Goal: Task Accomplishment & Management: Manage account settings

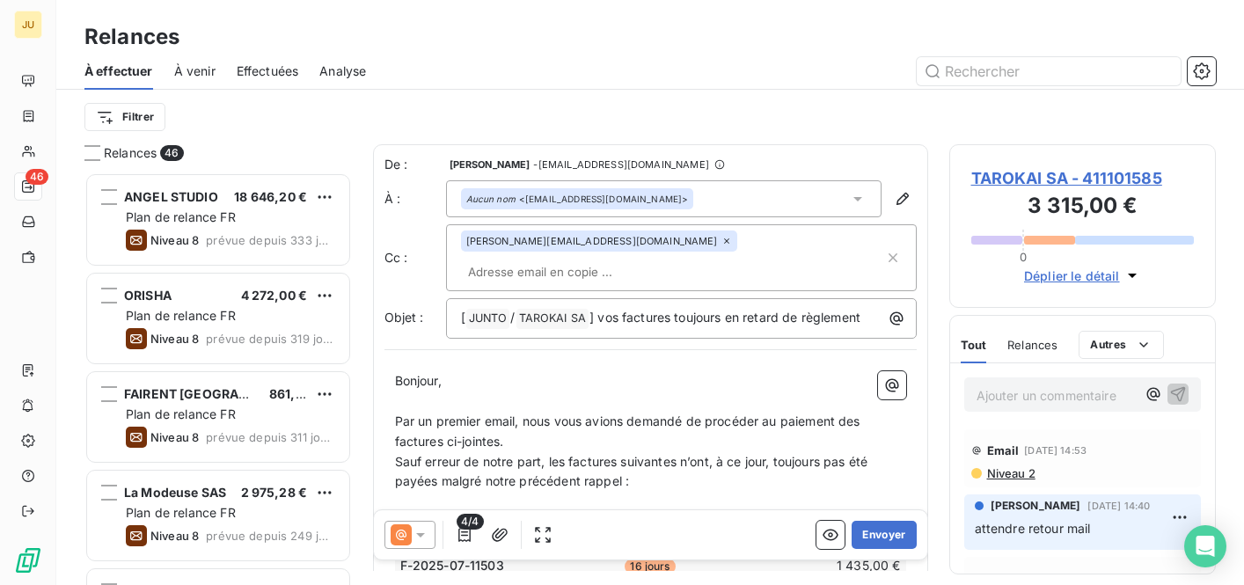
click at [278, 65] on span "Effectuées" at bounding box center [268, 71] width 62 height 18
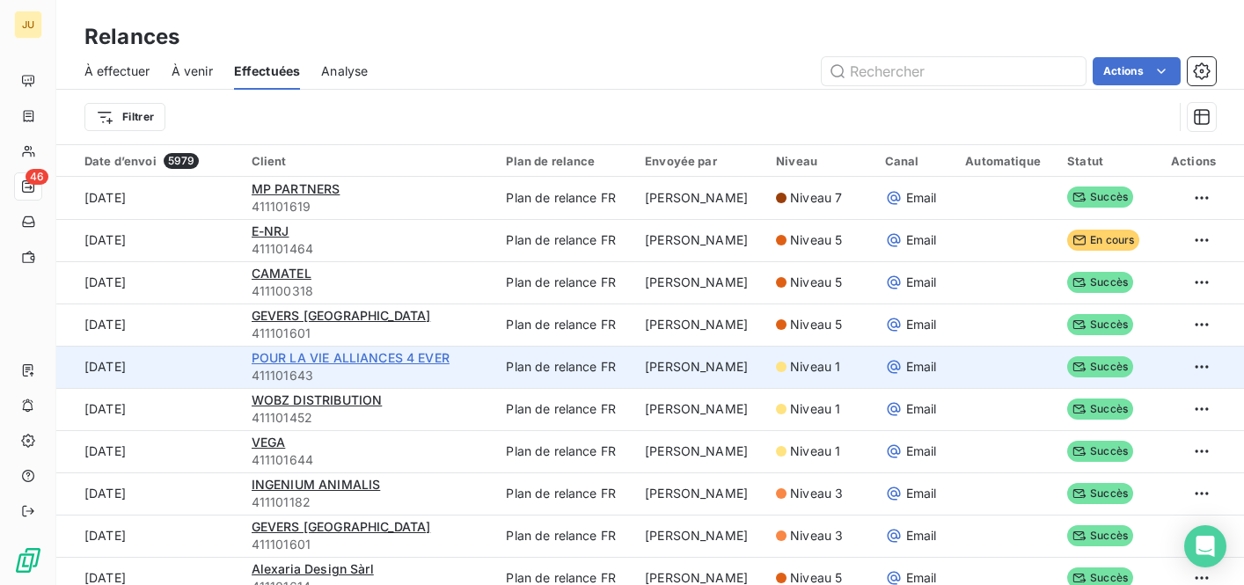
click at [330, 357] on span "POUR LA VIE ALLIANCES 4 EVER" at bounding box center [351, 357] width 198 height 15
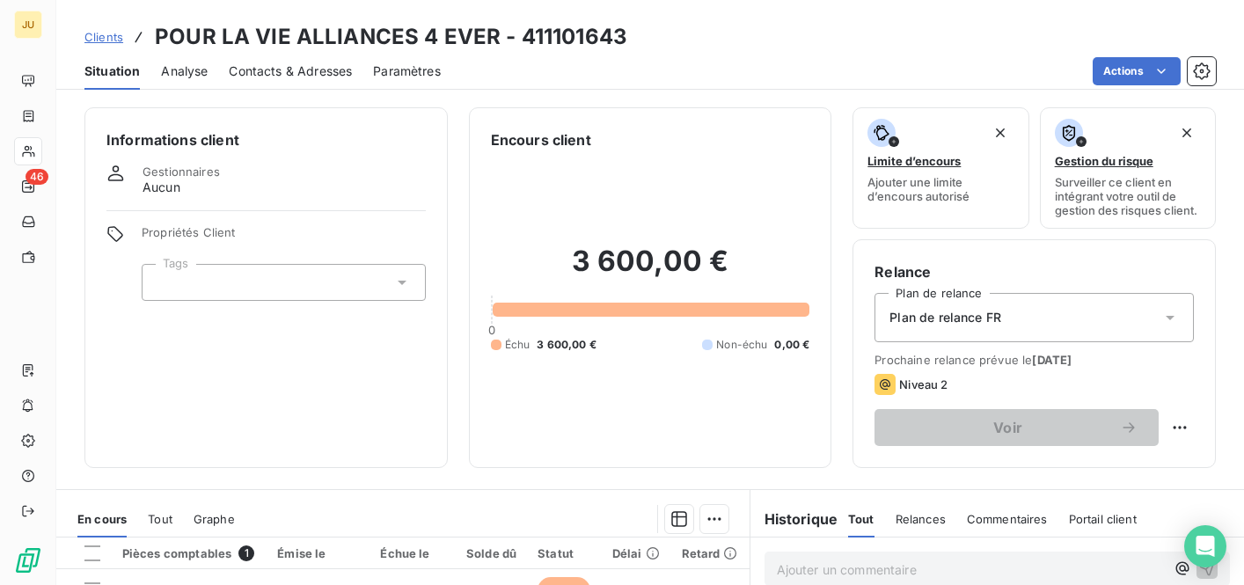
scroll to position [344, 0]
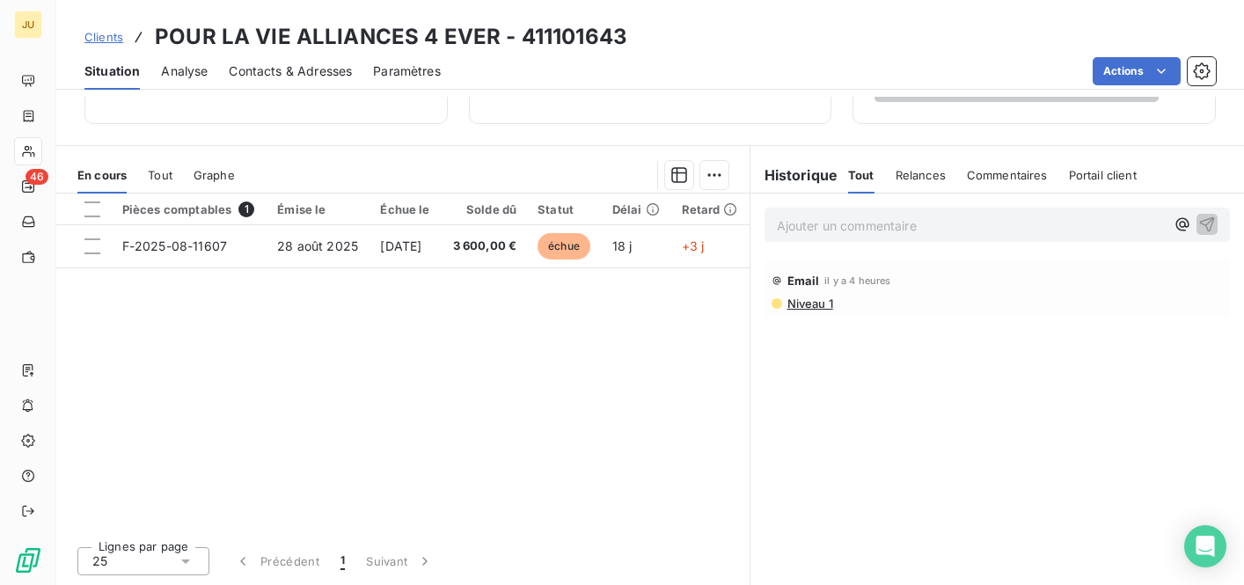
click at [862, 230] on p "Ajouter un commentaire ﻿" at bounding box center [971, 226] width 389 height 22
click at [1204, 226] on icon "button" at bounding box center [1207, 224] width 18 height 18
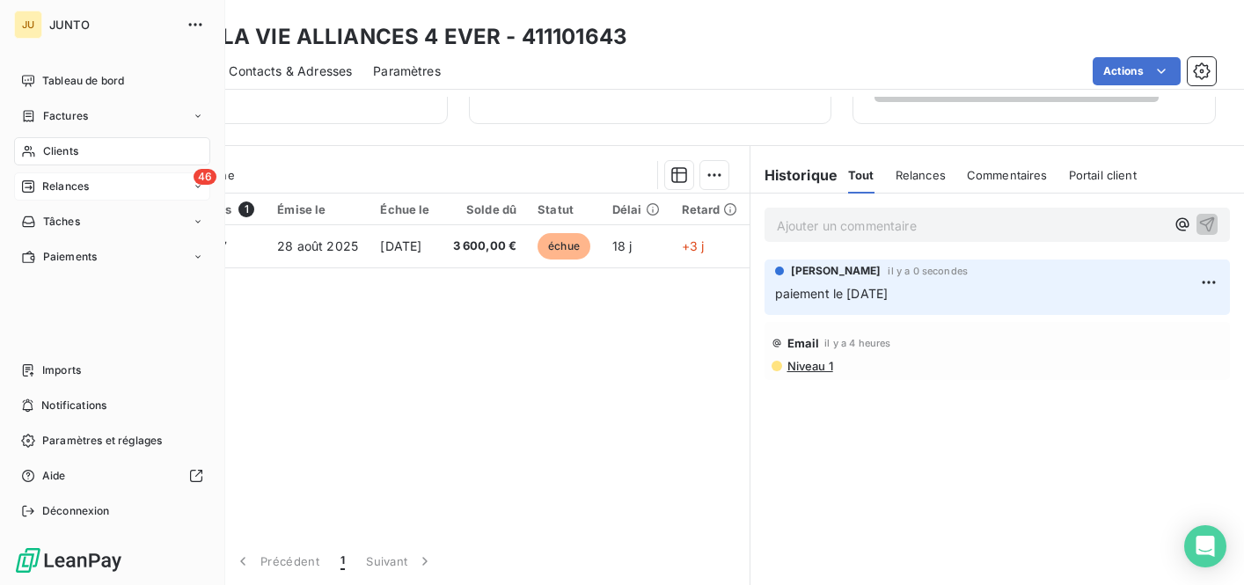
click at [30, 179] on icon at bounding box center [28, 186] width 14 height 14
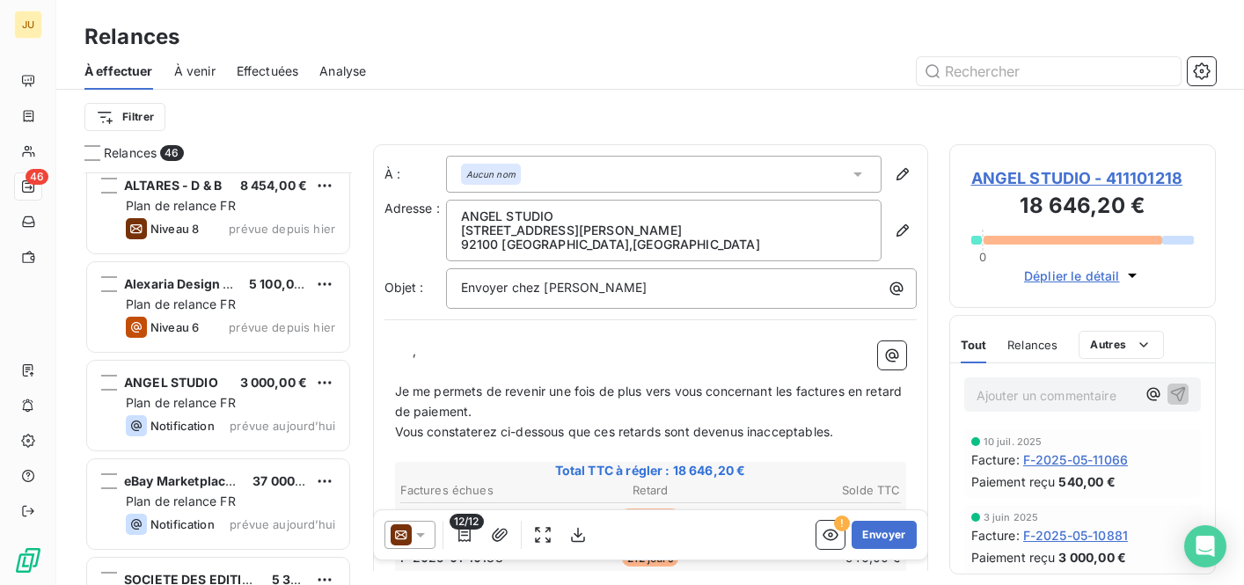
scroll to position [3652, 0]
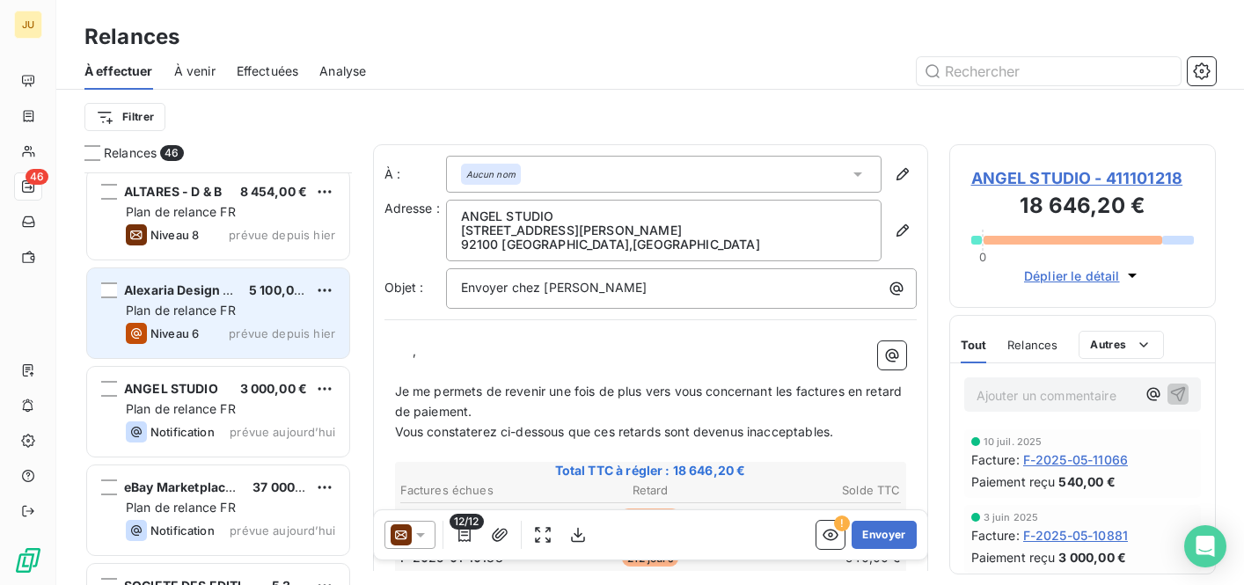
click at [259, 330] on span "prévue depuis hier" at bounding box center [282, 333] width 106 height 14
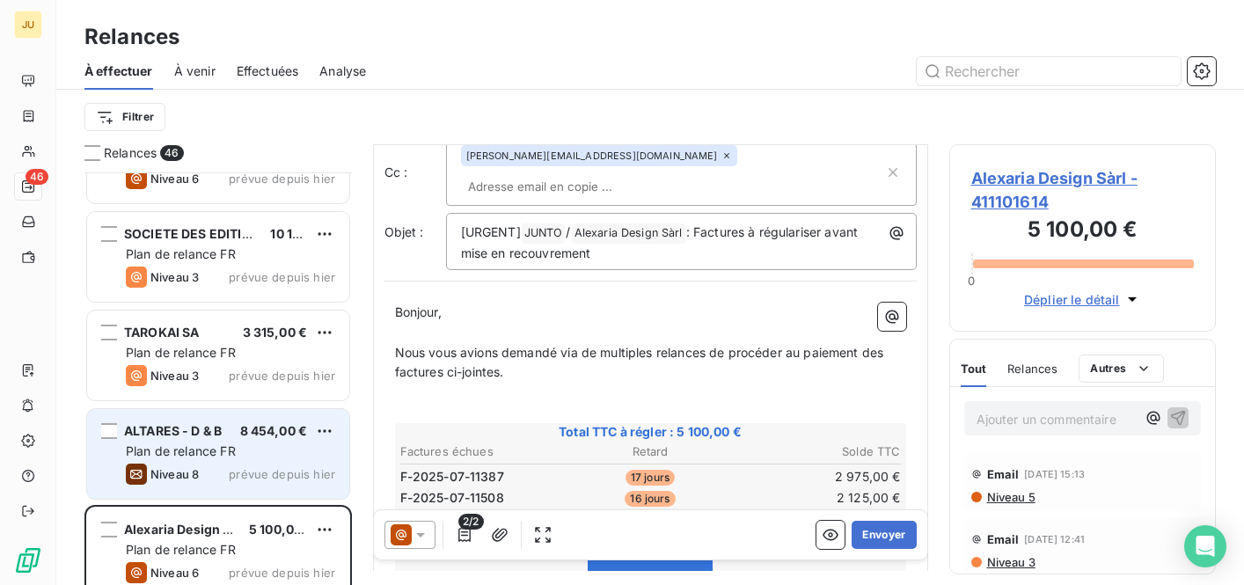
scroll to position [3412, 0]
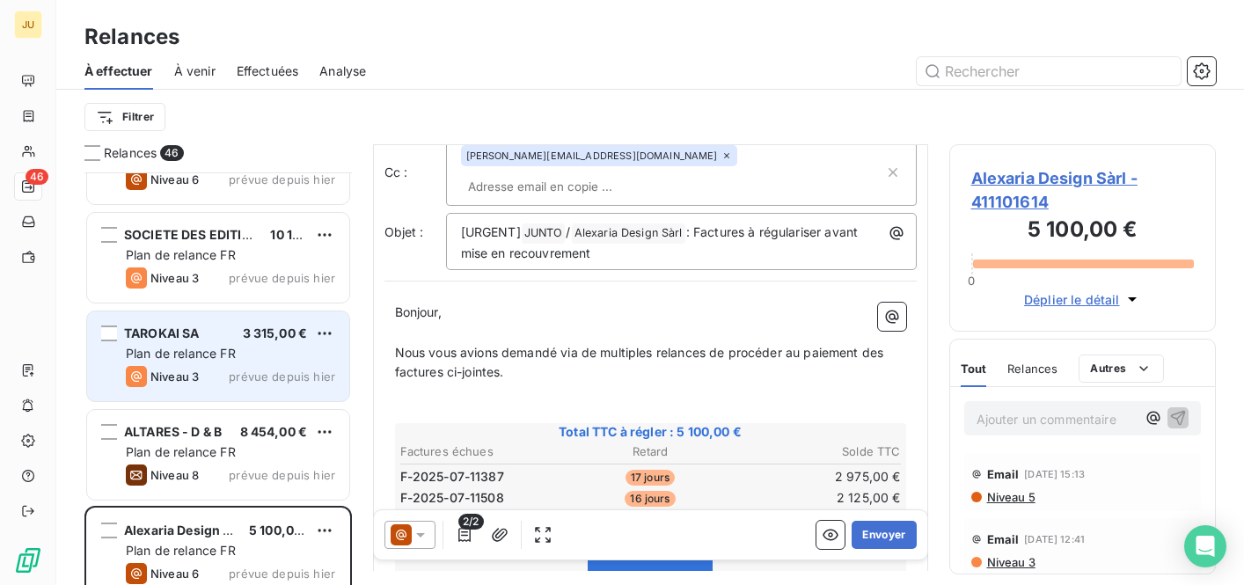
click at [258, 354] on div "Plan de relance FR" at bounding box center [230, 354] width 209 height 18
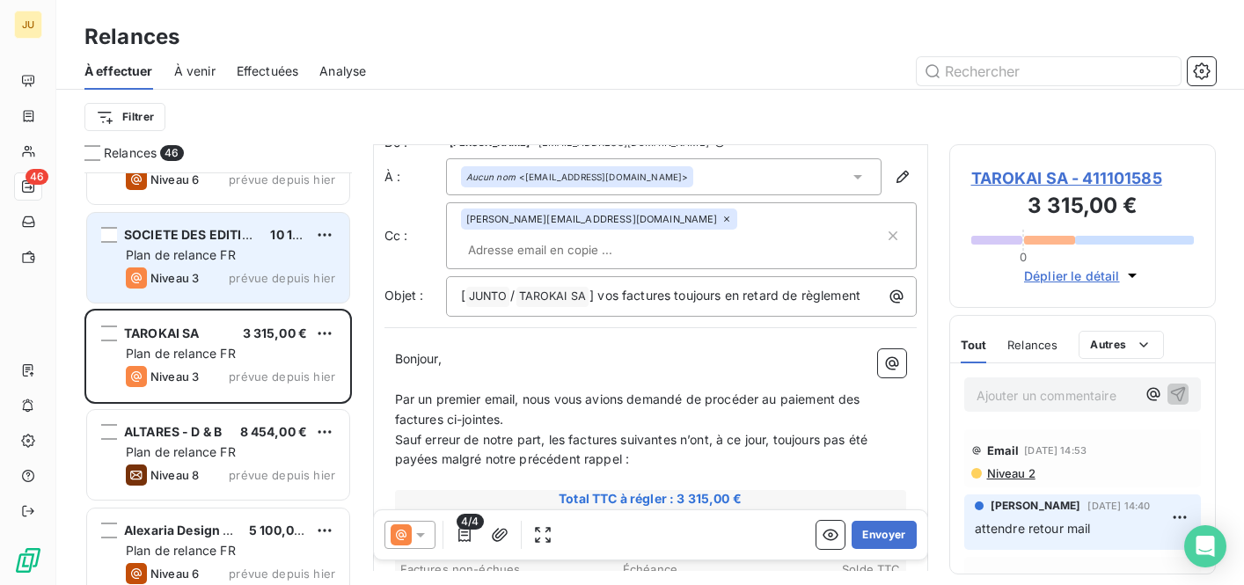
click at [246, 278] on span "prévue depuis hier" at bounding box center [282, 278] width 106 height 14
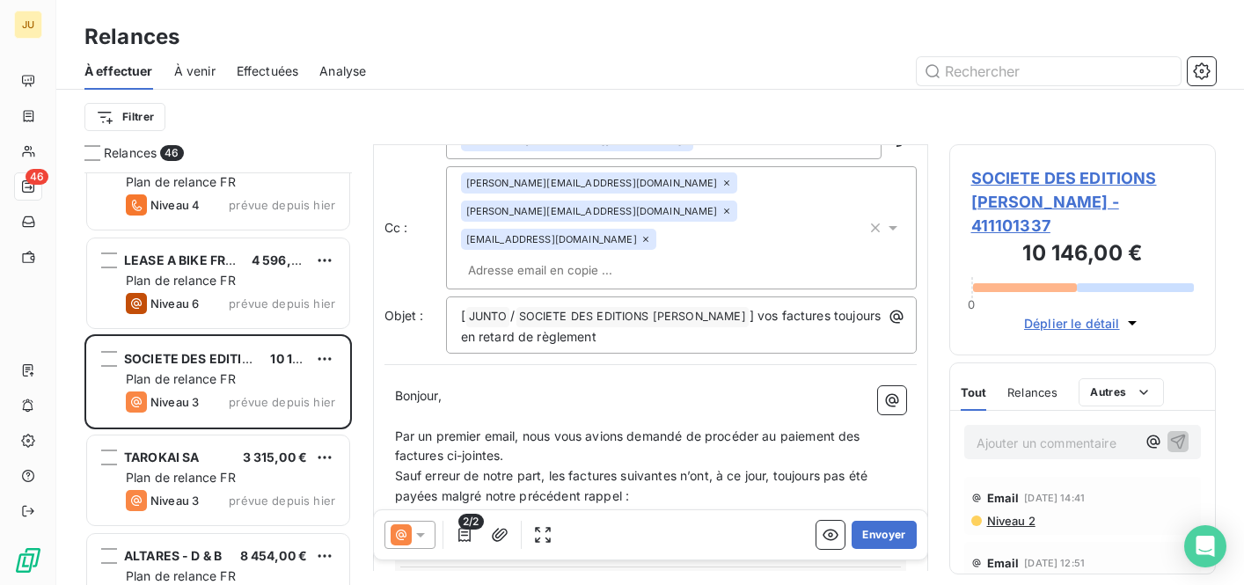
scroll to position [62, 0]
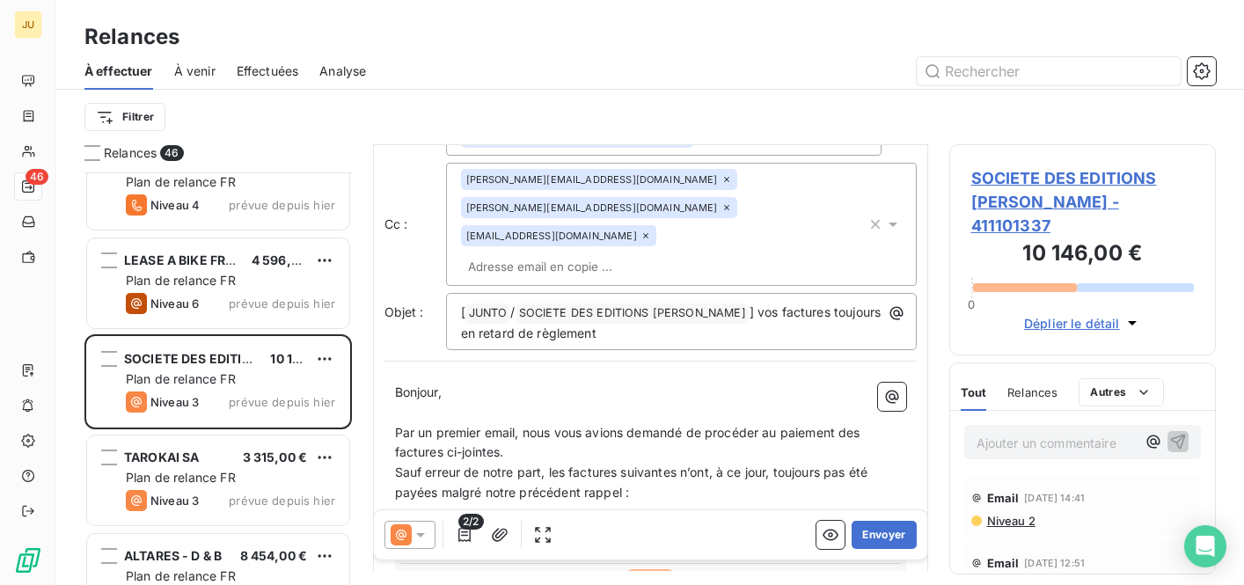
click at [246, 74] on span "Effectuées" at bounding box center [268, 71] width 62 height 18
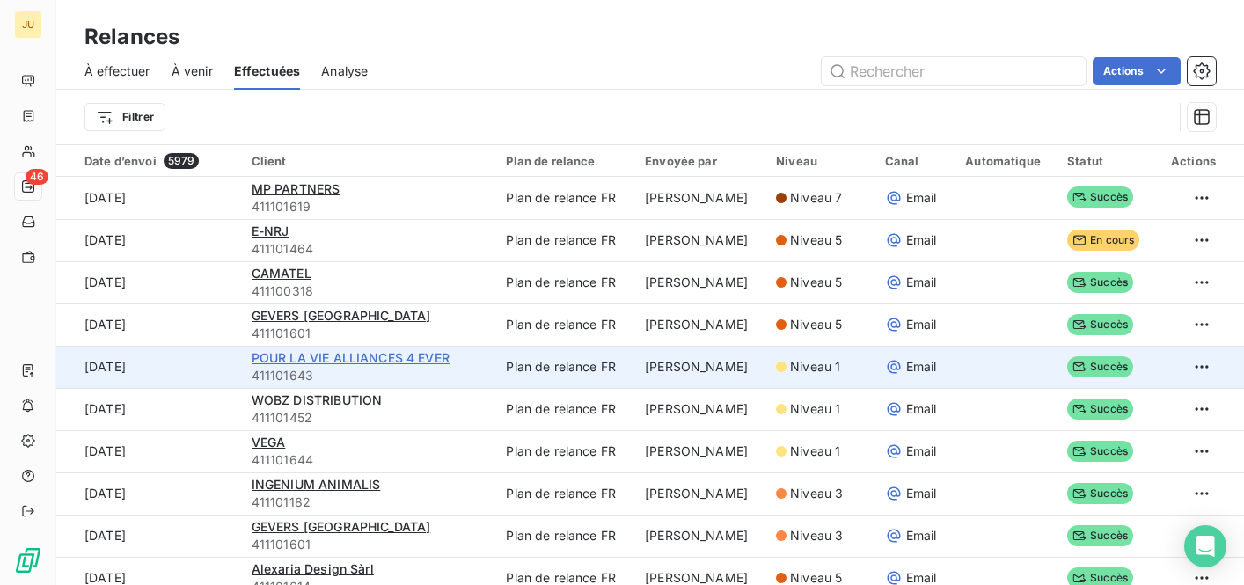
click at [319, 362] on span "POUR LA VIE ALLIANCES 4 EVER" at bounding box center [351, 357] width 198 height 15
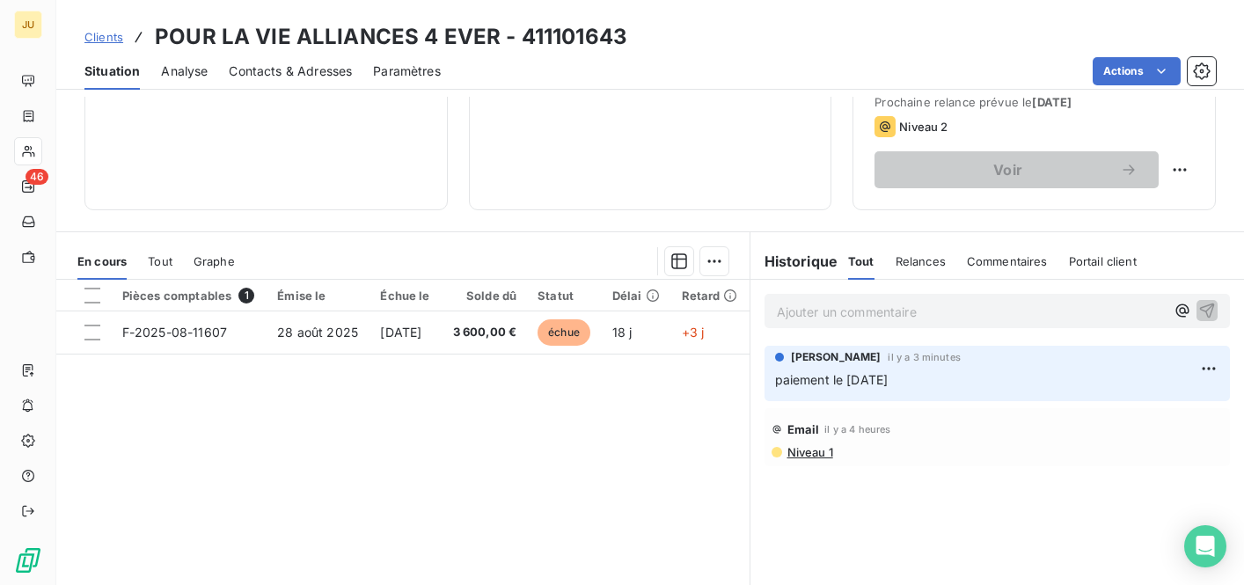
scroll to position [282, 0]
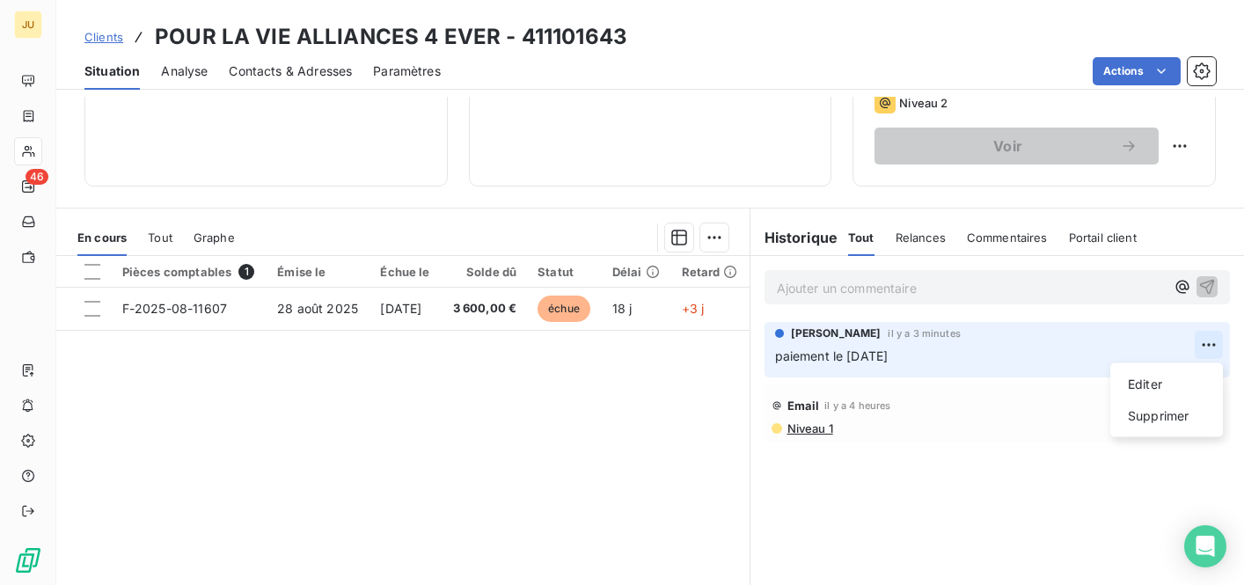
click at [1218, 348] on html "JU 46 Clients POUR LA VIE ALLIANCES 4 EVER - 411101643 Situation Analyse Contac…" at bounding box center [622, 292] width 1244 height 585
click at [1167, 374] on div "Editer" at bounding box center [1166, 384] width 99 height 28
click at [860, 355] on span "paiement le [DATE]" at bounding box center [831, 355] width 113 height 15
click at [902, 362] on span "paiement le 31 septembre" at bounding box center [851, 355] width 153 height 15
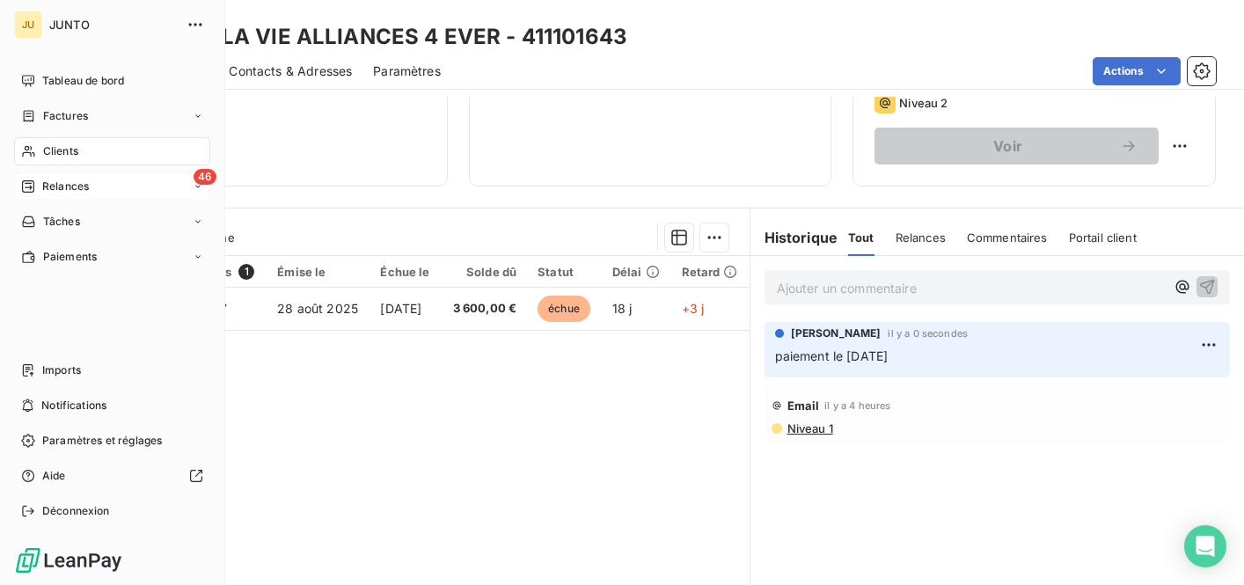
click at [33, 179] on icon at bounding box center [28, 186] width 14 height 14
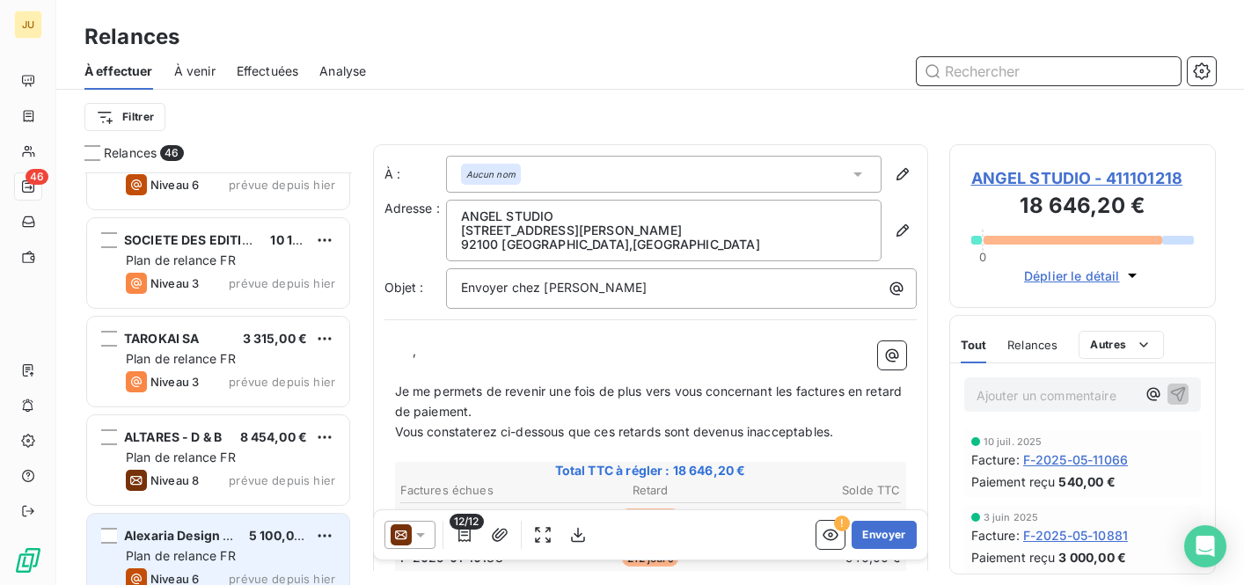
scroll to position [3403, 0]
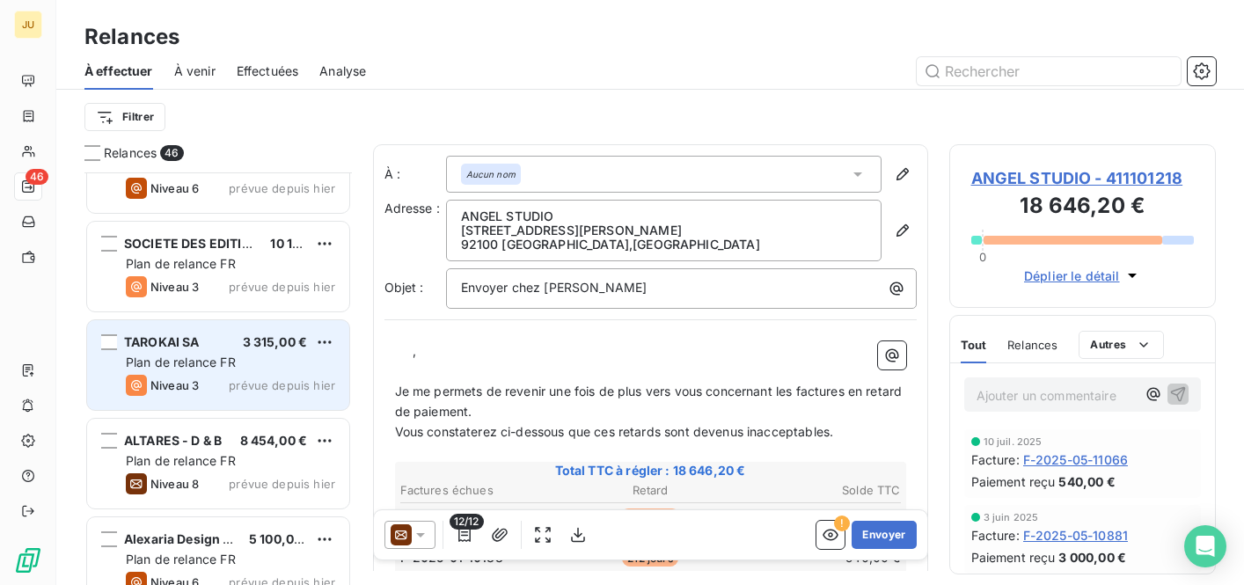
click at [220, 365] on span "Plan de relance FR" at bounding box center [181, 362] width 110 height 15
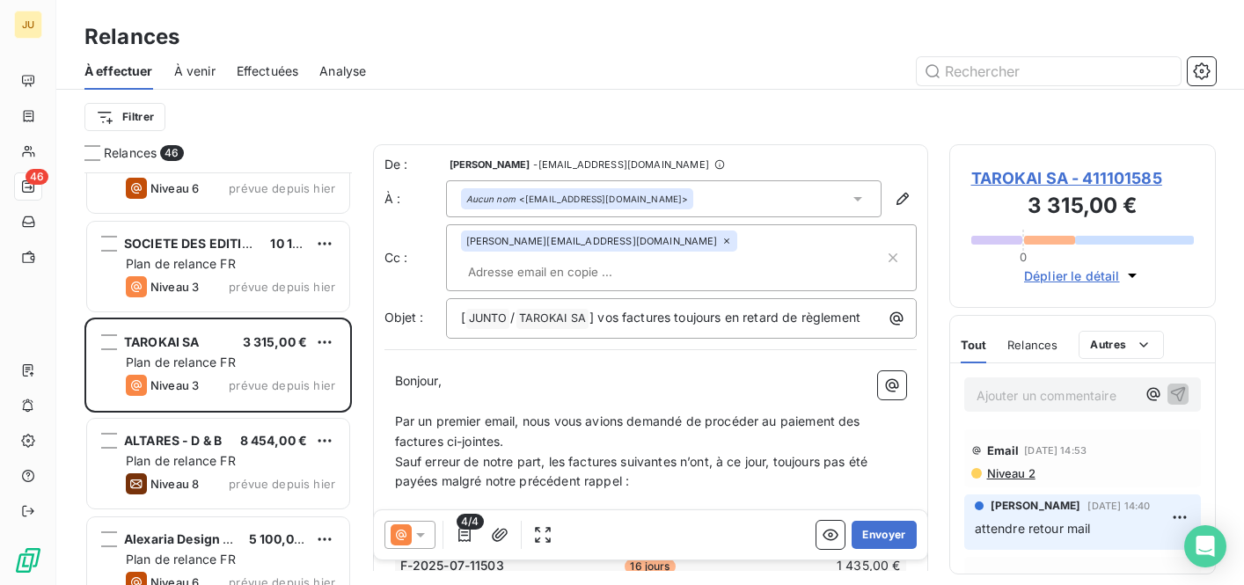
click at [664, 259] on input "text" at bounding box center [562, 272] width 203 height 26
click at [642, 259] on input "text" at bounding box center [562, 272] width 203 height 26
paste input "[EMAIL_ADDRESS][DOMAIN_NAME]"
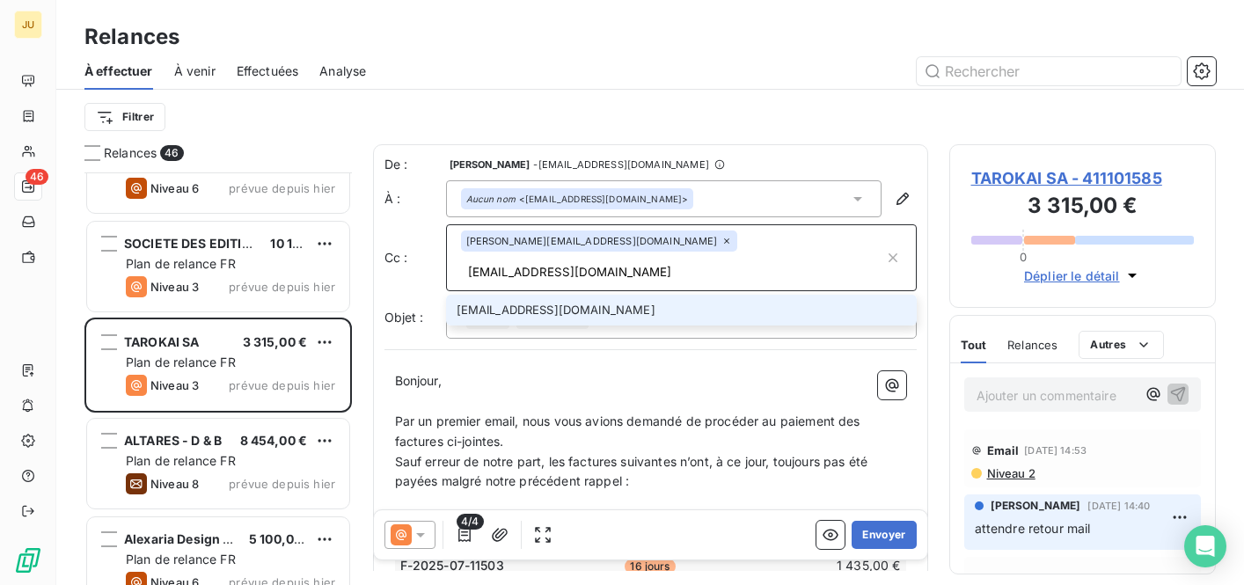
type input "[EMAIL_ADDRESS][DOMAIN_NAME]"
click at [618, 295] on li "[EMAIL_ADDRESS][DOMAIN_NAME]" at bounding box center [681, 310] width 471 height 31
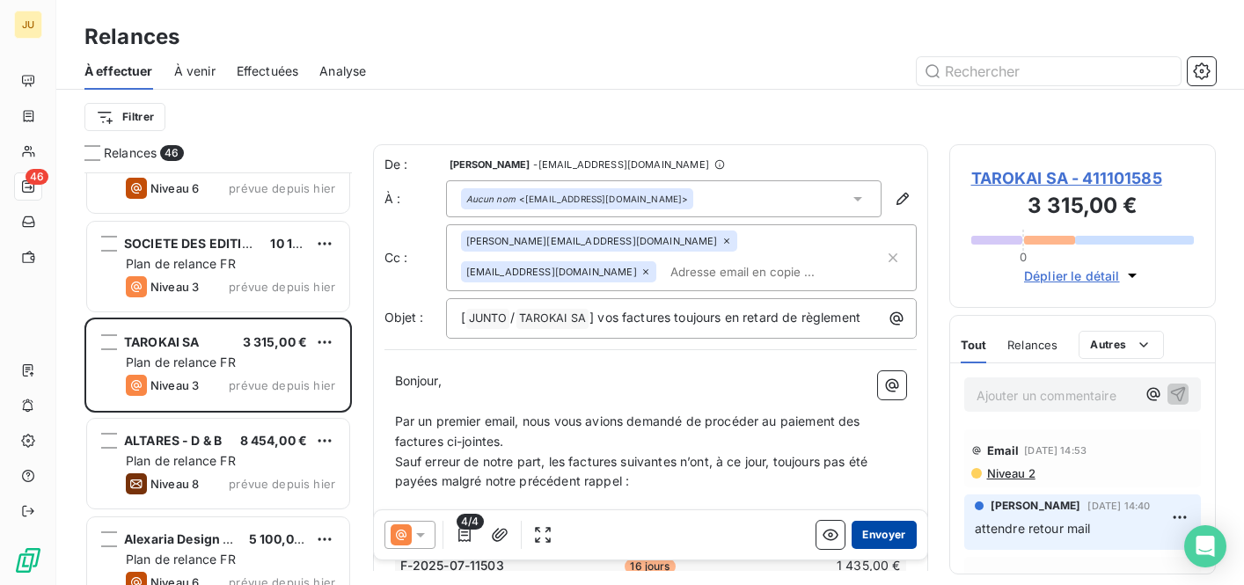
click at [880, 542] on button "Envoyer" at bounding box center [884, 535] width 64 height 28
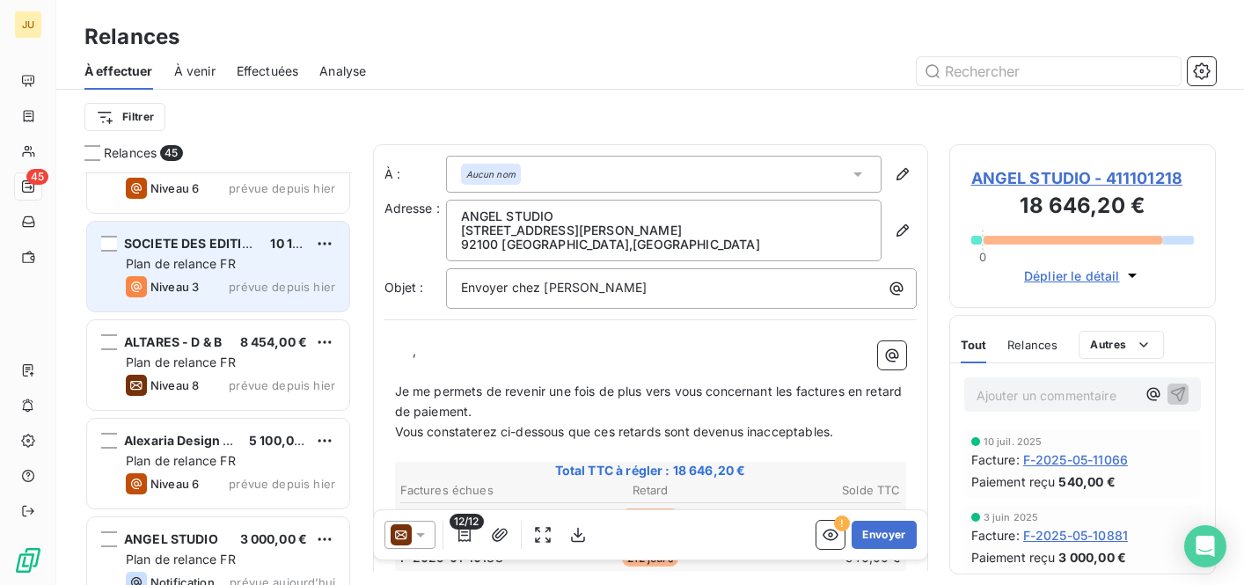
click at [250, 287] on span "prévue depuis hier" at bounding box center [282, 287] width 106 height 14
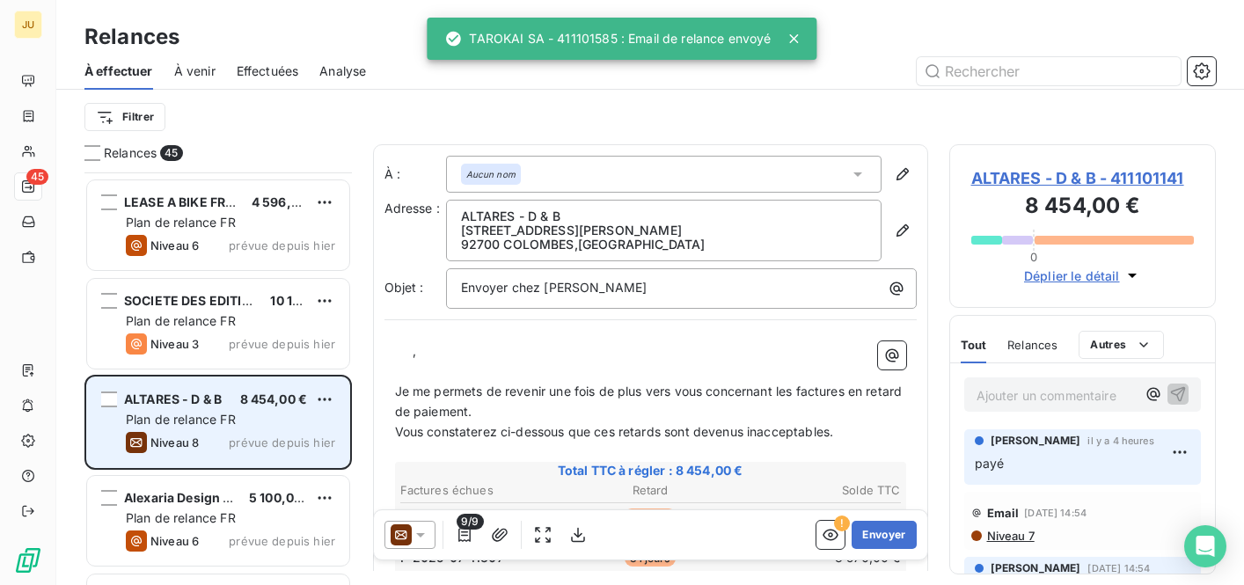
scroll to position [3327, 0]
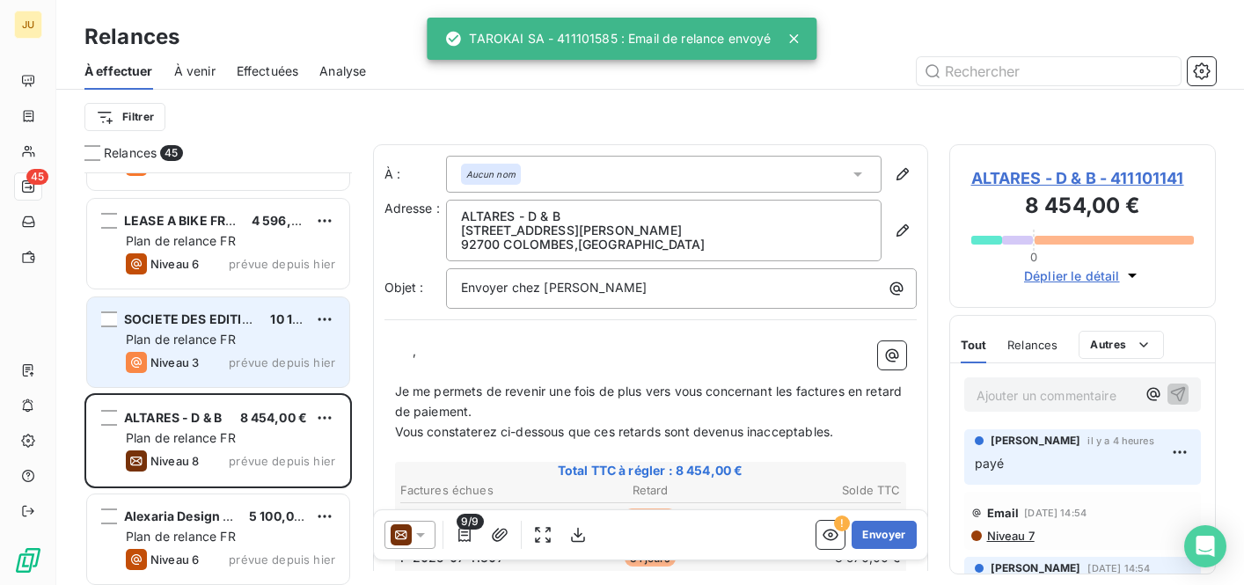
click at [254, 340] on div "Plan de relance FR" at bounding box center [230, 340] width 209 height 18
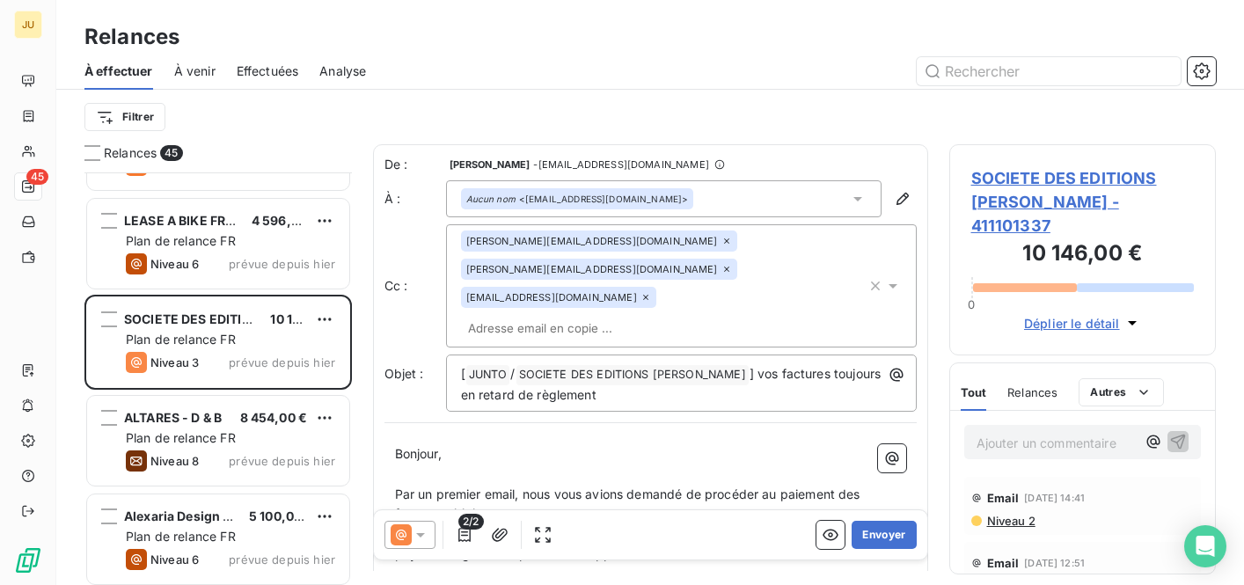
click at [663, 315] on input "text" at bounding box center [562, 328] width 203 height 26
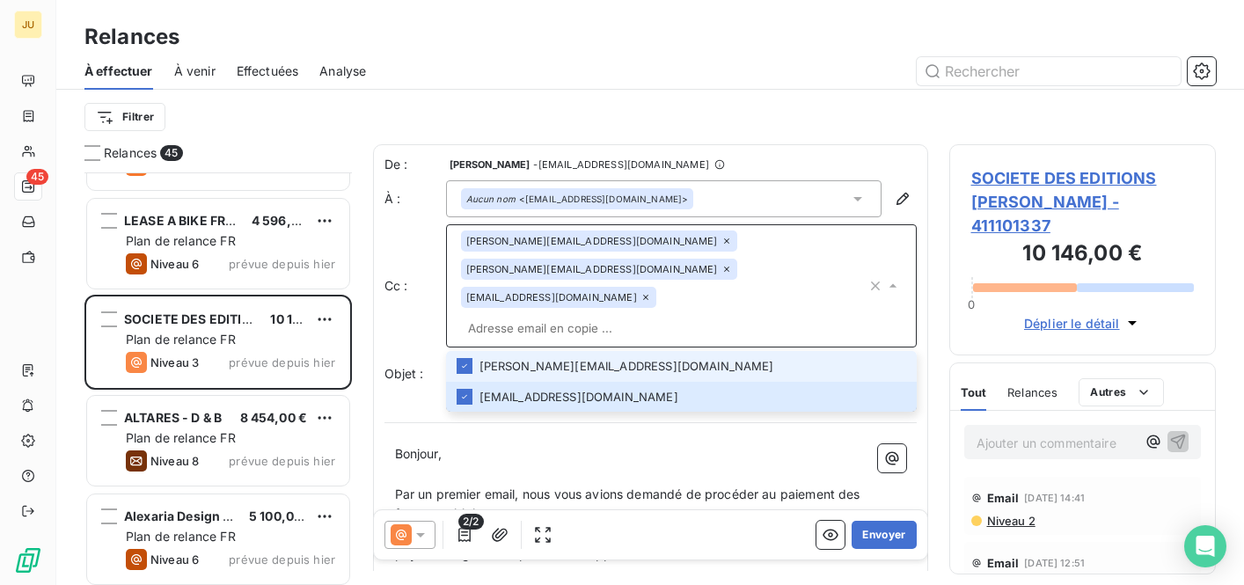
paste input "[PERSON_NAME][EMAIL_ADDRESS][DOMAIN_NAME]"
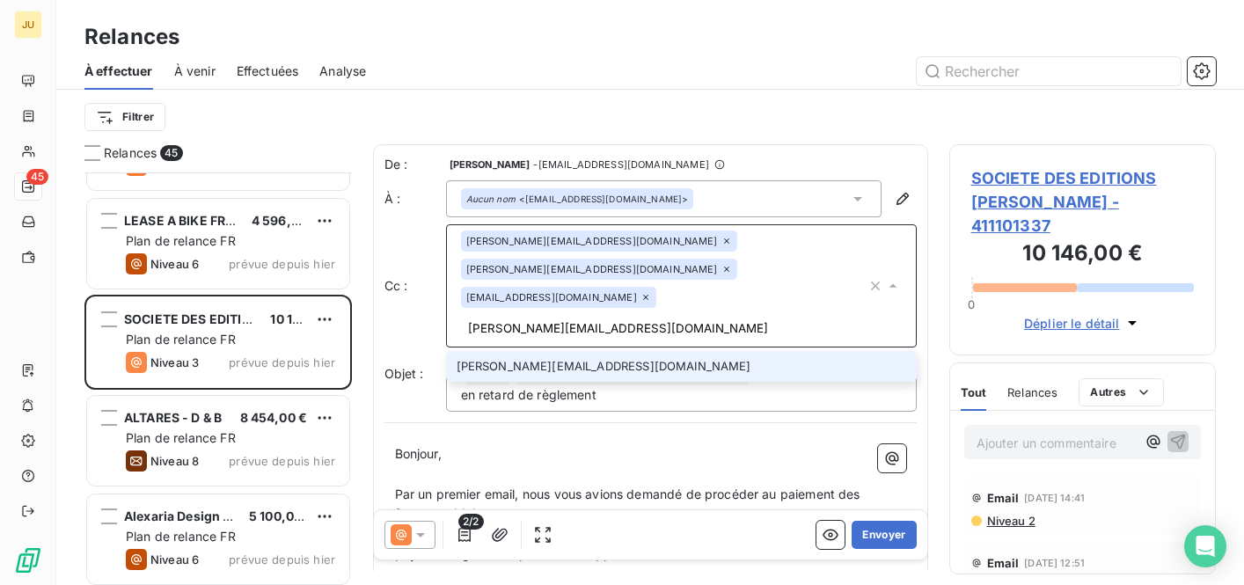
type input "[PERSON_NAME][EMAIL_ADDRESS][DOMAIN_NAME]"
click at [648, 351] on li "[PERSON_NAME][EMAIL_ADDRESS][DOMAIN_NAME]" at bounding box center [681, 366] width 471 height 31
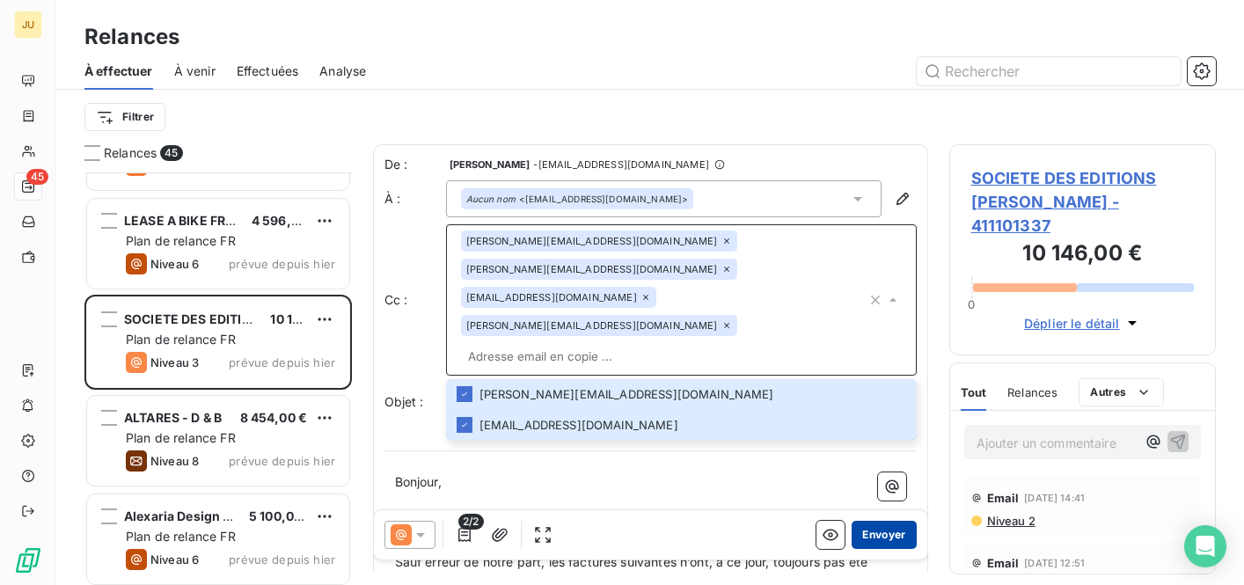
click at [886, 541] on button "Envoyer" at bounding box center [884, 535] width 64 height 28
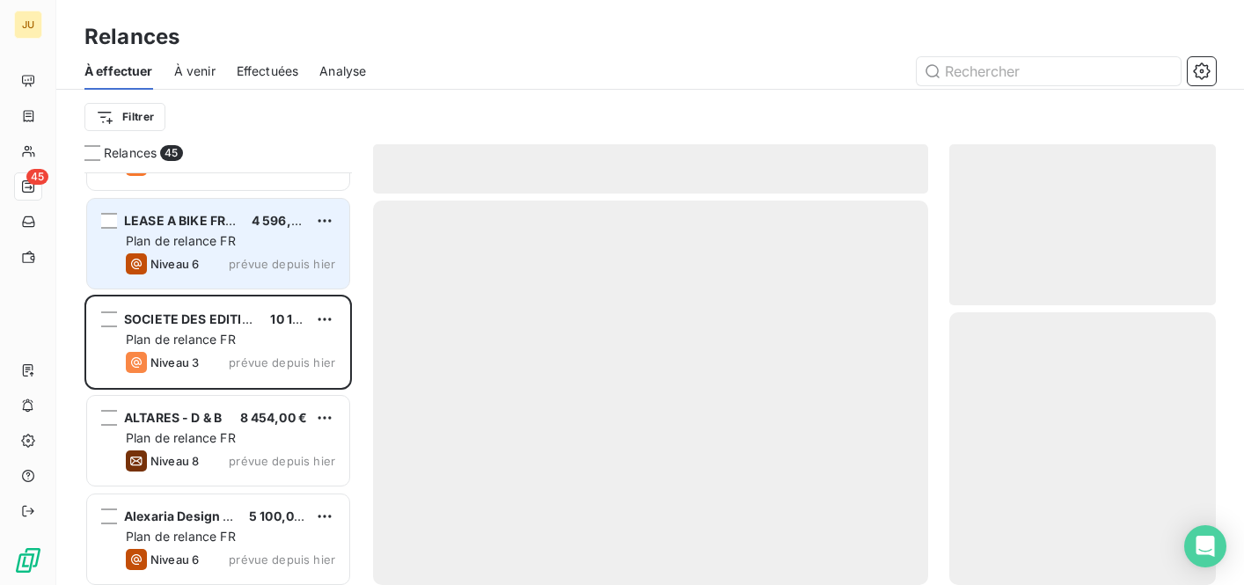
click at [282, 243] on div "Plan de relance FR" at bounding box center [230, 241] width 209 height 18
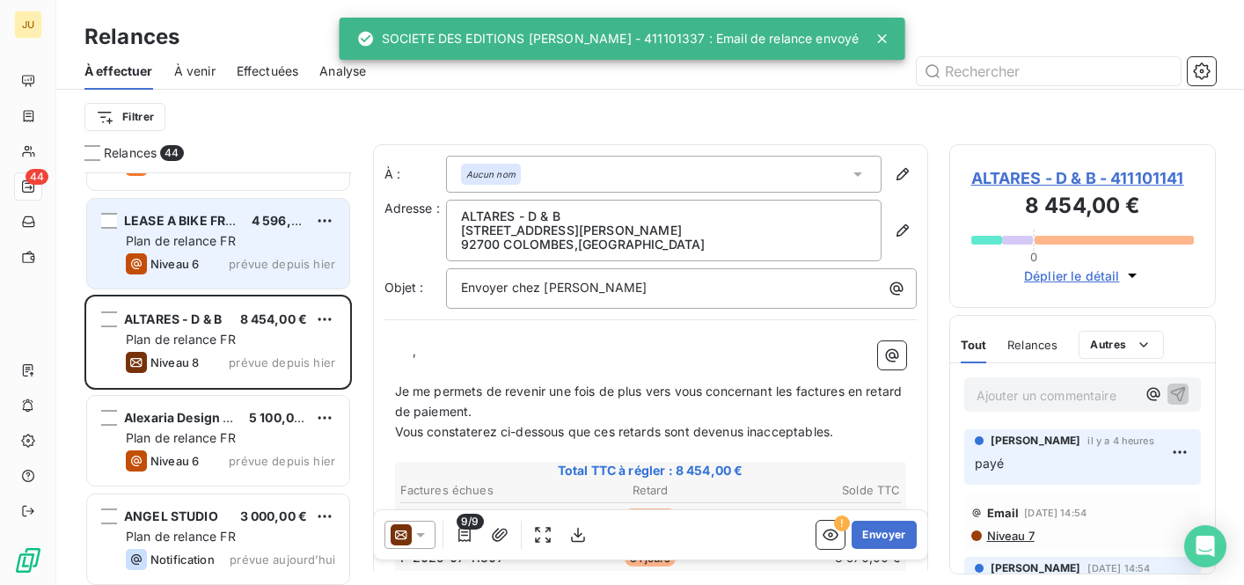
click at [223, 256] on div "Niveau 6 prévue depuis [DATE]" at bounding box center [230, 263] width 209 height 21
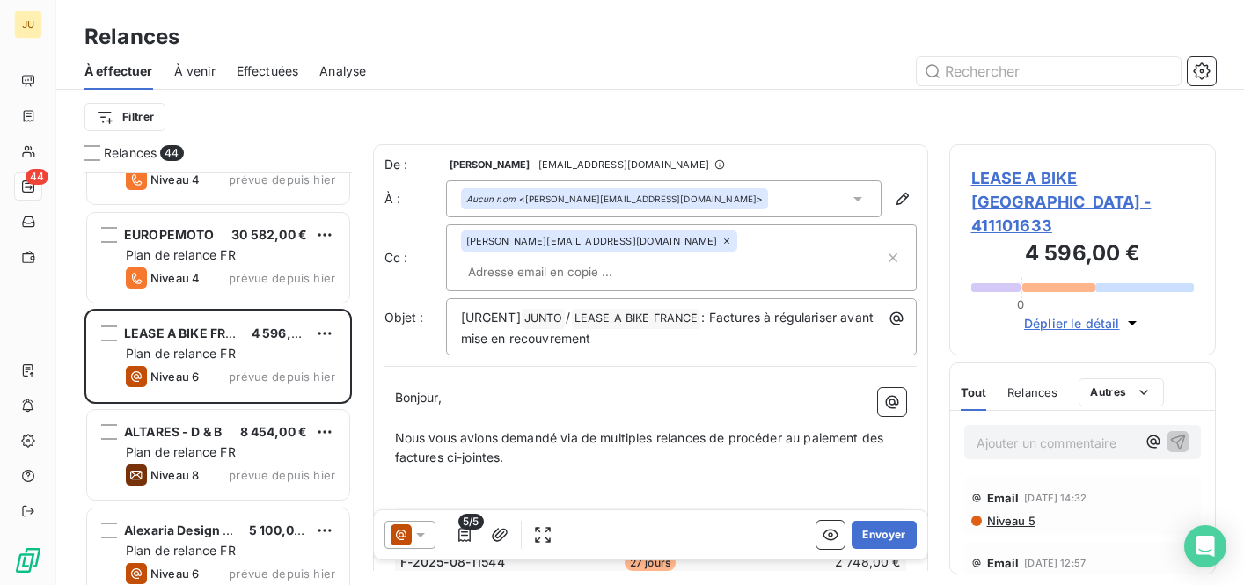
click at [417, 531] on icon at bounding box center [421, 535] width 18 height 18
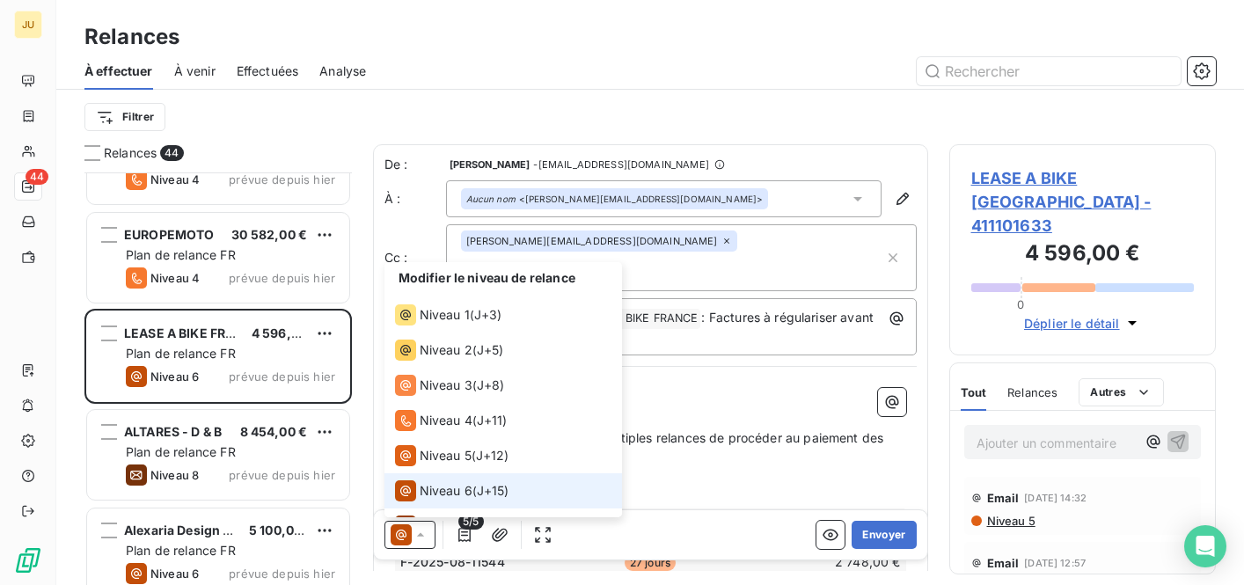
click at [449, 493] on span "Niveau 6" at bounding box center [446, 491] width 53 height 18
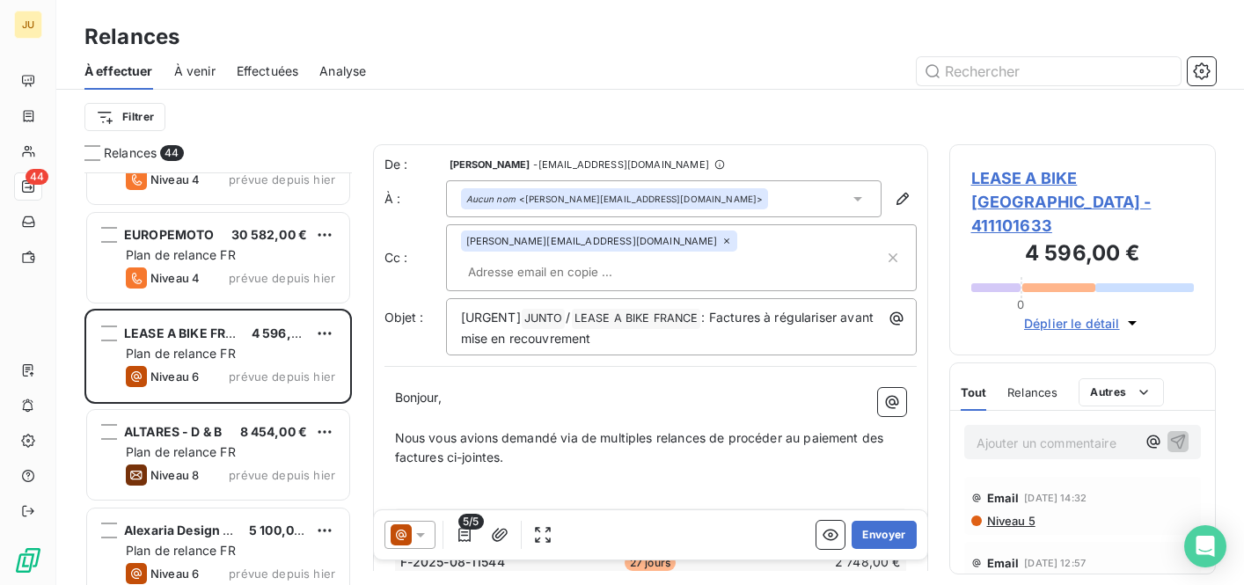
click at [620, 259] on input "text" at bounding box center [562, 272] width 203 height 26
click at [692, 259] on input "text" at bounding box center [672, 272] width 423 height 26
click at [583, 388] on p "Bonjour," at bounding box center [650, 398] width 511 height 20
click at [414, 538] on icon at bounding box center [421, 535] width 18 height 18
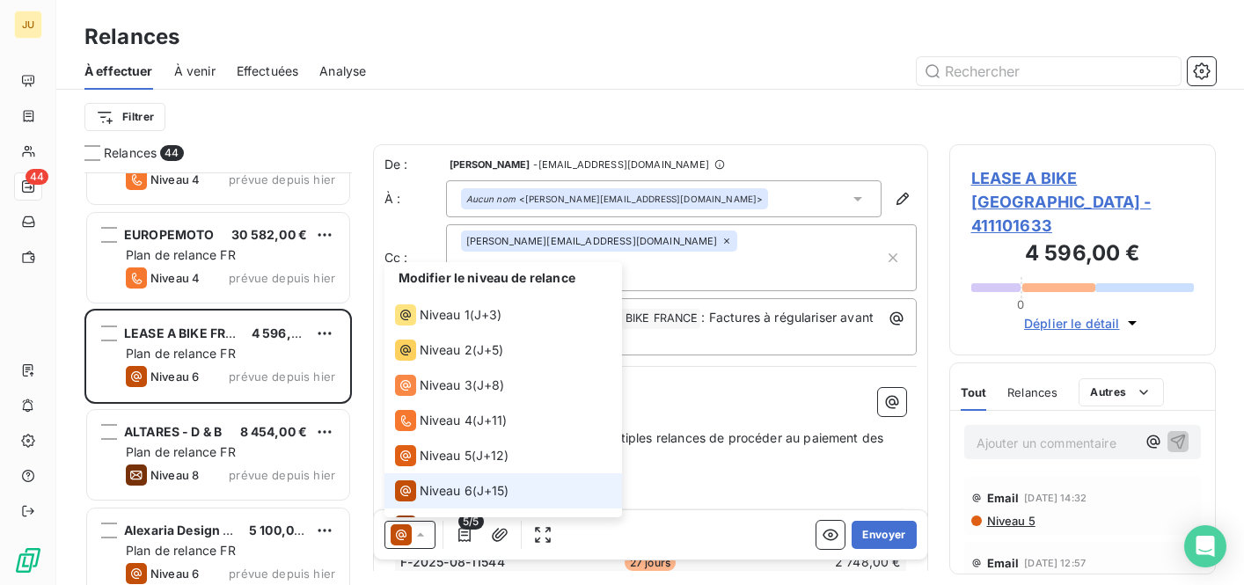
click at [534, 487] on li "Niveau 6 ( J+15 )" at bounding box center [503, 490] width 238 height 35
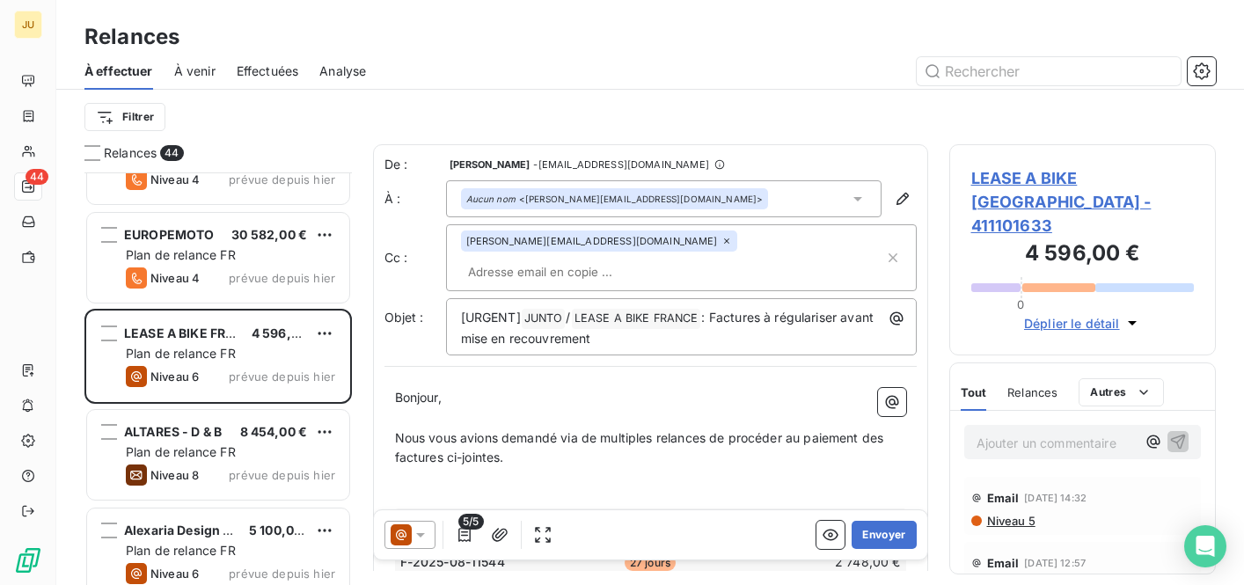
click at [657, 259] on input "text" at bounding box center [562, 272] width 203 height 26
paste input "[PERSON_NAME][EMAIL_ADDRESS][DOMAIN_NAME]"
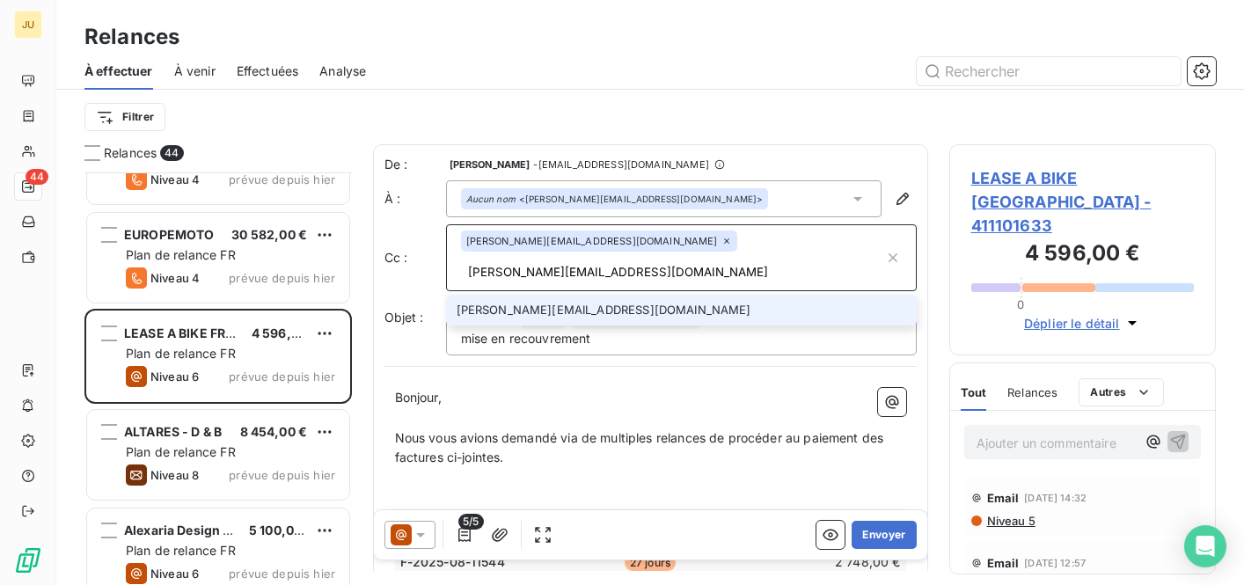
type input "[PERSON_NAME][EMAIL_ADDRESS][DOMAIN_NAME]"
click at [620, 295] on li "[PERSON_NAME][EMAIL_ADDRESS][DOMAIN_NAME]" at bounding box center [681, 310] width 471 height 31
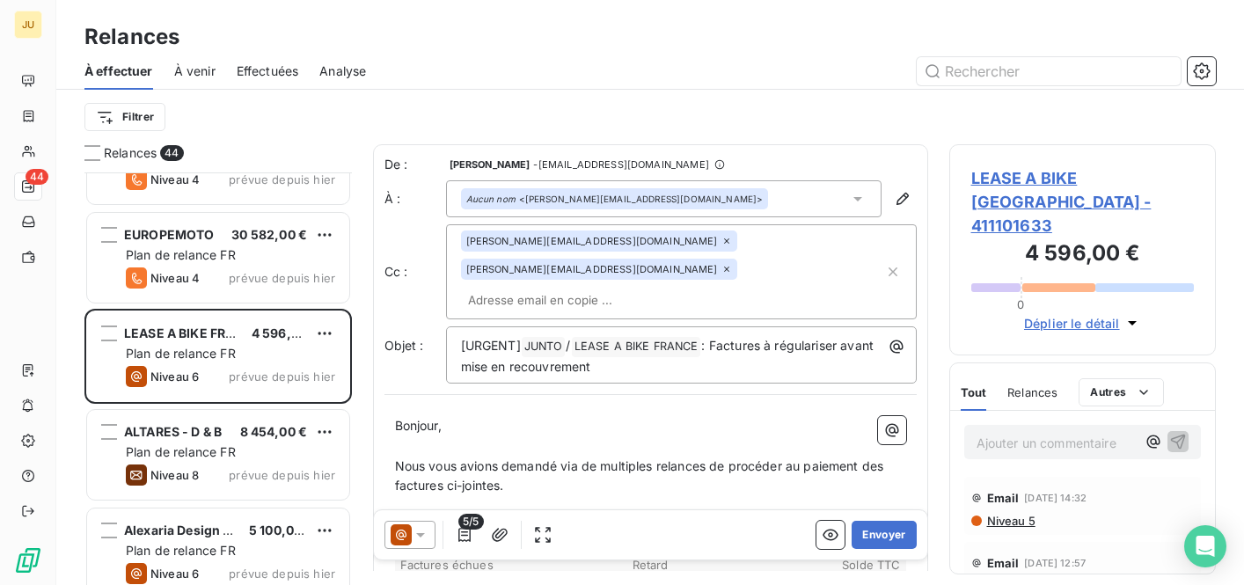
click at [629, 266] on div "[PERSON_NAME][EMAIL_ADDRESS][DOMAIN_NAME] [DOMAIN_NAME][EMAIL_ADDRESS][DOMAIN_N…" at bounding box center [672, 272] width 423 height 83
paste input "[PERSON_NAME][EMAIL_ADDRESS][DOMAIN_NAME]"
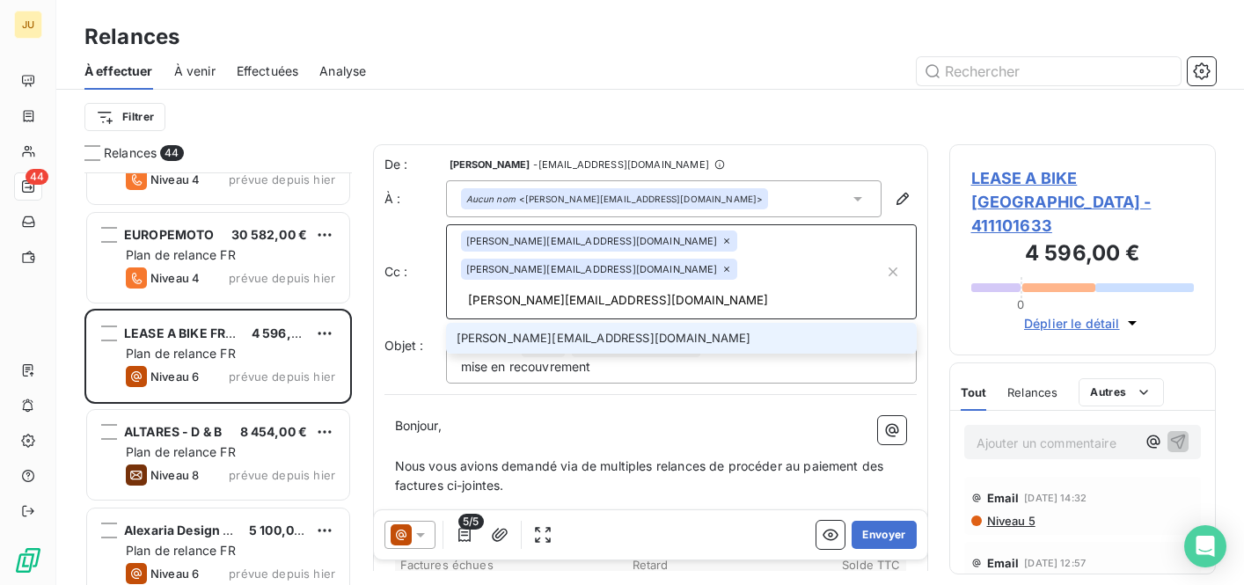
type input "[PERSON_NAME][EMAIL_ADDRESS][DOMAIN_NAME]"
click at [615, 323] on li "[PERSON_NAME][EMAIL_ADDRESS][DOMAIN_NAME]" at bounding box center [681, 338] width 471 height 31
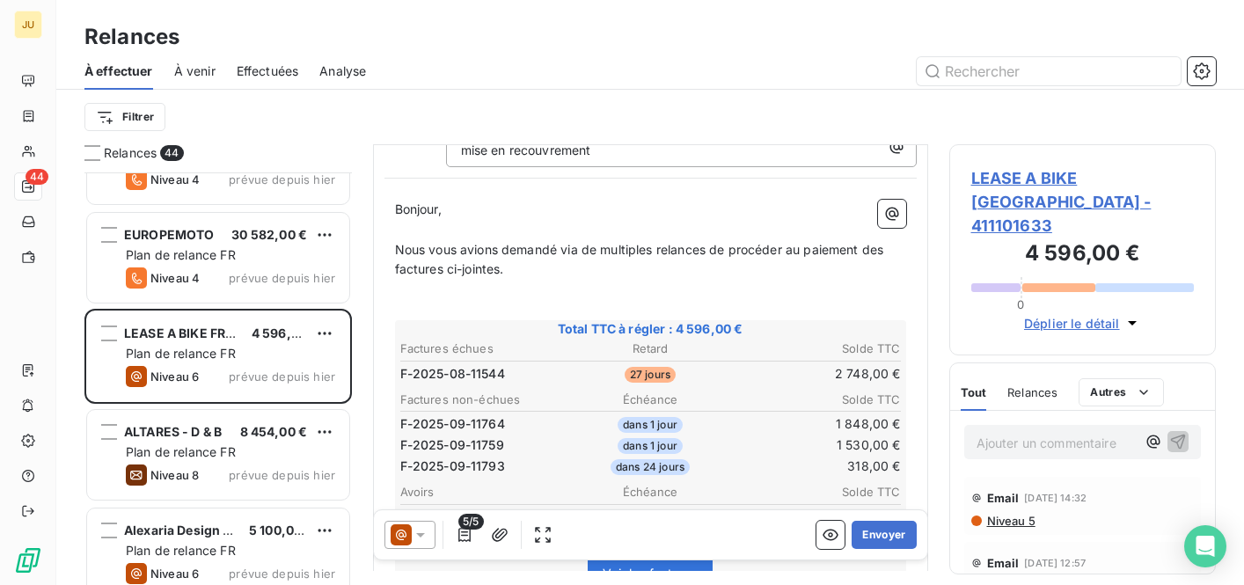
scroll to position [253, 0]
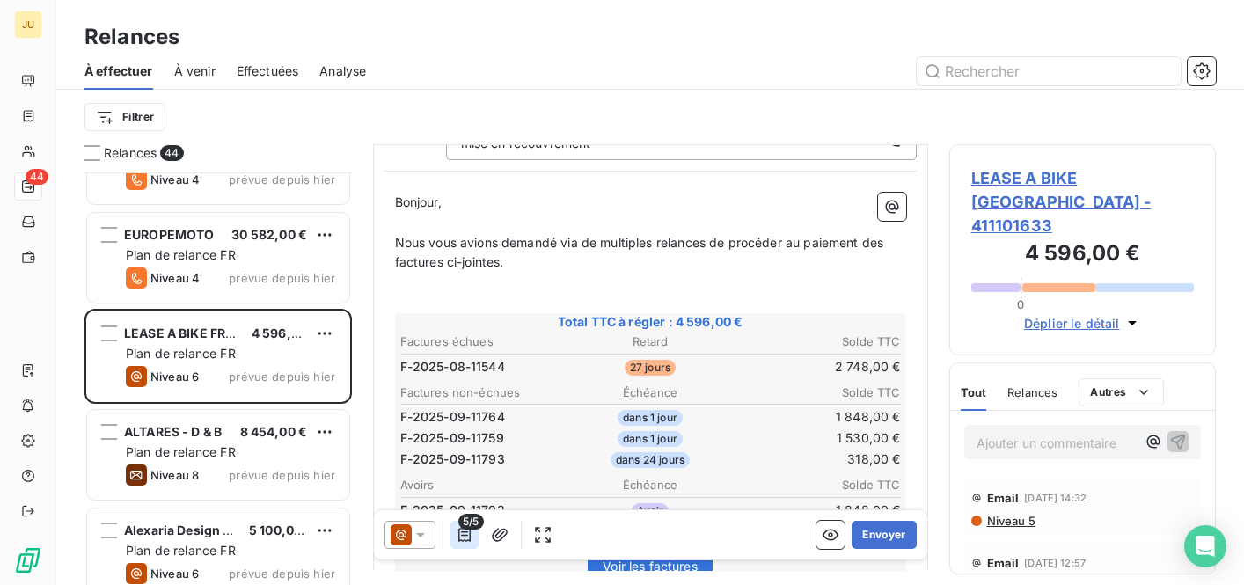
click at [457, 531] on icon "button" at bounding box center [465, 535] width 18 height 18
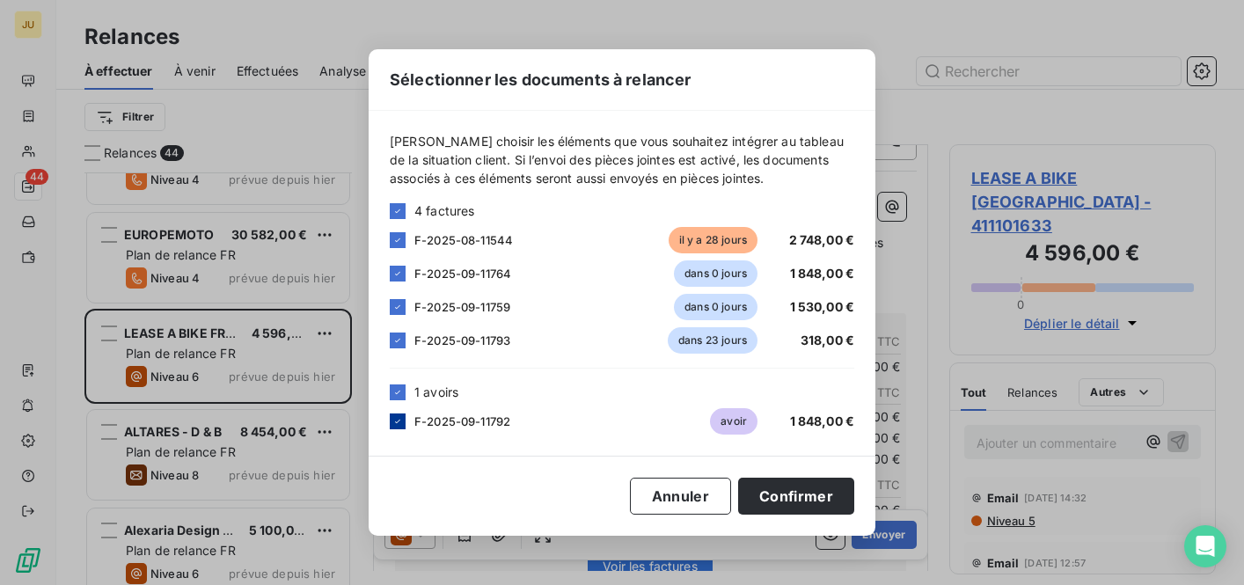
click at [401, 423] on icon at bounding box center [397, 421] width 11 height 11
click at [396, 282] on div "F-2025-09-11764 dans 0 jours 1 848,00 €" at bounding box center [622, 273] width 465 height 26
click at [399, 268] on icon at bounding box center [397, 273] width 11 height 11
click at [792, 490] on button "Confirmer" at bounding box center [796, 496] width 116 height 37
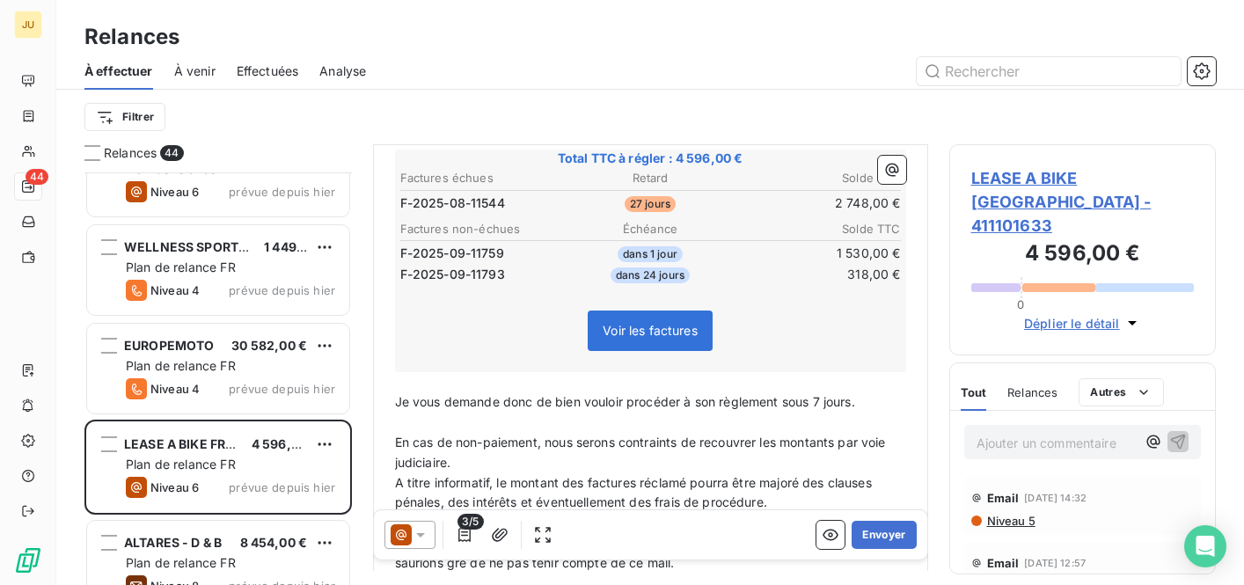
scroll to position [557, 0]
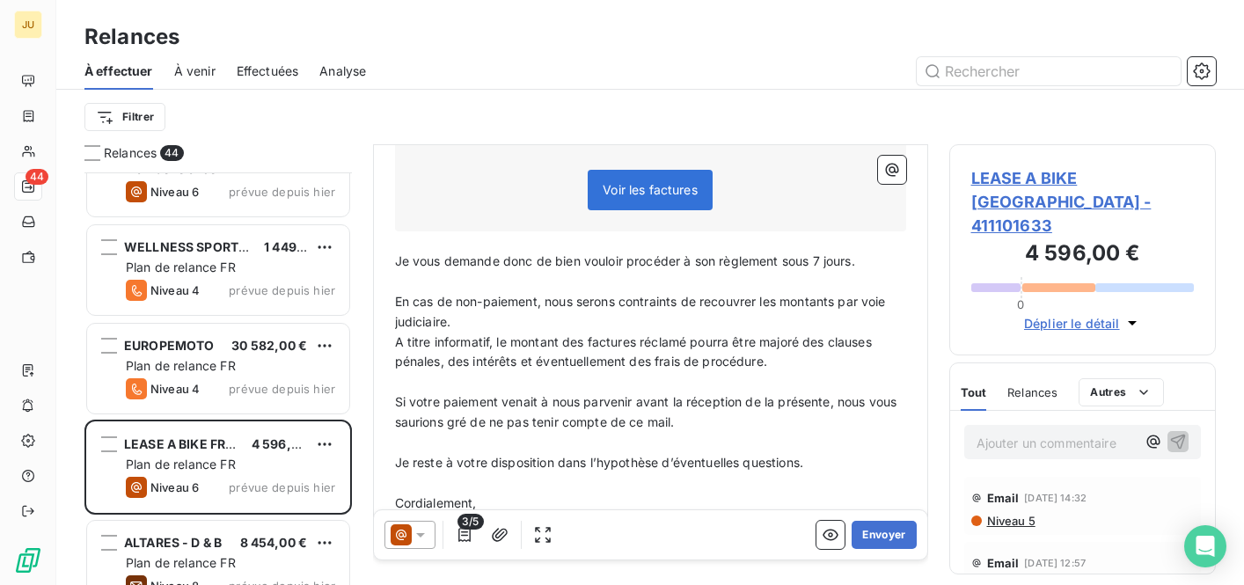
click at [418, 530] on icon at bounding box center [421, 535] width 18 height 18
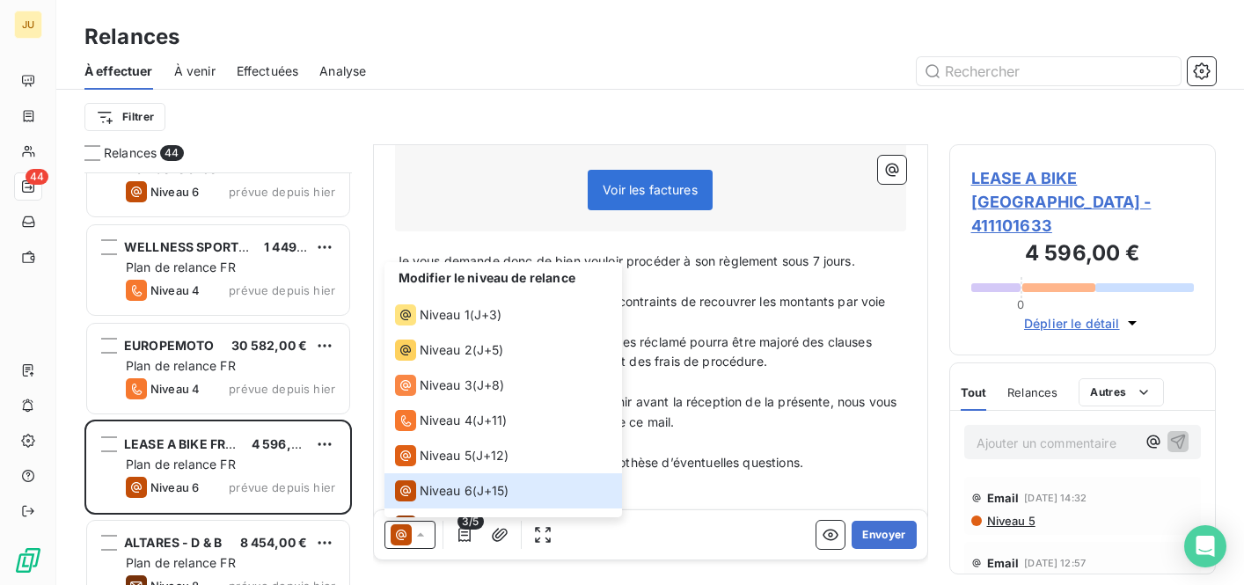
click at [724, 433] on p "﻿" at bounding box center [650, 443] width 511 height 20
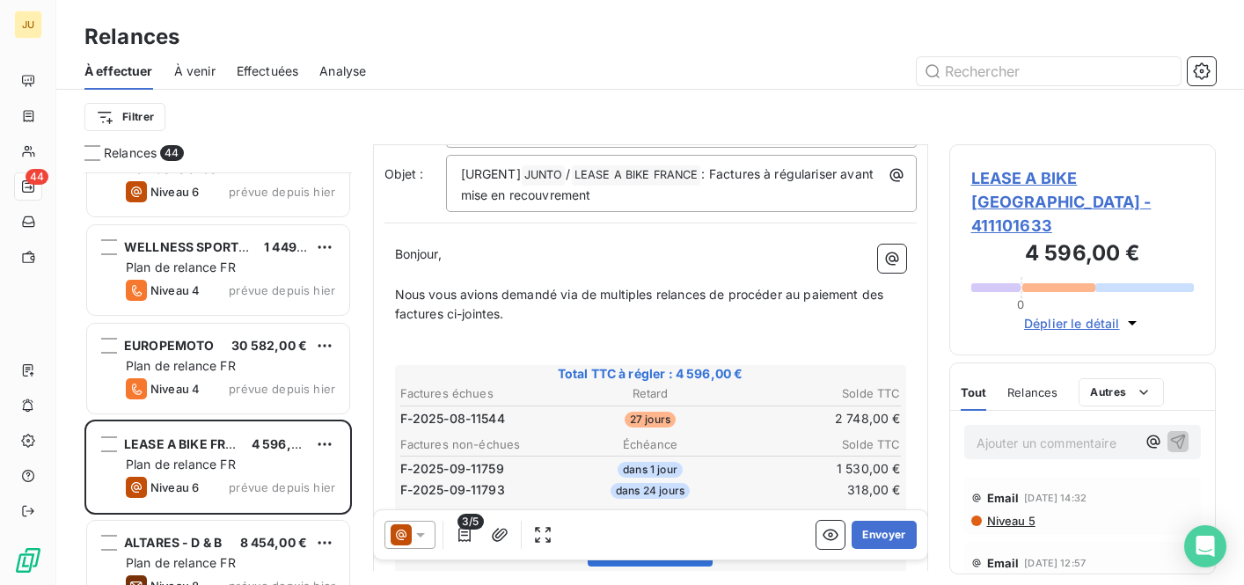
scroll to position [0, 0]
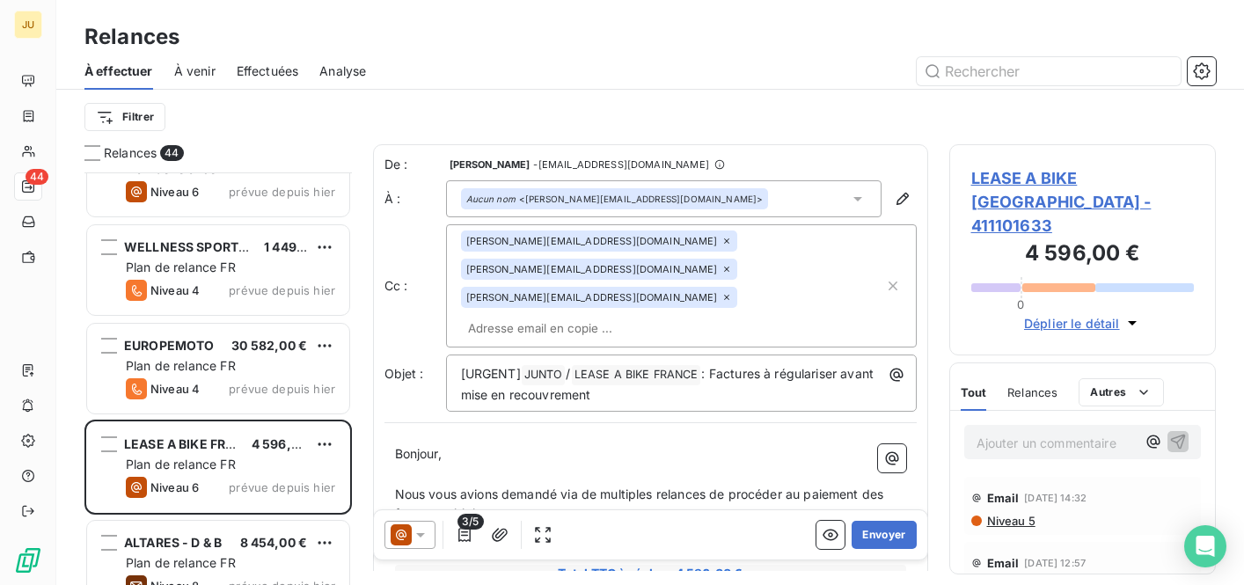
click at [428, 536] on icon at bounding box center [421, 535] width 18 height 18
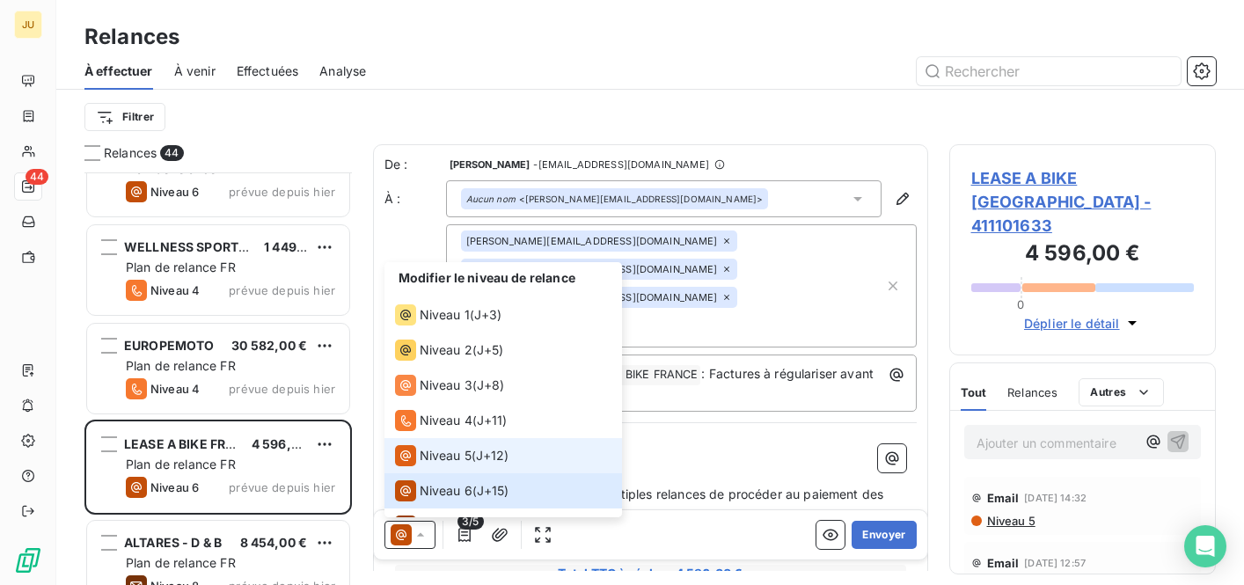
click at [465, 455] on span "Niveau 5" at bounding box center [446, 456] width 52 height 18
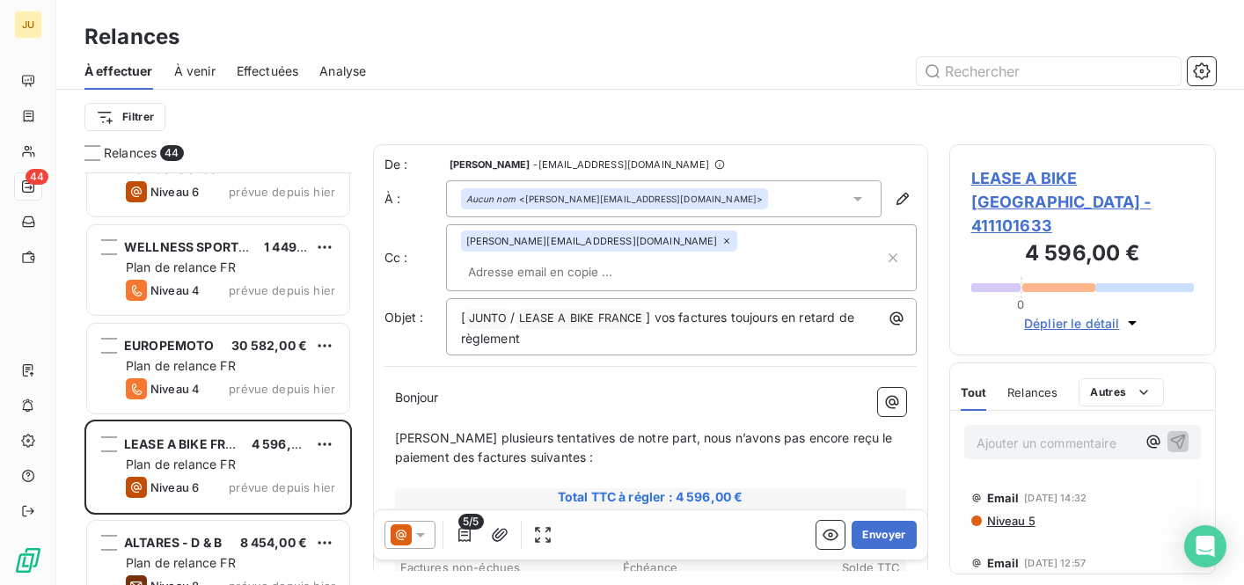
click at [664, 259] on input "text" at bounding box center [562, 272] width 203 height 26
paste input "[PERSON_NAME][EMAIL_ADDRESS][DOMAIN_NAME]"
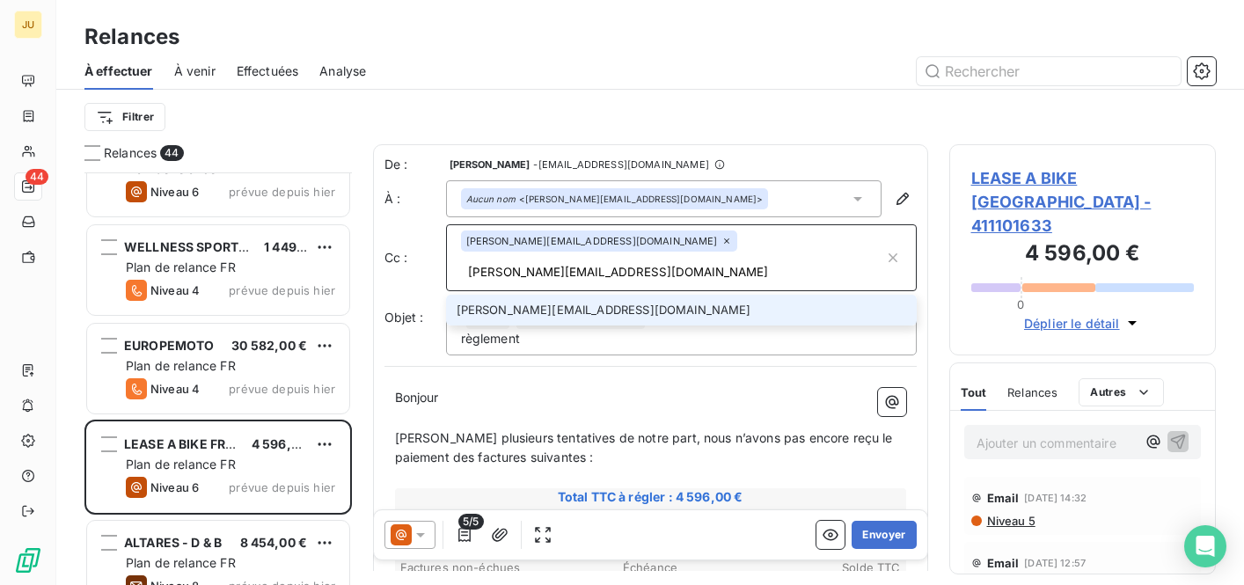
type input "[PERSON_NAME][EMAIL_ADDRESS][DOMAIN_NAME]"
click at [652, 295] on li "[PERSON_NAME][EMAIL_ADDRESS][DOMAIN_NAME]" at bounding box center [681, 310] width 471 height 31
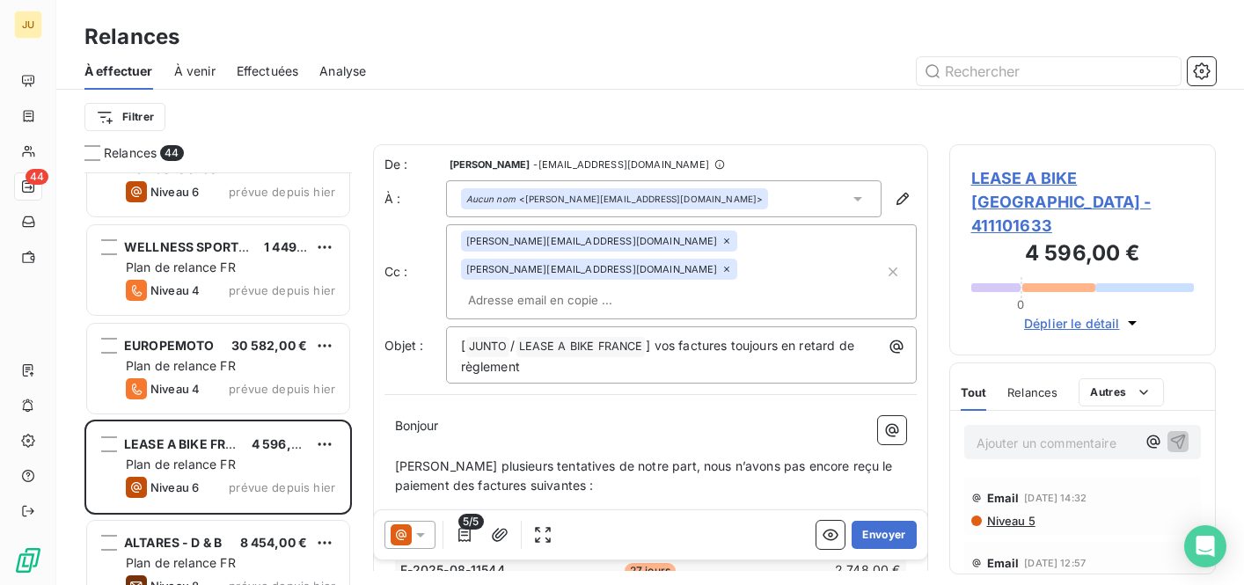
click at [530, 287] on input "text" at bounding box center [562, 300] width 203 height 26
paste input "[PERSON_NAME][EMAIL_ADDRESS][DOMAIN_NAME]"
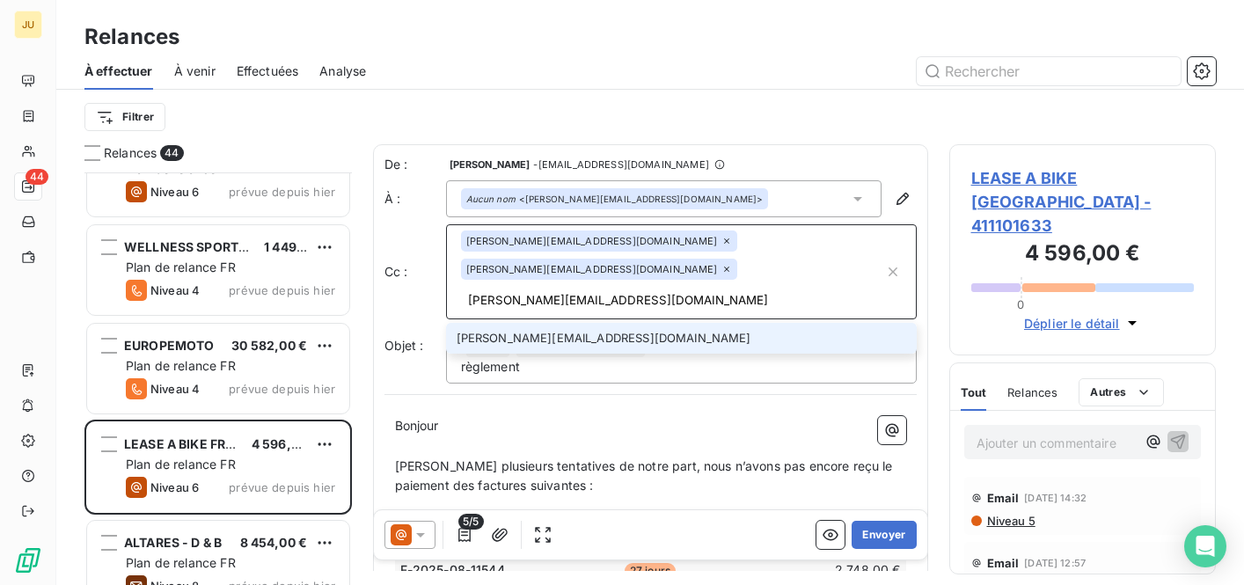
type input "[PERSON_NAME][EMAIL_ADDRESS][DOMAIN_NAME]"
click at [538, 323] on li "[PERSON_NAME][EMAIL_ADDRESS][DOMAIN_NAME]" at bounding box center [681, 338] width 471 height 31
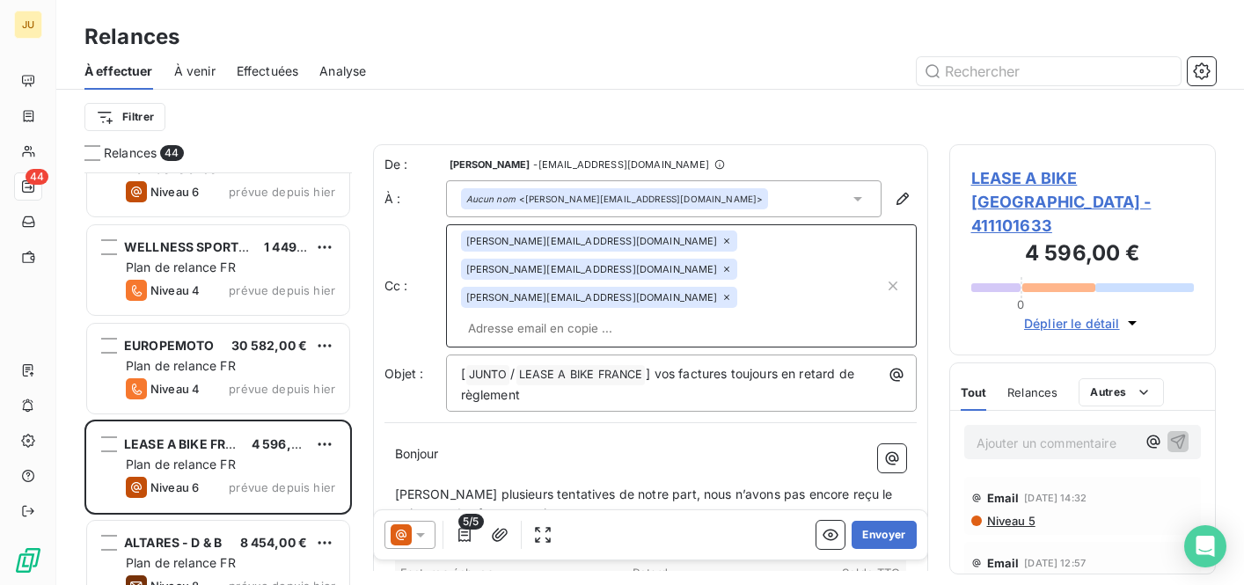
click at [404, 536] on icon at bounding box center [401, 534] width 21 height 21
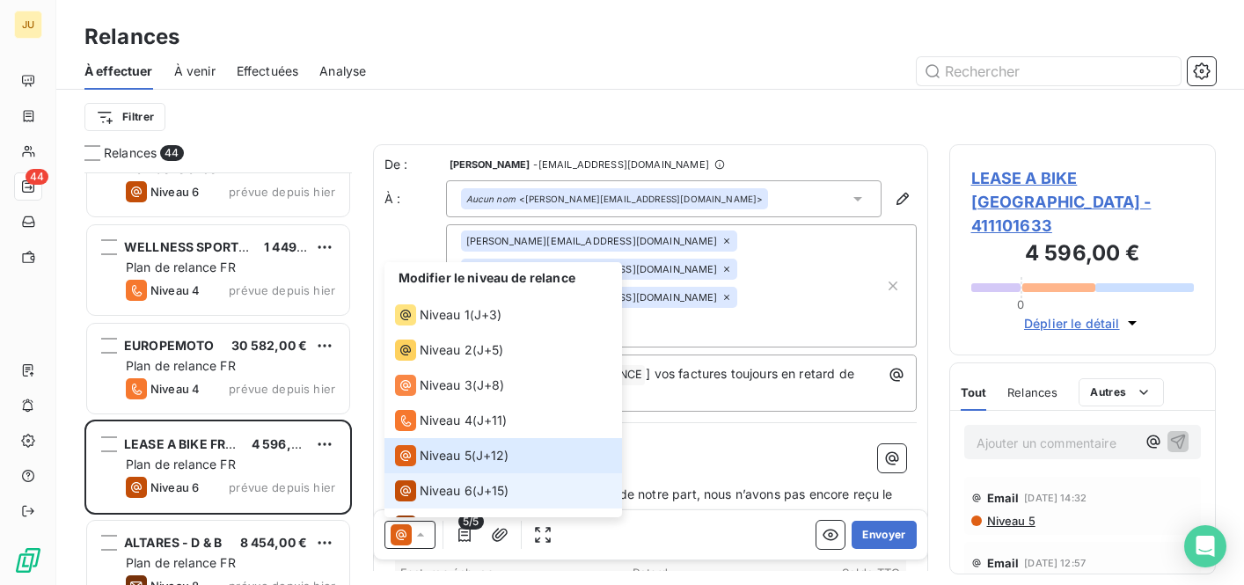
click at [460, 487] on span "Niveau 6" at bounding box center [446, 491] width 53 height 18
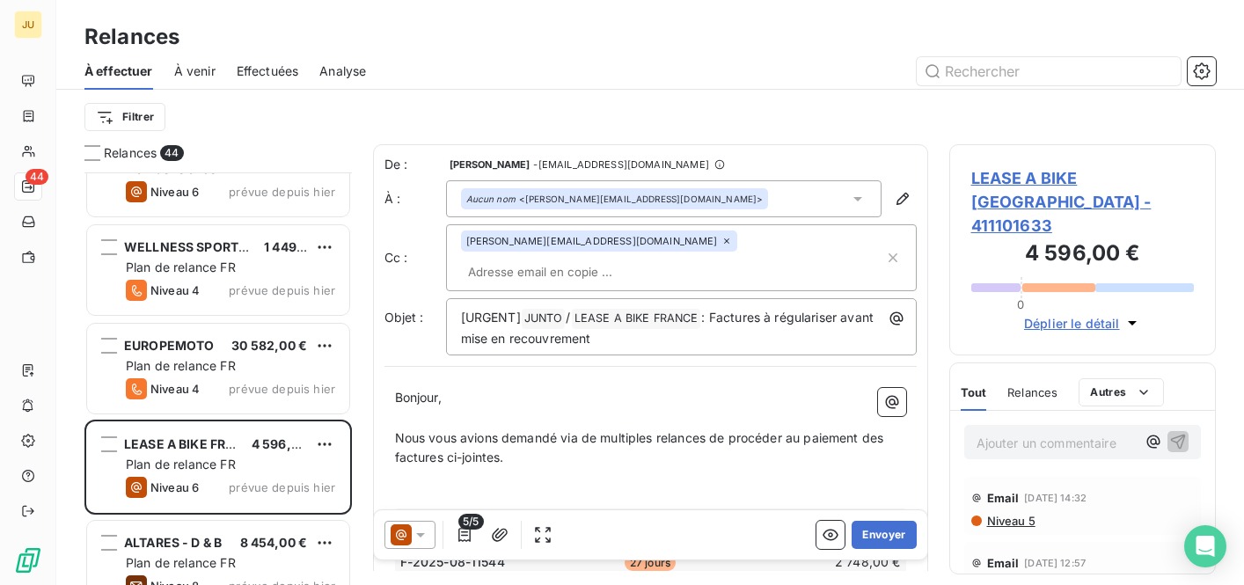
click at [681, 231] on div "[PERSON_NAME][EMAIL_ADDRESS][DOMAIN_NAME]" at bounding box center [681, 257] width 471 height 67
paste input "[PERSON_NAME][EMAIL_ADDRESS][DOMAIN_NAME]"
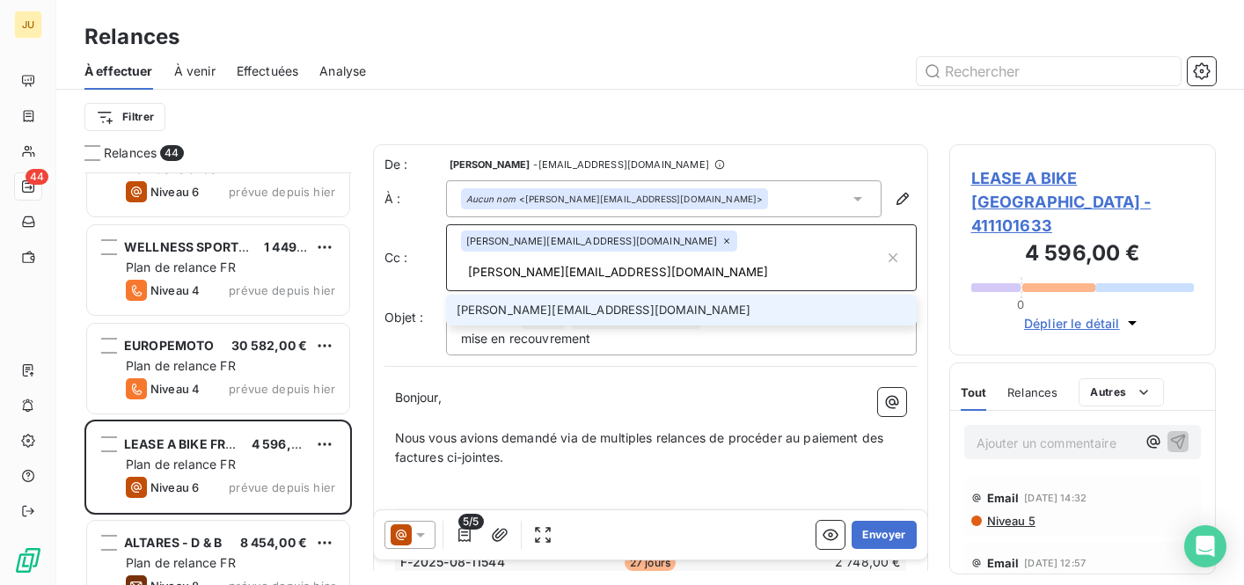
type input "[PERSON_NAME][EMAIL_ADDRESS][DOMAIN_NAME]"
click at [662, 295] on li "[PERSON_NAME][EMAIL_ADDRESS][DOMAIN_NAME]" at bounding box center [681, 310] width 471 height 31
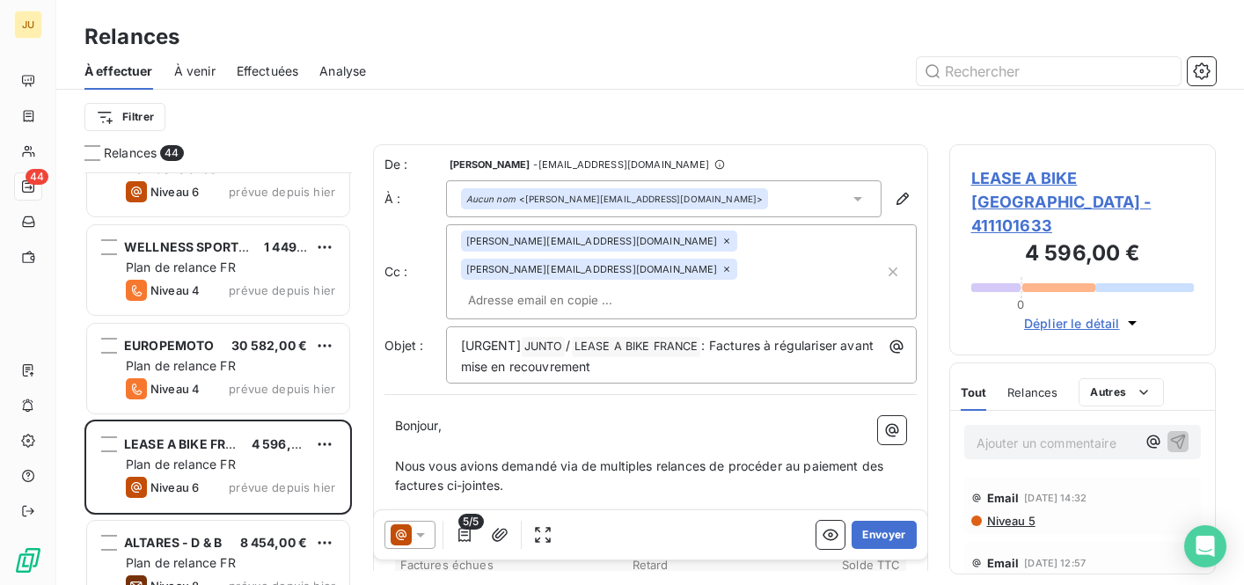
click at [637, 259] on div "[PERSON_NAME][EMAIL_ADDRESS][DOMAIN_NAME] [DOMAIN_NAME][EMAIL_ADDRESS][DOMAIN_N…" at bounding box center [672, 272] width 423 height 83
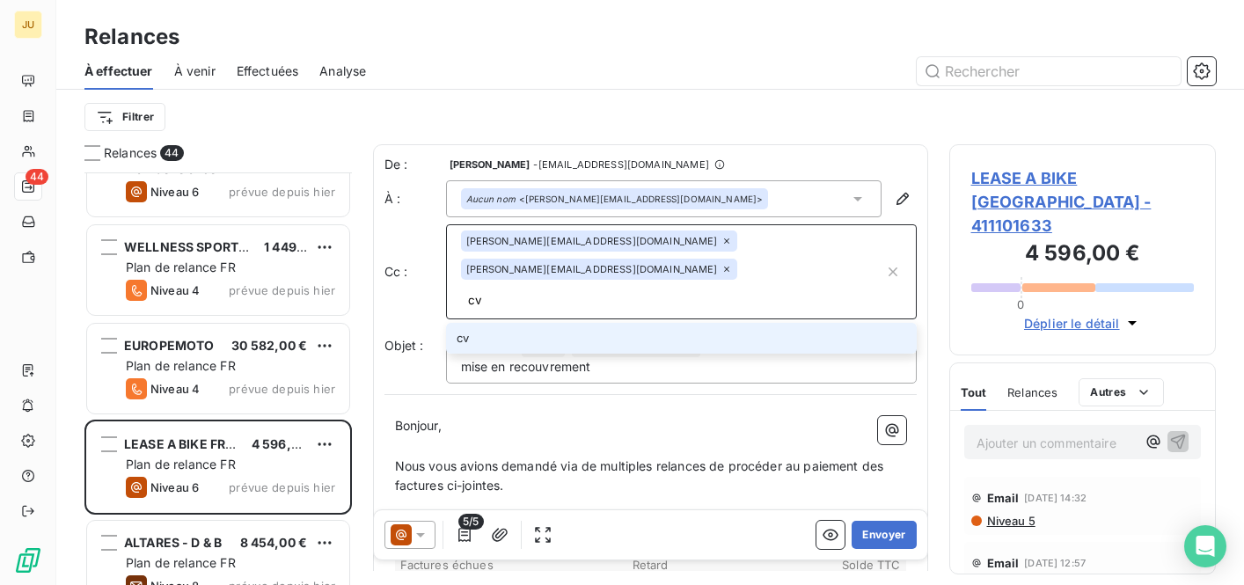
type input "c"
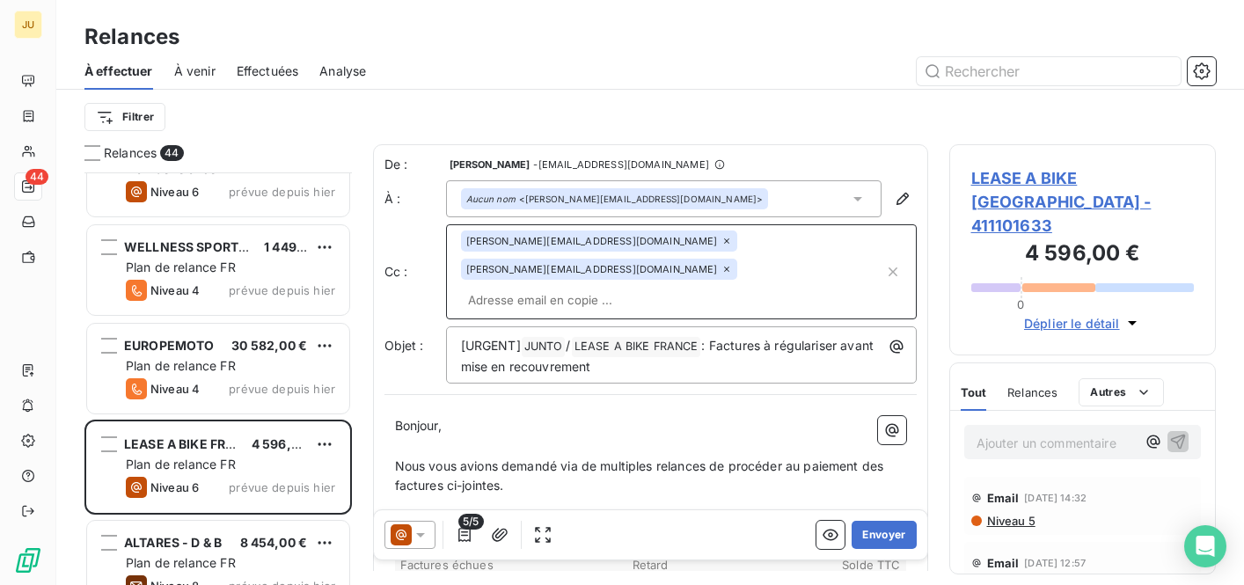
paste input "[PERSON_NAME][EMAIL_ADDRESS][DOMAIN_NAME]"
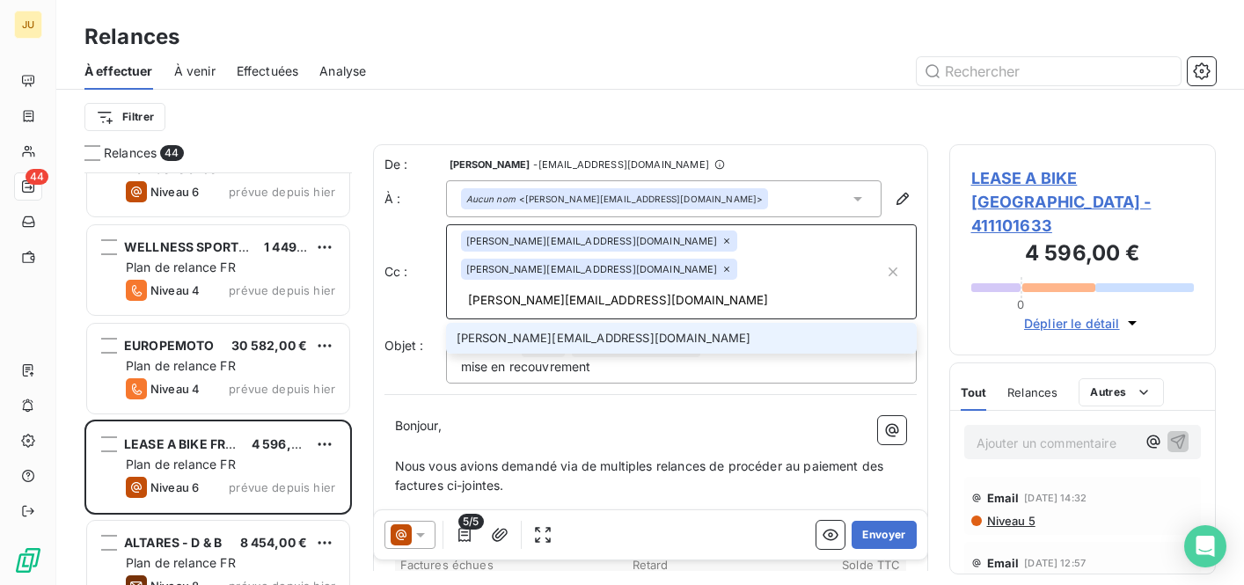
type input "[PERSON_NAME][EMAIL_ADDRESS][DOMAIN_NAME]"
click at [549, 323] on li "[PERSON_NAME][EMAIL_ADDRESS][DOMAIN_NAME]" at bounding box center [681, 338] width 471 height 31
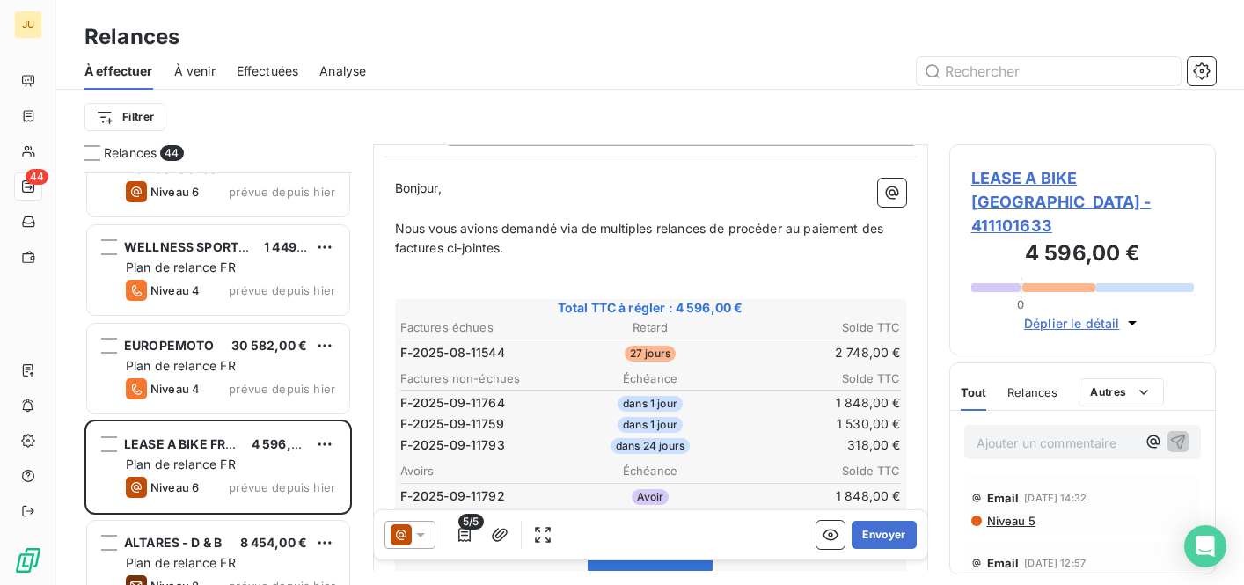
scroll to position [278, 0]
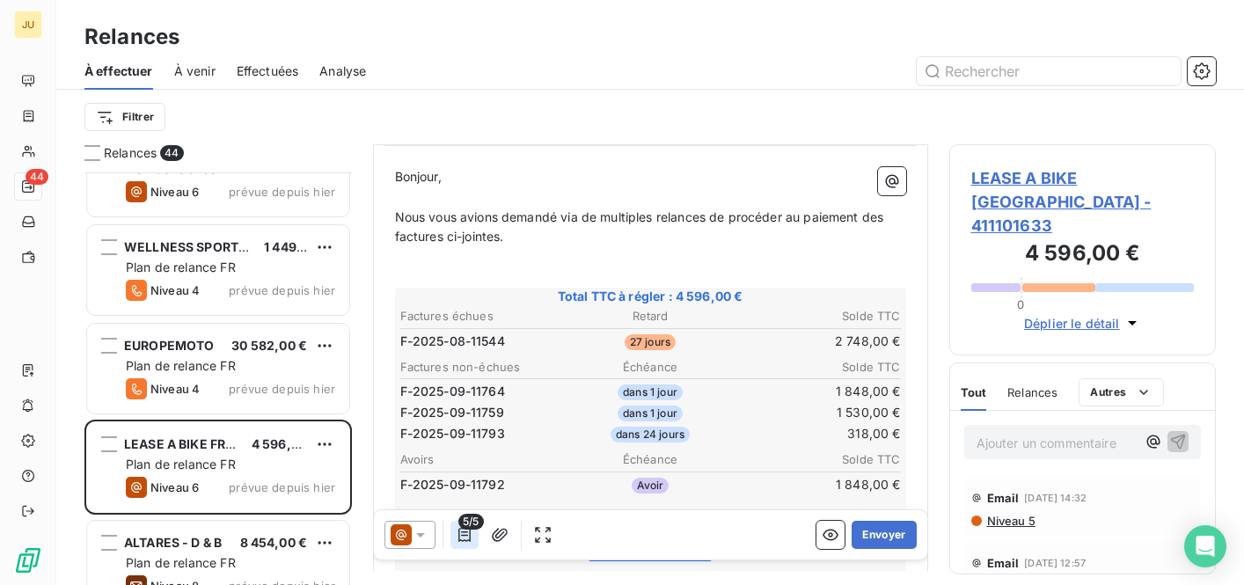
click at [462, 530] on icon "button" at bounding box center [465, 535] width 18 height 18
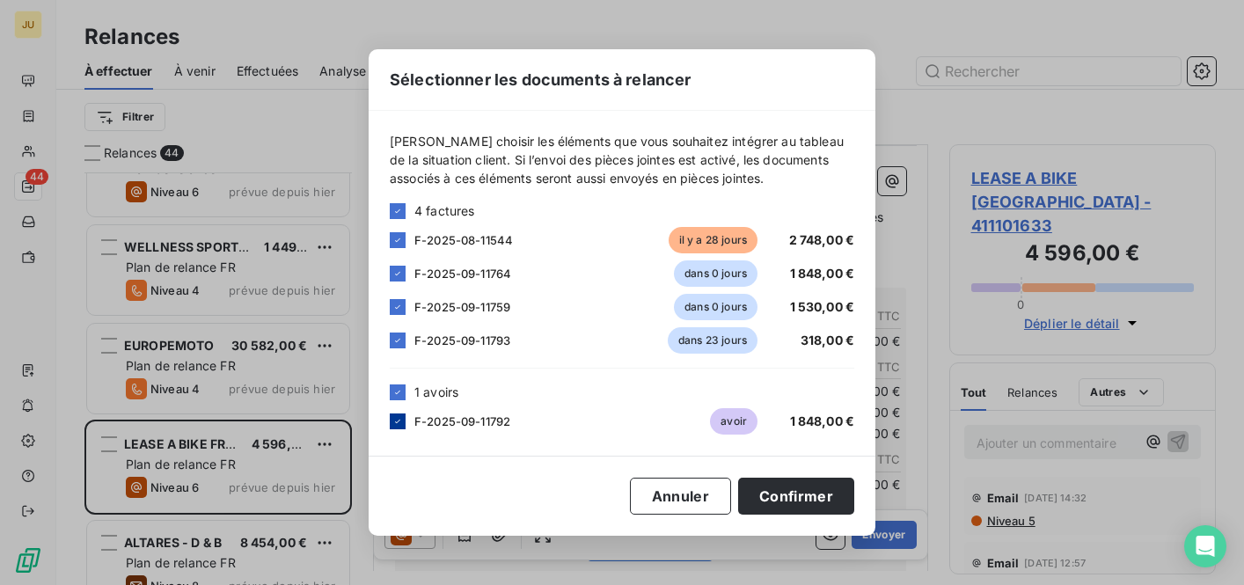
click at [399, 426] on icon at bounding box center [397, 421] width 11 height 11
click at [399, 268] on icon at bounding box center [397, 273] width 11 height 11
click at [814, 489] on button "Confirmer" at bounding box center [796, 496] width 116 height 37
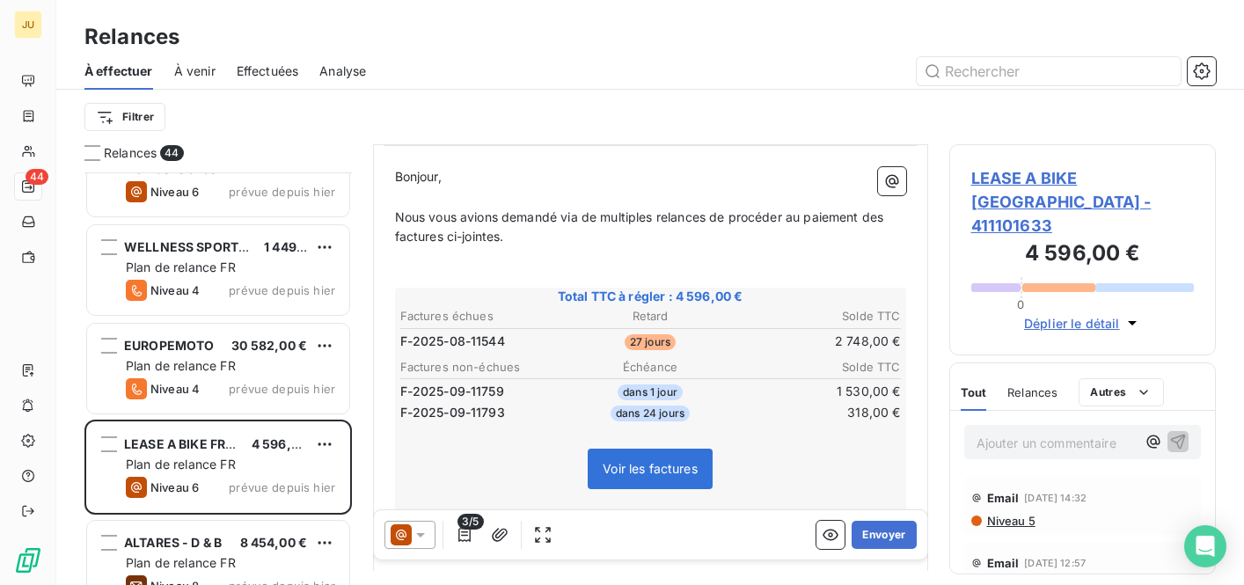
scroll to position [557, 0]
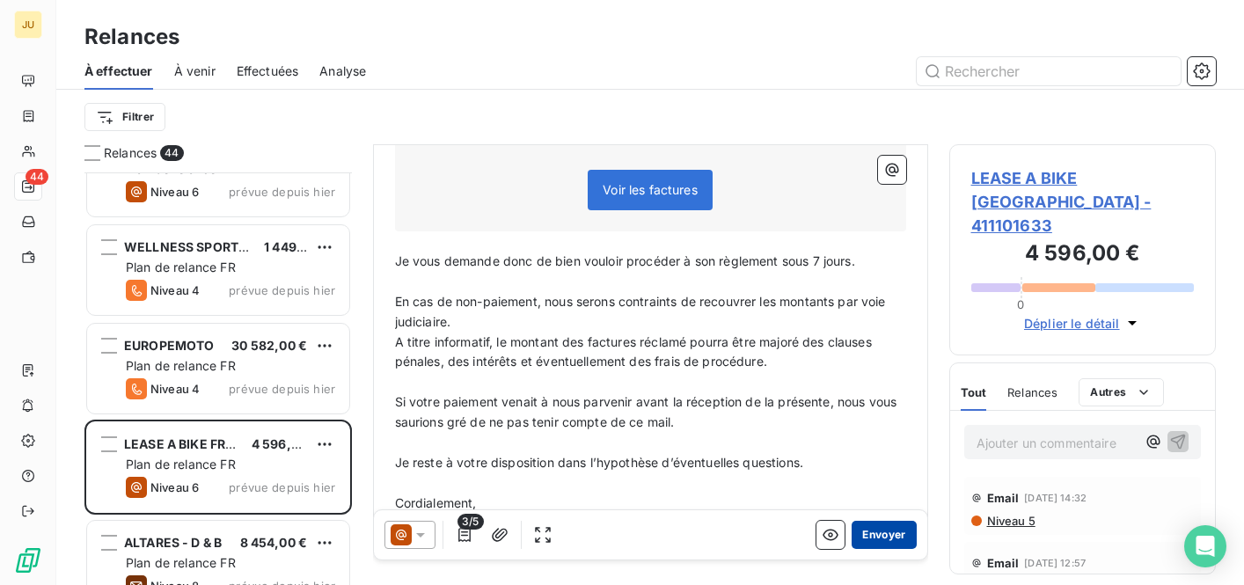
click at [893, 537] on button "Envoyer" at bounding box center [884, 535] width 64 height 28
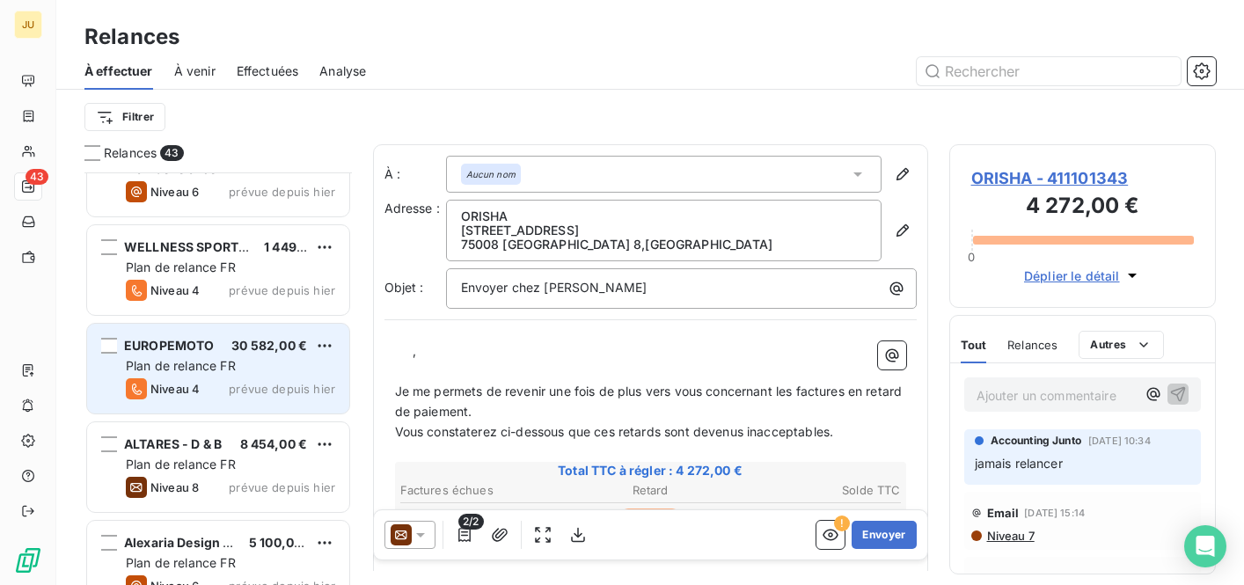
click at [250, 403] on div "EUROPEMOTO 30 582,00 € Plan de relance FR Niveau 4 prévue depuis [DATE]" at bounding box center [218, 369] width 262 height 90
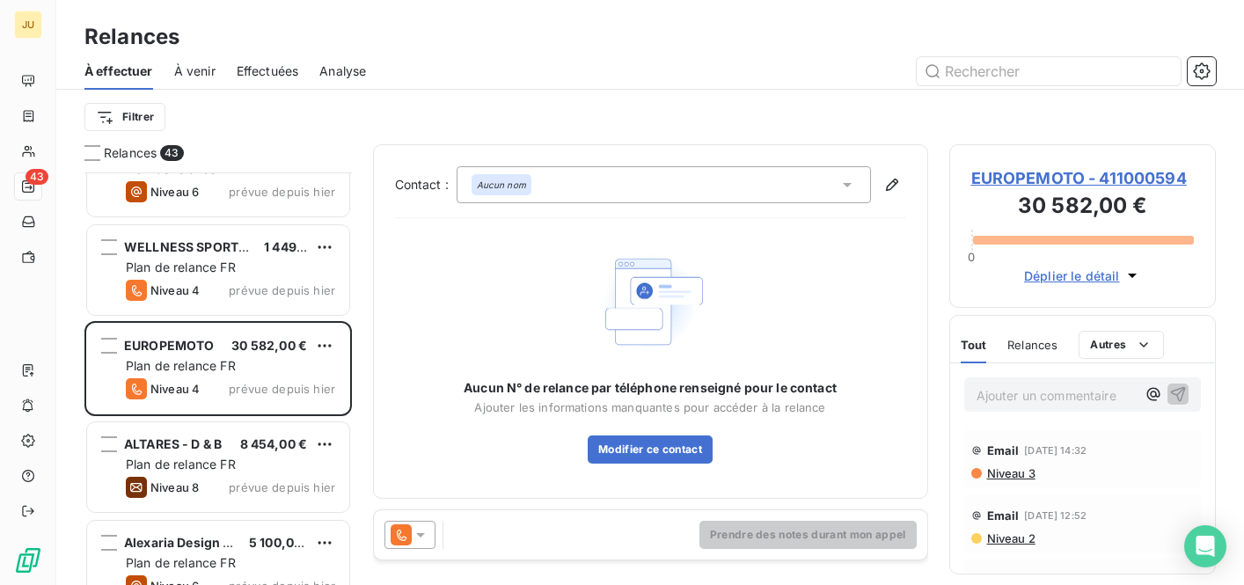
click at [421, 539] on icon at bounding box center [421, 535] width 18 height 18
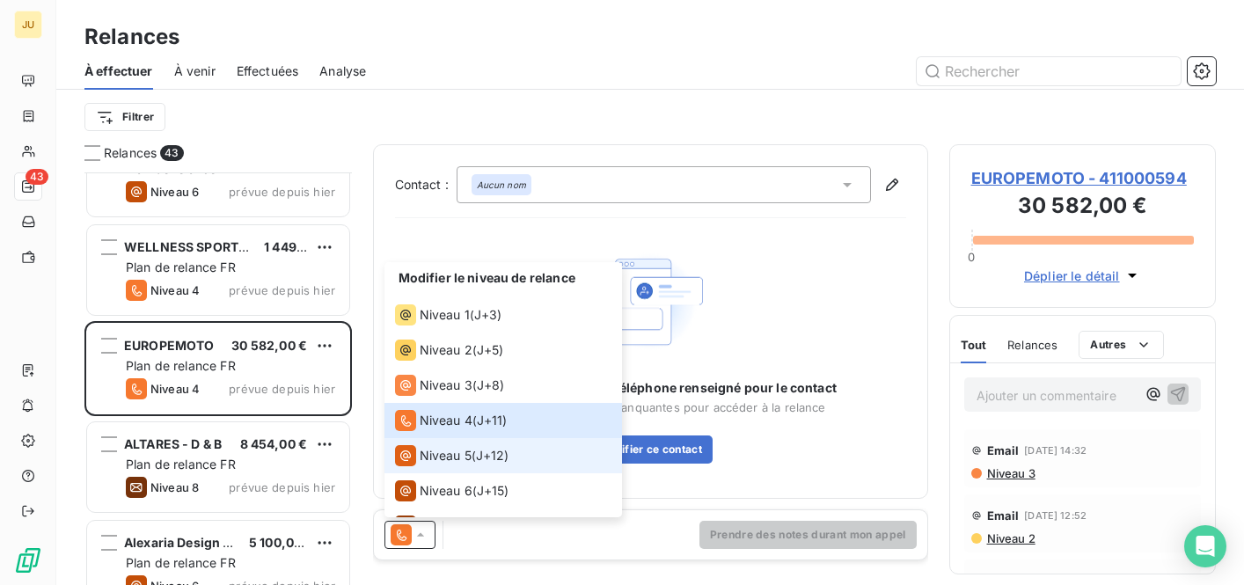
click at [442, 468] on li "Niveau 5 ( J+12 )" at bounding box center [503, 455] width 238 height 35
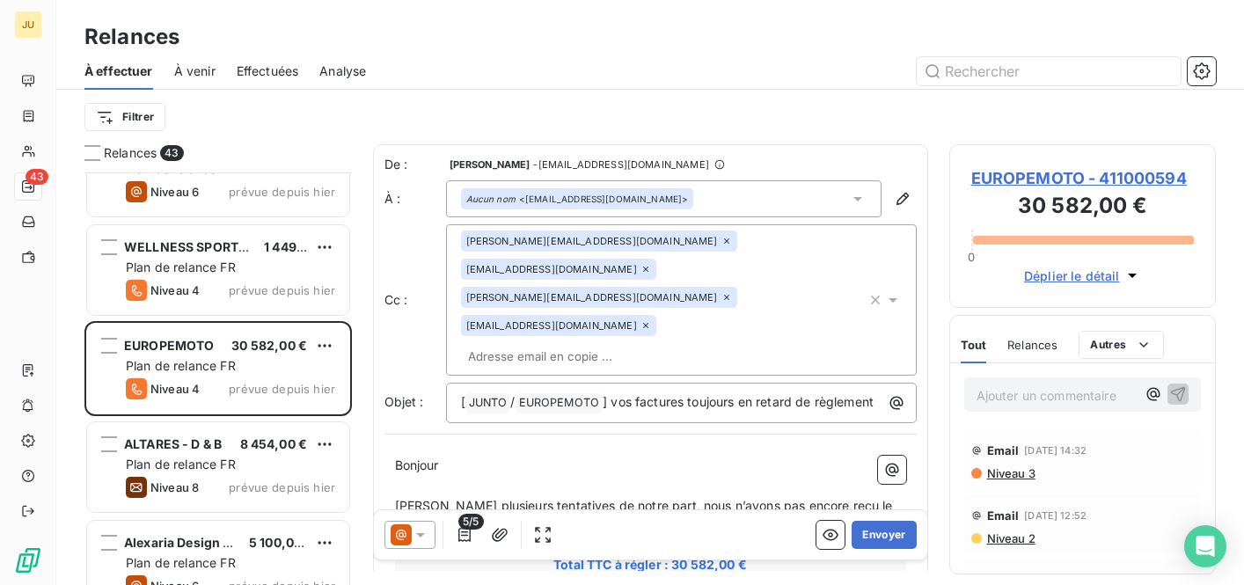
click at [636, 302] on div "[PERSON_NAME][EMAIL_ADDRESS][DOMAIN_NAME] [EMAIL_ADDRESS][DOMAIN_NAME] [DOMAIN_…" at bounding box center [664, 300] width 406 height 139
click at [420, 307] on div "Cc : [PERSON_NAME][EMAIL_ADDRESS][DOMAIN_NAME] [EMAIL_ADDRESS][DOMAIN_NAME] [DO…" at bounding box center [650, 299] width 532 height 151
click at [601, 343] on input "text" at bounding box center [562, 356] width 203 height 26
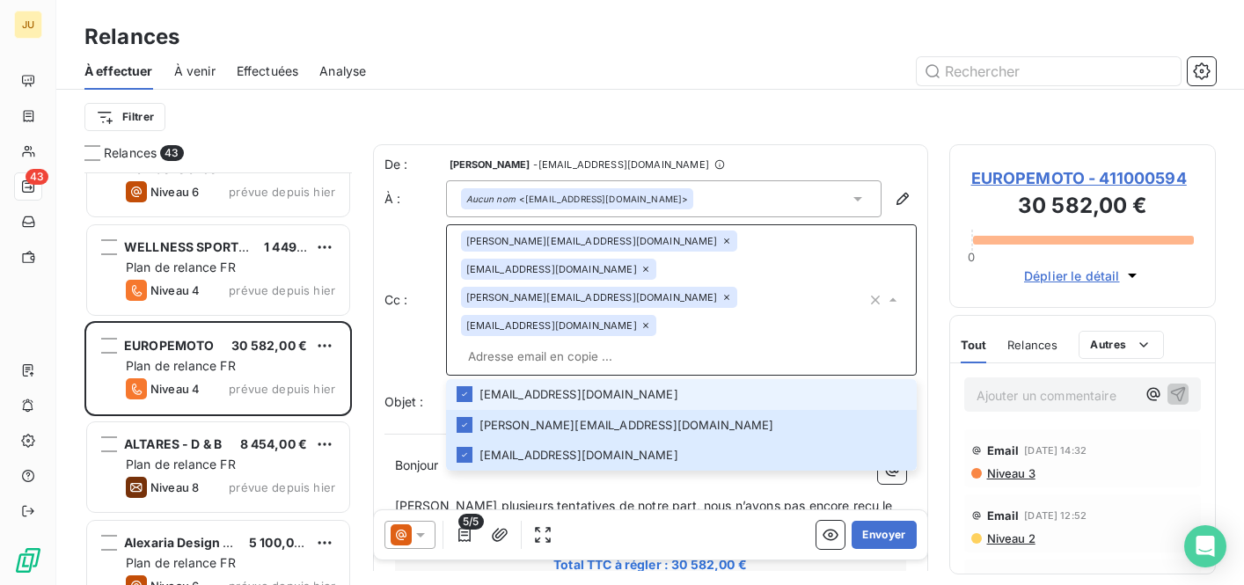
paste input "[PERSON_NAME][EMAIL_ADDRESS][DOMAIN_NAME]"
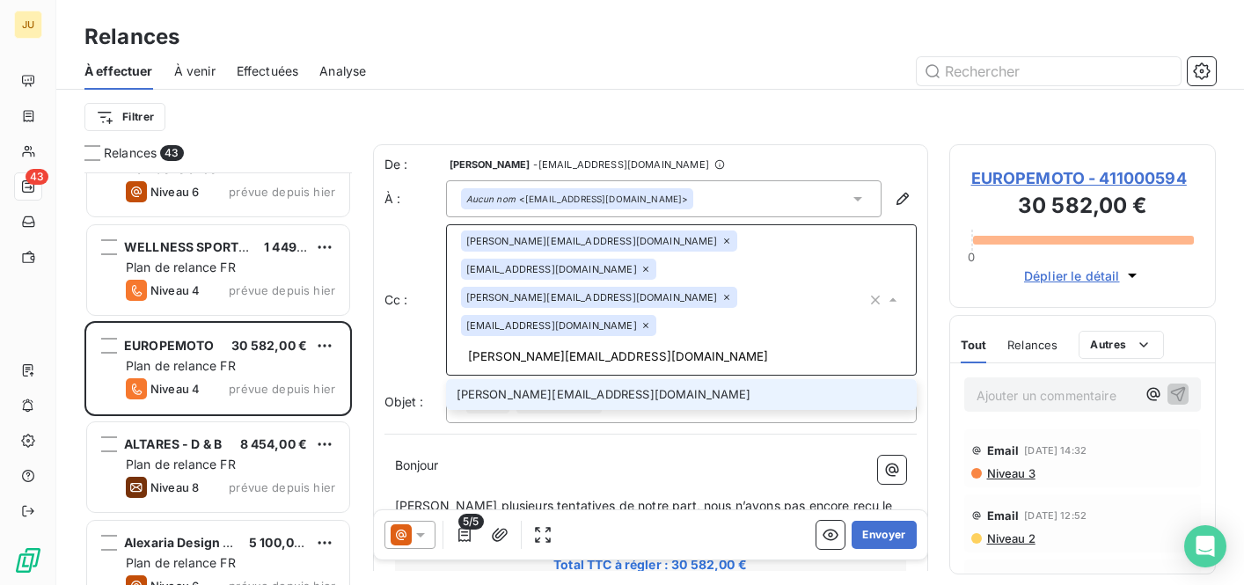
type input "[PERSON_NAME][EMAIL_ADDRESS][DOMAIN_NAME]"
click at [586, 379] on li "[PERSON_NAME][EMAIL_ADDRESS][DOMAIN_NAME]" at bounding box center [681, 394] width 471 height 31
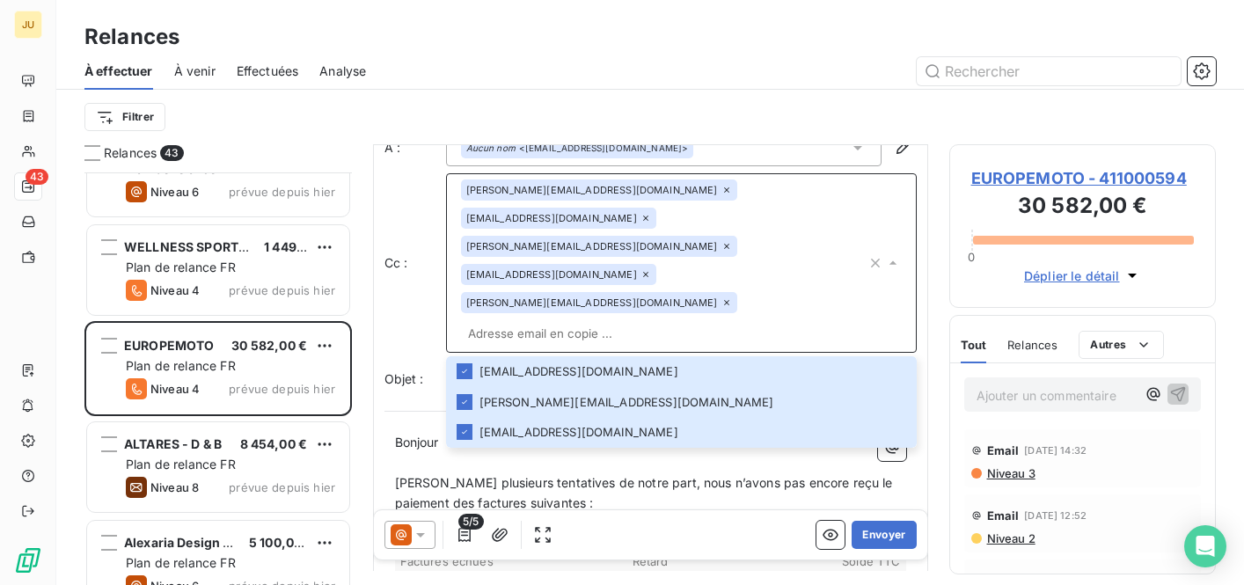
scroll to position [25, 0]
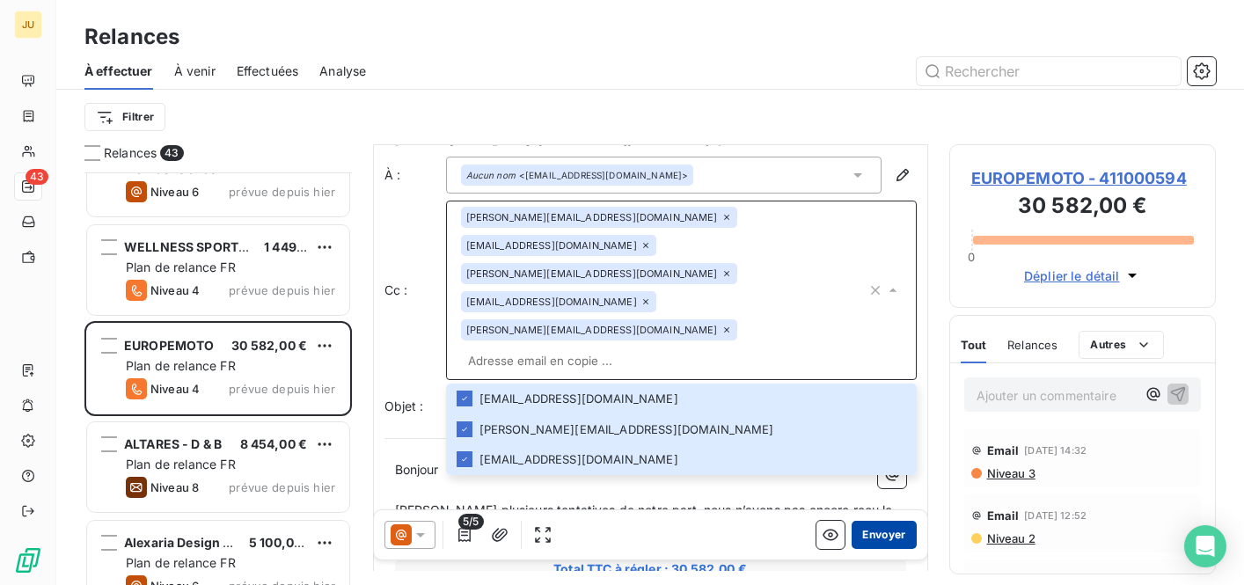
click at [885, 535] on button "Envoyer" at bounding box center [884, 535] width 64 height 28
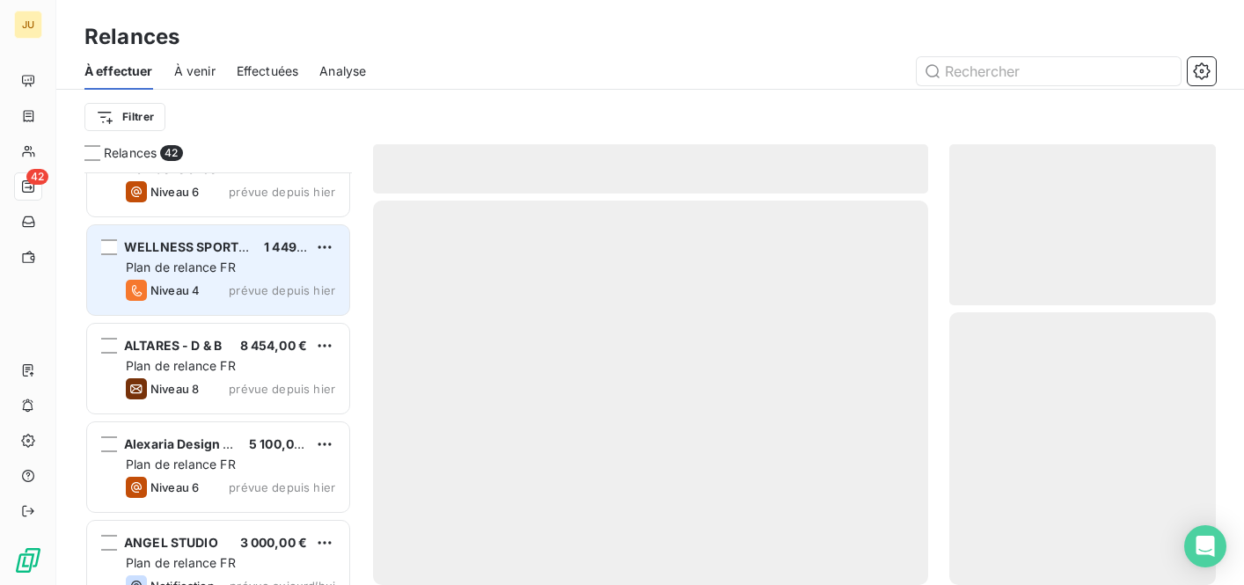
click at [253, 296] on span "prévue depuis hier" at bounding box center [282, 290] width 106 height 14
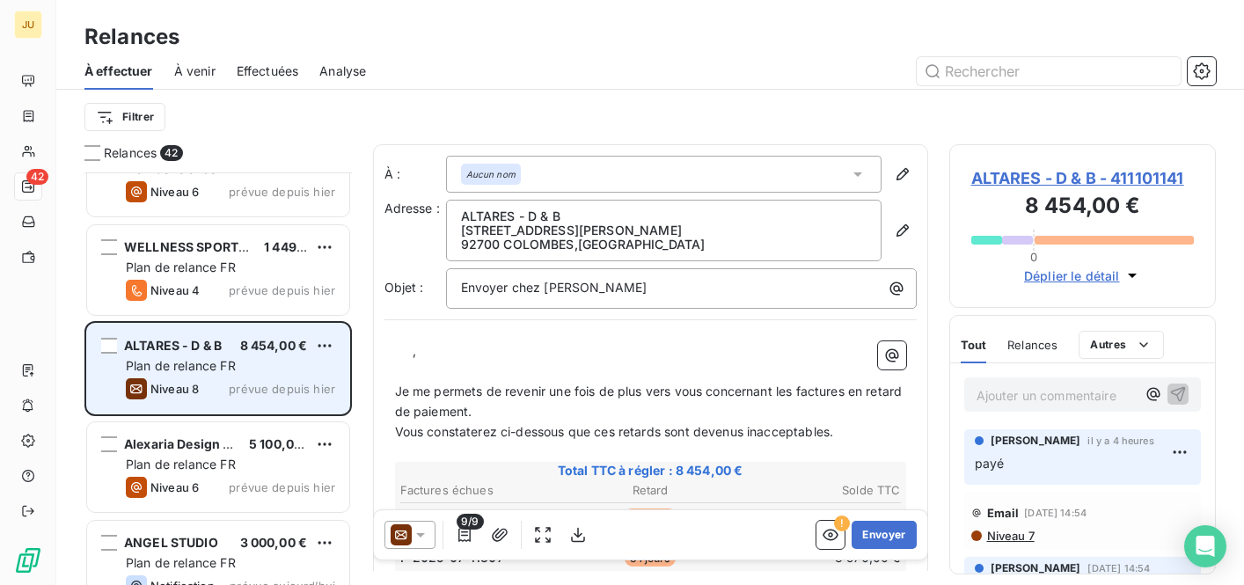
click at [268, 332] on div "ALTARES - D & B 8 454,00 € Plan de relance FR Niveau 8 prévue depuis [DATE]" at bounding box center [218, 369] width 262 height 90
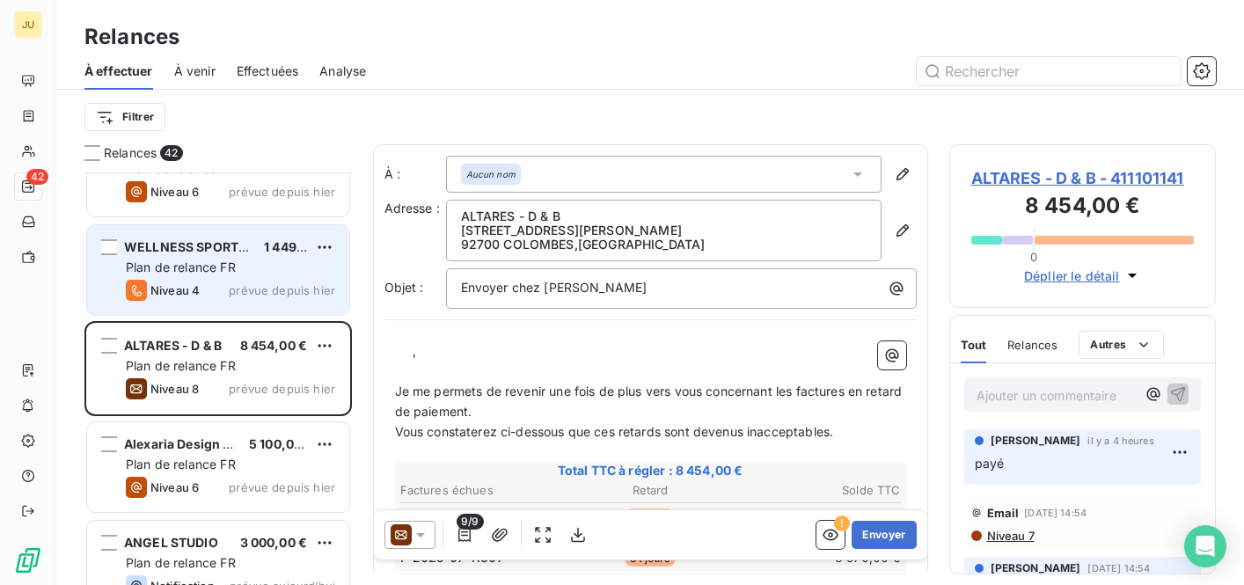
click at [257, 284] on span "prévue depuis hier" at bounding box center [282, 290] width 106 height 14
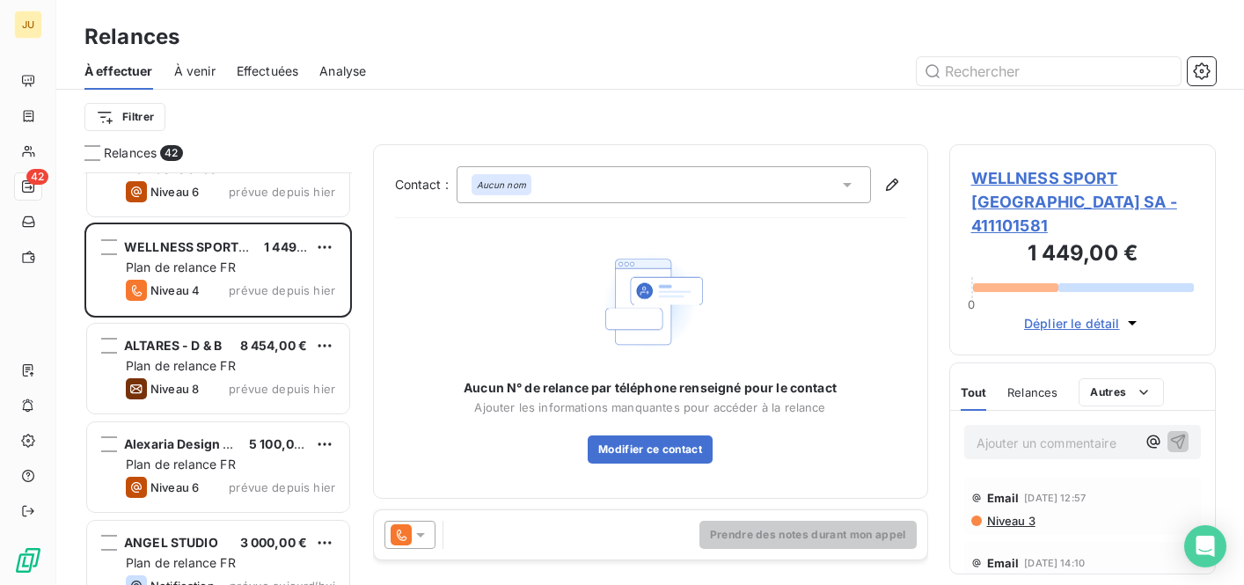
click at [417, 529] on icon at bounding box center [421, 535] width 18 height 18
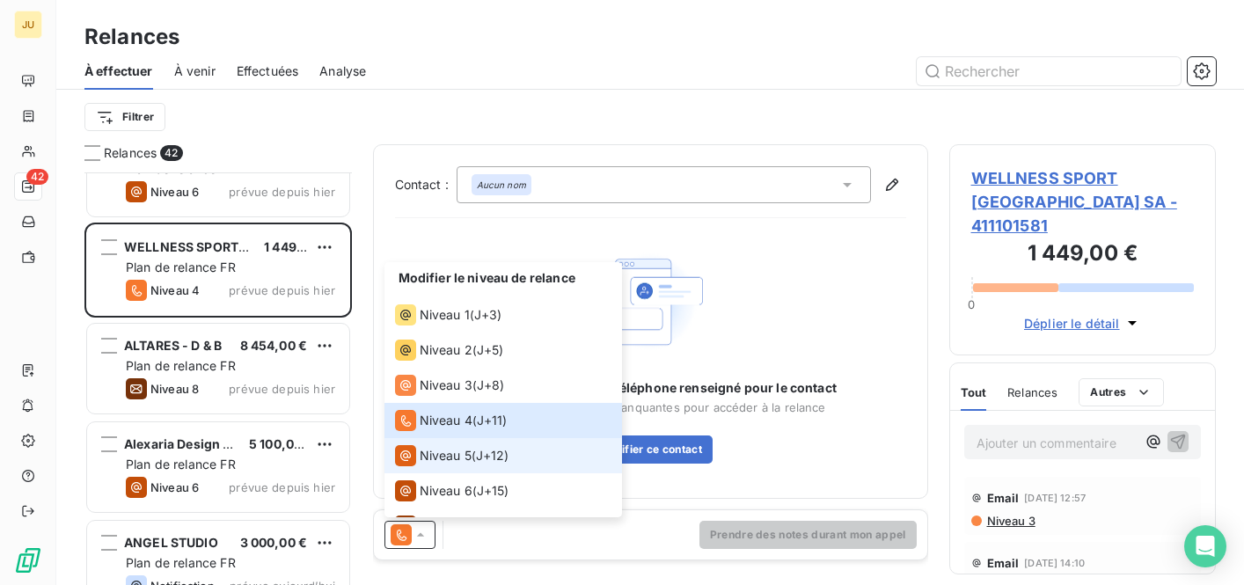
click at [441, 461] on span "Niveau 5" at bounding box center [446, 456] width 52 height 18
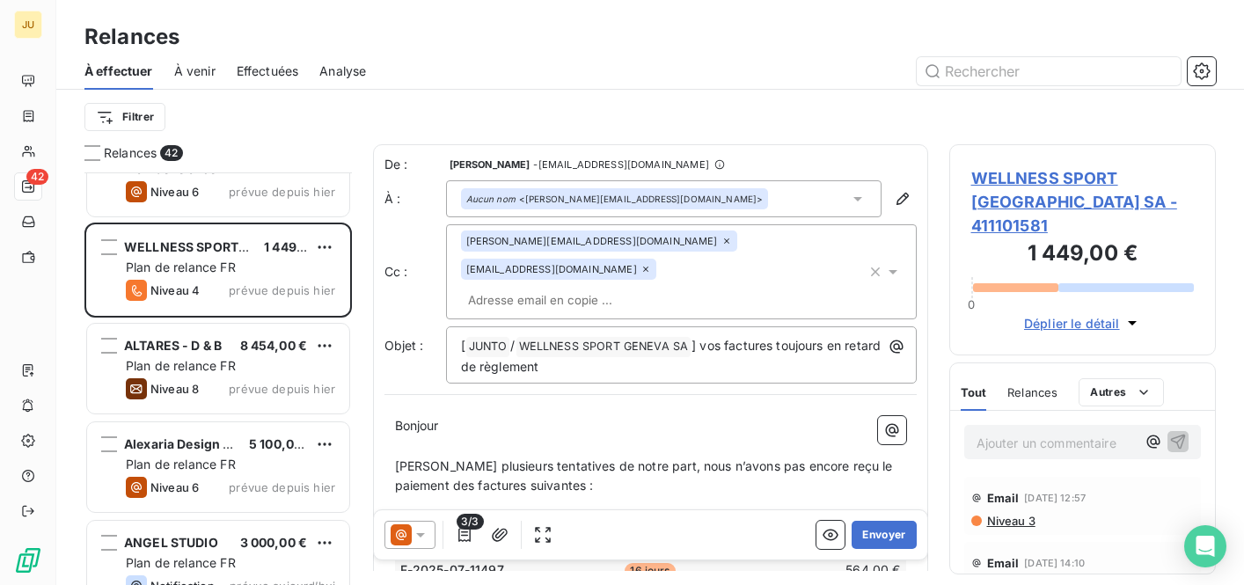
click at [645, 267] on div "[PERSON_NAME][EMAIL_ADDRESS][DOMAIN_NAME] [EMAIL_ADDRESS][DOMAIN_NAME]" at bounding box center [664, 272] width 406 height 83
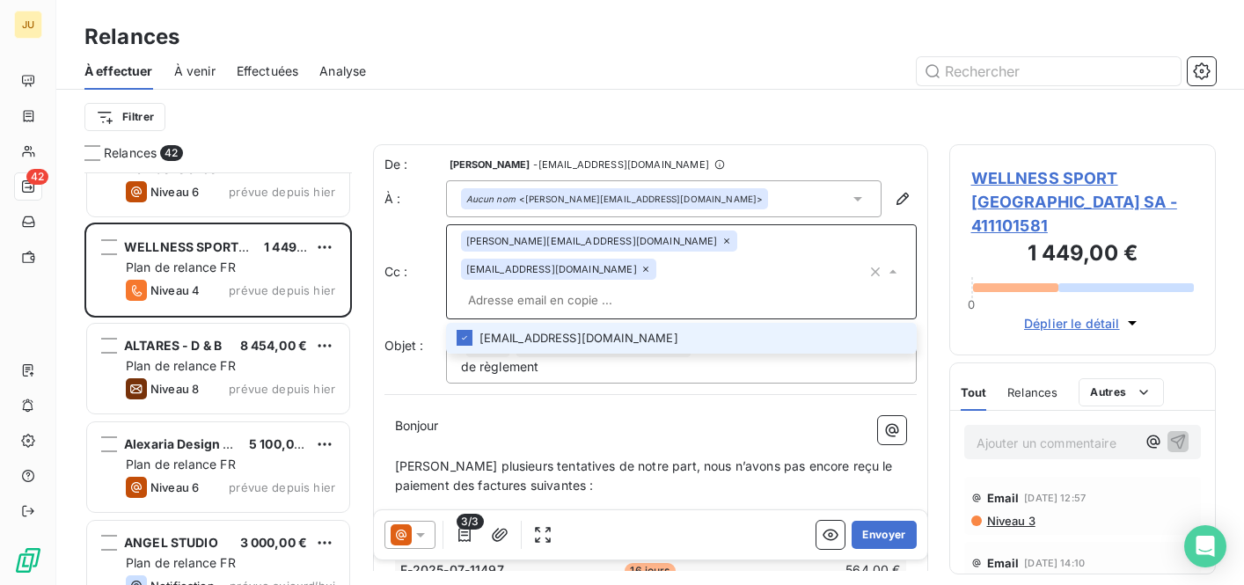
paste input "[PERSON_NAME][EMAIL_ADDRESS][DOMAIN_NAME]"
type input "[PERSON_NAME][EMAIL_ADDRESS][DOMAIN_NAME]"
click at [613, 323] on li "[PERSON_NAME][EMAIL_ADDRESS][DOMAIN_NAME]" at bounding box center [681, 338] width 471 height 31
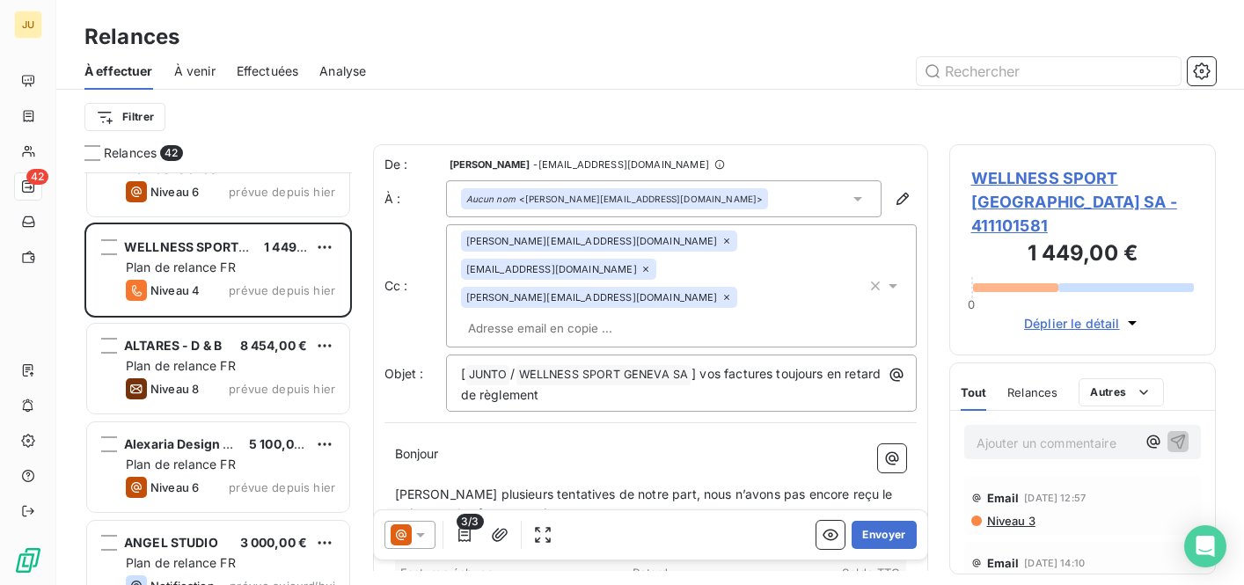
click at [664, 315] on input "text" at bounding box center [562, 328] width 203 height 26
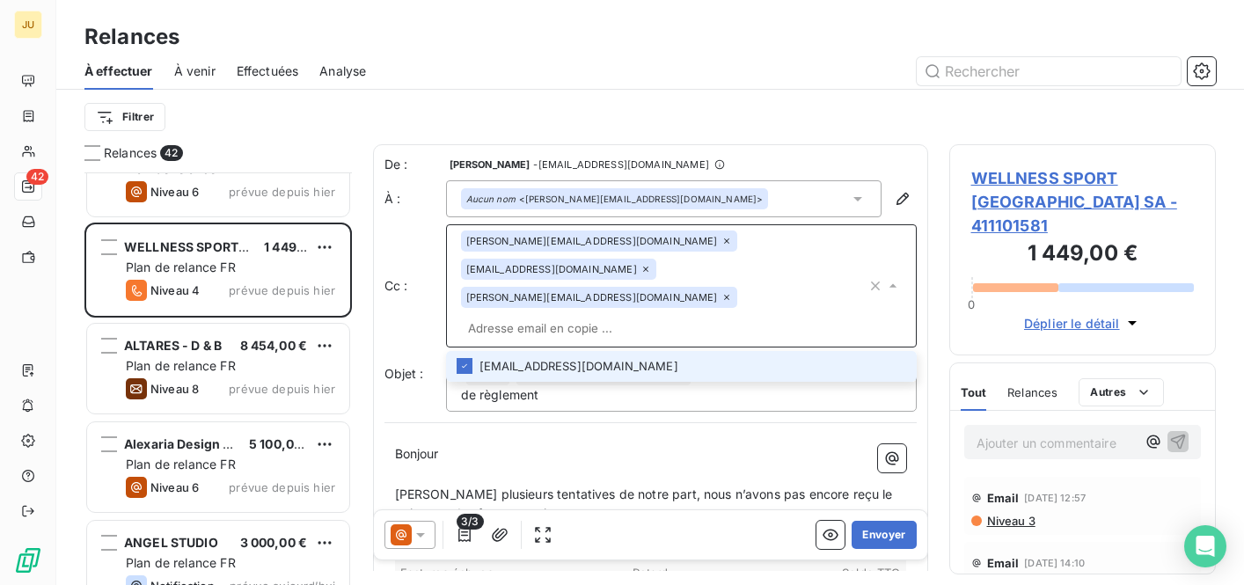
paste input "[PERSON_NAME][EMAIL_ADDRESS][DOMAIN_NAME]"
type input "[PERSON_NAME][EMAIL_ADDRESS][DOMAIN_NAME]"
click at [651, 351] on li "[PERSON_NAME][EMAIL_ADDRESS][DOMAIN_NAME]" at bounding box center [681, 366] width 471 height 31
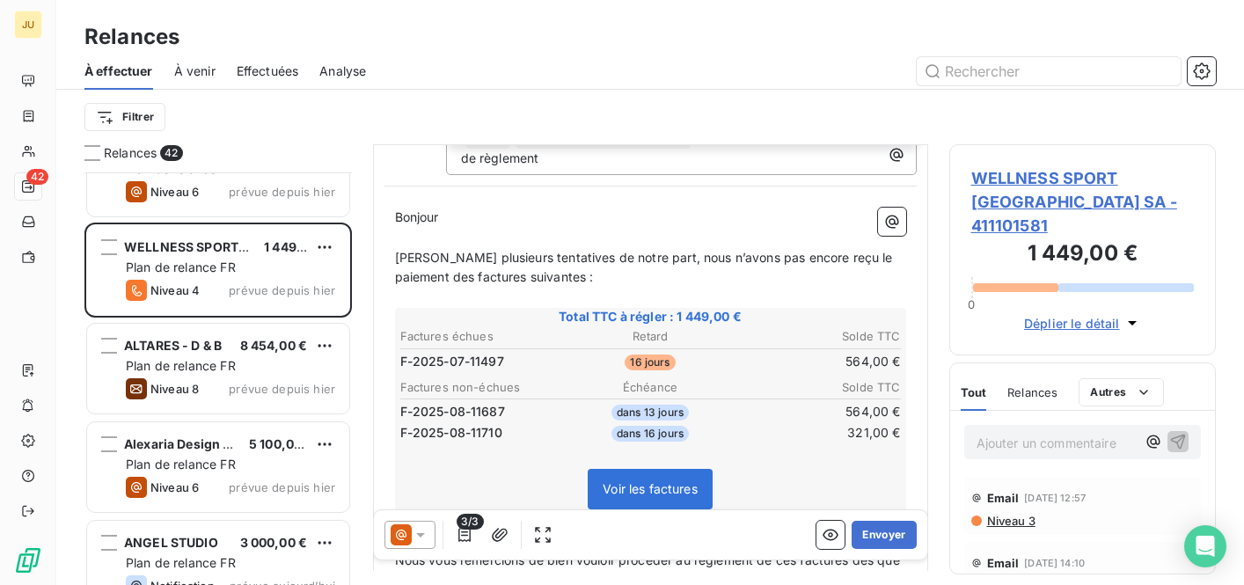
scroll to position [233, 0]
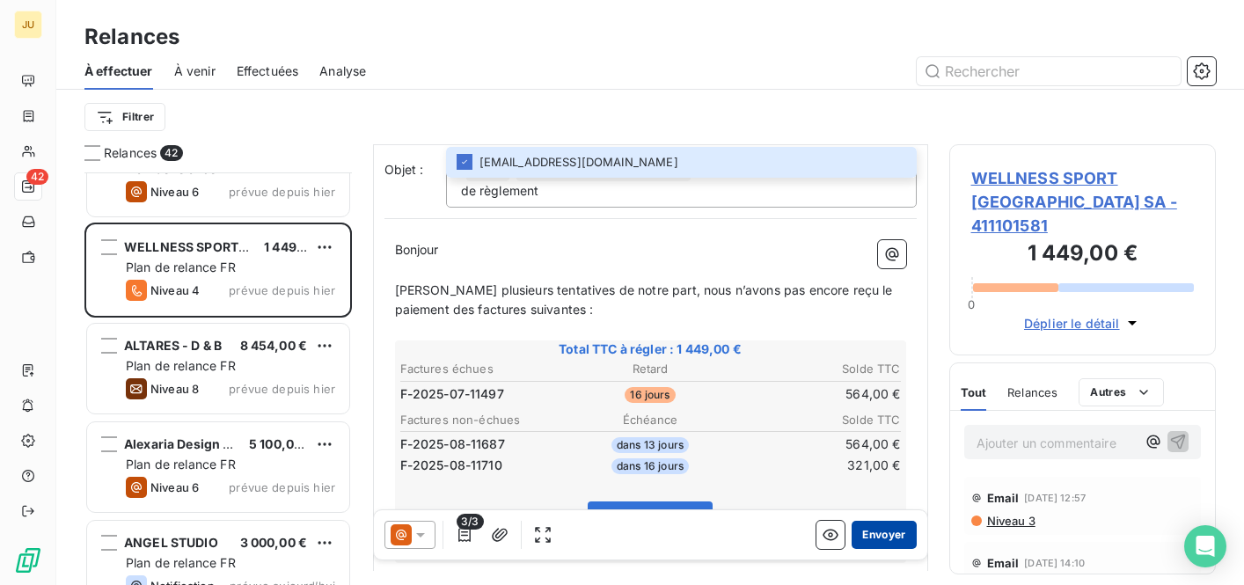
click at [894, 534] on button "Envoyer" at bounding box center [884, 535] width 64 height 28
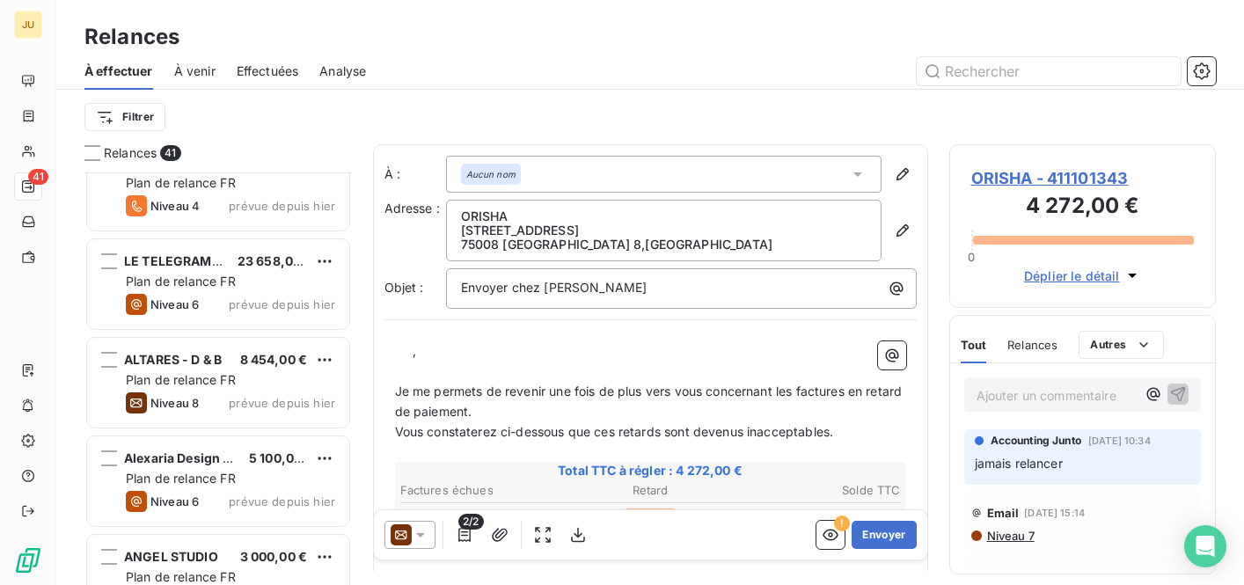
scroll to position [2972, 0]
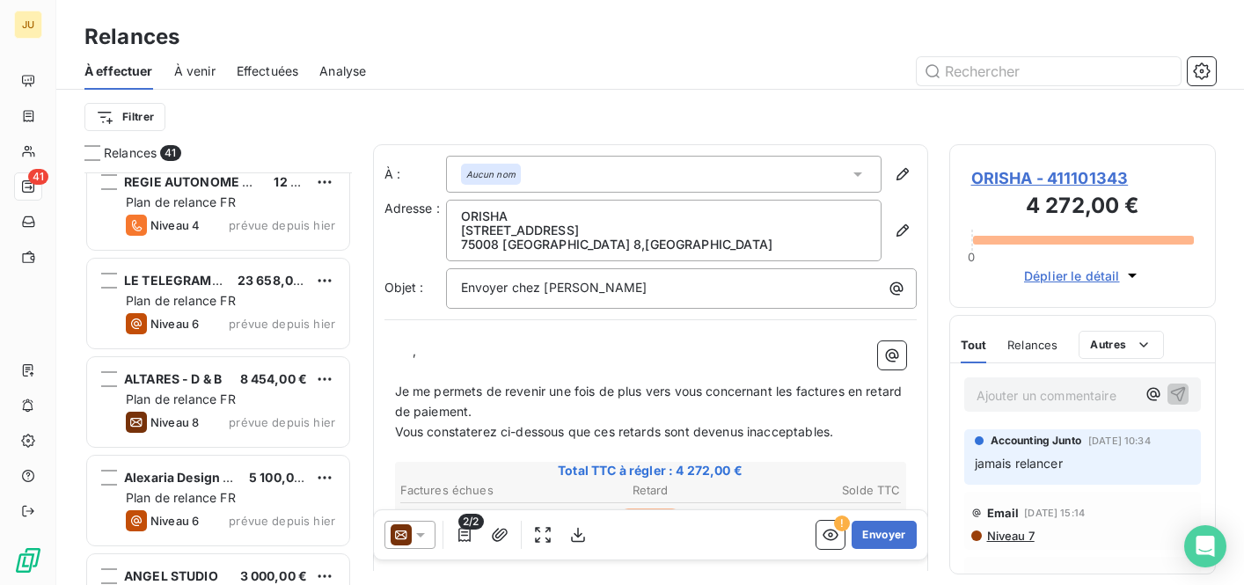
click at [262, 319] on span "prévue depuis hier" at bounding box center [282, 324] width 106 height 14
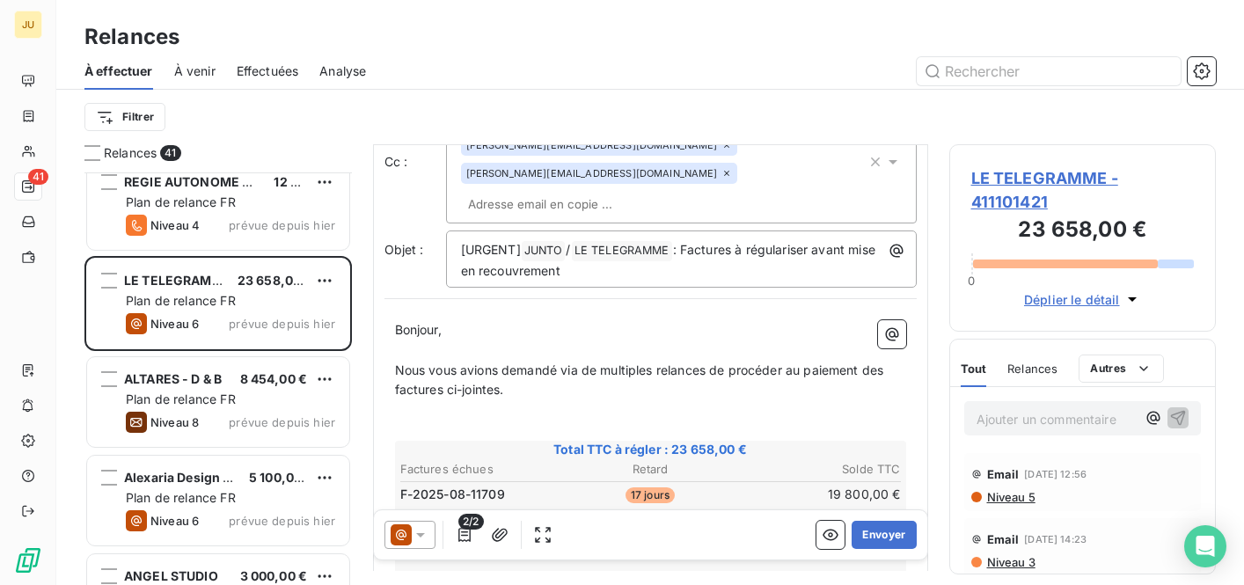
scroll to position [144, 0]
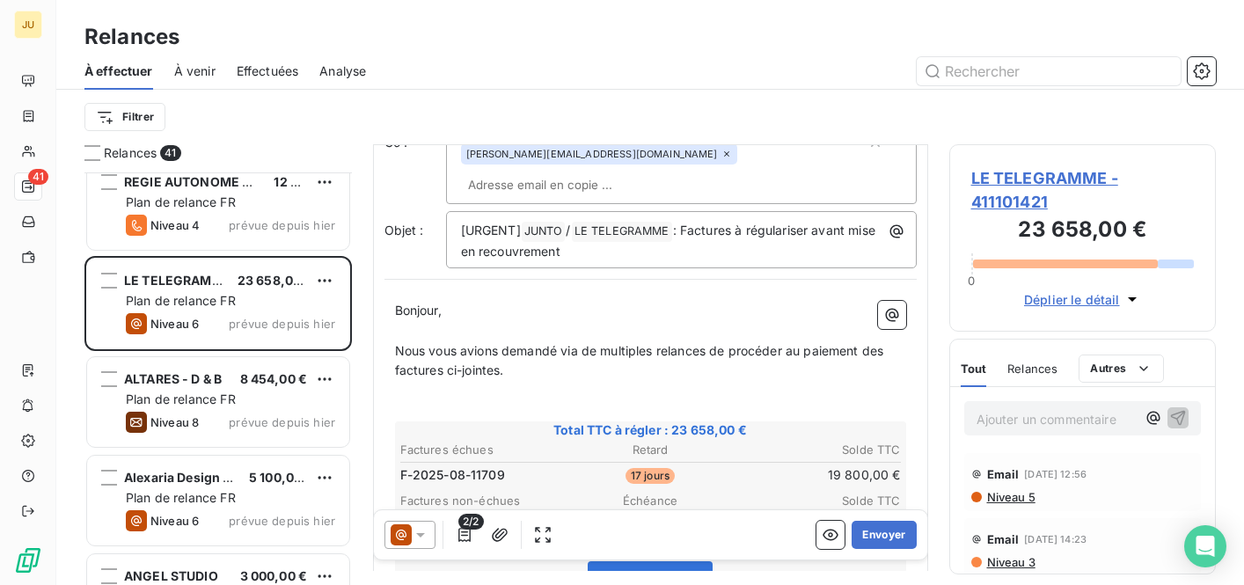
click at [1012, 427] on p "Ajouter un commentaire ﻿" at bounding box center [1057, 419] width 160 height 22
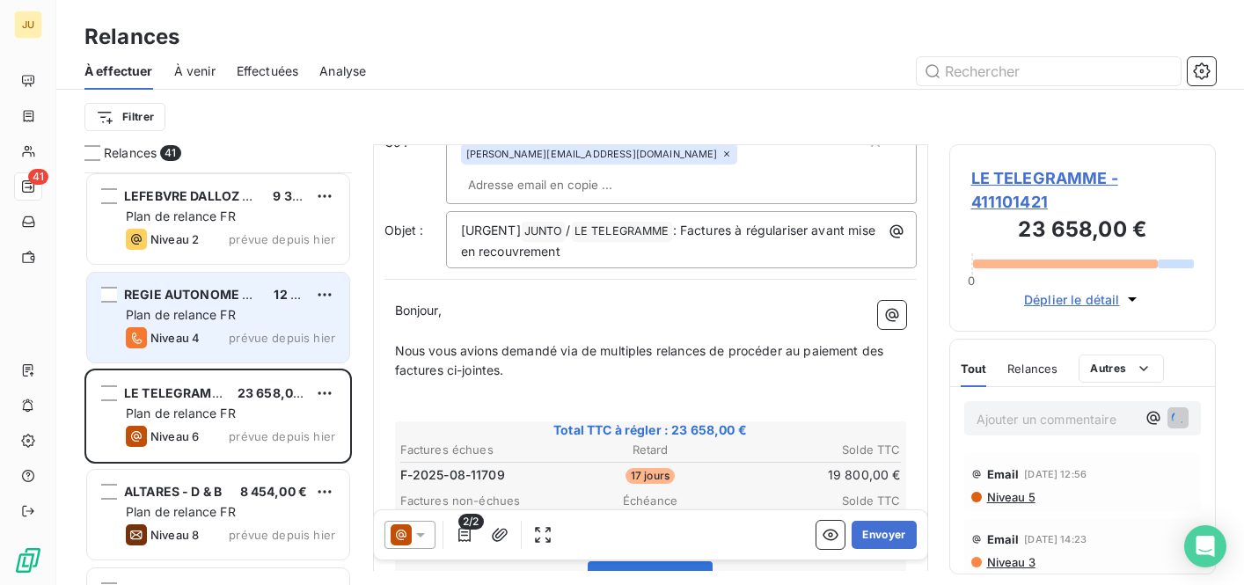
scroll to position [2837, 0]
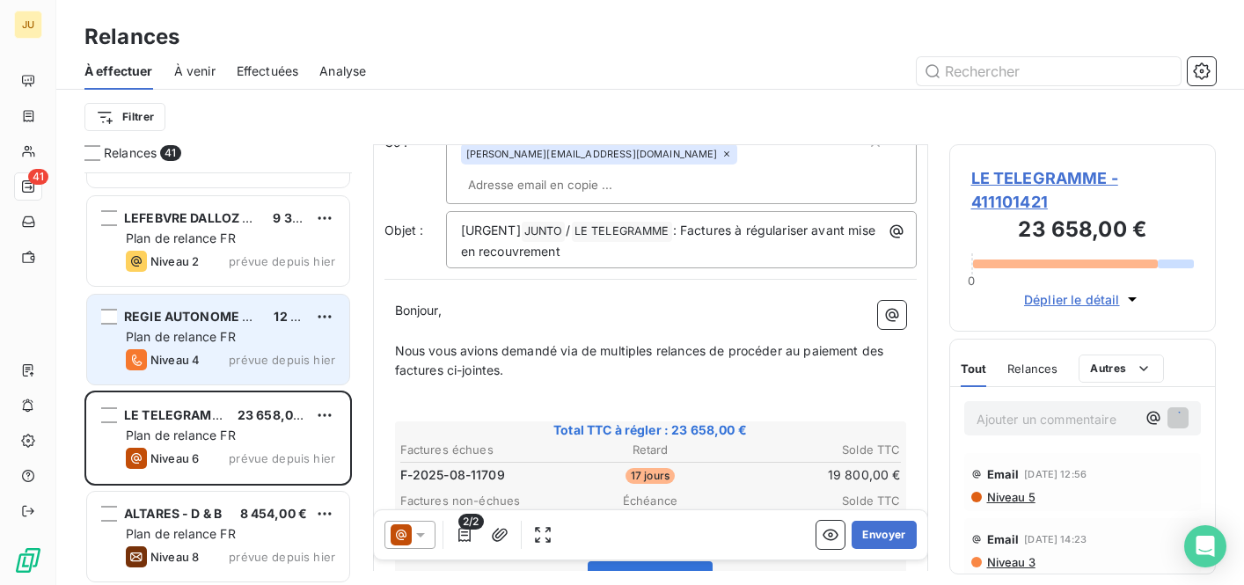
click at [254, 326] on div "REGIE AUTONOME DES TRANSPORTS PARISIENS 12 240,00 € Plan de relance FR Niveau 4…" at bounding box center [218, 340] width 262 height 90
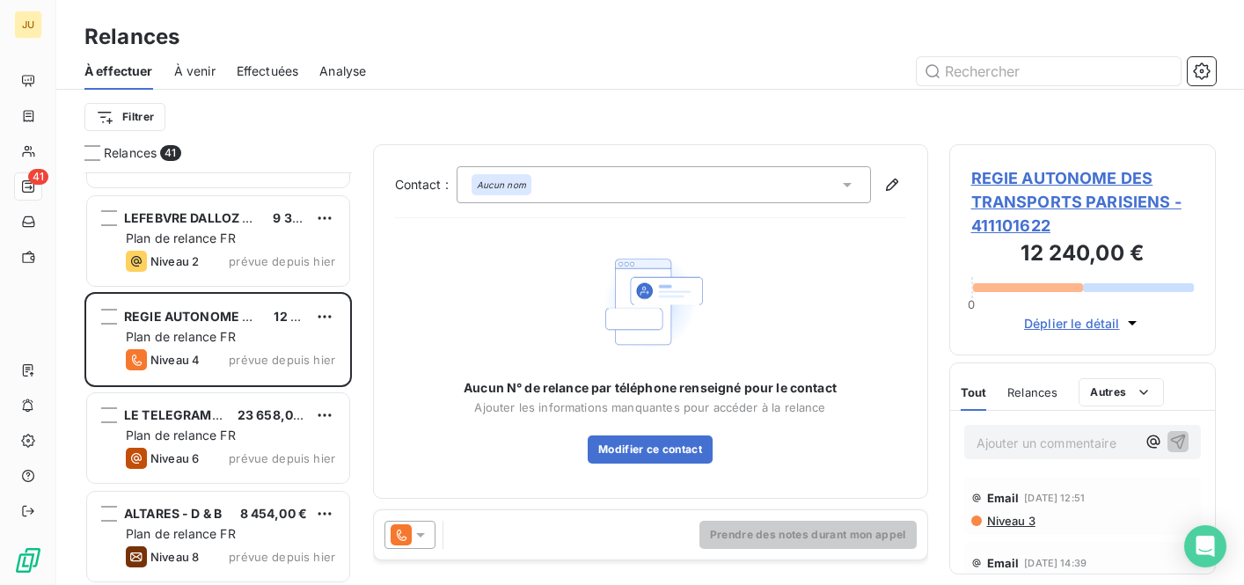
click at [420, 529] on icon at bounding box center [421, 535] width 18 height 18
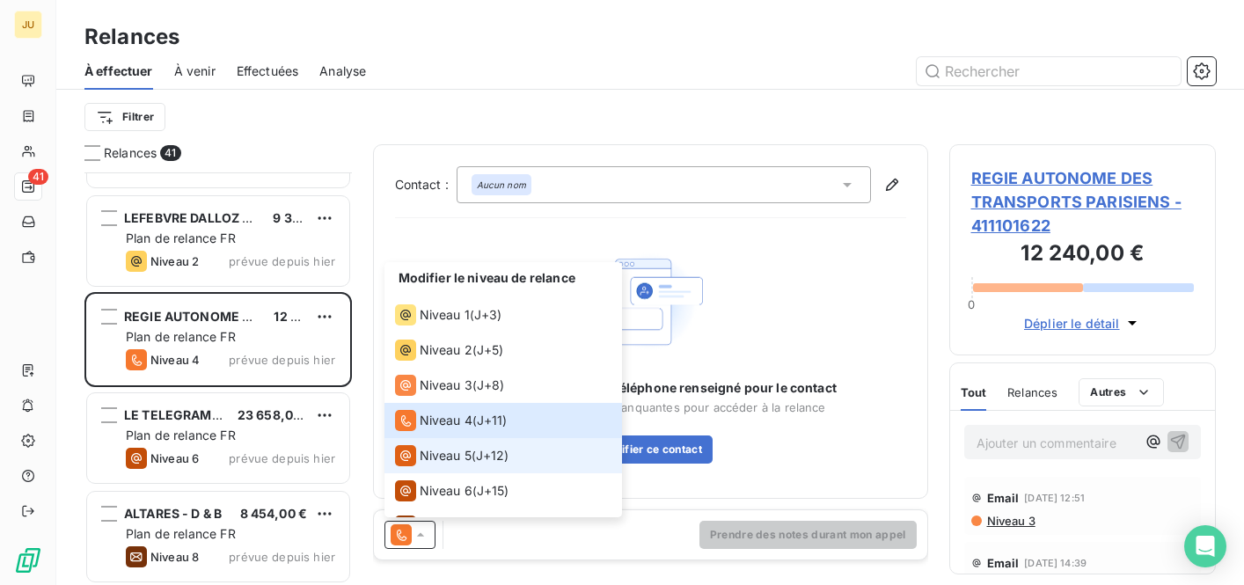
click at [463, 457] on span "Niveau 5" at bounding box center [446, 456] width 52 height 18
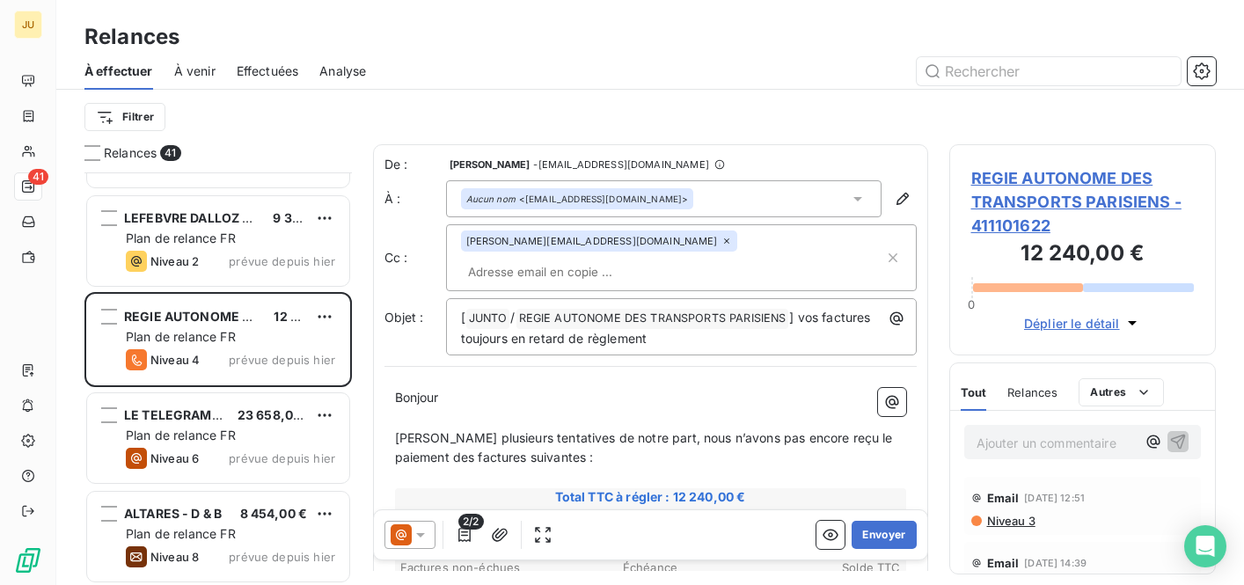
click at [663, 259] on input "text" at bounding box center [562, 272] width 203 height 26
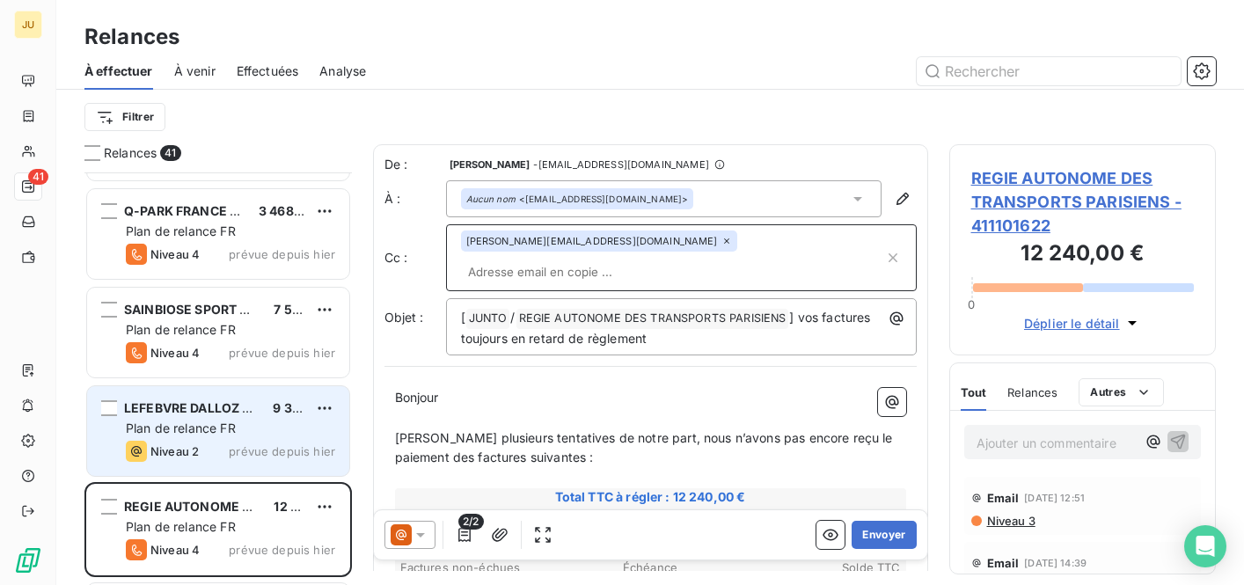
scroll to position [2644, 0]
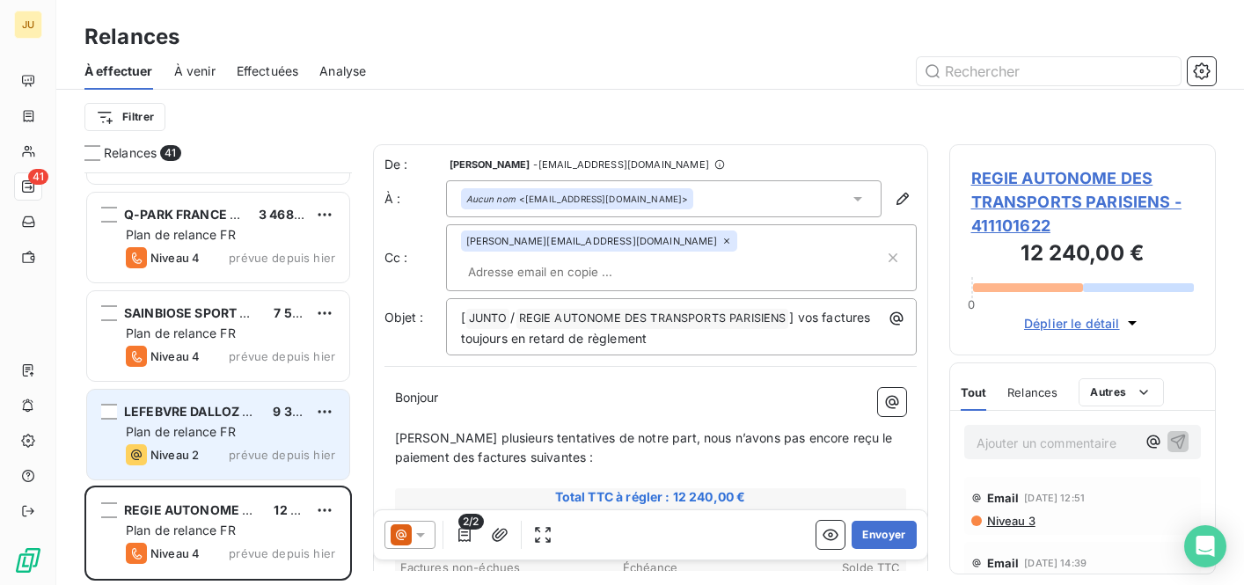
click at [260, 428] on div "Plan de relance FR" at bounding box center [230, 432] width 209 height 18
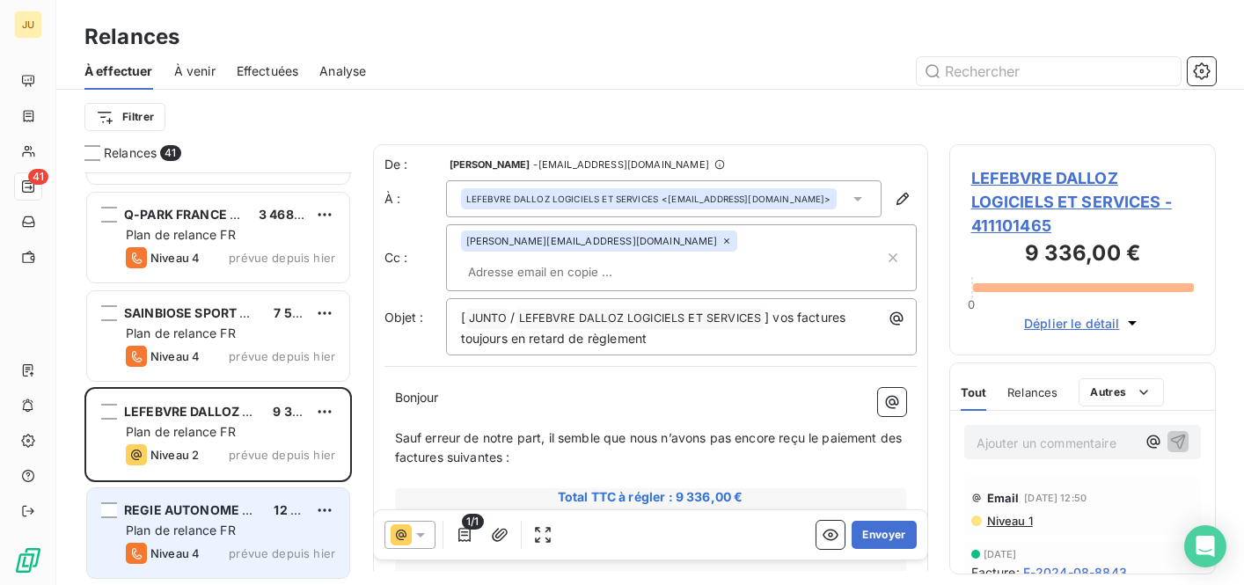
click at [192, 522] on div "Plan de relance FR" at bounding box center [230, 531] width 209 height 18
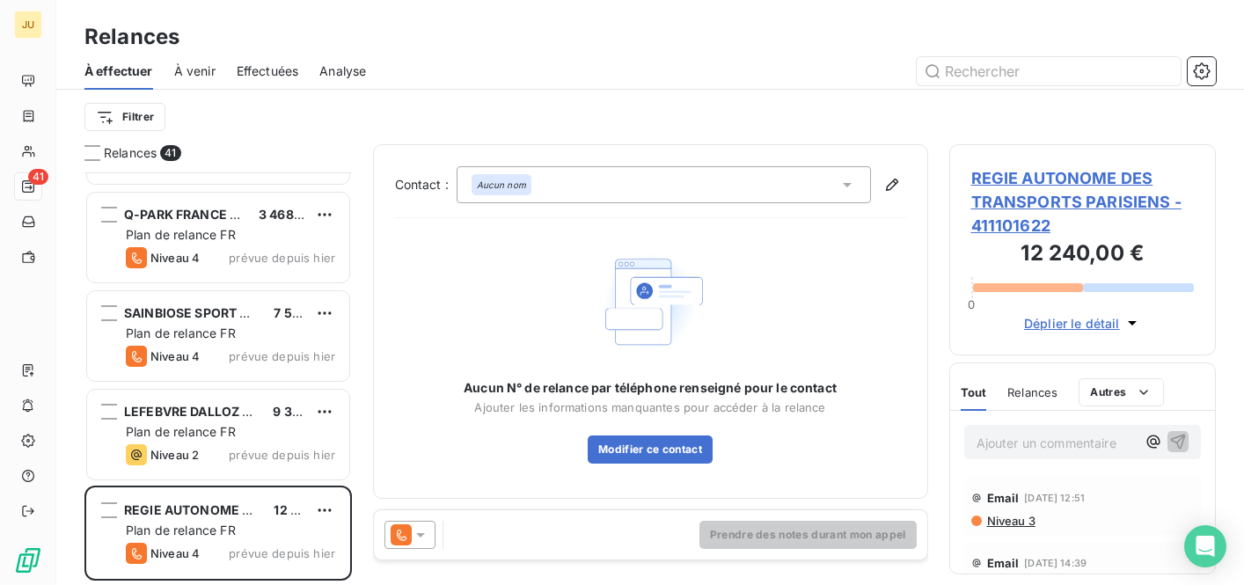
click at [414, 529] on icon at bounding box center [421, 535] width 18 height 18
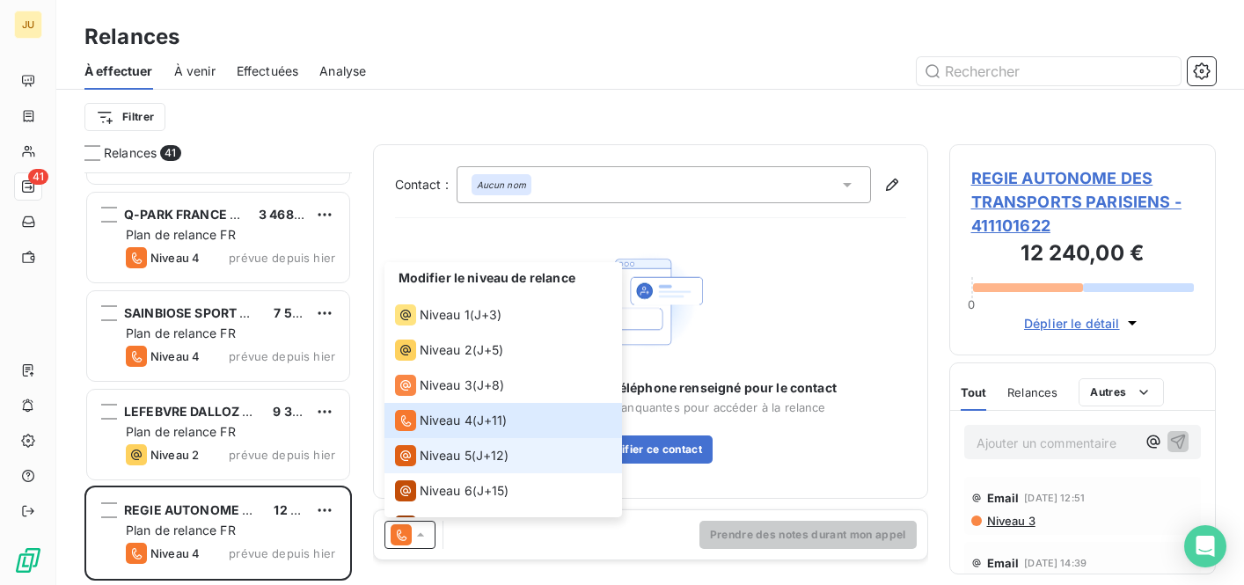
click at [444, 458] on span "Niveau 5" at bounding box center [446, 456] width 52 height 18
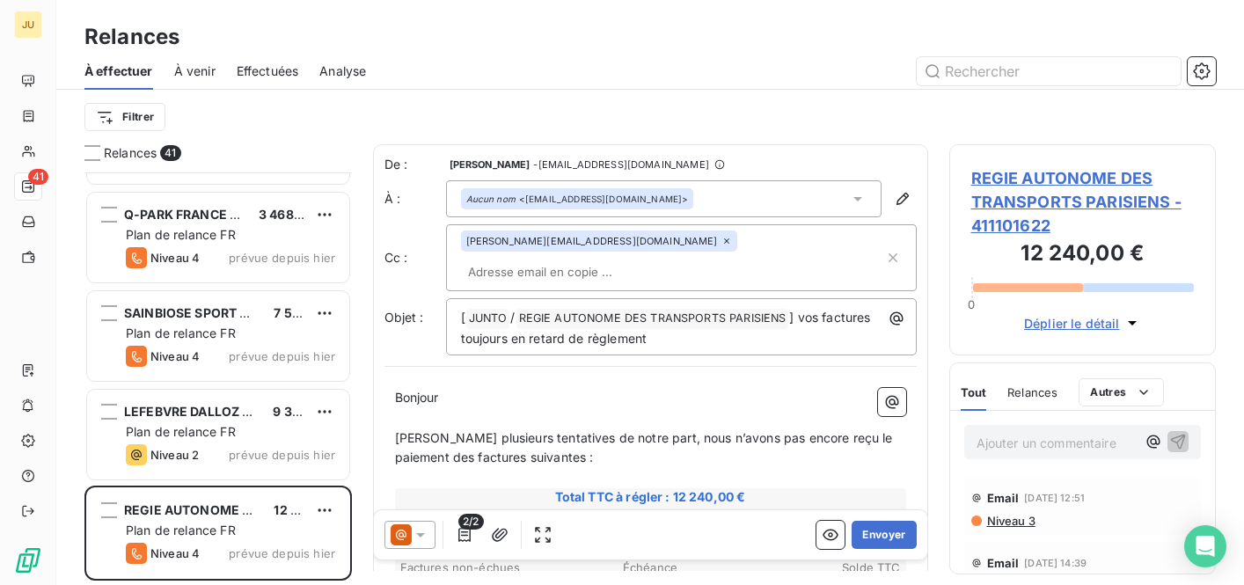
click at [664, 259] on input "text" at bounding box center [562, 272] width 203 height 26
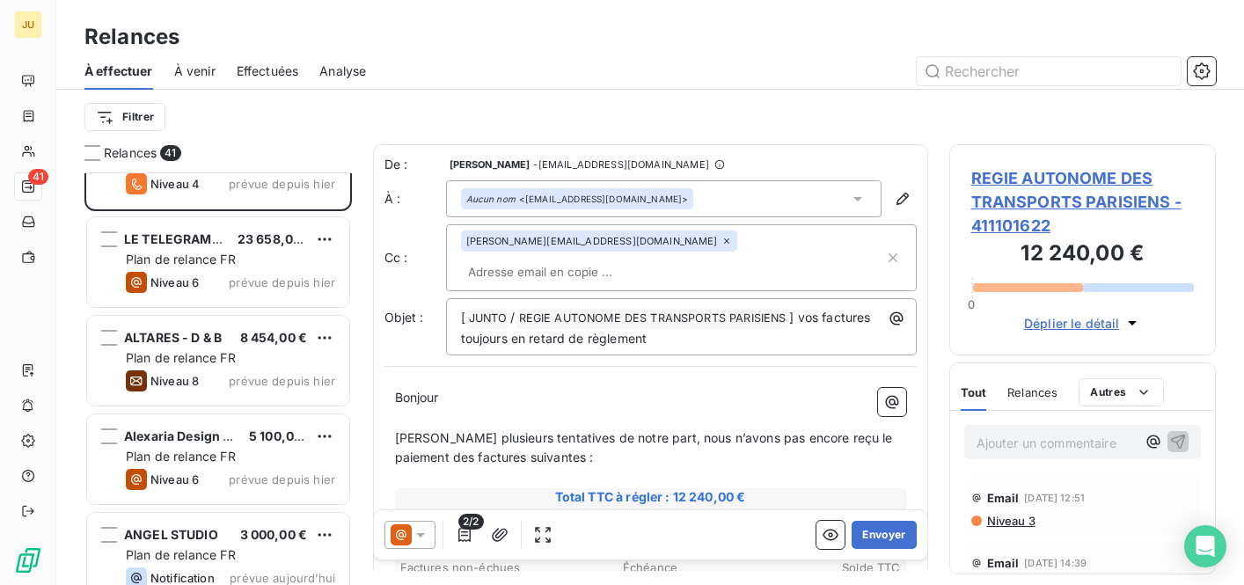
scroll to position [3014, 0]
click at [656, 259] on input "text" at bounding box center [562, 272] width 203 height 26
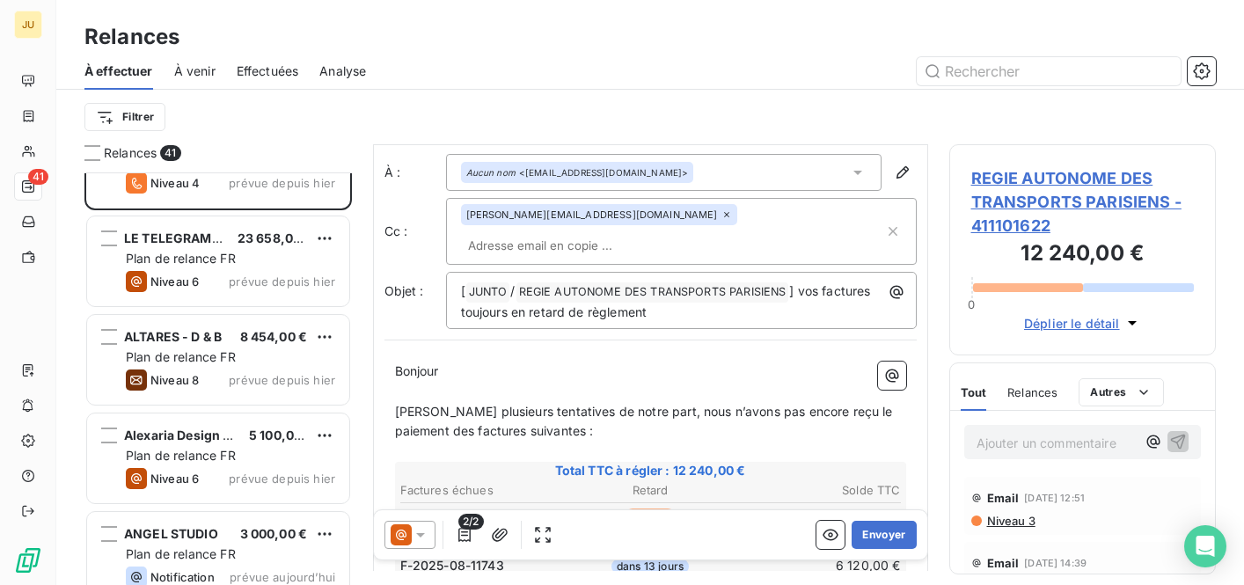
scroll to position [0, 0]
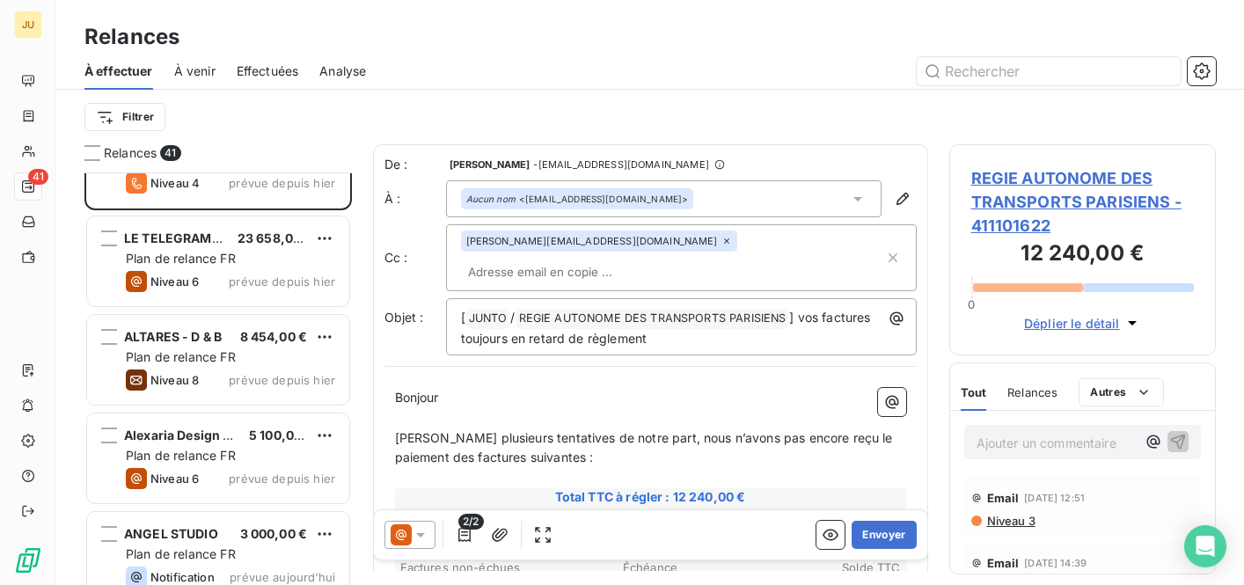
click at [1000, 522] on span "Niveau 3" at bounding box center [1010, 521] width 50 height 14
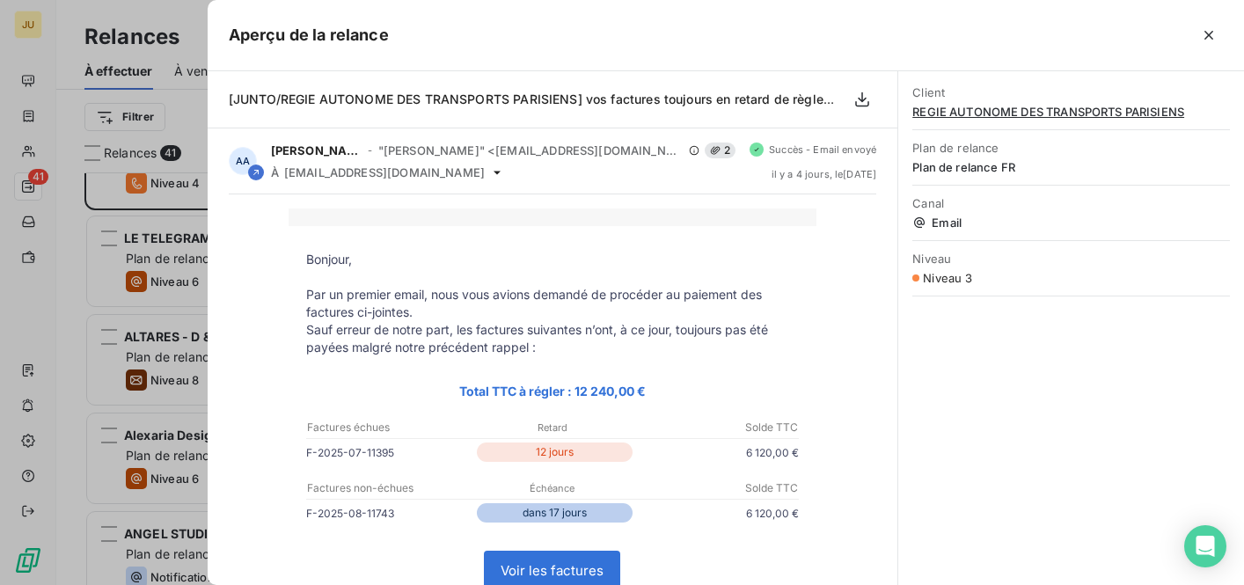
click at [78, 224] on div at bounding box center [622, 292] width 1244 height 585
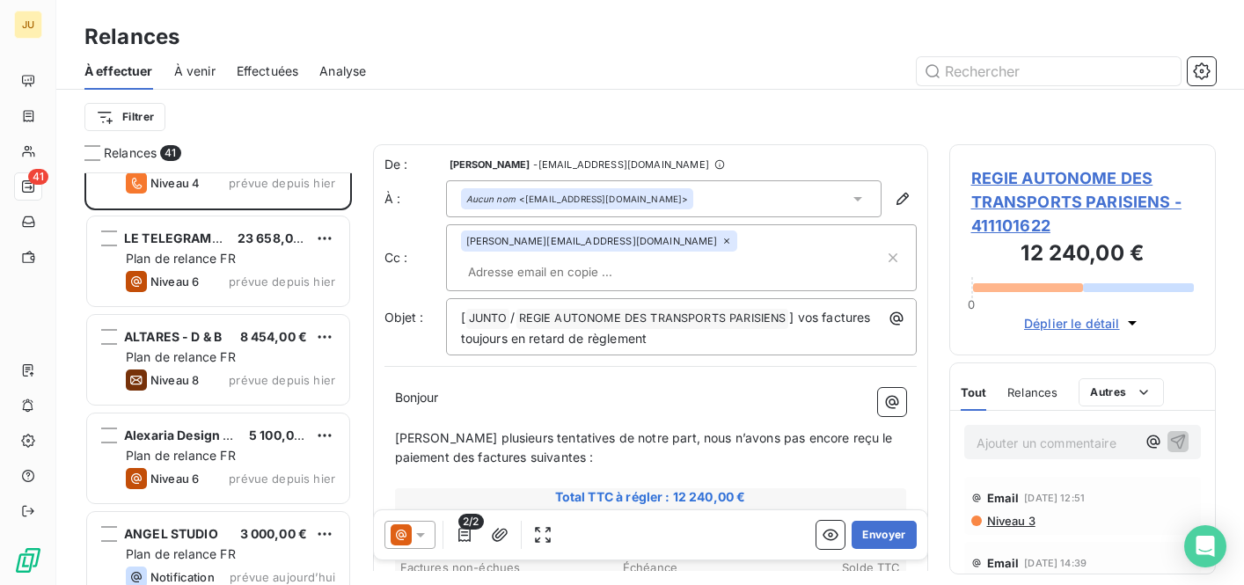
click at [664, 259] on input "text" at bounding box center [562, 272] width 203 height 26
paste input "[PERSON_NAME][EMAIL_ADDRESS][DOMAIN_NAME]"
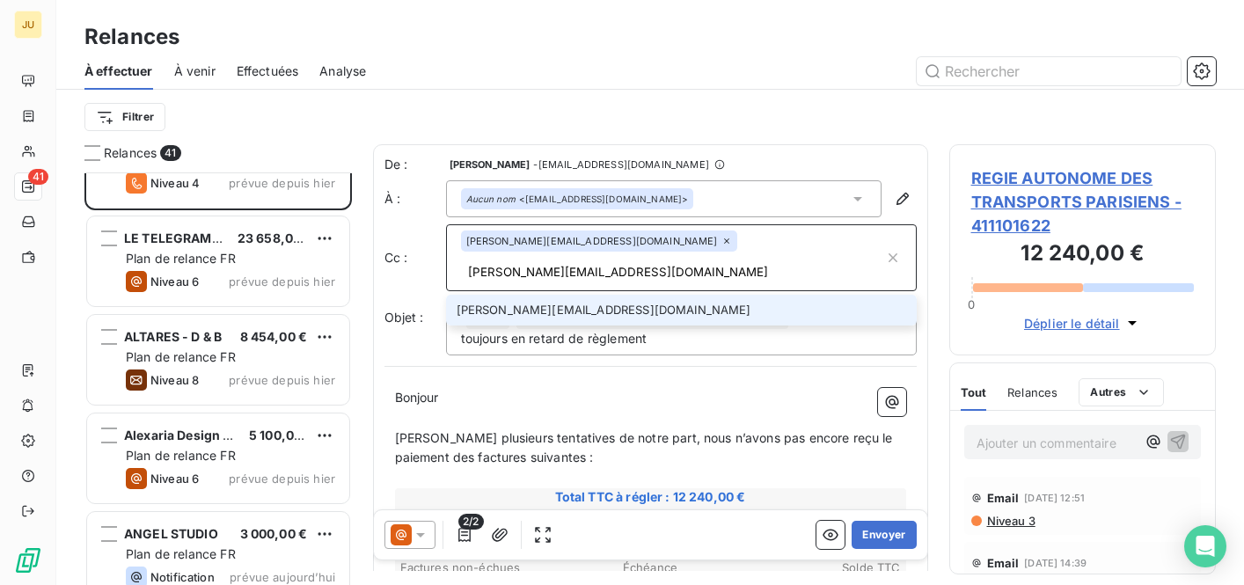
type input "[PERSON_NAME][EMAIL_ADDRESS][DOMAIN_NAME]"
click at [634, 295] on li "[PERSON_NAME][EMAIL_ADDRESS][DOMAIN_NAME]" at bounding box center [681, 310] width 471 height 31
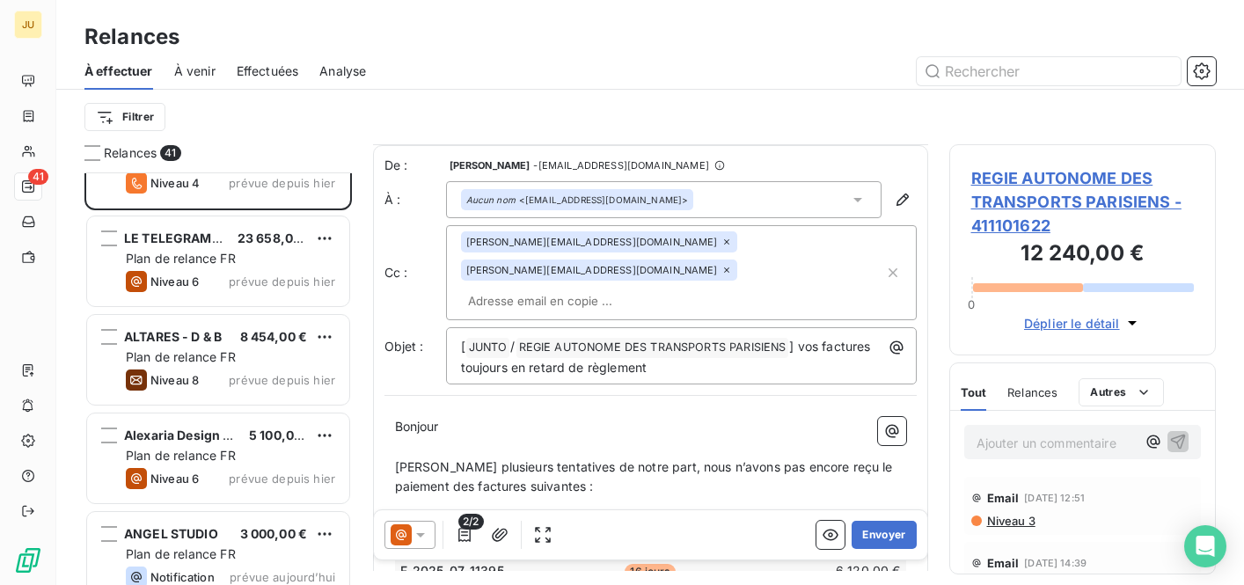
scroll to position [372, 0]
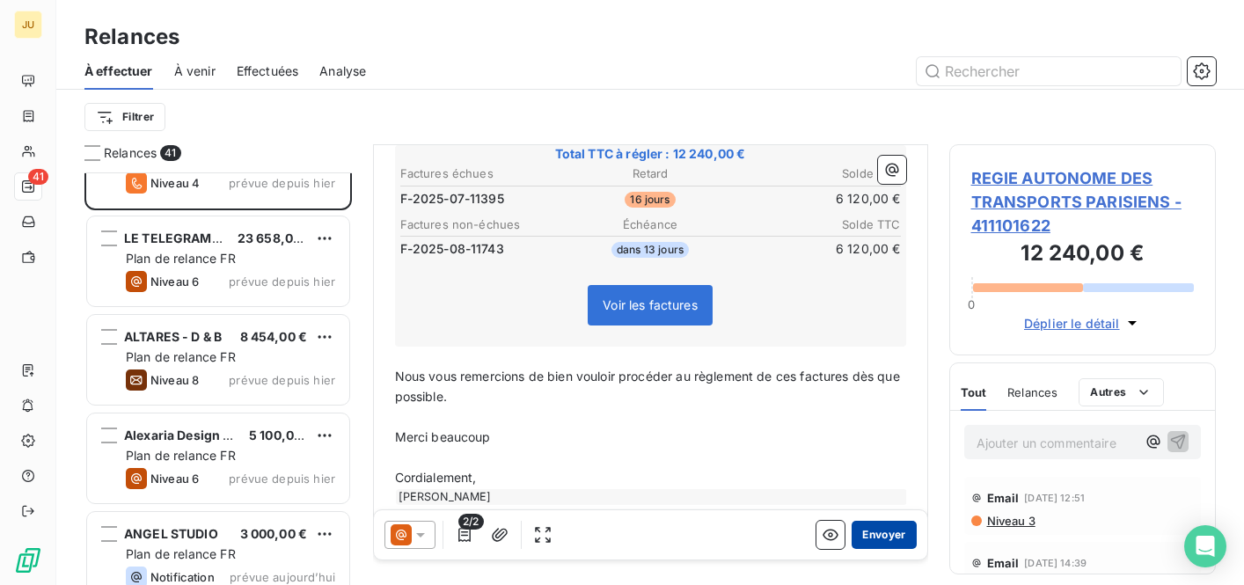
click at [882, 535] on button "Envoyer" at bounding box center [884, 535] width 64 height 28
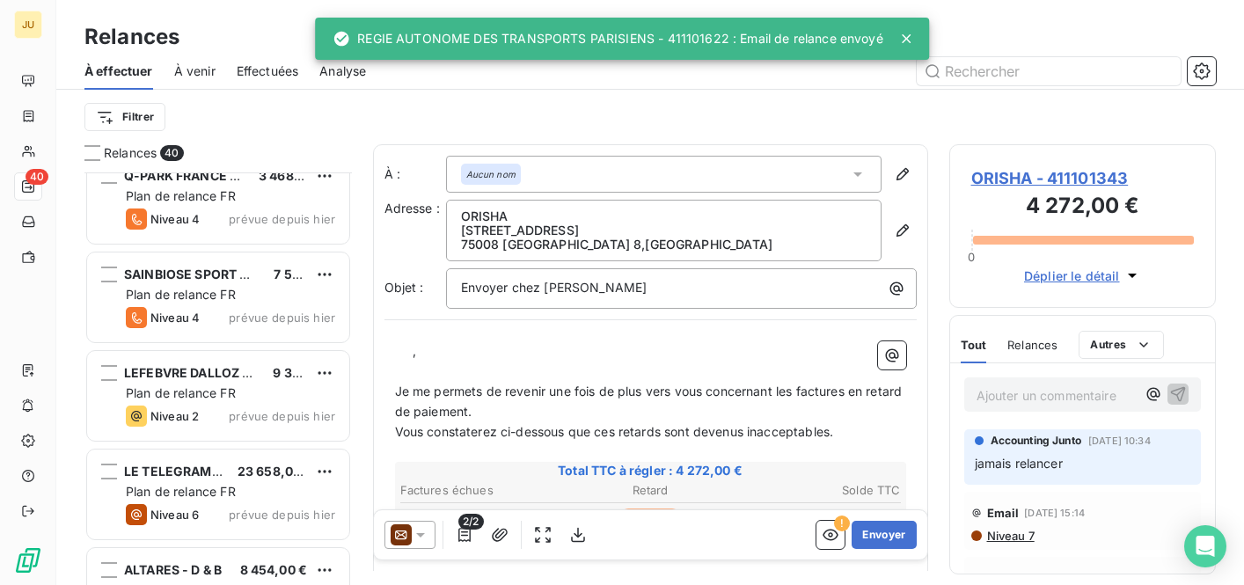
scroll to position [2682, 0]
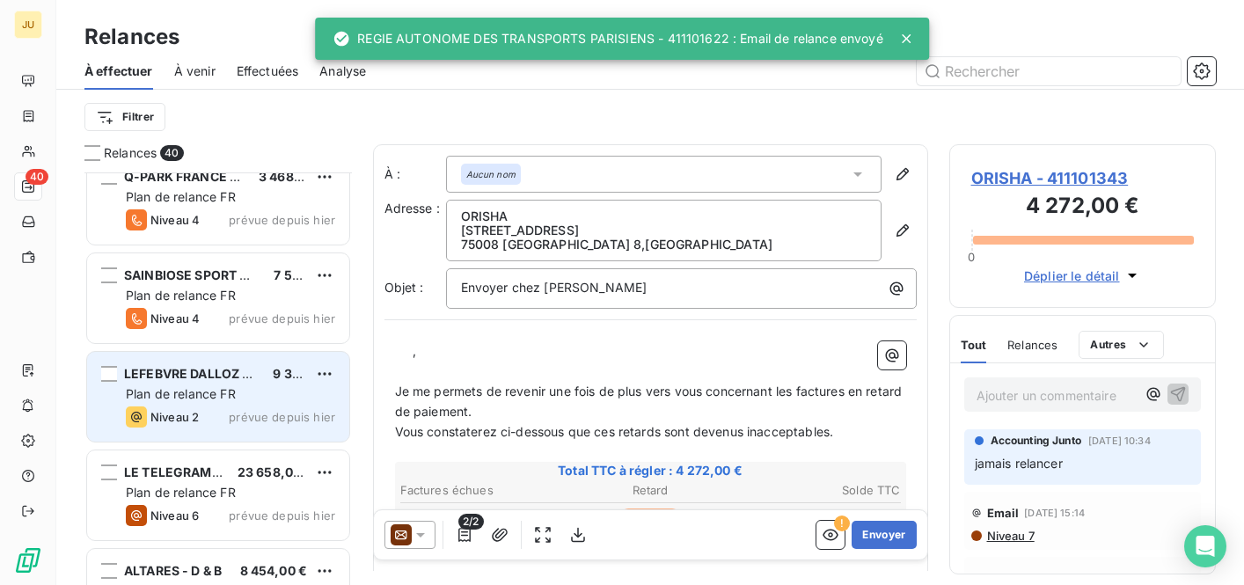
click at [247, 383] on div "LEFEBVRE DALLOZ LOGICIELS ET SERVICES 9 336,00 € Plan de relance FR Niveau 2 pr…" at bounding box center [218, 397] width 262 height 90
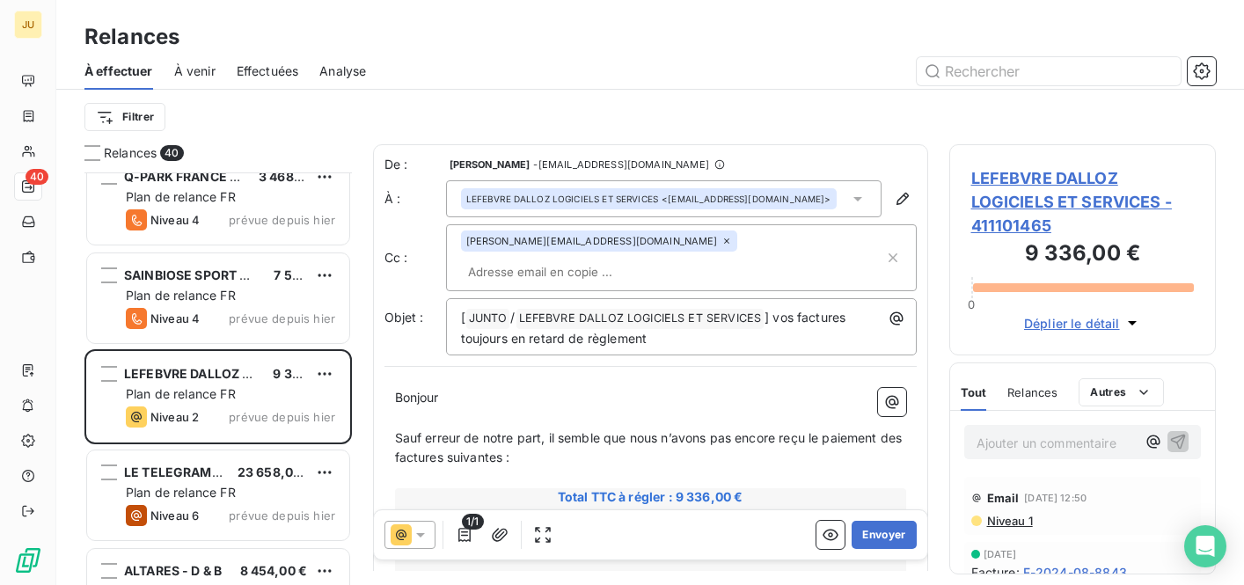
click at [1013, 520] on span "Niveau 1" at bounding box center [1009, 521] width 48 height 14
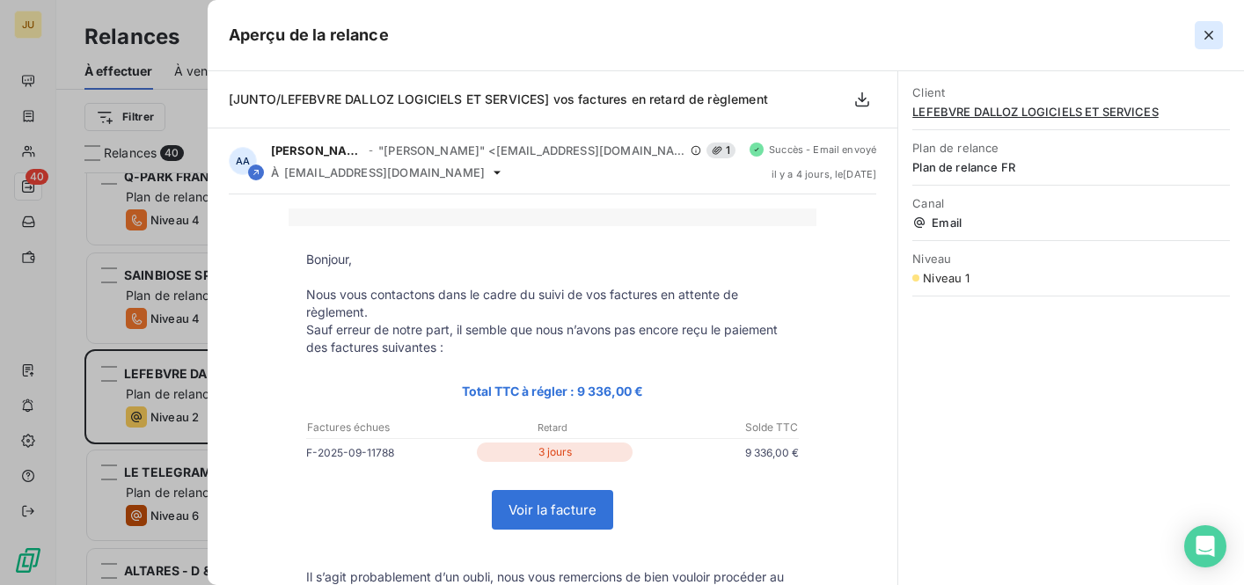
click at [1204, 40] on icon "button" at bounding box center [1209, 35] width 18 height 18
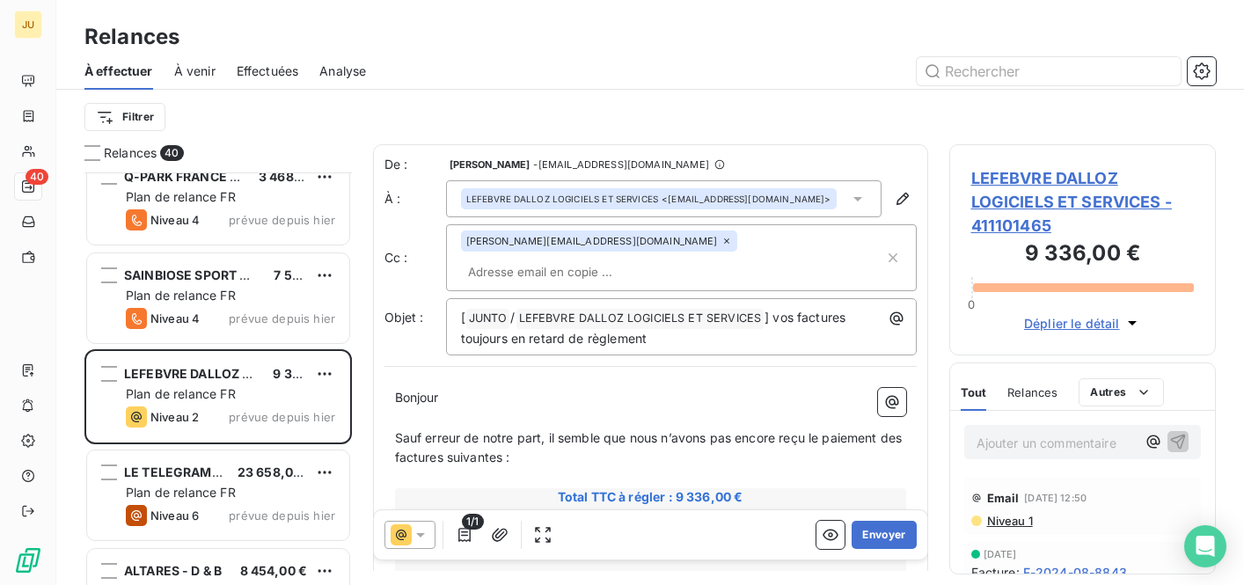
click at [638, 259] on input "text" at bounding box center [562, 272] width 203 height 26
paste input "[EMAIL_ADDRESS][DOMAIN_NAME]"
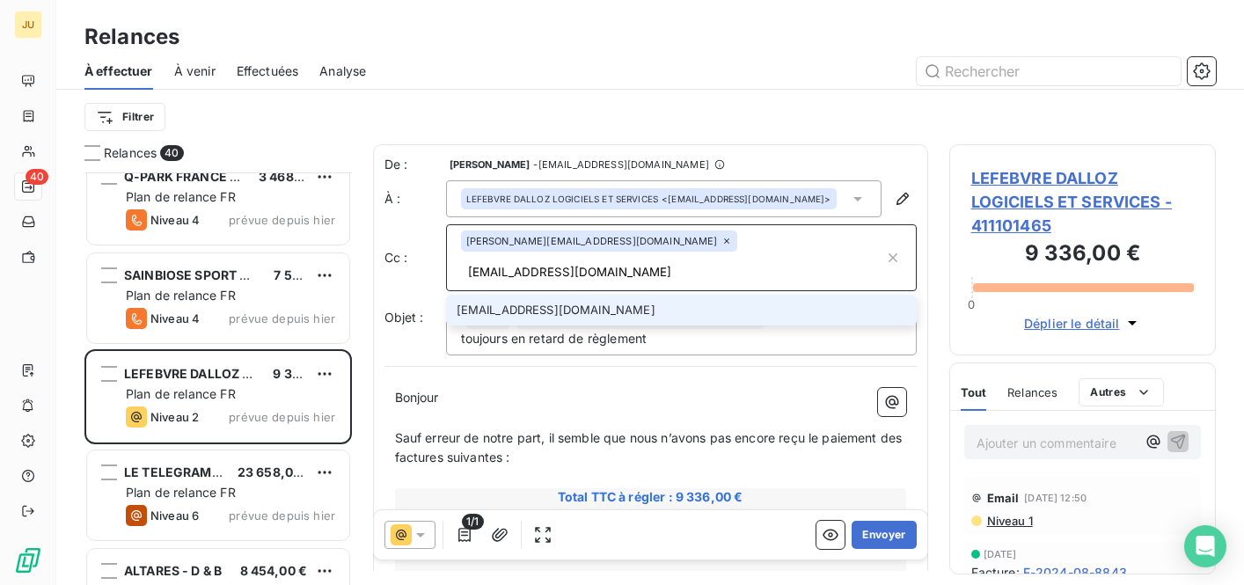
type input "[EMAIL_ADDRESS][DOMAIN_NAME]"
click at [624, 295] on li "[EMAIL_ADDRESS][DOMAIN_NAME]" at bounding box center [681, 310] width 471 height 31
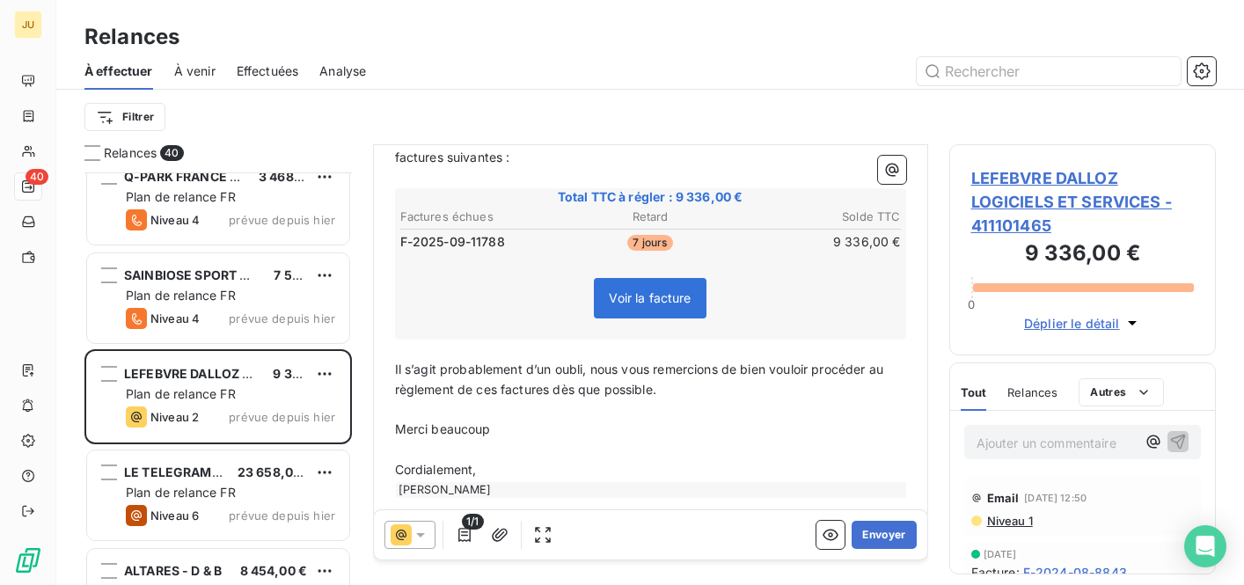
scroll to position [321, 0]
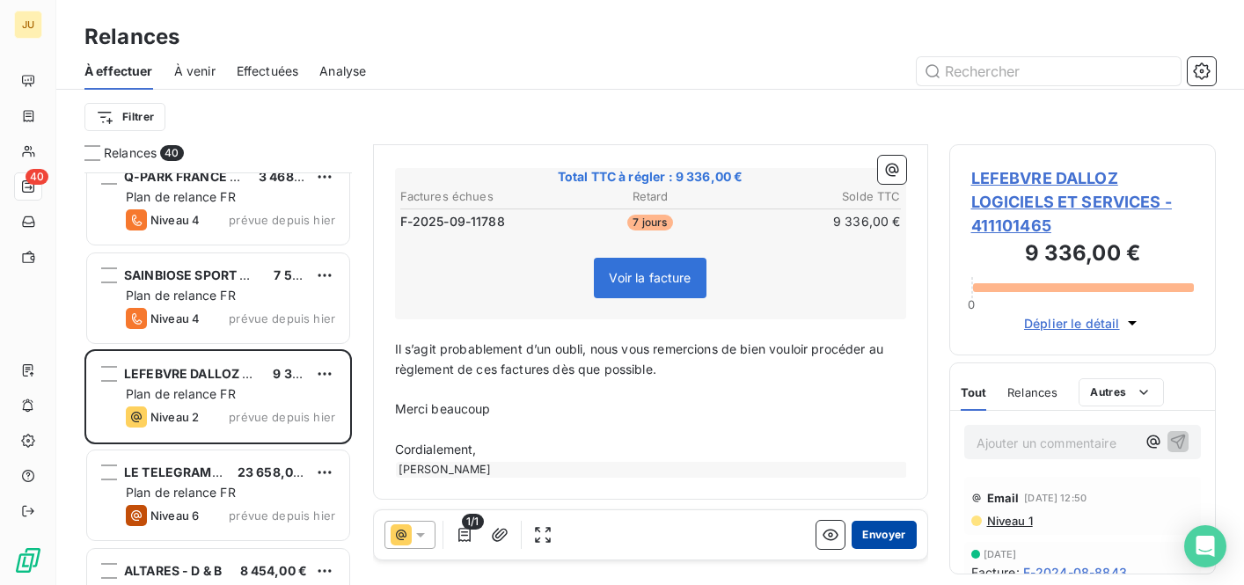
click at [866, 530] on button "Envoyer" at bounding box center [884, 535] width 64 height 28
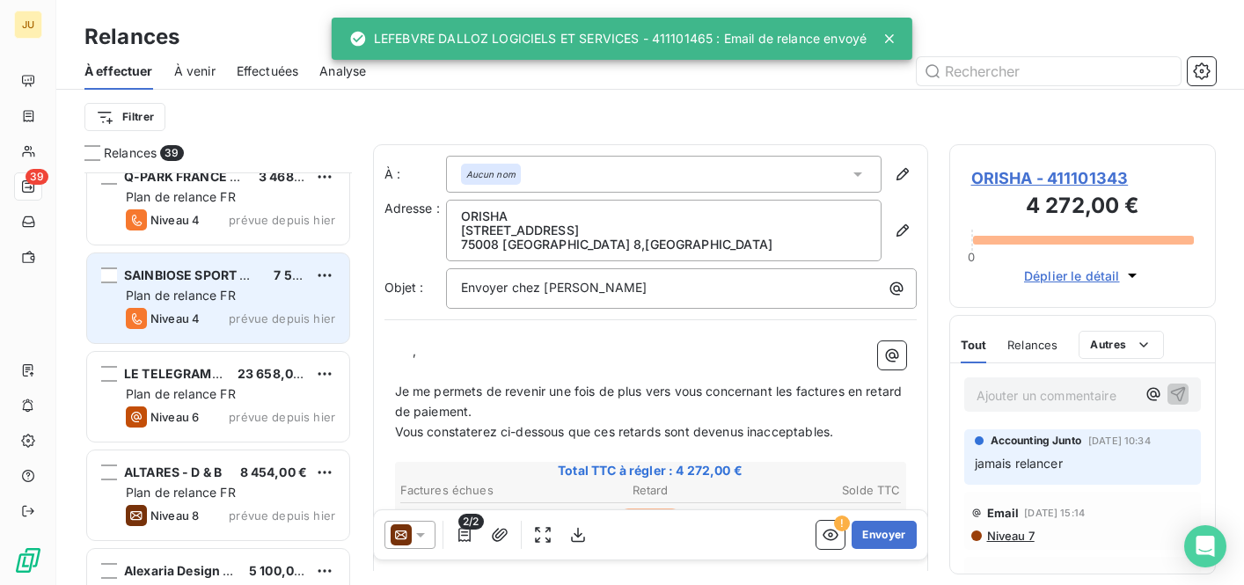
click at [258, 304] on div "SAINBIOSE SPORT NUTRITION ET BIEN ETRE 7 524,00 € Plan de relance FR Niveau 4 p…" at bounding box center [218, 298] width 262 height 90
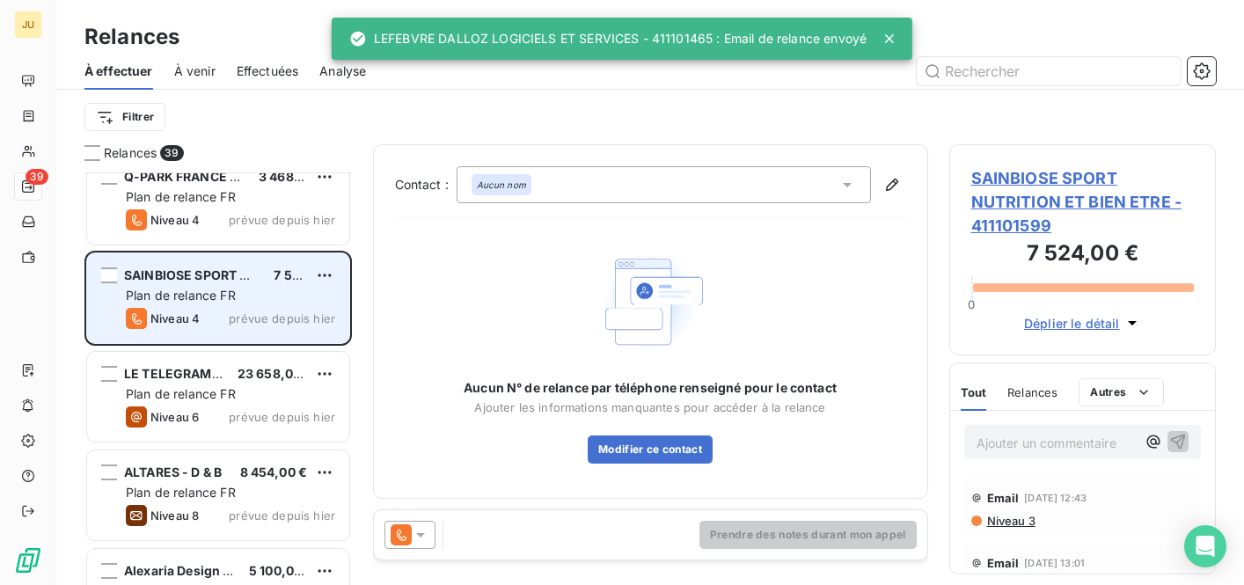
click at [258, 304] on div "SAINBIOSE SPORT NUTRITION ET BIEN ETRE 7 524,00 € Plan de relance FR Niveau 4 p…" at bounding box center [218, 298] width 262 height 90
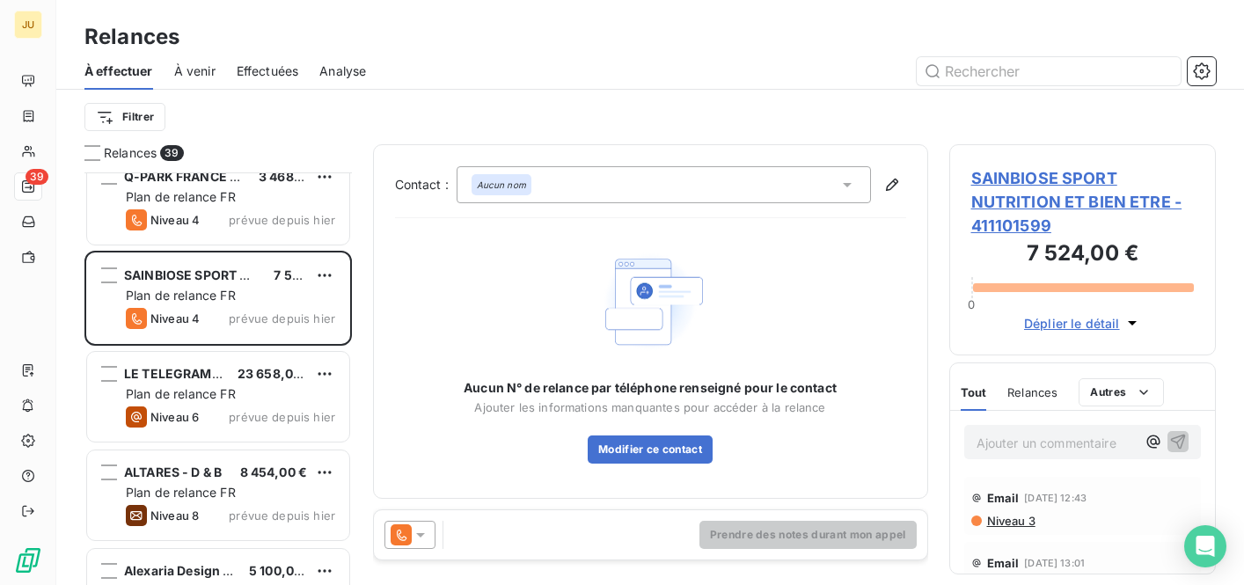
click at [421, 525] on div at bounding box center [409, 535] width 51 height 28
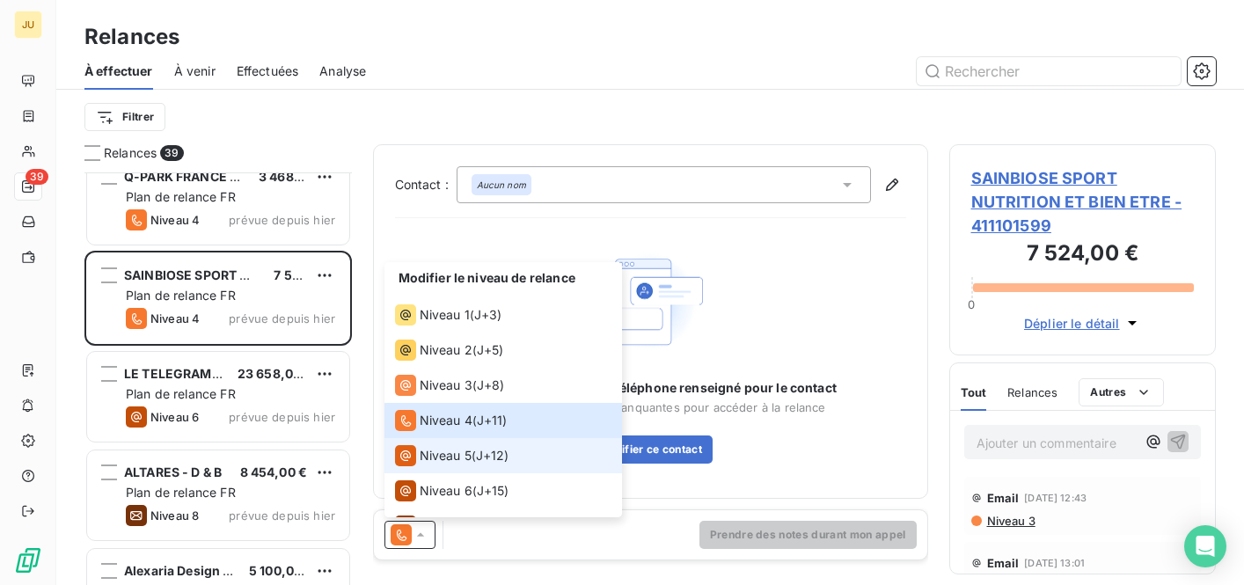
click at [501, 453] on span "J+12 )" at bounding box center [492, 456] width 33 height 18
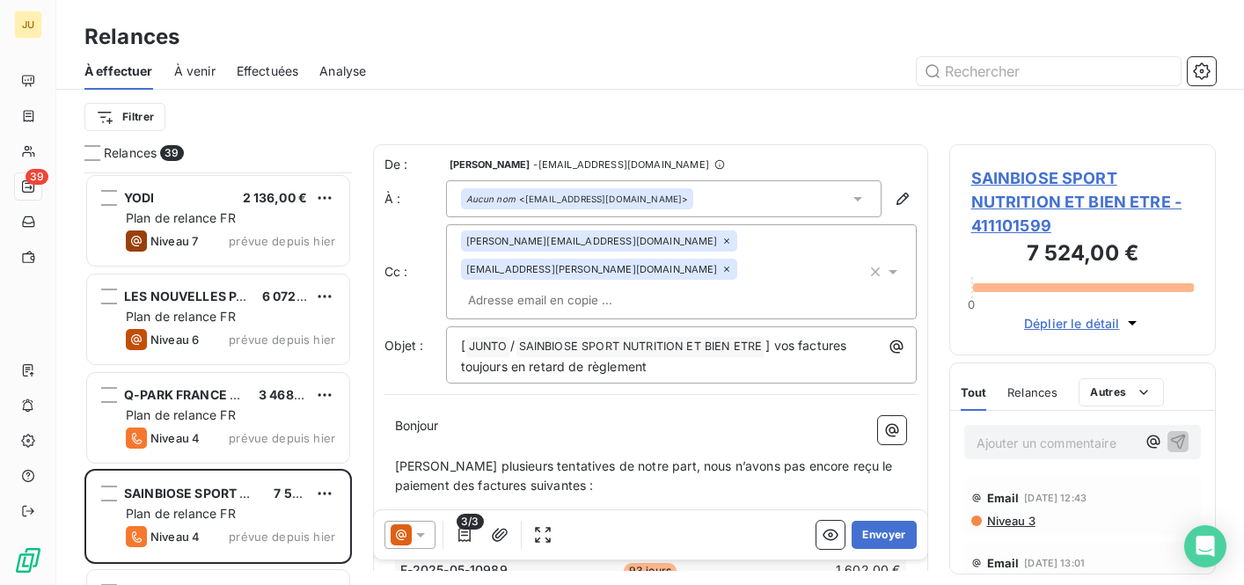
scroll to position [2463, 0]
click at [633, 268] on div "[PERSON_NAME][EMAIL_ADDRESS][DOMAIN_NAME] [PERSON_NAME][DOMAIN_NAME][EMAIL_ADDR…" at bounding box center [664, 272] width 406 height 83
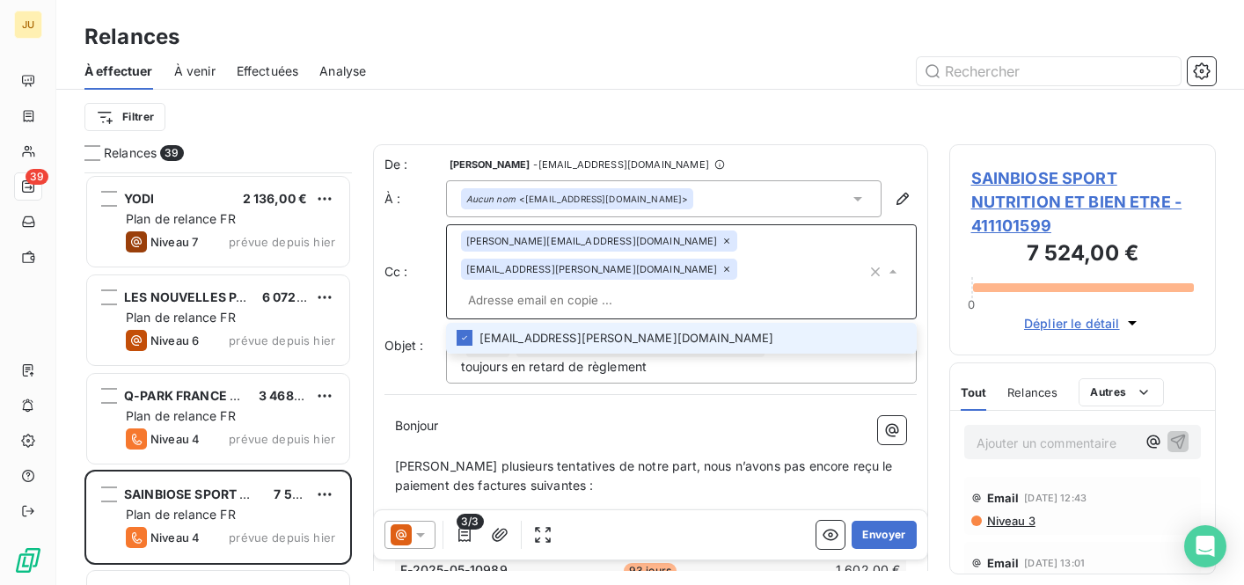
paste input "[PERSON_NAME][EMAIL_ADDRESS][DOMAIN_NAME]"
type input "[PERSON_NAME][EMAIL_ADDRESS][DOMAIN_NAME]"
click at [625, 323] on li "[PERSON_NAME][EMAIL_ADDRESS][DOMAIN_NAME]" at bounding box center [681, 338] width 471 height 31
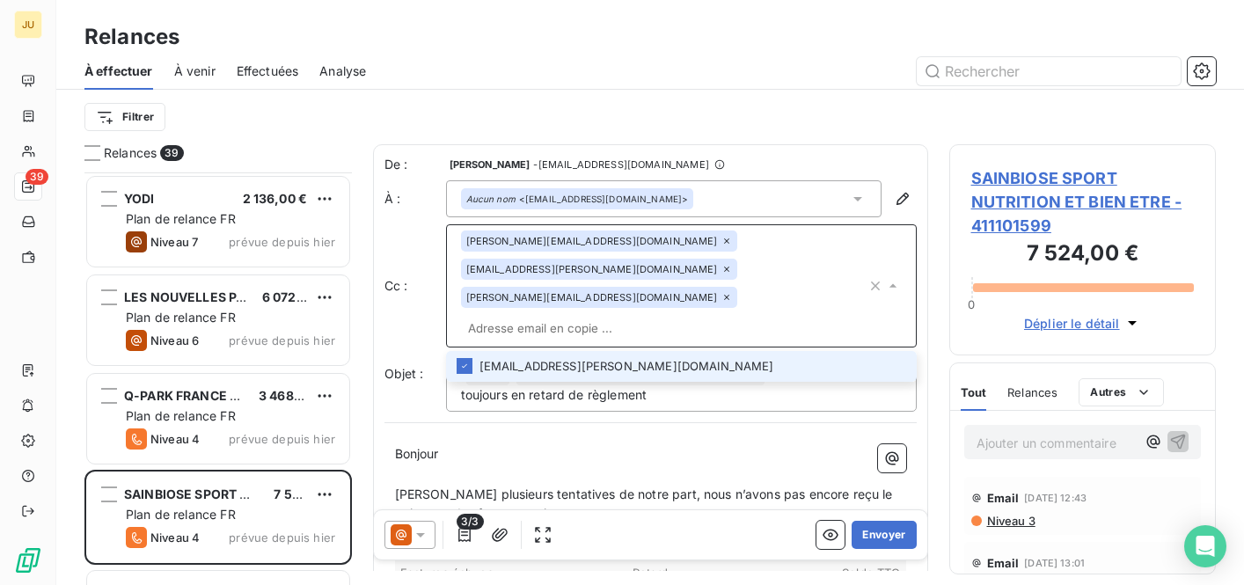
click at [626, 351] on li "[EMAIL_ADDRESS][PERSON_NAME][DOMAIN_NAME]" at bounding box center [681, 366] width 471 height 31
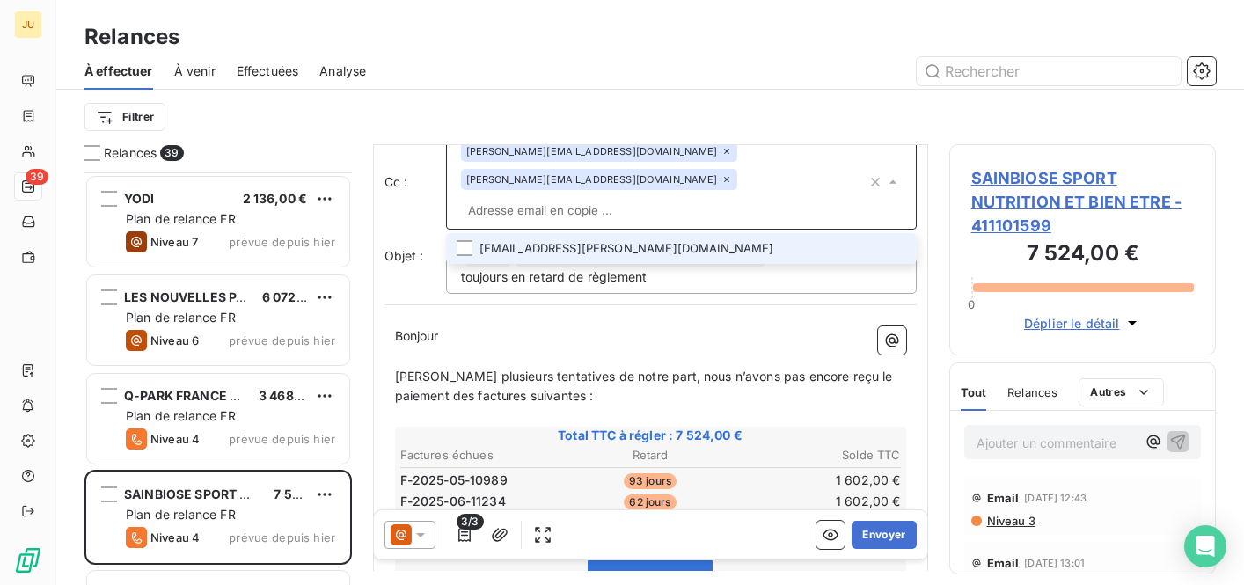
scroll to position [85, 0]
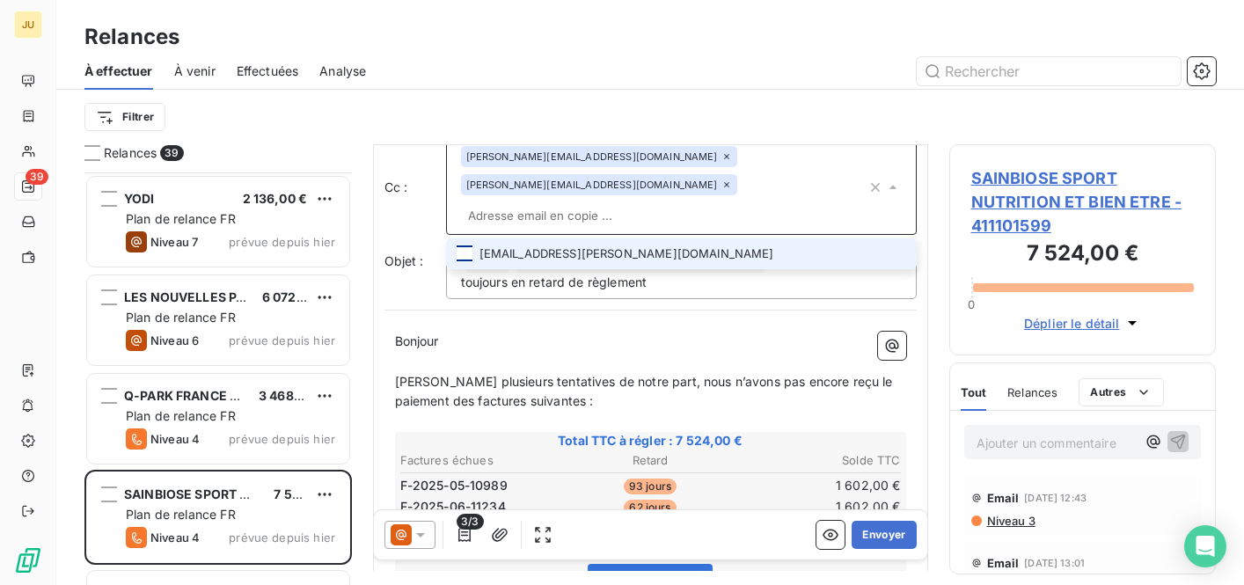
click at [465, 245] on div at bounding box center [465, 253] width 16 height 16
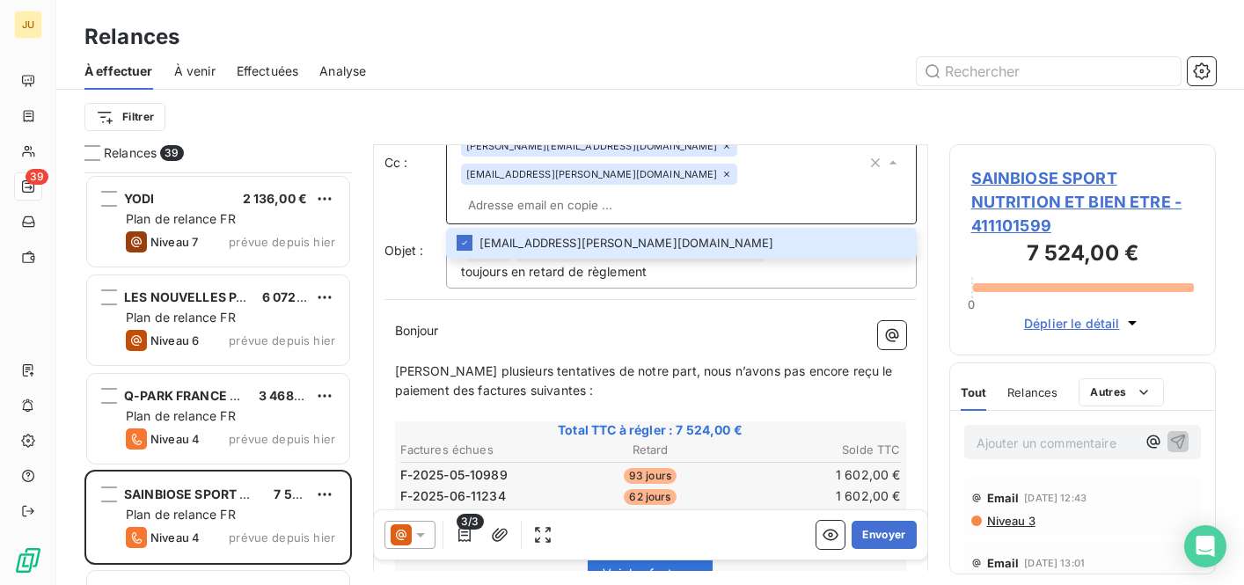
scroll to position [0, 0]
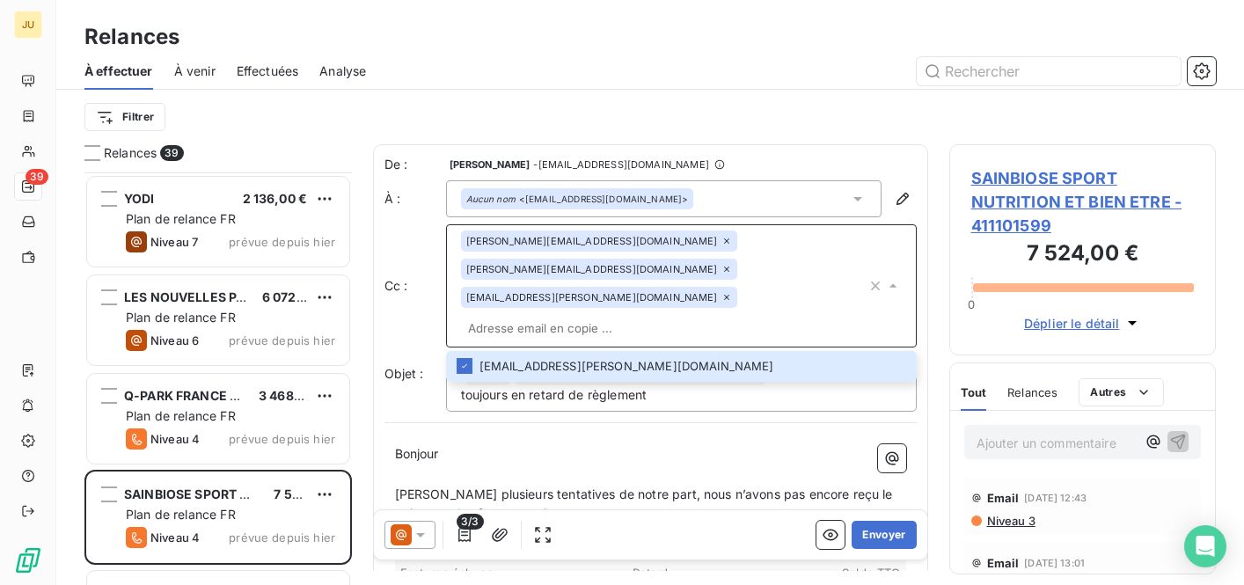
click at [714, 315] on input "text" at bounding box center [664, 328] width 406 height 26
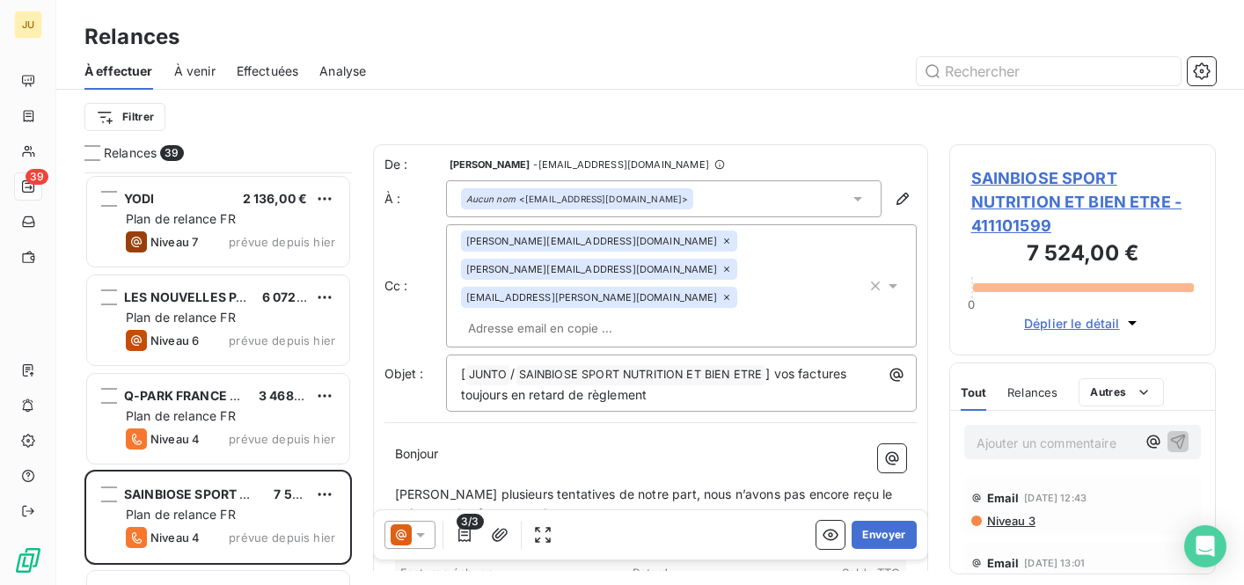
paste input "[EMAIL_ADDRESS][DOMAIN_NAME]"
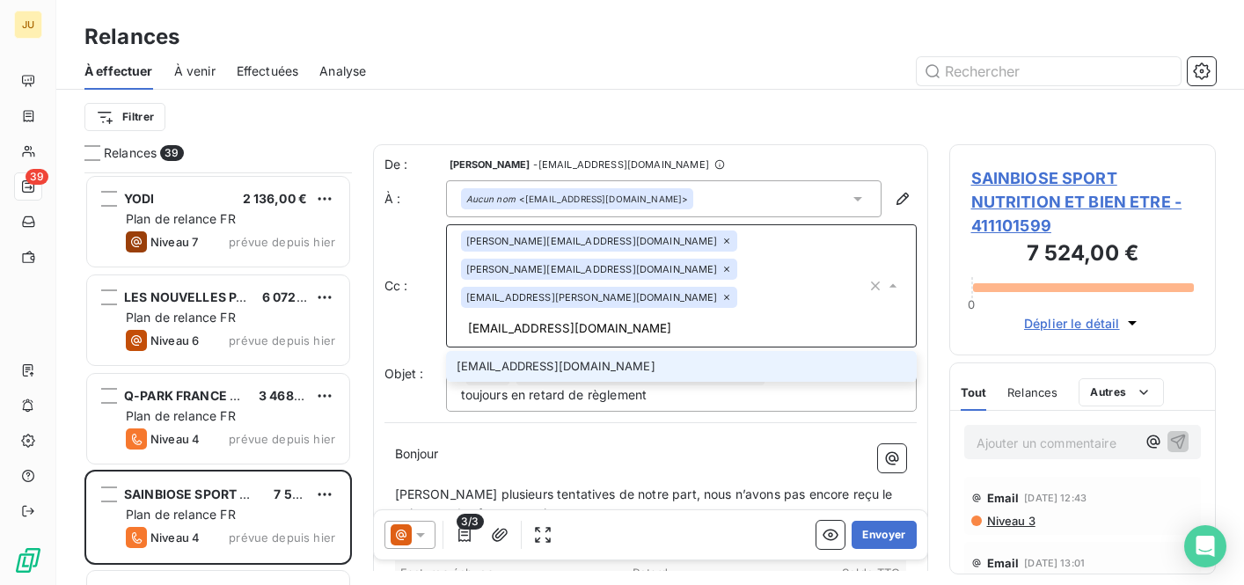
type input "[EMAIL_ADDRESS][DOMAIN_NAME]"
click at [657, 351] on li "[EMAIL_ADDRESS][DOMAIN_NAME]" at bounding box center [681, 366] width 471 height 31
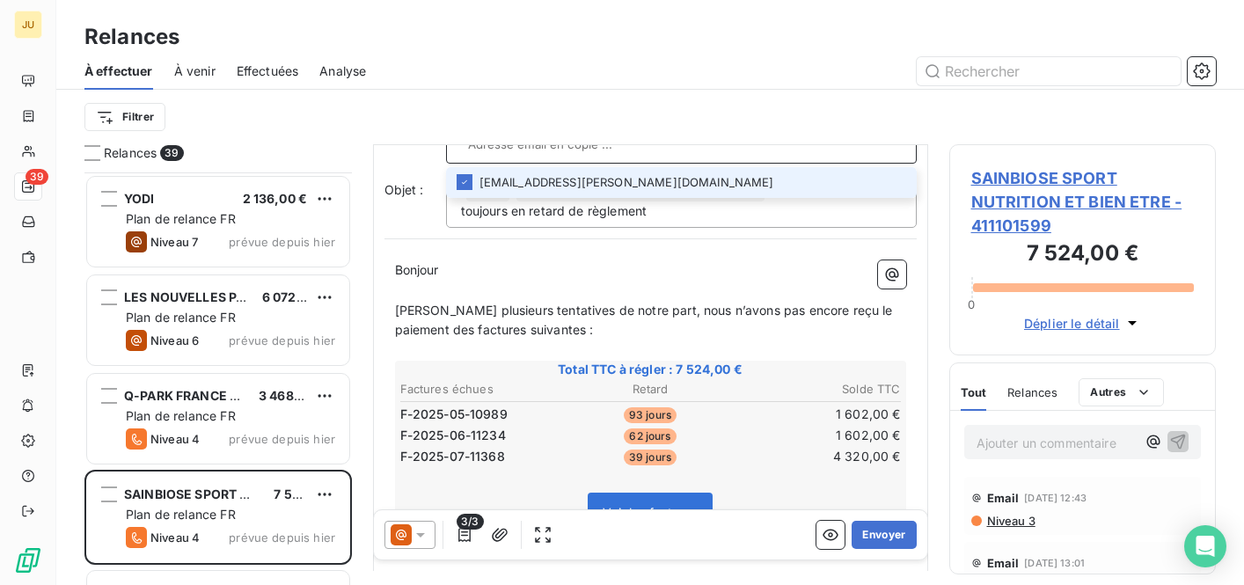
scroll to position [392, 0]
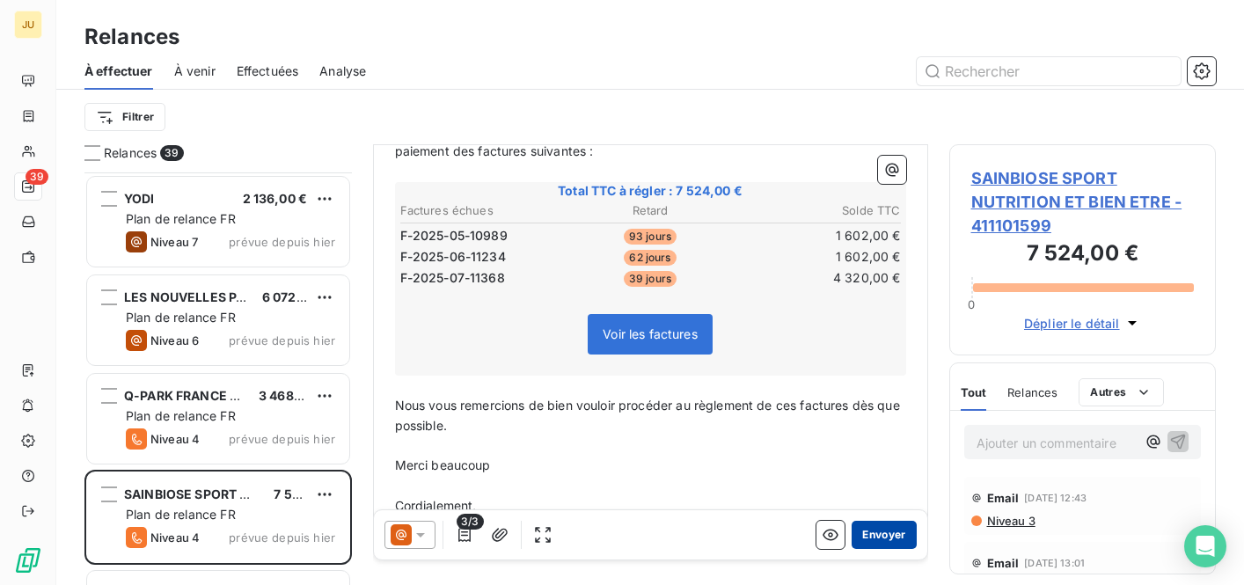
click at [883, 536] on button "Envoyer" at bounding box center [884, 535] width 64 height 28
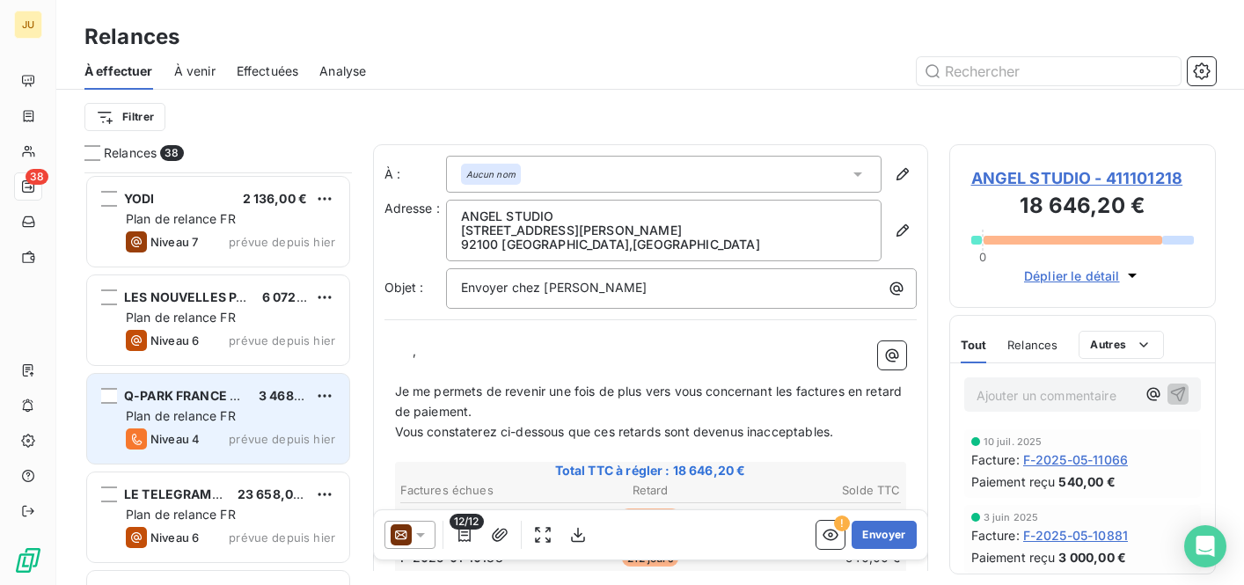
click at [259, 409] on div "Plan de relance FR" at bounding box center [230, 416] width 209 height 18
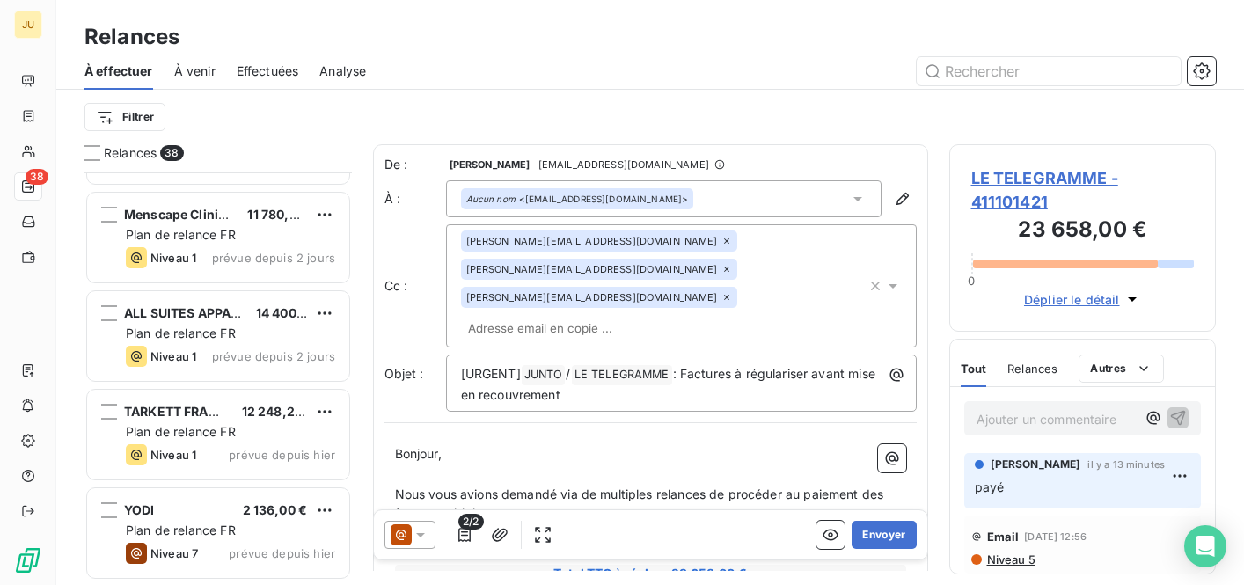
scroll to position [2140, 0]
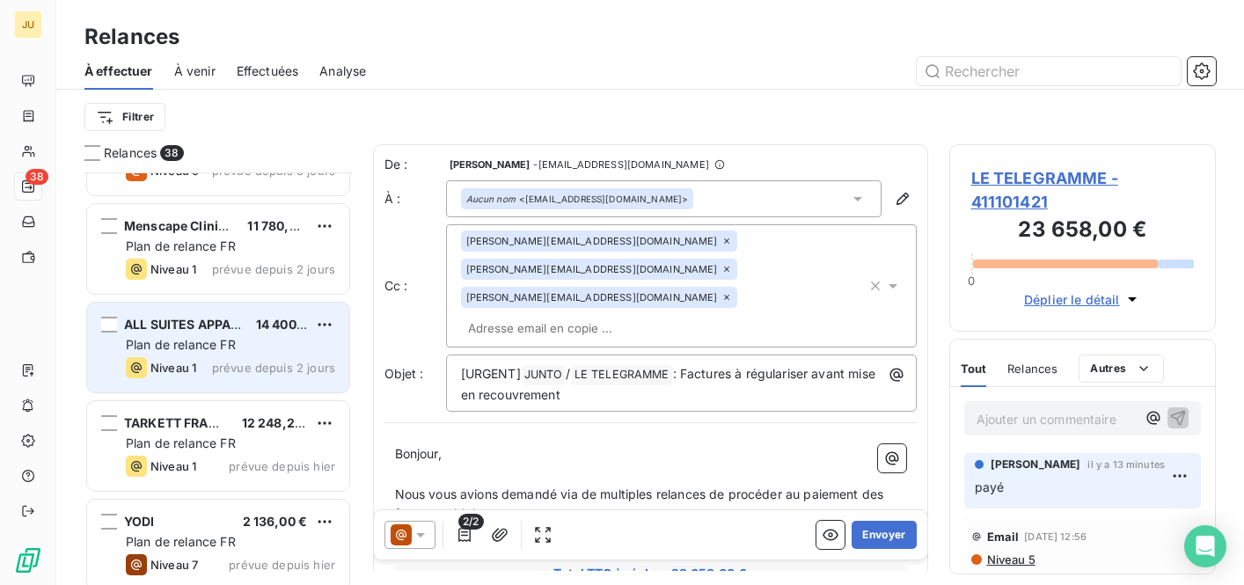
click at [253, 359] on div "Niveau 1 prévue depuis 2 jours" at bounding box center [230, 367] width 209 height 21
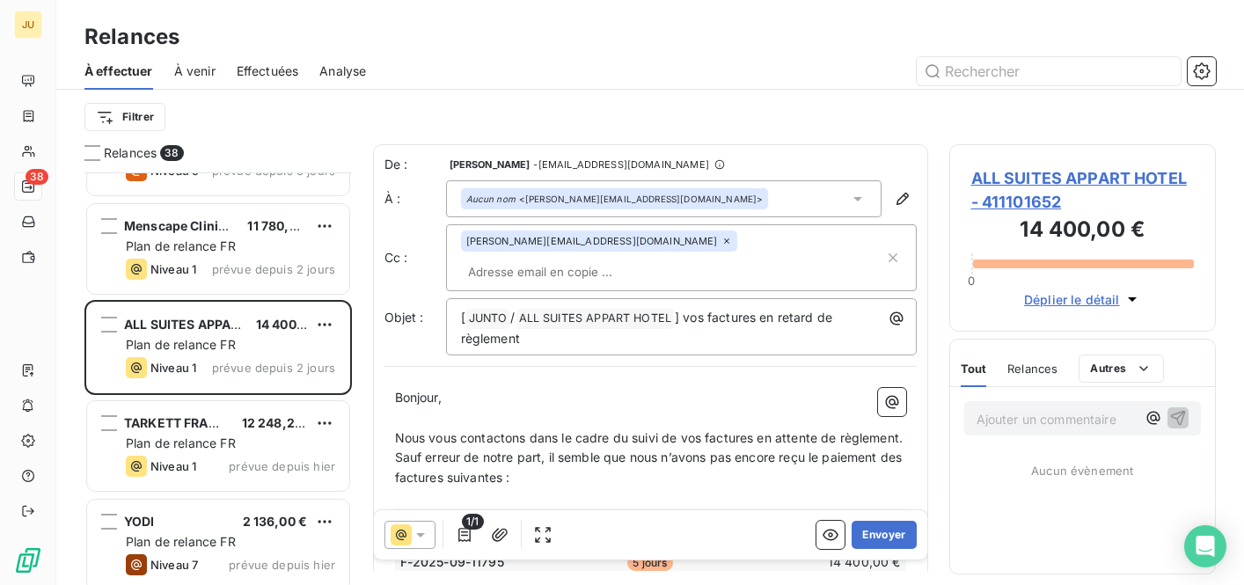
click at [648, 259] on input "text" at bounding box center [562, 272] width 203 height 26
click at [631, 408] on p "﻿" at bounding box center [650, 418] width 511 height 20
click at [974, 372] on span "Tout" at bounding box center [974, 369] width 26 height 14
click at [664, 259] on input "text" at bounding box center [562, 272] width 203 height 26
paste input "[EMAIL_ADDRESS][DOMAIN_NAME]"
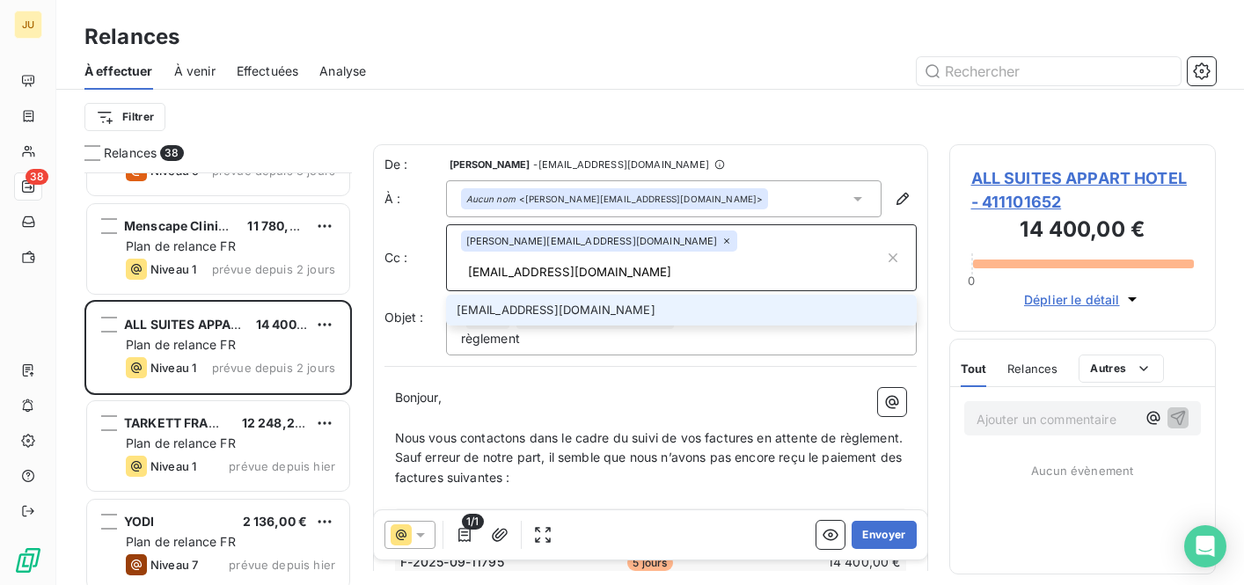
type input "[EMAIL_ADDRESS][DOMAIN_NAME]"
click at [645, 295] on li "[EMAIL_ADDRESS][DOMAIN_NAME]" at bounding box center [681, 310] width 471 height 31
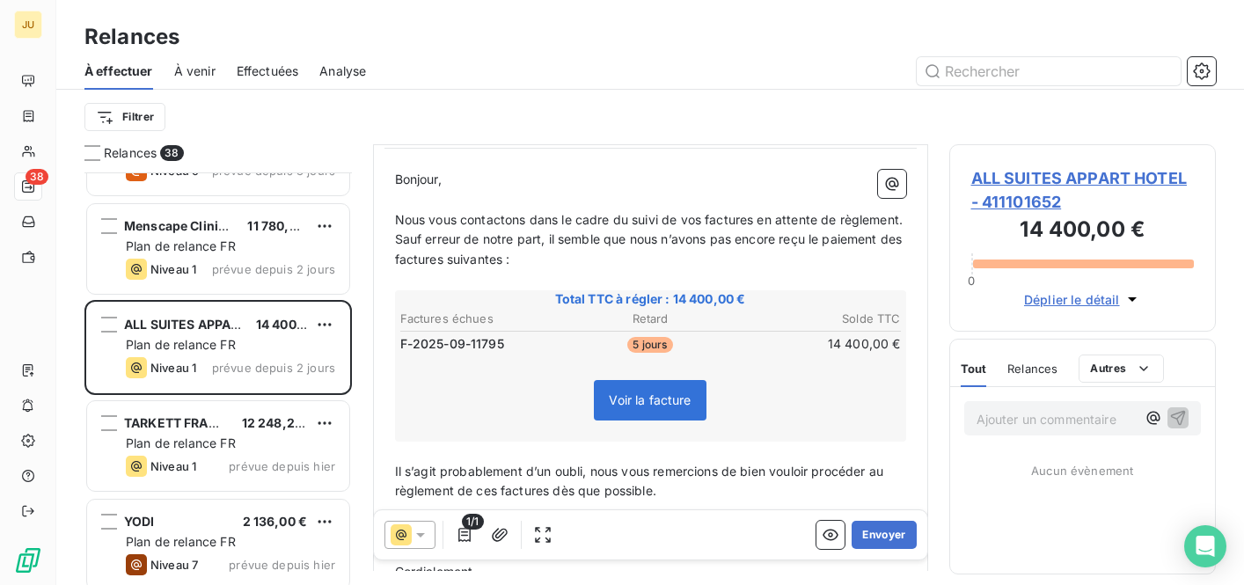
scroll to position [224, 0]
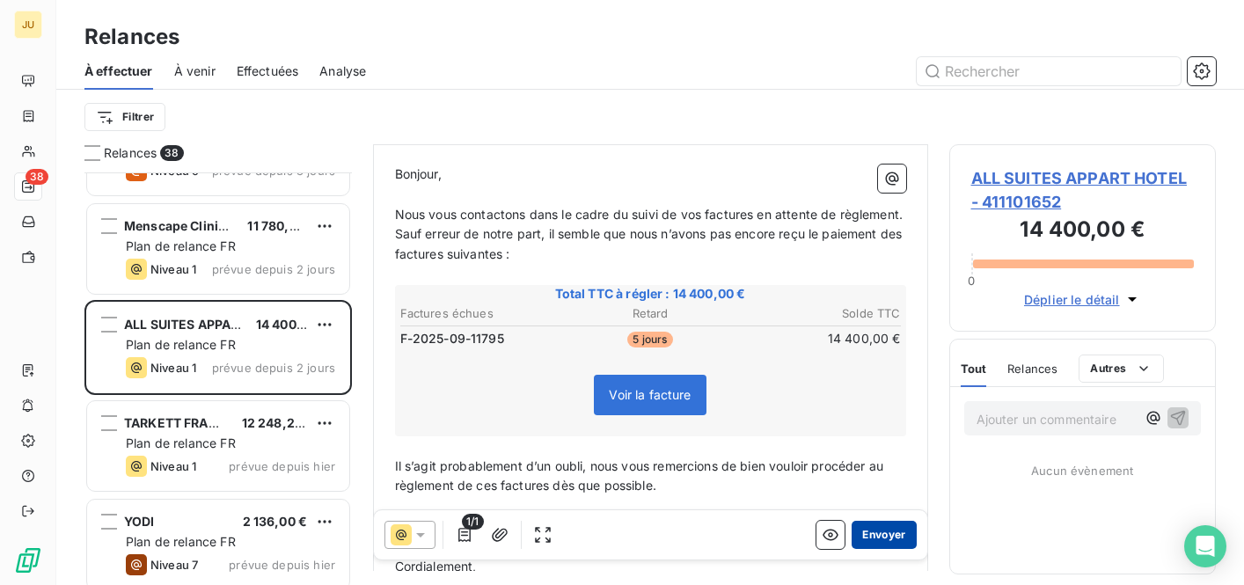
click at [889, 544] on button "Envoyer" at bounding box center [884, 535] width 64 height 28
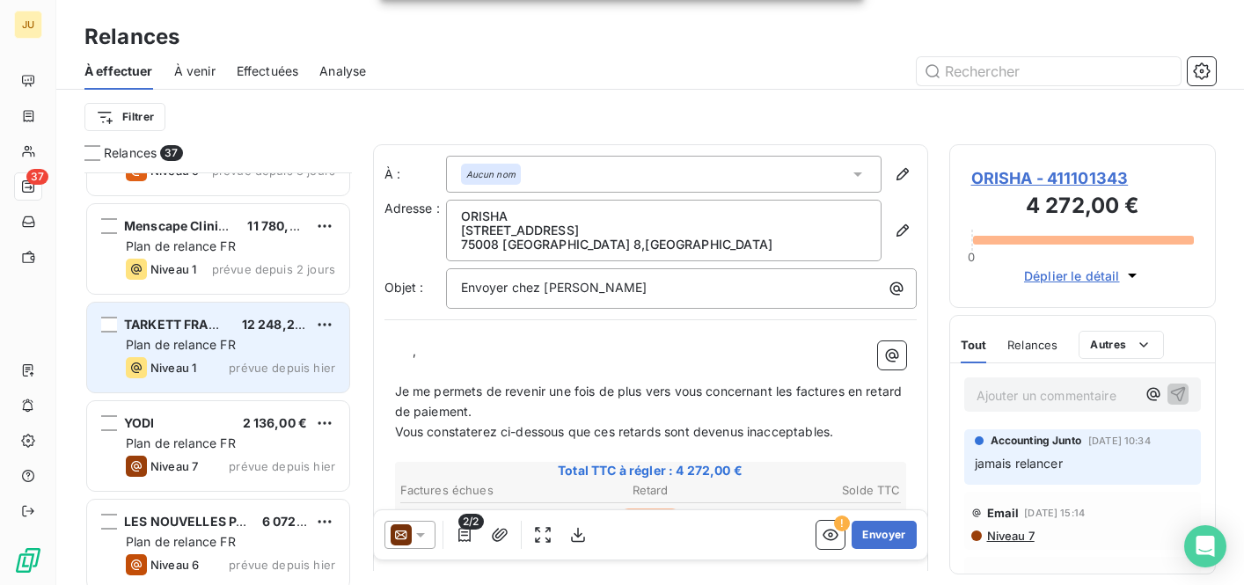
click at [253, 357] on div "Niveau 1 prévue depuis hier" at bounding box center [230, 367] width 209 height 21
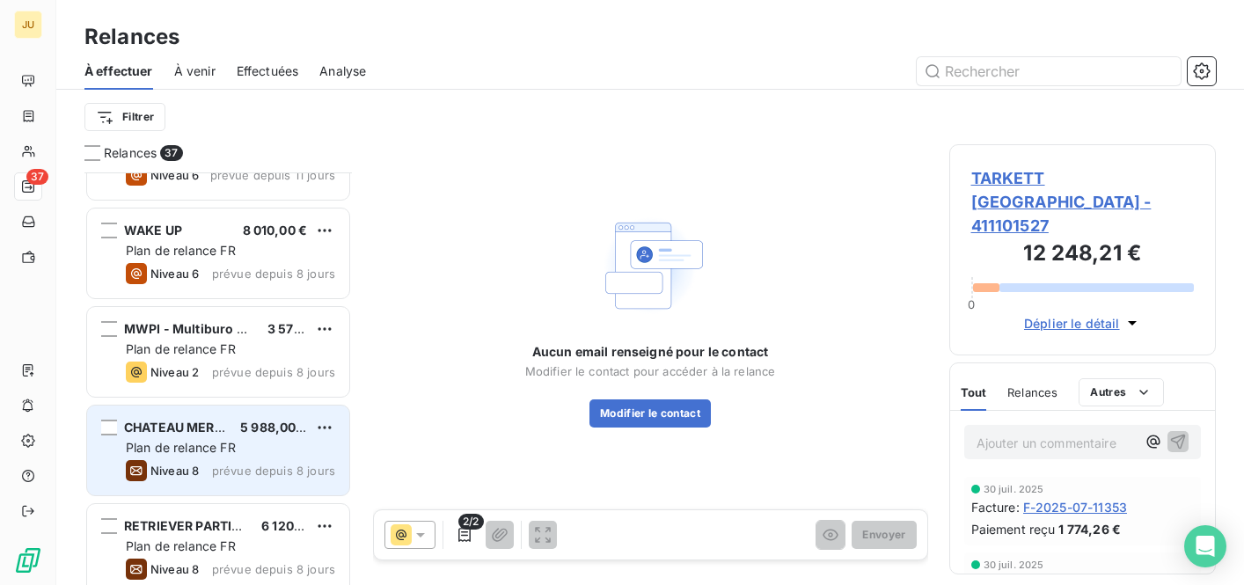
scroll to position [1250, 0]
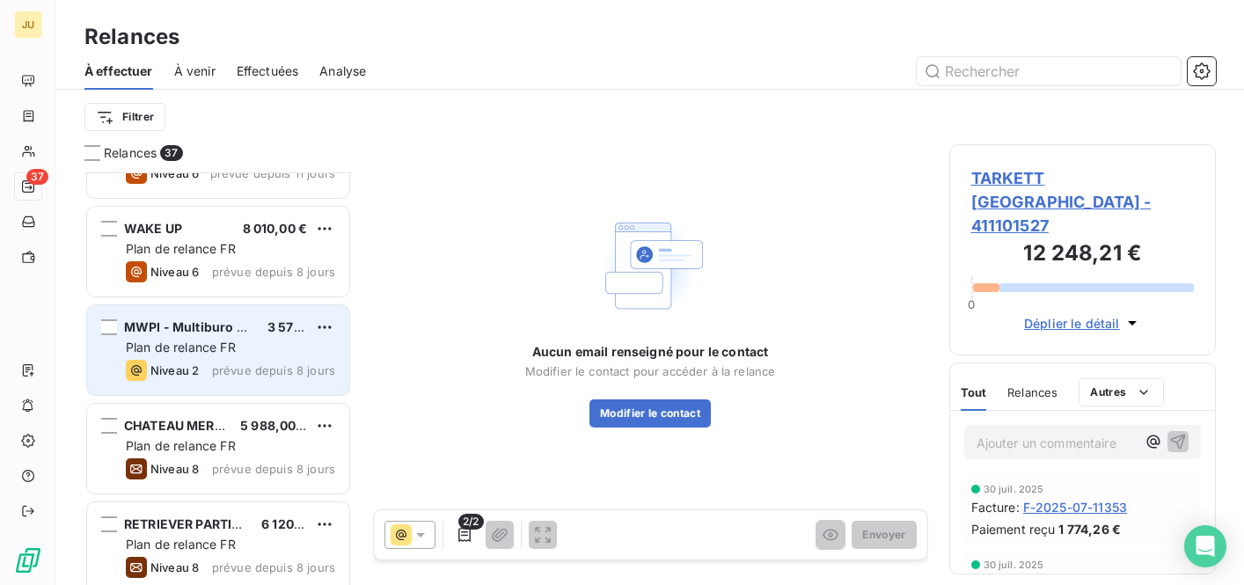
click at [216, 354] on span "Plan de relance FR" at bounding box center [181, 347] width 110 height 15
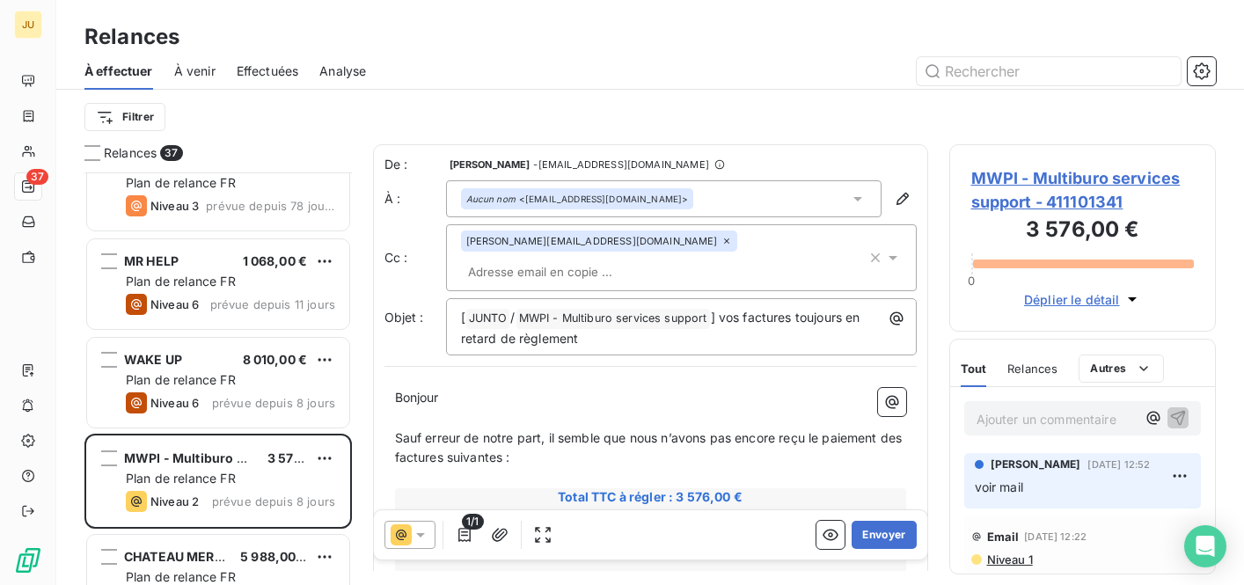
scroll to position [1121, 0]
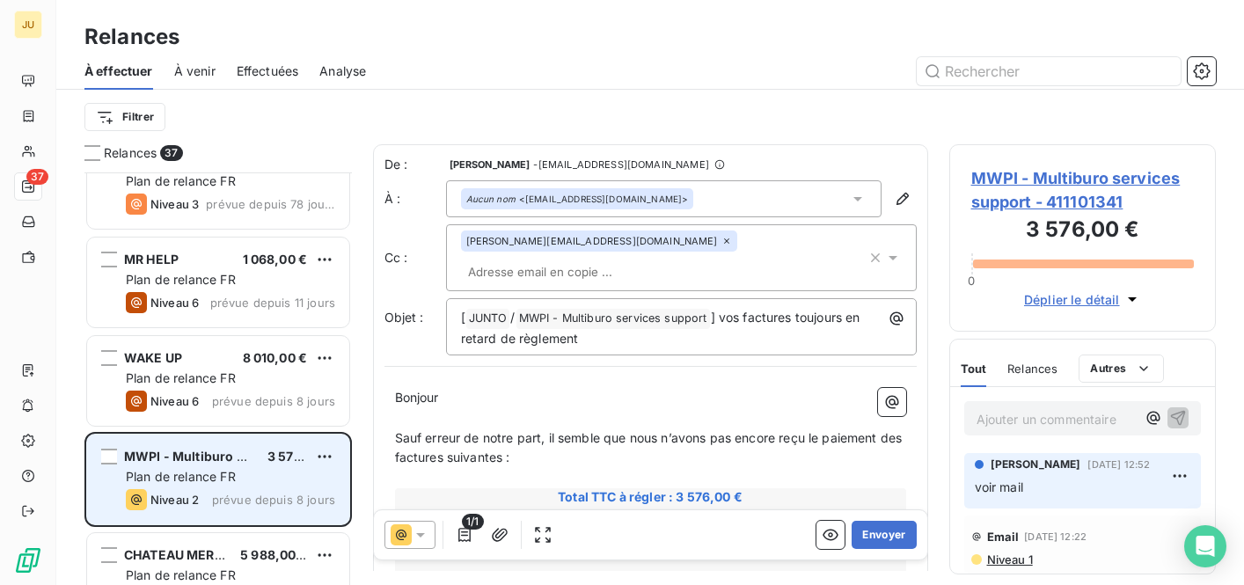
click at [266, 481] on div "Plan de relance FR" at bounding box center [230, 477] width 209 height 18
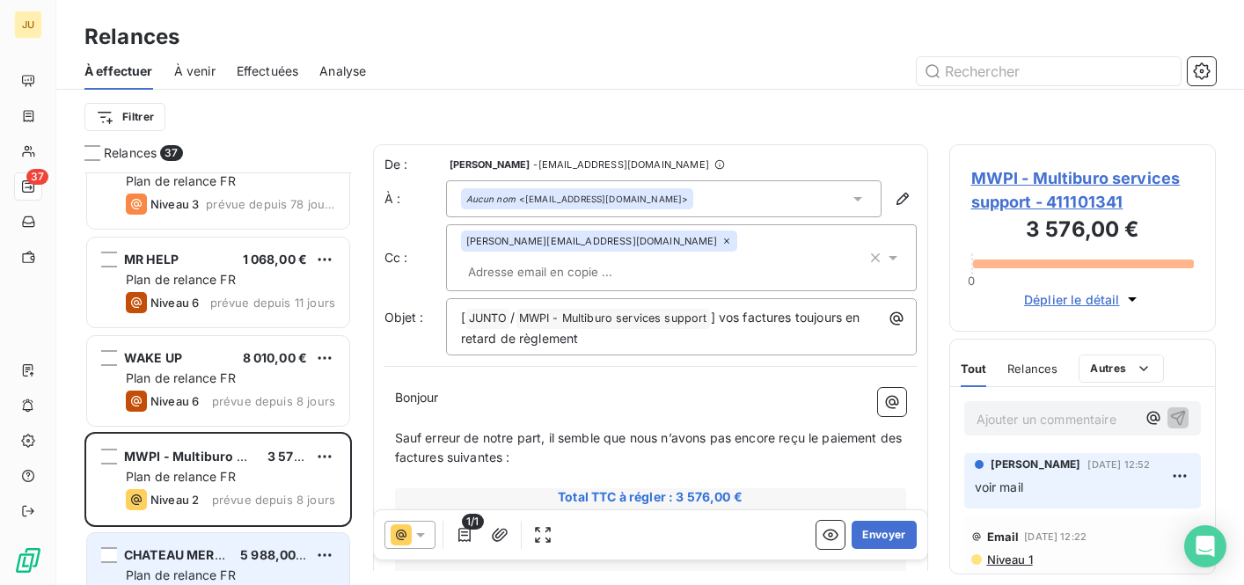
click at [266, 538] on div "CHATEAU MERIC 5 988,00 € Plan de relance FR Niveau 8 prévue depuis 8 jours" at bounding box center [218, 578] width 262 height 90
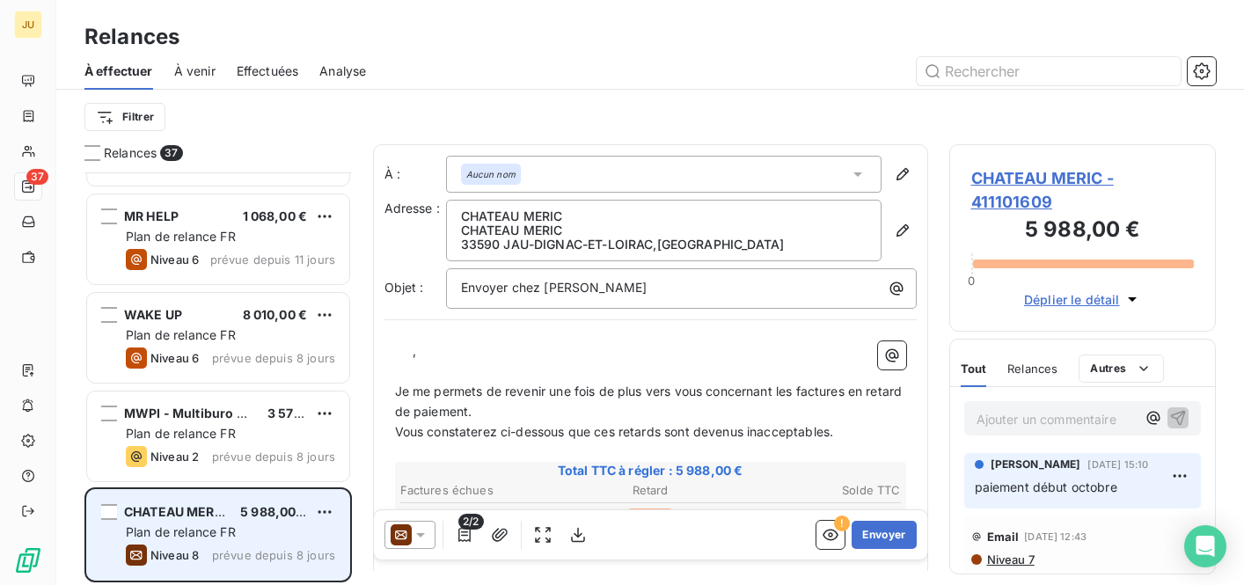
scroll to position [1172, 0]
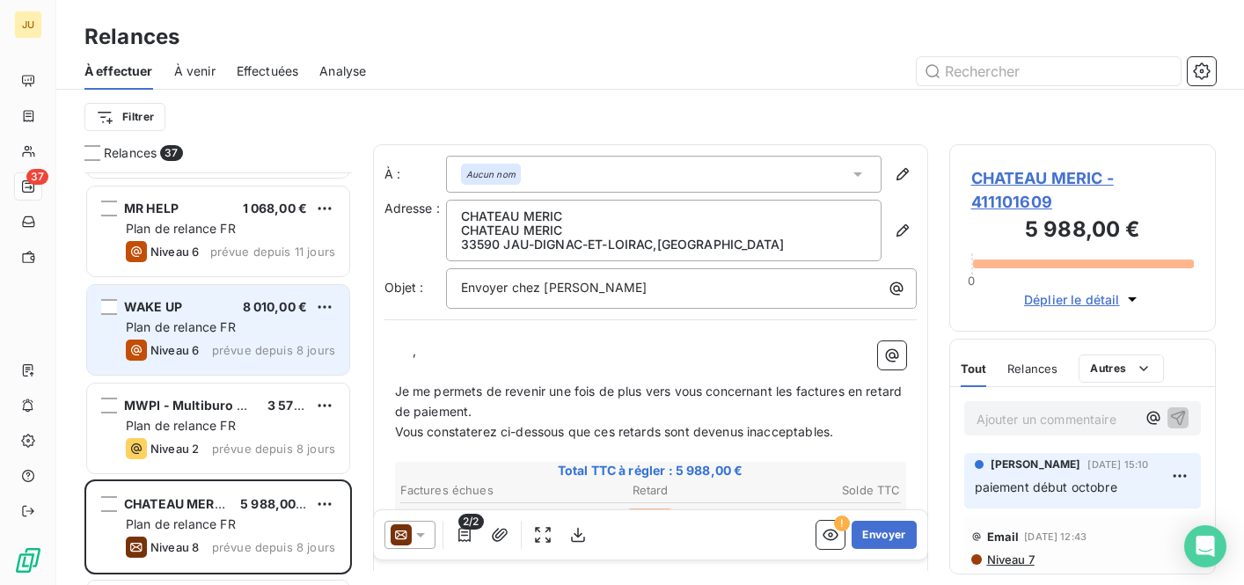
click at [237, 331] on div "Plan de relance FR" at bounding box center [230, 327] width 209 height 18
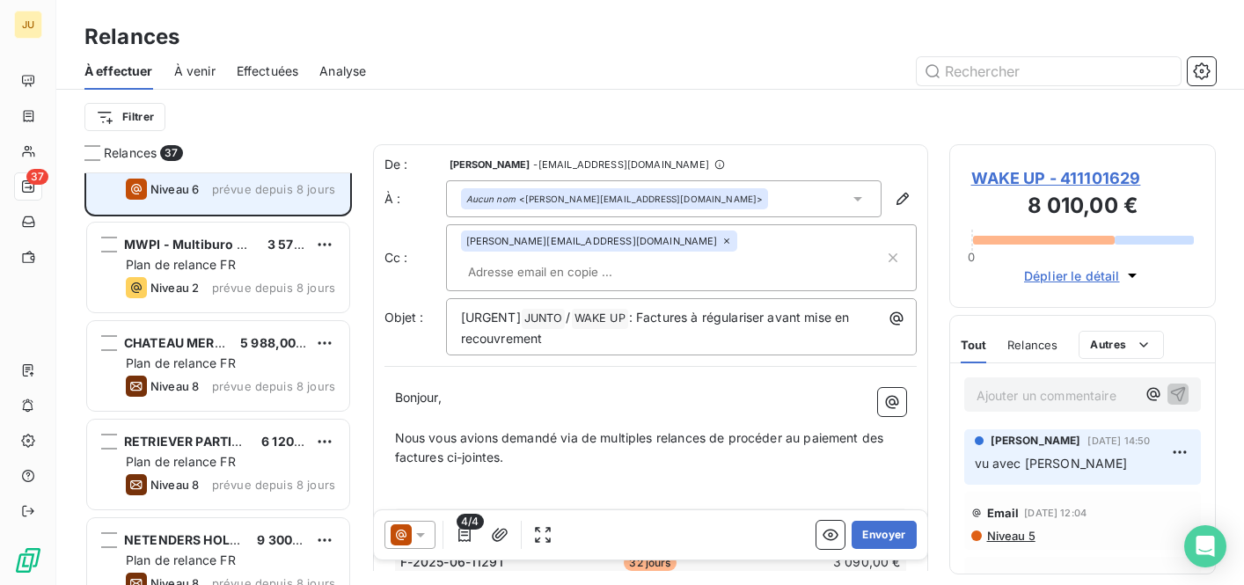
scroll to position [1364, 0]
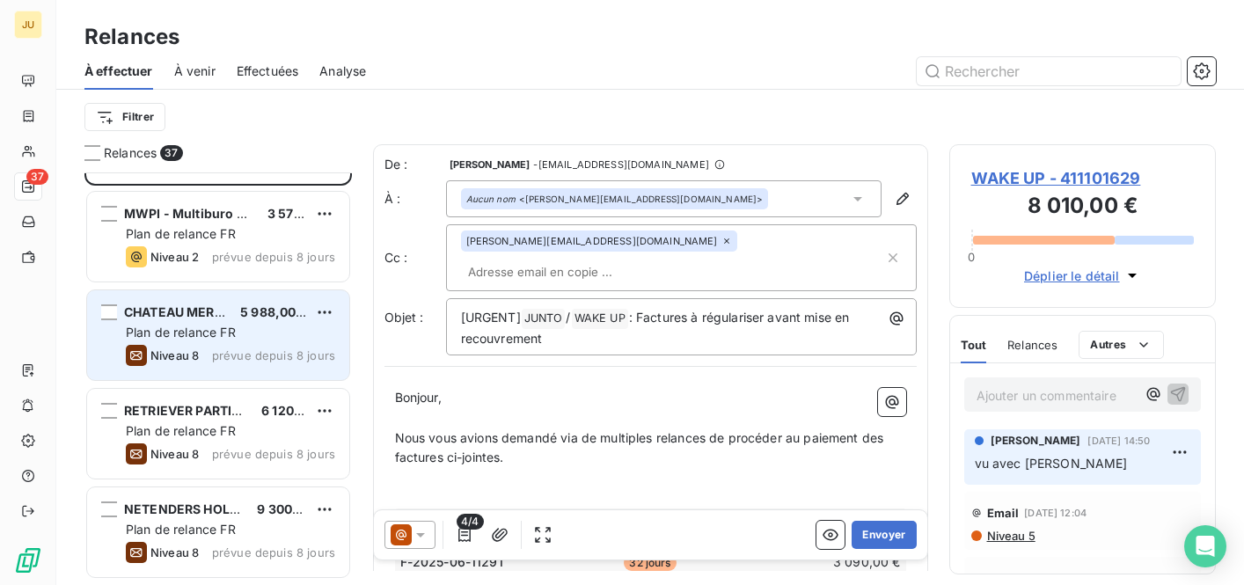
click at [242, 351] on span "prévue depuis 8 jours" at bounding box center [273, 355] width 123 height 14
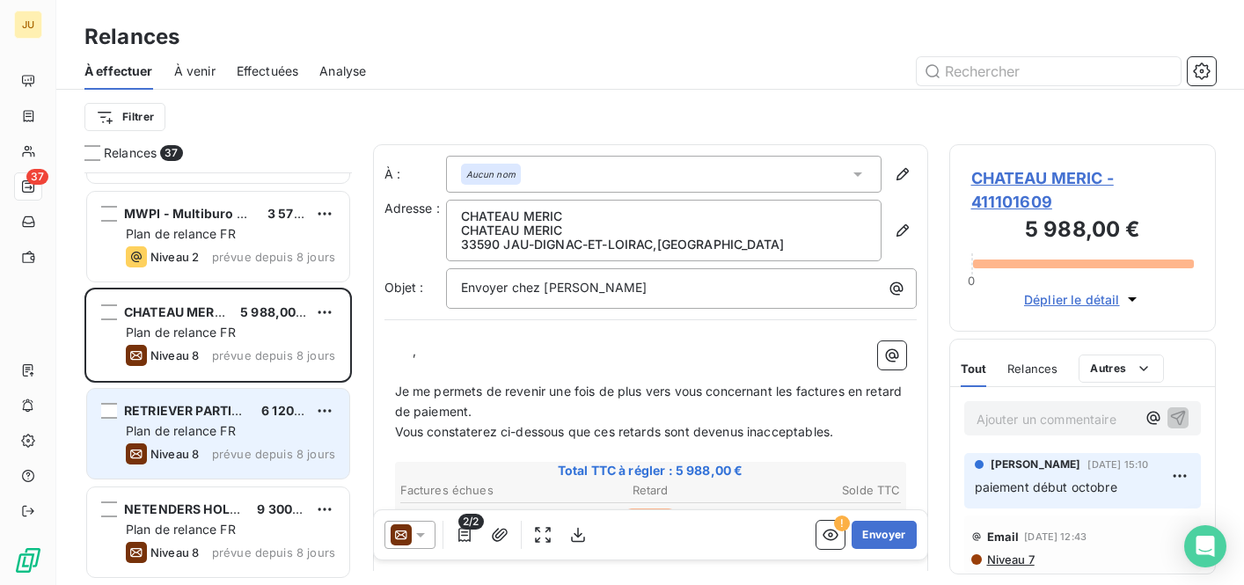
click at [231, 435] on span "Plan de relance FR" at bounding box center [181, 430] width 110 height 15
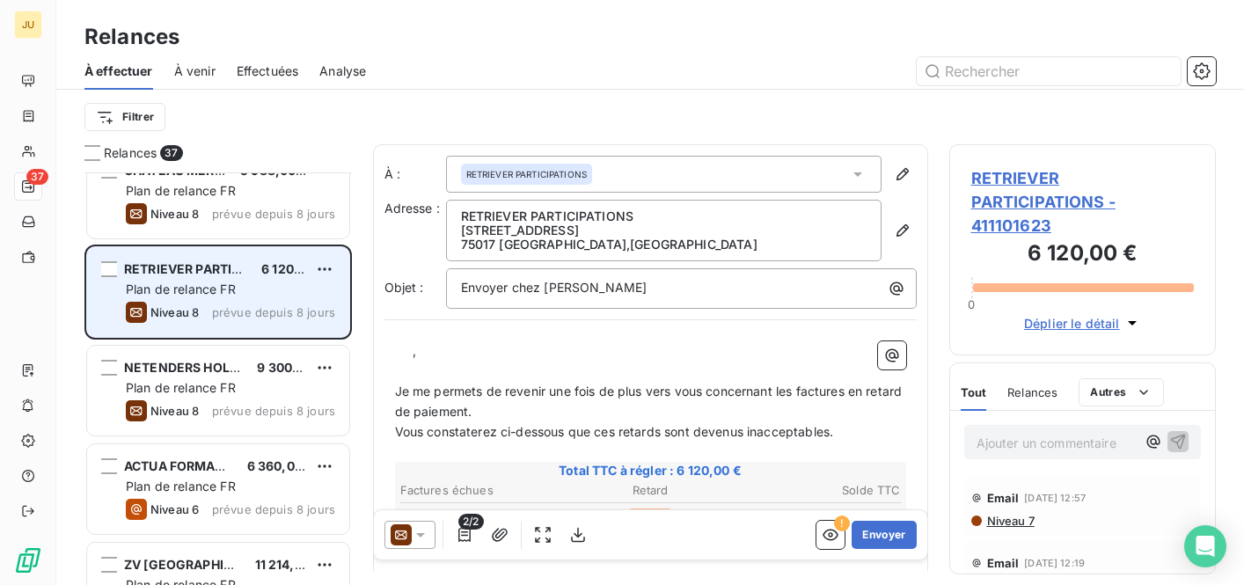
scroll to position [1507, 0]
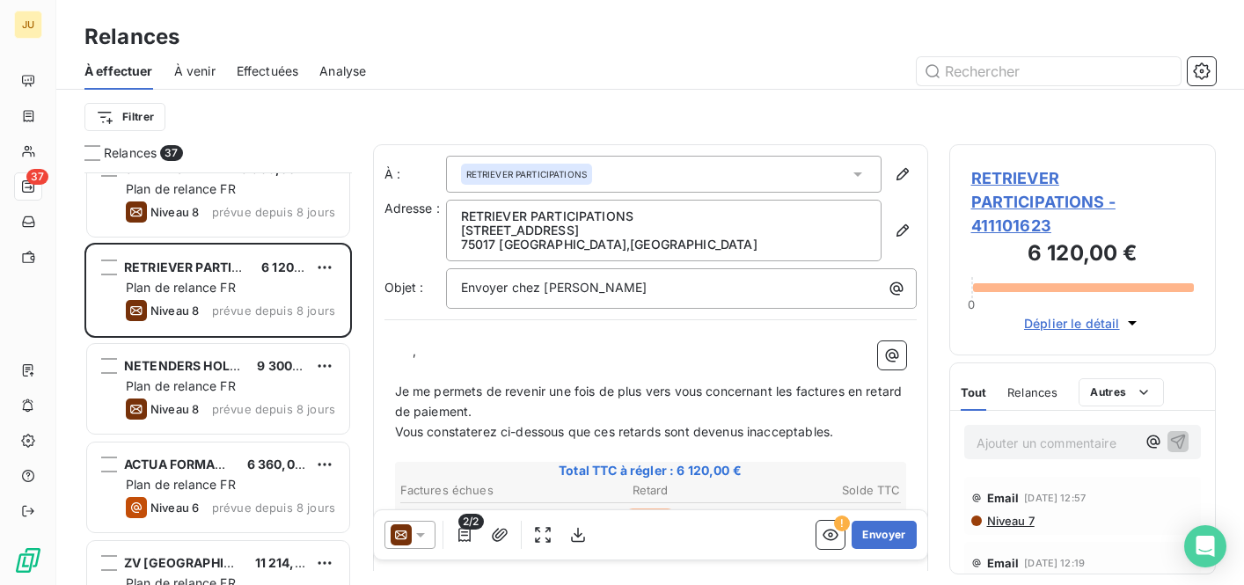
click at [421, 538] on icon at bounding box center [421, 535] width 18 height 18
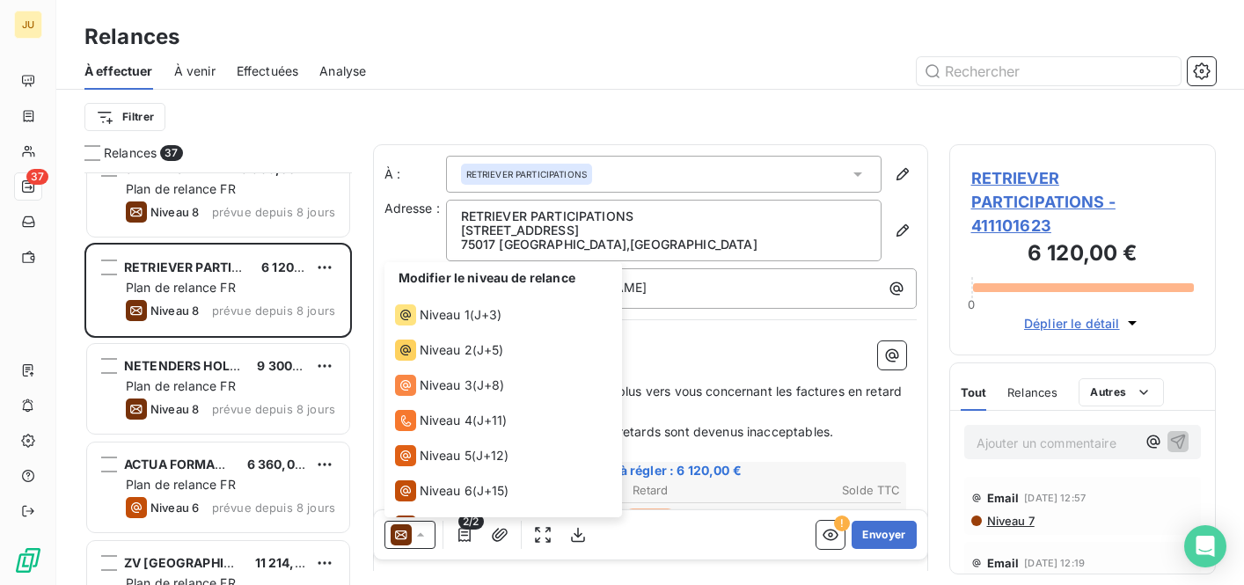
scroll to position [62, 0]
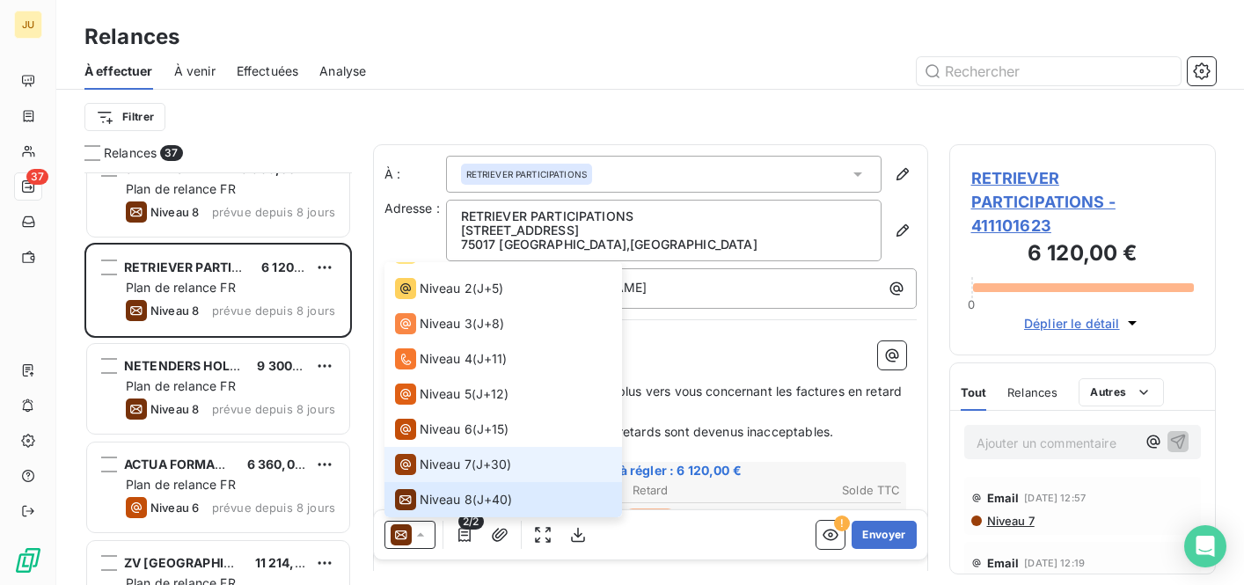
click at [458, 466] on span "Niveau 7" at bounding box center [446, 465] width 52 height 18
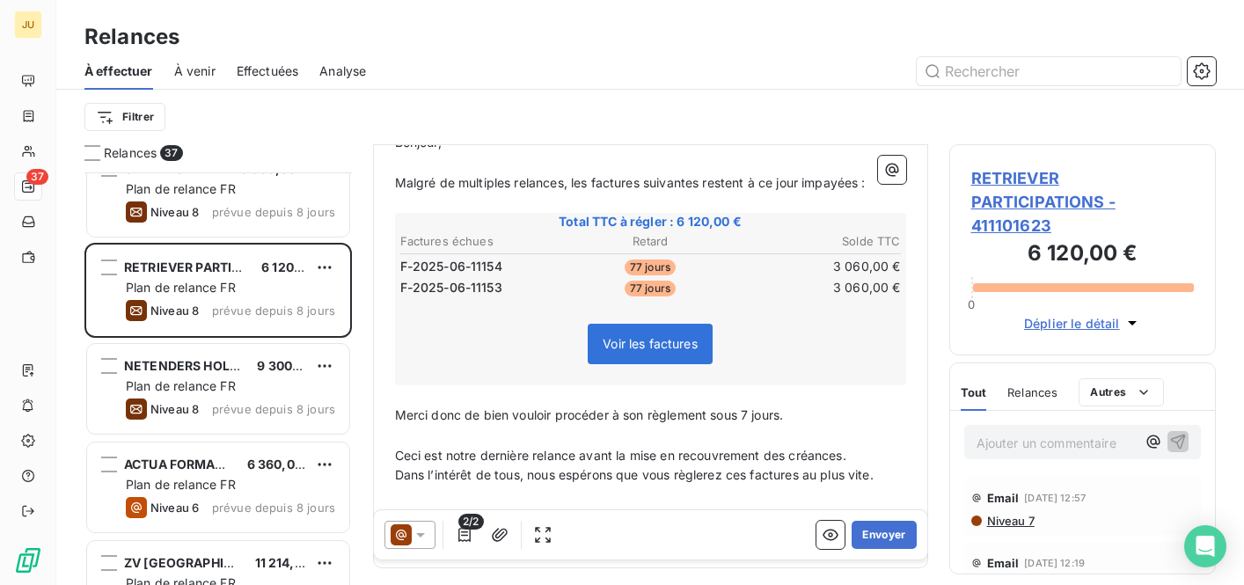
scroll to position [260, 0]
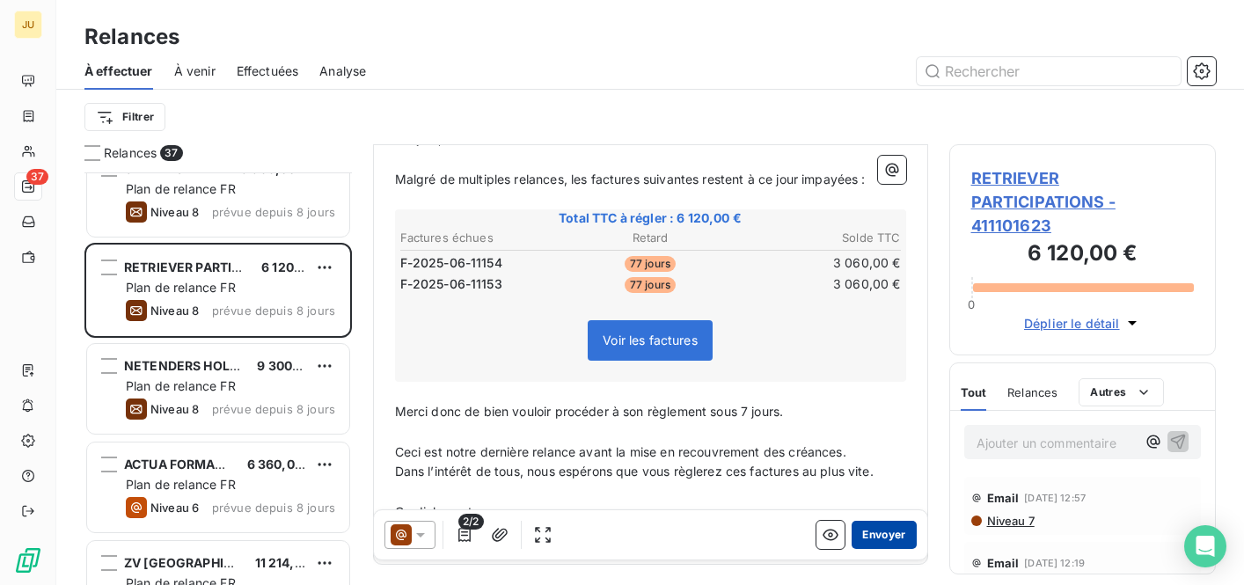
click at [889, 537] on button "Envoyer" at bounding box center [884, 535] width 64 height 28
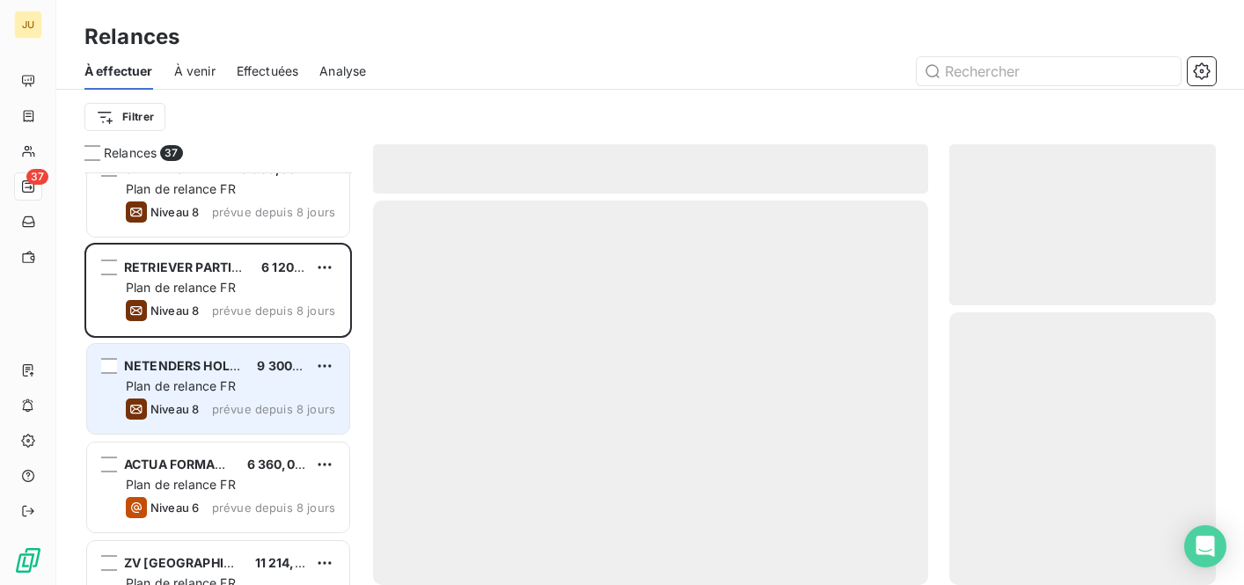
click at [288, 392] on div "Plan de relance FR" at bounding box center [230, 386] width 209 height 18
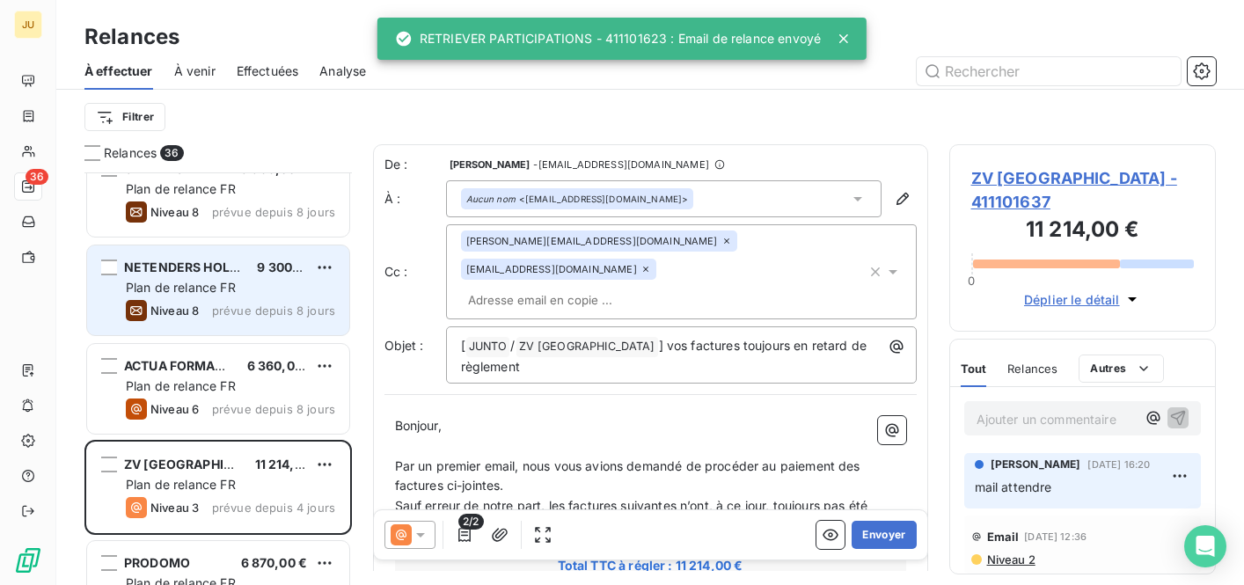
click at [274, 300] on div "Niveau 8 prévue depuis 8 jours" at bounding box center [230, 310] width 209 height 21
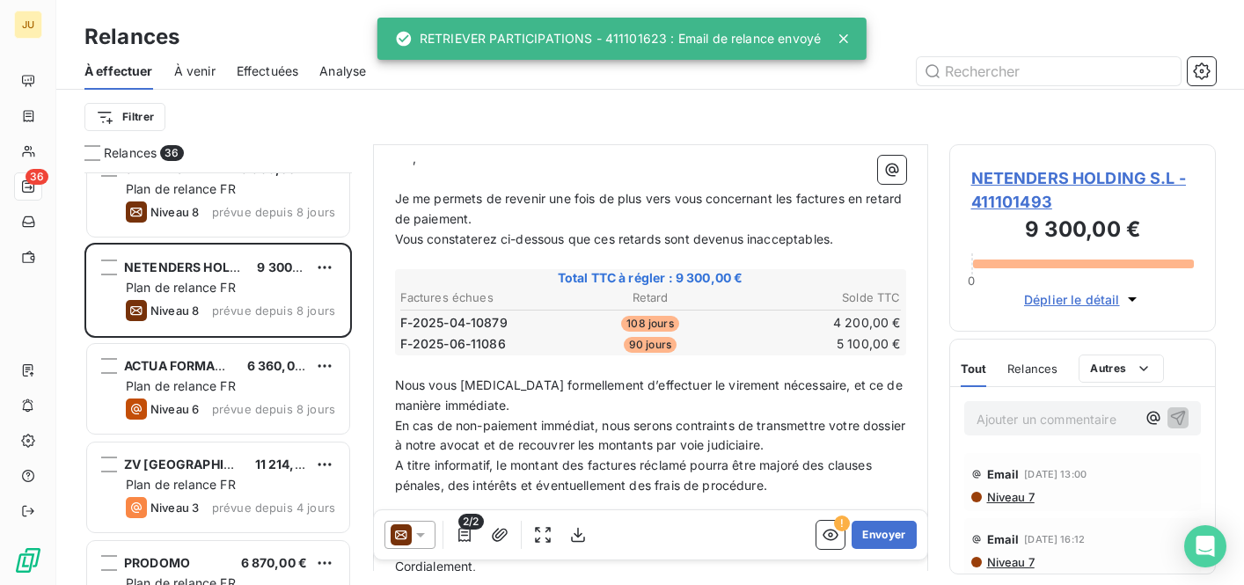
scroll to position [305, 0]
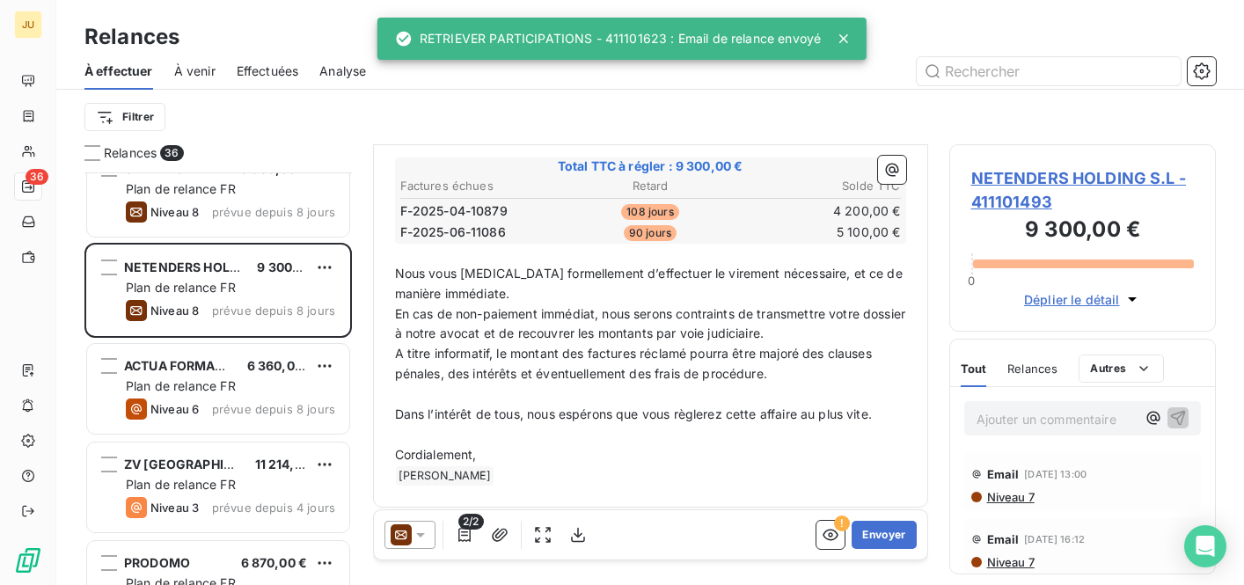
click at [423, 535] on icon at bounding box center [421, 535] width 18 height 18
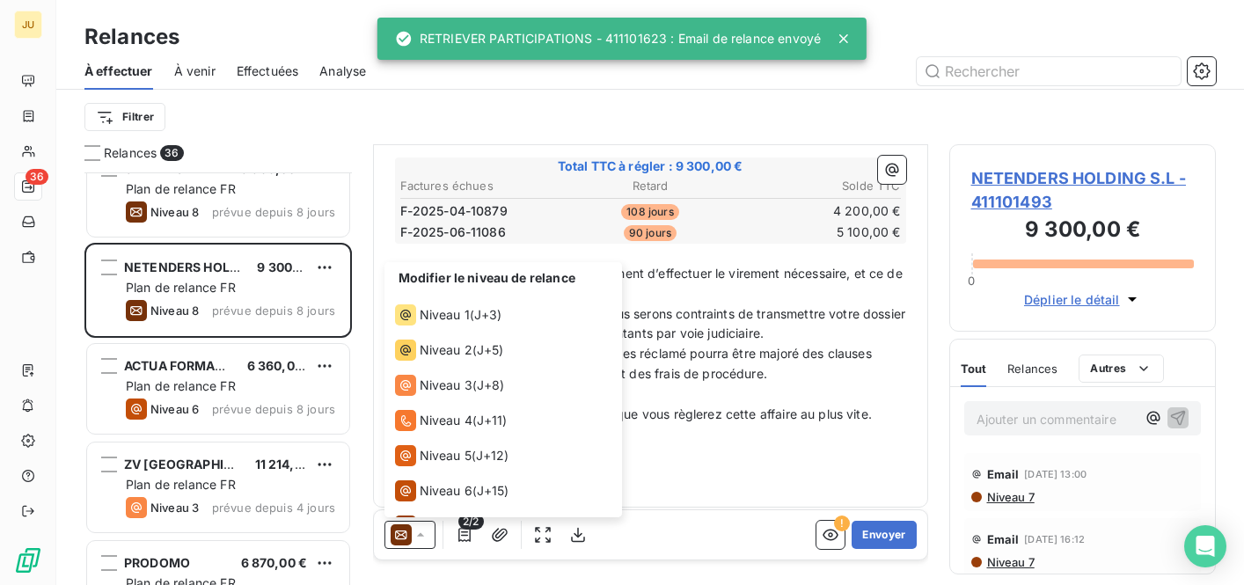
scroll to position [62, 0]
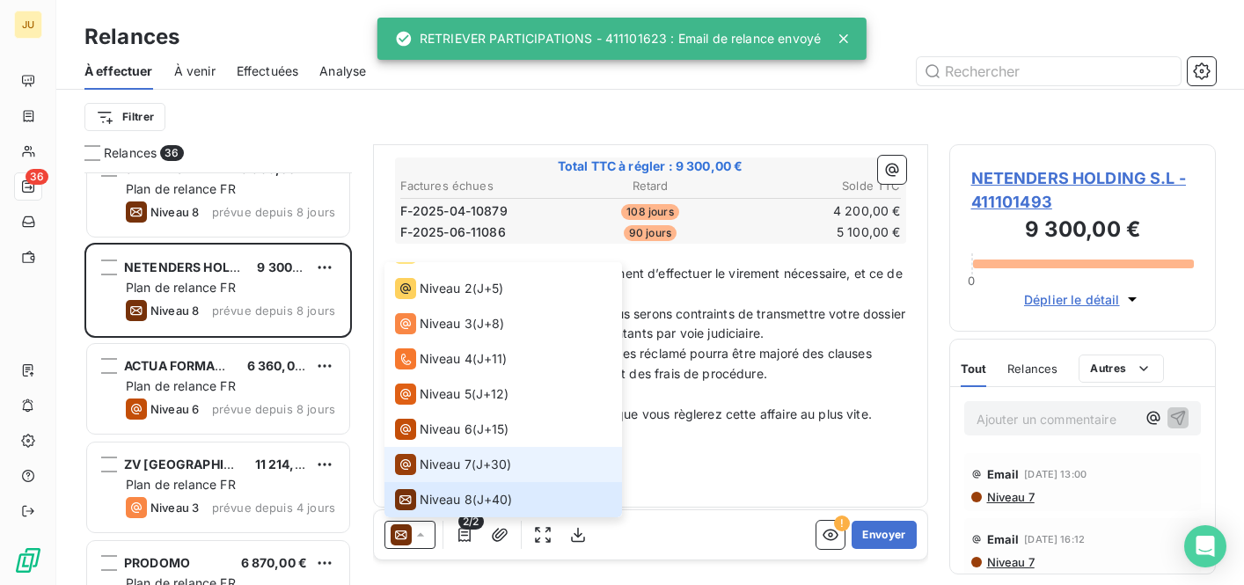
click at [451, 469] on span "Niveau 7" at bounding box center [446, 465] width 52 height 18
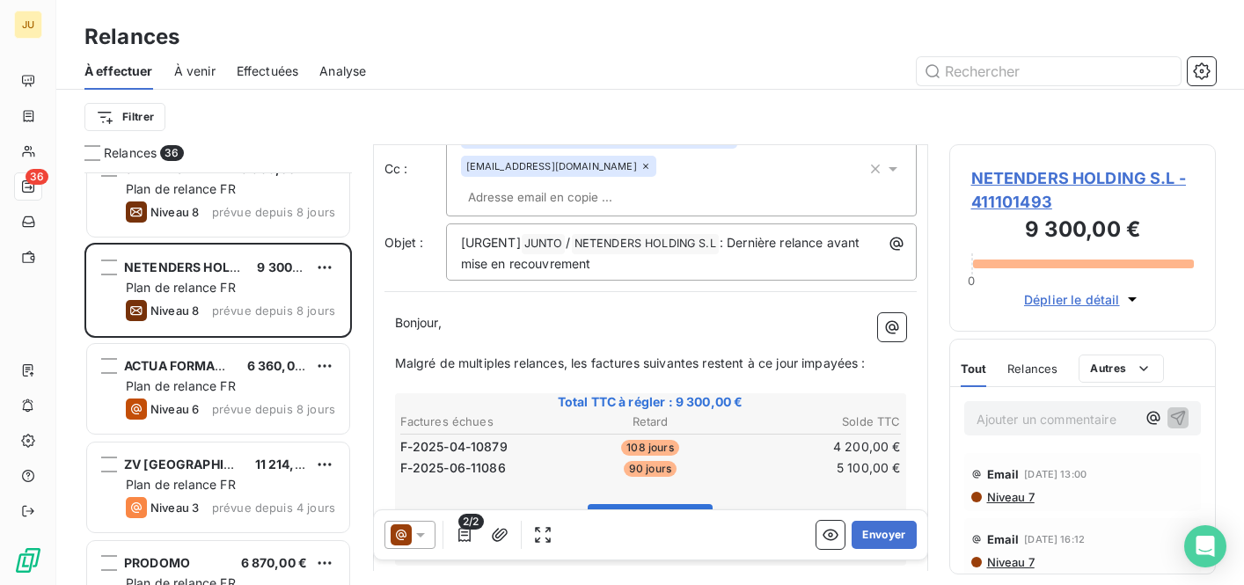
scroll to position [325, 0]
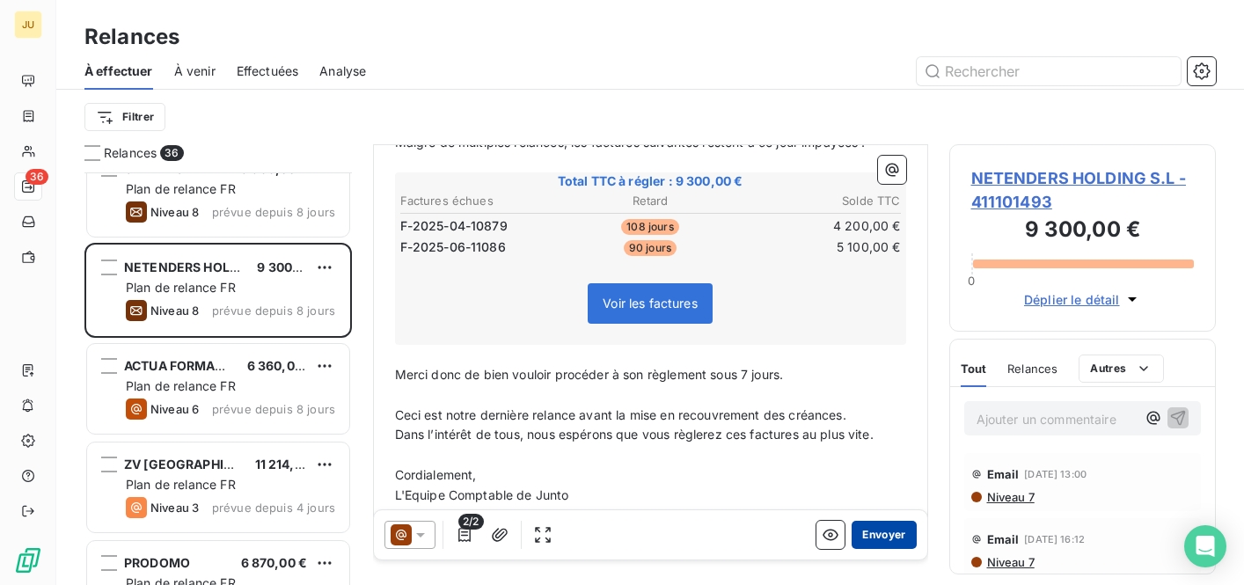
click at [873, 536] on button "Envoyer" at bounding box center [884, 535] width 64 height 28
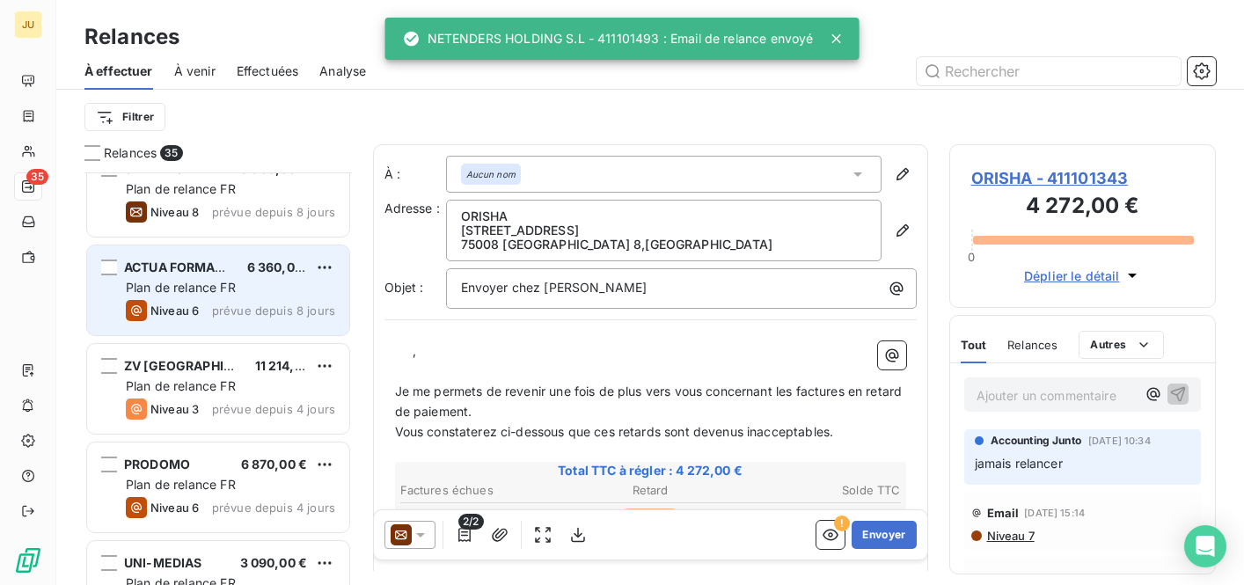
click at [253, 311] on span "prévue depuis 8 jours" at bounding box center [273, 311] width 123 height 14
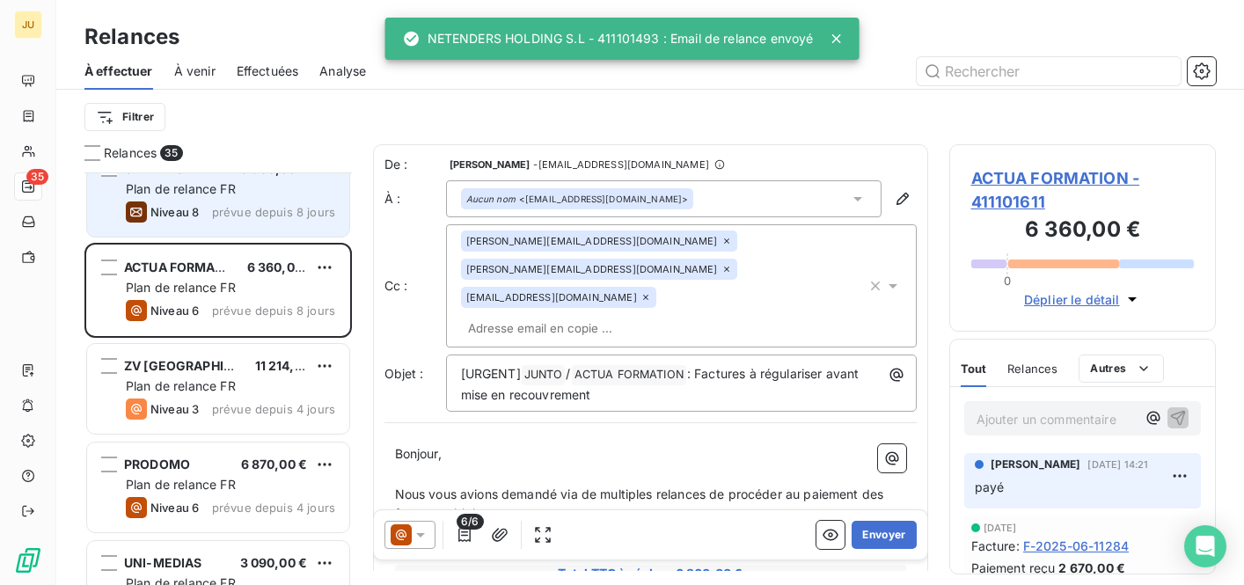
click at [259, 209] on span "prévue depuis 8 jours" at bounding box center [273, 212] width 123 height 14
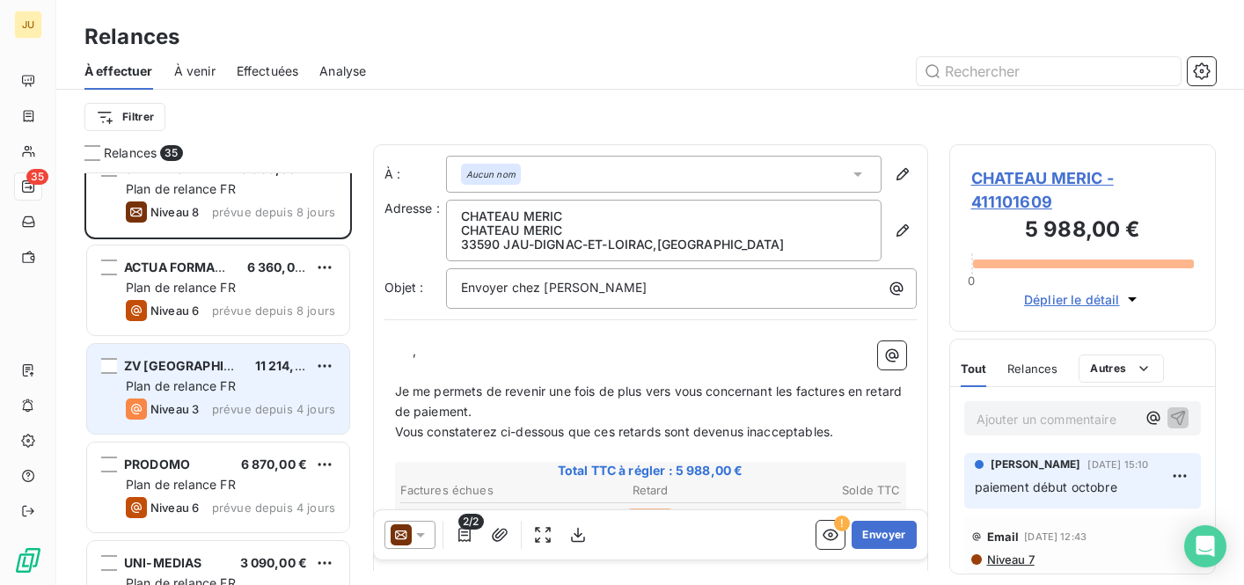
click at [265, 355] on div "ZV [GEOGRAPHIC_DATA] 11 214,00 € Plan de relance FR Niveau 3 prévue depuis 4 jo…" at bounding box center [218, 389] width 262 height 90
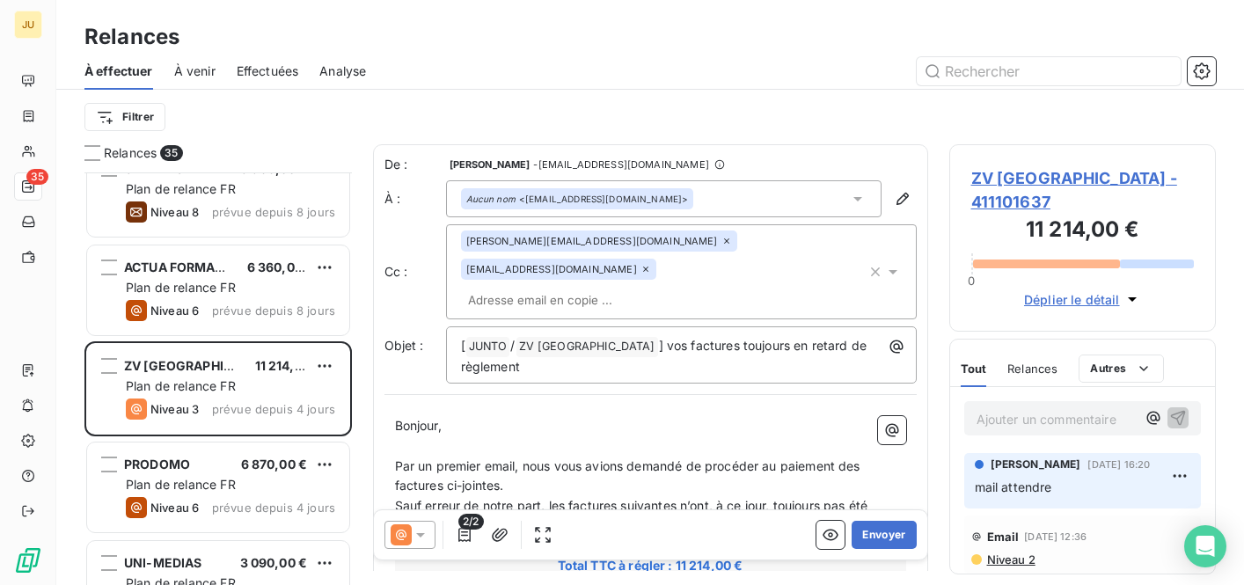
click at [677, 269] on div "[PERSON_NAME][EMAIL_ADDRESS][DOMAIN_NAME] [EMAIL_ADDRESS][DOMAIN_NAME]" at bounding box center [664, 272] width 406 height 83
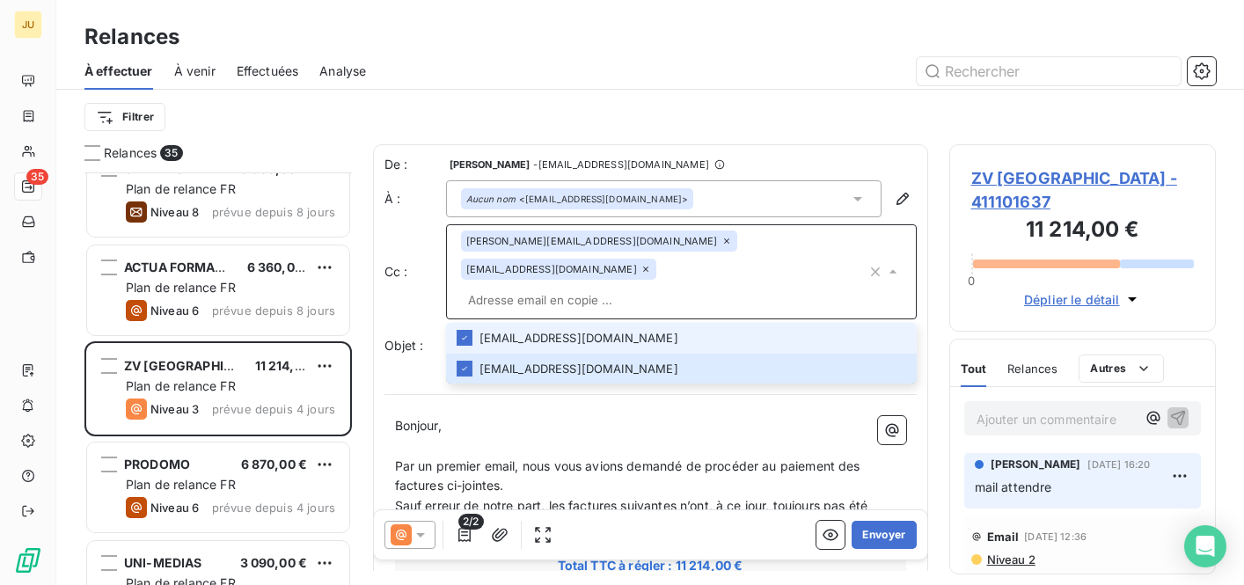
paste input "[PERSON_NAME][EMAIL_ADDRESS][DOMAIN_NAME]"
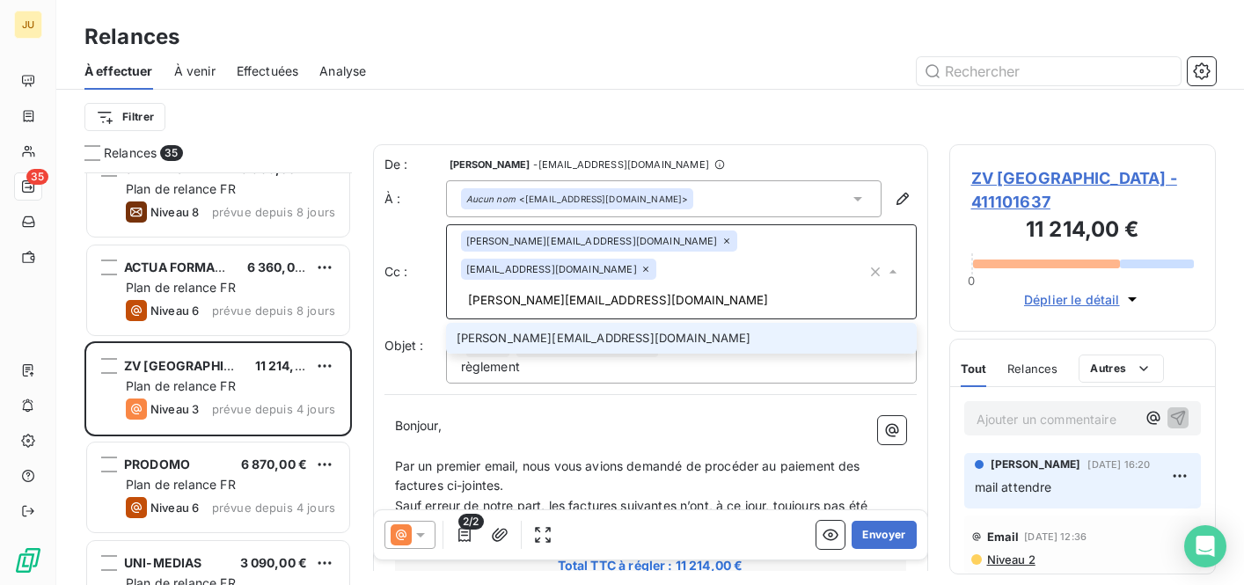
type input "[PERSON_NAME][EMAIL_ADDRESS][DOMAIN_NAME]"
click at [658, 323] on li "[PERSON_NAME][EMAIL_ADDRESS][DOMAIN_NAME]" at bounding box center [681, 338] width 471 height 31
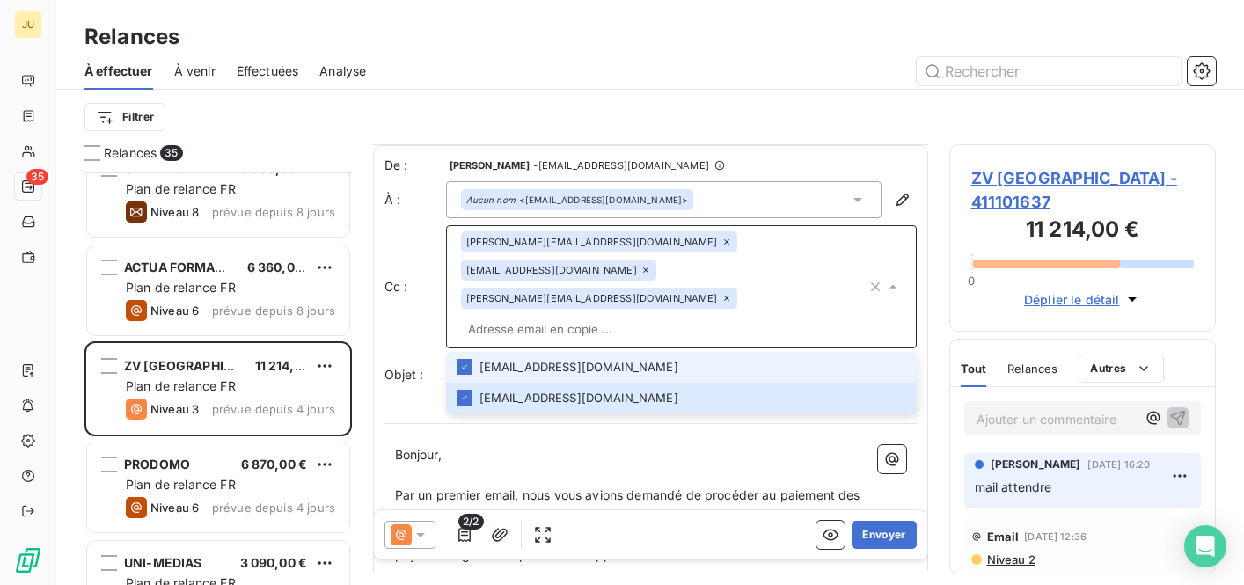
scroll to position [399, 0]
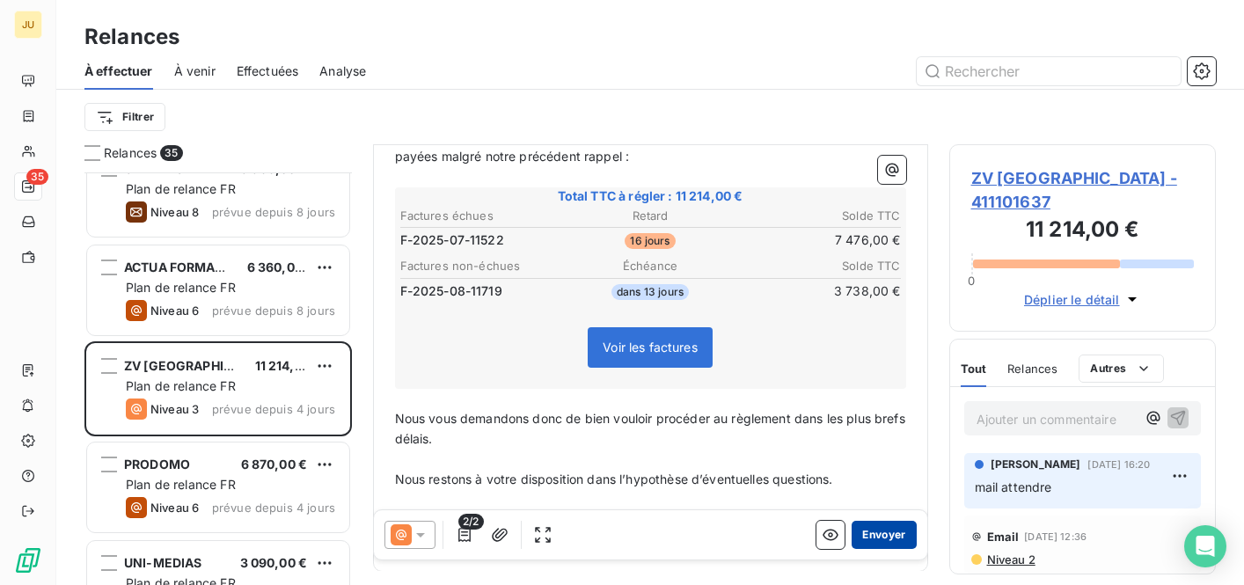
click at [888, 531] on button "Envoyer" at bounding box center [884, 535] width 64 height 28
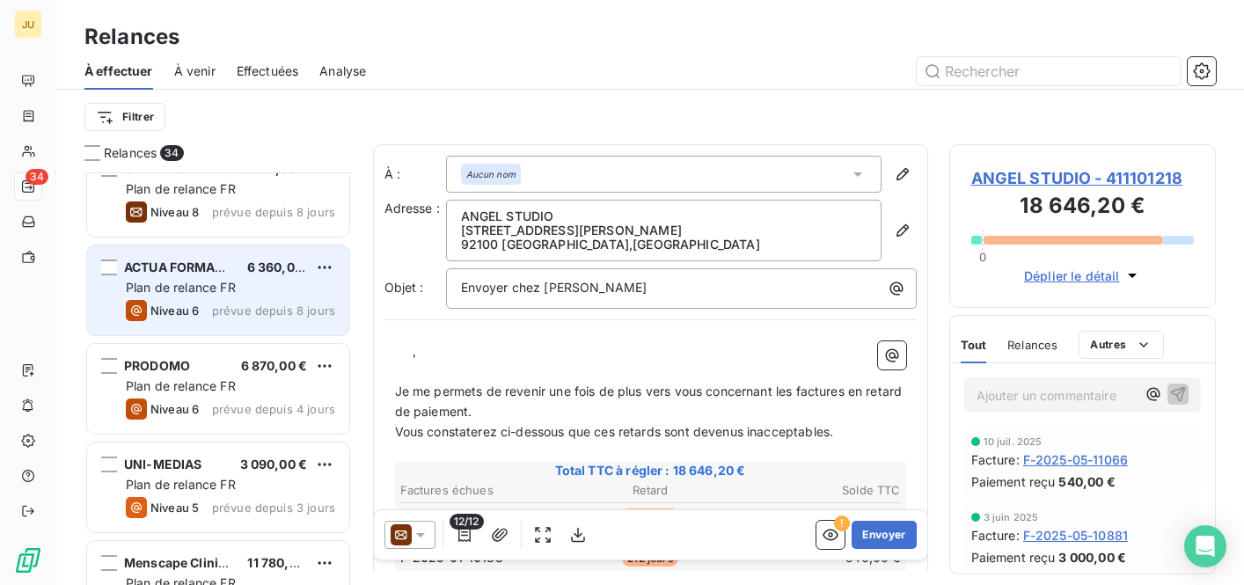
click at [207, 293] on span "Plan de relance FR" at bounding box center [181, 287] width 110 height 15
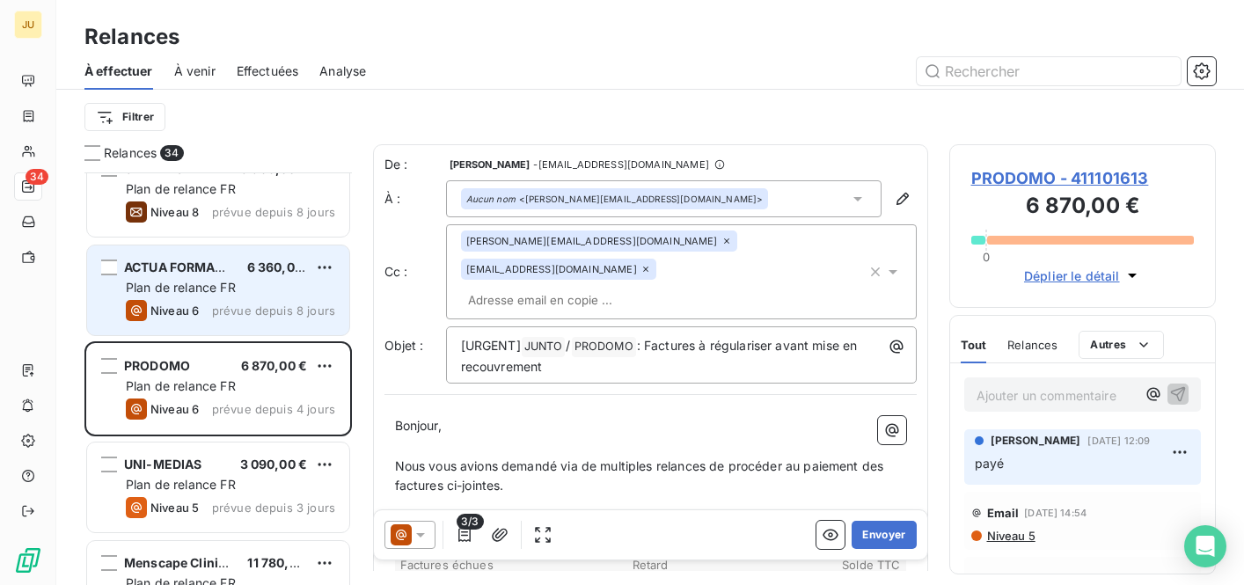
click at [263, 304] on span "prévue depuis 8 jours" at bounding box center [273, 311] width 123 height 14
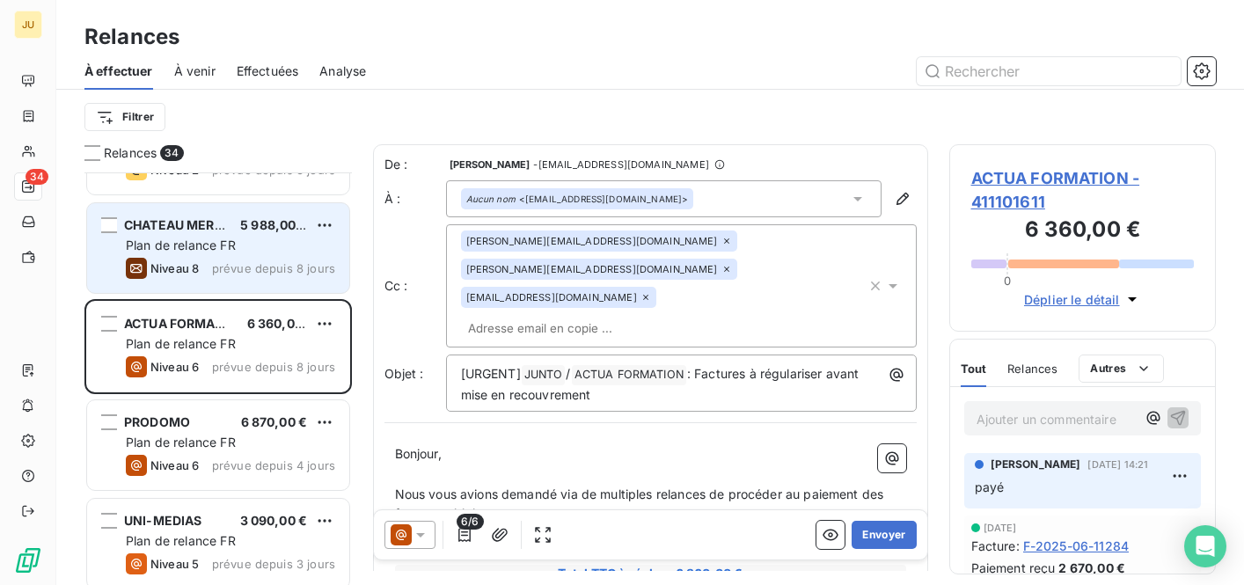
scroll to position [1439, 0]
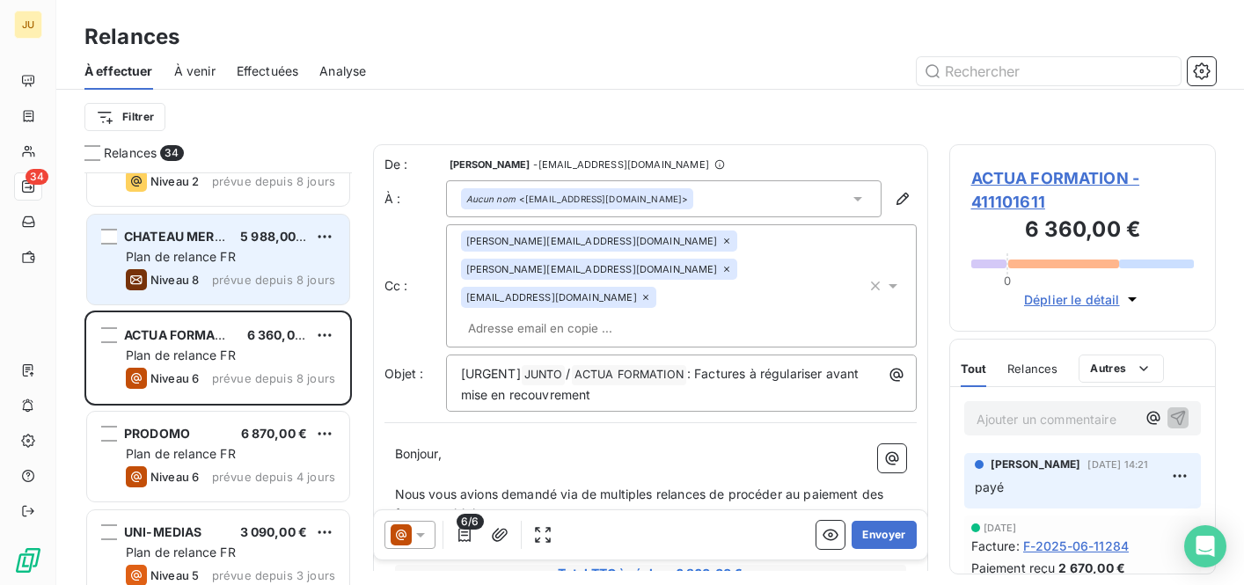
click at [261, 273] on span "prévue depuis 8 jours" at bounding box center [273, 280] width 123 height 14
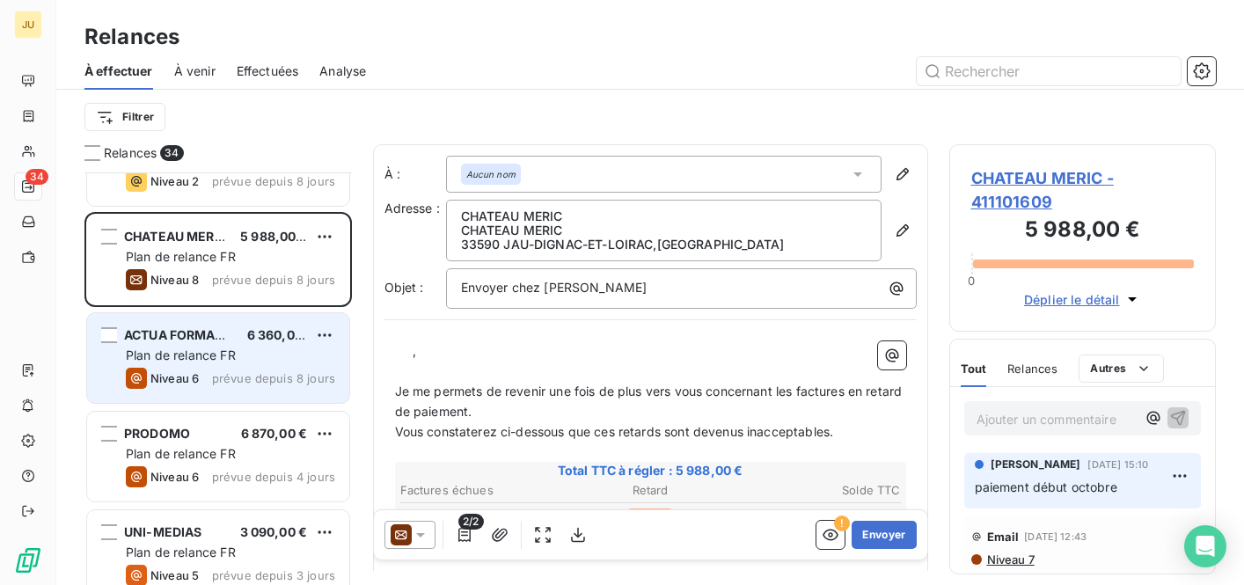
click at [265, 352] on div "Plan de relance FR" at bounding box center [230, 356] width 209 height 18
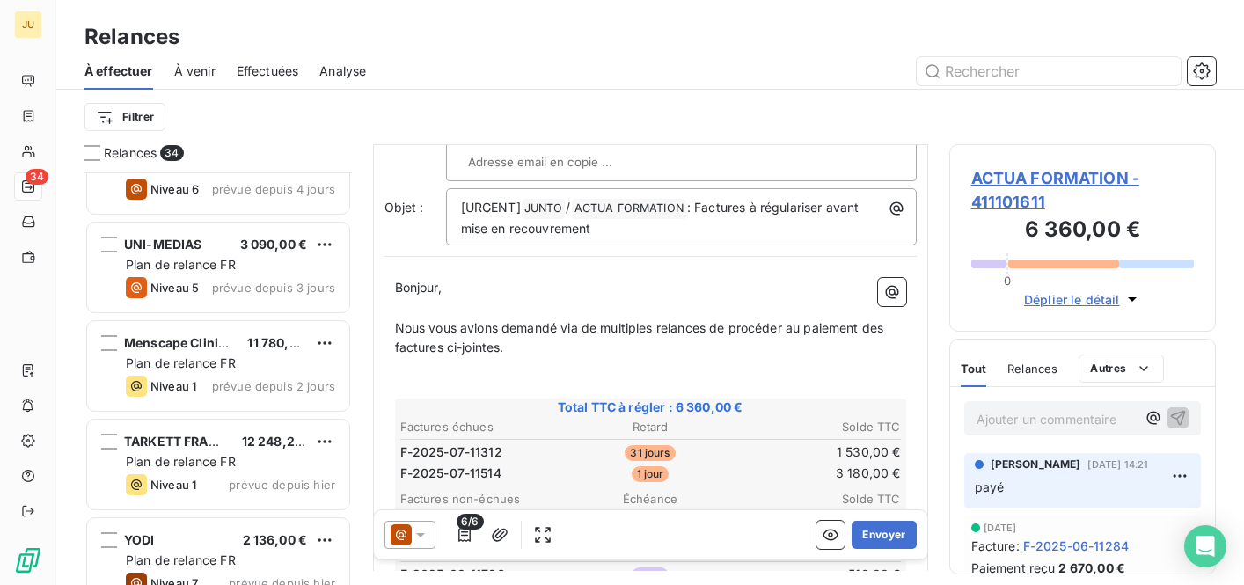
scroll to position [1736, 0]
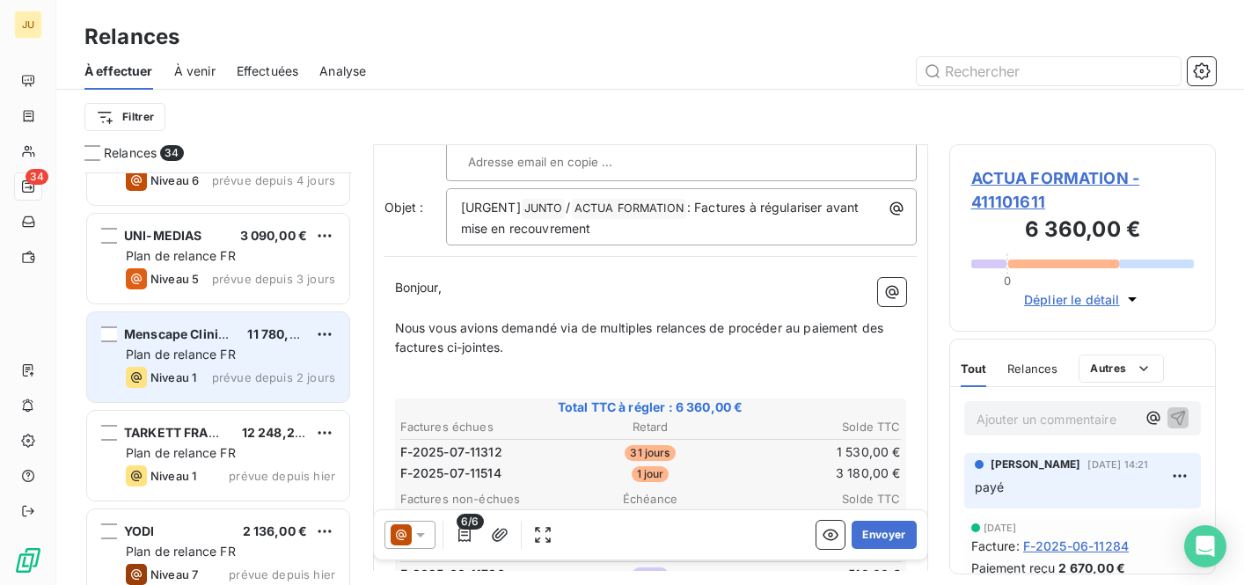
click at [259, 360] on div "Plan de relance FR" at bounding box center [230, 355] width 209 height 18
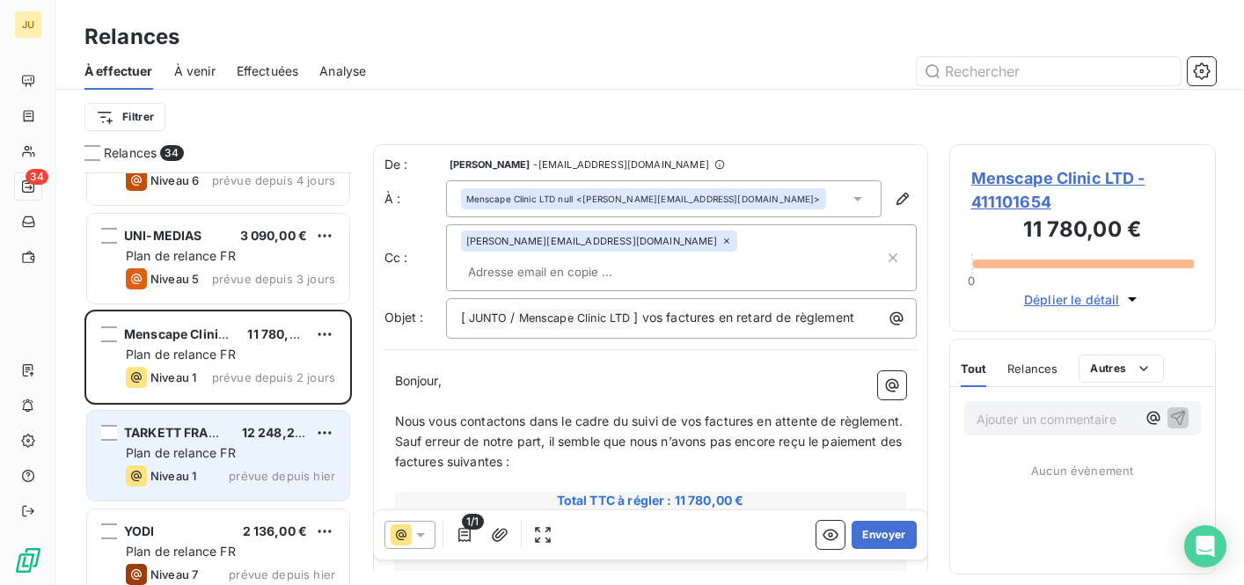
click at [235, 474] on span "prévue depuis hier" at bounding box center [282, 476] width 106 height 14
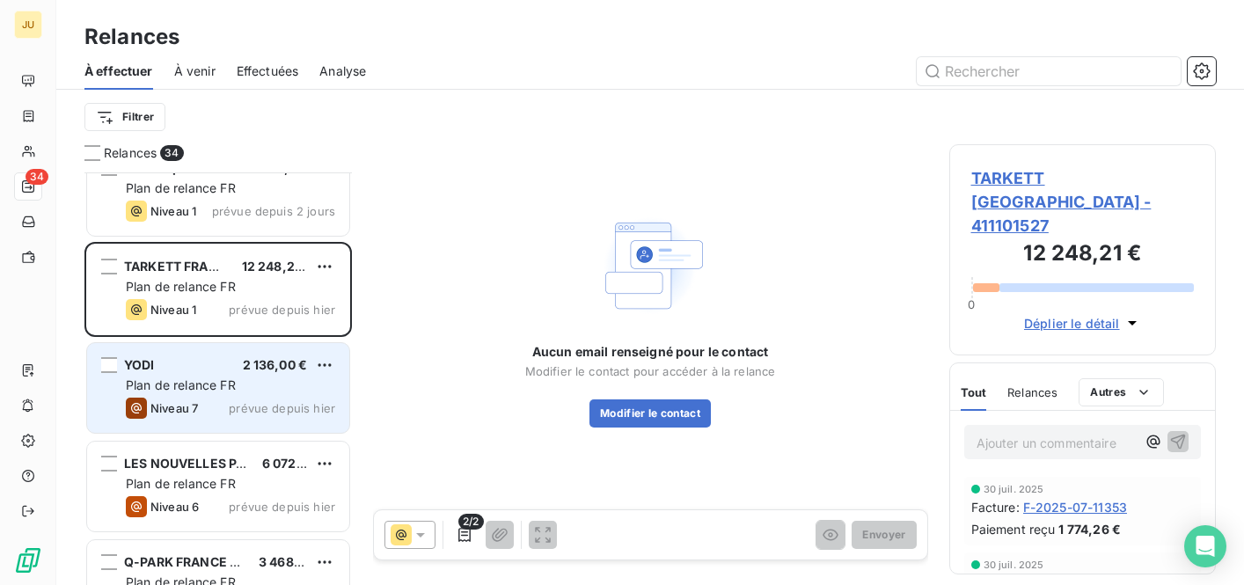
scroll to position [1905, 0]
click at [225, 402] on div "Niveau 7 prévue depuis [DATE]" at bounding box center [230, 405] width 209 height 21
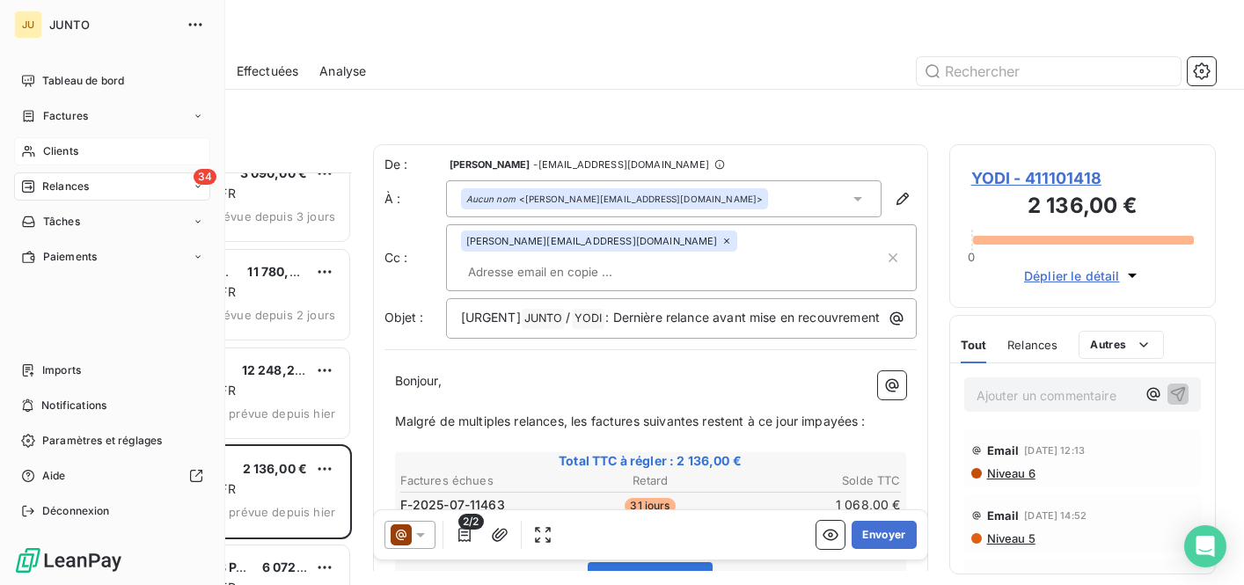
click at [40, 163] on div "Clients" at bounding box center [112, 151] width 196 height 28
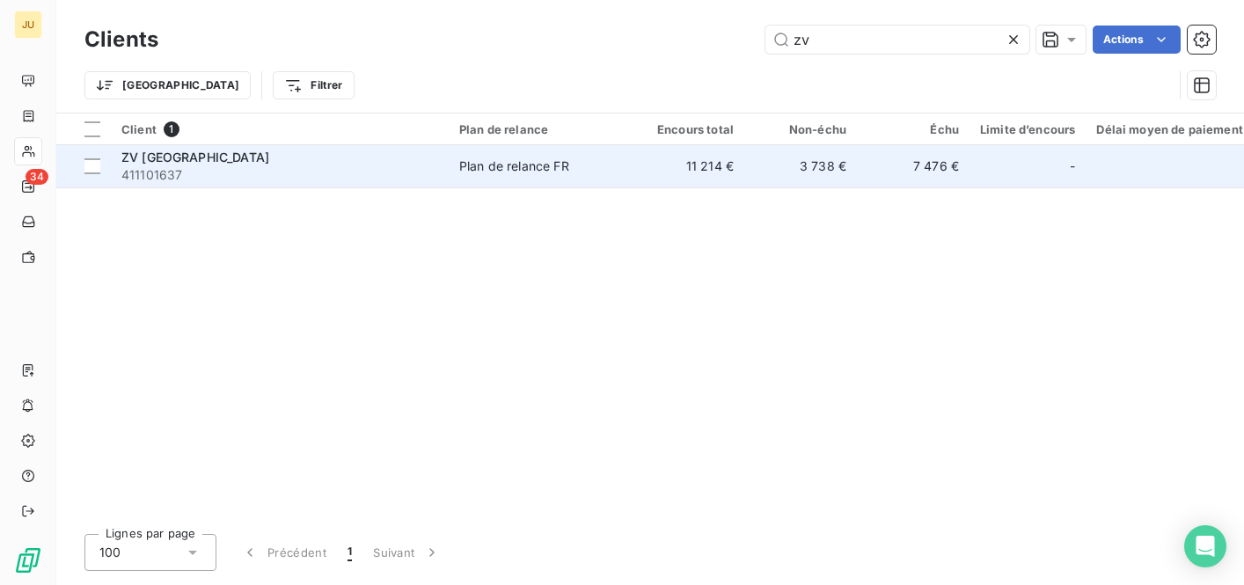
type input "zv"
click at [425, 173] on span "411101637" at bounding box center [279, 175] width 317 height 18
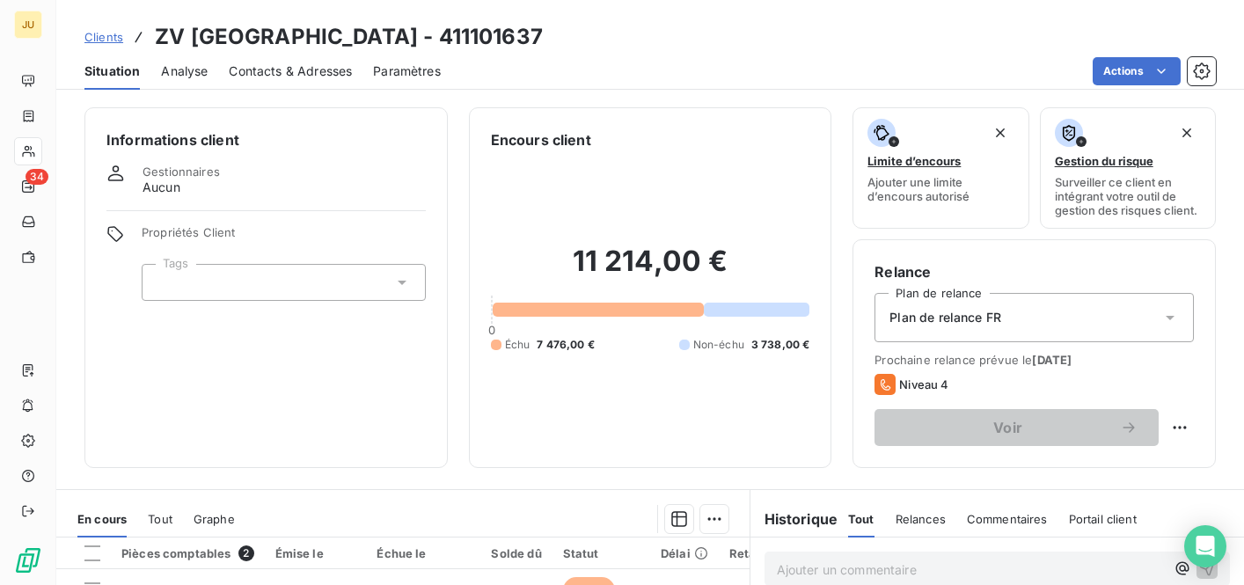
click at [276, 74] on span "Contacts & Adresses" at bounding box center [290, 71] width 123 height 18
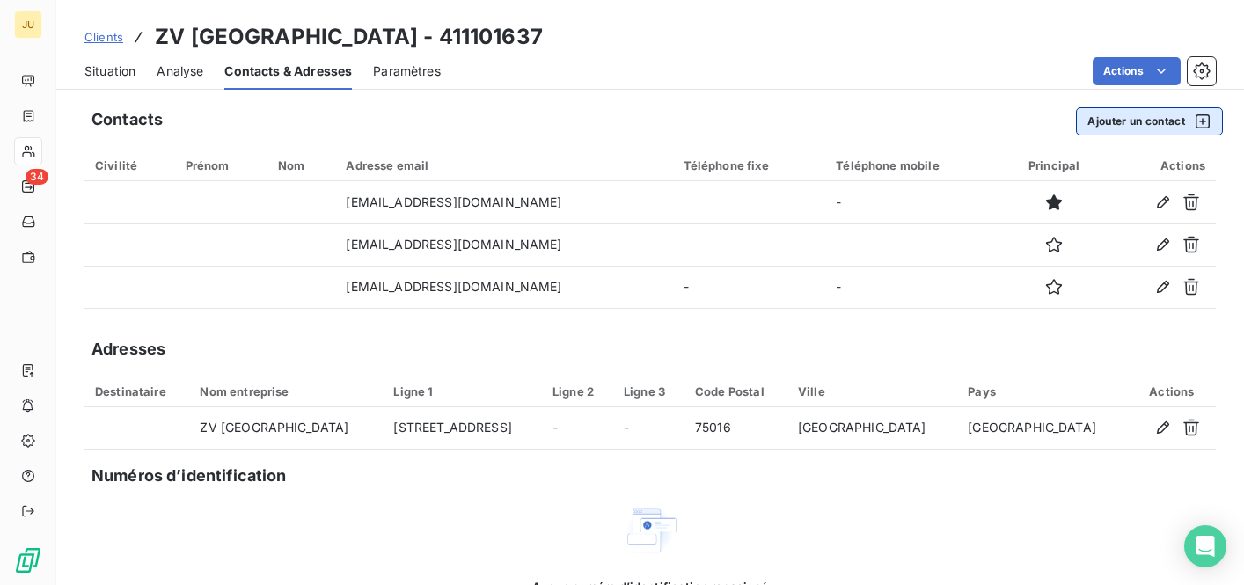
click at [1124, 114] on button "Ajouter un contact" at bounding box center [1149, 121] width 147 height 28
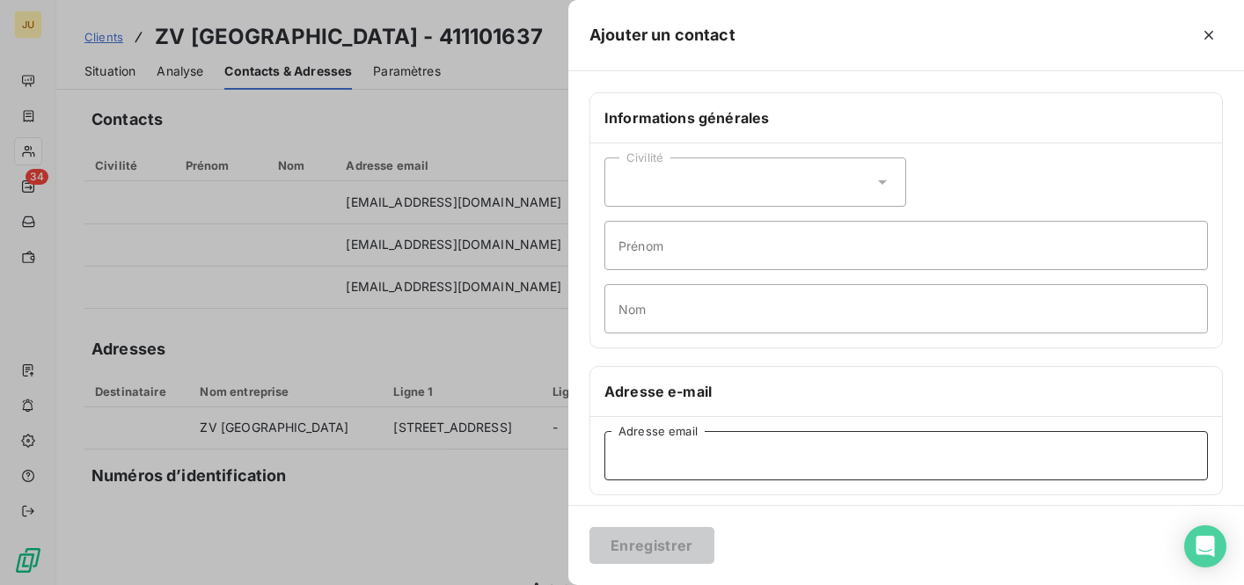
click at [758, 461] on input "Adresse email" at bounding box center [906, 455] width 604 height 49
paste input "[EMAIL_ADDRESS][DOMAIN_NAME]"
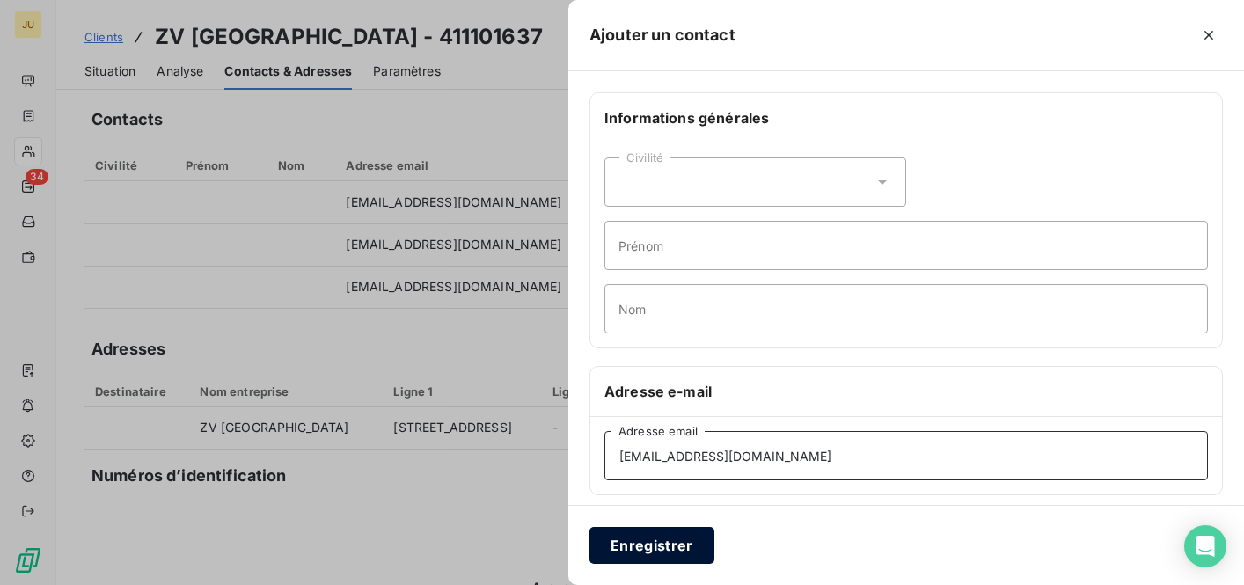
type input "[EMAIL_ADDRESS][DOMAIN_NAME]"
click at [657, 560] on button "Enregistrer" at bounding box center [651, 545] width 125 height 37
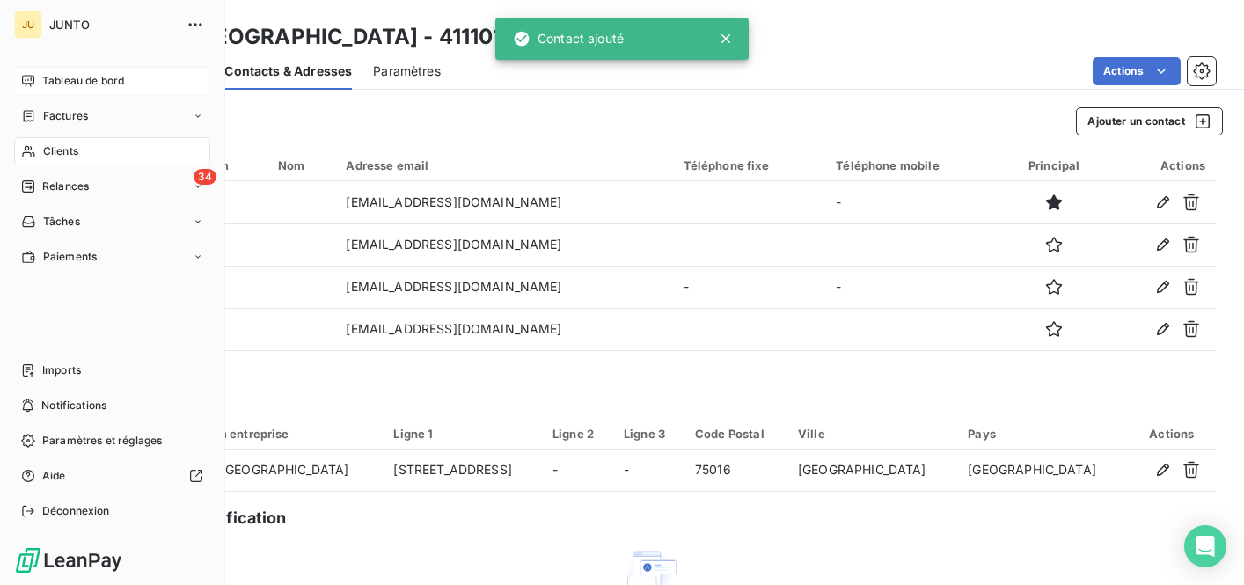
click at [36, 84] on div "Tableau de bord" at bounding box center [112, 81] width 196 height 28
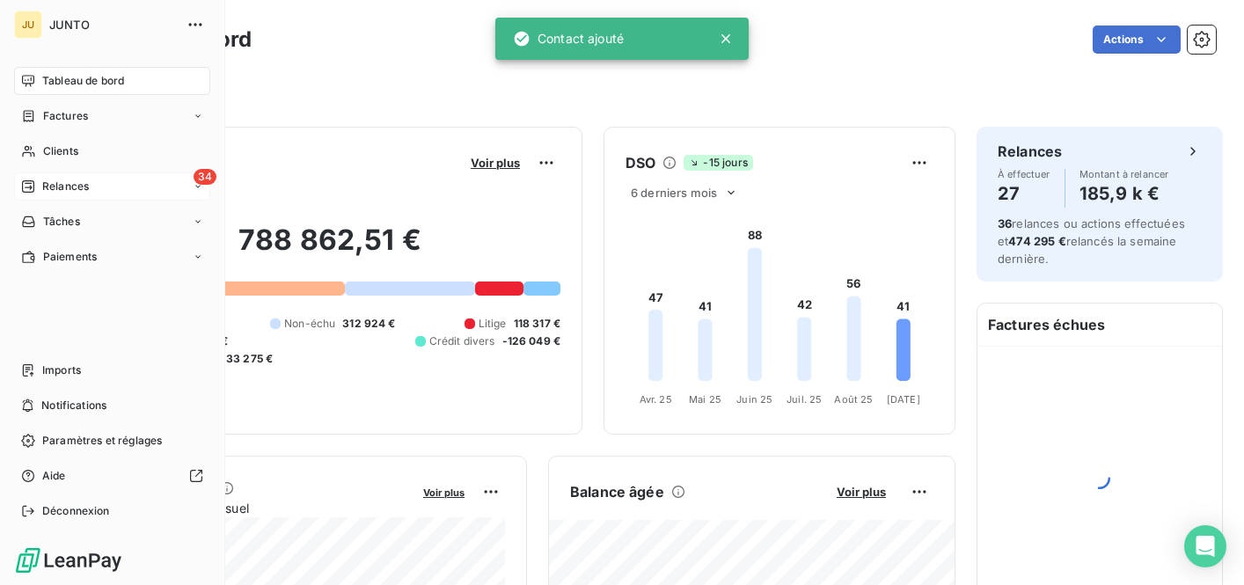
click at [102, 172] on div "34 Relances" at bounding box center [112, 186] width 196 height 28
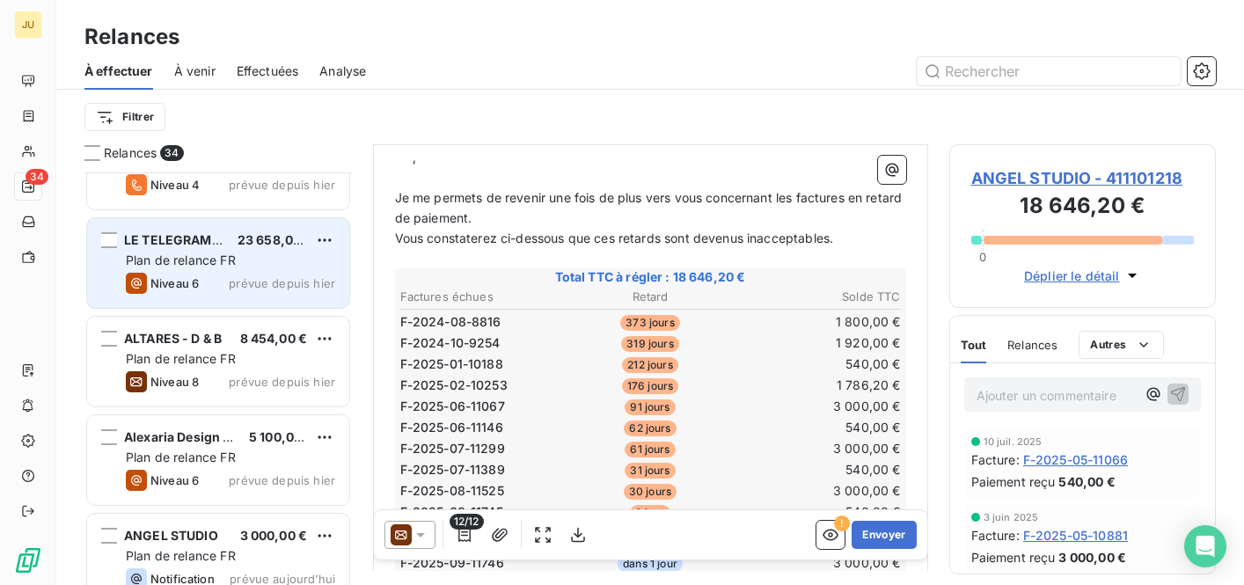
scroll to position [2337, 0]
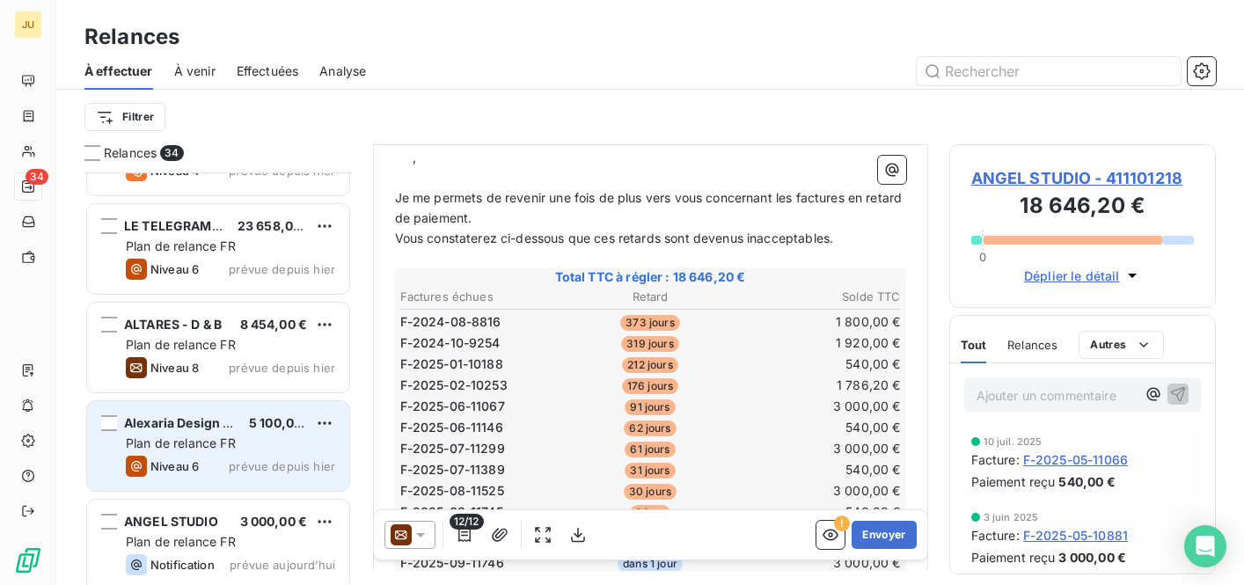
click at [246, 458] on div "Niveau 6 prévue depuis [DATE]" at bounding box center [230, 466] width 209 height 21
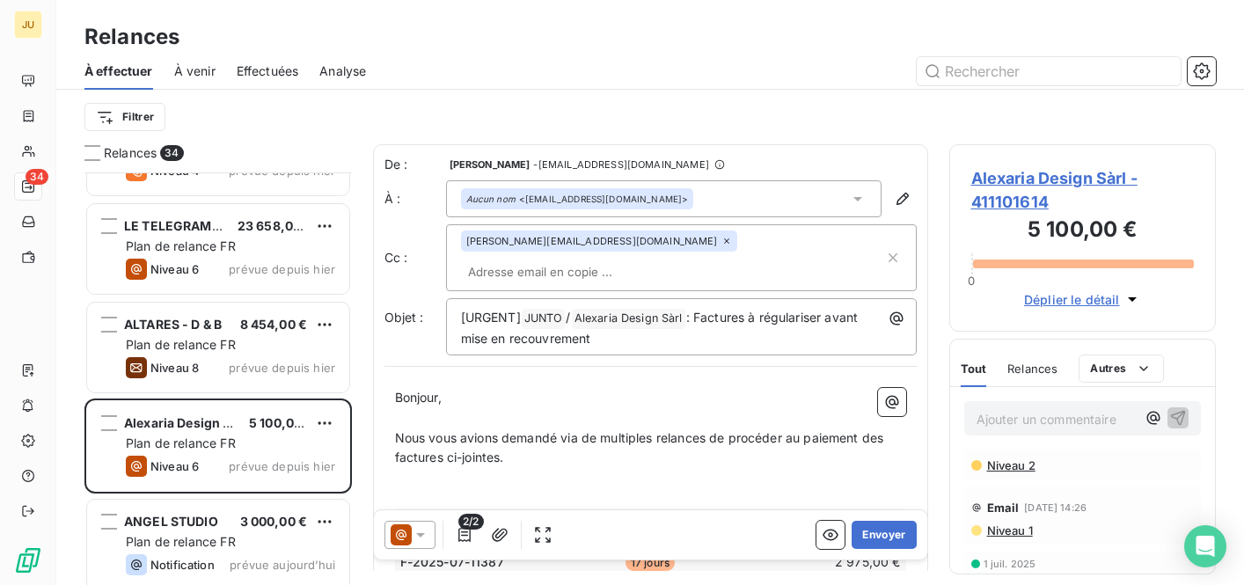
scroll to position [363, 0]
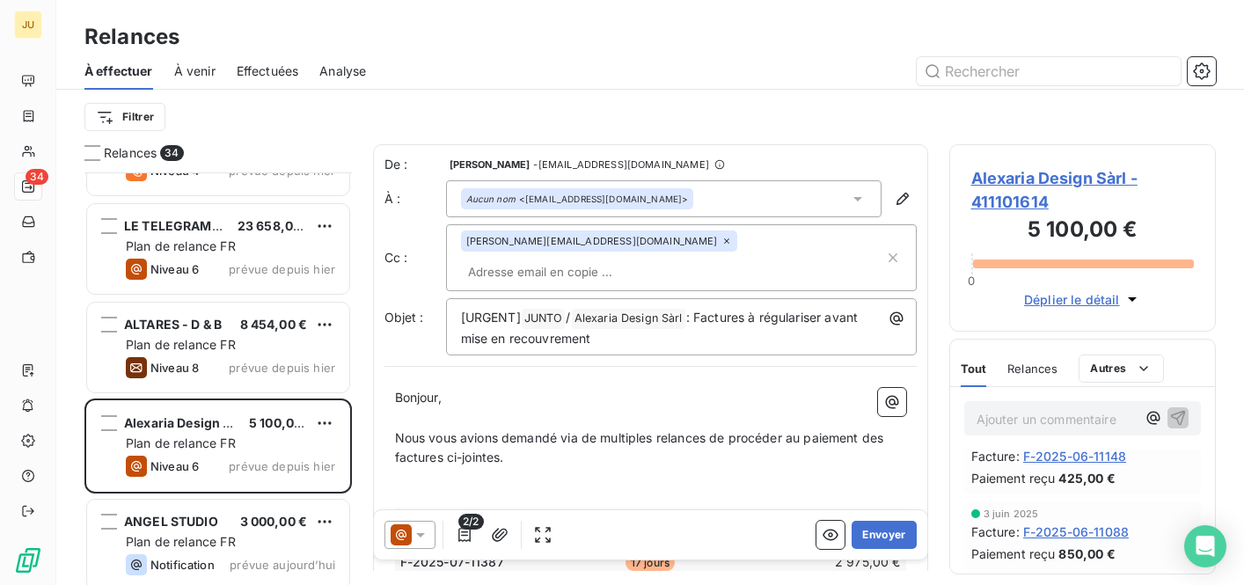
click at [418, 530] on icon at bounding box center [421, 535] width 18 height 18
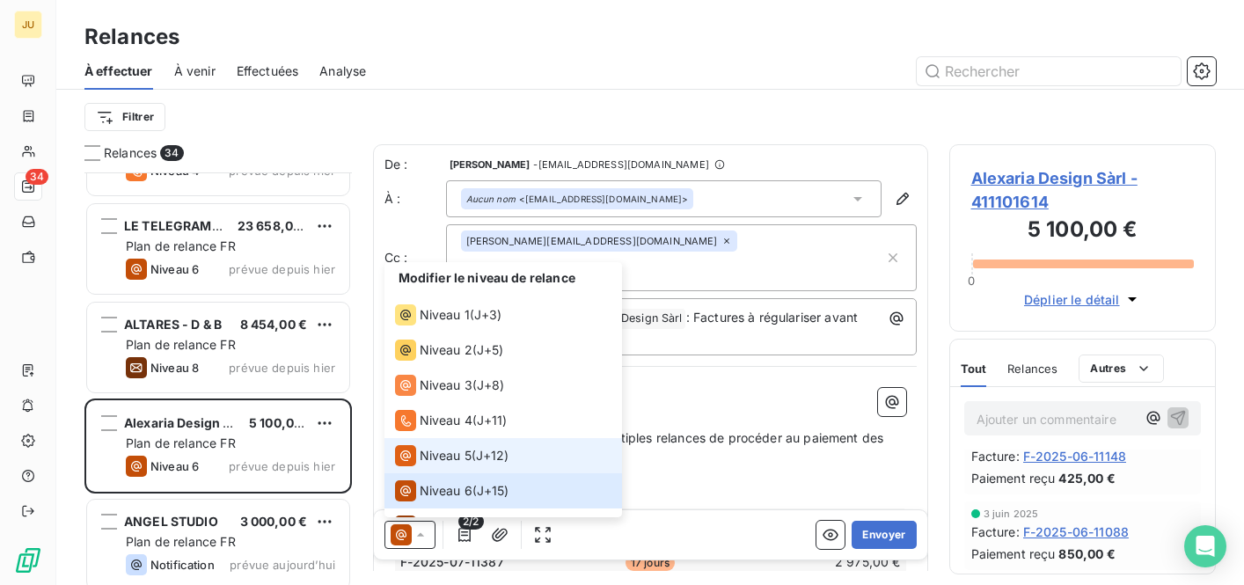
click at [442, 472] on li "Niveau 5 ( J+12 )" at bounding box center [503, 455] width 238 height 35
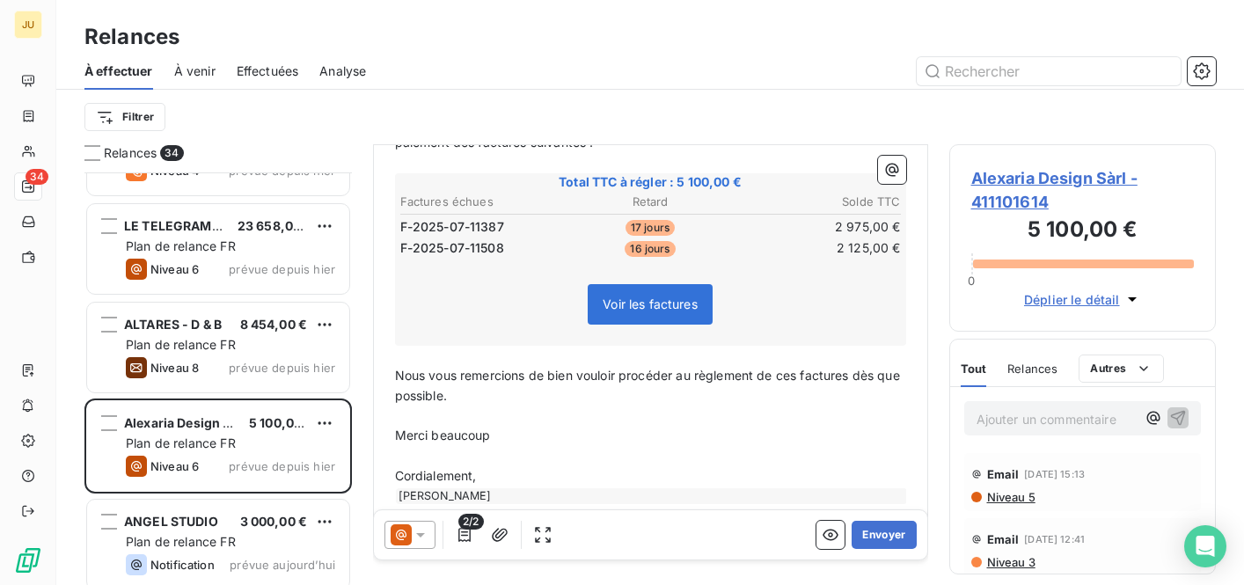
scroll to position [0, 0]
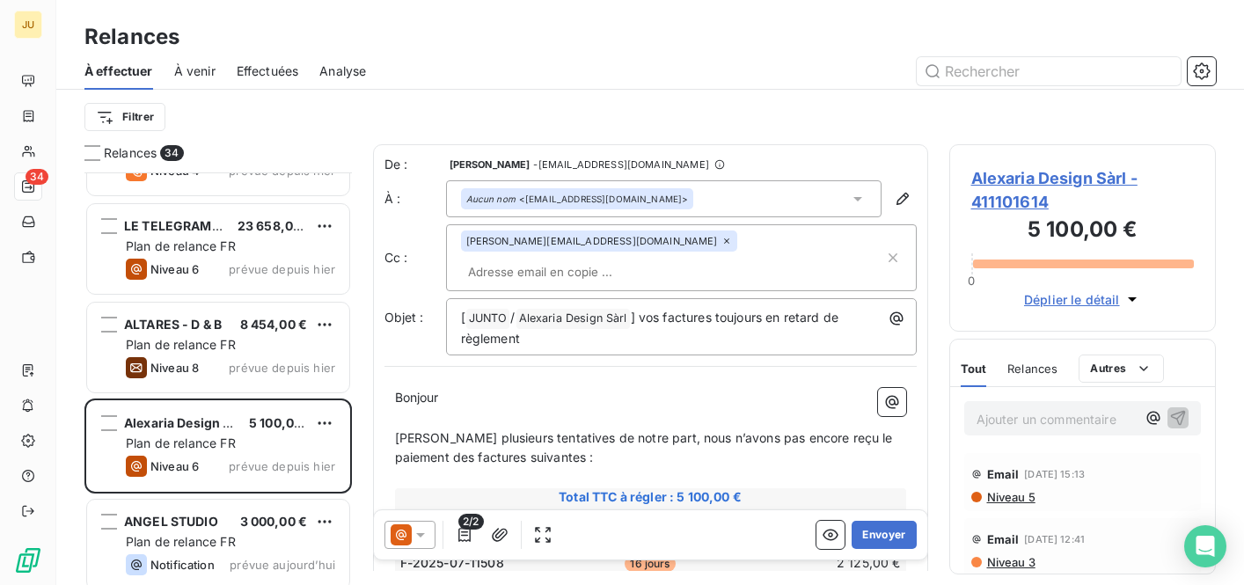
click at [664, 259] on input "text" at bounding box center [562, 272] width 203 height 26
paste input "[PERSON_NAME][EMAIL_ADDRESS][DOMAIN_NAME]"
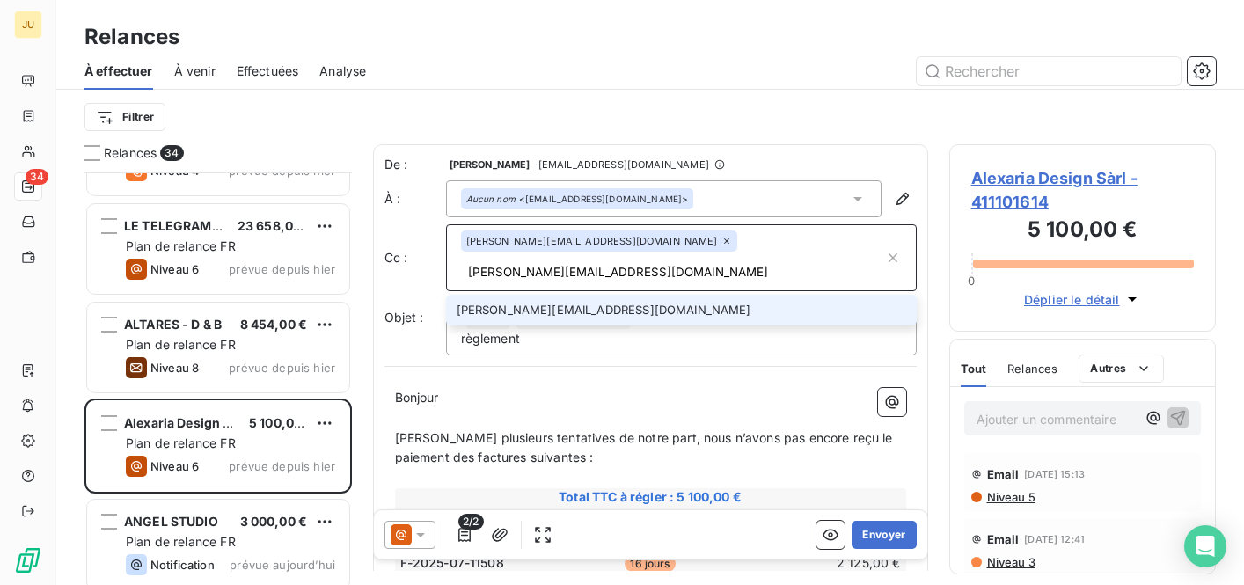
type input "[PERSON_NAME][EMAIL_ADDRESS][DOMAIN_NAME]"
click at [677, 295] on li "[PERSON_NAME][EMAIL_ADDRESS][DOMAIN_NAME]" at bounding box center [681, 310] width 471 height 31
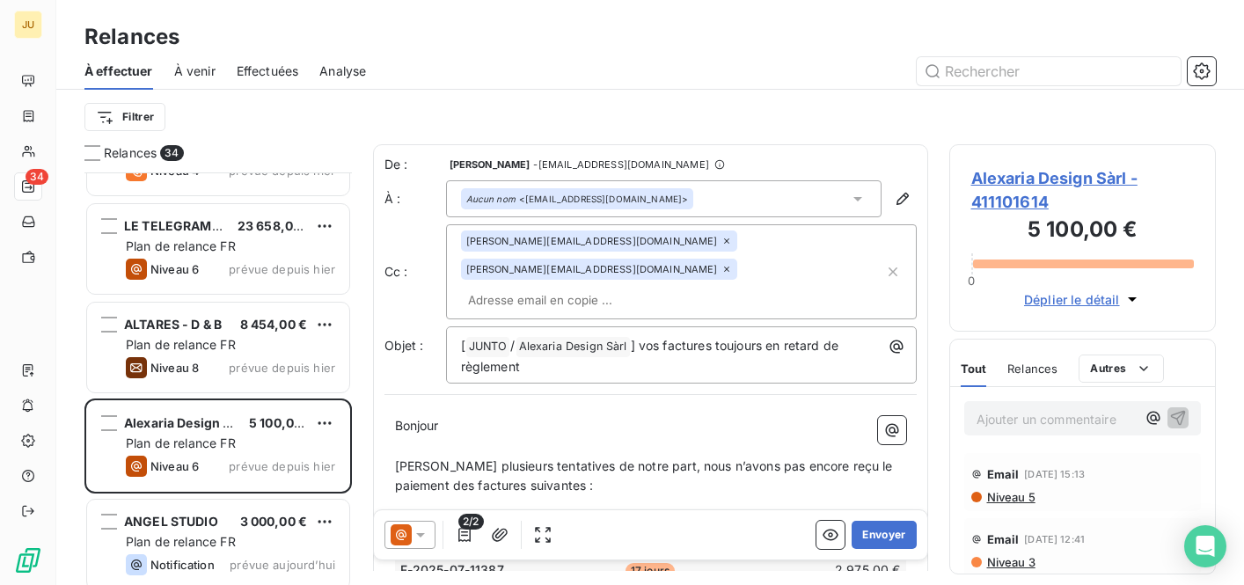
click at [582, 287] on input "text" at bounding box center [562, 300] width 203 height 26
paste input "[EMAIL_ADDRESS][DOMAIN_NAME]"
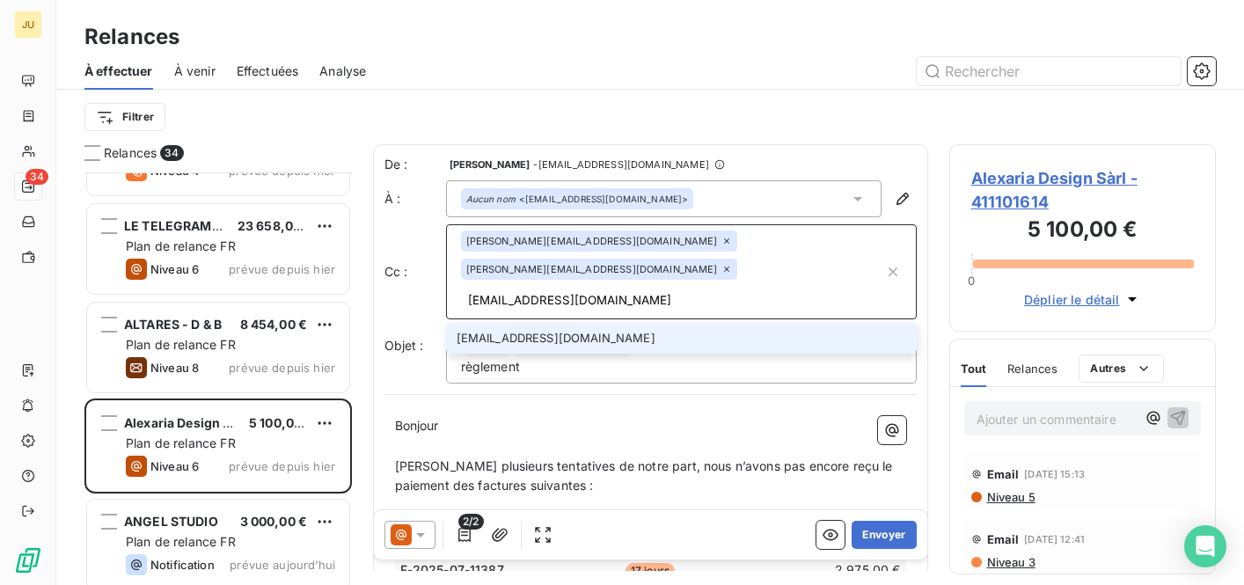
type input "[EMAIL_ADDRESS][DOMAIN_NAME]"
click at [571, 323] on li "[EMAIL_ADDRESS][DOMAIN_NAME]" at bounding box center [681, 338] width 471 height 31
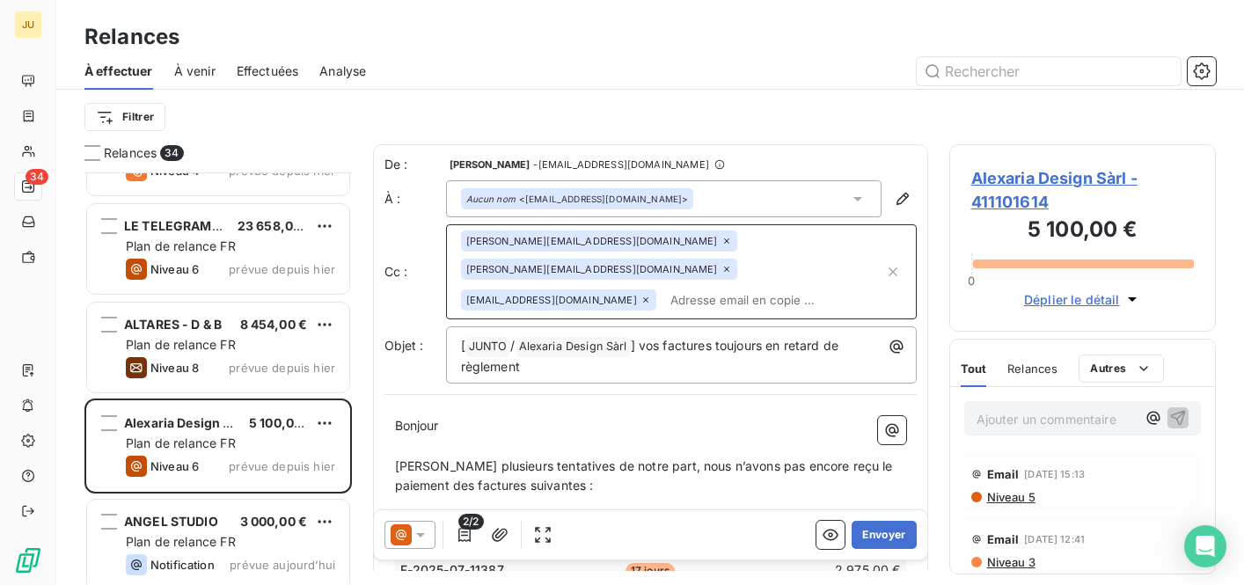
scroll to position [342, 0]
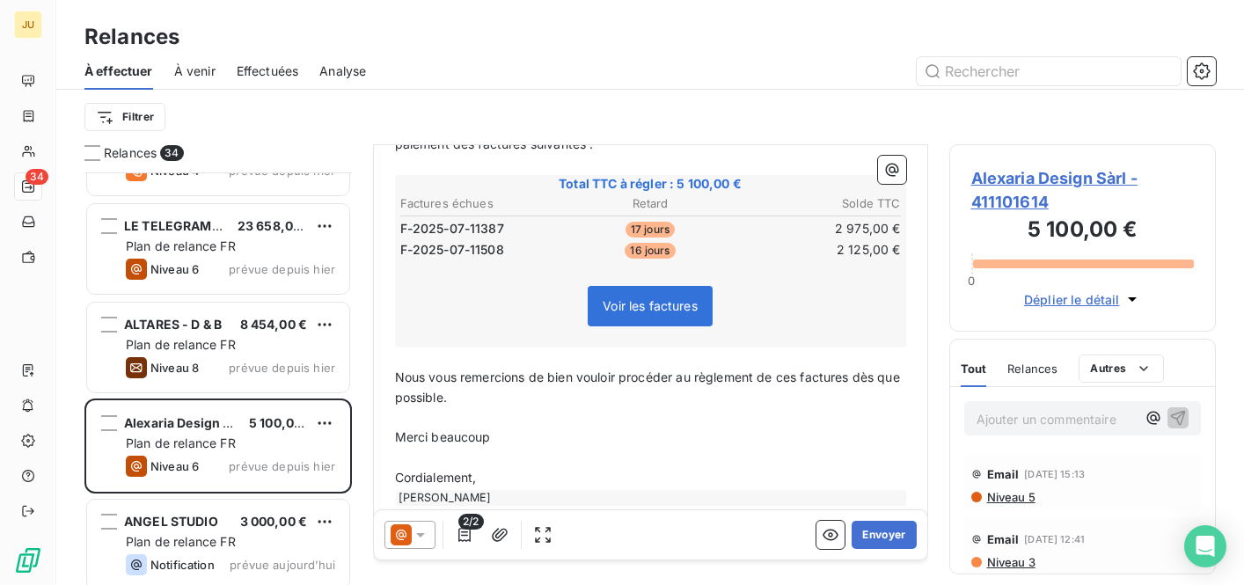
click at [425, 532] on icon at bounding box center [421, 535] width 18 height 18
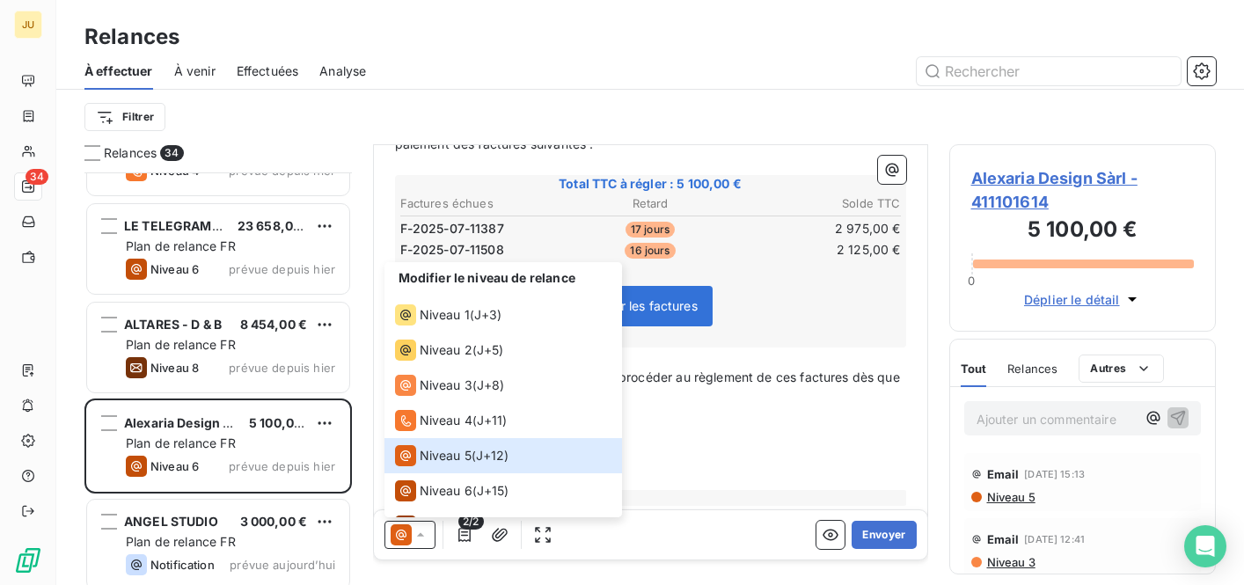
click at [799, 448] on p "﻿" at bounding box center [650, 458] width 511 height 20
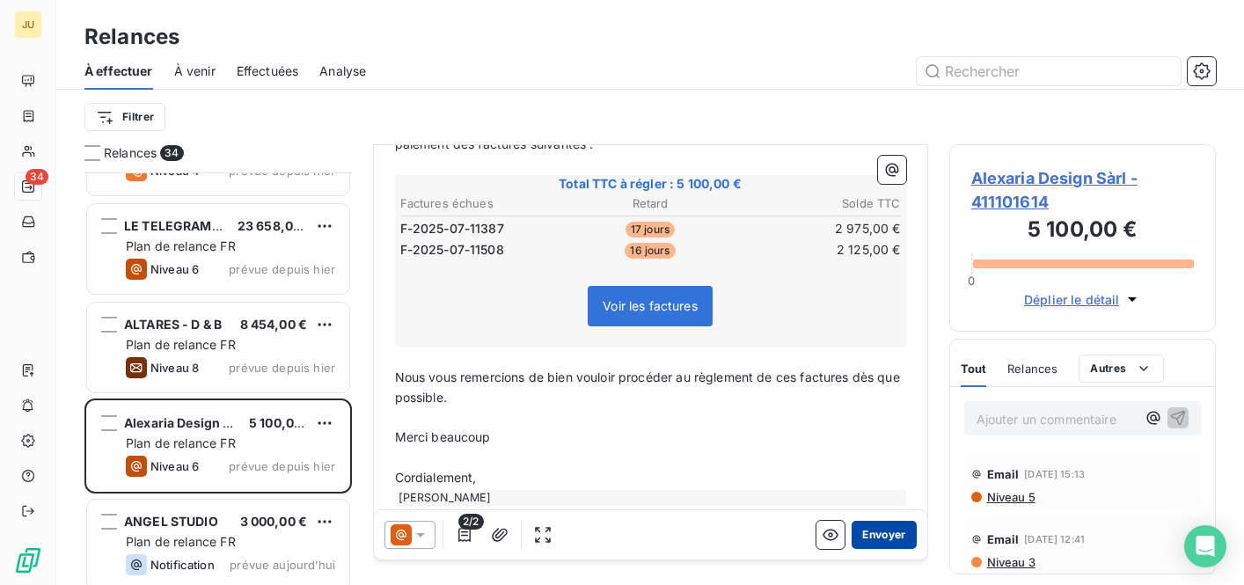
click at [867, 530] on button "Envoyer" at bounding box center [884, 535] width 64 height 28
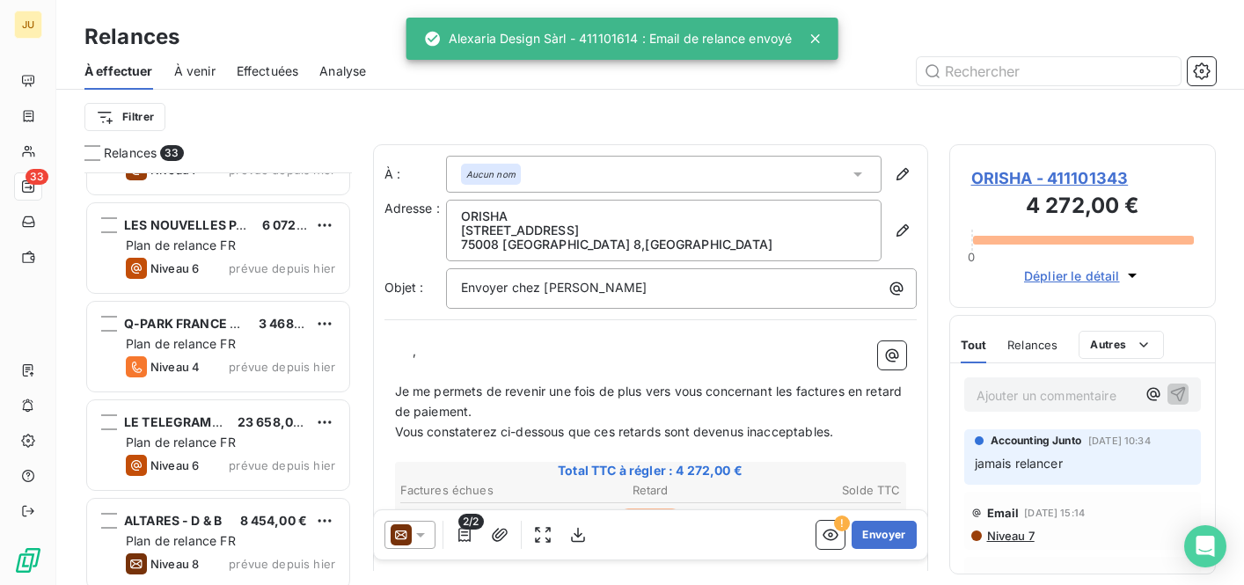
scroll to position [2132, 0]
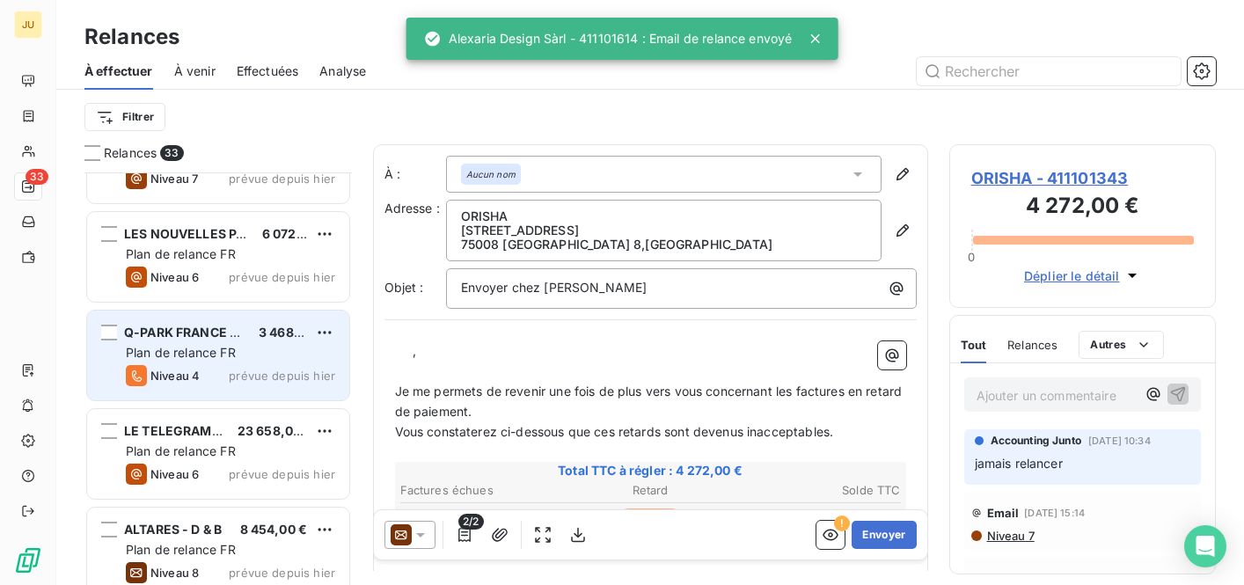
click at [226, 328] on span "Q-PARK FRANCE SERVICES" at bounding box center [207, 332] width 167 height 15
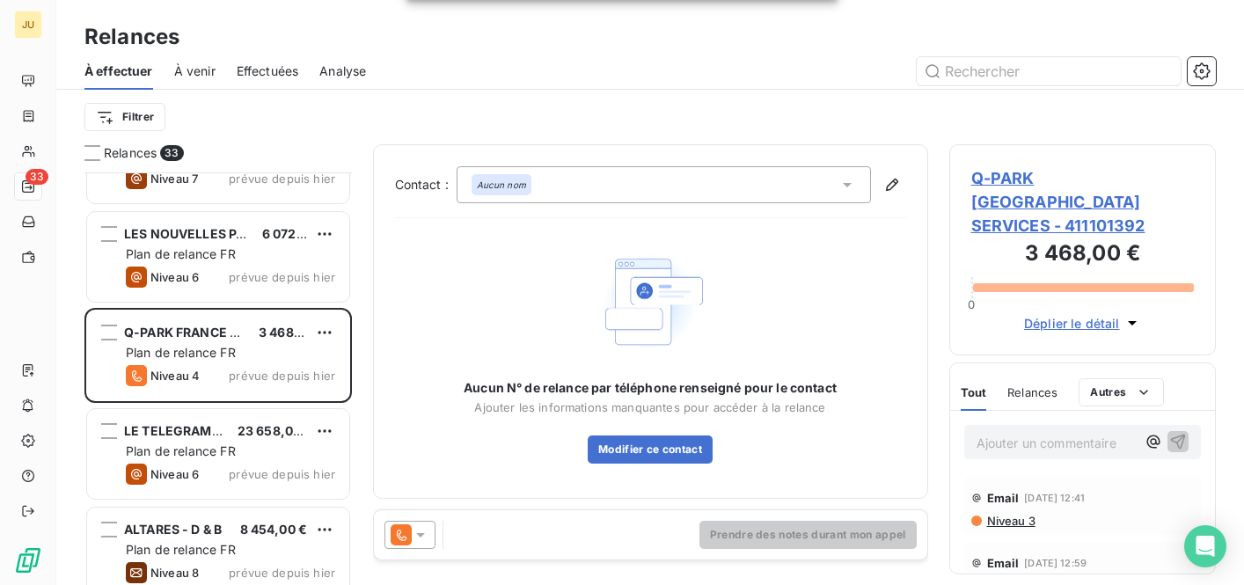
click at [405, 528] on icon at bounding box center [401, 534] width 21 height 21
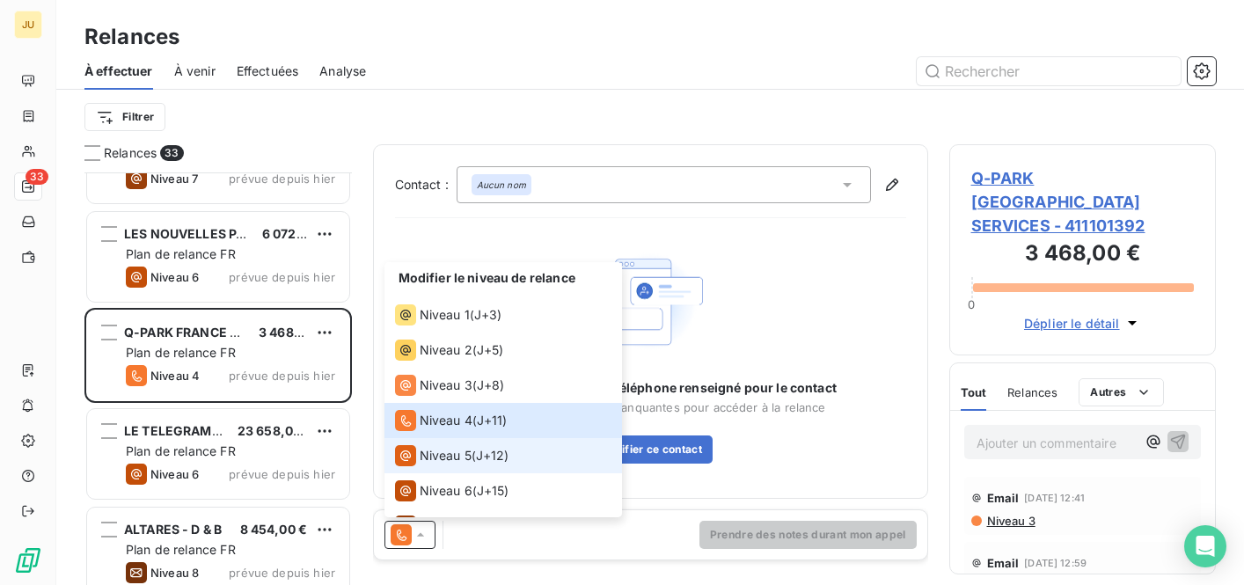
click at [443, 470] on li "Niveau 5 ( J+12 )" at bounding box center [503, 455] width 238 height 35
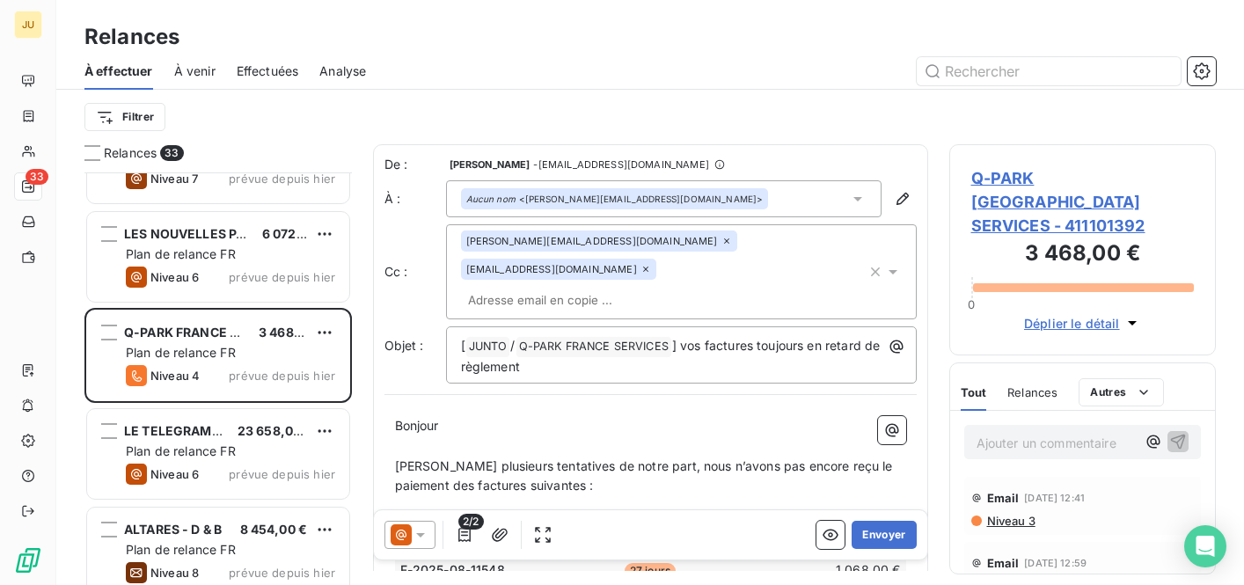
click at [559, 287] on input "text" at bounding box center [562, 300] width 203 height 26
click at [544, 458] on span "[PERSON_NAME] plusieurs tentatives de notre part, nous n’avons pas encore reçu …" at bounding box center [645, 475] width 501 height 35
click at [699, 268] on div "[PERSON_NAME][EMAIL_ADDRESS][DOMAIN_NAME] [DOMAIN_NAME][EMAIL_ADDRESS][DOMAIN_N…" at bounding box center [664, 272] width 406 height 83
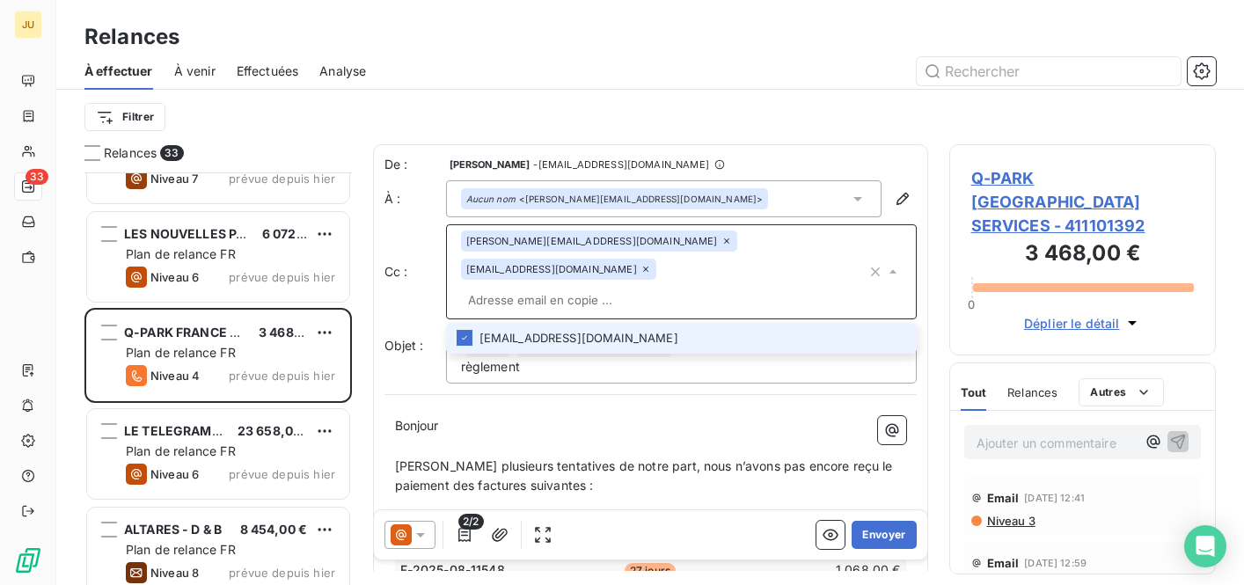
paste input "[PERSON_NAME][EMAIL_ADDRESS][DOMAIN_NAME]"
type input "[PERSON_NAME][EMAIL_ADDRESS][DOMAIN_NAME]"
click at [646, 323] on li "[PERSON_NAME][EMAIL_ADDRESS][DOMAIN_NAME]" at bounding box center [681, 338] width 471 height 31
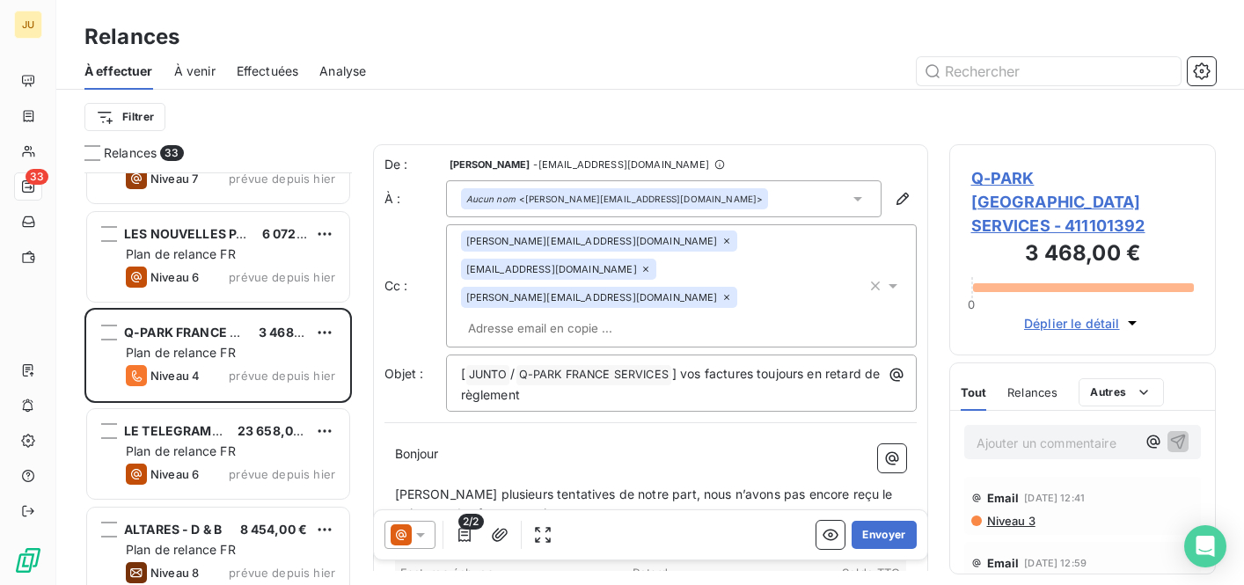
click at [646, 315] on input "text" at bounding box center [562, 328] width 203 height 26
paste input "[PERSON_NAME][EMAIL_ADDRESS][DOMAIN_NAME]"
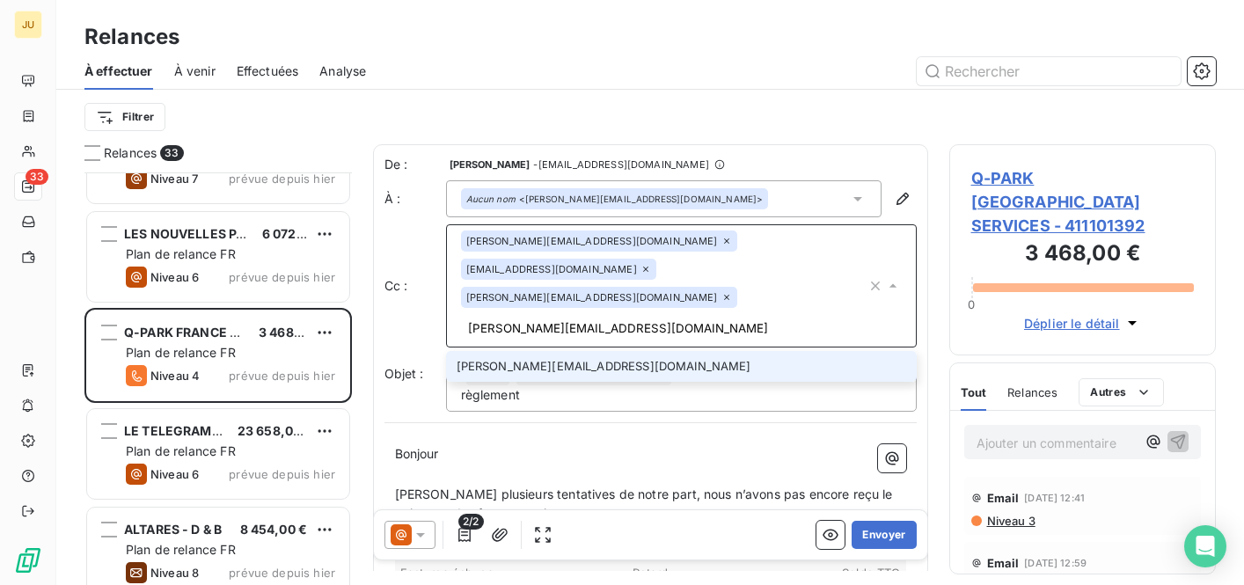
type input "[PERSON_NAME][EMAIL_ADDRESS][DOMAIN_NAME]"
click at [623, 351] on li "[PERSON_NAME][EMAIL_ADDRESS][DOMAIN_NAME]" at bounding box center [681, 366] width 471 height 31
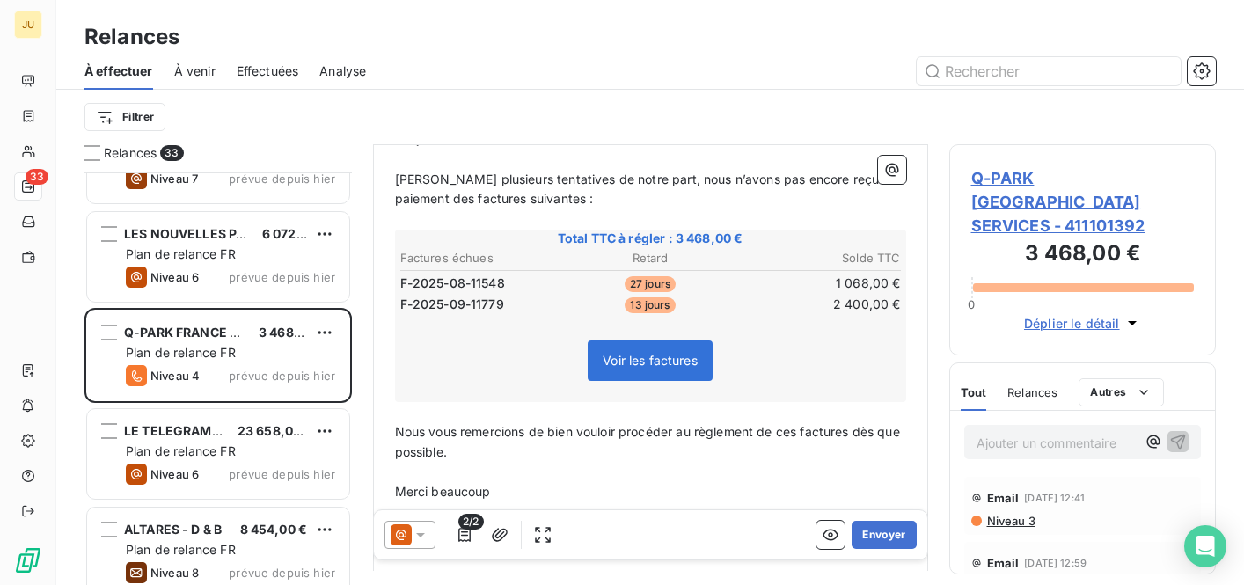
scroll to position [370, 0]
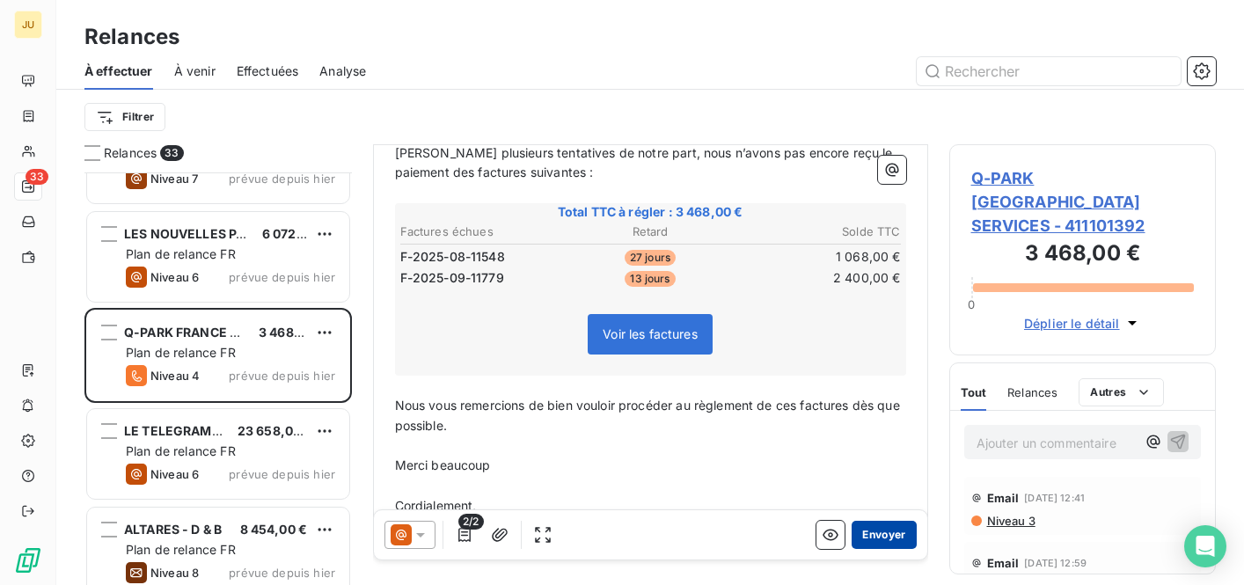
click at [877, 529] on button "Envoyer" at bounding box center [884, 535] width 64 height 28
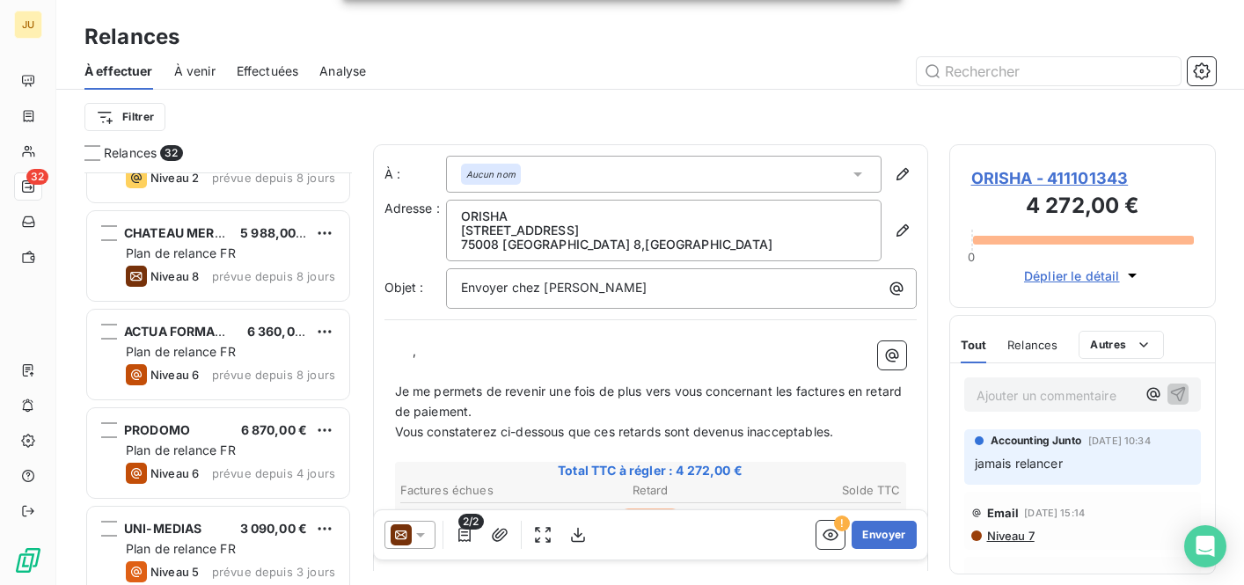
scroll to position [1424, 0]
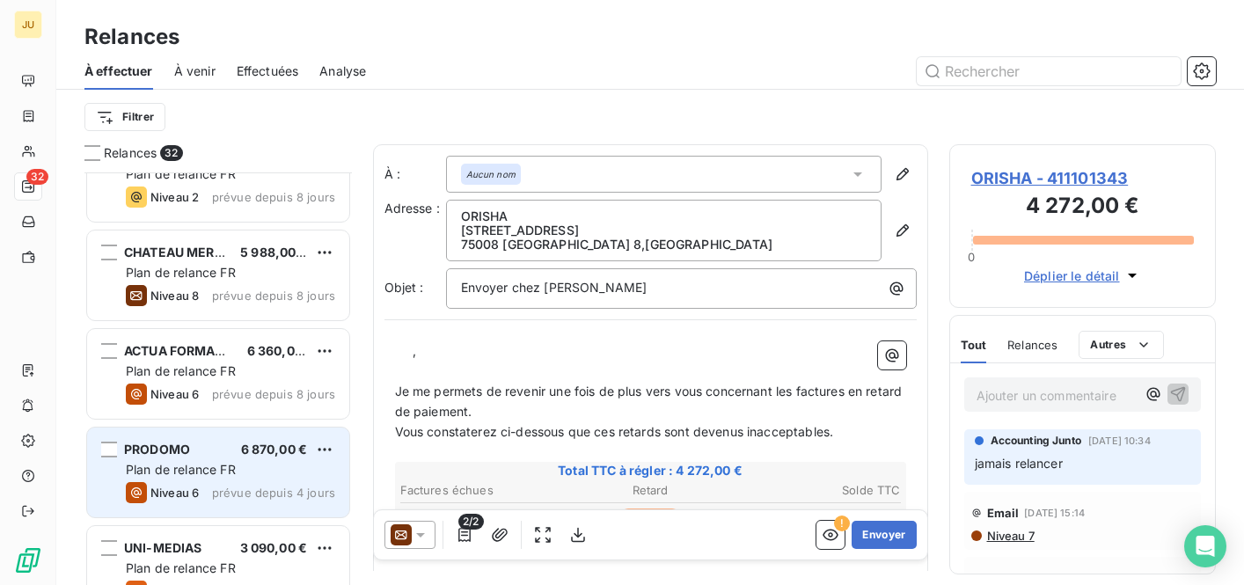
click at [257, 446] on span "6 870,00 €" at bounding box center [274, 449] width 67 height 15
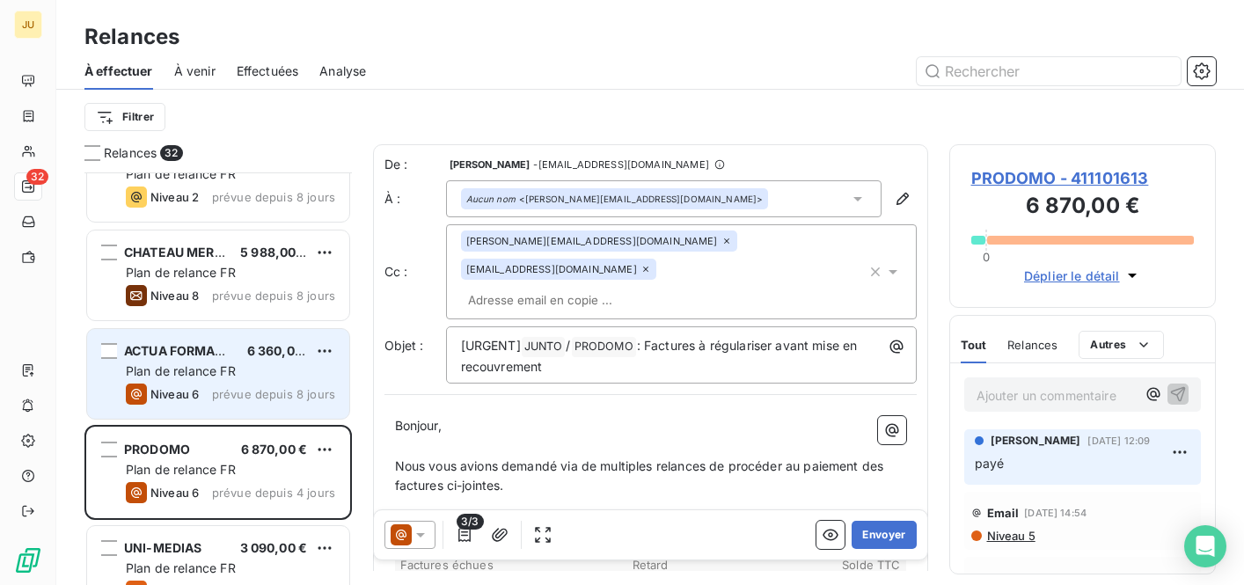
click at [247, 362] on div "ACTUA FORMATION 6 360,00 € Plan de relance FR Niveau 6 prévue depuis 8 jours" at bounding box center [218, 374] width 262 height 90
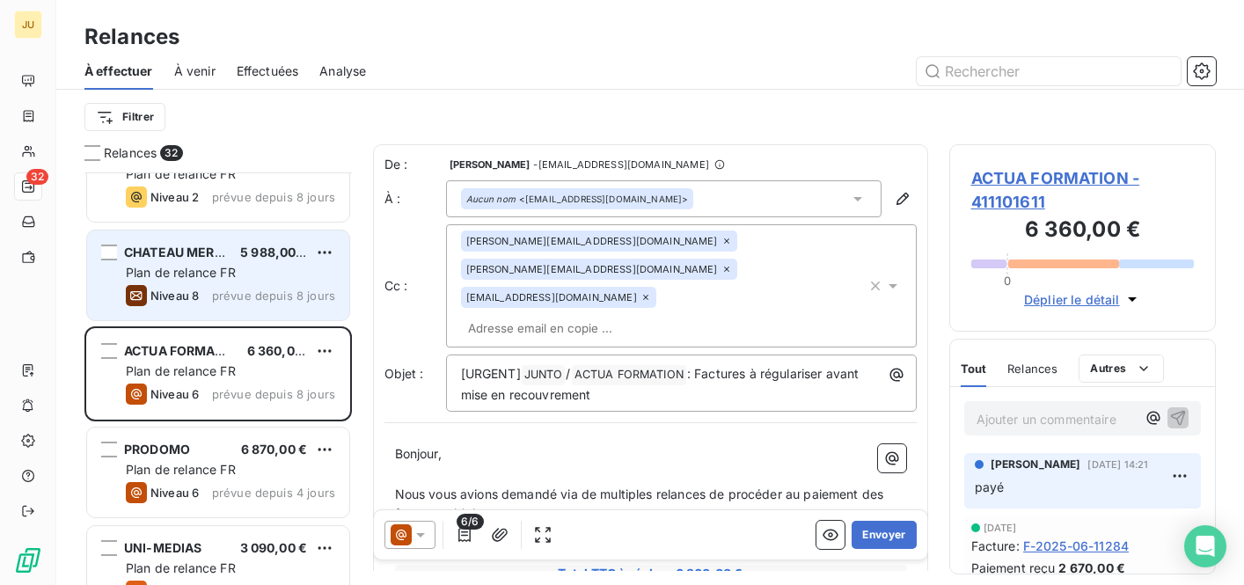
click at [240, 271] on div "Plan de relance FR" at bounding box center [230, 273] width 209 height 18
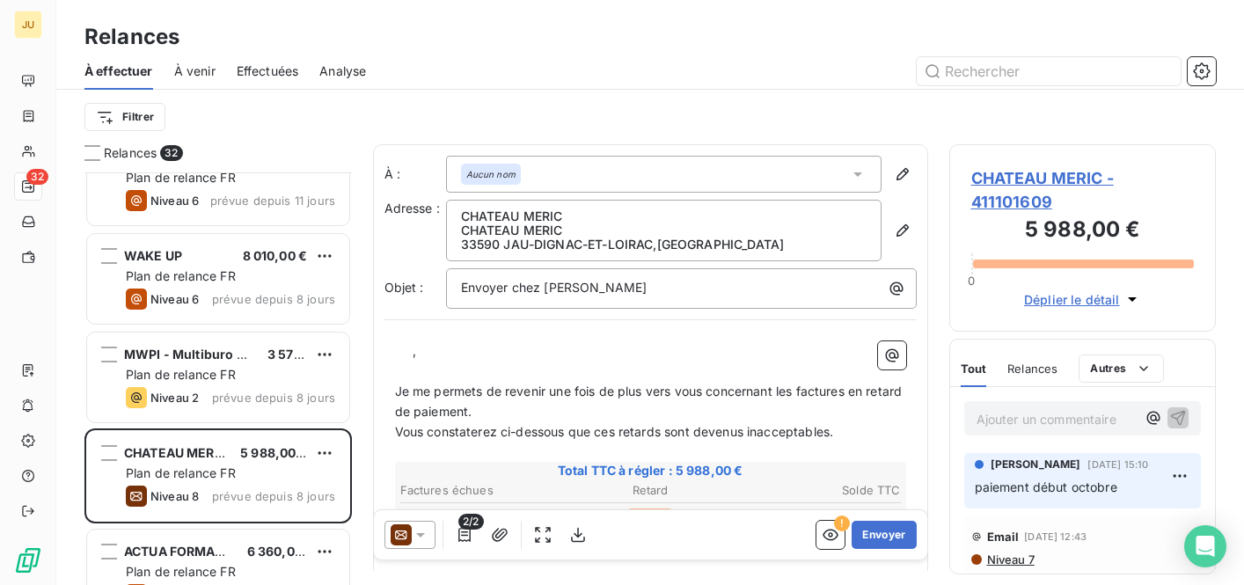
scroll to position [1203, 0]
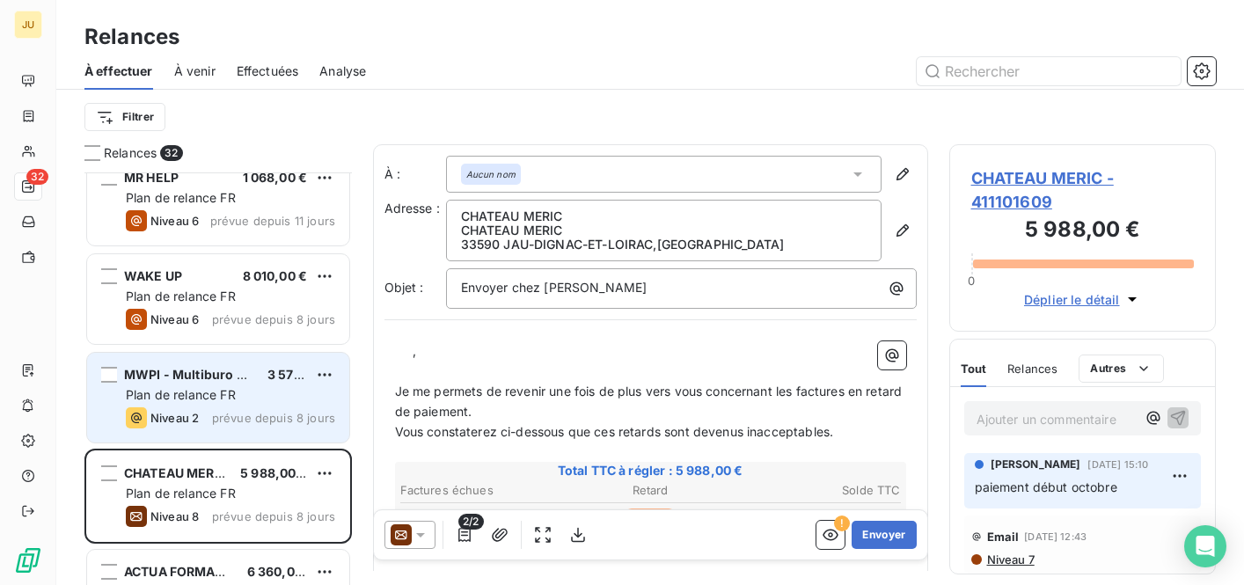
click at [238, 392] on div "Plan de relance FR" at bounding box center [230, 395] width 209 height 18
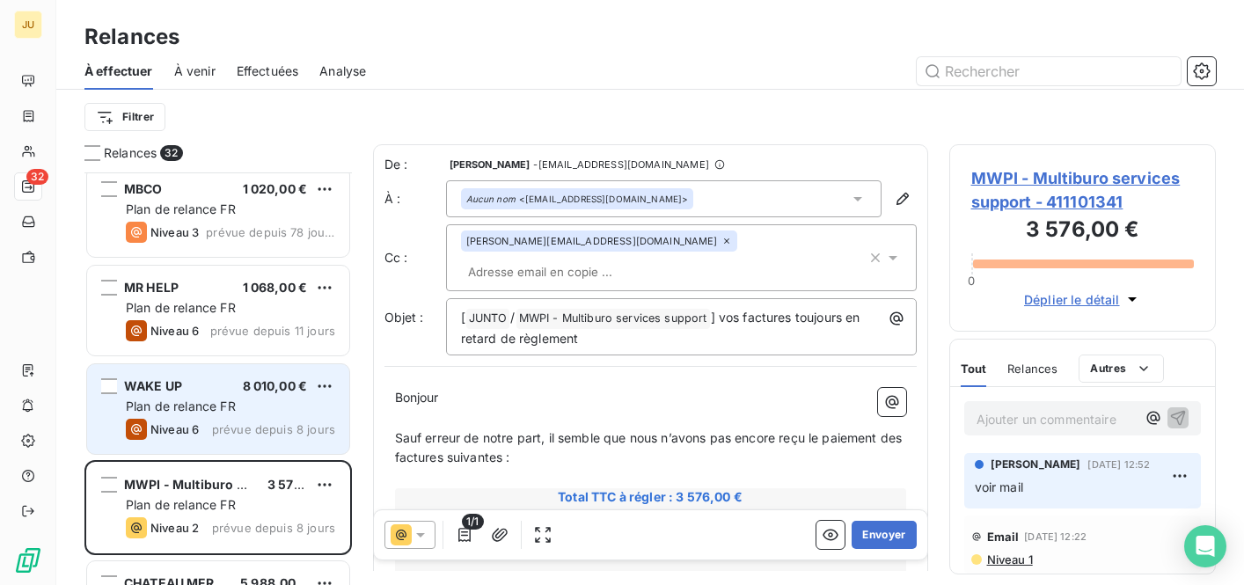
scroll to position [1040, 0]
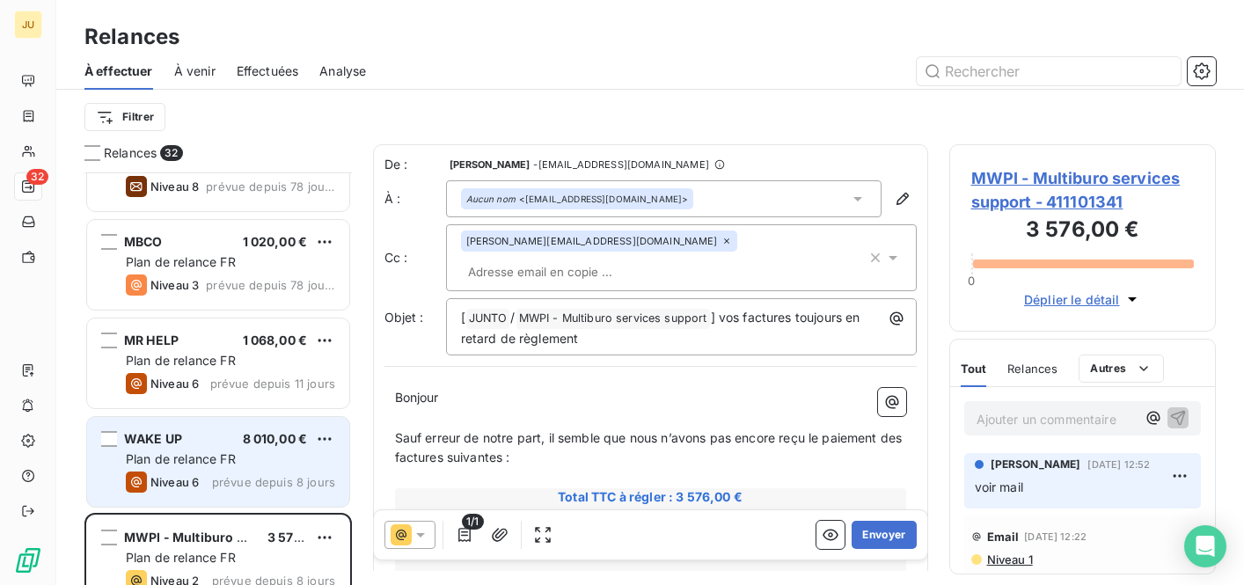
click at [235, 333] on div "MR HELP 1 068,00 €" at bounding box center [230, 341] width 209 height 16
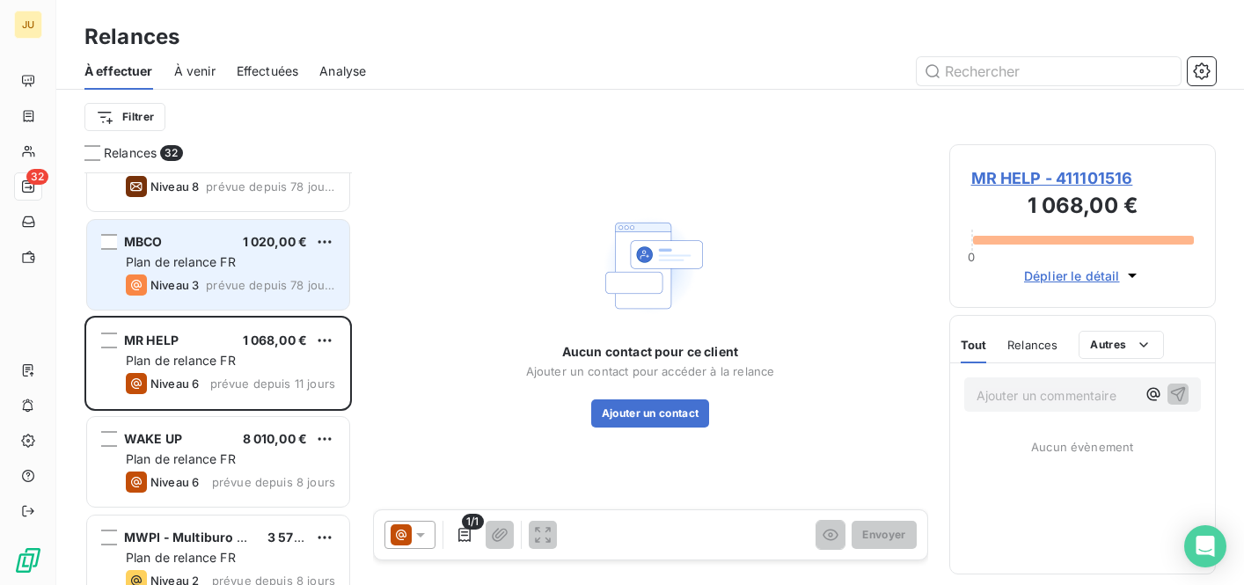
click at [238, 288] on span "prévue depuis 78 jours" at bounding box center [270, 285] width 129 height 14
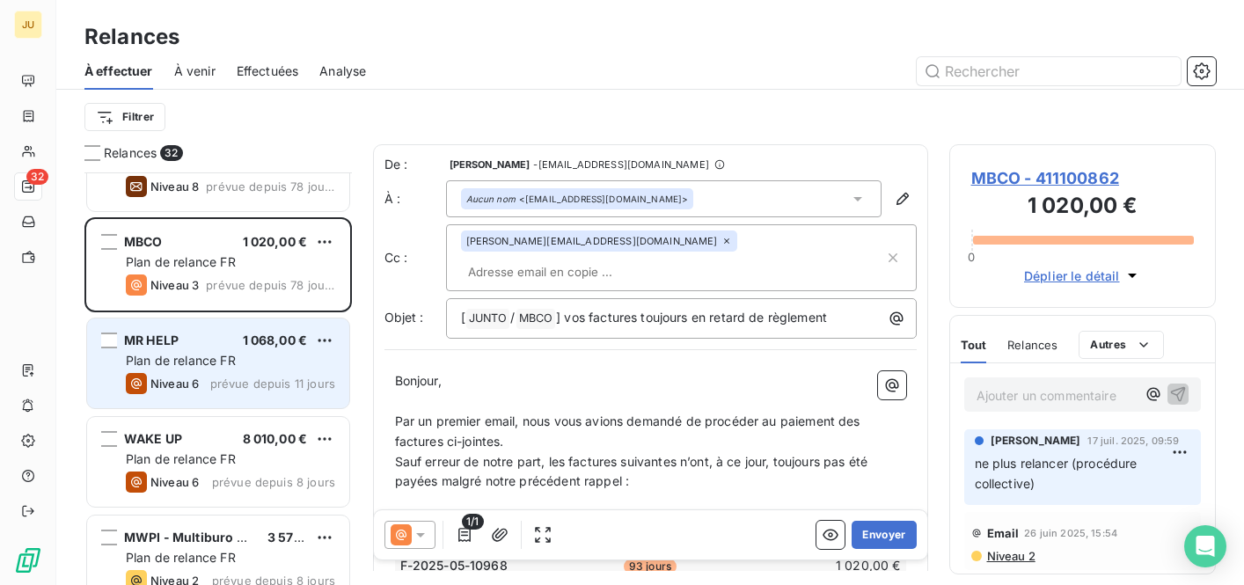
click at [221, 373] on div "Niveau 6 prévue depuis 11 jours" at bounding box center [230, 383] width 209 height 21
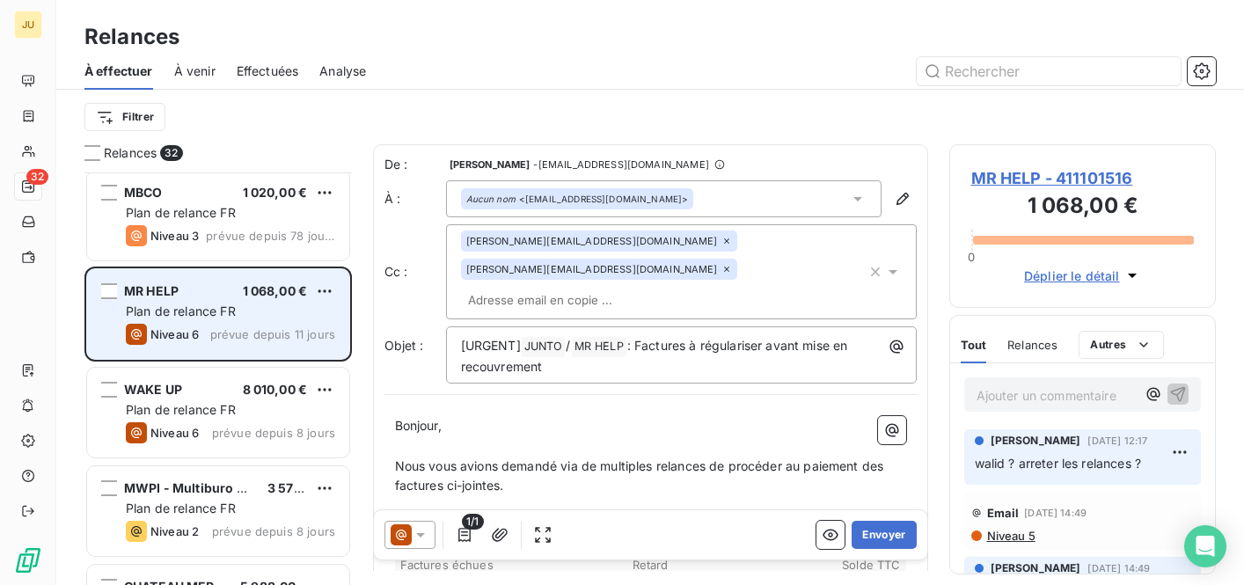
scroll to position [1093, 0]
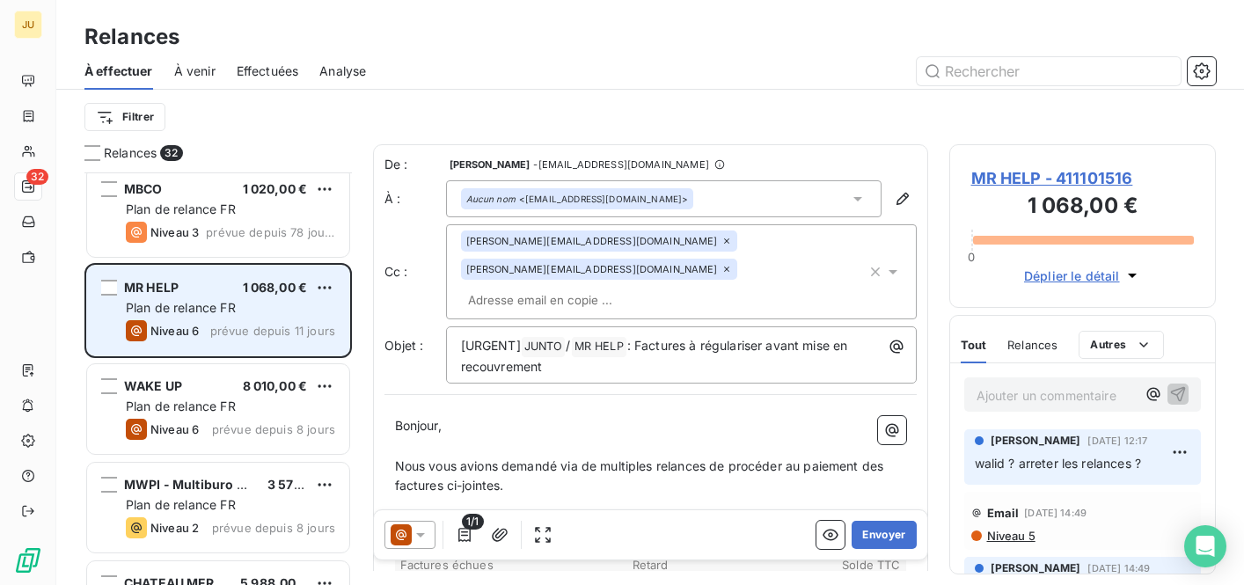
click at [221, 372] on div "WAKE UP 8 010,00 € Plan de relance FR Niveau 6 prévue depuis 8 jours" at bounding box center [218, 409] width 262 height 90
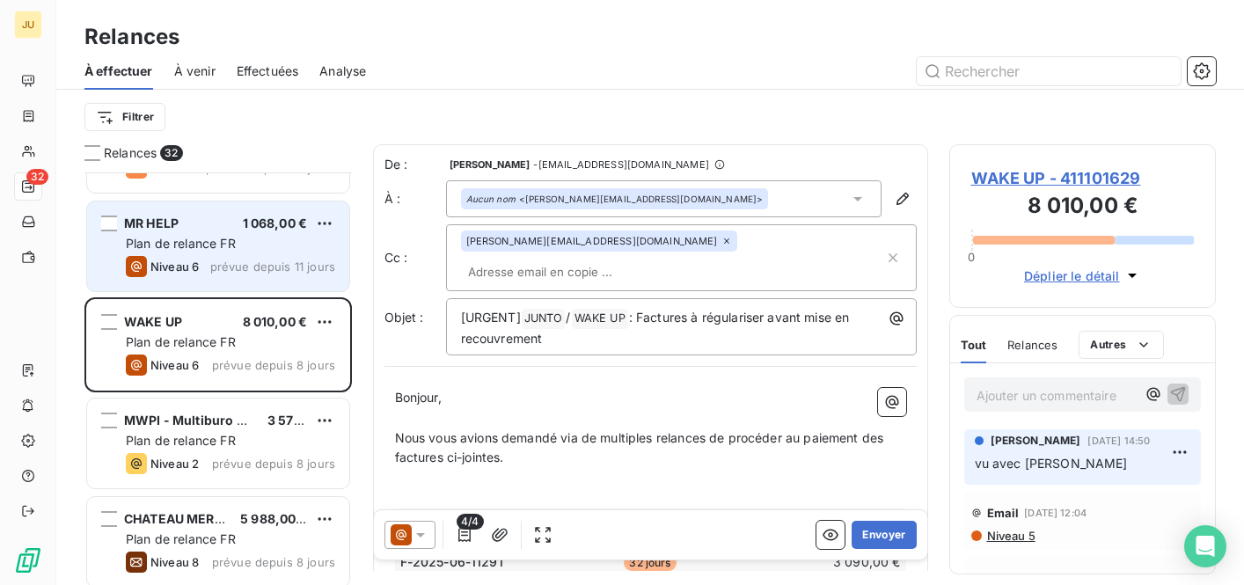
scroll to position [1178, 0]
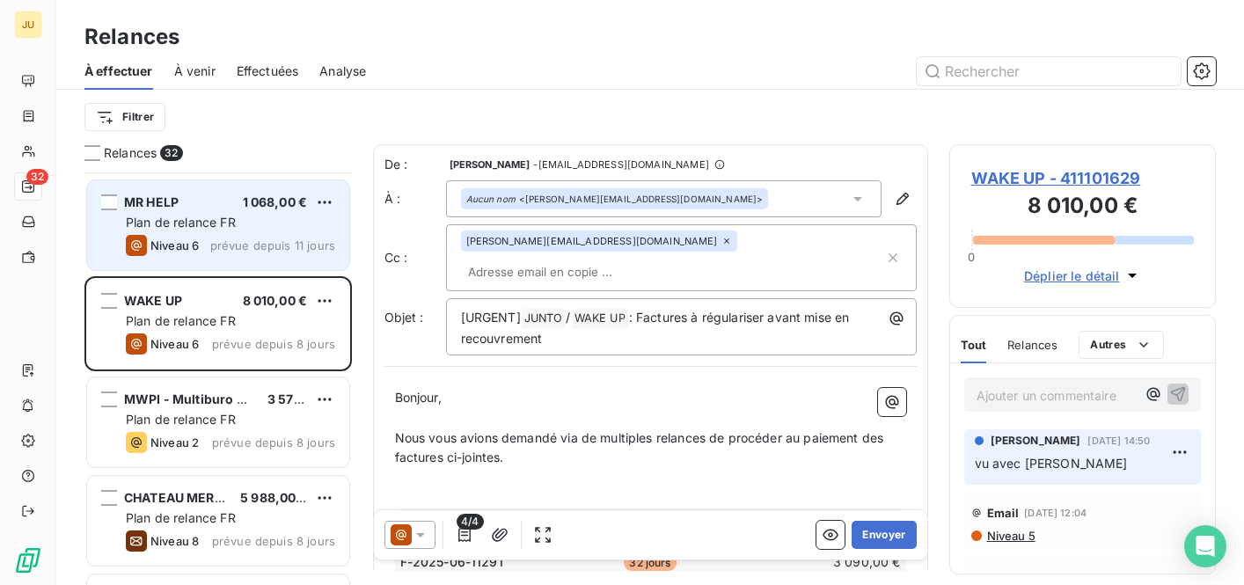
click at [221, 372] on div "WAKE UP 8 010,00 € Plan de relance FR Niveau 6 prévue depuis 8 jours" at bounding box center [217, 325] width 267 height 99
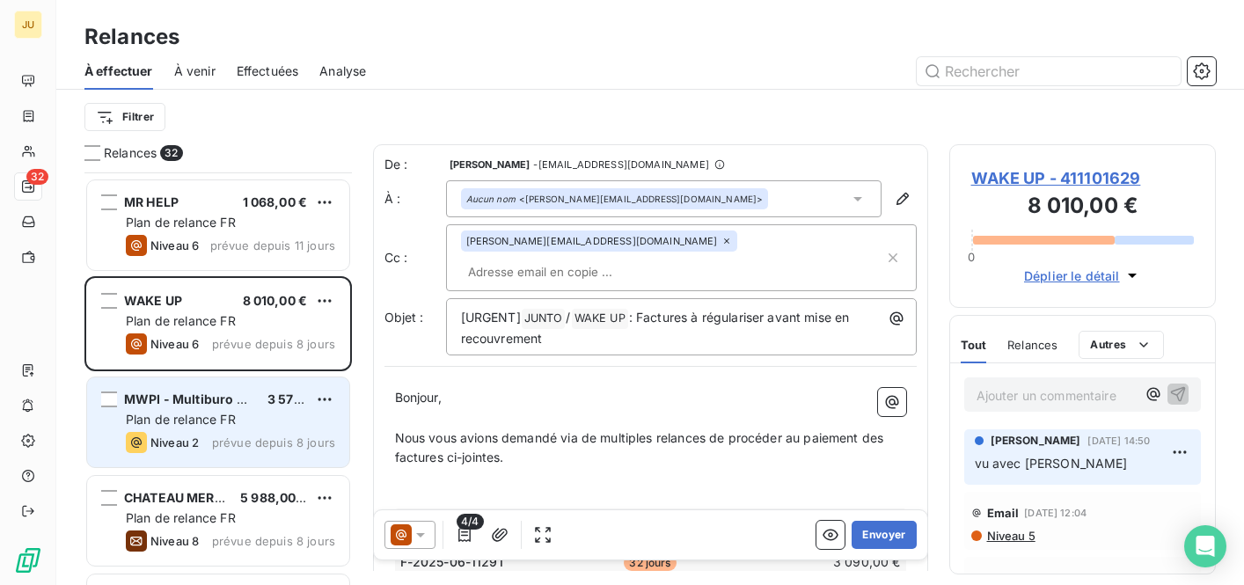
click at [219, 407] on div "MWPI - Multiburo services support" at bounding box center [188, 400] width 129 height 18
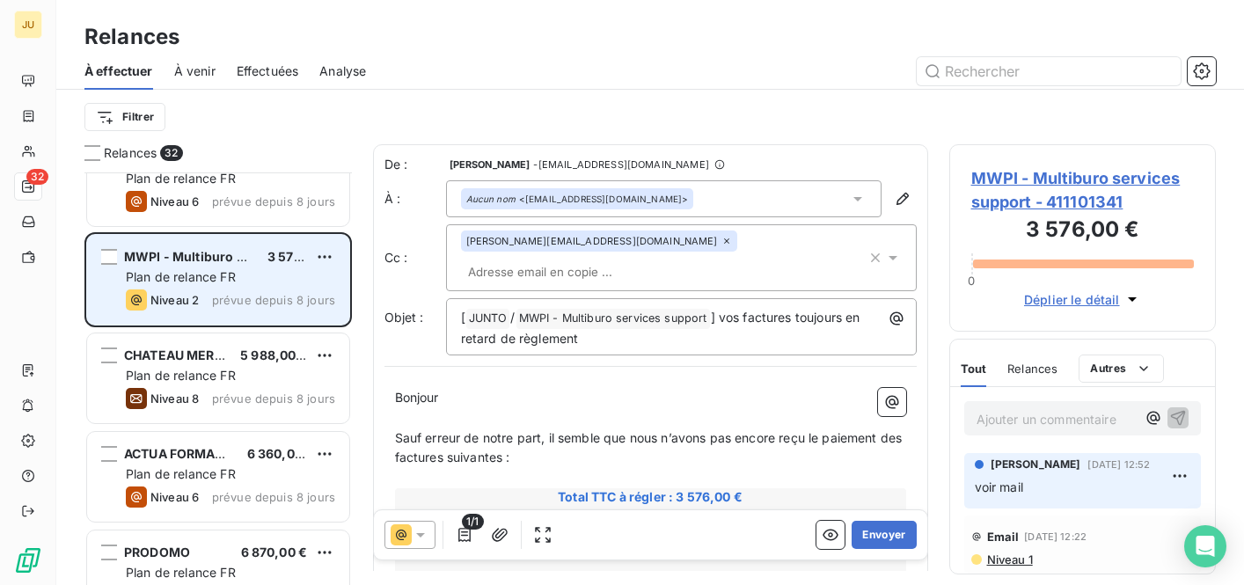
scroll to position [1378, 0]
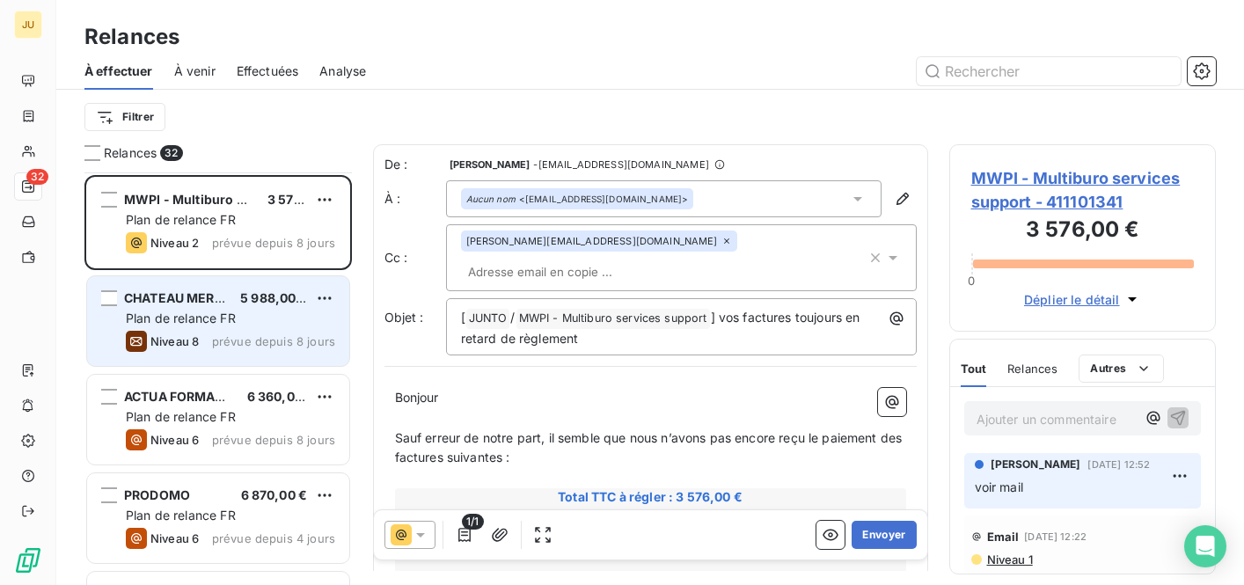
click at [232, 328] on div "CHATEAU MERIC 5 988,00 € Plan de relance FR Niveau 8 prévue depuis 8 jours" at bounding box center [218, 321] width 262 height 90
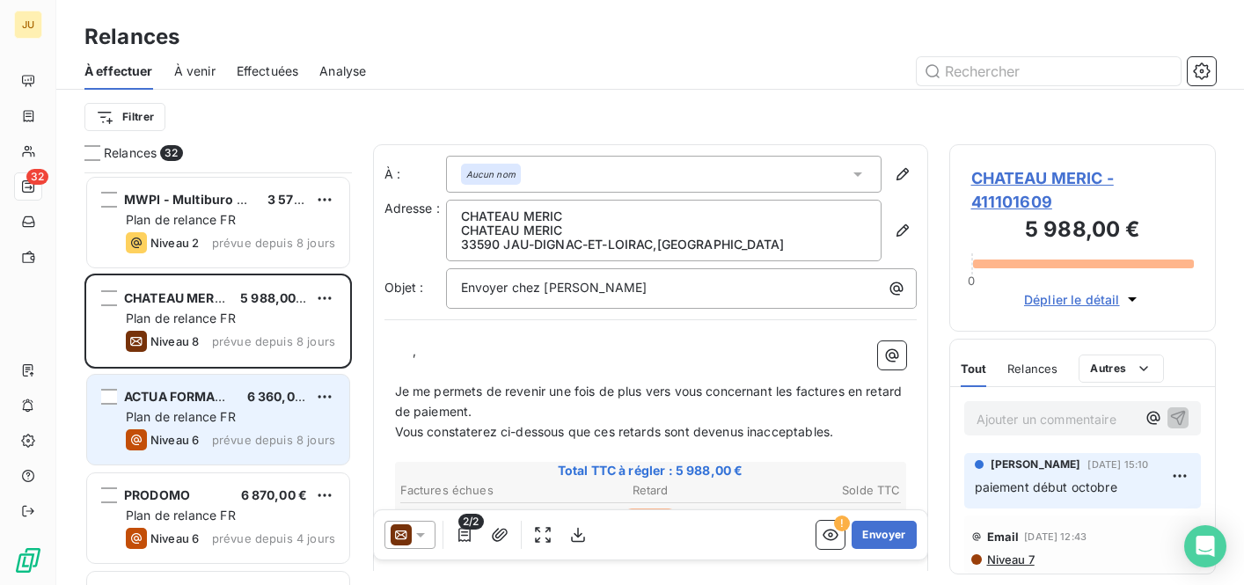
click at [235, 448] on div "Niveau 6 prévue depuis 8 jours" at bounding box center [230, 439] width 209 height 21
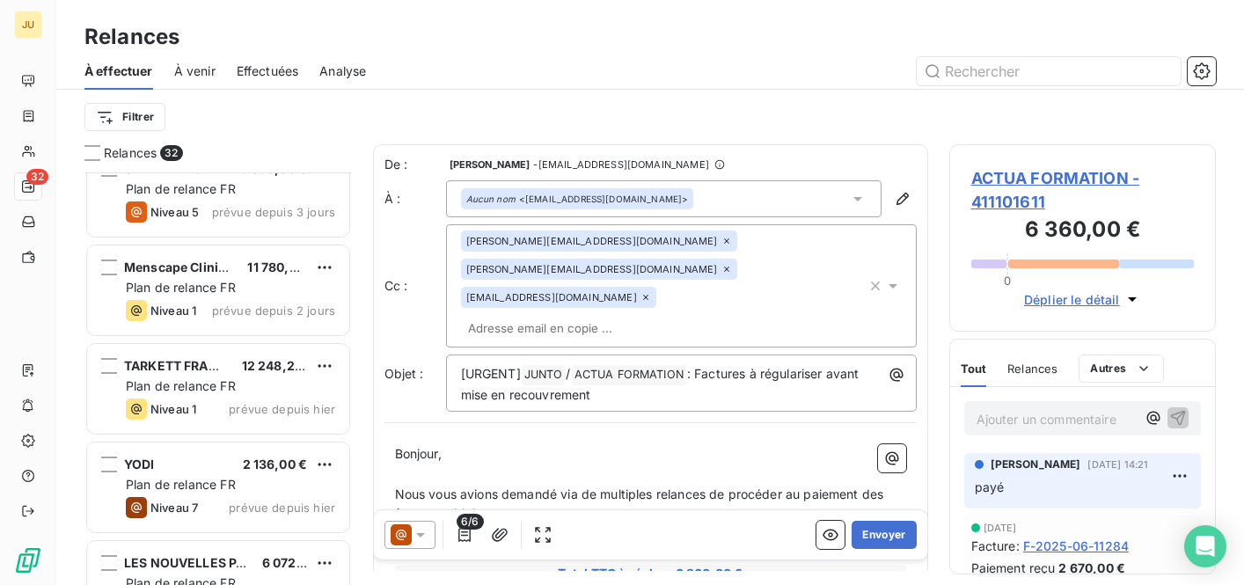
scroll to position [1819, 0]
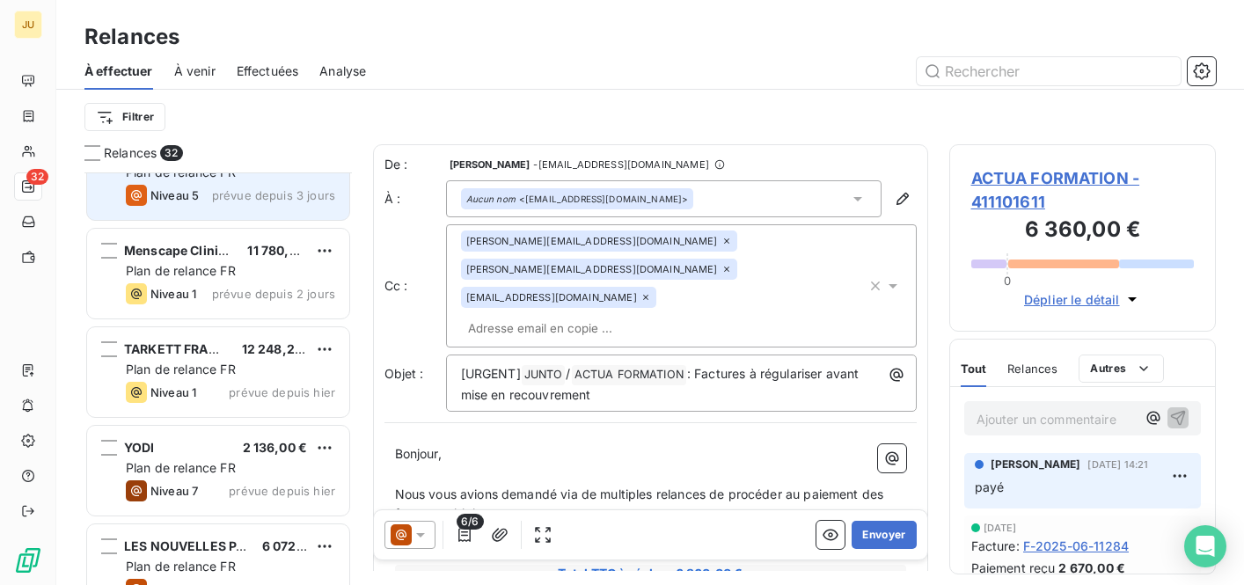
click at [271, 174] on div "Plan de relance FR" at bounding box center [230, 173] width 209 height 18
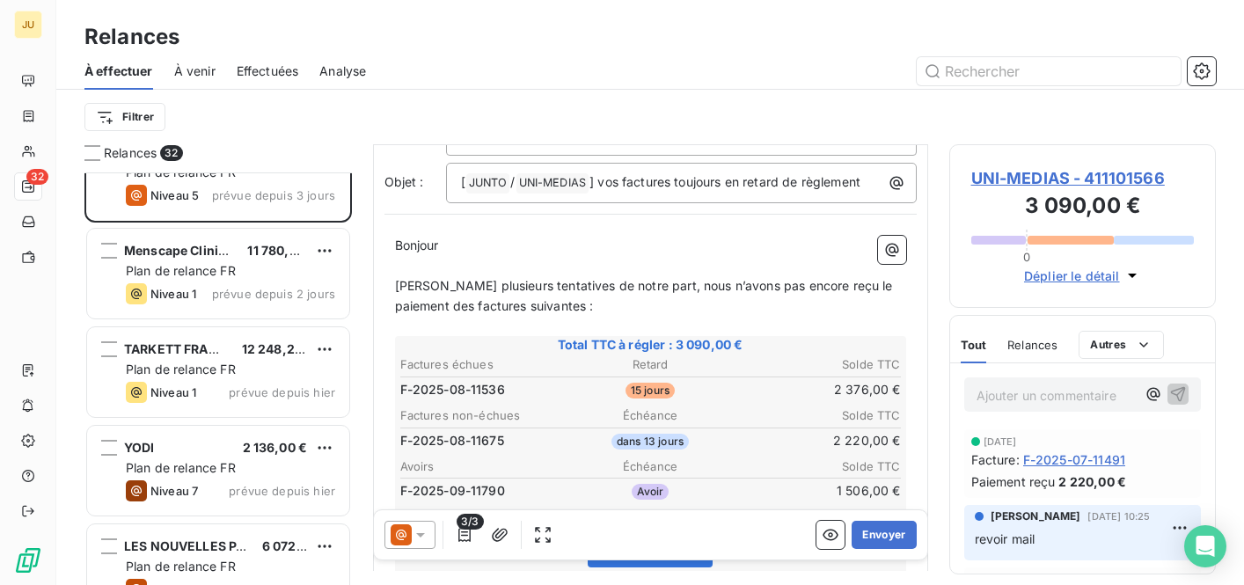
scroll to position [164, 0]
click at [645, 474] on table "Avoirs Échéance Solde TTC F-2025-09-11790 Avoir 1 506,00 €" at bounding box center [651, 481] width 506 height 48
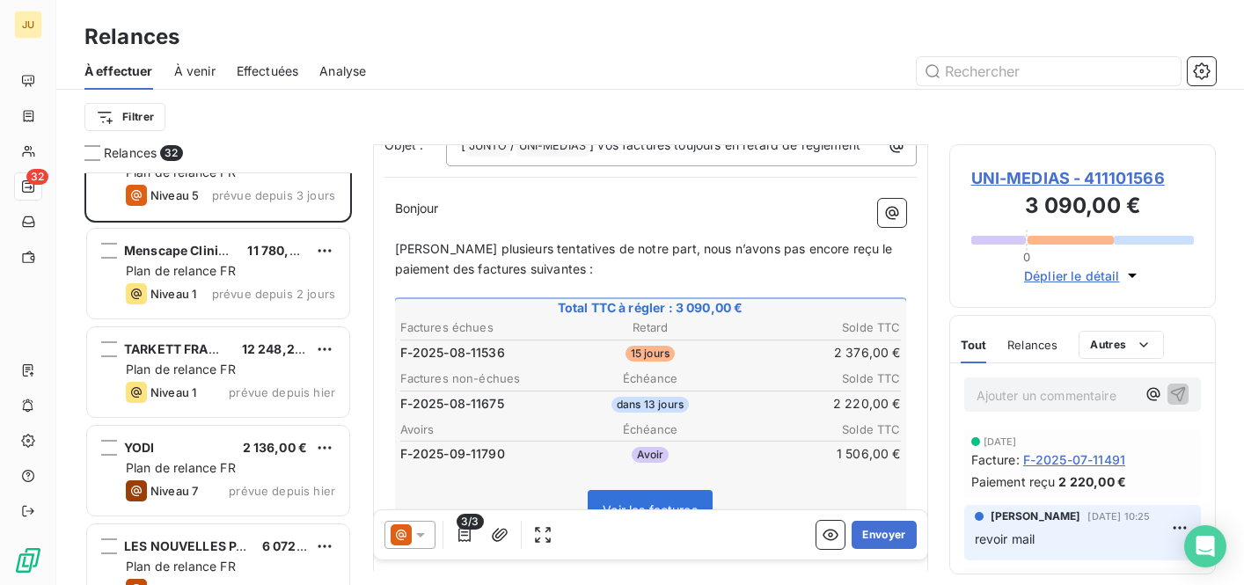
scroll to position [207, 0]
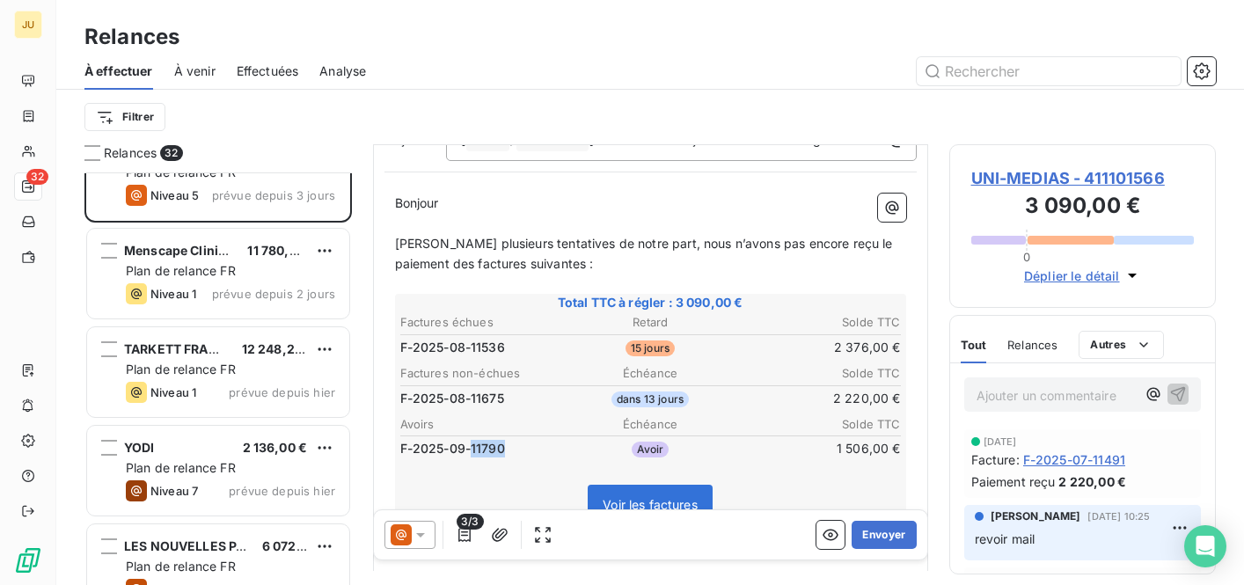
drag, startPoint x: 470, startPoint y: 421, endPoint x: 516, endPoint y: 422, distance: 46.6
click at [516, 439] on td "F-2025-09-11790" at bounding box center [482, 448] width 166 height 19
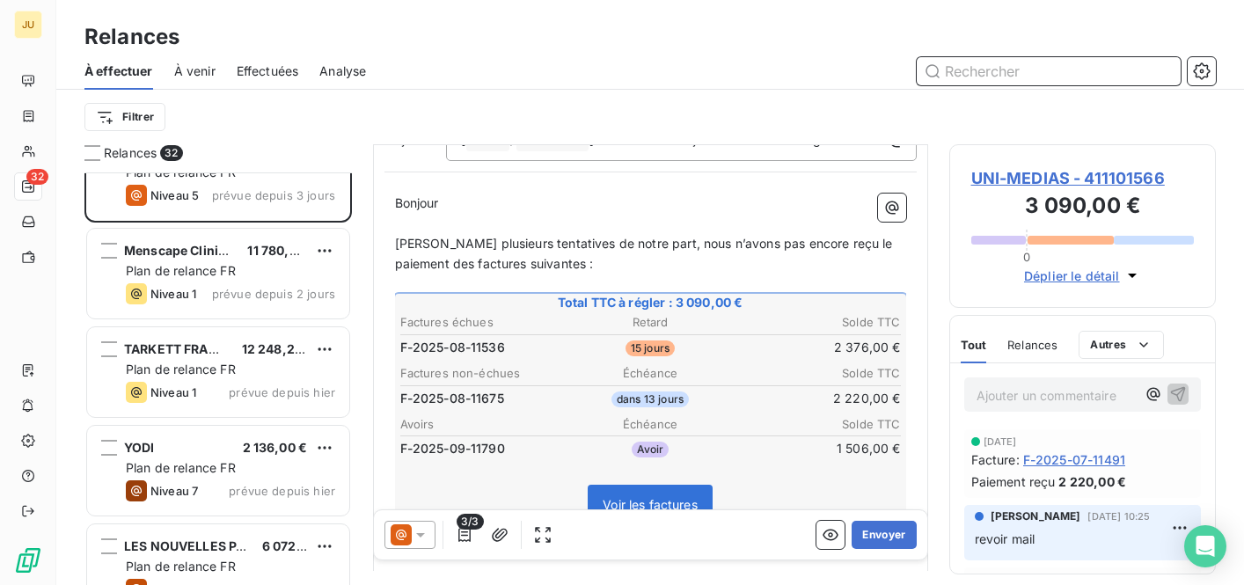
click at [984, 81] on input "text" at bounding box center [1049, 71] width 264 height 28
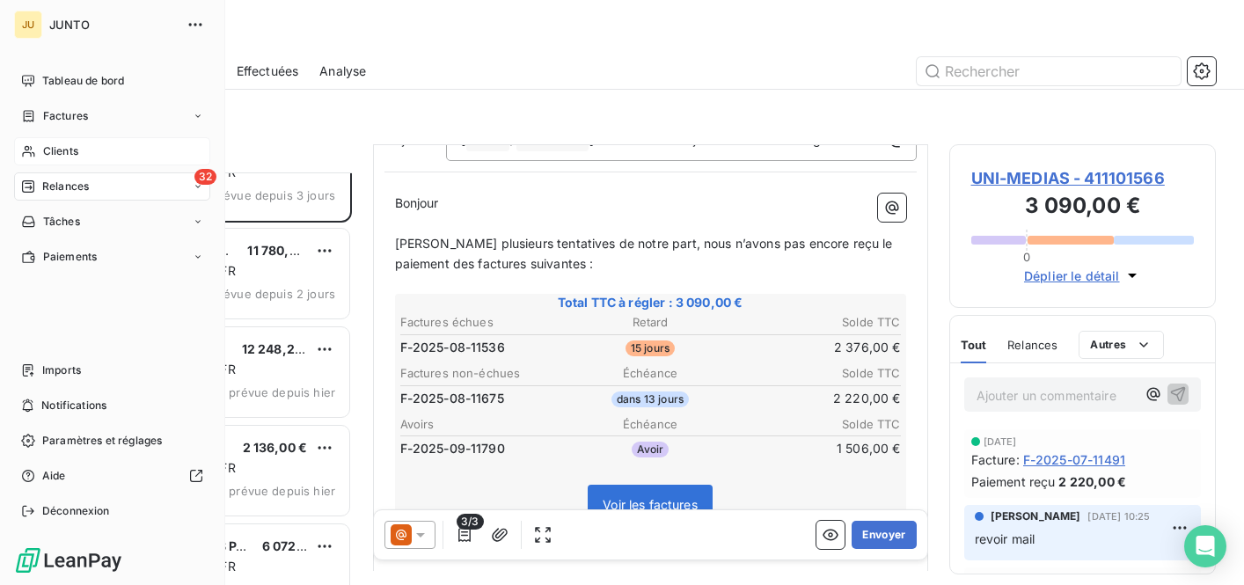
click at [25, 155] on icon at bounding box center [28, 151] width 15 height 14
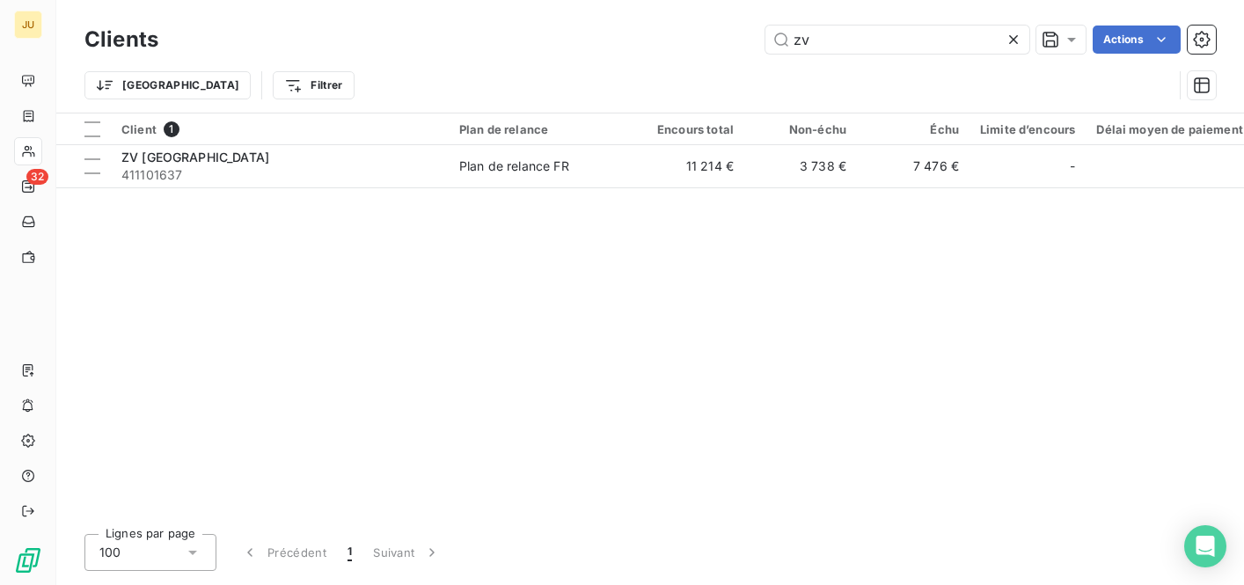
click at [1011, 42] on icon at bounding box center [1014, 40] width 18 height 18
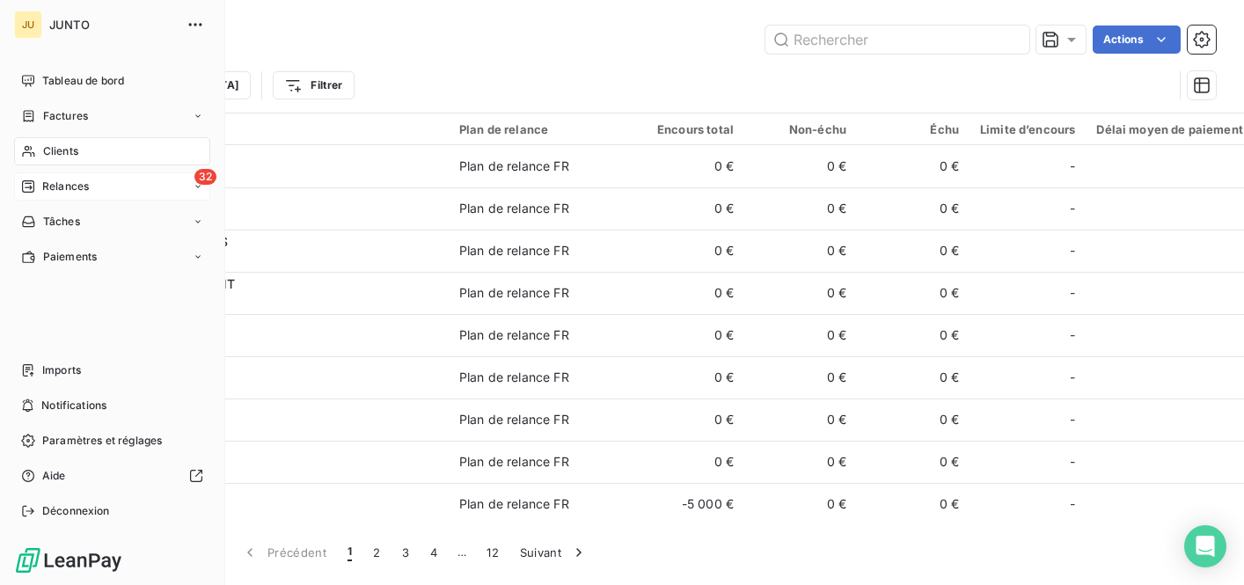
click at [84, 187] on span "Relances" at bounding box center [65, 187] width 47 height 16
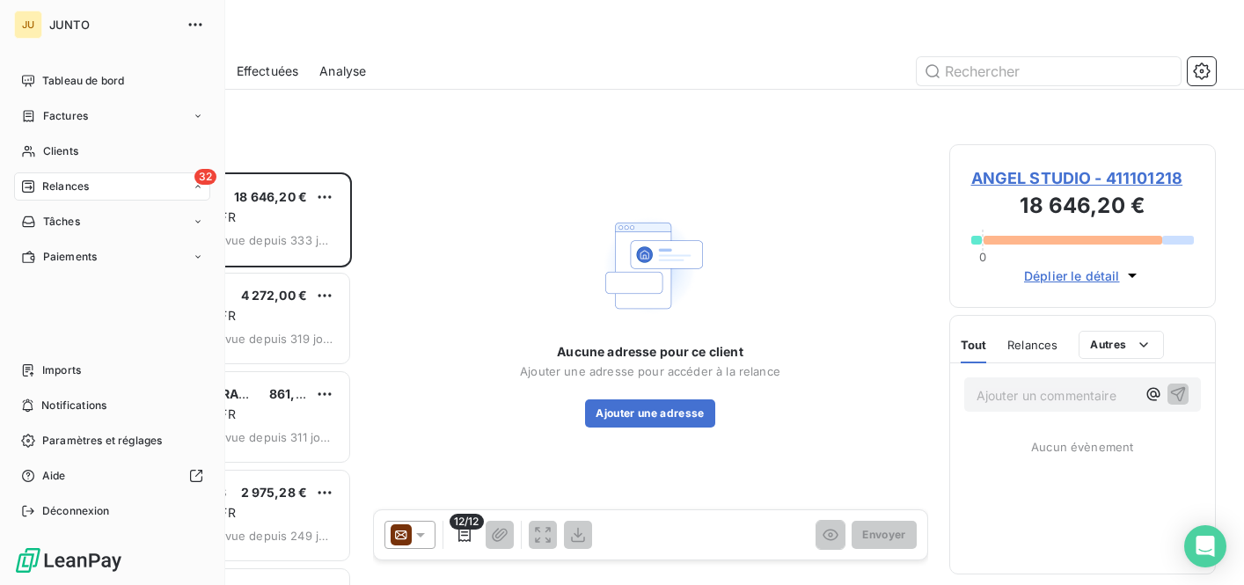
scroll to position [413, 267]
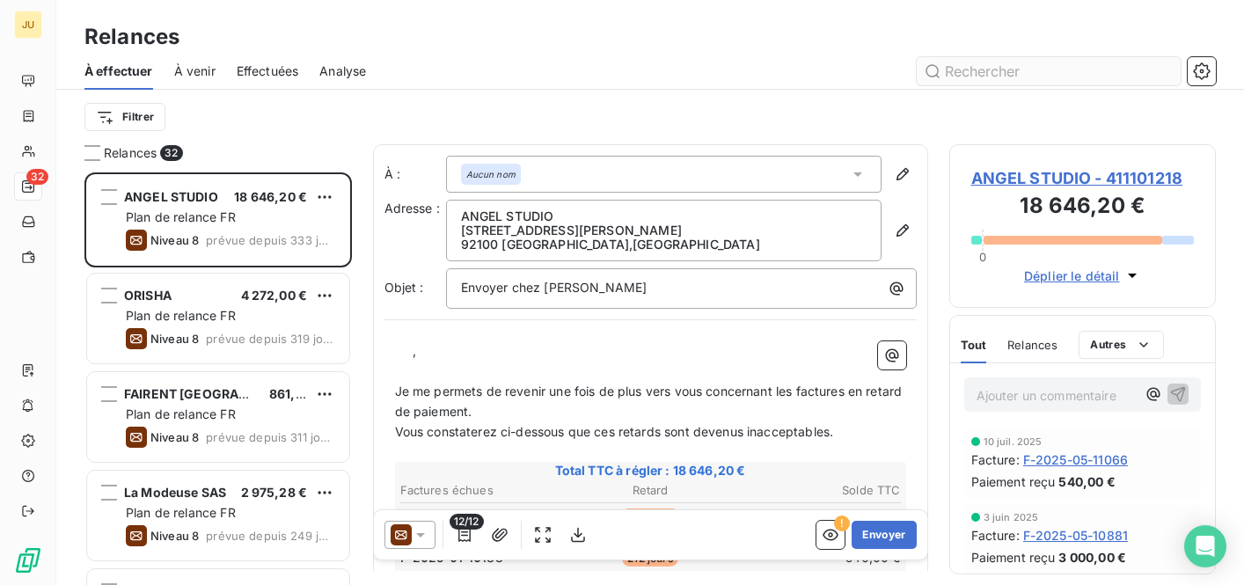
click at [938, 74] on input "text" at bounding box center [1049, 71] width 264 height 28
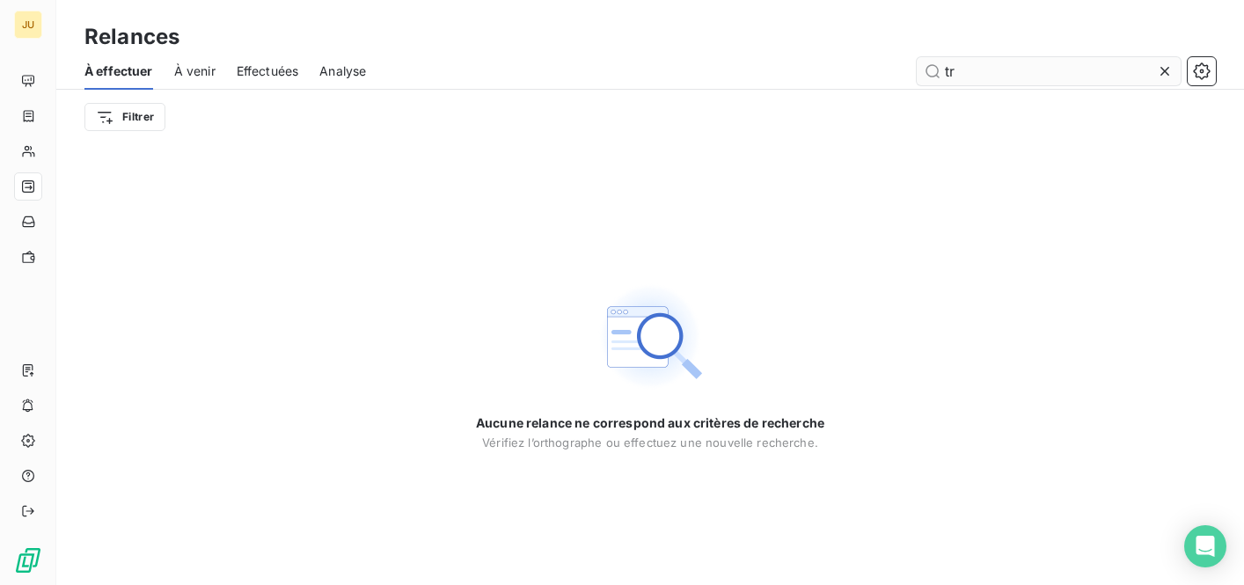
type input "t"
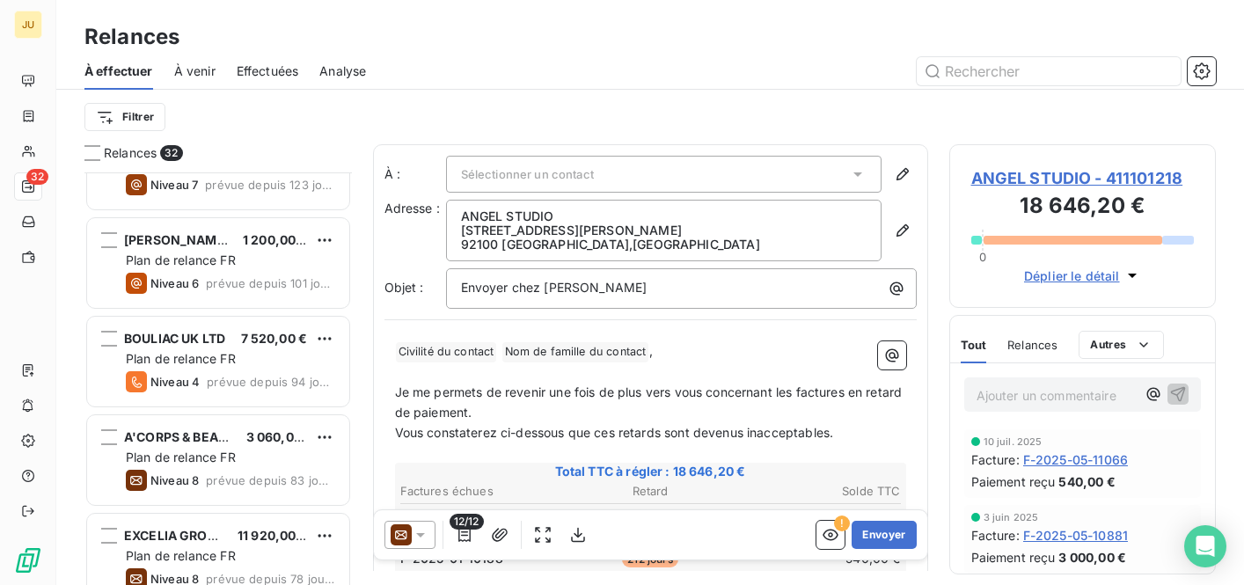
scroll to position [655, 0]
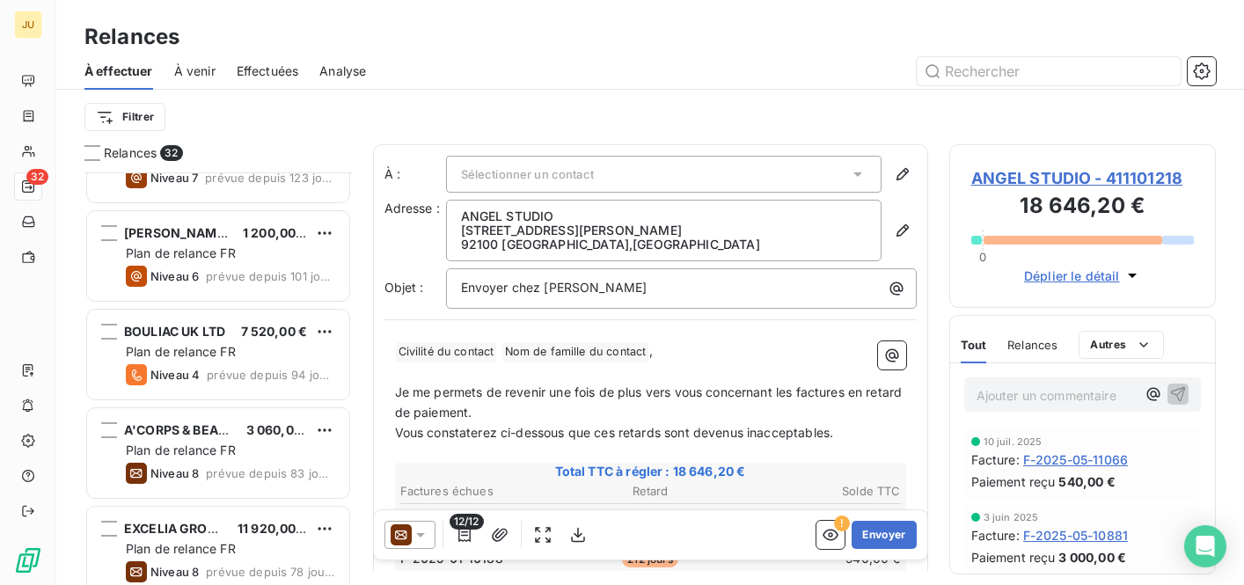
click at [198, 73] on span "À venir" at bounding box center [194, 71] width 41 height 18
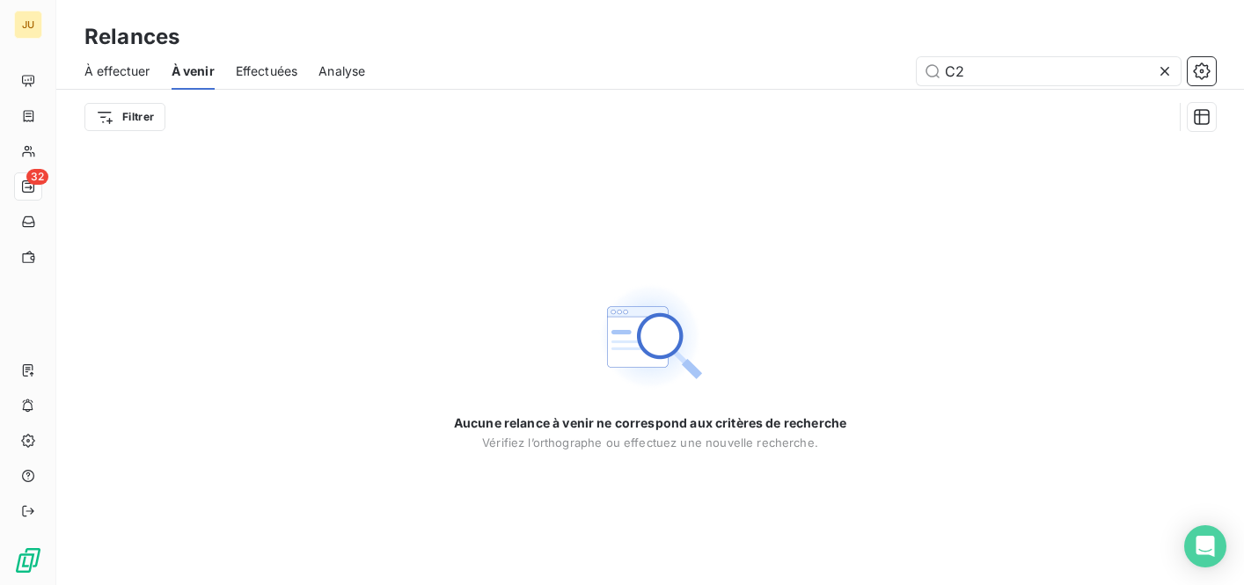
type input "C"
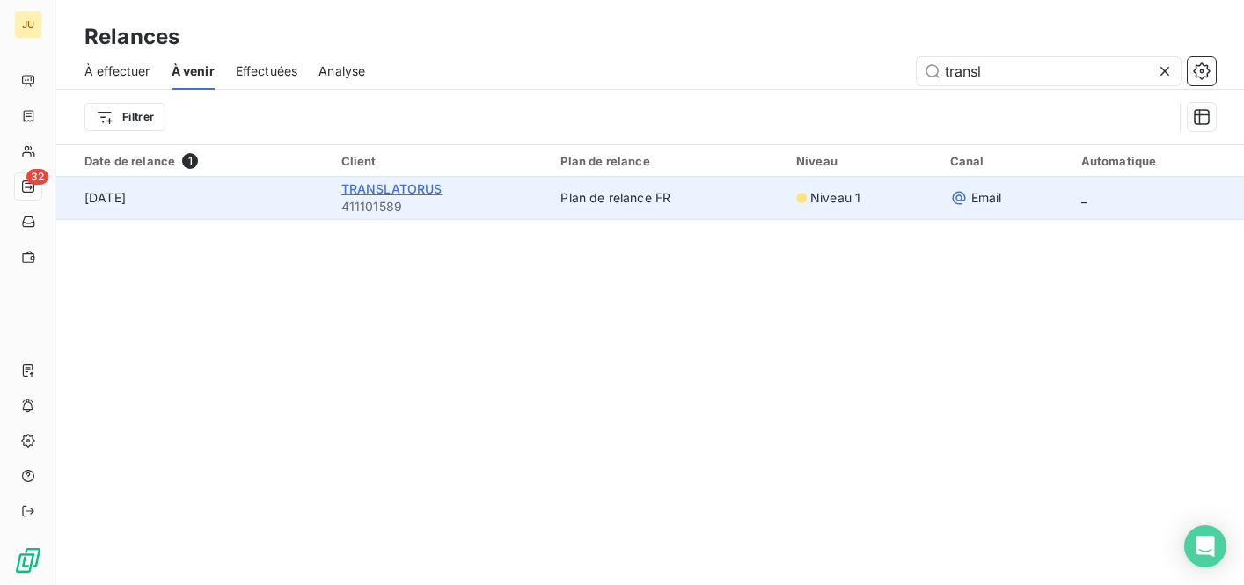
type input "transl"
click at [433, 190] on span "TRANSLATORUS" at bounding box center [391, 188] width 101 height 15
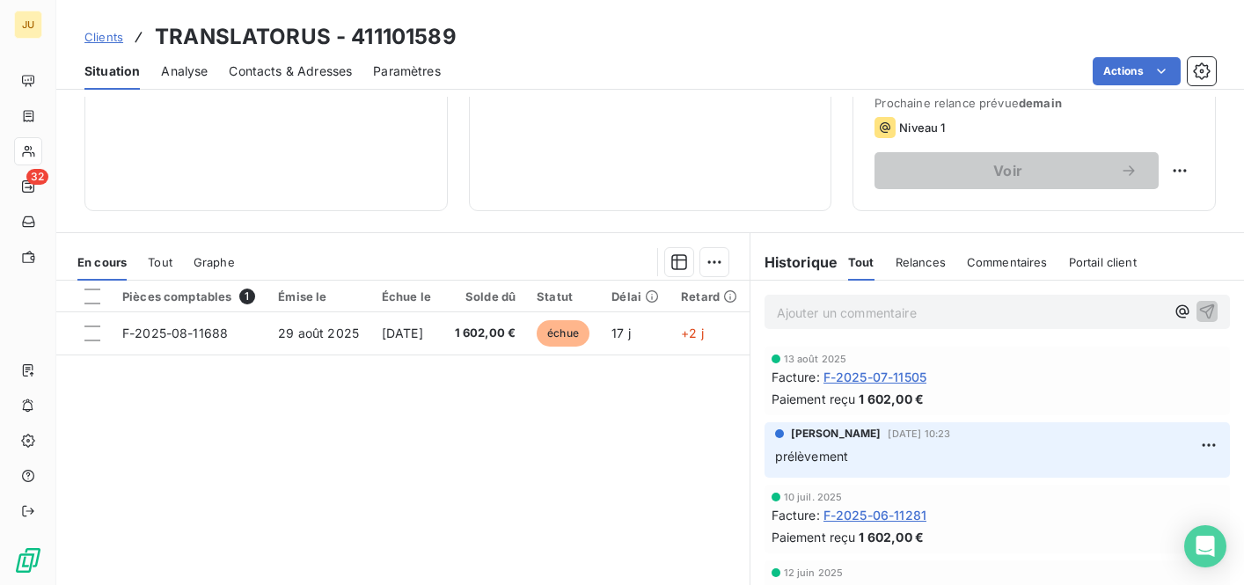
scroll to position [344, 0]
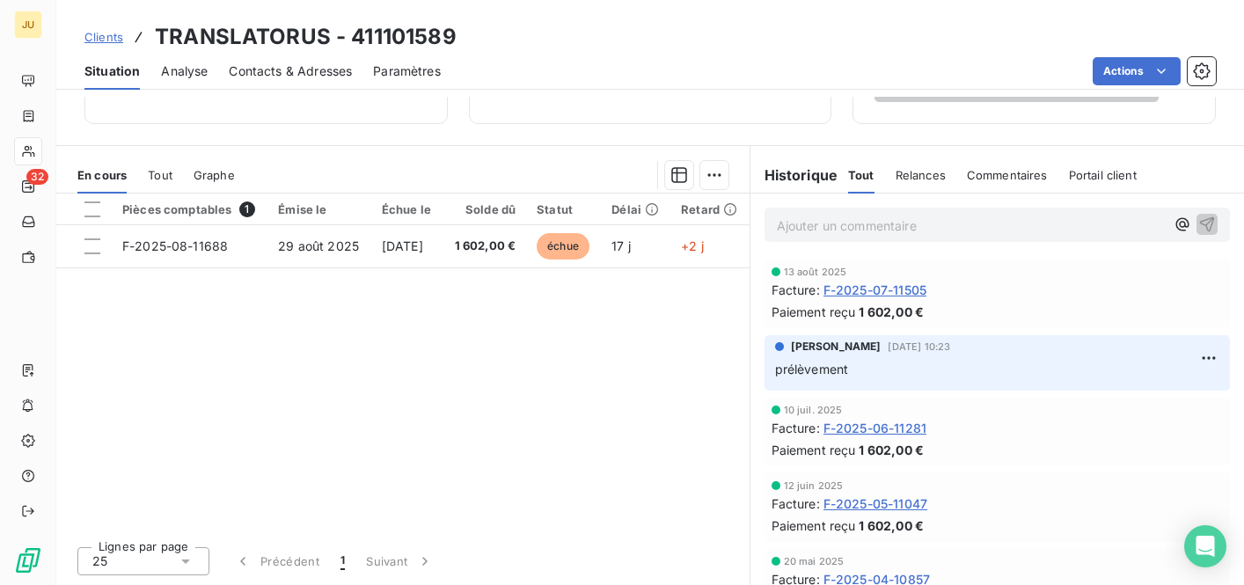
click at [837, 224] on p "Ajouter un commentaire ﻿" at bounding box center [971, 226] width 389 height 22
click at [1209, 231] on icon "button" at bounding box center [1207, 223] width 15 height 15
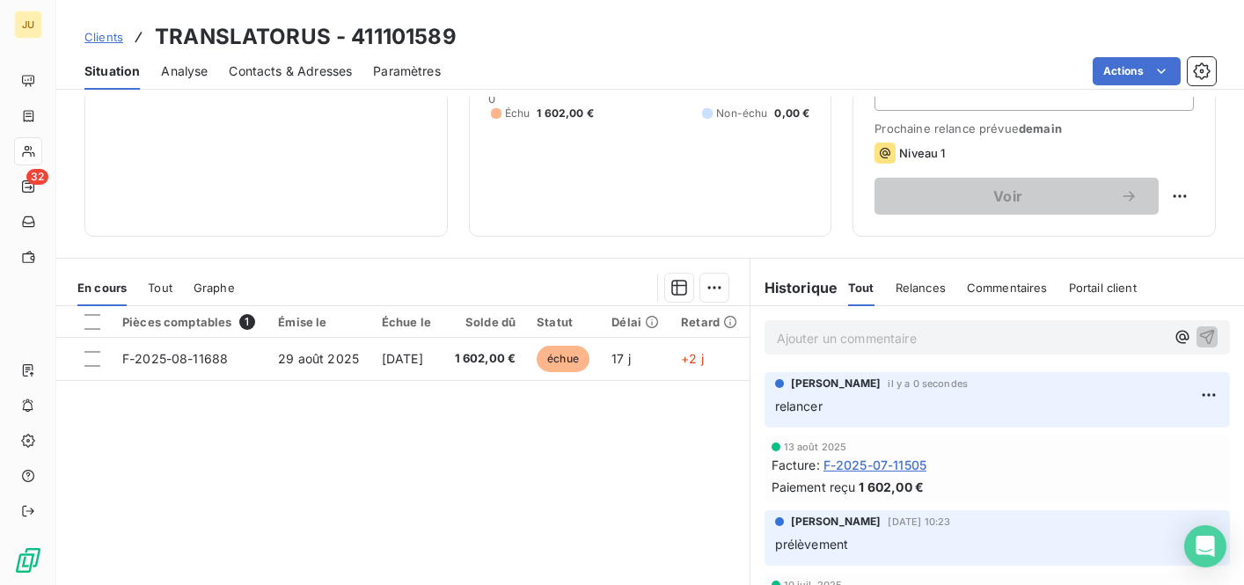
scroll to position [273, 0]
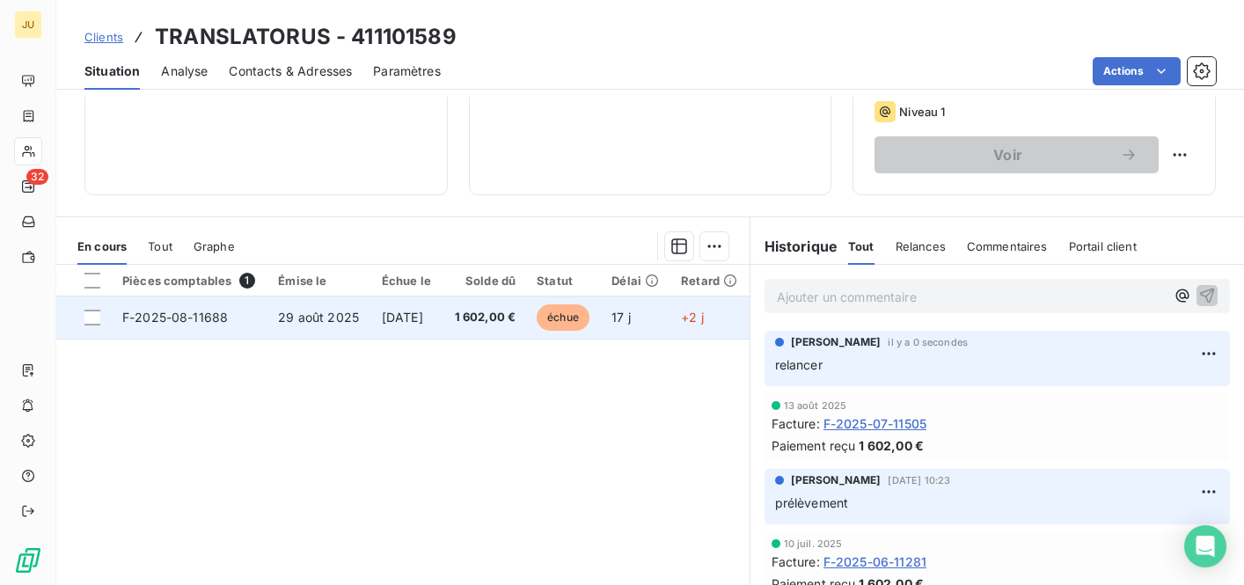
click at [100, 324] on td at bounding box center [83, 317] width 55 height 42
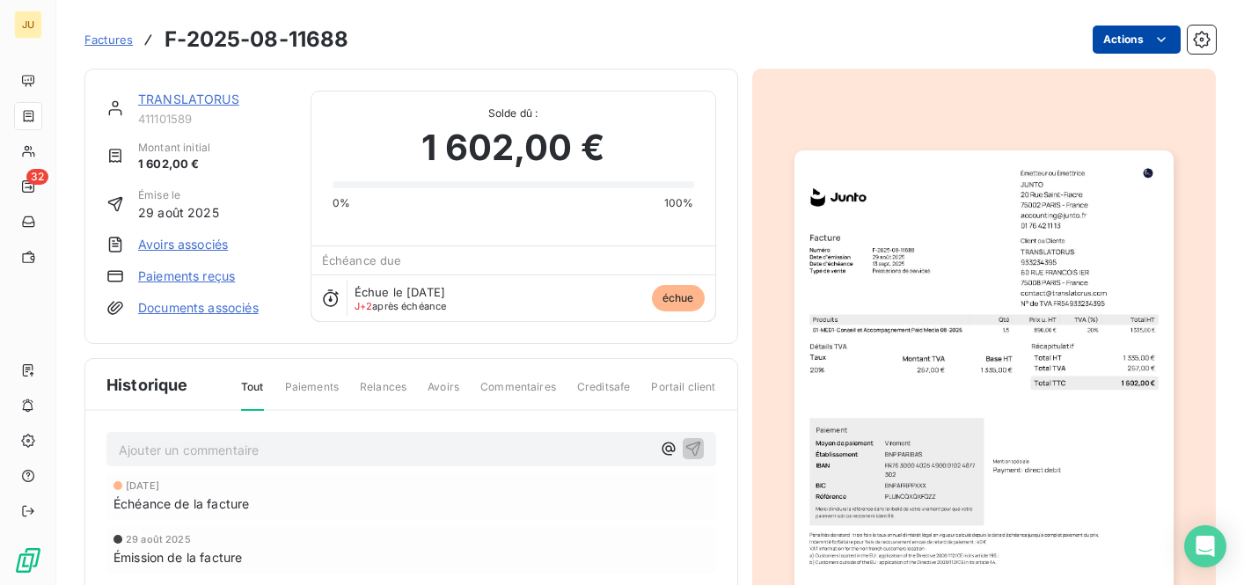
click at [1131, 33] on html "JU 32 Factures F-2025-08-11688 Actions TRANSLATORUS 411101589 Montant initial 1…" at bounding box center [622, 292] width 1244 height 585
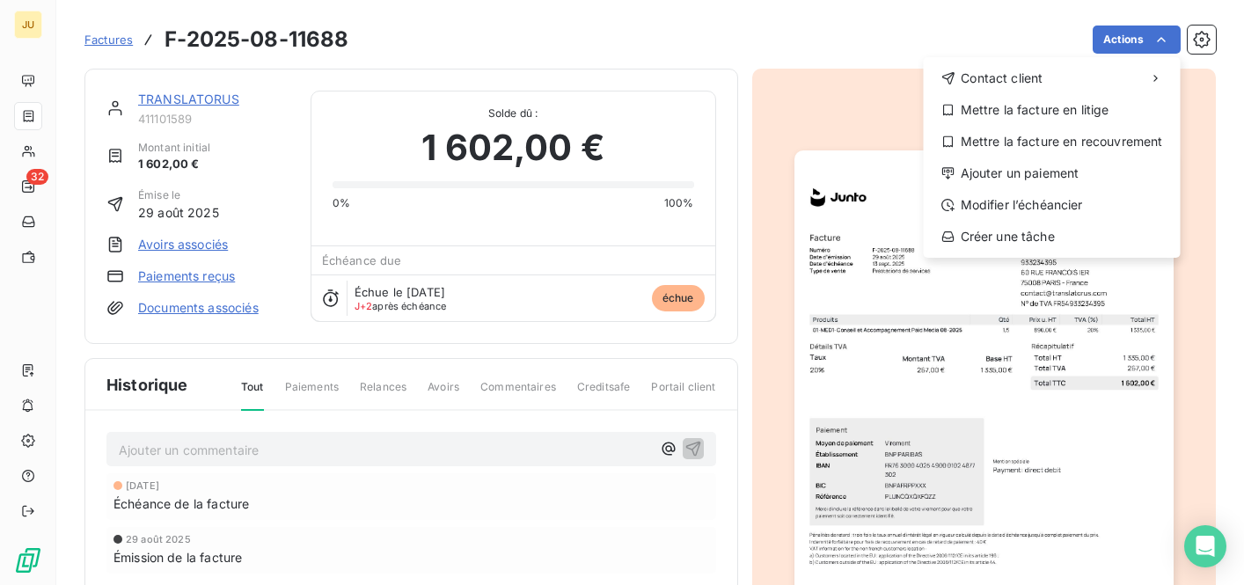
click at [980, 18] on html "JU 32 Factures F-2025-08-11688 Actions Contact client Mettre la facture en liti…" at bounding box center [622, 292] width 1244 height 585
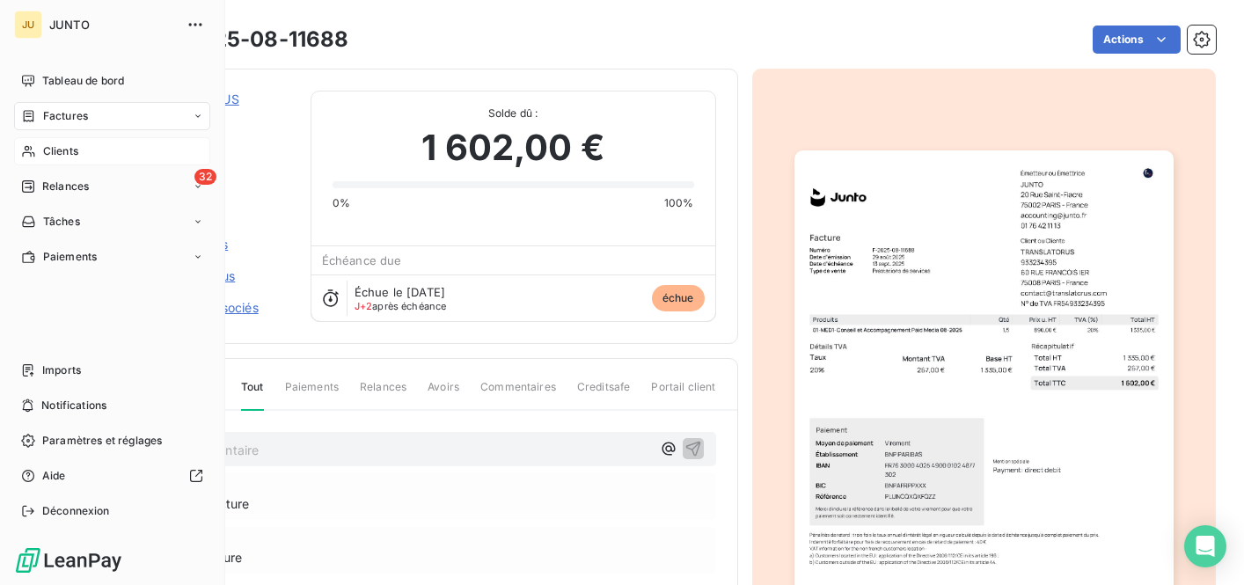
click at [26, 153] on icon at bounding box center [28, 151] width 15 height 14
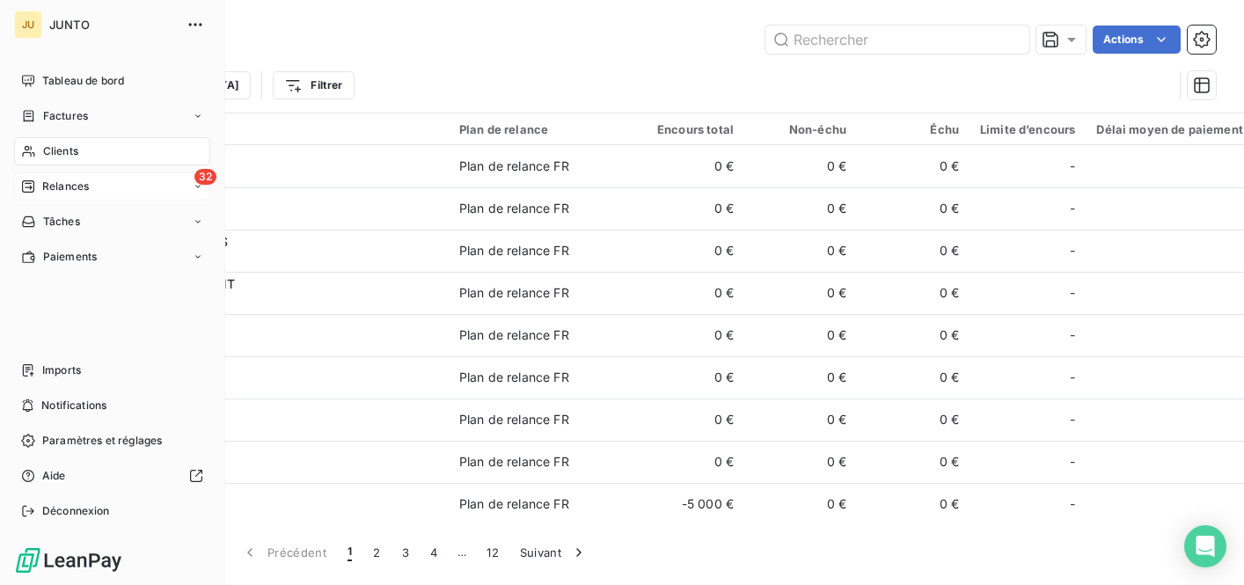
click at [65, 192] on span "Relances" at bounding box center [65, 187] width 47 height 16
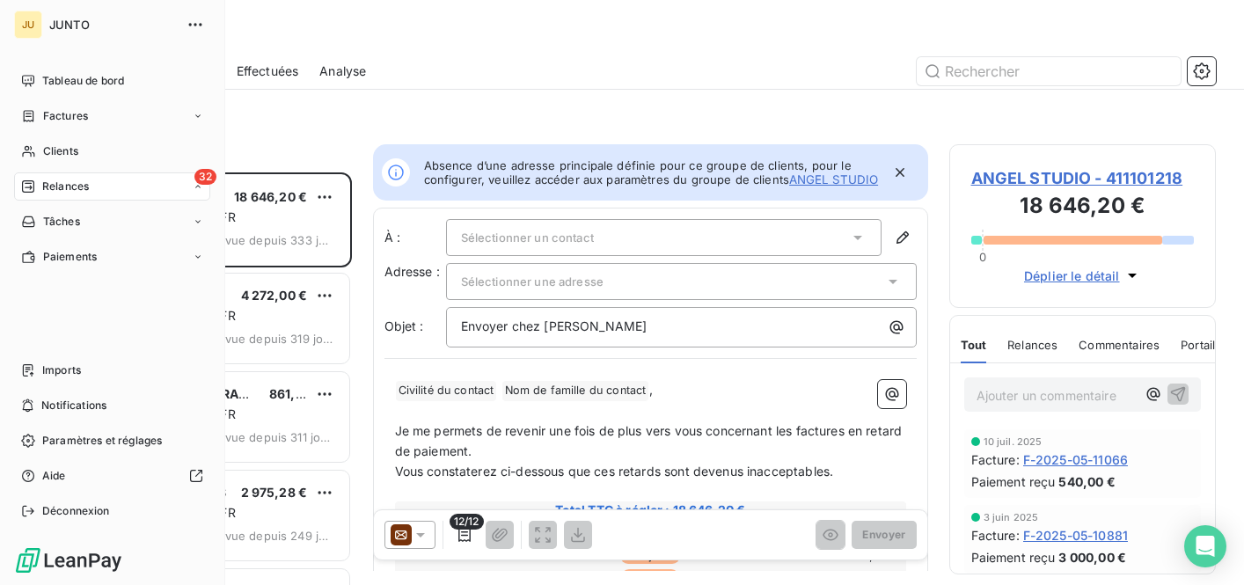
scroll to position [1, 1]
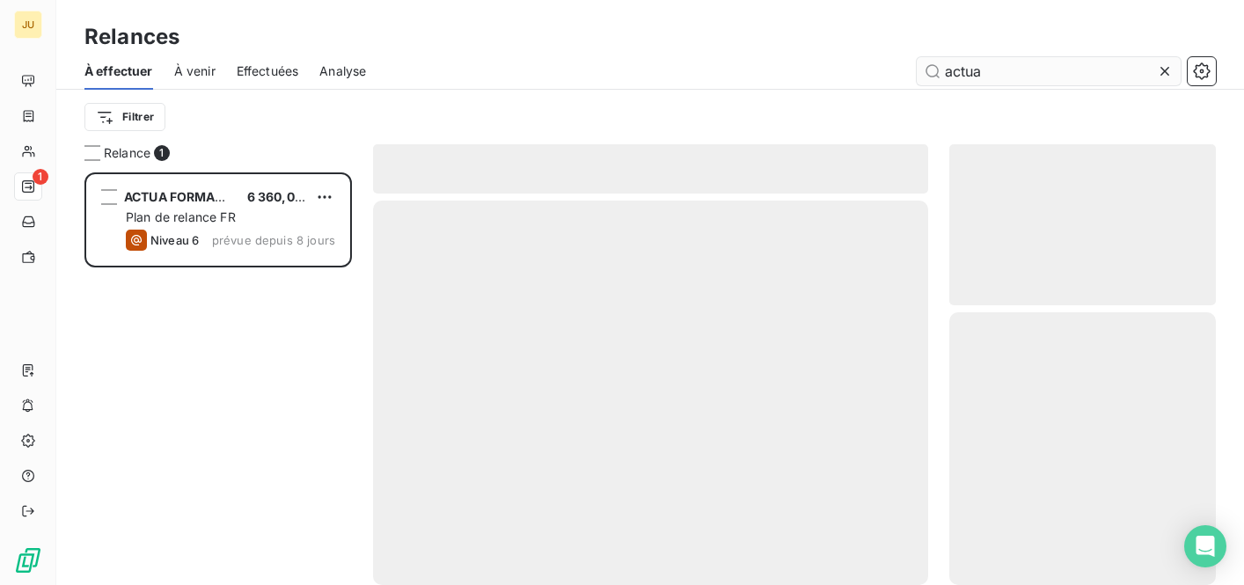
scroll to position [413, 267]
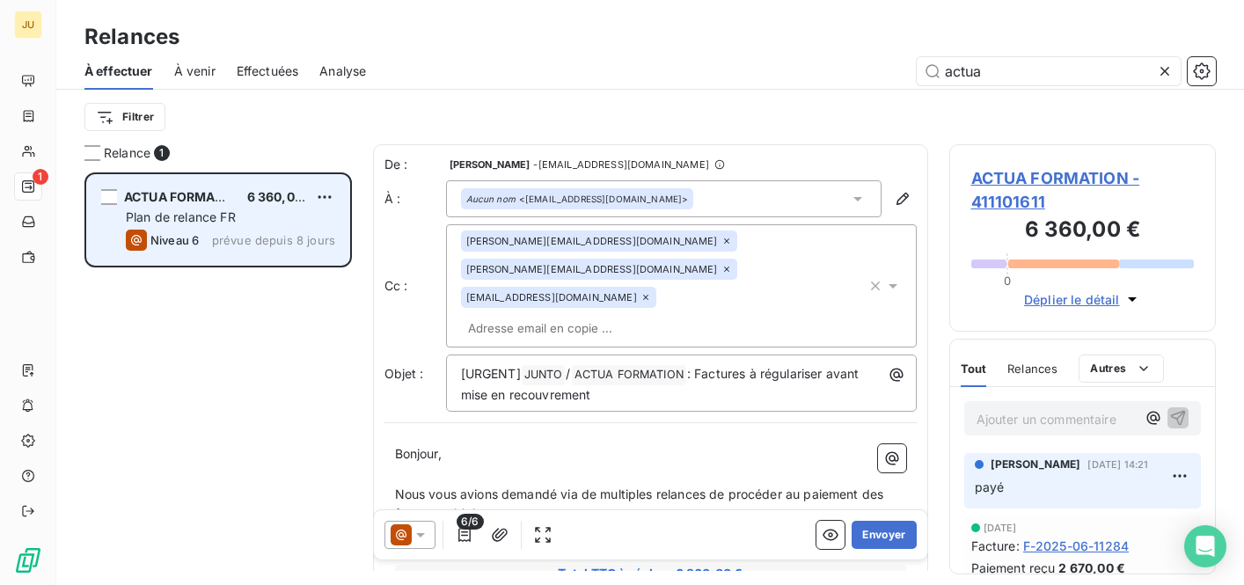
type input "actua"
click at [287, 224] on div "Plan de relance FR" at bounding box center [230, 218] width 209 height 18
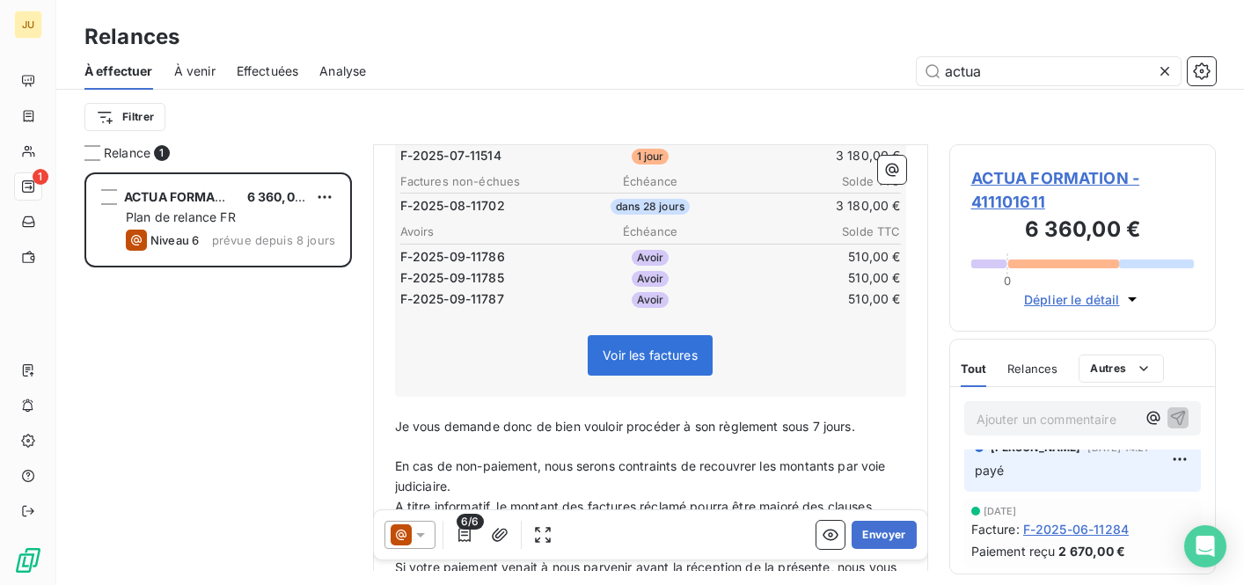
scroll to position [504, 0]
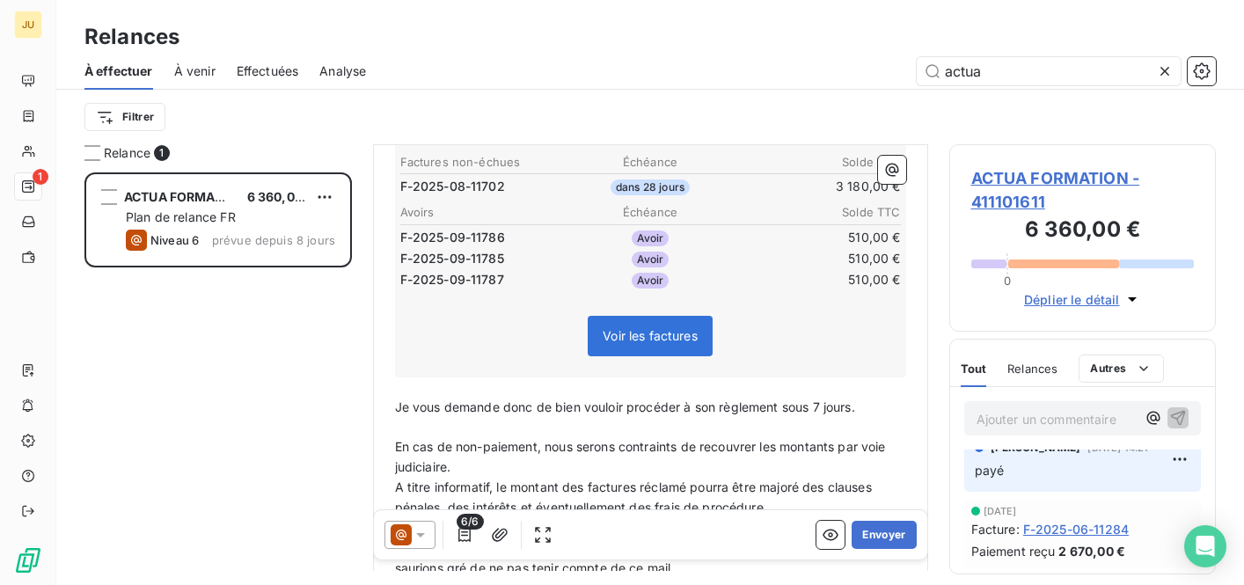
click at [412, 543] on icon at bounding box center [421, 535] width 18 height 18
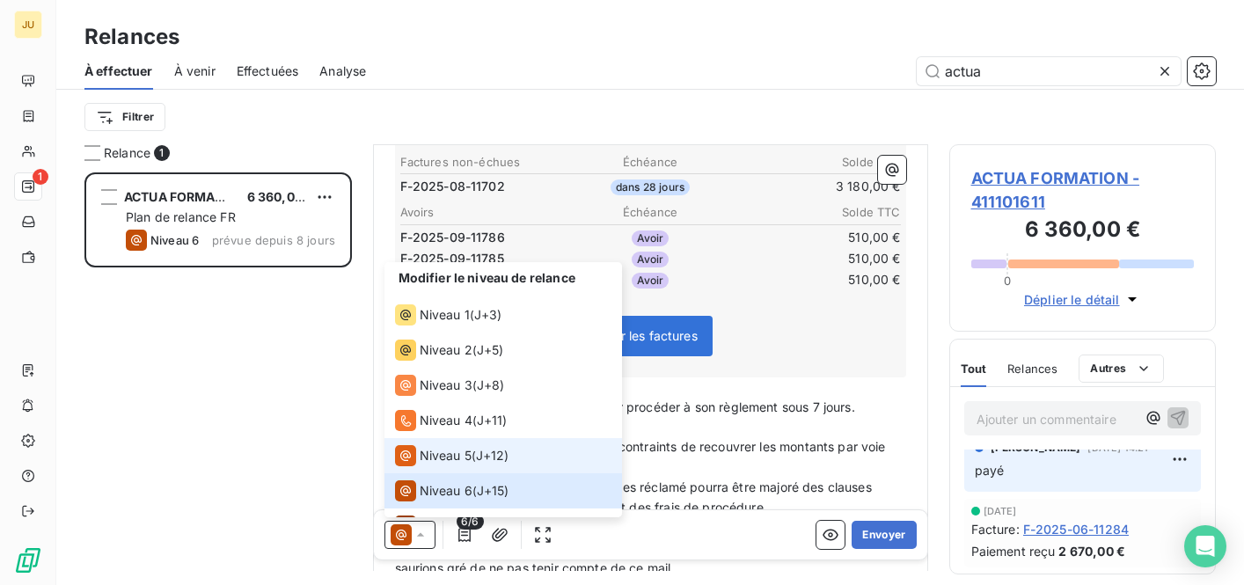
click at [450, 453] on span "Niveau 5" at bounding box center [446, 456] width 52 height 18
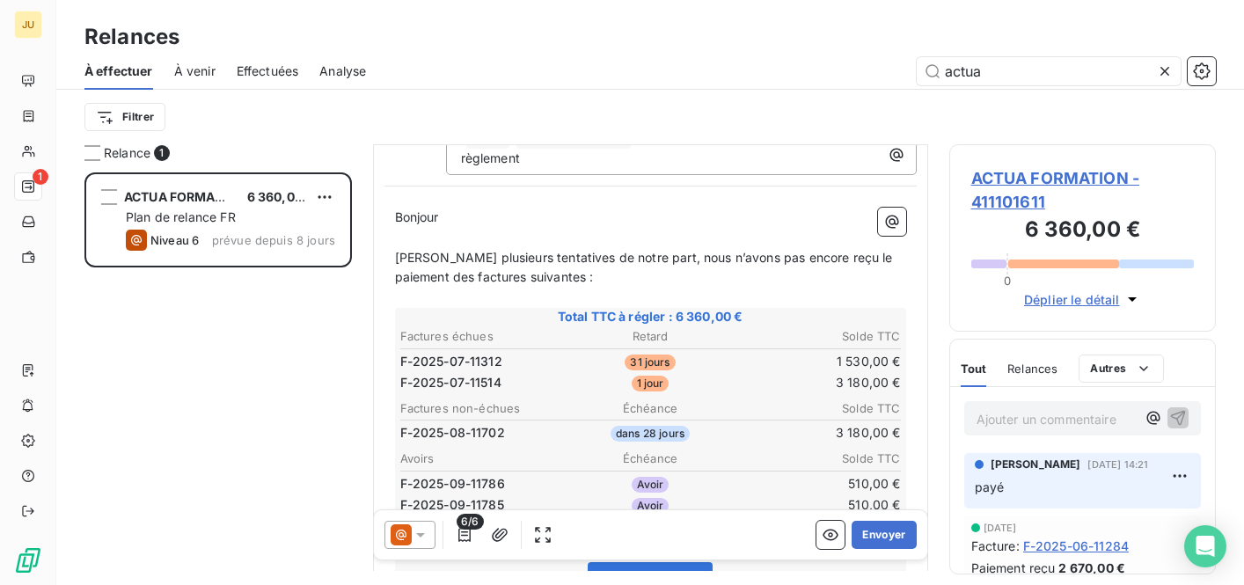
scroll to position [239, 0]
click at [506, 472] on td "F-2025-09-11786" at bounding box center [482, 481] width 166 height 19
click at [479, 472] on td "F-2025-09-11786" at bounding box center [482, 481] width 166 height 19
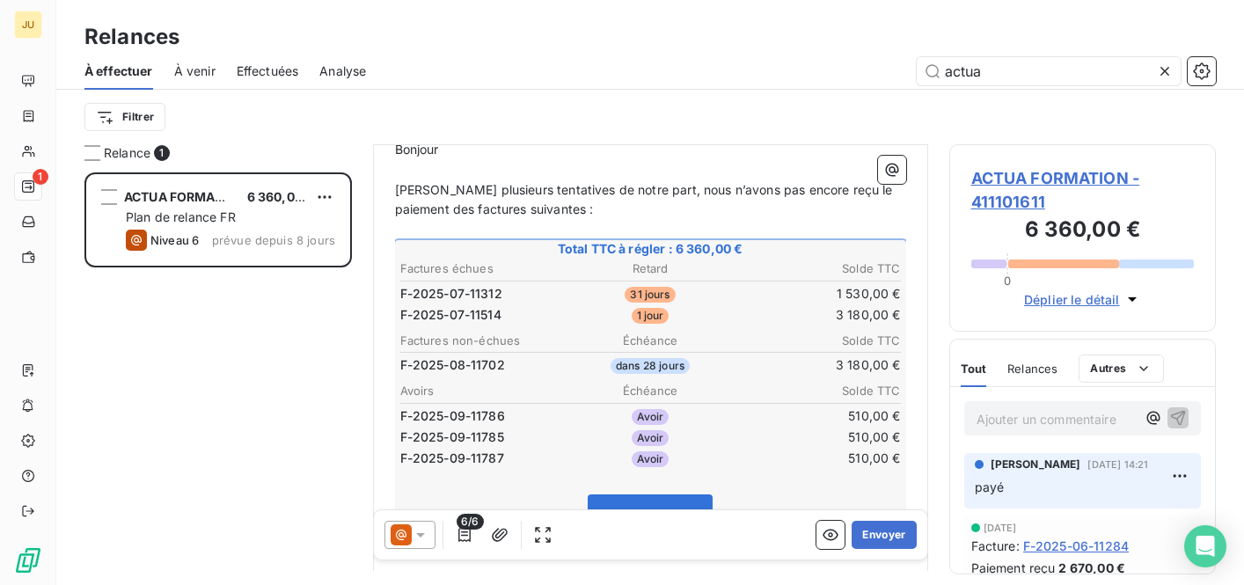
scroll to position [274, 0]
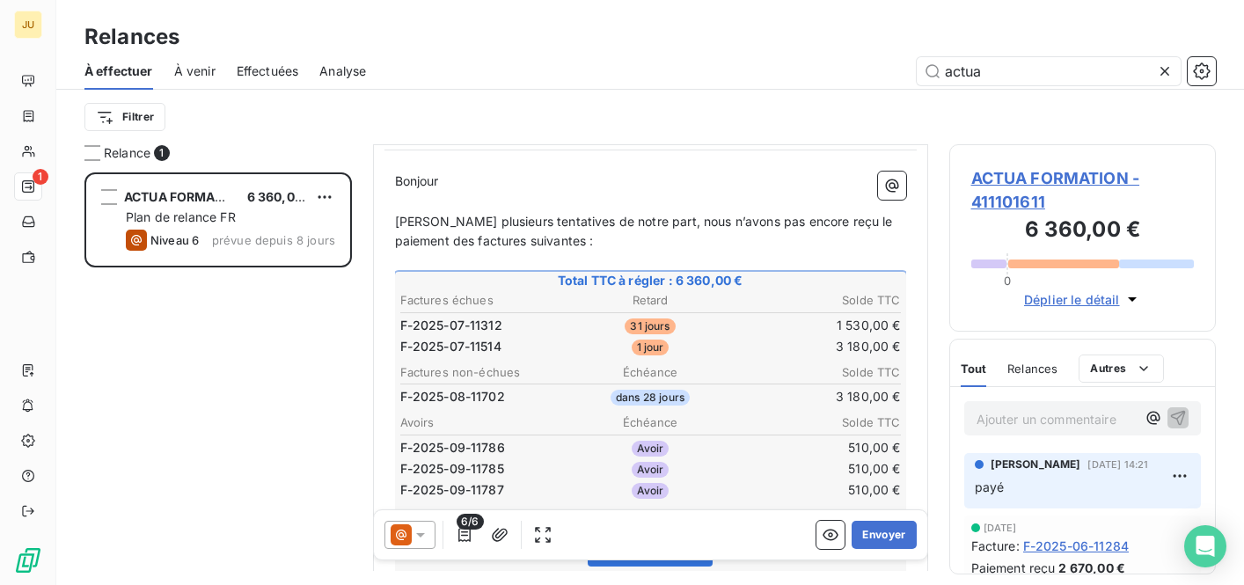
click at [1160, 76] on icon at bounding box center [1165, 71] width 18 height 18
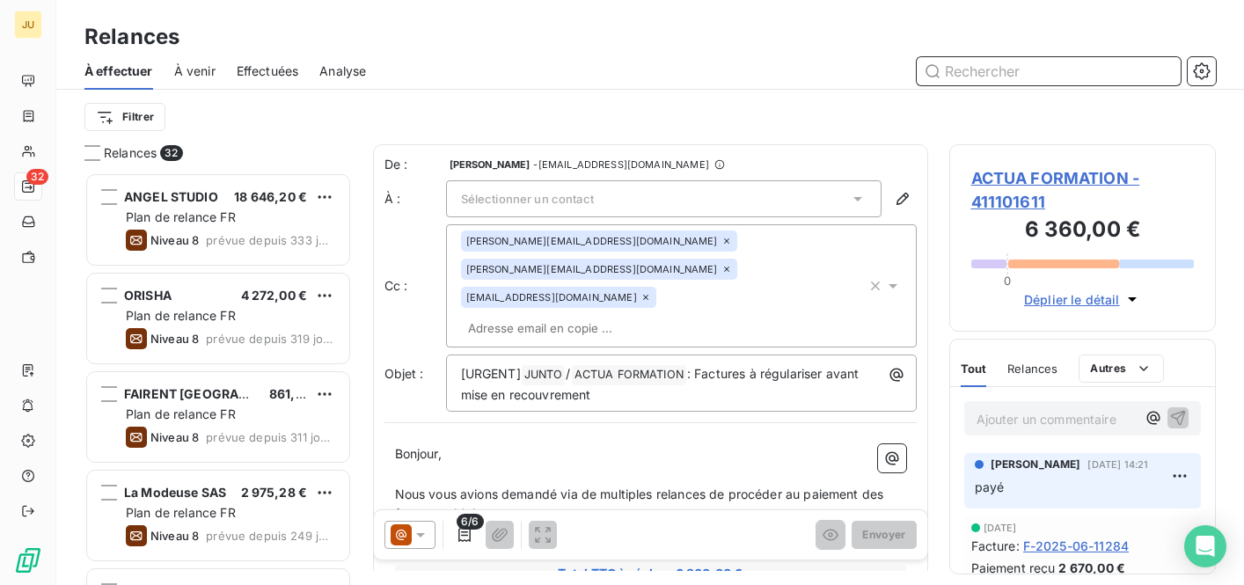
click at [1169, 76] on input "text" at bounding box center [1049, 71] width 264 height 28
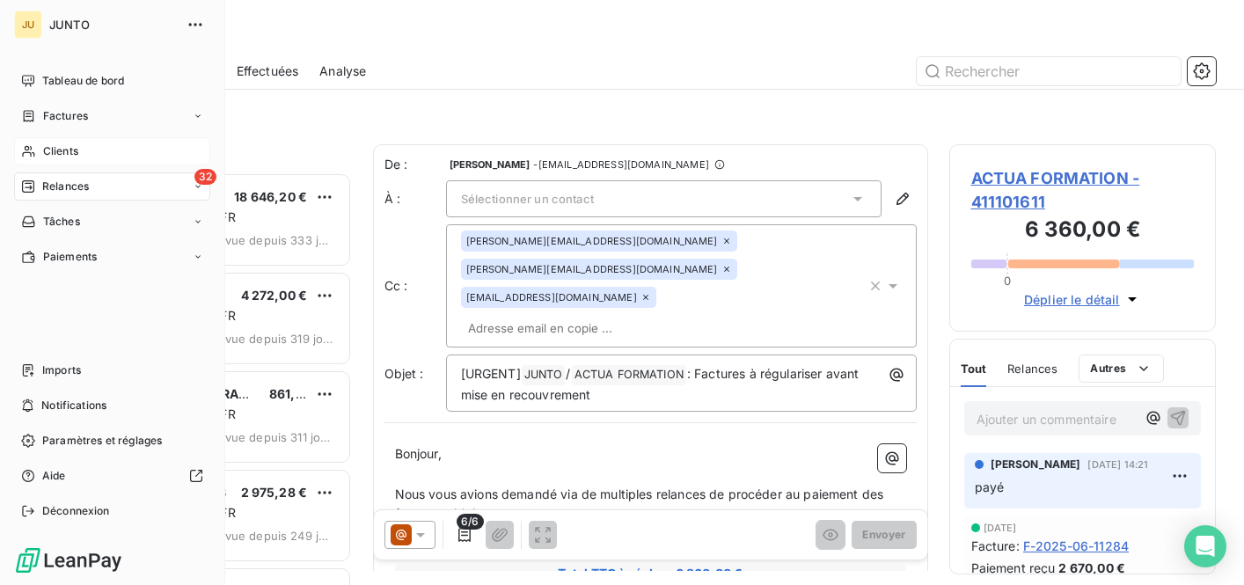
click at [28, 155] on icon at bounding box center [28, 151] width 15 height 14
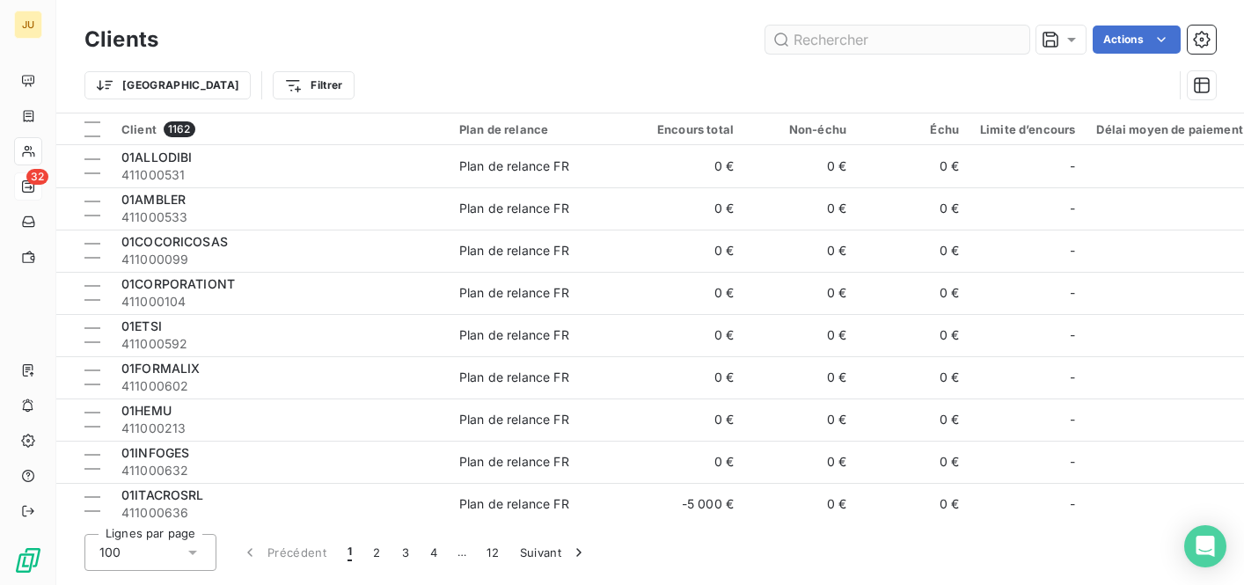
type input "q"
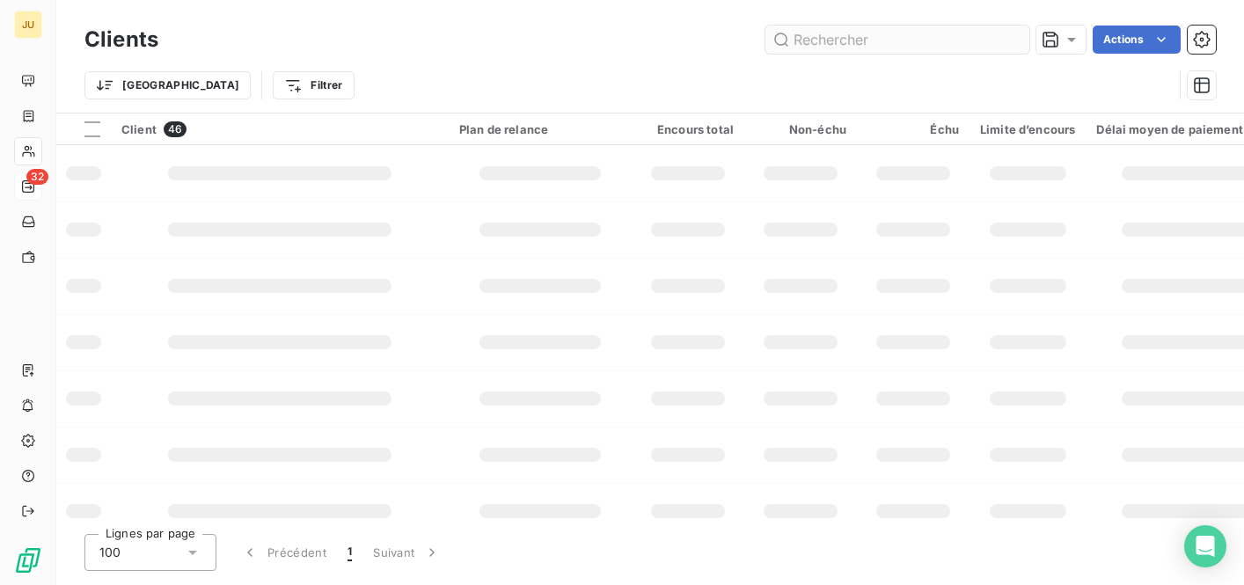
type input "s"
type input "q"
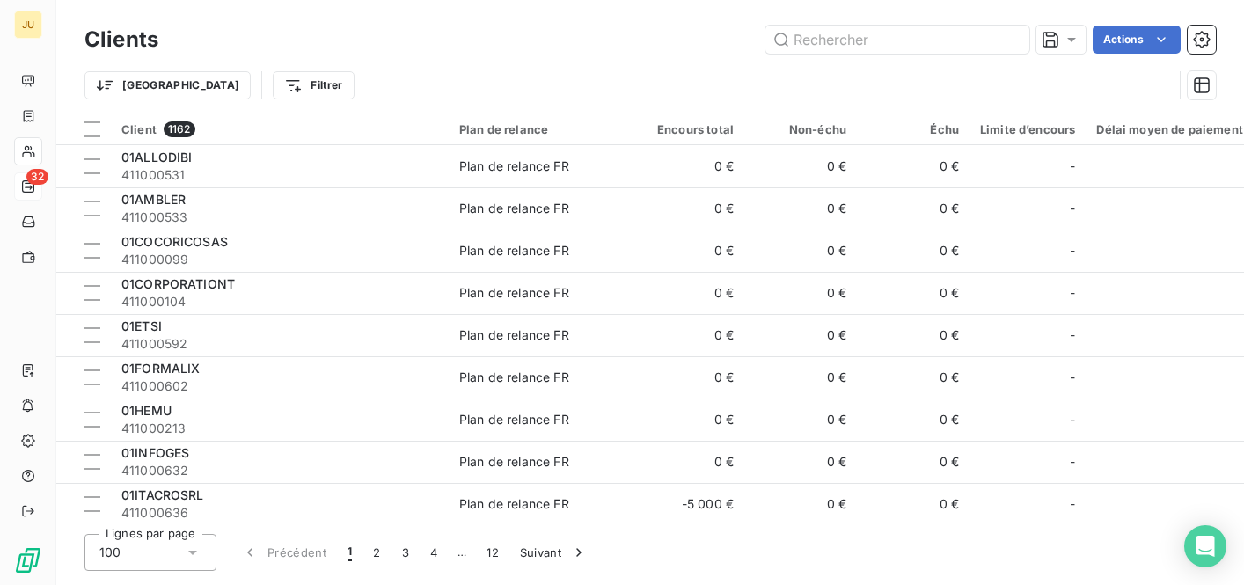
type input ")"
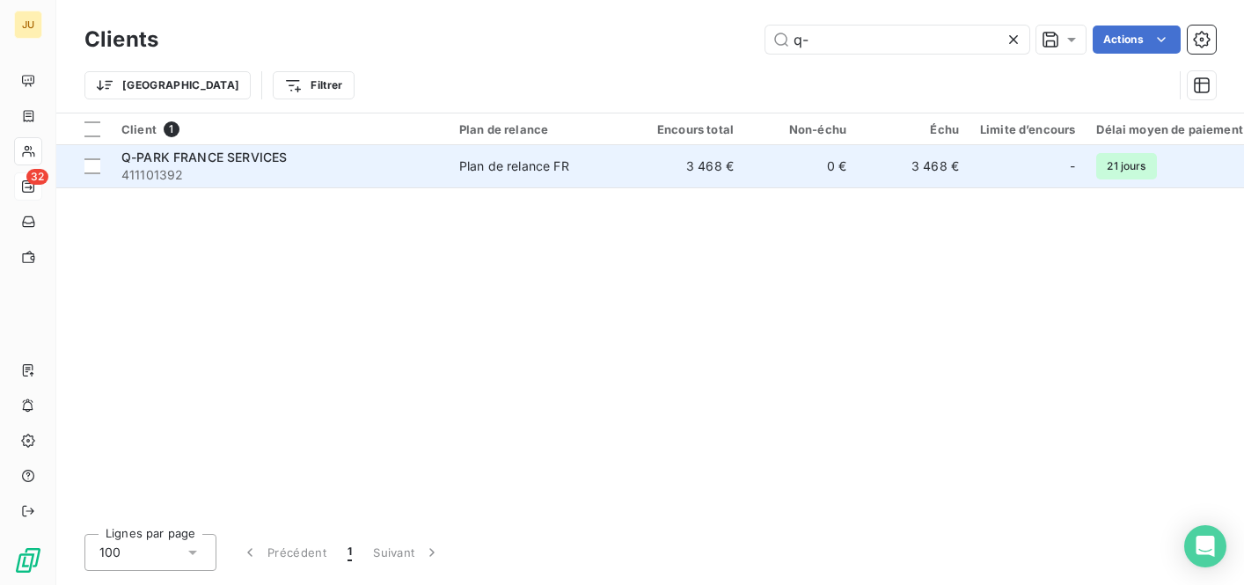
type input "q-"
click at [313, 173] on span "411101392" at bounding box center [279, 175] width 317 height 18
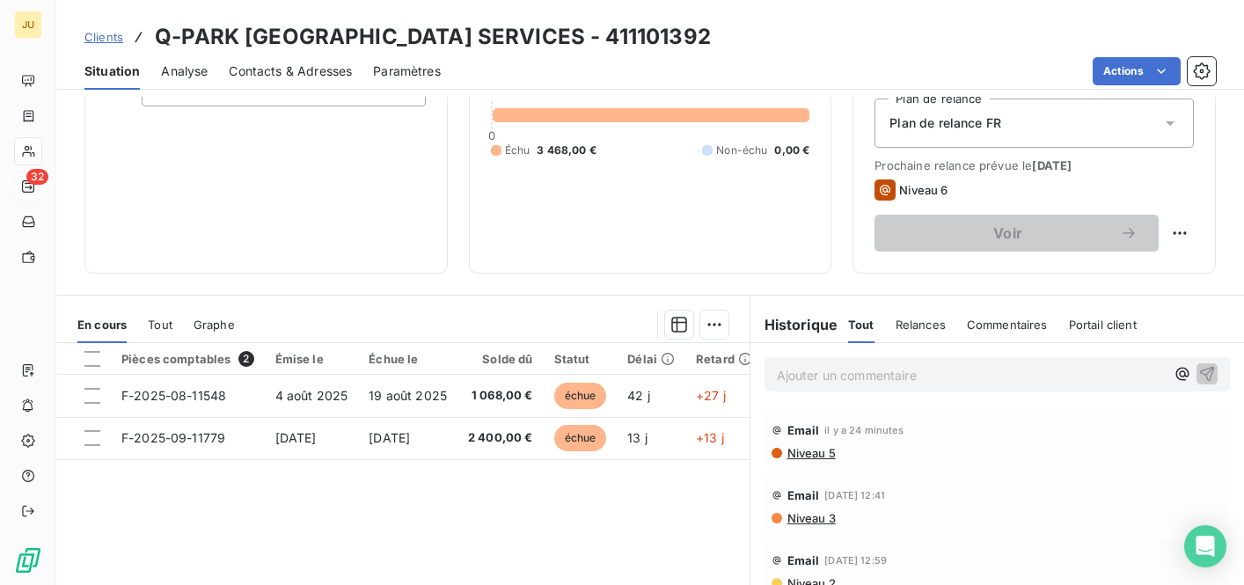
scroll to position [344, 0]
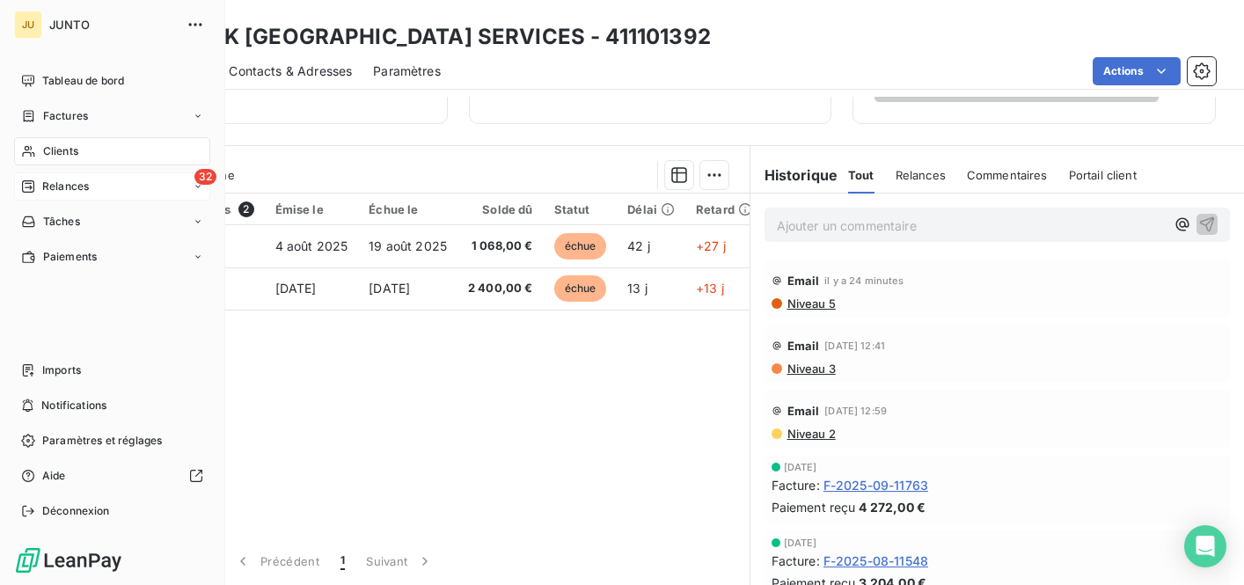
click at [7, 189] on div "JU JUNTO Tableau de bord Factures Clients 32 Relances Tâches Paiements Imports …" at bounding box center [112, 292] width 225 height 585
click at [54, 199] on div "32 Relances" at bounding box center [112, 186] width 196 height 28
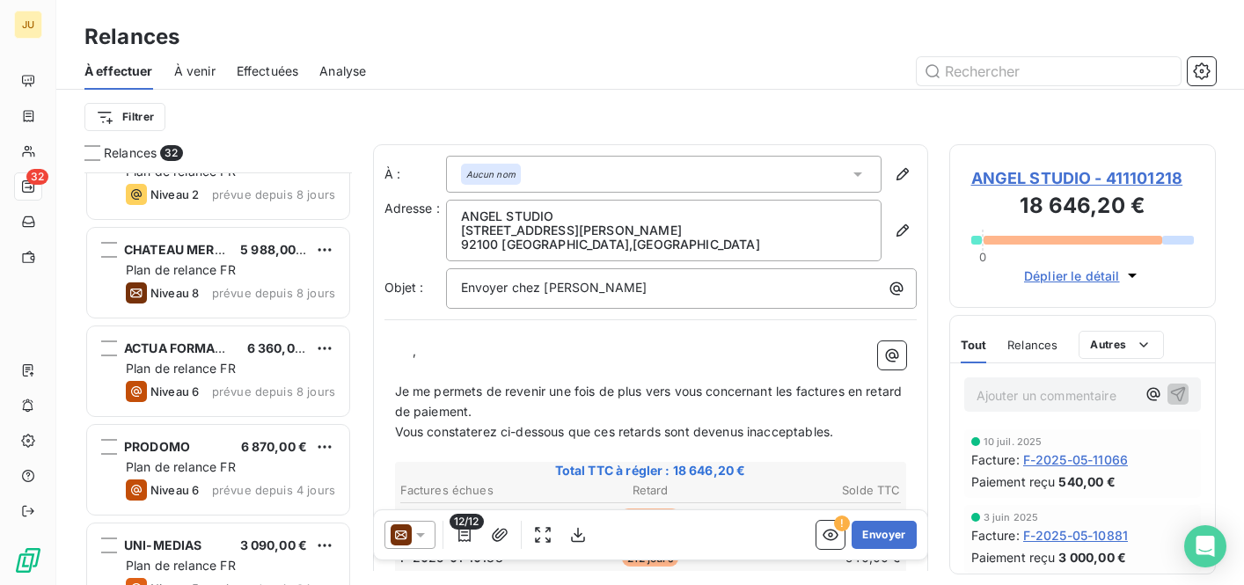
scroll to position [1425, 0]
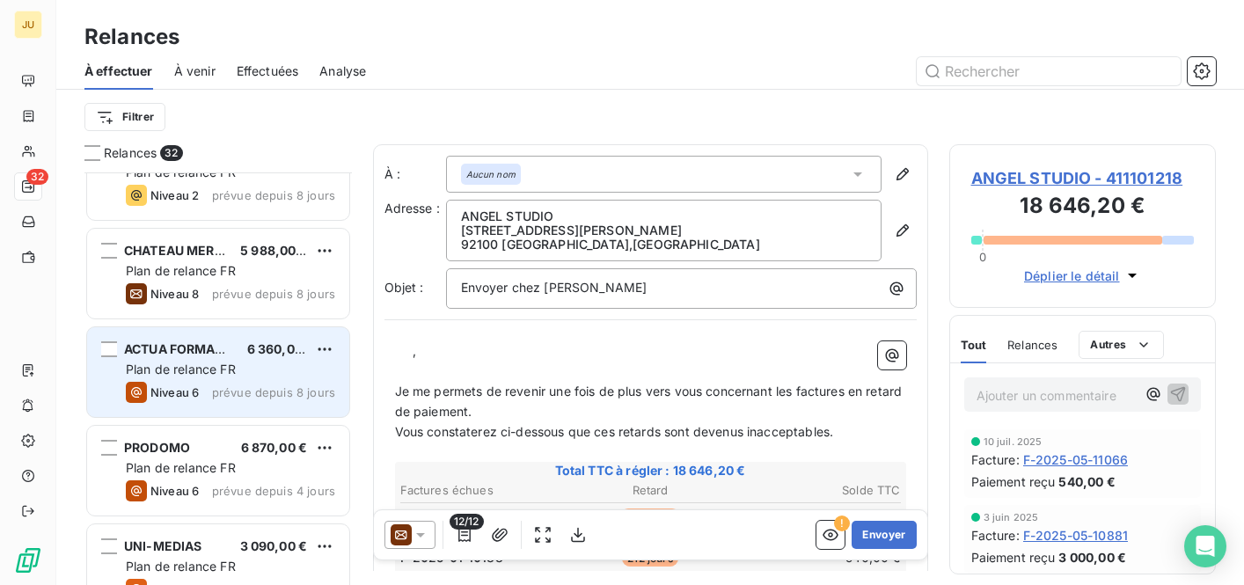
click at [238, 358] on div "ACTUA FORMATION 6 360,00 € Plan de relance FR Niveau 6 prévue depuis 8 jours" at bounding box center [218, 372] width 262 height 90
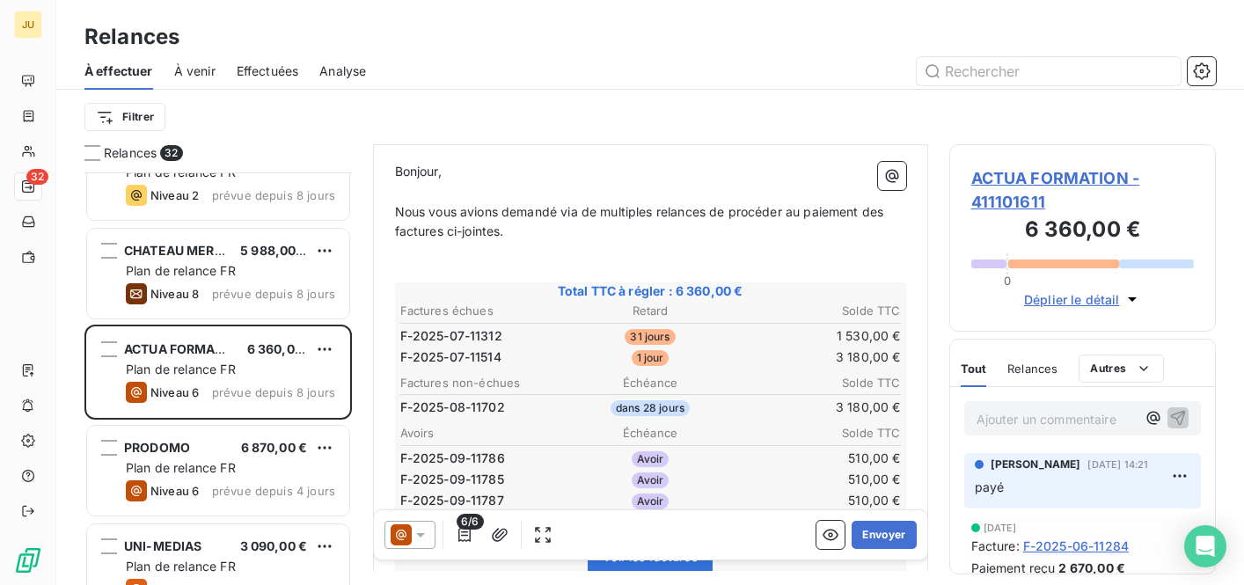
scroll to position [288, 0]
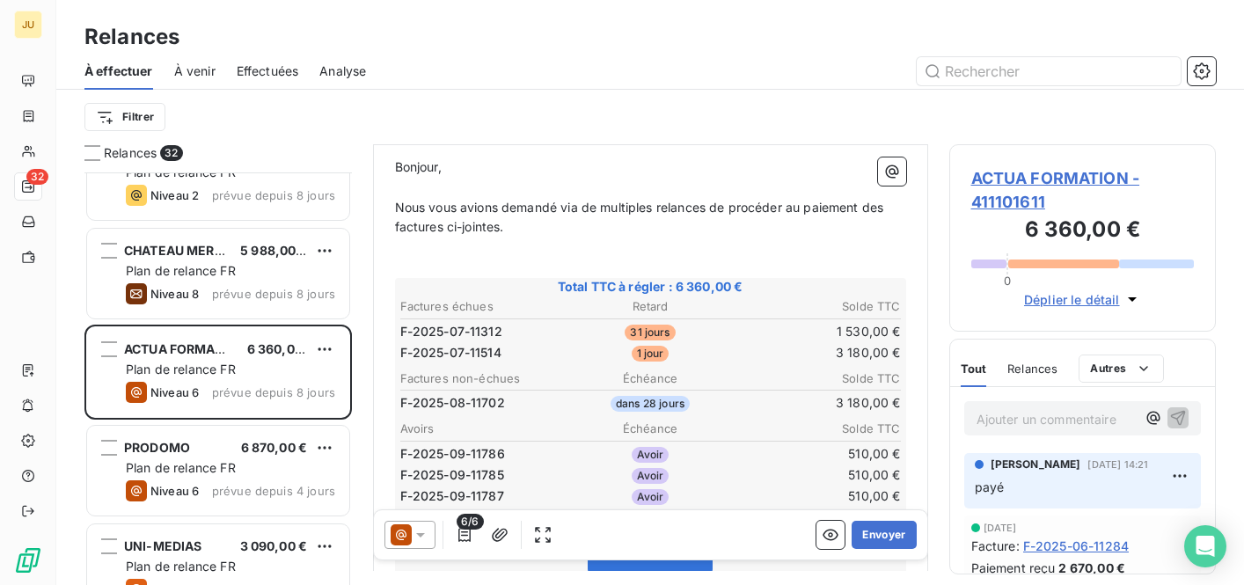
click at [420, 536] on icon at bounding box center [420, 535] width 9 height 4
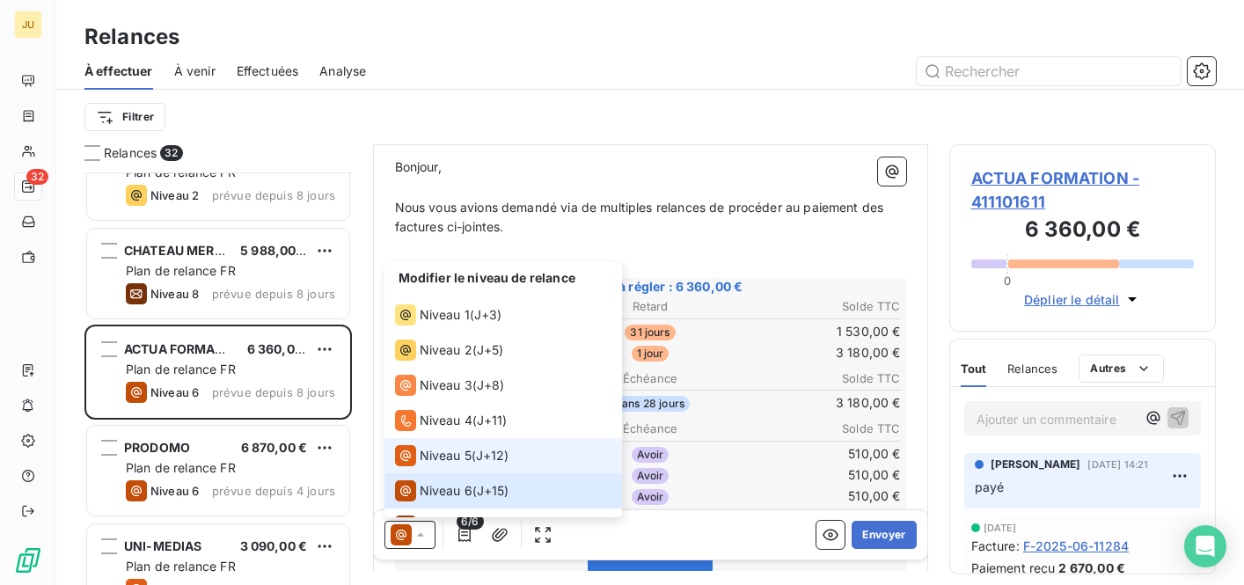
click at [439, 464] on span "Niveau 5" at bounding box center [446, 456] width 52 height 18
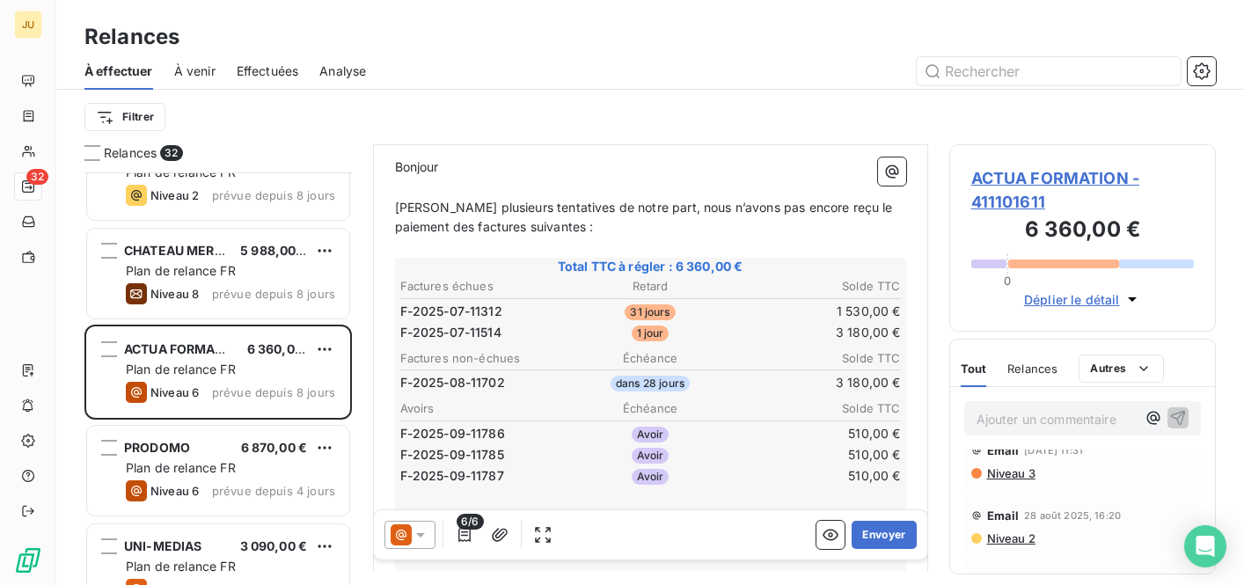
scroll to position [253, 0]
click at [1014, 454] on span "Niveau 3" at bounding box center [1010, 458] width 50 height 14
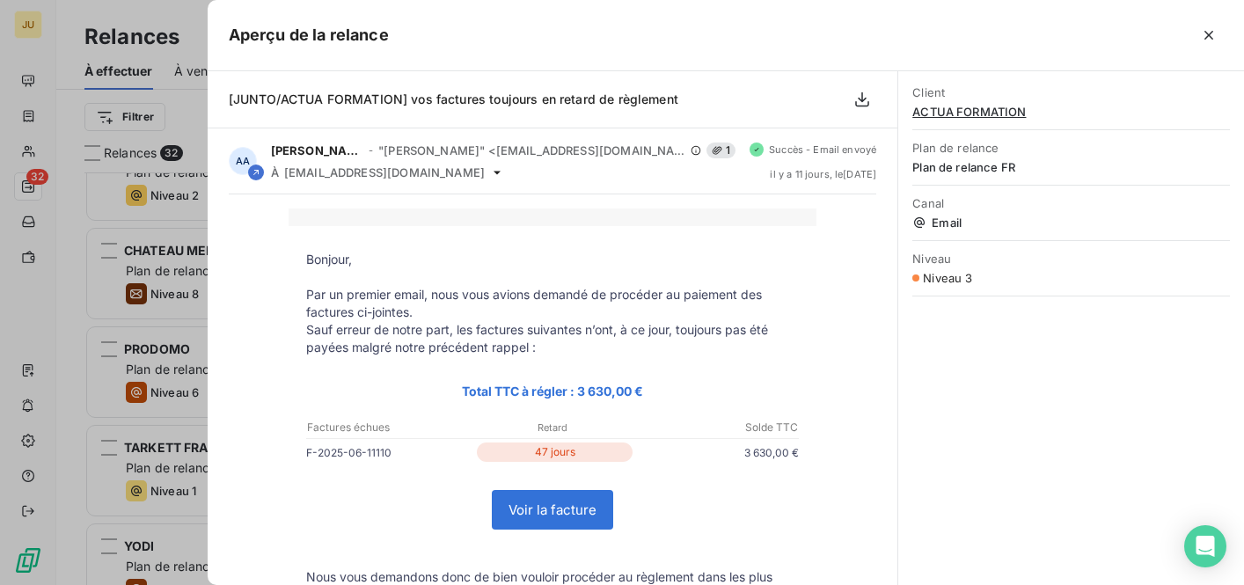
click at [182, 54] on div at bounding box center [622, 292] width 1244 height 585
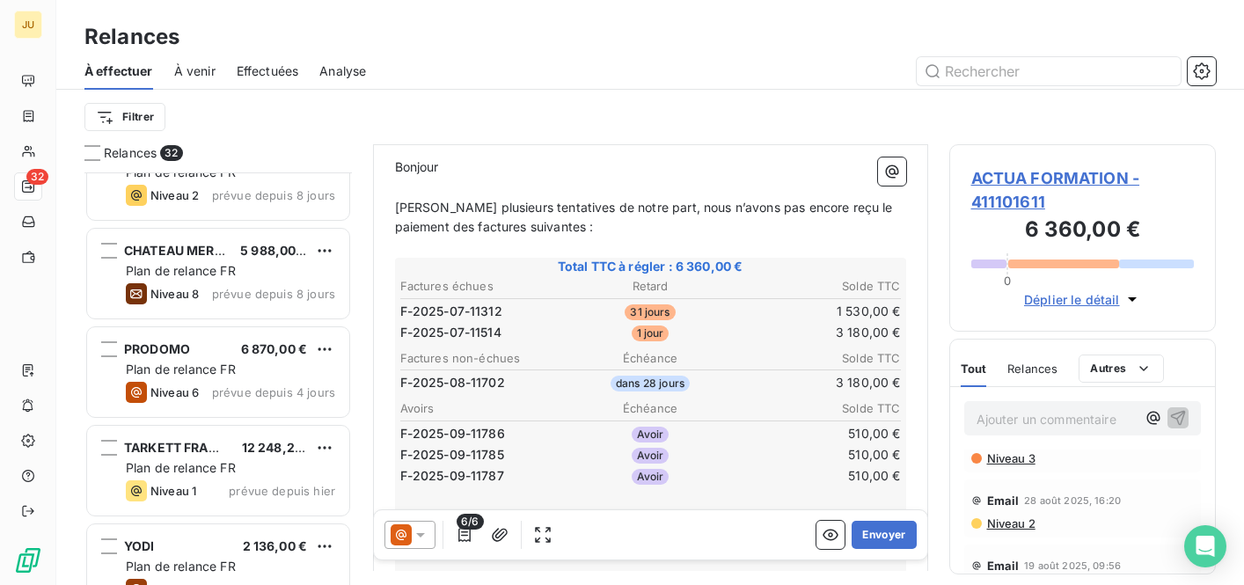
click at [1015, 428] on p "Ajouter un commentaire ﻿" at bounding box center [1057, 419] width 160 height 22
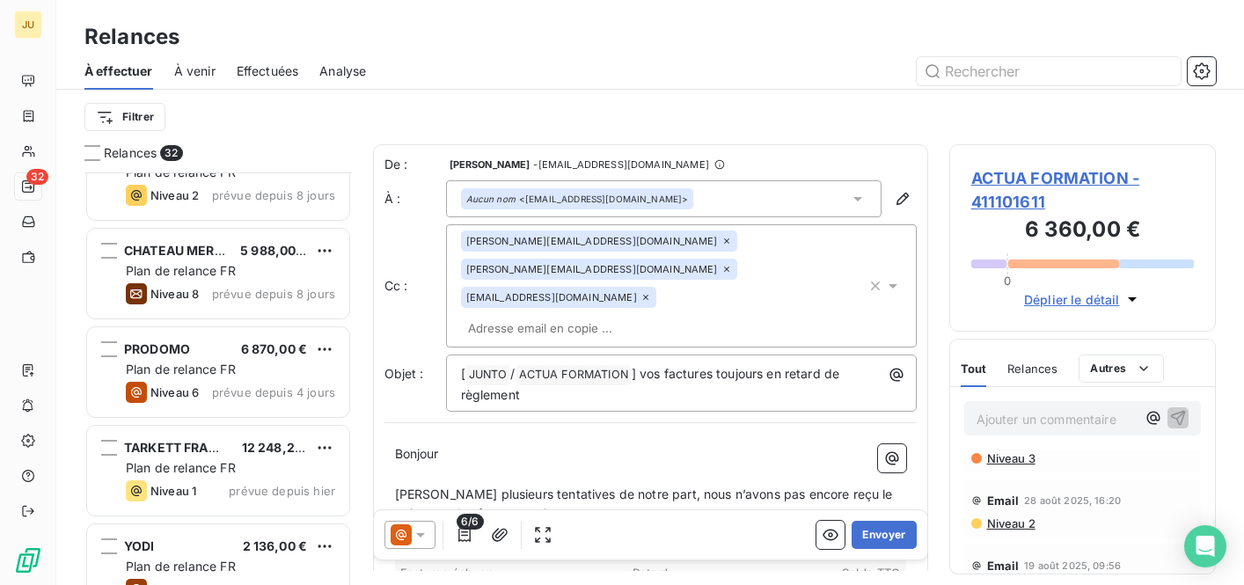
click at [664, 315] on input "text" at bounding box center [562, 328] width 203 height 26
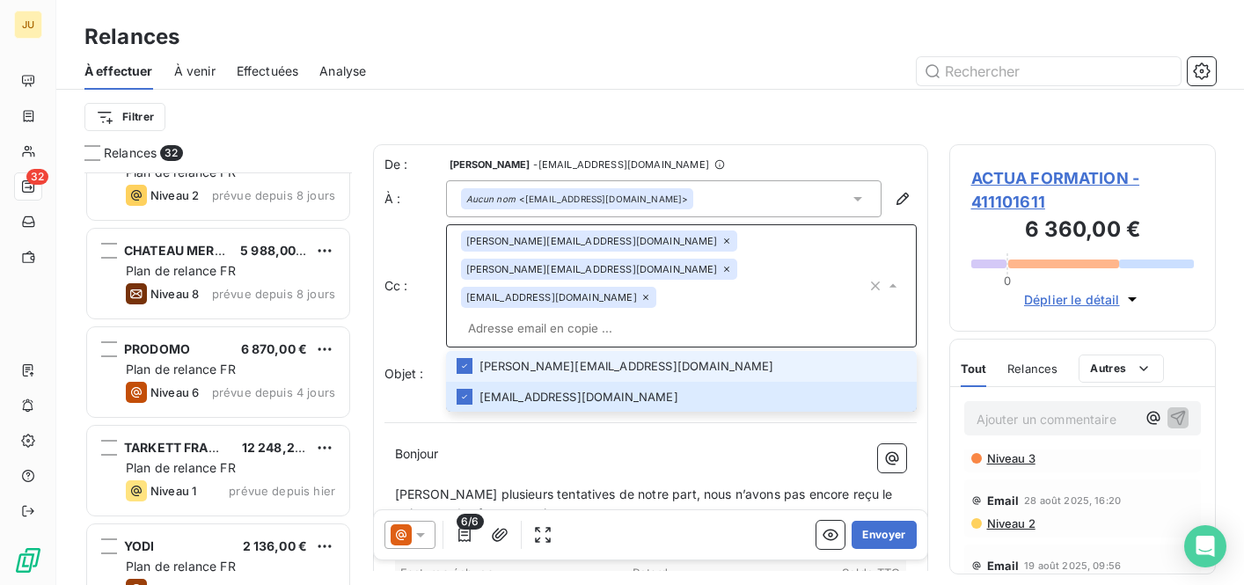
paste input "[PERSON_NAME][EMAIL_ADDRESS][DOMAIN_NAME]"
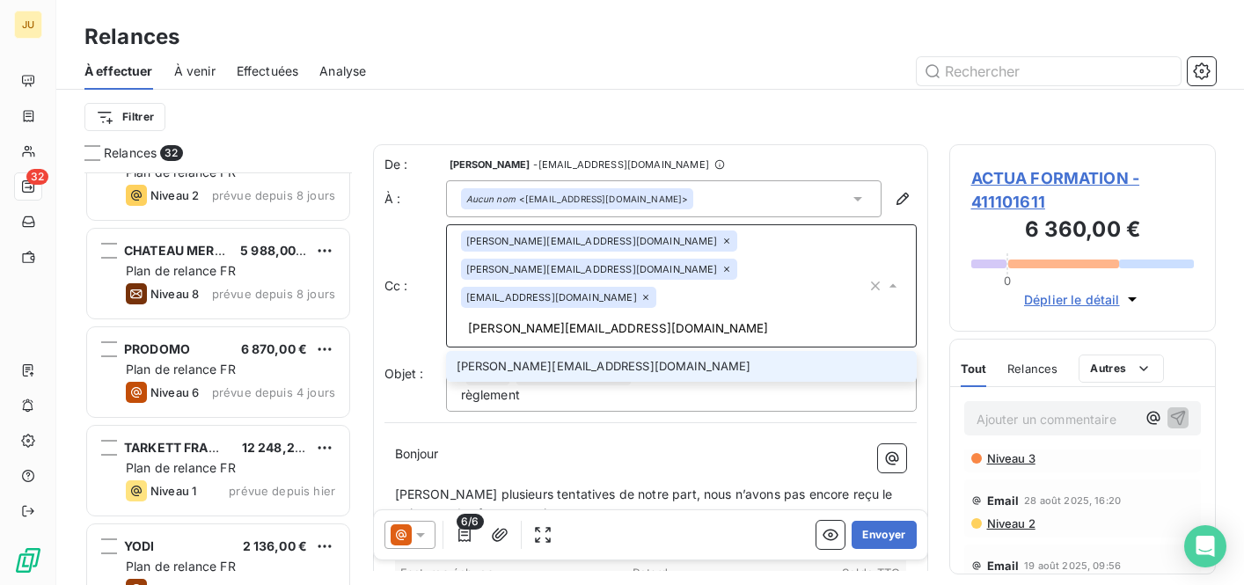
type input "[PERSON_NAME][EMAIL_ADDRESS][DOMAIN_NAME]"
click at [655, 351] on li "[PERSON_NAME][EMAIL_ADDRESS][DOMAIN_NAME]" at bounding box center [681, 366] width 471 height 31
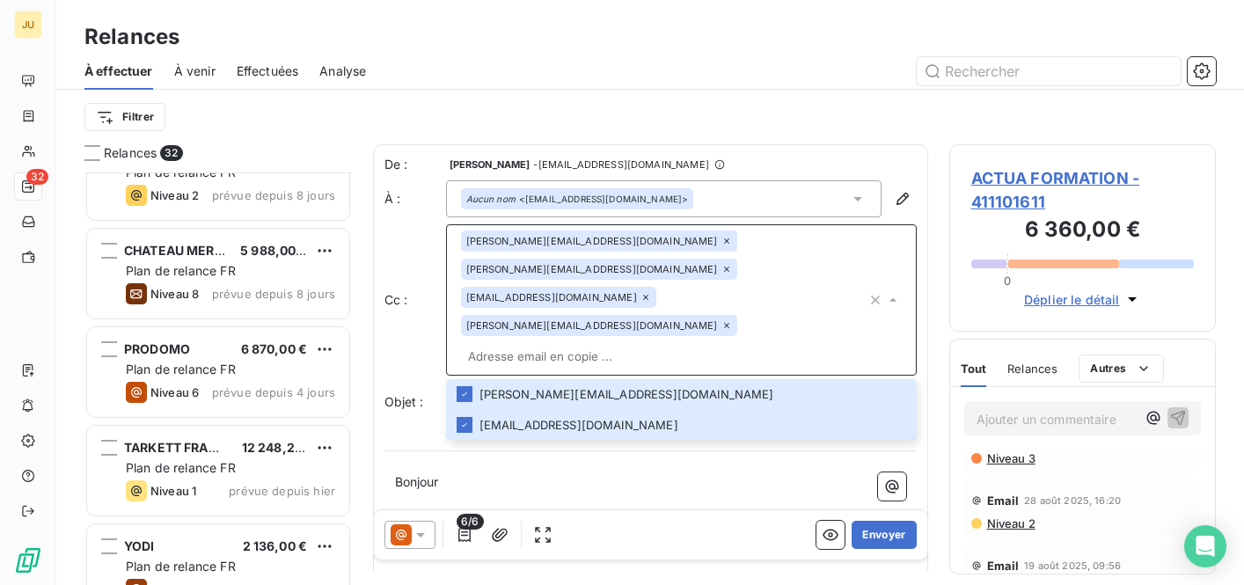
click at [683, 493] on p "﻿" at bounding box center [650, 503] width 511 height 20
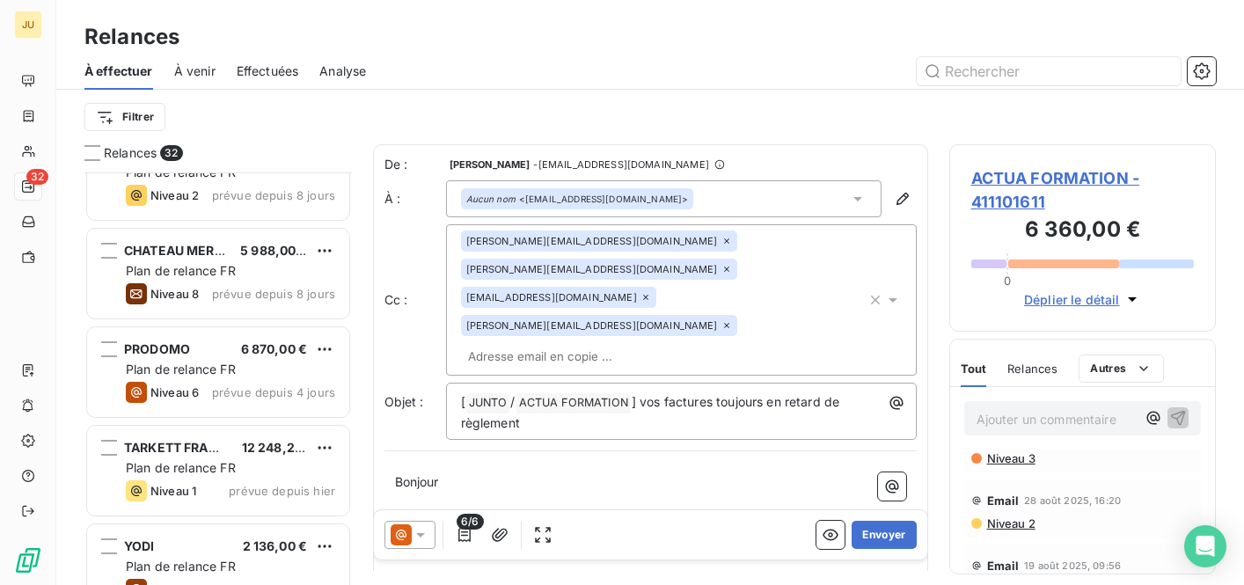
click at [707, 297] on div "[PERSON_NAME][EMAIL_ADDRESS][DOMAIN_NAME] [DOMAIN_NAME][EMAIL_ADDRESS][DOMAIN_N…" at bounding box center [664, 300] width 406 height 139
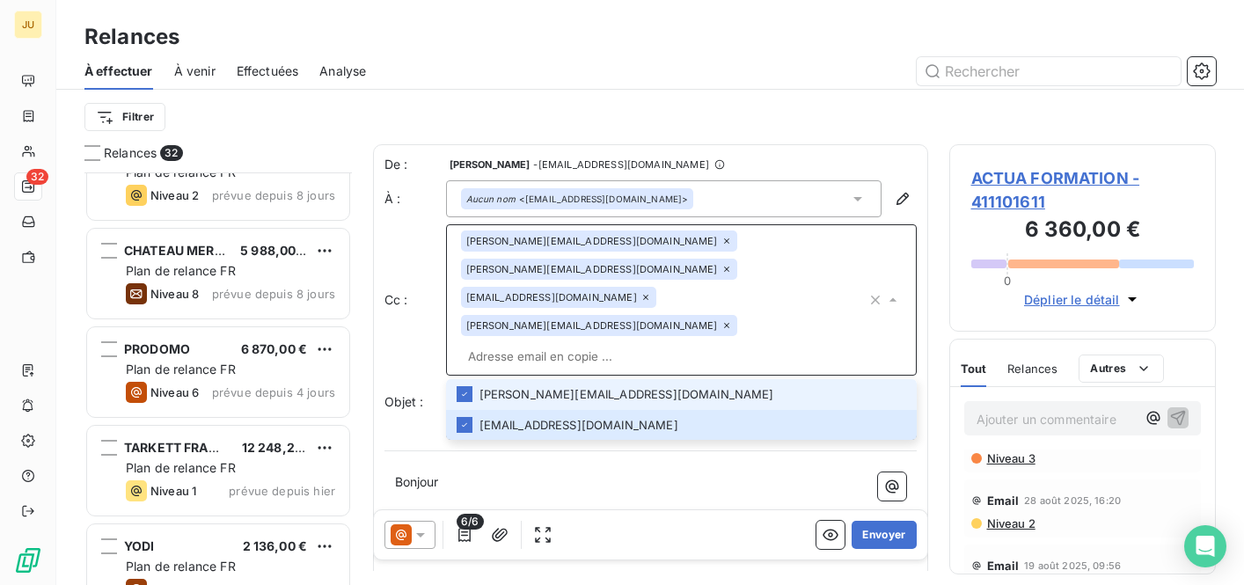
paste input "[PERSON_NAME][EMAIL_ADDRESS][DOMAIN_NAME]"
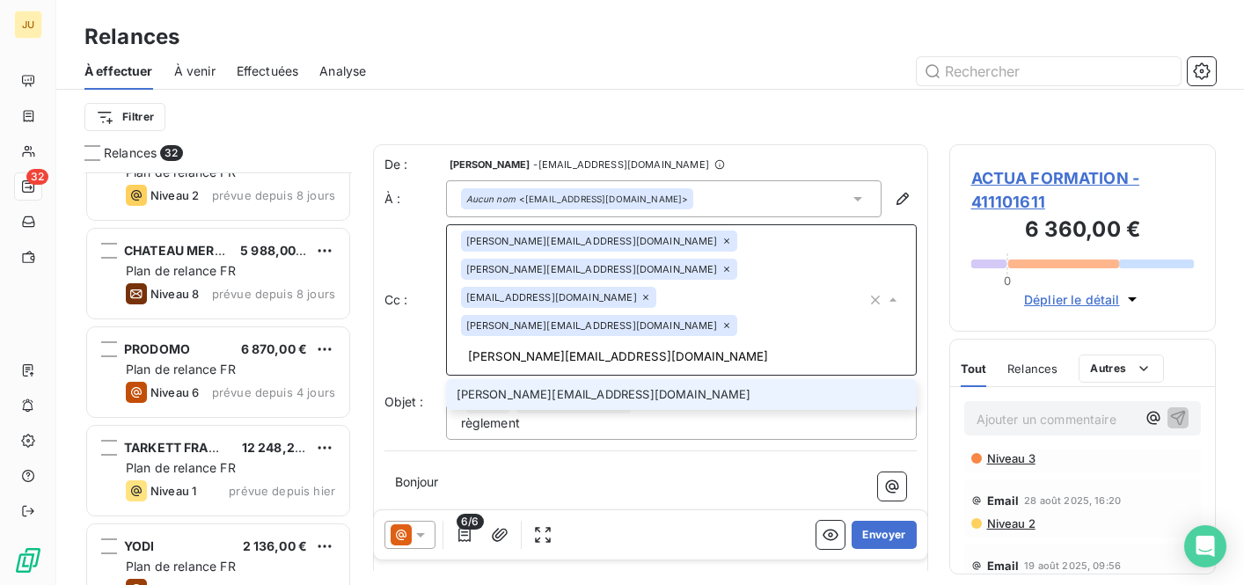
click at [998, 460] on span "Niveau 3" at bounding box center [1010, 458] width 50 height 14
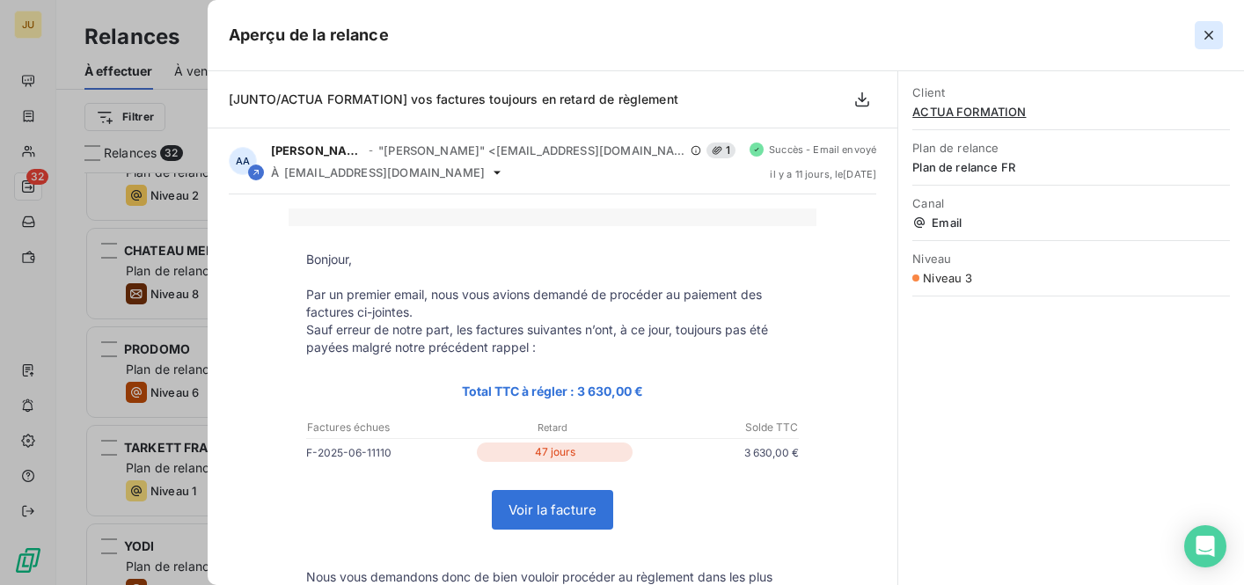
click at [1198, 36] on button "button" at bounding box center [1209, 35] width 28 height 28
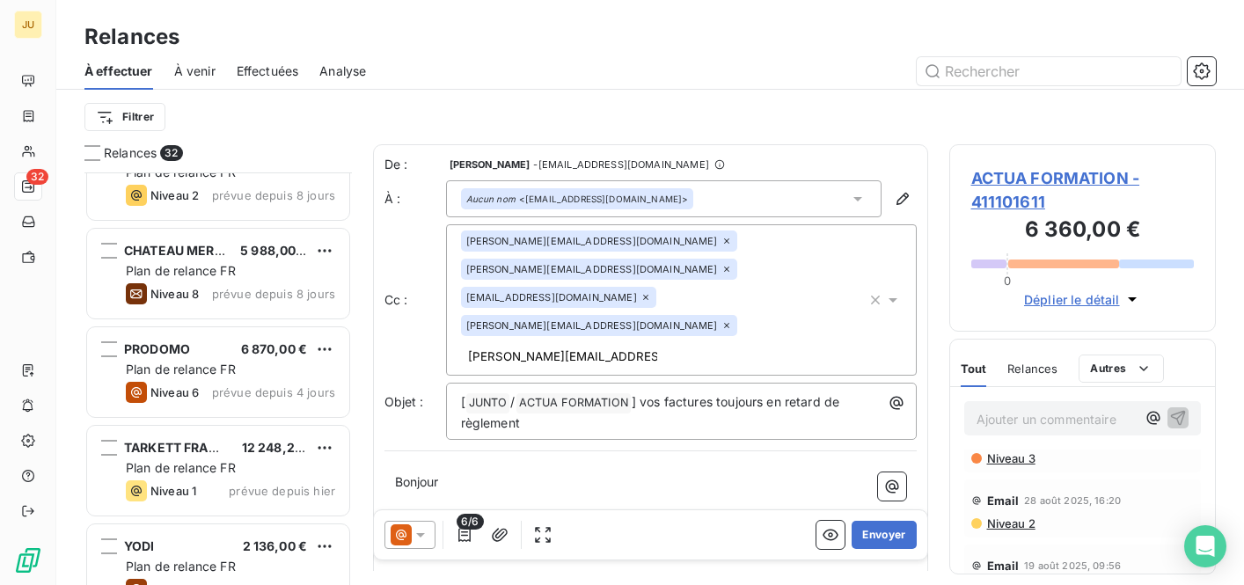
click at [675, 294] on div "[PERSON_NAME][EMAIL_ADDRESS][DOMAIN_NAME] [DOMAIN_NAME][EMAIL_ADDRESS][DOMAIN_N…" at bounding box center [664, 300] width 406 height 139
type input "[PERSON_NAME][EMAIL_ADDRESS][DOMAIN_NAME]"
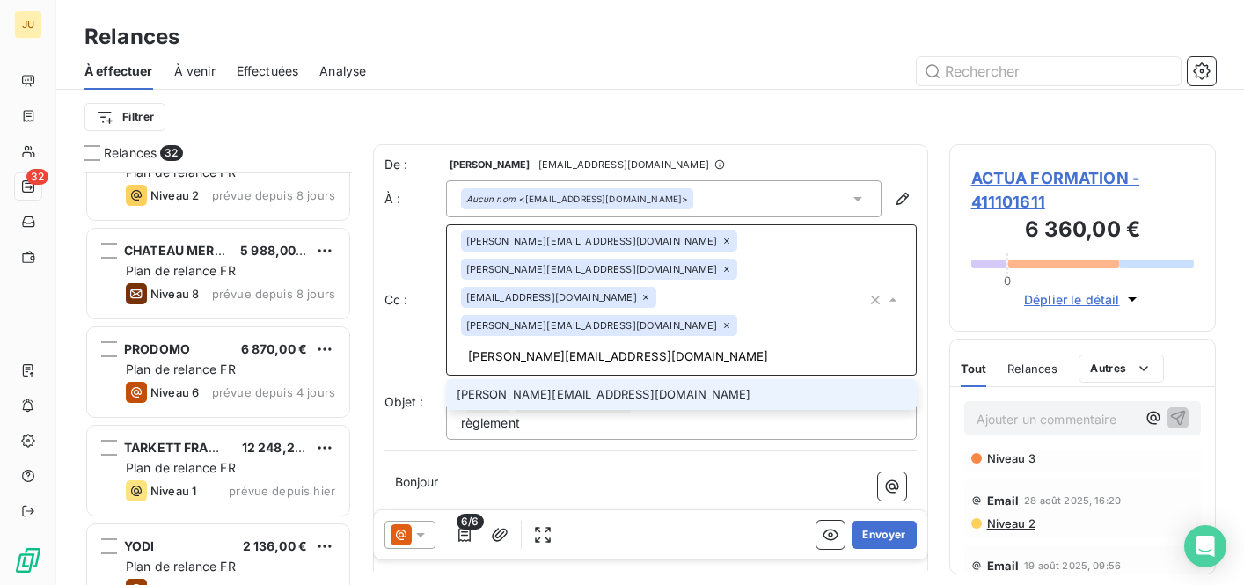
click at [634, 379] on li "[PERSON_NAME][EMAIL_ADDRESS][DOMAIN_NAME]" at bounding box center [681, 394] width 471 height 31
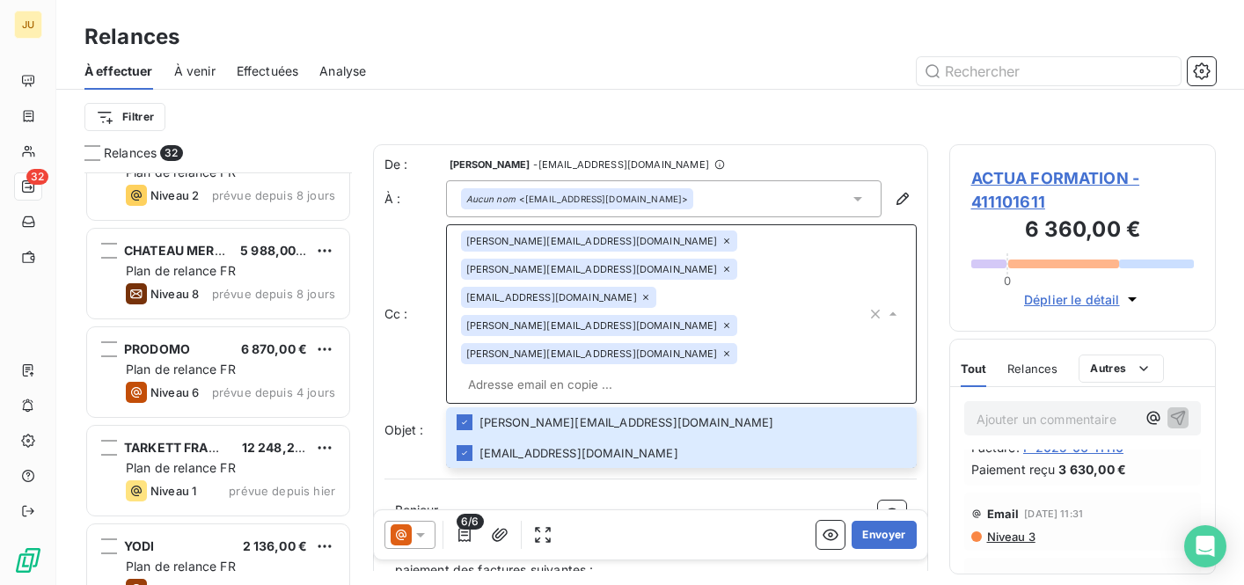
scroll to position [154, 0]
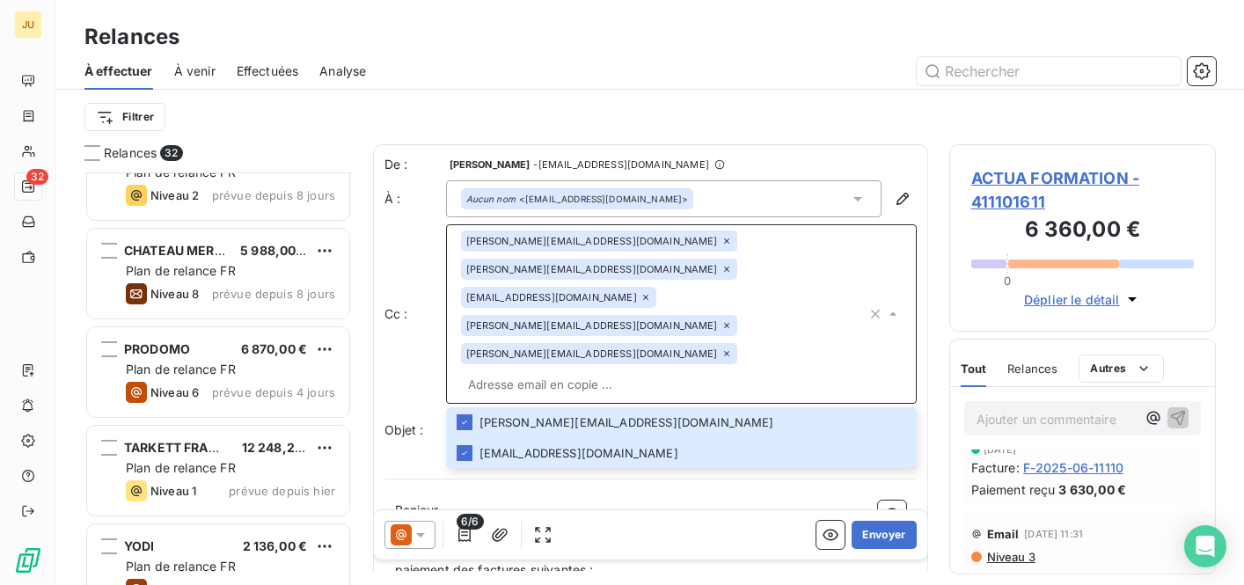
click at [415, 543] on icon at bounding box center [421, 535] width 18 height 18
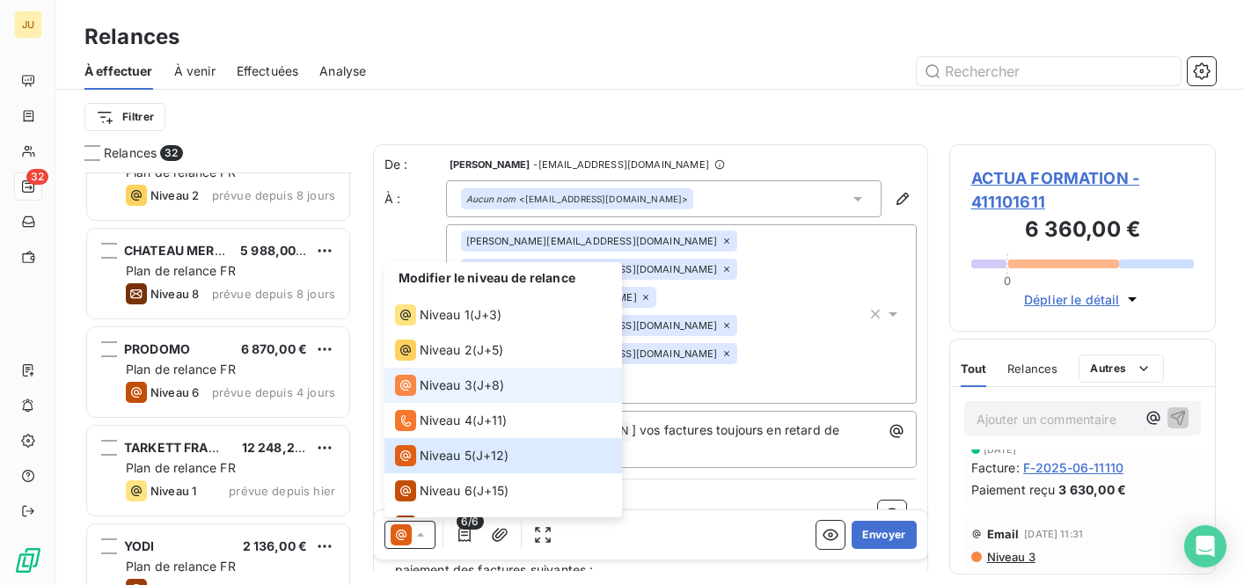
click at [478, 392] on div "Niveau 3 ( J+8 )" at bounding box center [450, 385] width 110 height 21
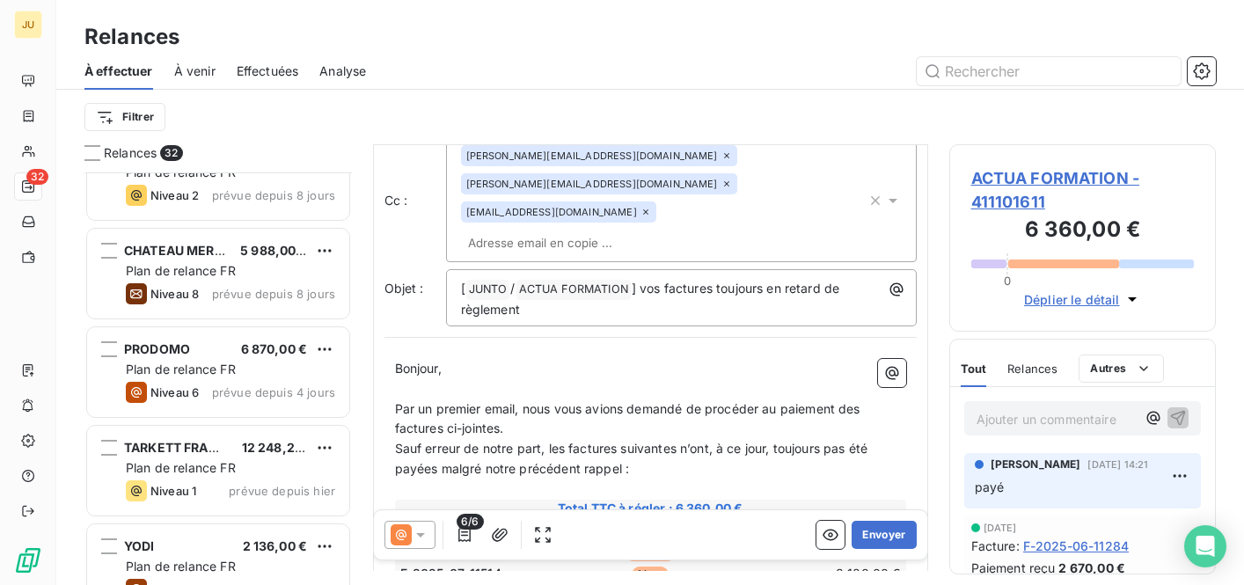
scroll to position [0, 0]
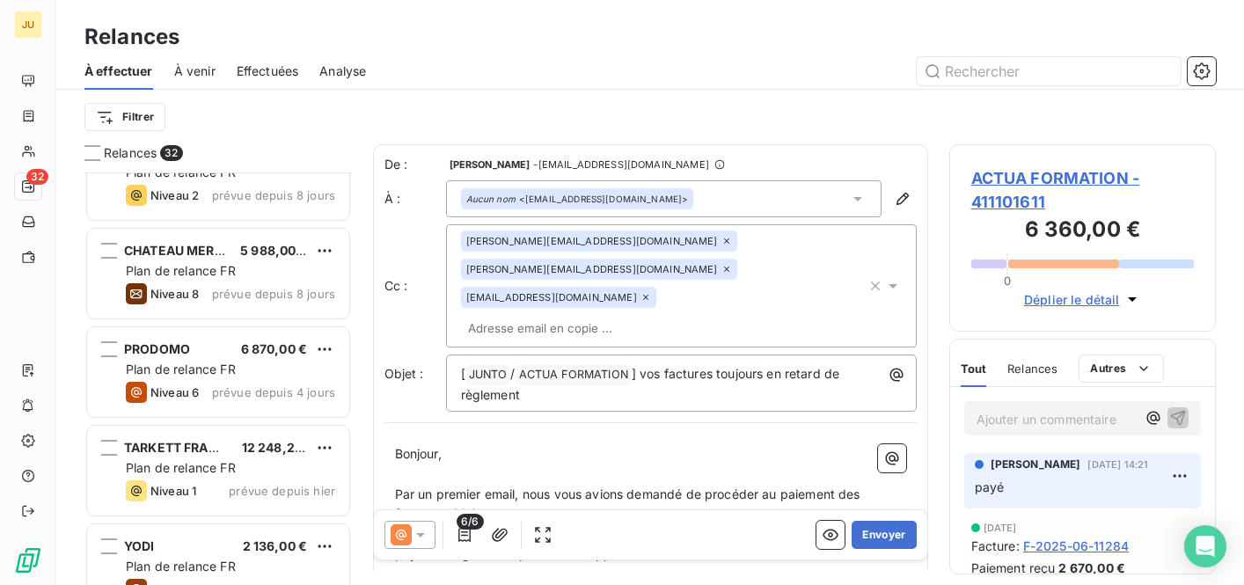
click at [648, 315] on input "text" at bounding box center [562, 328] width 203 height 26
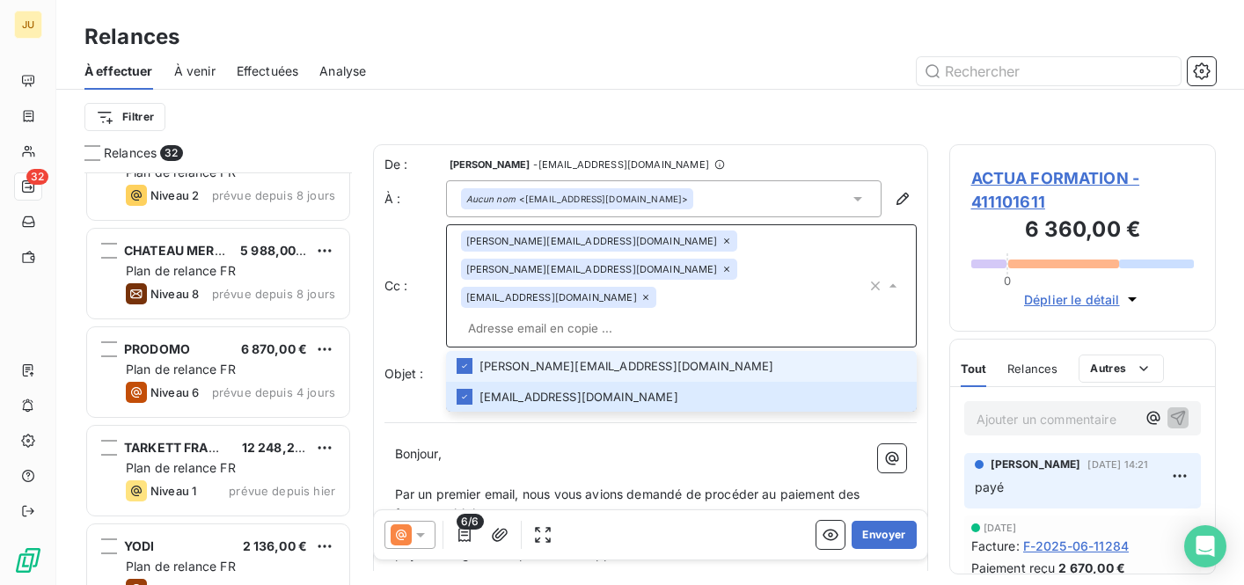
paste input "[PERSON_NAME][EMAIL_ADDRESS][DOMAIN_NAME]"
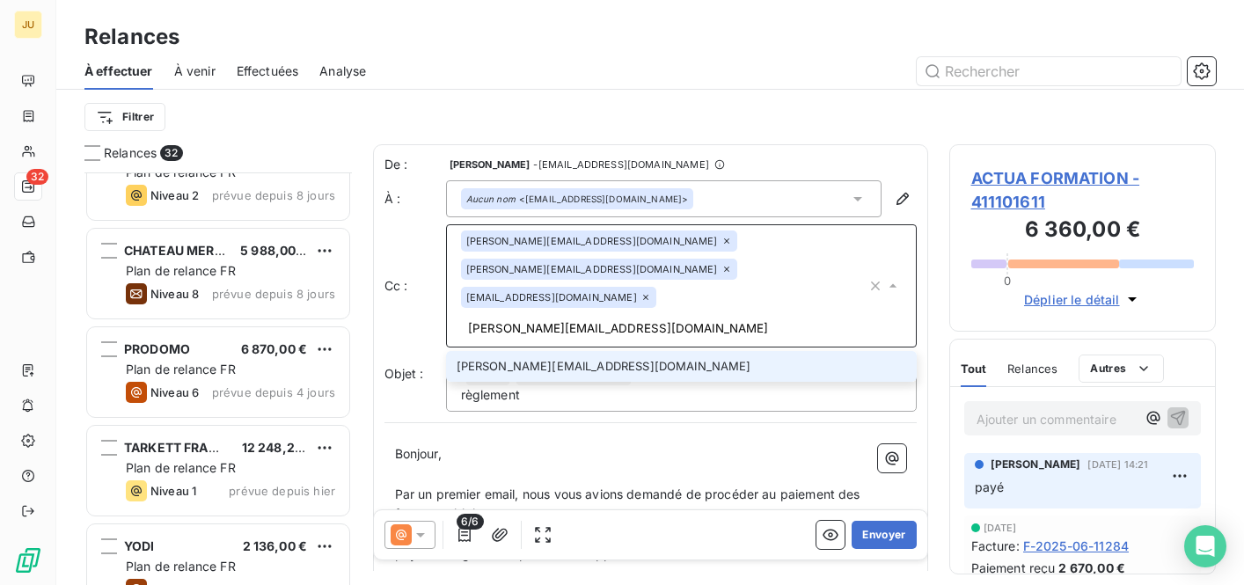
type input "[PERSON_NAME][EMAIL_ADDRESS][DOMAIN_NAME]"
click at [621, 351] on li "[PERSON_NAME][EMAIL_ADDRESS][DOMAIN_NAME]" at bounding box center [681, 366] width 471 height 31
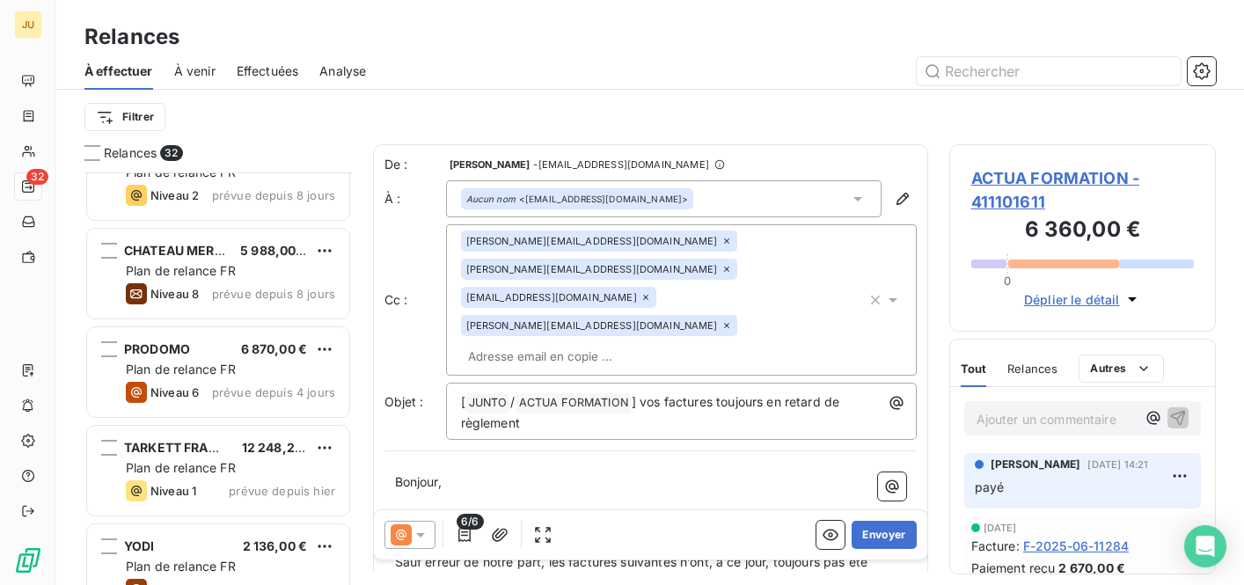
click at [565, 343] on input "text" at bounding box center [562, 356] width 203 height 26
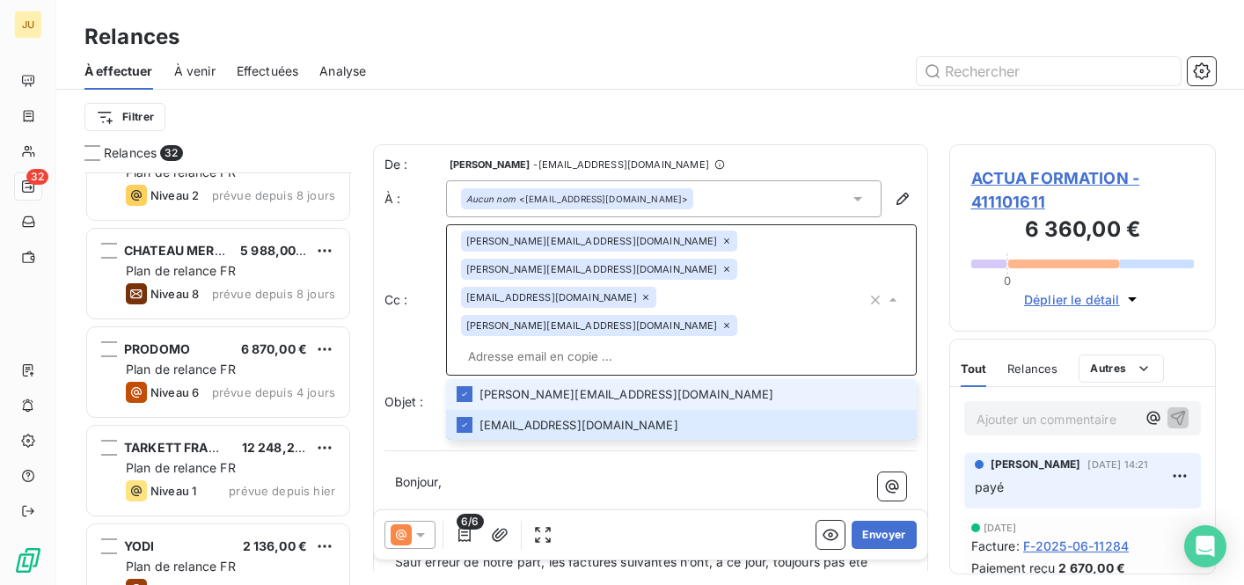
paste input "[PERSON_NAME][EMAIL_ADDRESS][DOMAIN_NAME]"
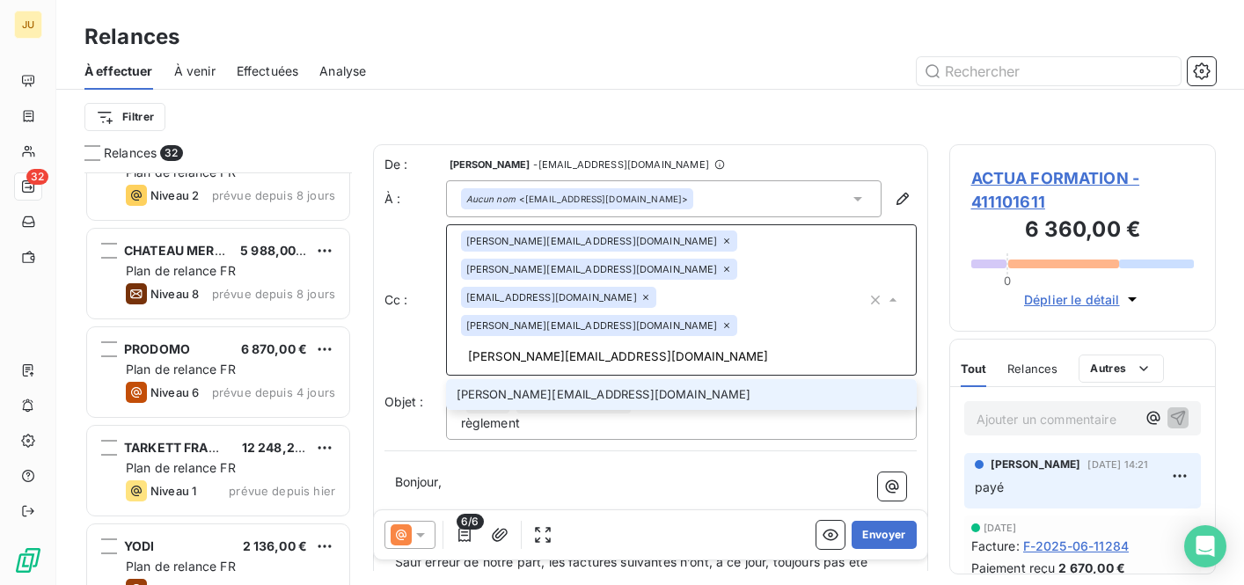
type input "[PERSON_NAME][EMAIL_ADDRESS][DOMAIN_NAME]"
click at [560, 379] on li "[PERSON_NAME][EMAIL_ADDRESS][DOMAIN_NAME]" at bounding box center [681, 394] width 471 height 31
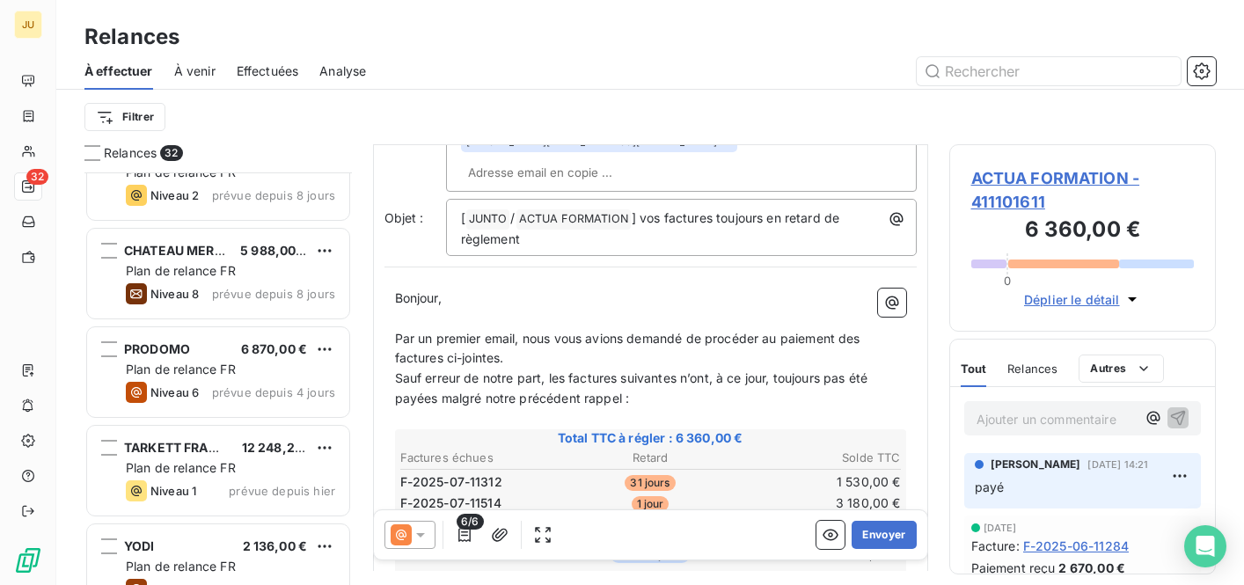
scroll to position [218, 0]
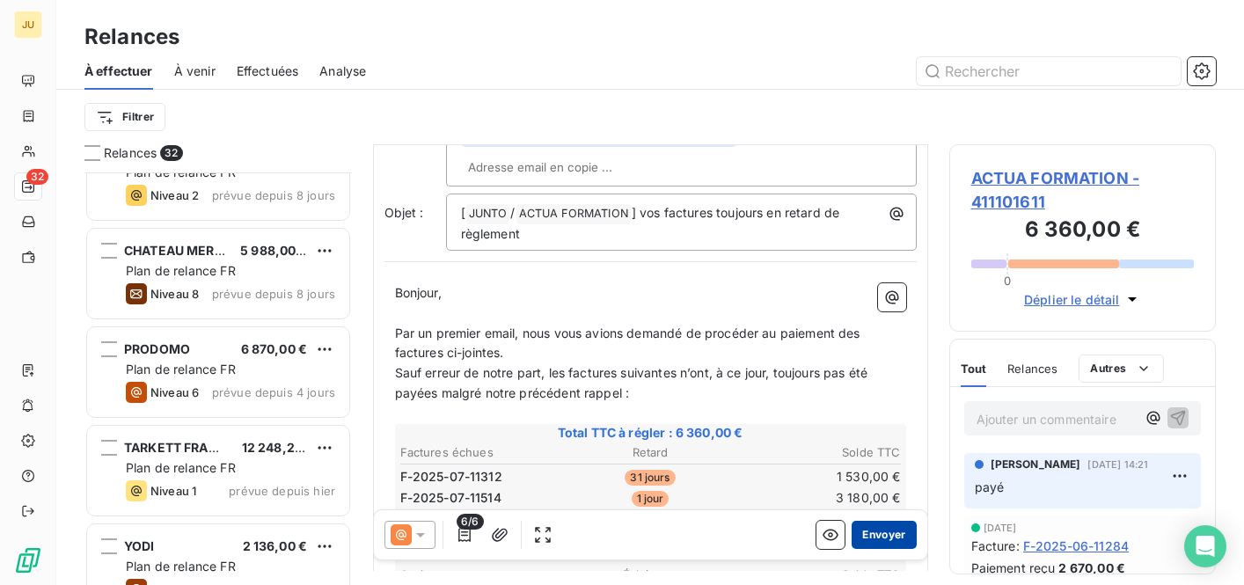
click at [878, 532] on button "Envoyer" at bounding box center [884, 535] width 64 height 28
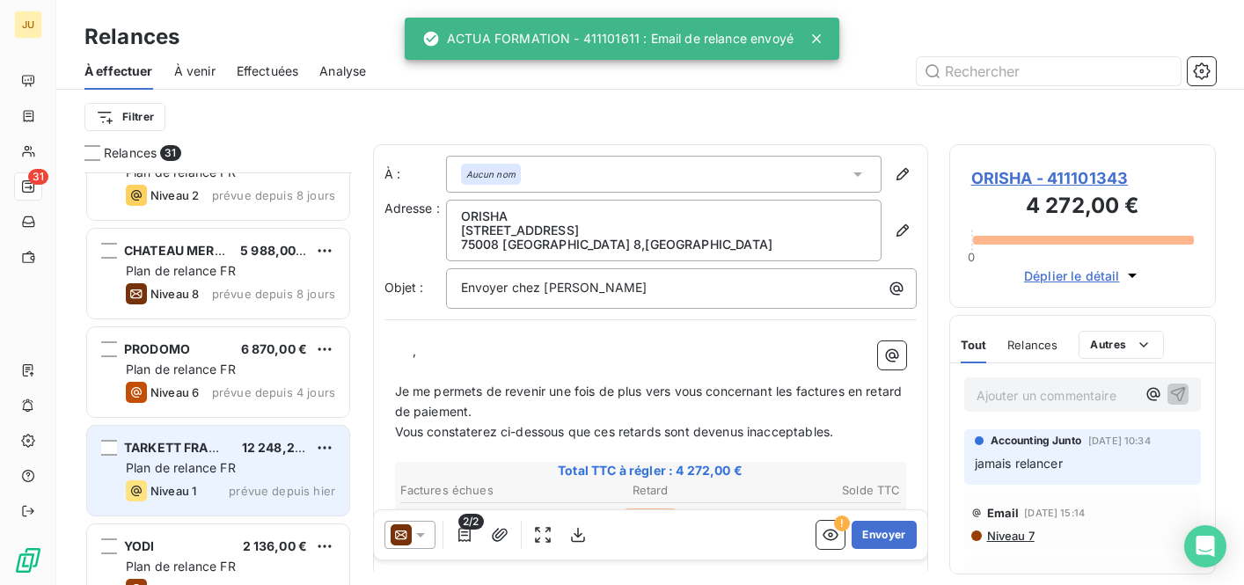
click at [213, 449] on span "TARKETT FRANCE" at bounding box center [179, 447] width 111 height 15
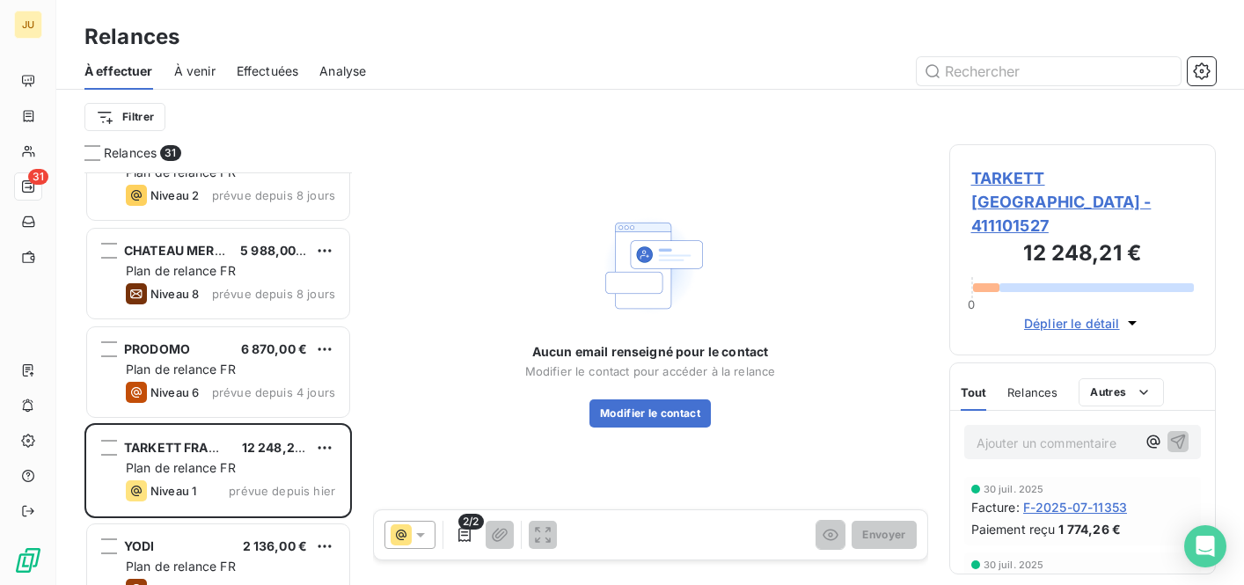
click at [417, 542] on icon at bounding box center [421, 535] width 18 height 18
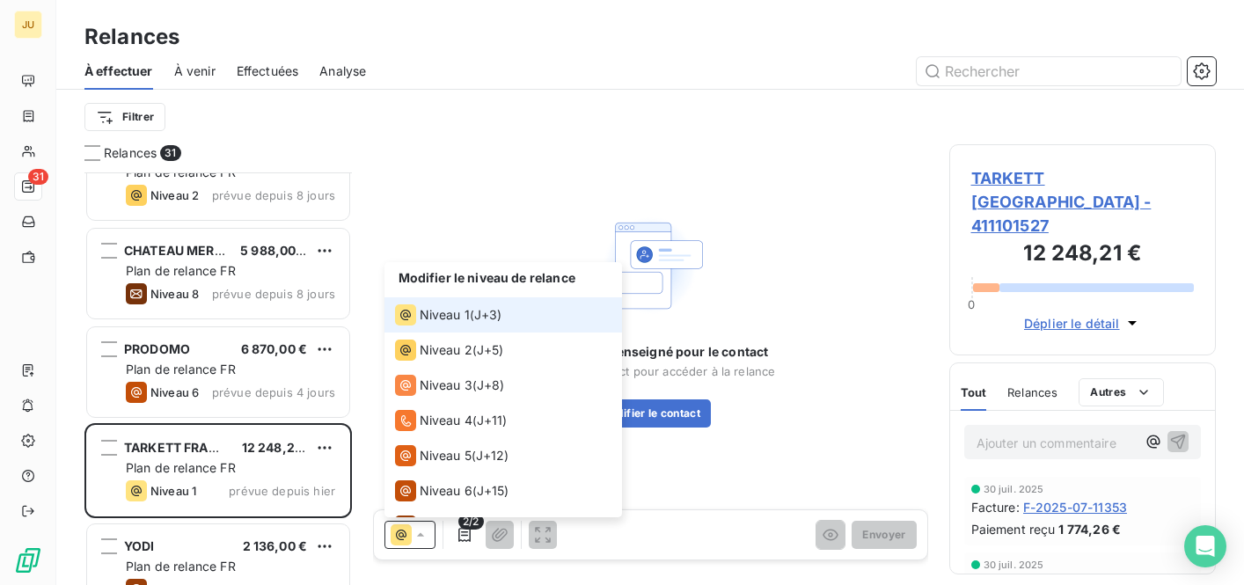
click at [417, 542] on icon at bounding box center [421, 535] width 18 height 18
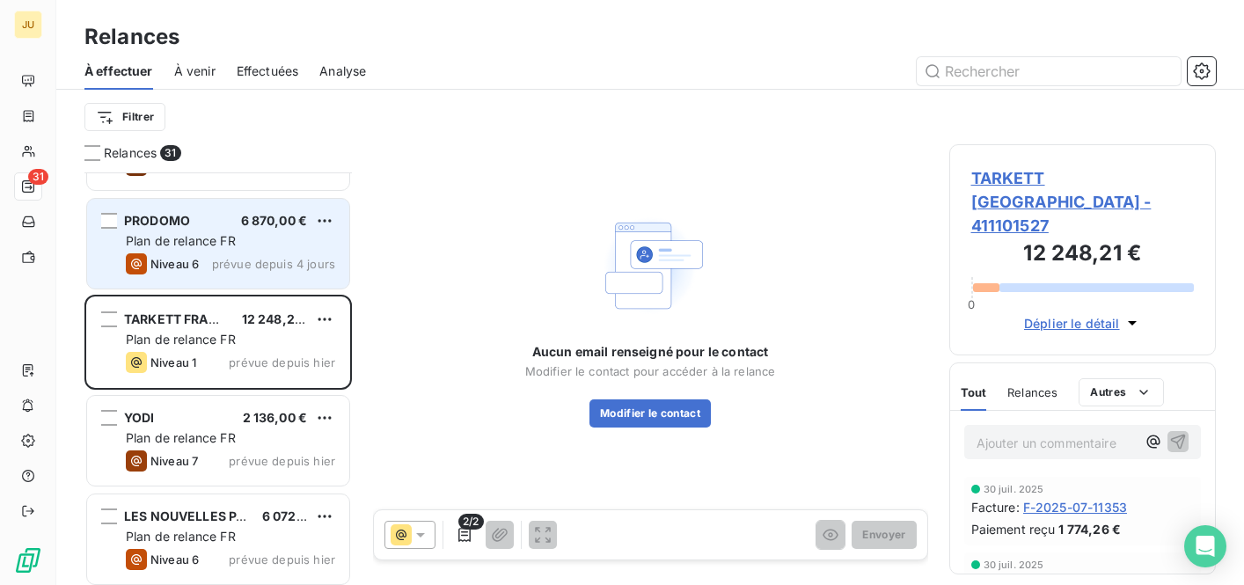
scroll to position [1614, 0]
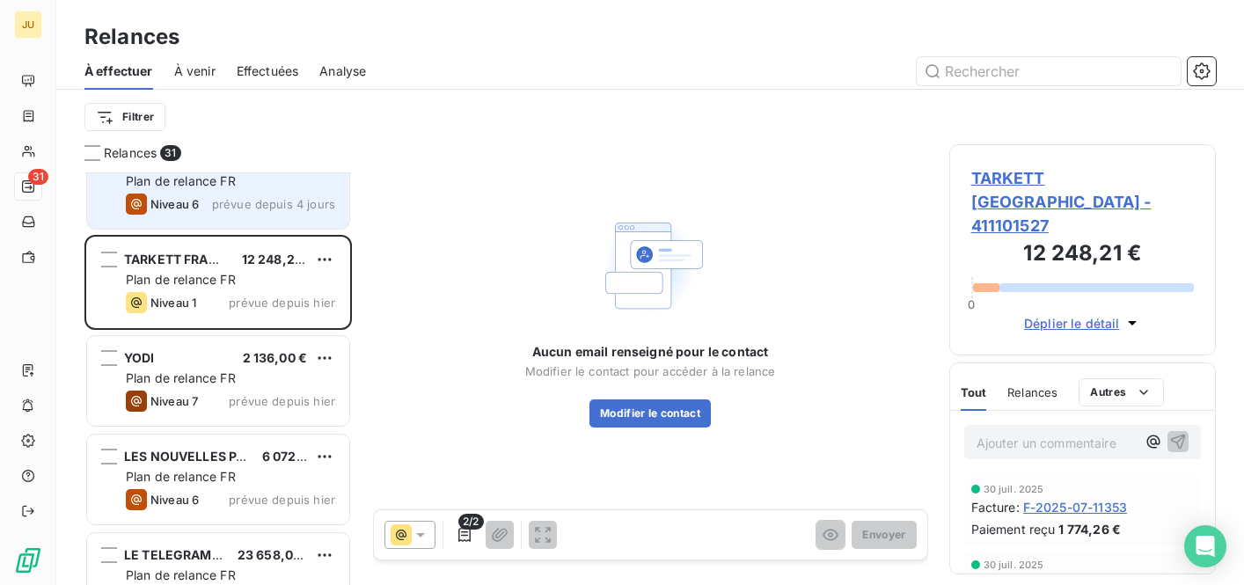
click at [234, 210] on span "prévue depuis 4 jours" at bounding box center [273, 204] width 123 height 14
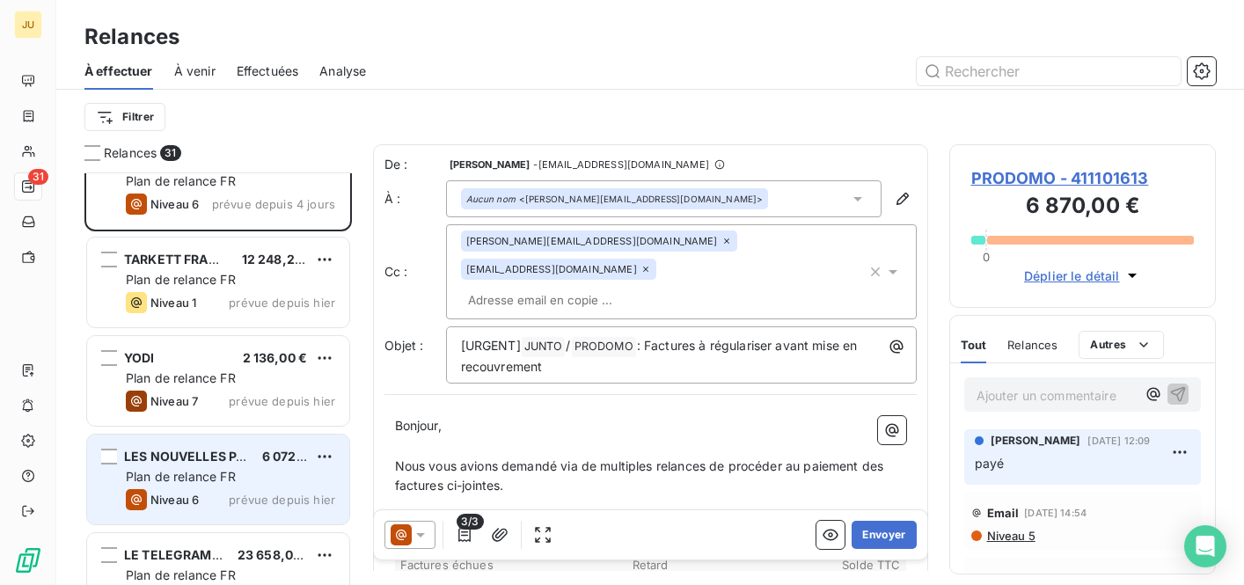
click at [238, 467] on div "LES NOUVELLES PAILLES SAS 6 072,00 € Plan de relance FR Niveau 6 prévue depuis …" at bounding box center [218, 480] width 262 height 90
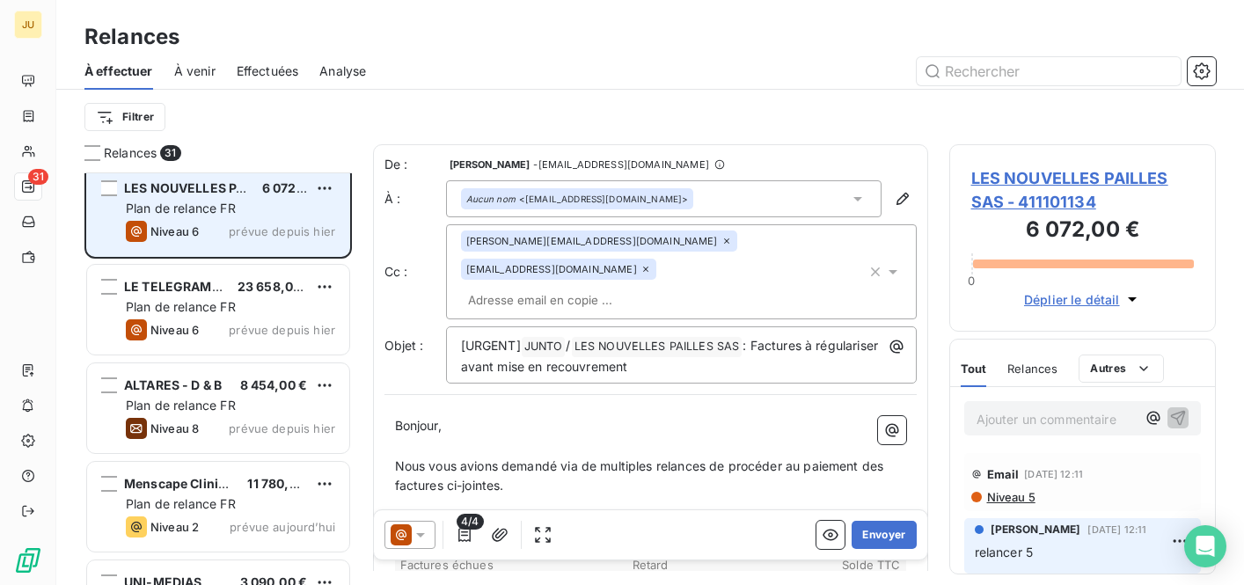
scroll to position [1924, 0]
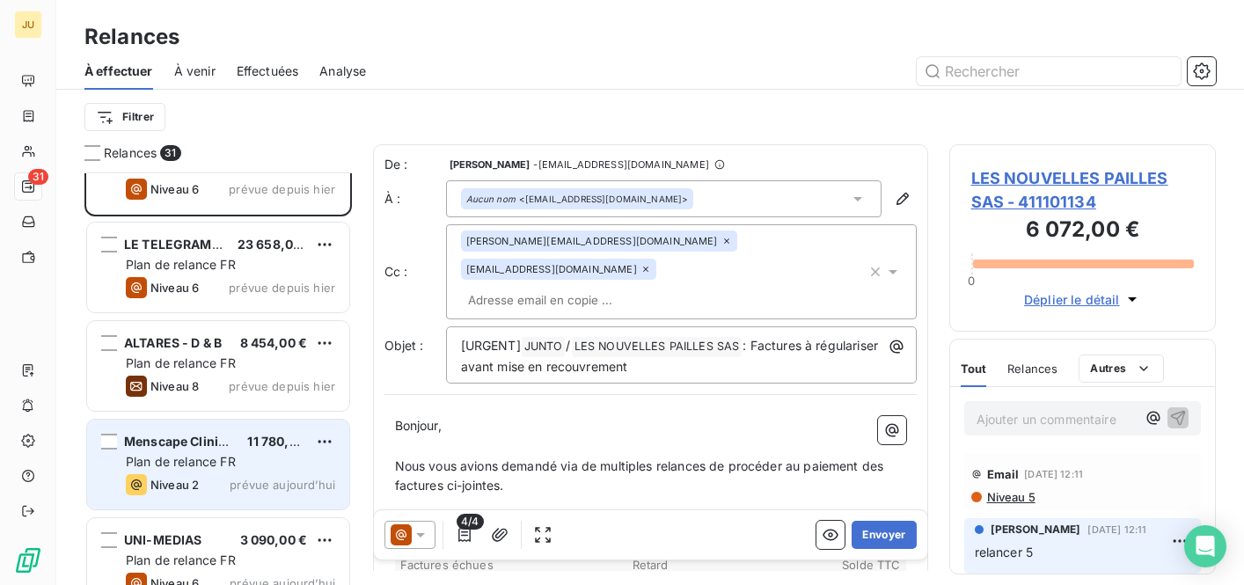
click at [223, 457] on span "Plan de relance FR" at bounding box center [181, 461] width 110 height 15
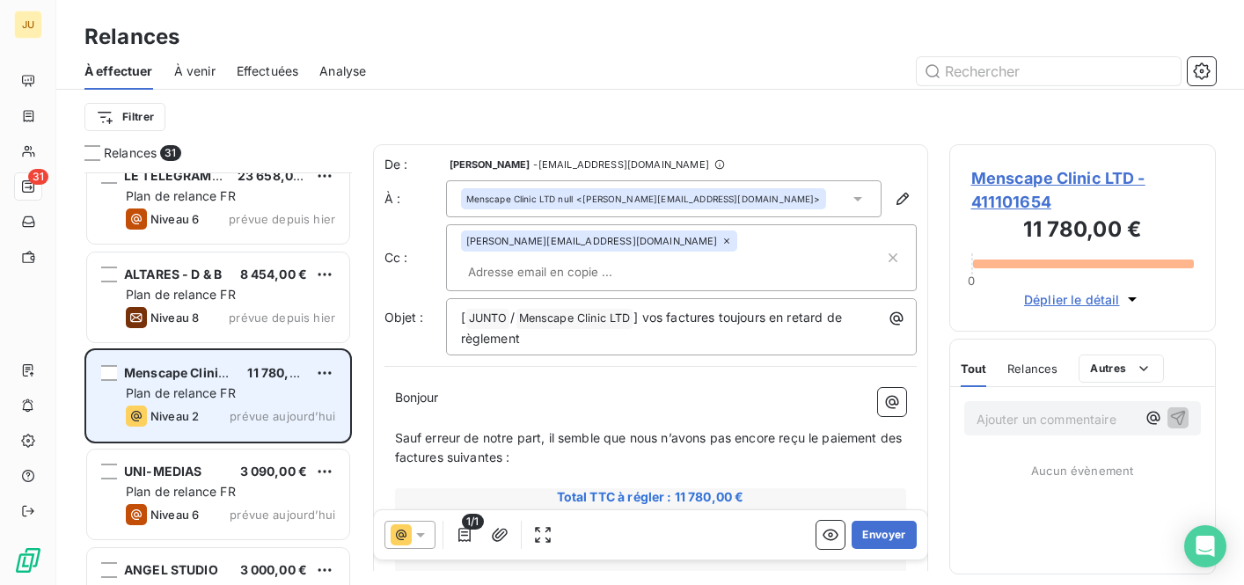
scroll to position [2018, 0]
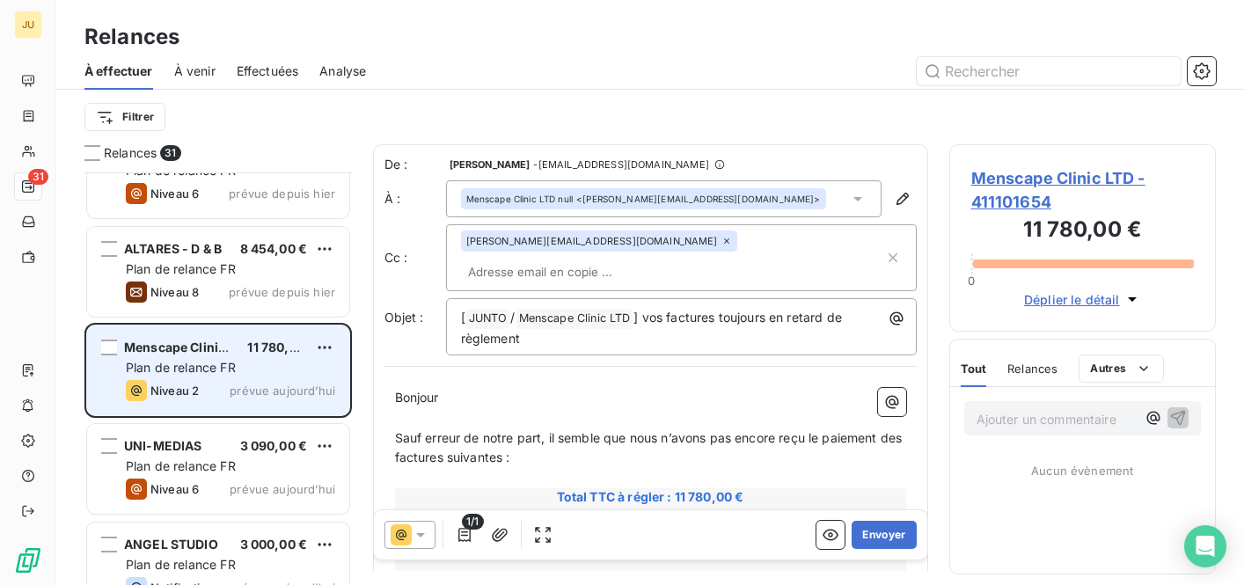
click at [223, 457] on div "LES NOUVELLES PAILLES SAS 6 072,00 € Plan de relance FR Niveau 6 prévue depuis …" at bounding box center [217, 378] width 267 height 413
click at [223, 457] on div "Plan de relance FR" at bounding box center [230, 466] width 209 height 18
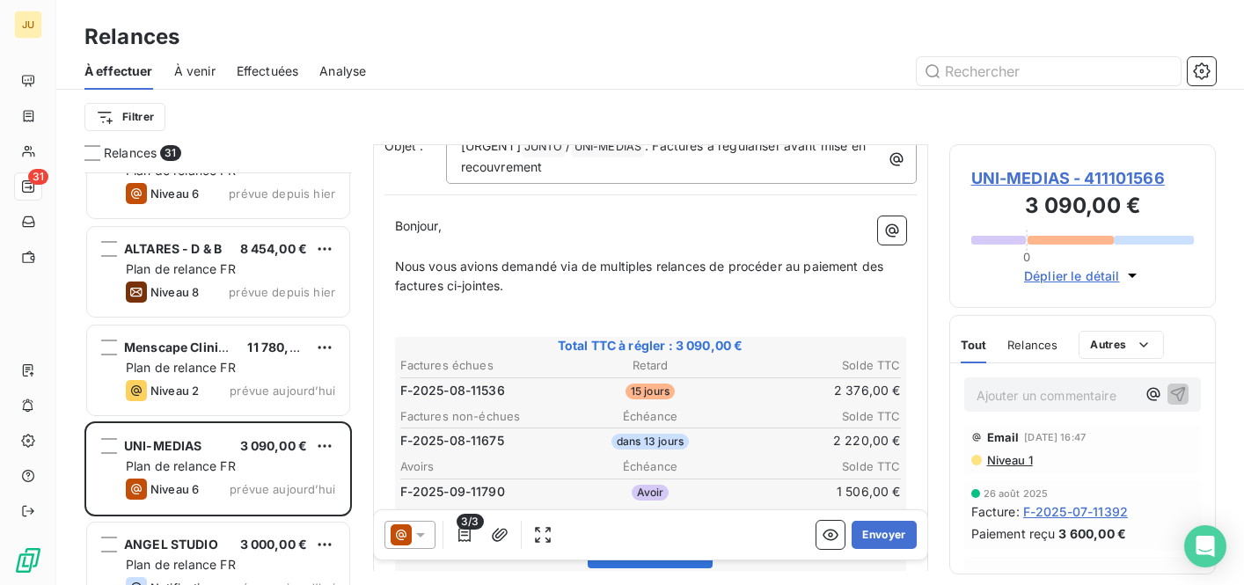
scroll to position [400, 0]
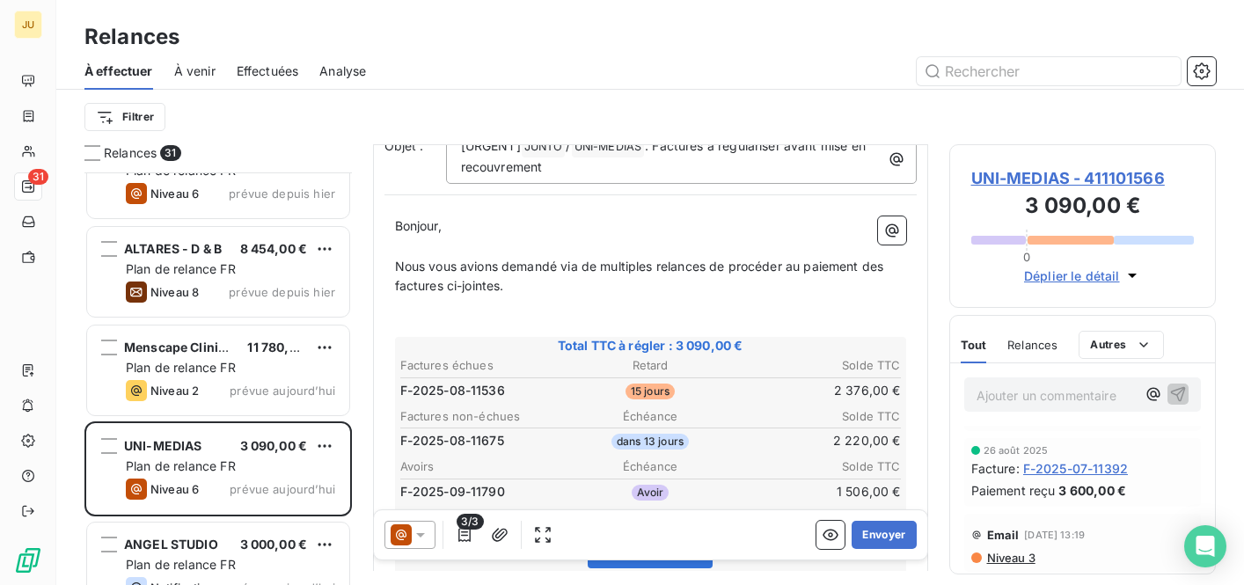
click at [421, 520] on div "3/3 Envoyer" at bounding box center [650, 534] width 553 height 49
click at [407, 540] on icon at bounding box center [401, 534] width 21 height 21
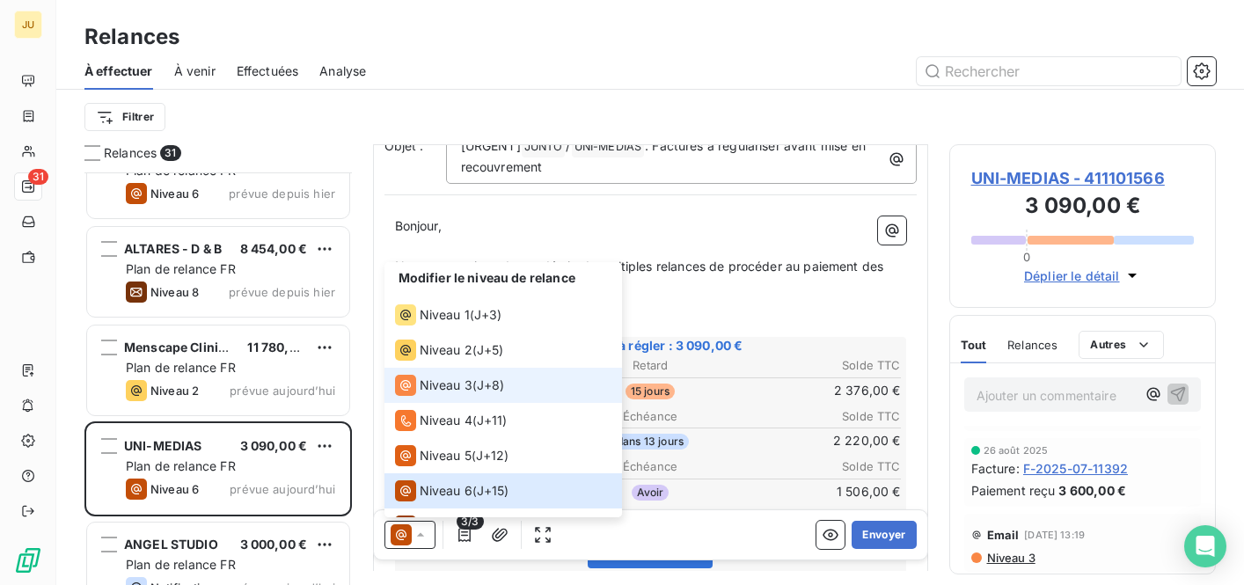
click at [460, 398] on li "Niveau 3 ( J+8 )" at bounding box center [503, 385] width 238 height 35
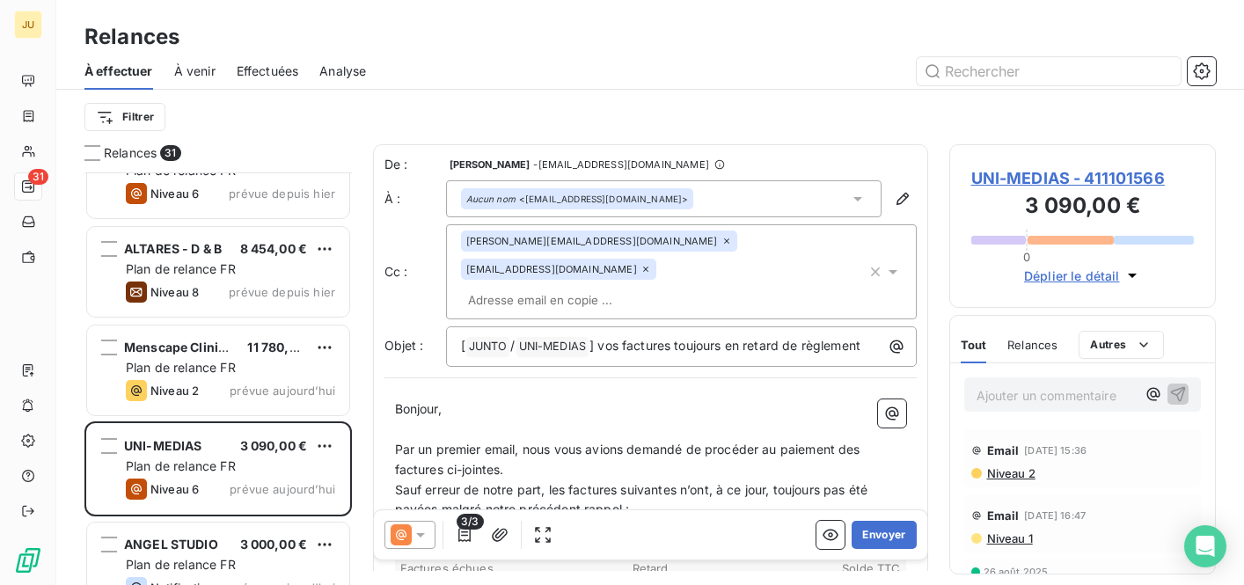
scroll to position [296, 0]
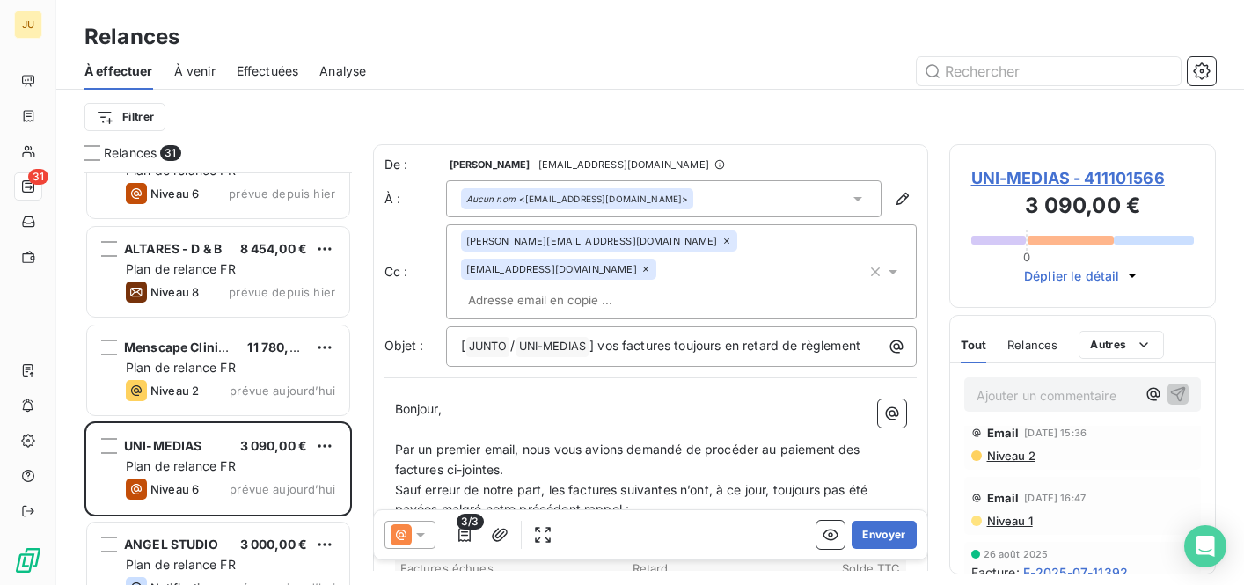
click at [1011, 455] on span "Niveau 2" at bounding box center [1010, 456] width 50 height 14
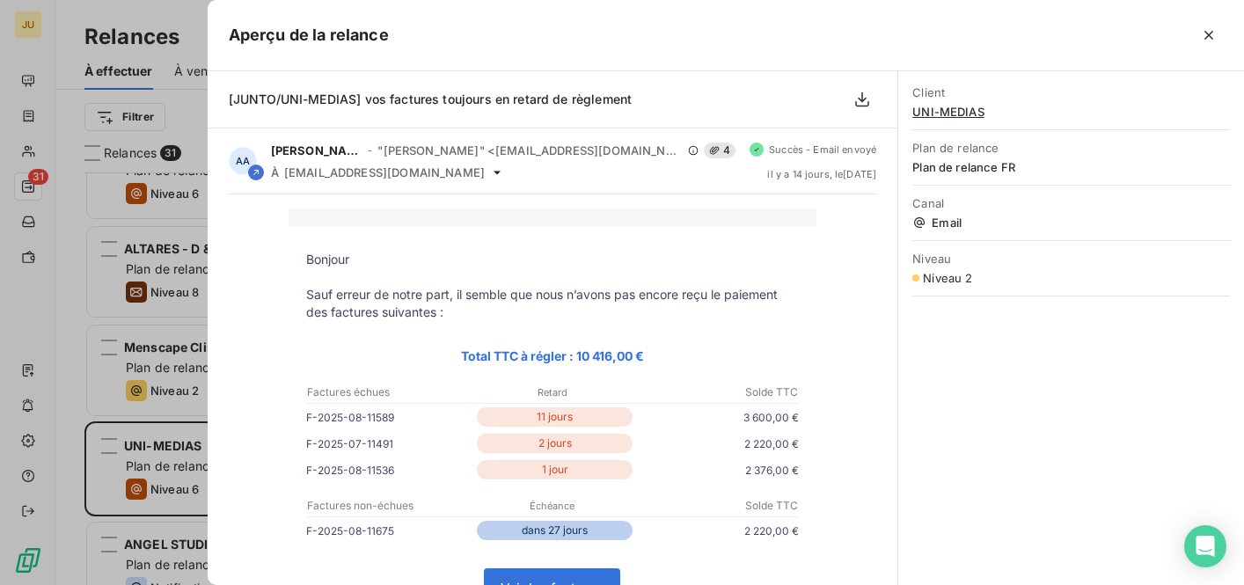
click at [78, 108] on div at bounding box center [622, 292] width 1244 height 585
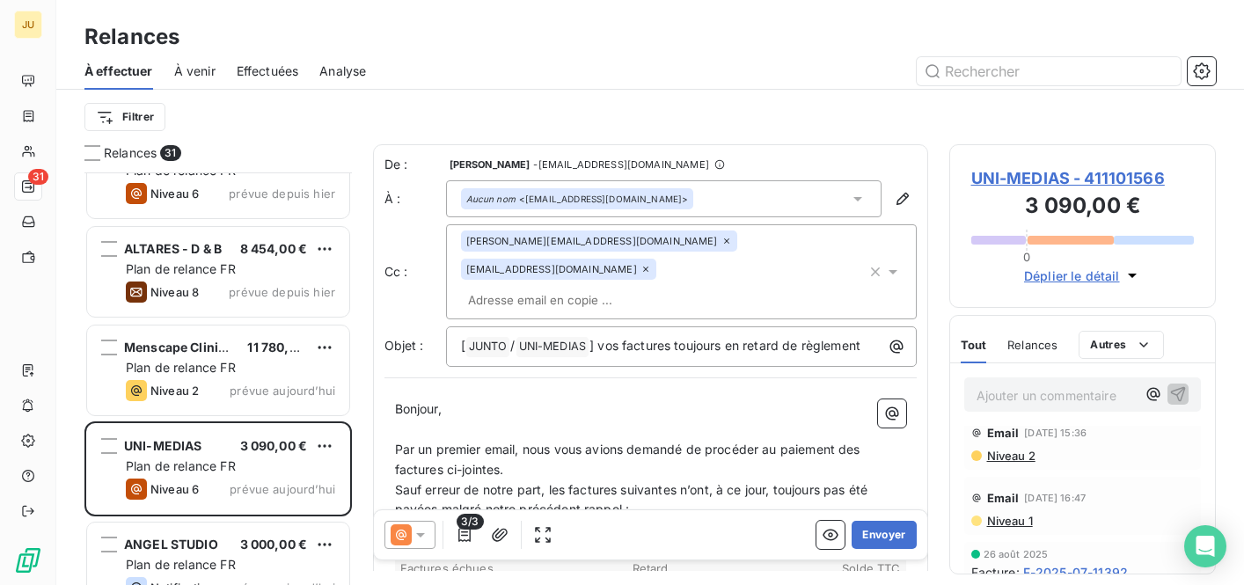
click at [521, 287] on input "text" at bounding box center [562, 300] width 203 height 26
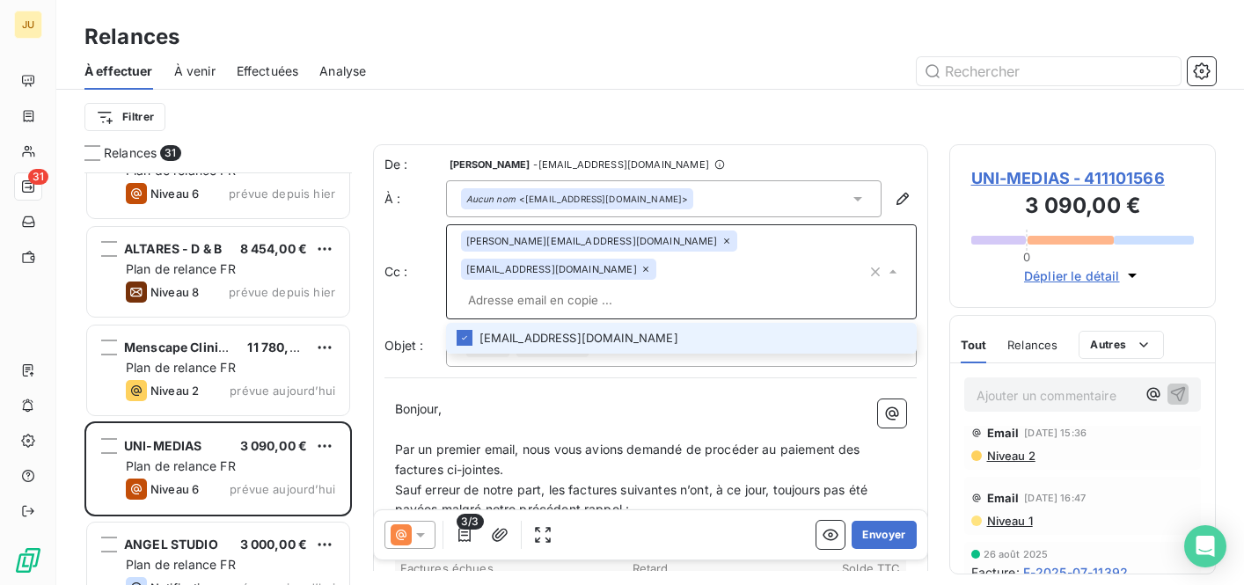
paste input "[EMAIL_ADDRESS][DOMAIN_NAME]"
type input "[EMAIL_ADDRESS][DOMAIN_NAME]"
click at [568, 323] on li "[EMAIL_ADDRESS][DOMAIN_NAME]" at bounding box center [681, 338] width 471 height 31
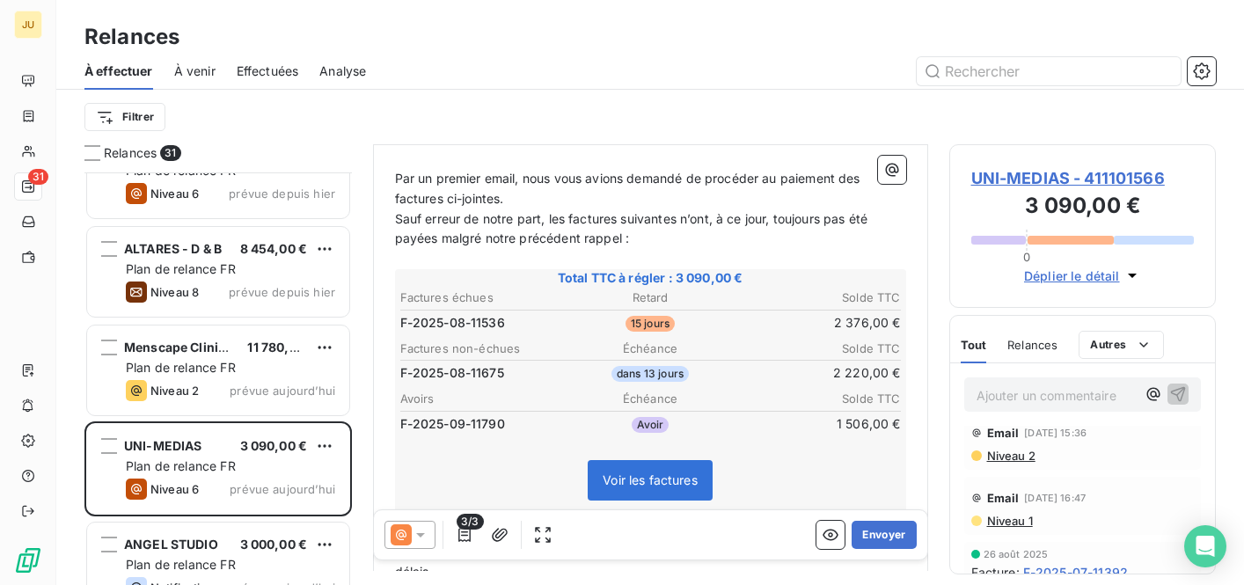
scroll to position [286, 0]
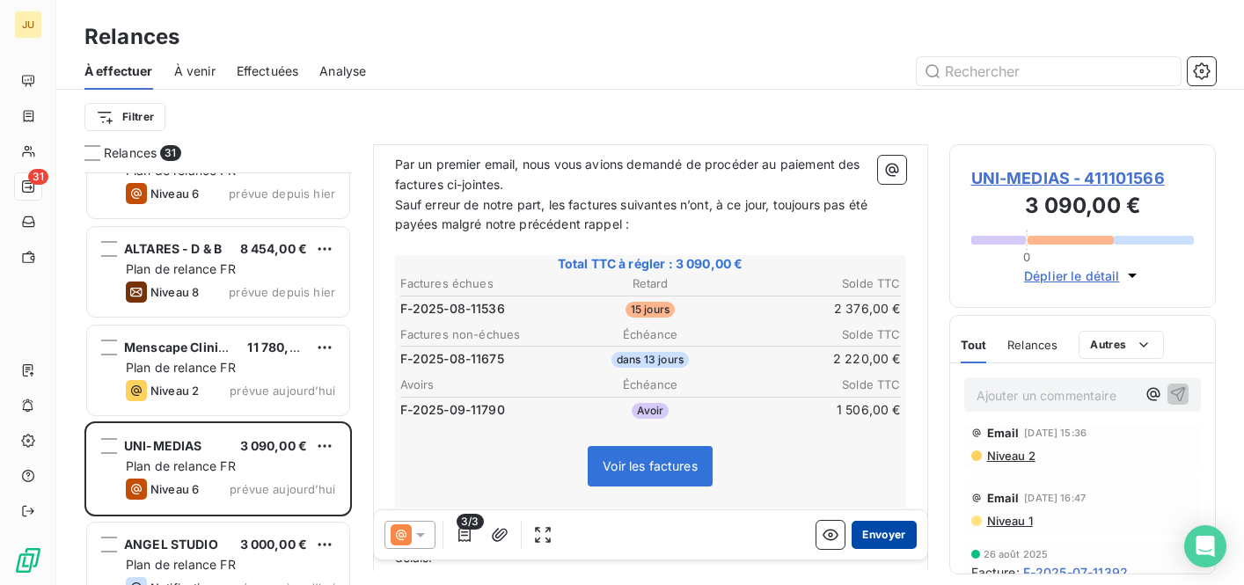
click at [886, 540] on button "Envoyer" at bounding box center [884, 535] width 64 height 28
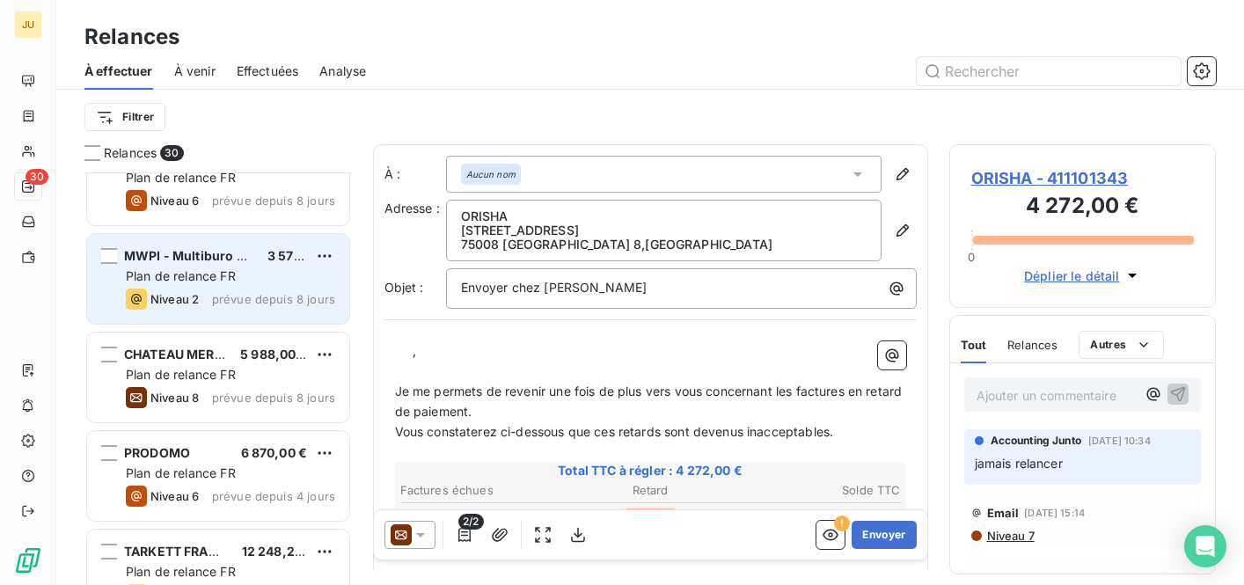
scroll to position [1353, 0]
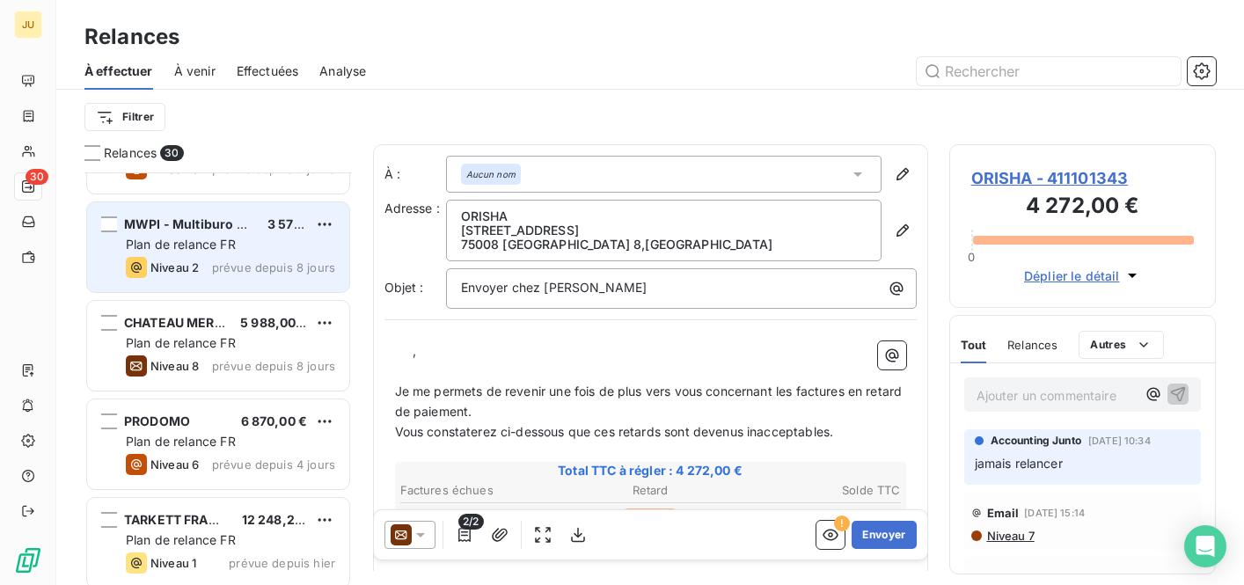
click at [245, 273] on span "prévue depuis 8 jours" at bounding box center [273, 267] width 123 height 14
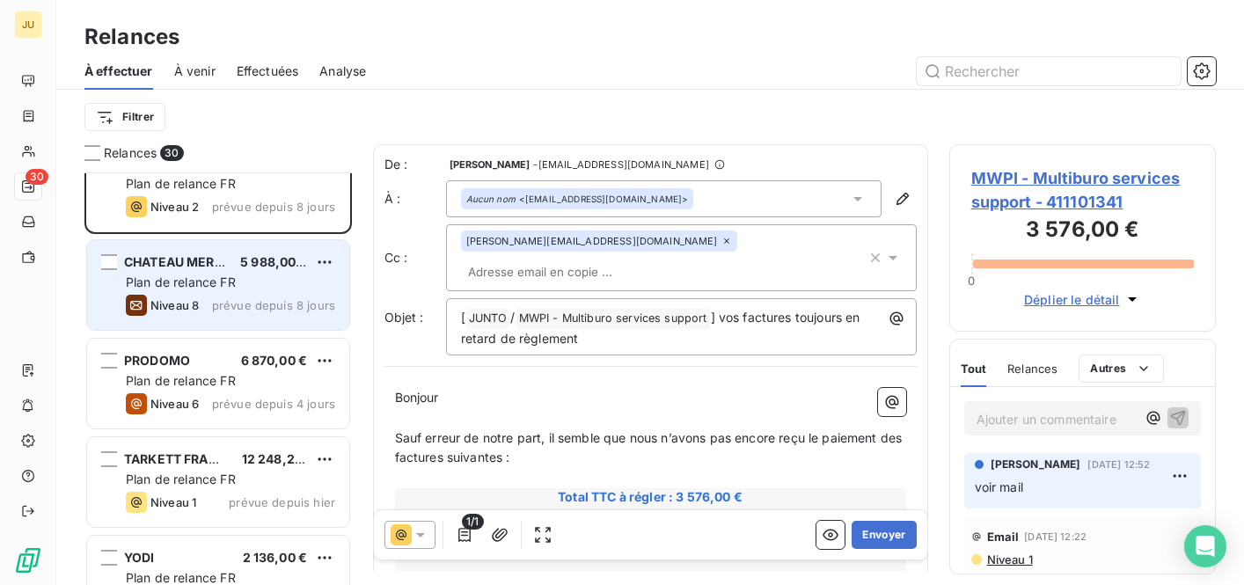
click at [265, 391] on div "PRODOMO 6 870,00 € Plan de relance FR Niveau 6 prévue depuis 4 jours" at bounding box center [218, 384] width 262 height 90
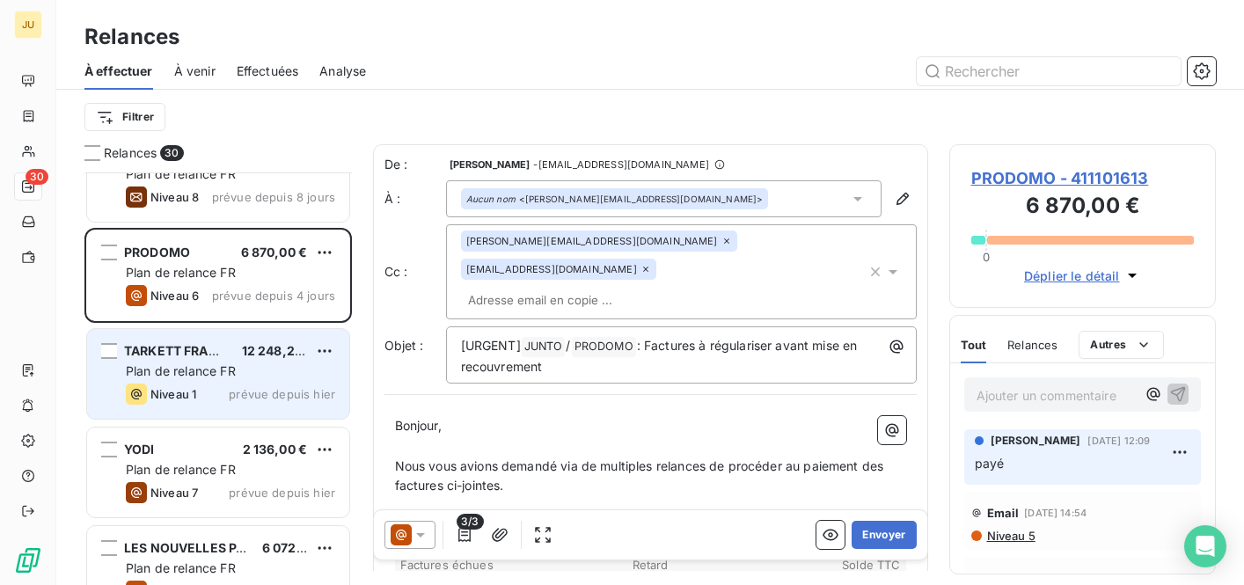
click at [259, 376] on div "Plan de relance FR" at bounding box center [230, 371] width 209 height 18
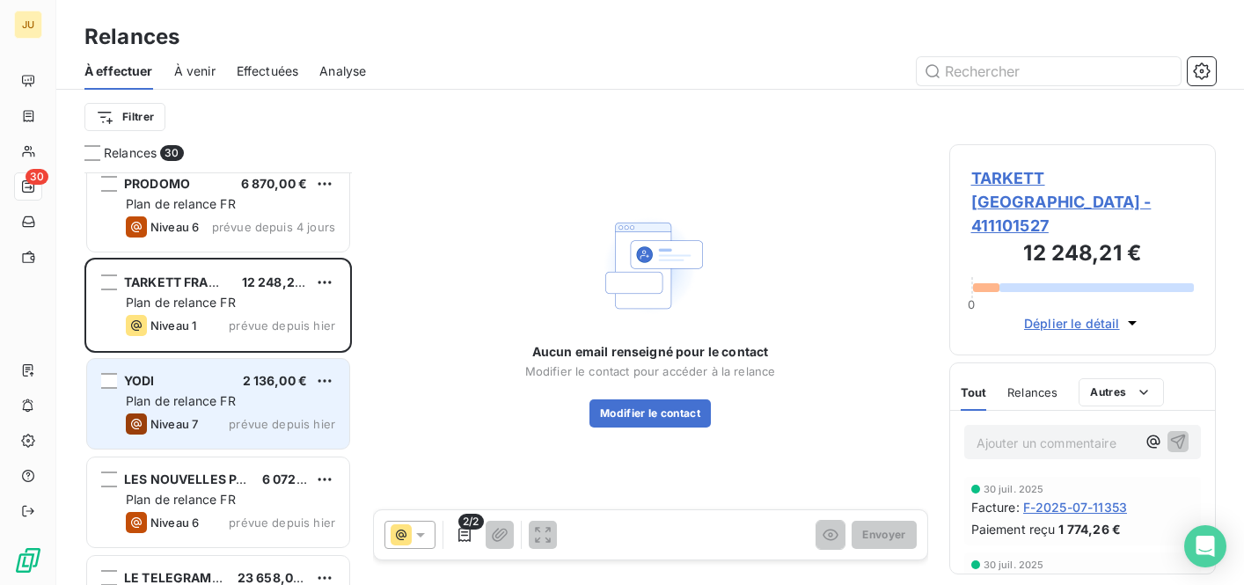
click at [253, 417] on span "prévue depuis hier" at bounding box center [282, 424] width 106 height 14
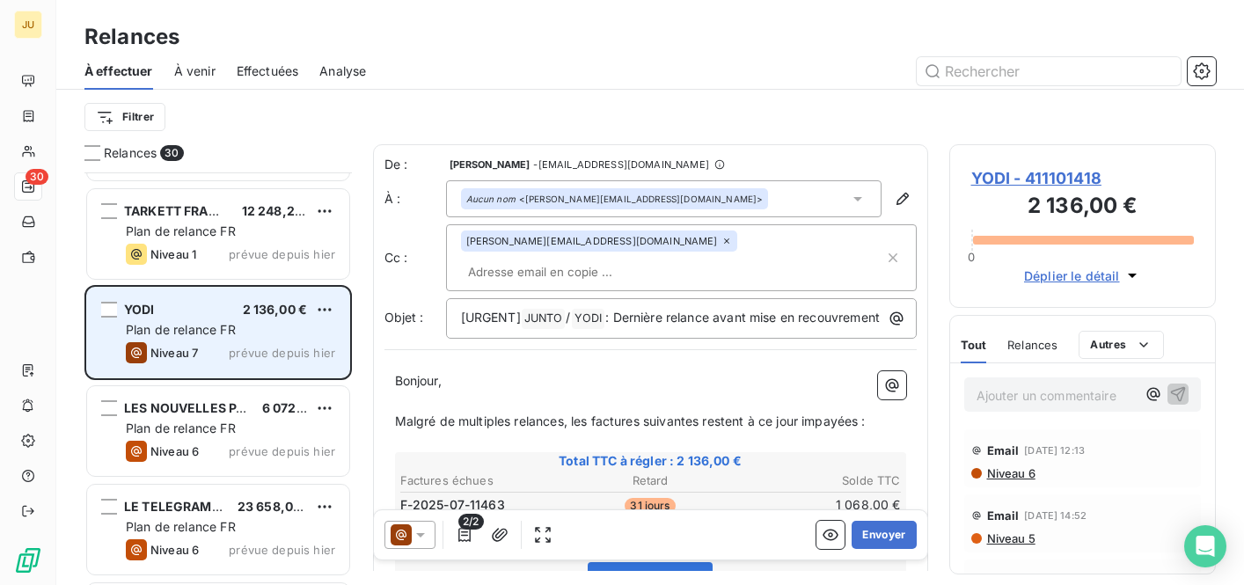
scroll to position [1673, 0]
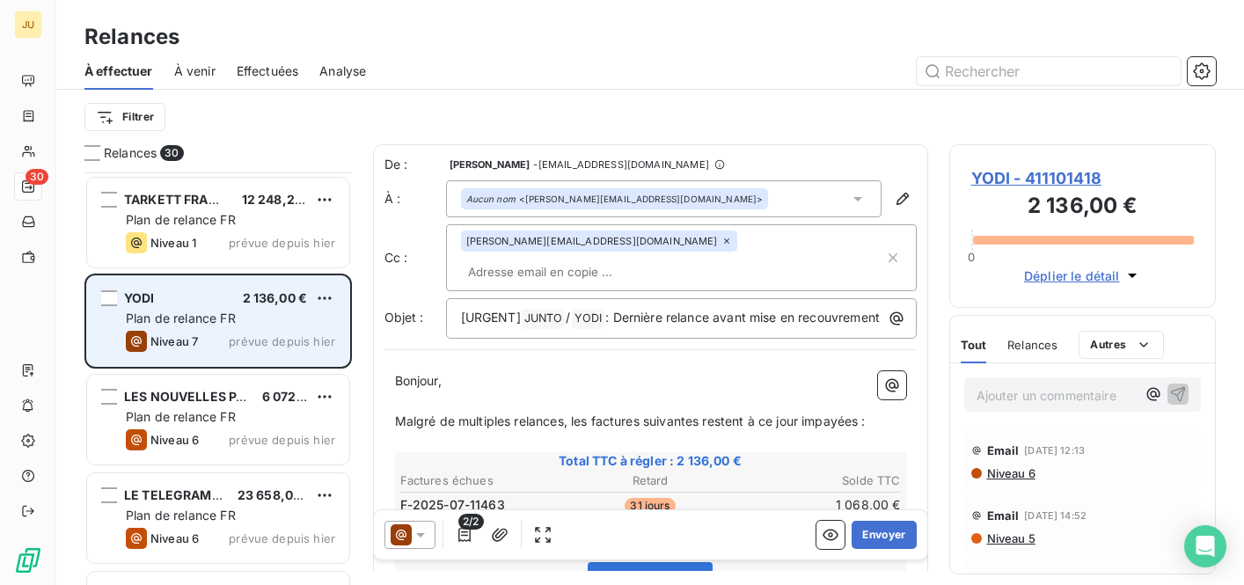
click at [253, 417] on div "Plan de relance FR" at bounding box center [230, 417] width 209 height 18
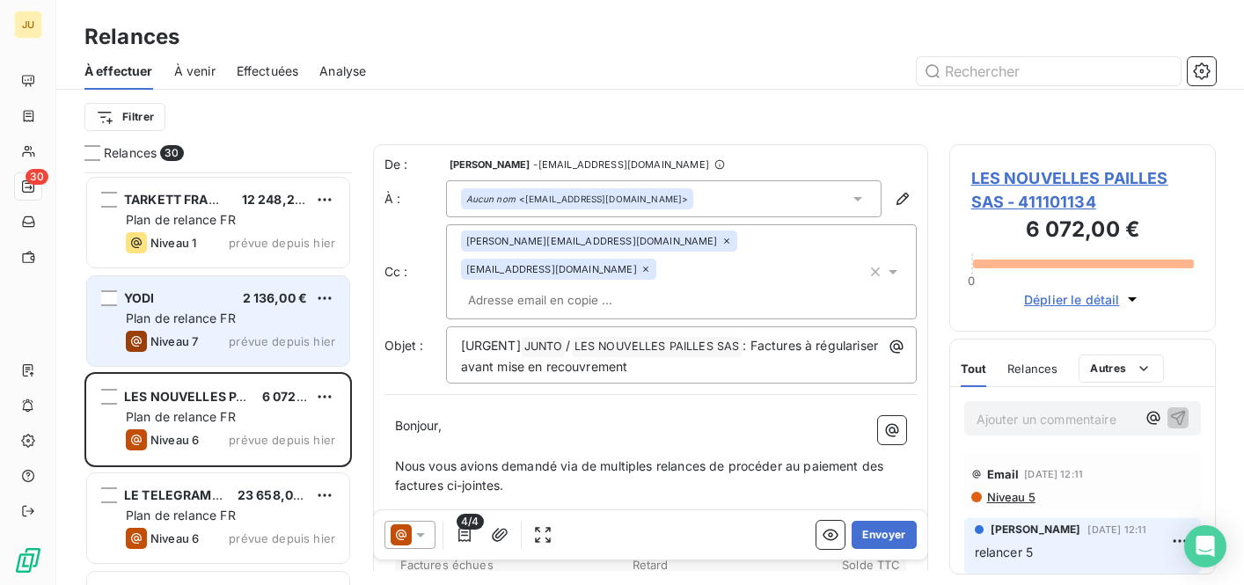
click at [252, 345] on span "prévue depuis hier" at bounding box center [282, 341] width 106 height 14
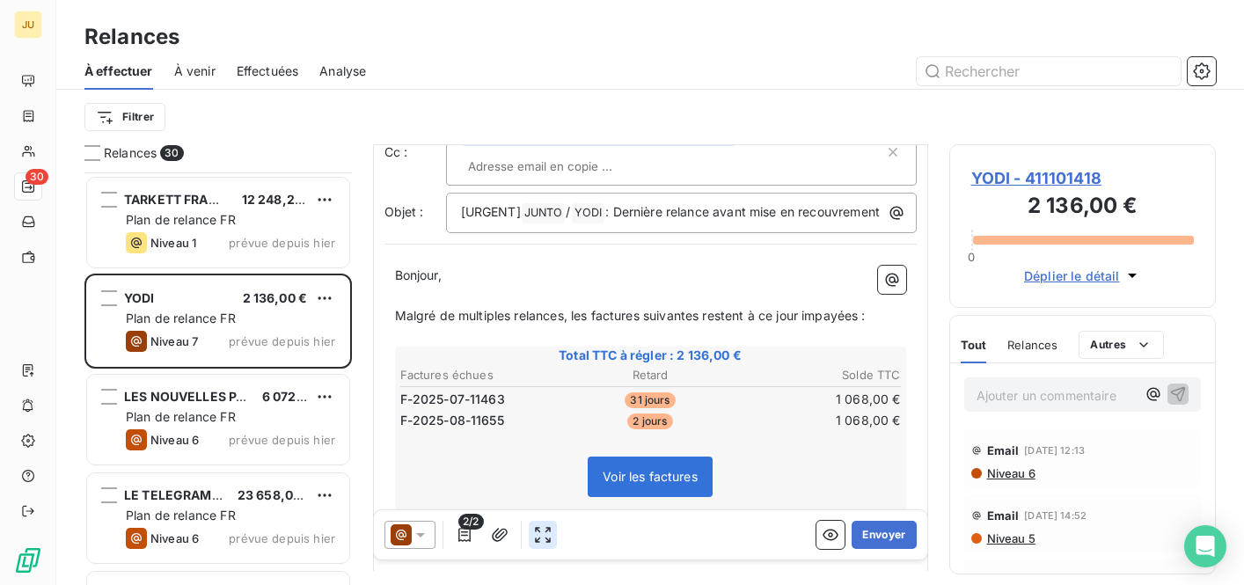
scroll to position [113, 0]
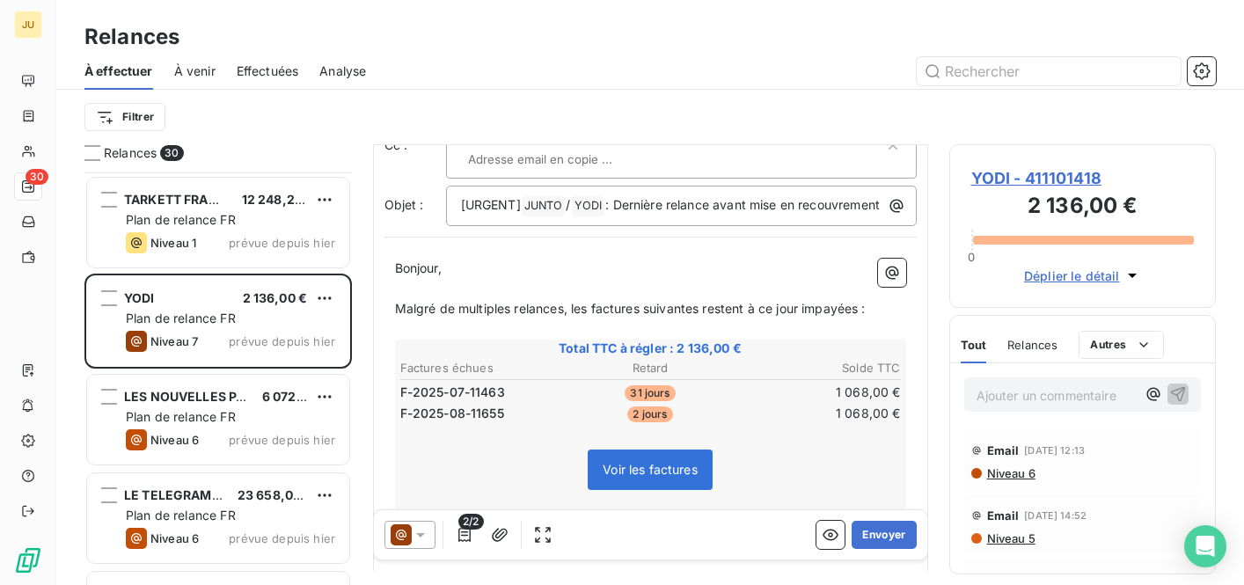
click at [414, 542] on icon at bounding box center [421, 535] width 18 height 18
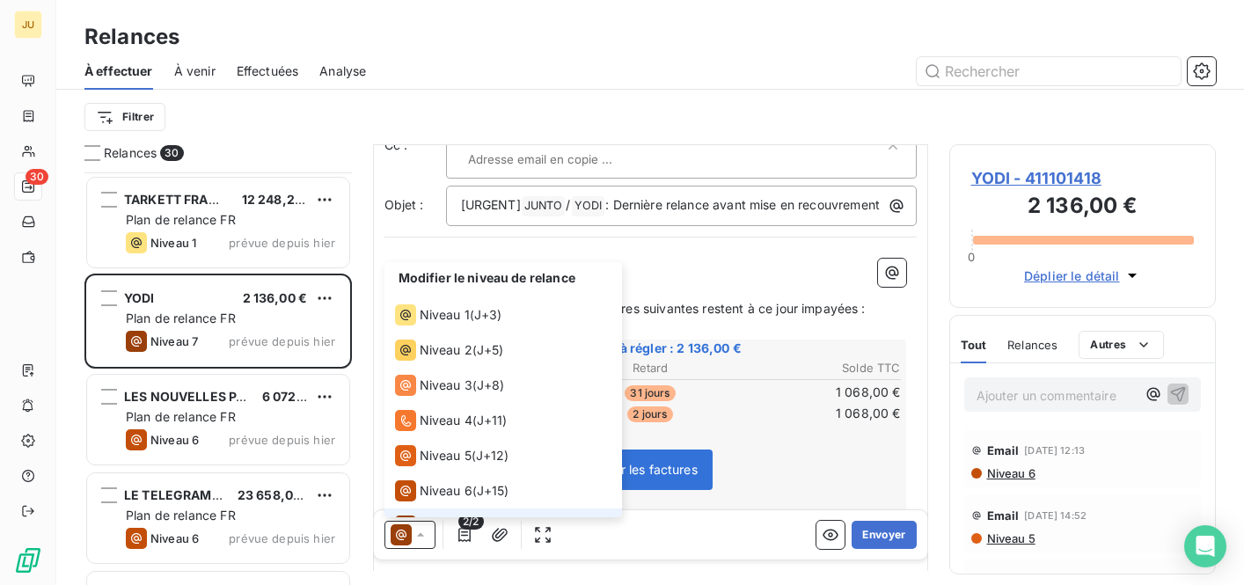
scroll to position [26, 0]
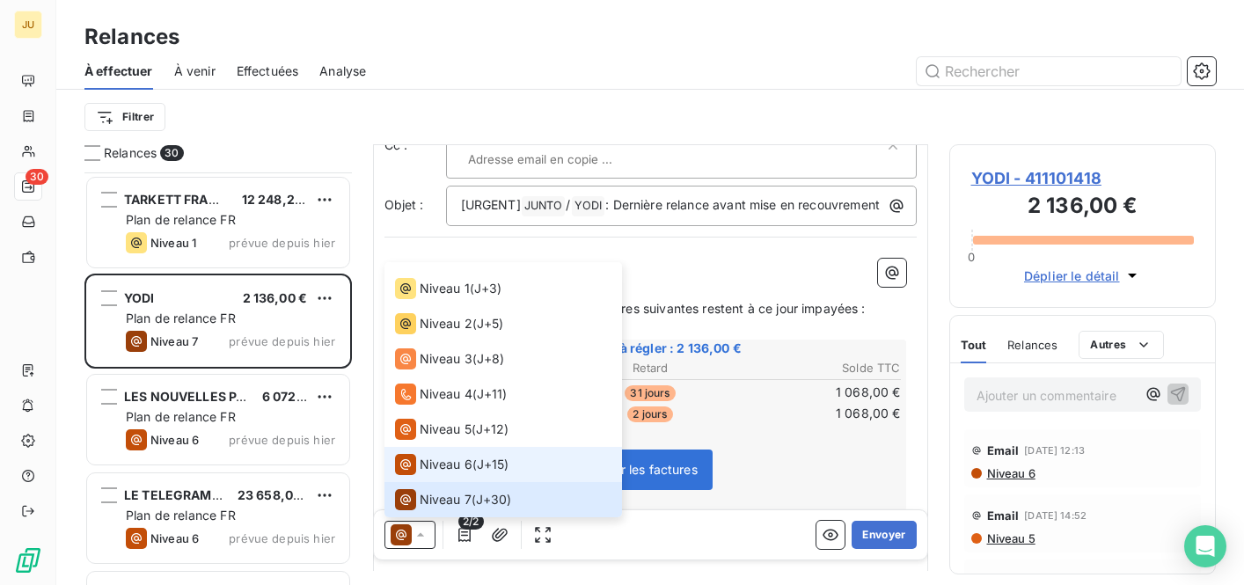
click at [443, 469] on span "Niveau 6" at bounding box center [446, 465] width 53 height 18
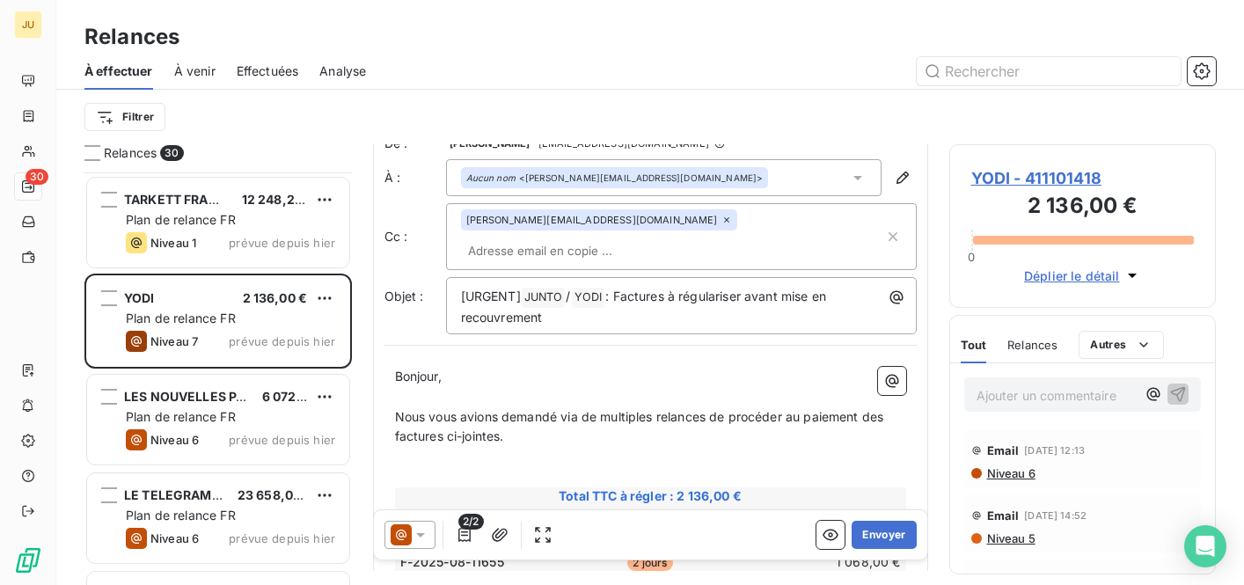
scroll to position [0, 0]
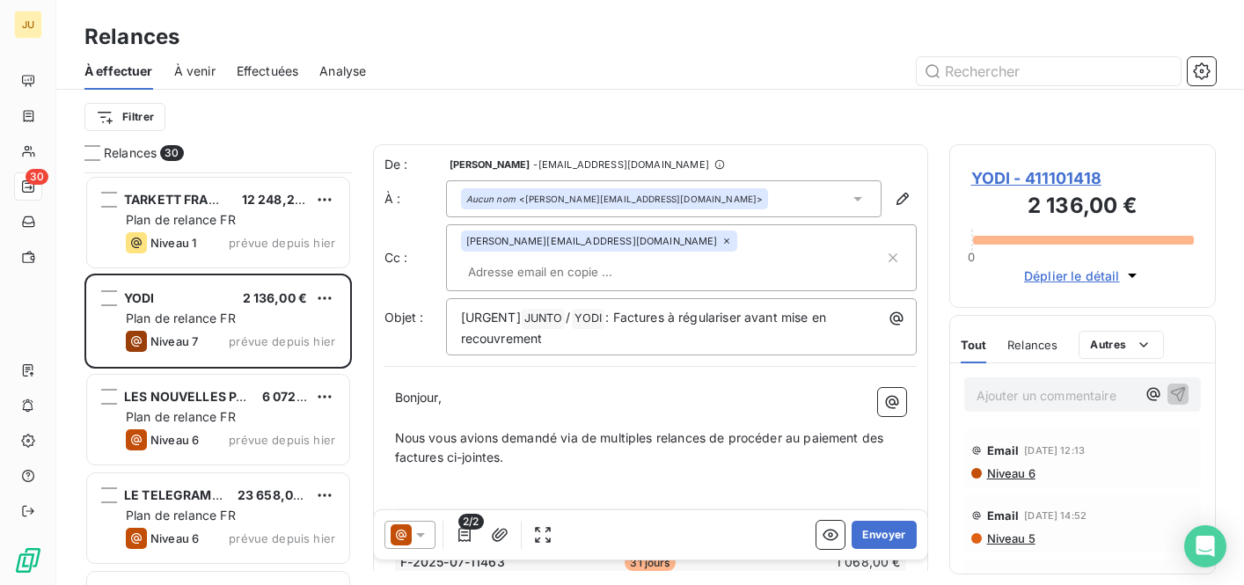
click at [664, 259] on input "text" at bounding box center [562, 272] width 203 height 26
paste input "[PERSON_NAME][EMAIL_ADDRESS][DOMAIN_NAME]"
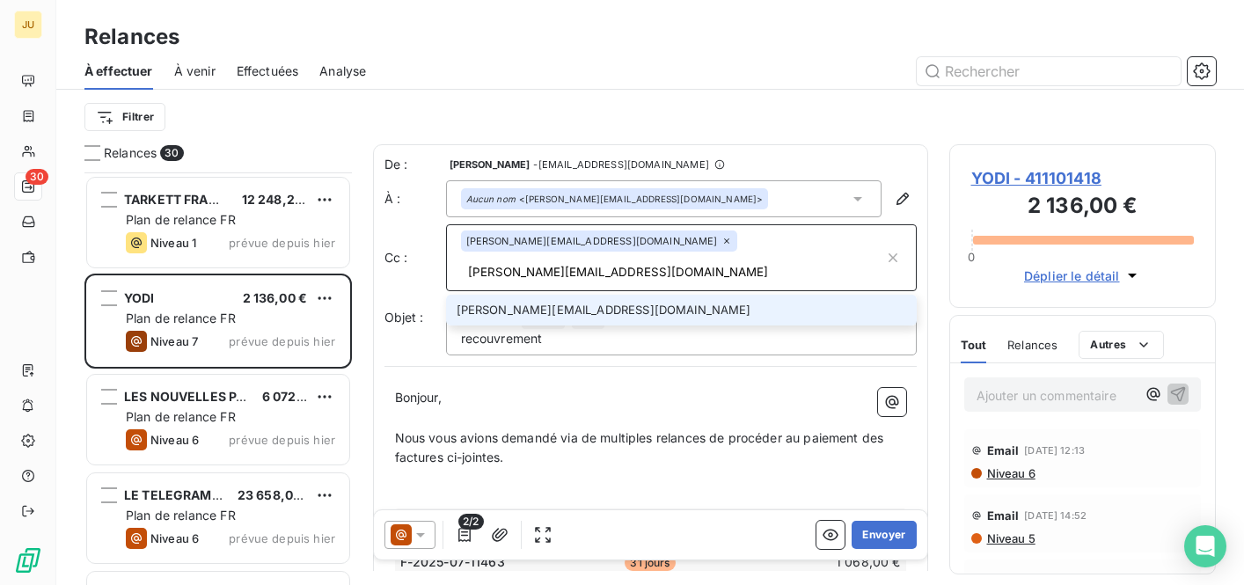
type input "[PERSON_NAME][EMAIL_ADDRESS][DOMAIN_NAME]"
click at [651, 295] on li "[PERSON_NAME][EMAIL_ADDRESS][DOMAIN_NAME]" at bounding box center [681, 310] width 471 height 31
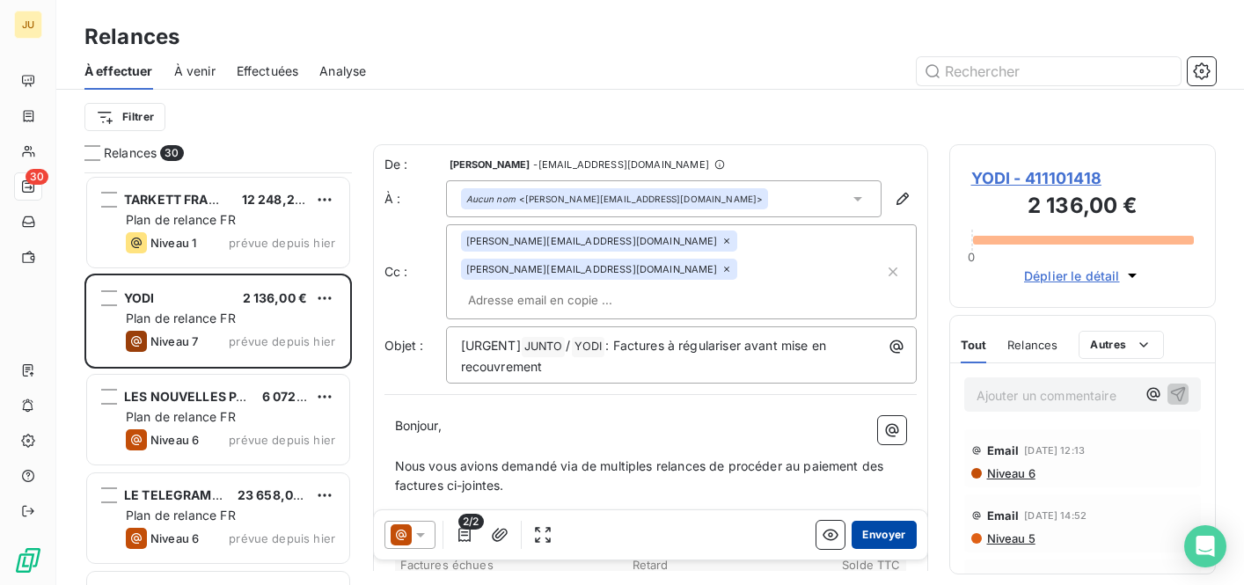
click at [879, 536] on button "Envoyer" at bounding box center [884, 535] width 64 height 28
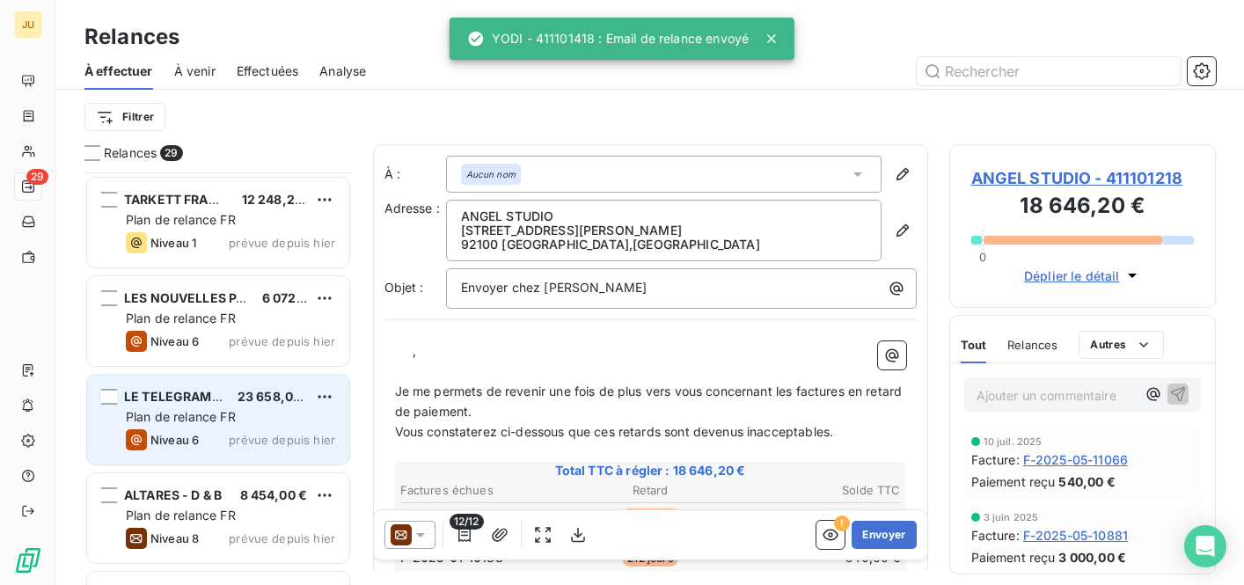
click at [230, 421] on span "Plan de relance FR" at bounding box center [181, 416] width 110 height 15
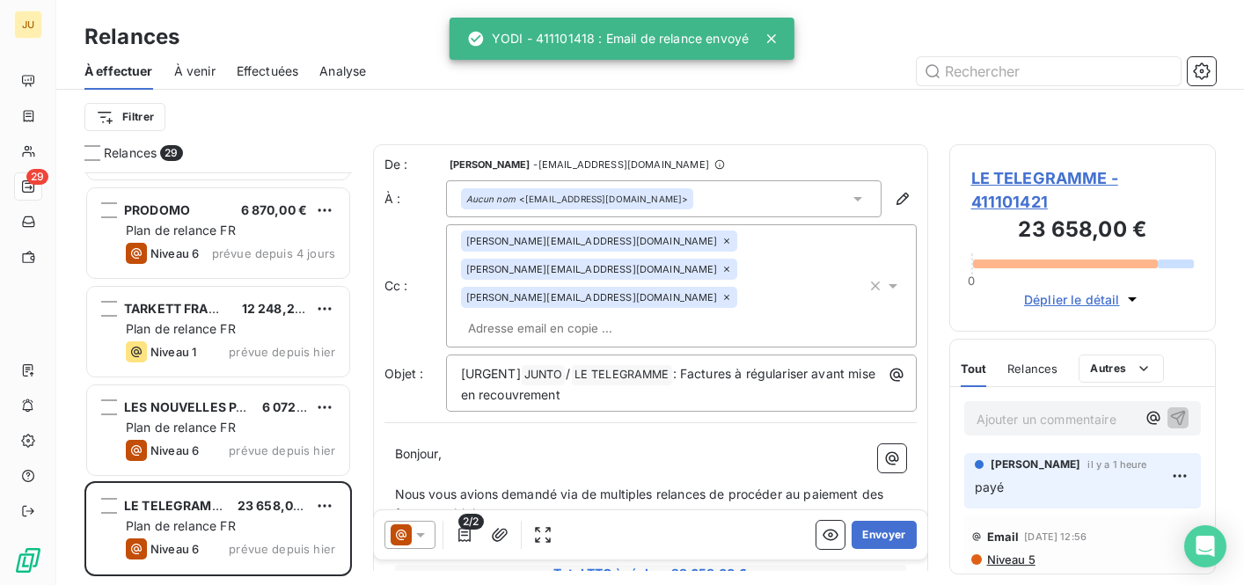
scroll to position [1426, 0]
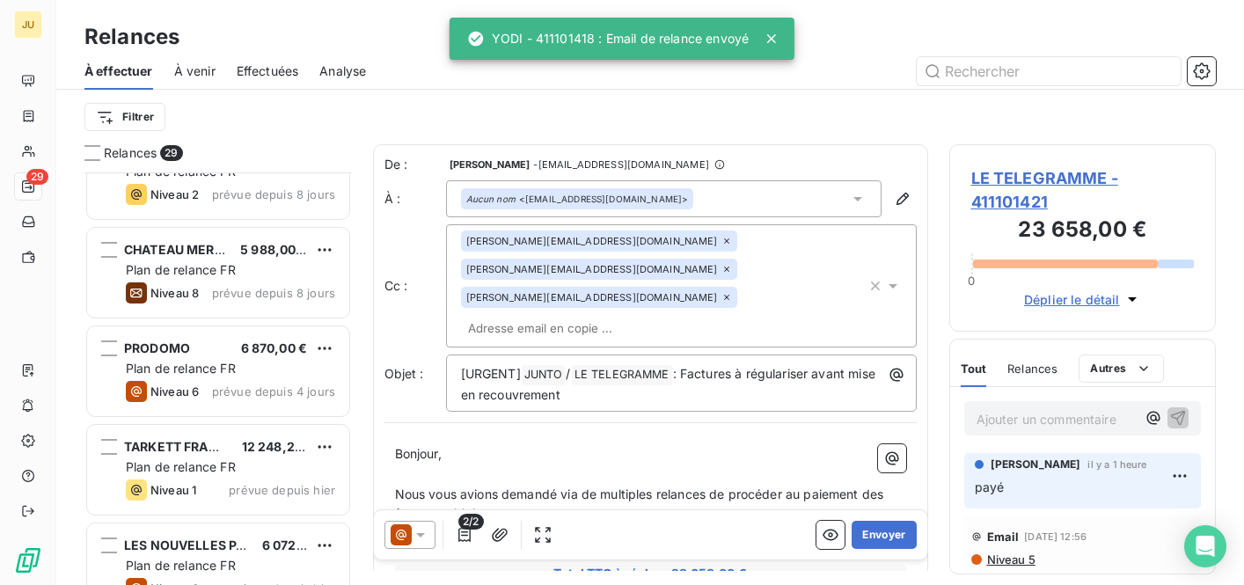
click at [250, 64] on span "Effectuées" at bounding box center [268, 71] width 62 height 18
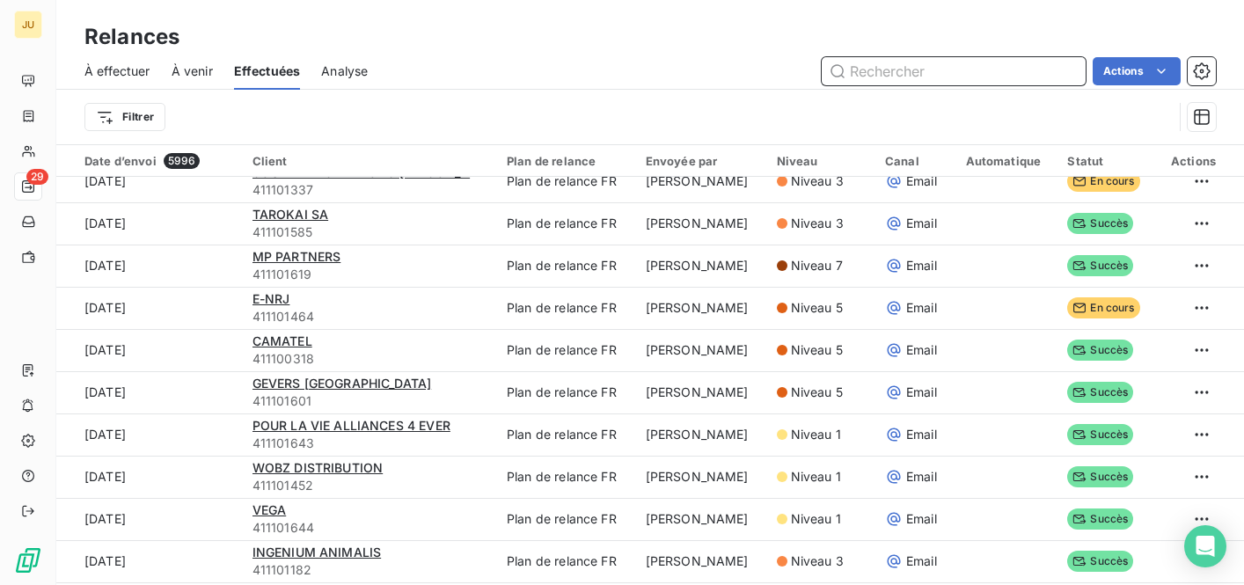
scroll to position [652, 0]
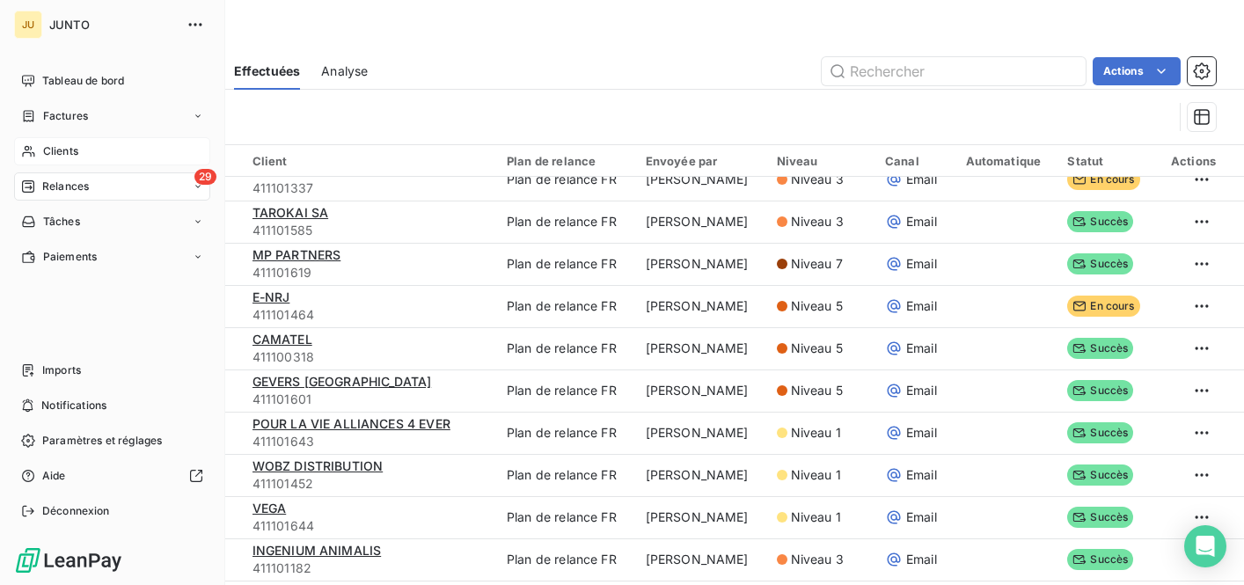
click at [33, 145] on icon at bounding box center [28, 151] width 15 height 14
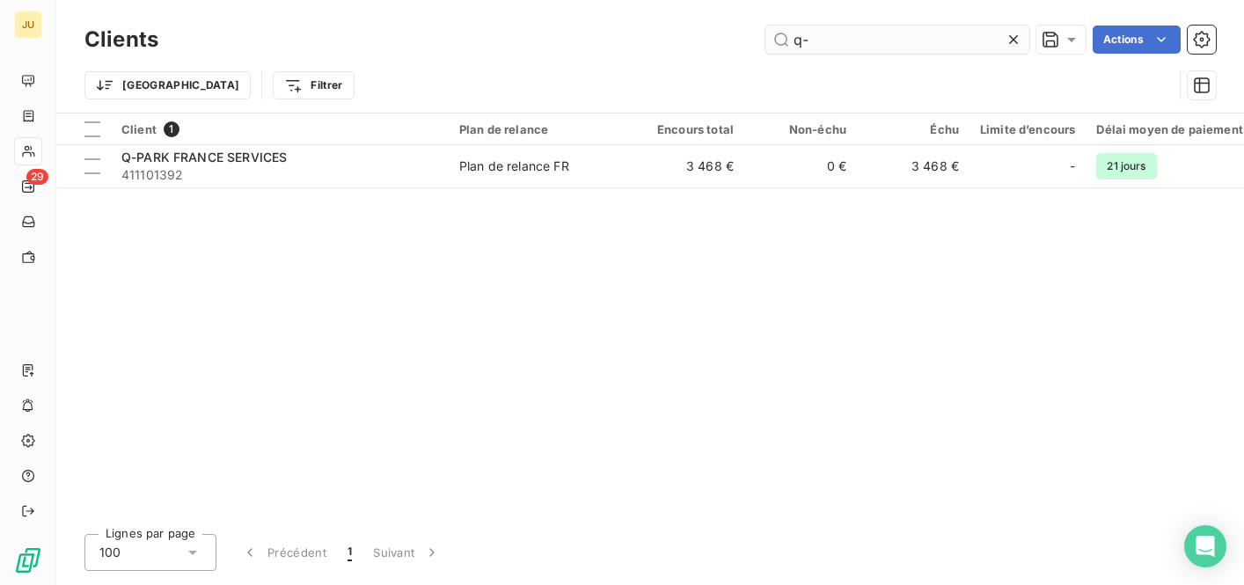
type input "q"
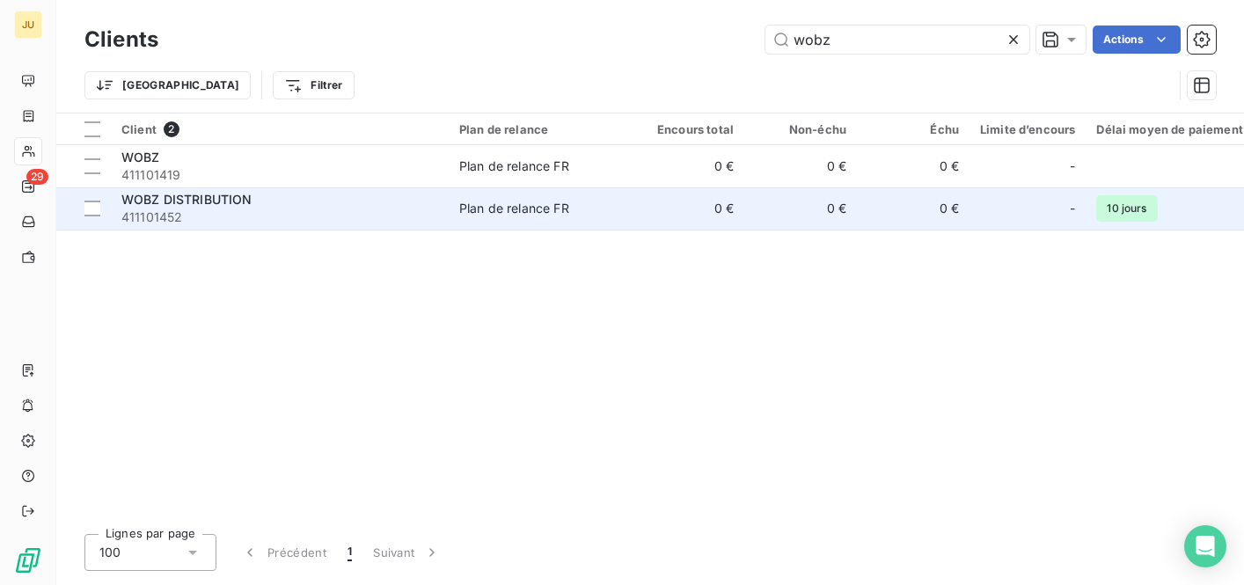
type input "wobz"
click at [722, 202] on td "0 €" at bounding box center [688, 208] width 113 height 42
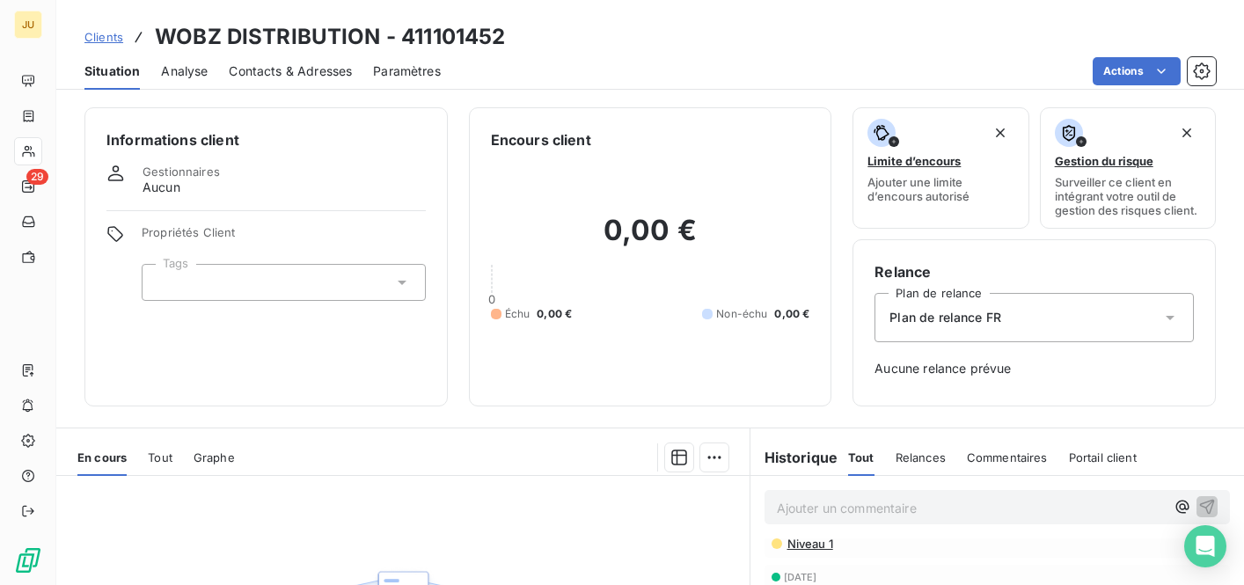
scroll to position [99, 0]
click at [930, 512] on p "Ajouter un commentaire ﻿" at bounding box center [971, 508] width 389 height 22
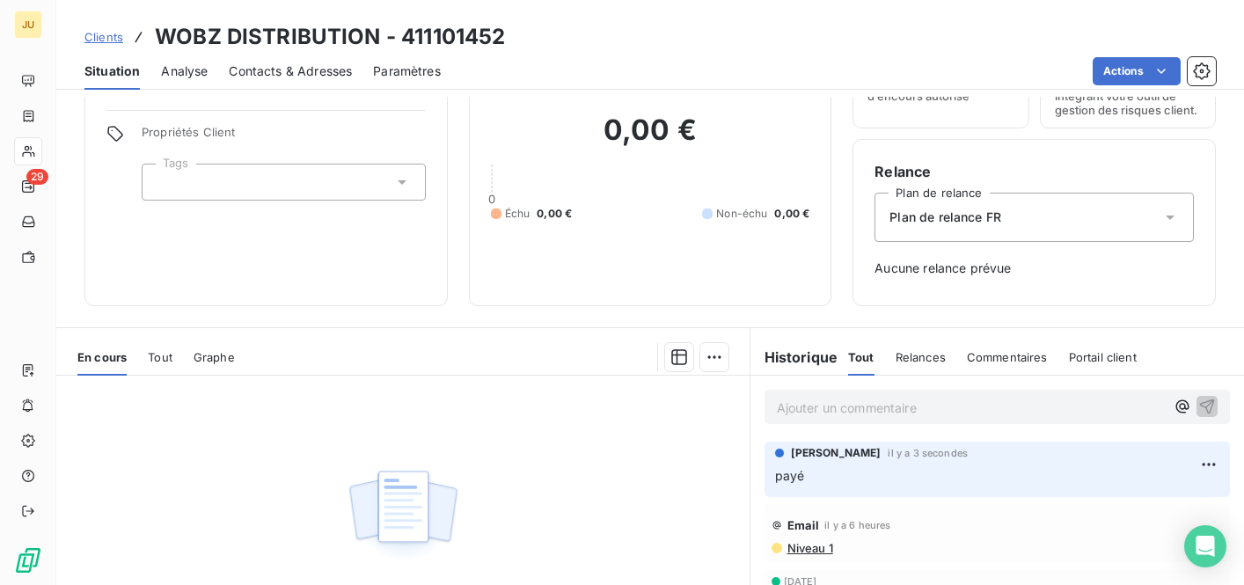
scroll to position [108, 0]
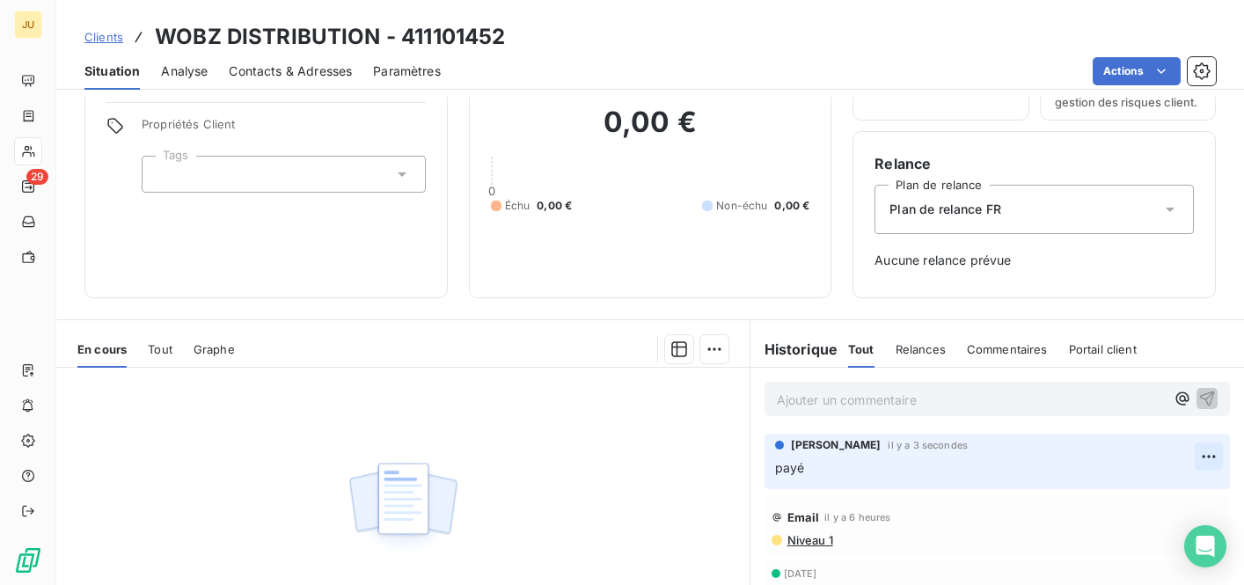
click at [1204, 456] on html "JU 29 Clients WOBZ DISTRIBUTION - 411101452 Situation Analyse Contacts & Adress…" at bounding box center [622, 292] width 1244 height 585
click at [1166, 495] on div "Editer" at bounding box center [1166, 496] width 99 height 28
click at [935, 465] on p "payé" at bounding box center [985, 468] width 421 height 20
click at [1216, 467] on icon "button" at bounding box center [1209, 467] width 18 height 18
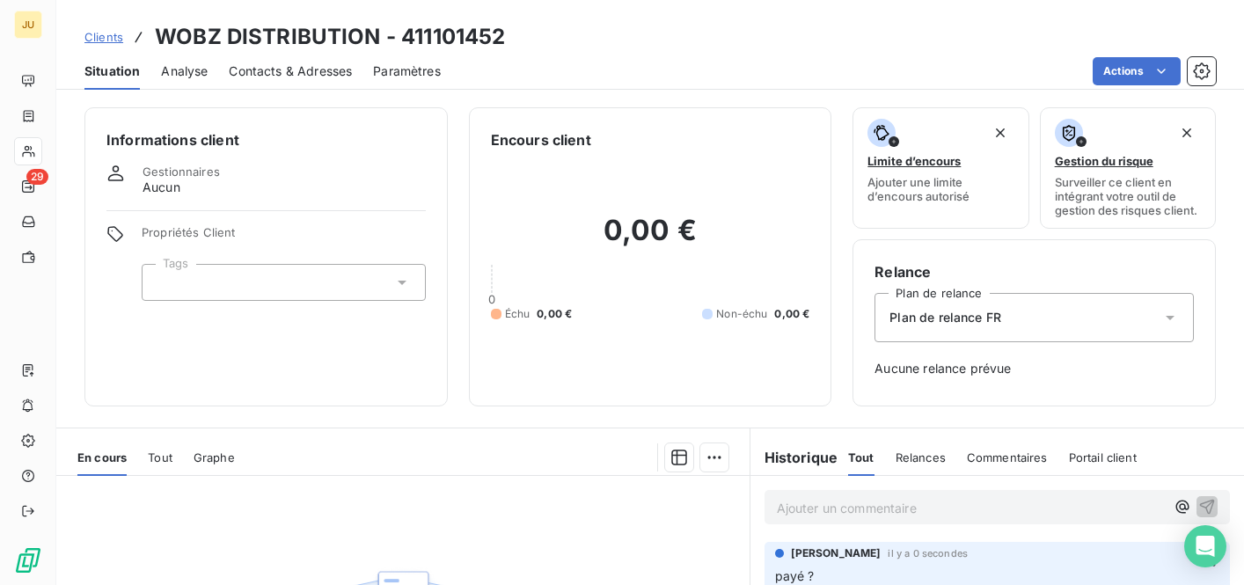
click at [103, 48] on div "Clients WOBZ DISTRIBUTION - 411101452" at bounding box center [294, 37] width 421 height 32
click at [106, 40] on span "Clients" at bounding box center [103, 37] width 39 height 14
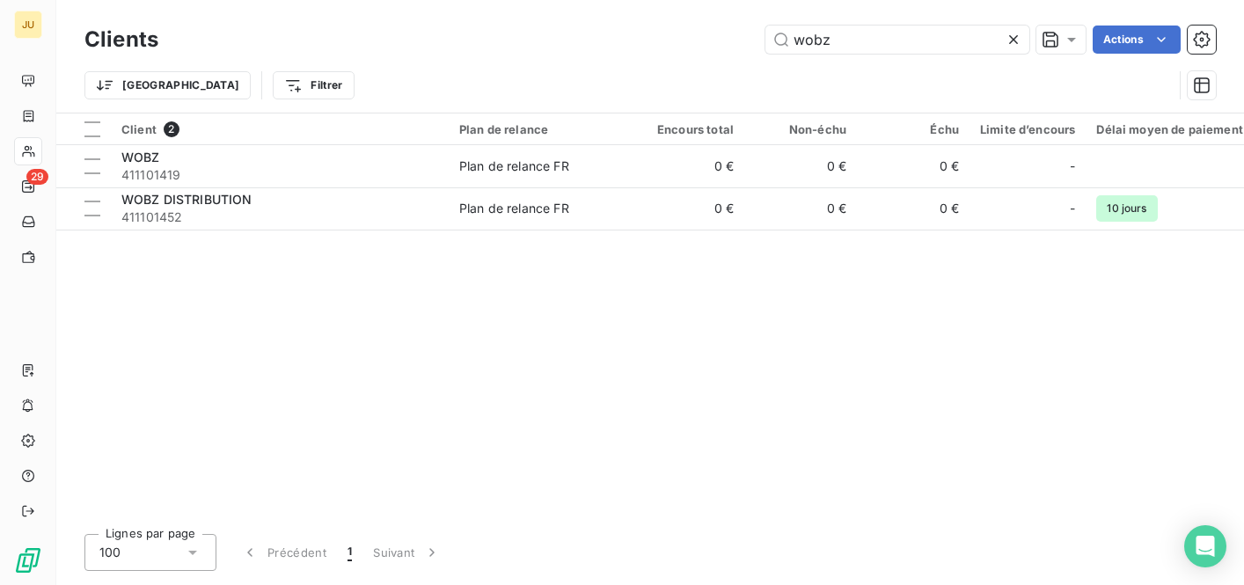
click at [790, 55] on div "Clients wobz Actions" at bounding box center [649, 39] width 1131 height 37
click at [790, 54] on div "Clients wobz Actions" at bounding box center [649, 39] width 1131 height 37
click at [807, 43] on input "wobz" at bounding box center [897, 40] width 264 height 28
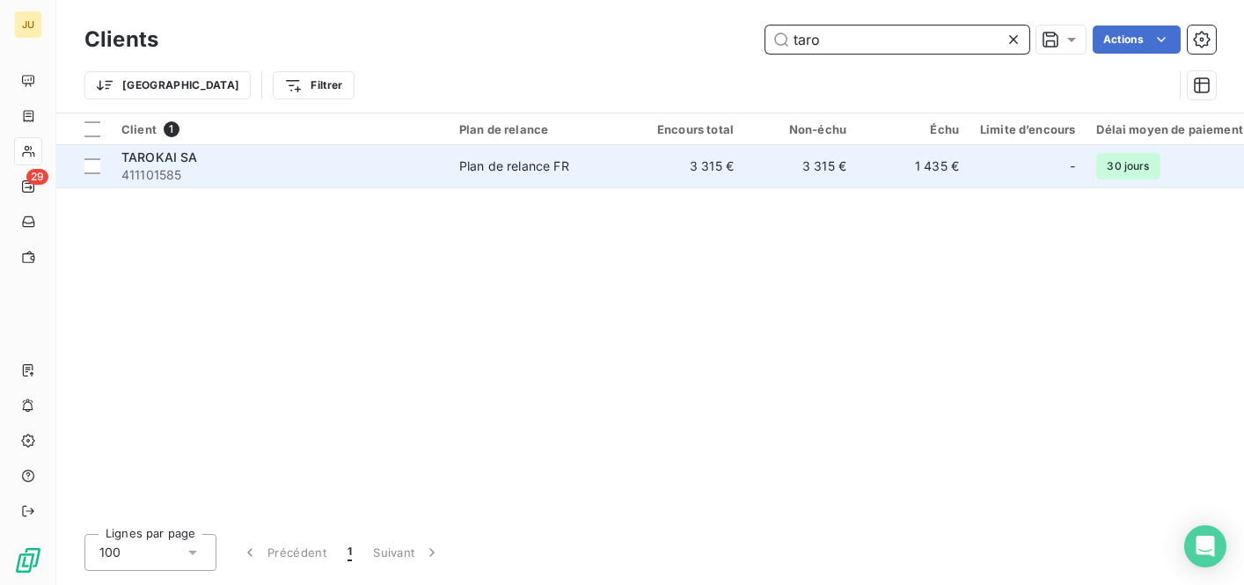
type input "taro"
click at [688, 160] on td "3 315 €" at bounding box center [688, 166] width 113 height 42
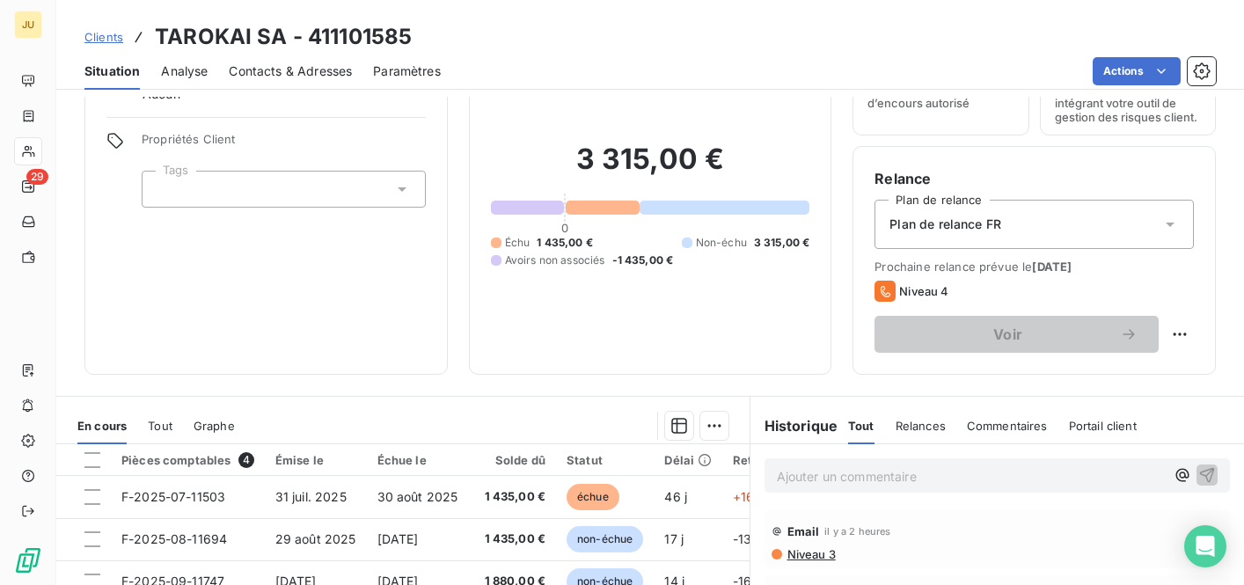
scroll to position [119, 0]
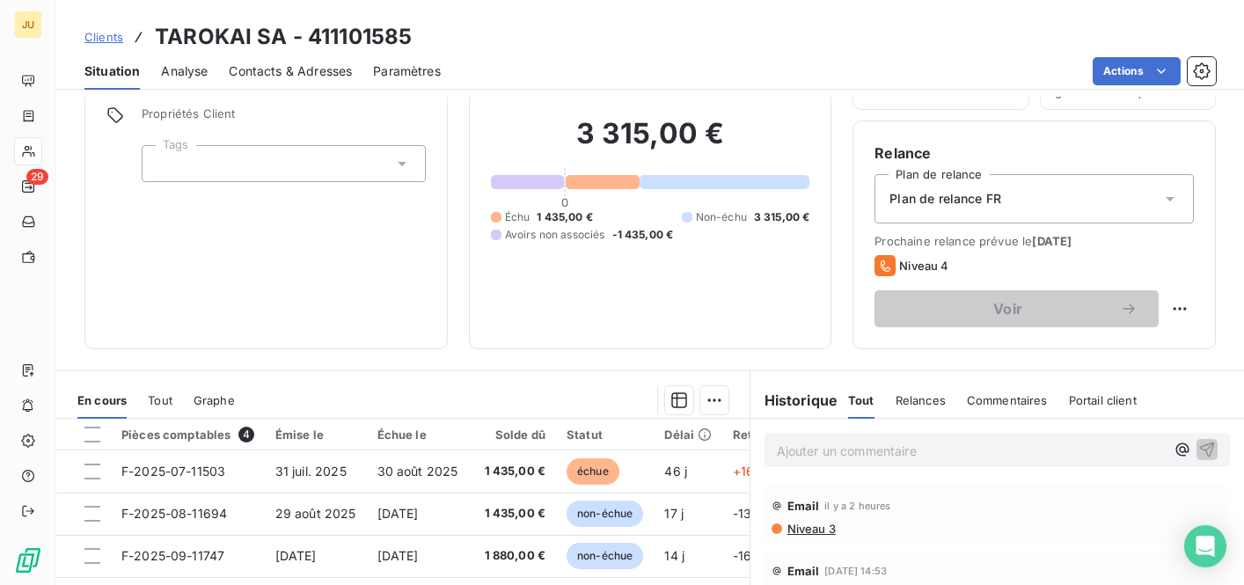
click at [922, 445] on p "Ajouter un commentaire ﻿" at bounding box center [971, 451] width 389 height 22
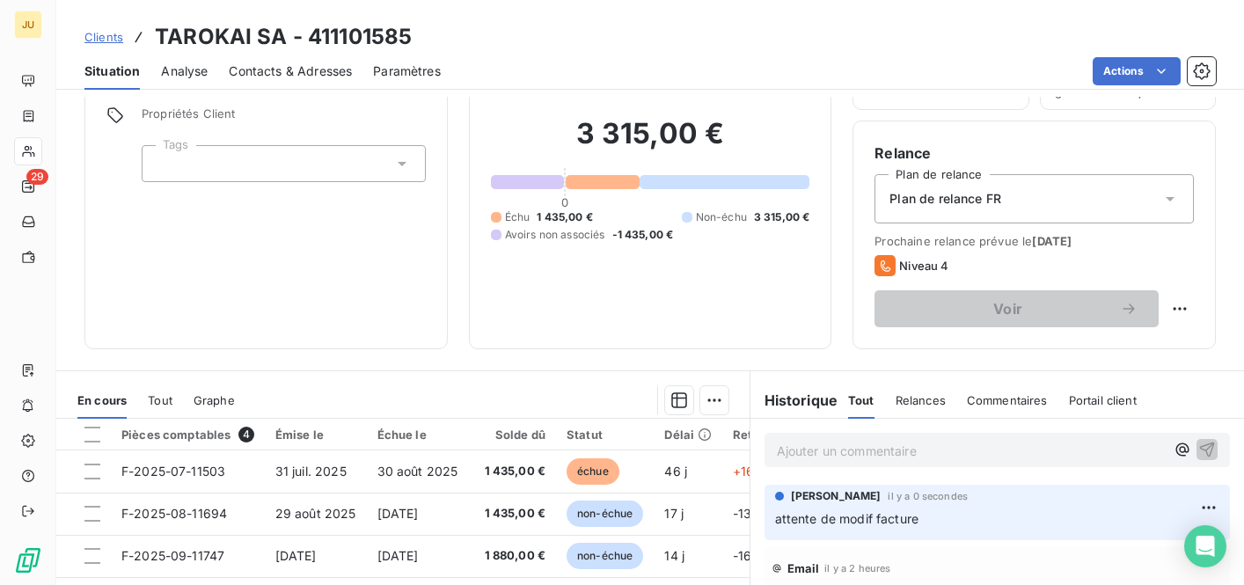
click at [110, 32] on span "Clients" at bounding box center [103, 37] width 39 height 14
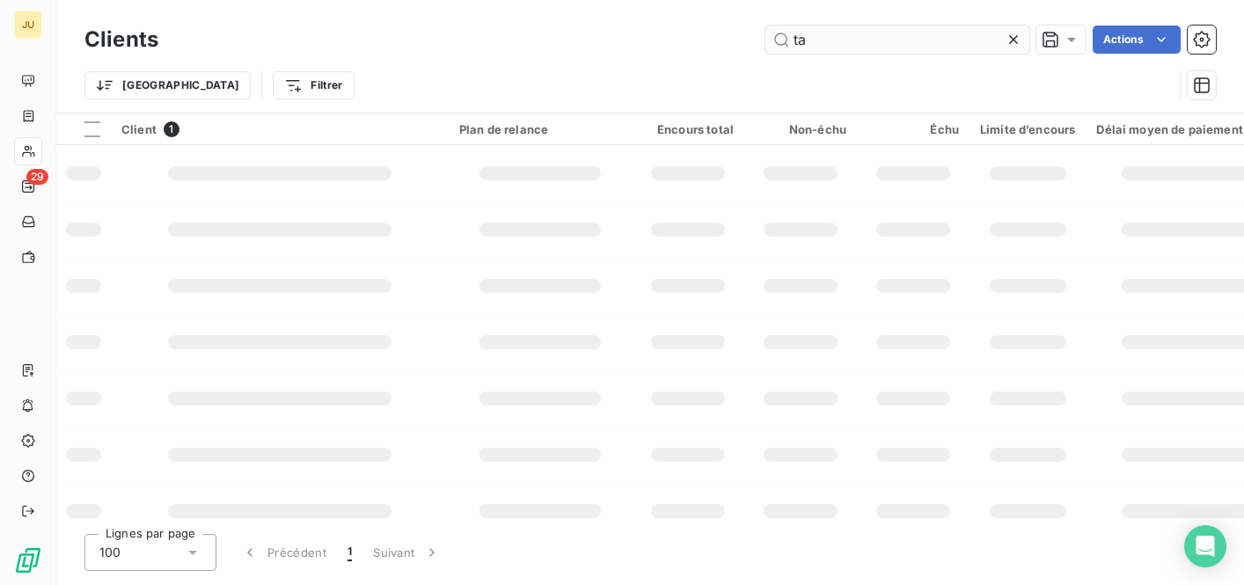
type input "t"
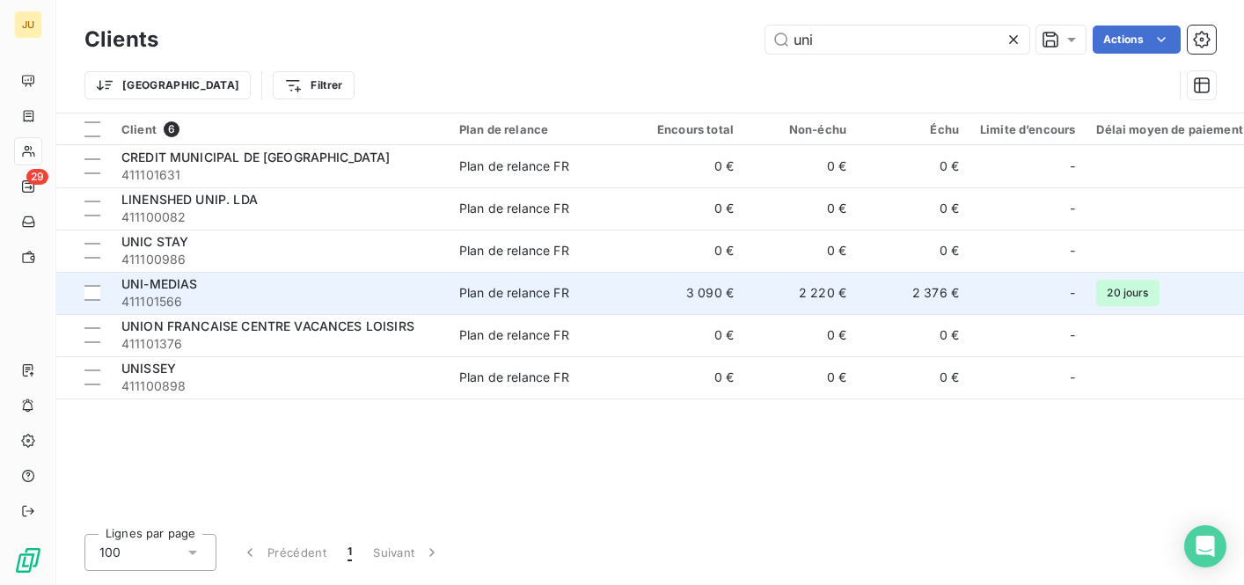
type input "uni"
click at [471, 296] on div "Plan de relance FR" at bounding box center [514, 293] width 110 height 18
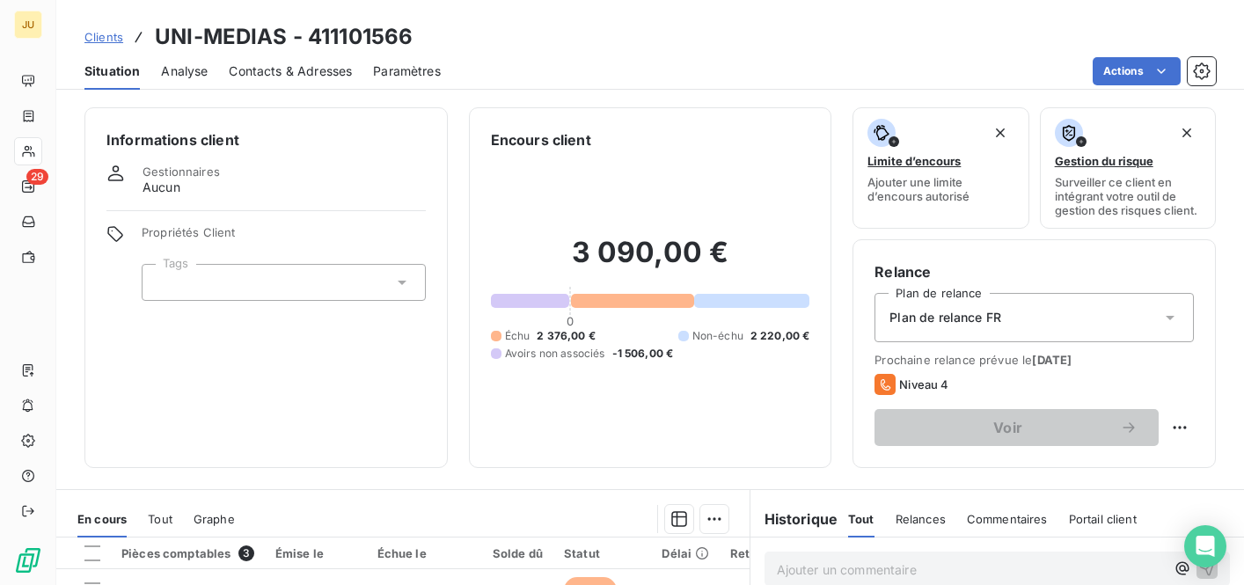
click at [874, 566] on p "Ajouter un commentaire ﻿" at bounding box center [971, 570] width 389 height 22
click at [106, 34] on span "Clients" at bounding box center [103, 37] width 39 height 14
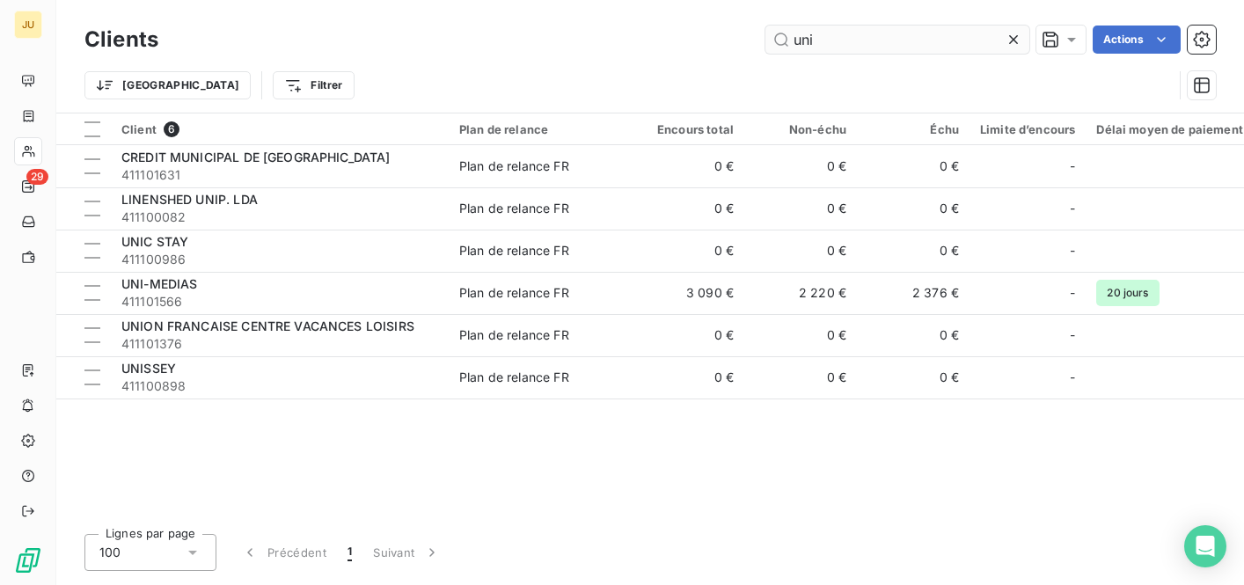
drag, startPoint x: 831, startPoint y: 42, endPoint x: 784, endPoint y: 40, distance: 47.5
click at [784, 40] on input "uni" at bounding box center [897, 40] width 264 height 28
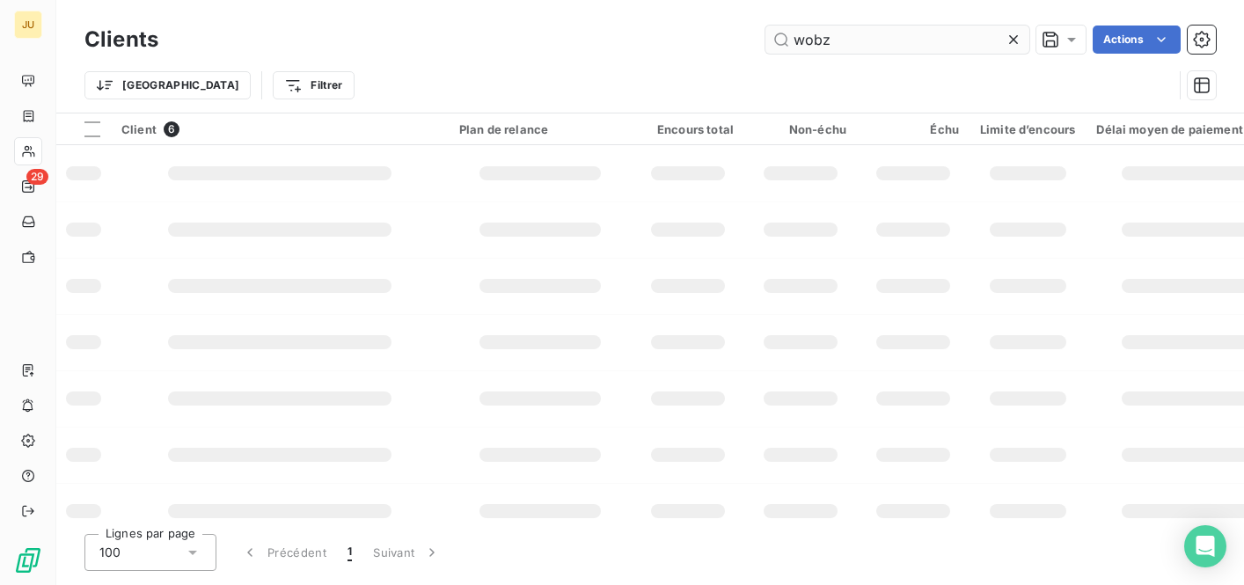
type input "wobz"
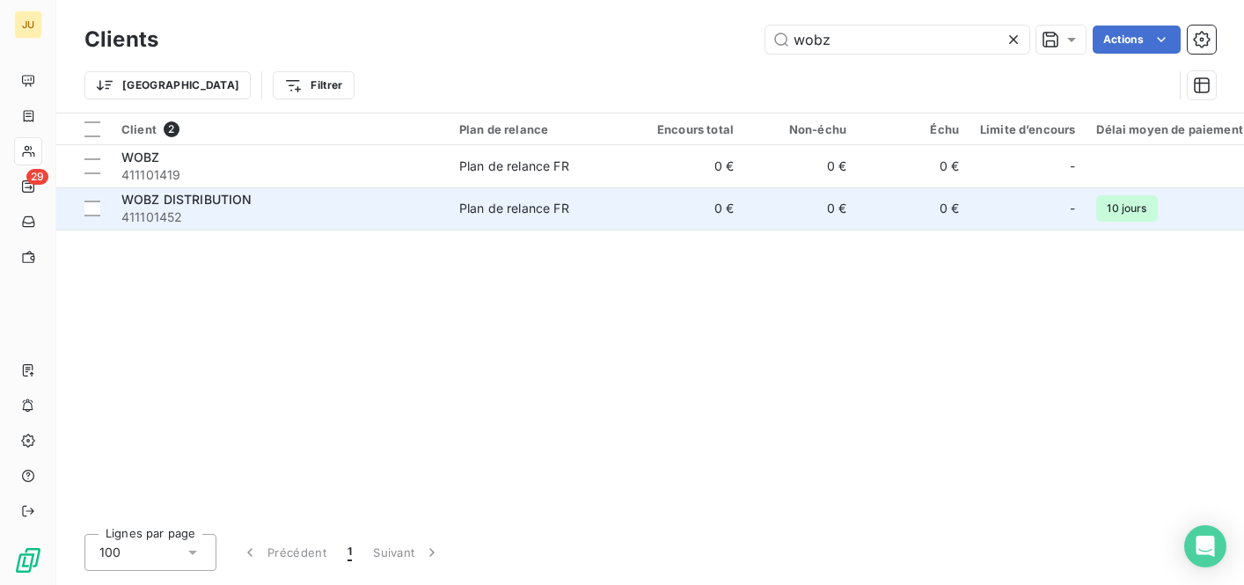
click at [223, 201] on span "WOBZ DISTRIBUTION" at bounding box center [186, 199] width 131 height 15
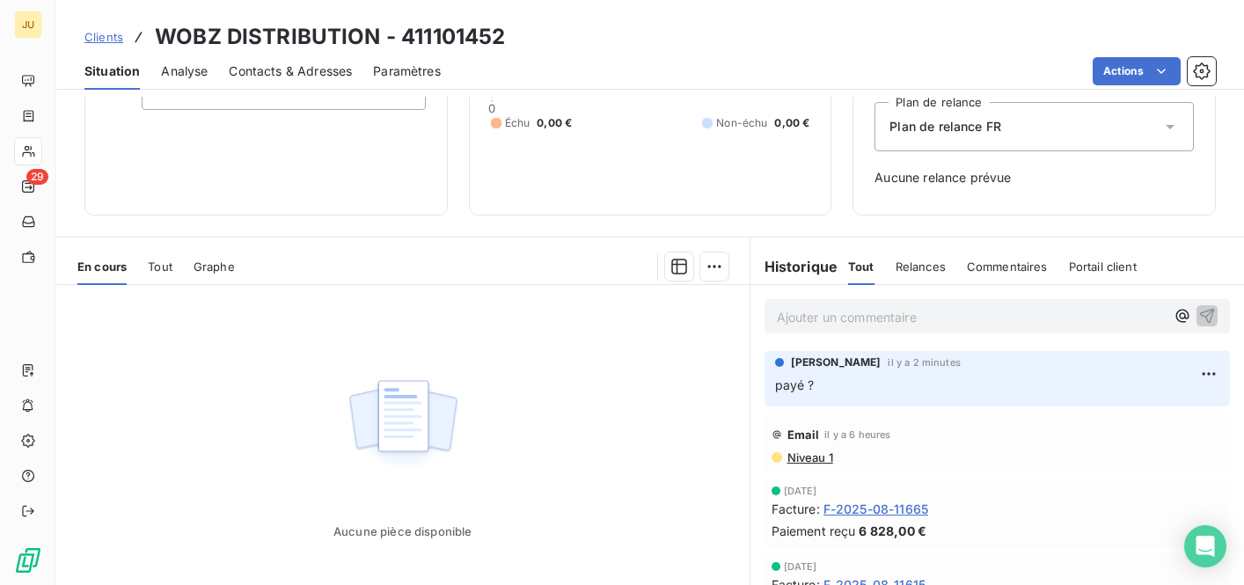
scroll to position [165, 0]
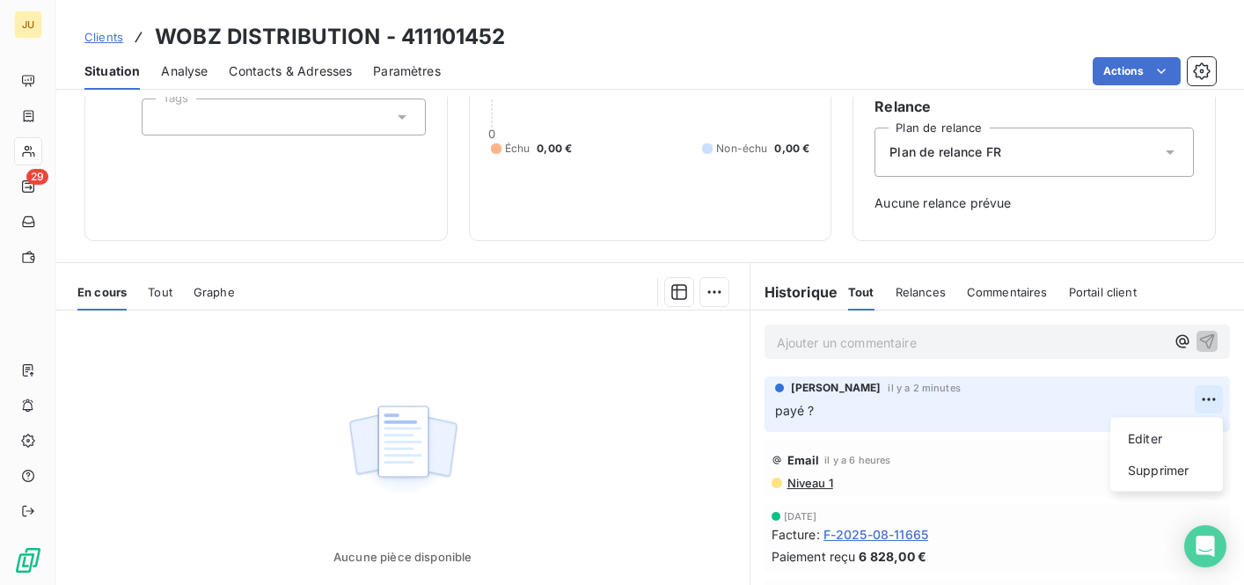
click at [1209, 397] on html "JU 29 Clients WOBZ DISTRIBUTION - 411101452 Situation Analyse Contacts & Adress…" at bounding box center [622, 292] width 1244 height 585
click at [1174, 469] on div "Supprimer" at bounding box center [1166, 471] width 99 height 28
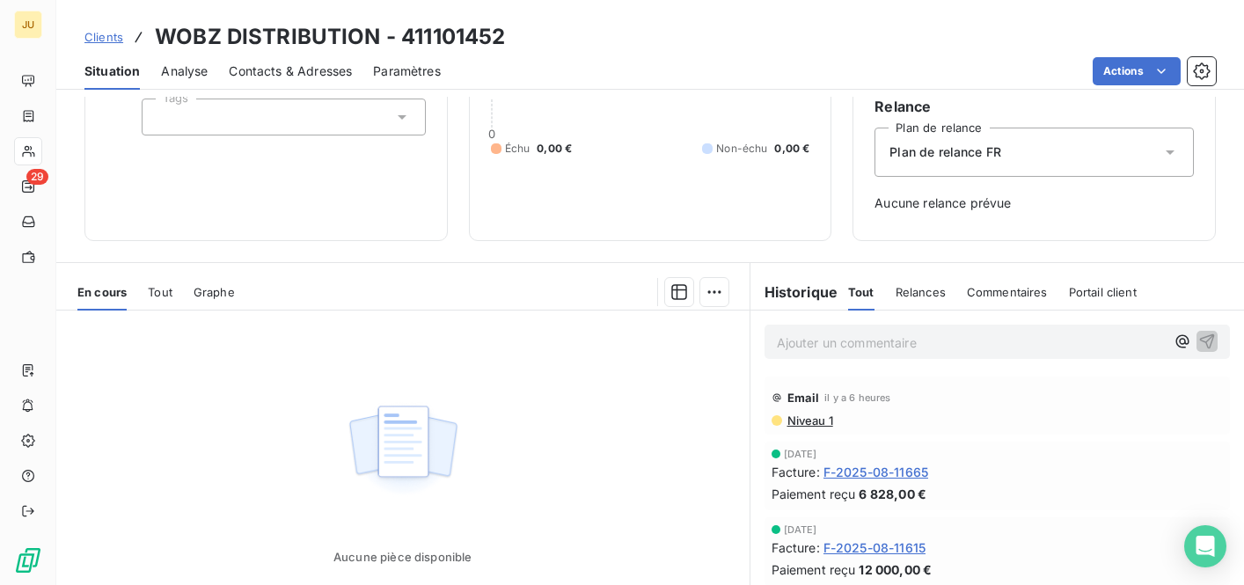
click at [832, 343] on p "Ajouter un commentaire ﻿" at bounding box center [971, 343] width 389 height 22
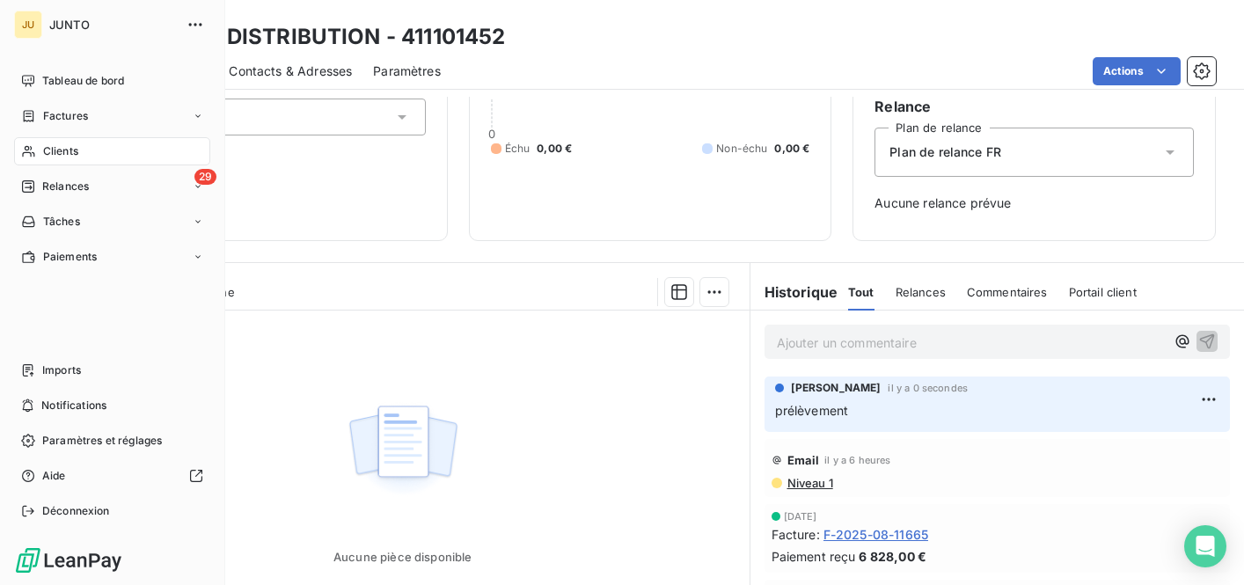
click at [33, 188] on icon at bounding box center [28, 186] width 14 height 14
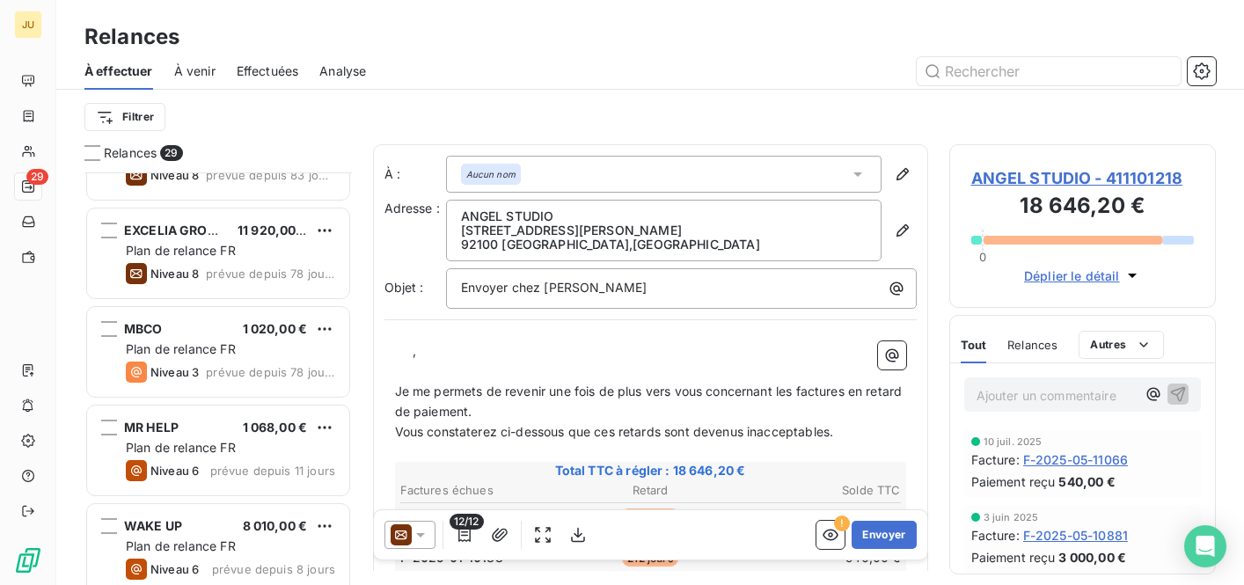
scroll to position [326, 0]
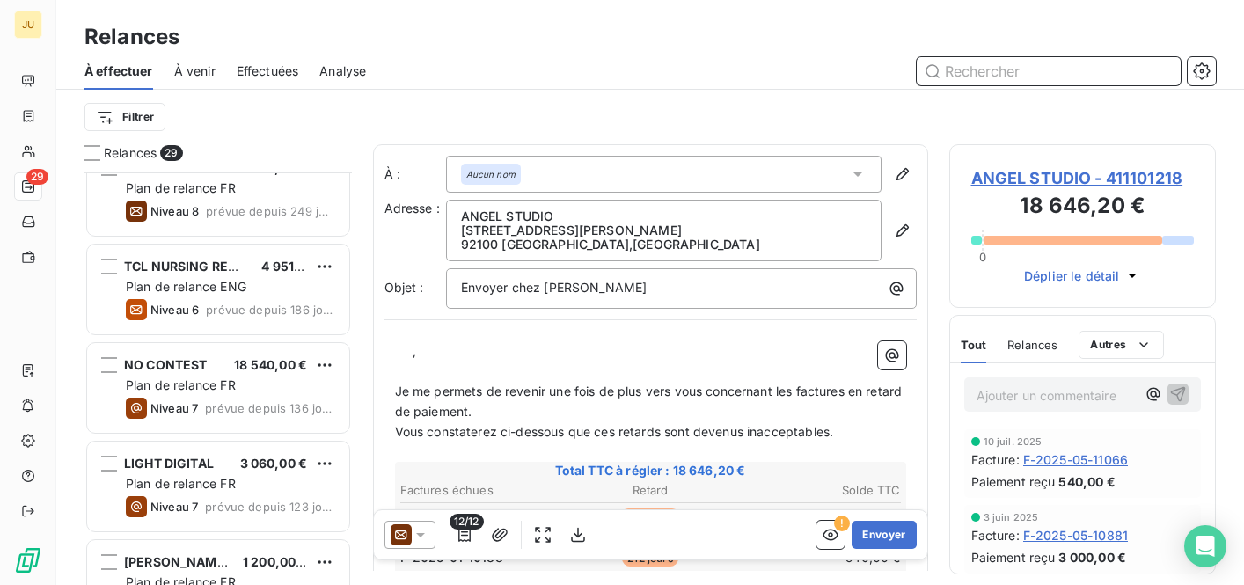
click at [279, 76] on span "Effectuées" at bounding box center [268, 71] width 62 height 18
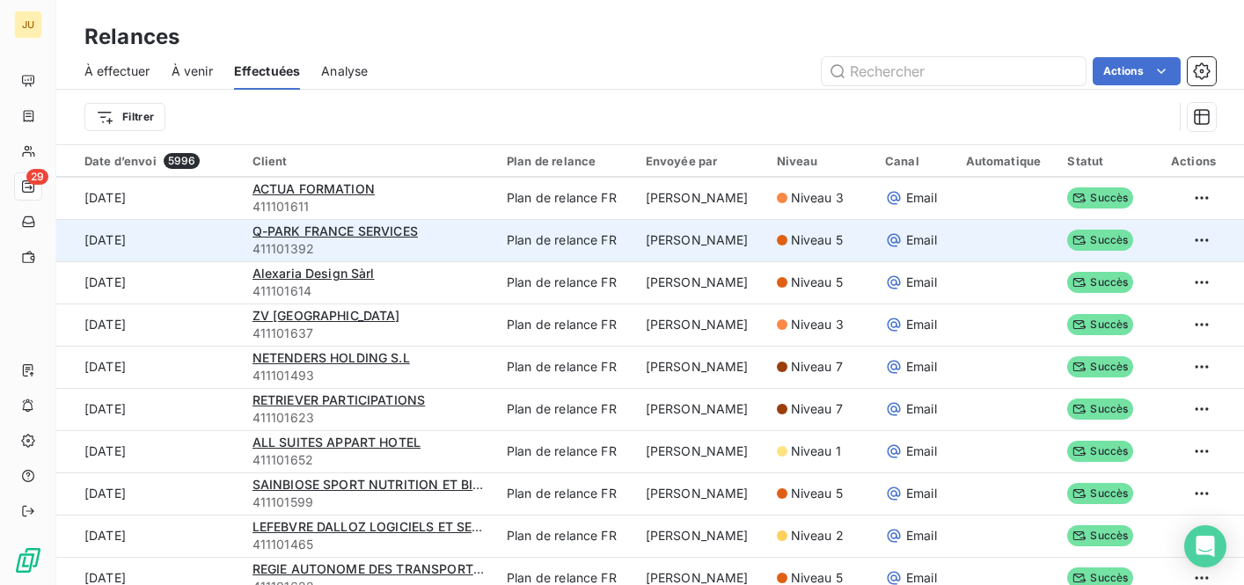
scroll to position [91, 0]
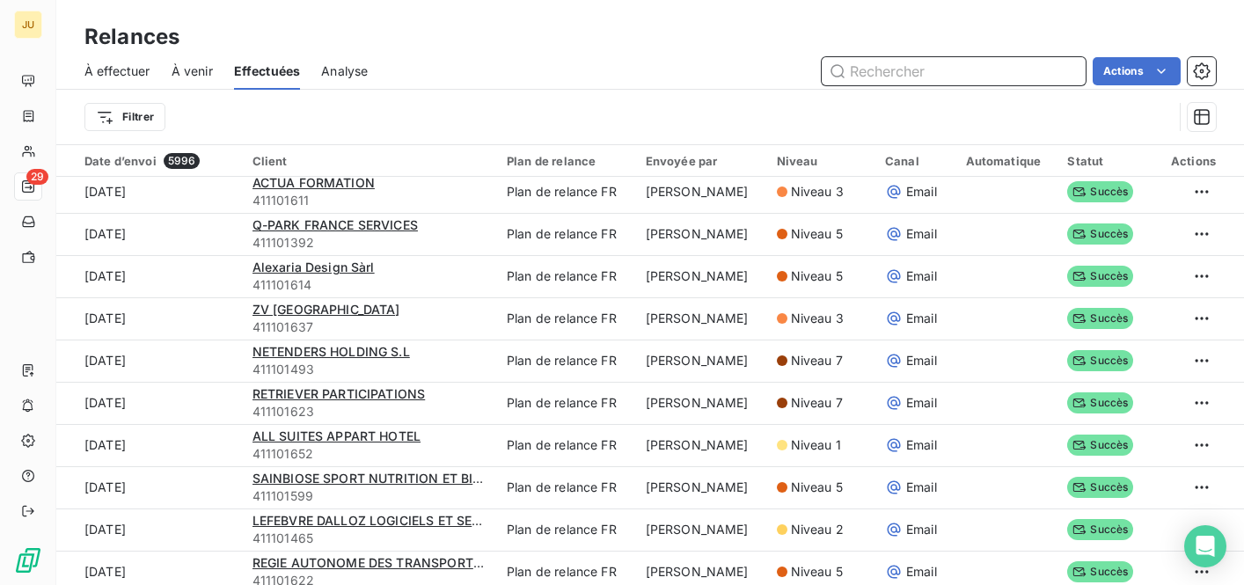
click at [863, 71] on input "text" at bounding box center [954, 71] width 264 height 28
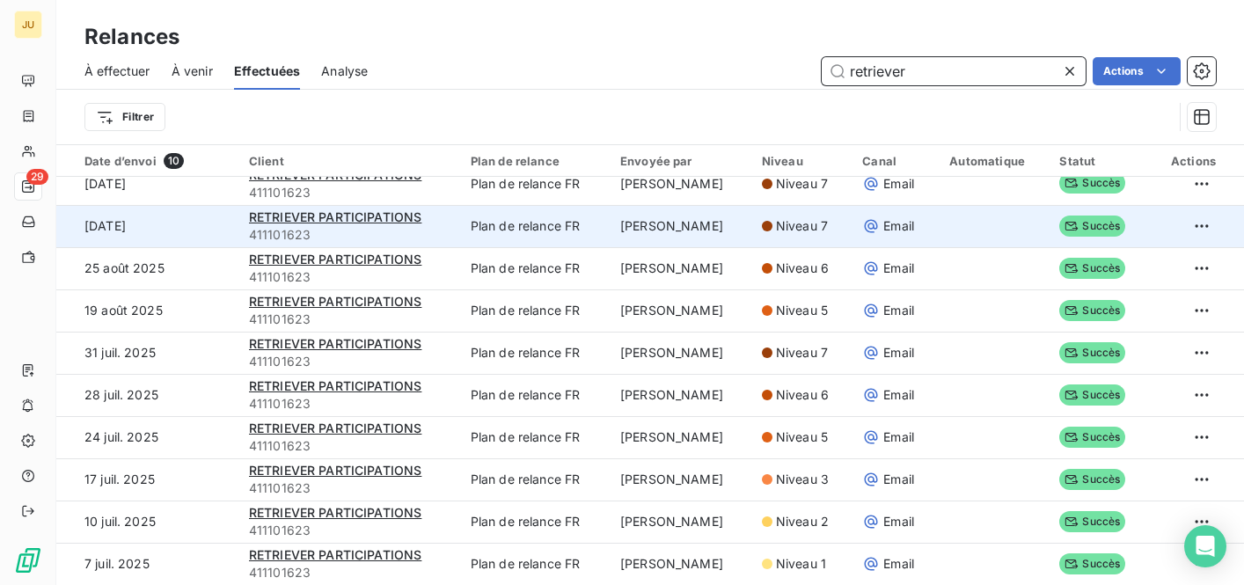
type input "retriever"
click at [397, 226] on span "411101623" at bounding box center [349, 235] width 201 height 18
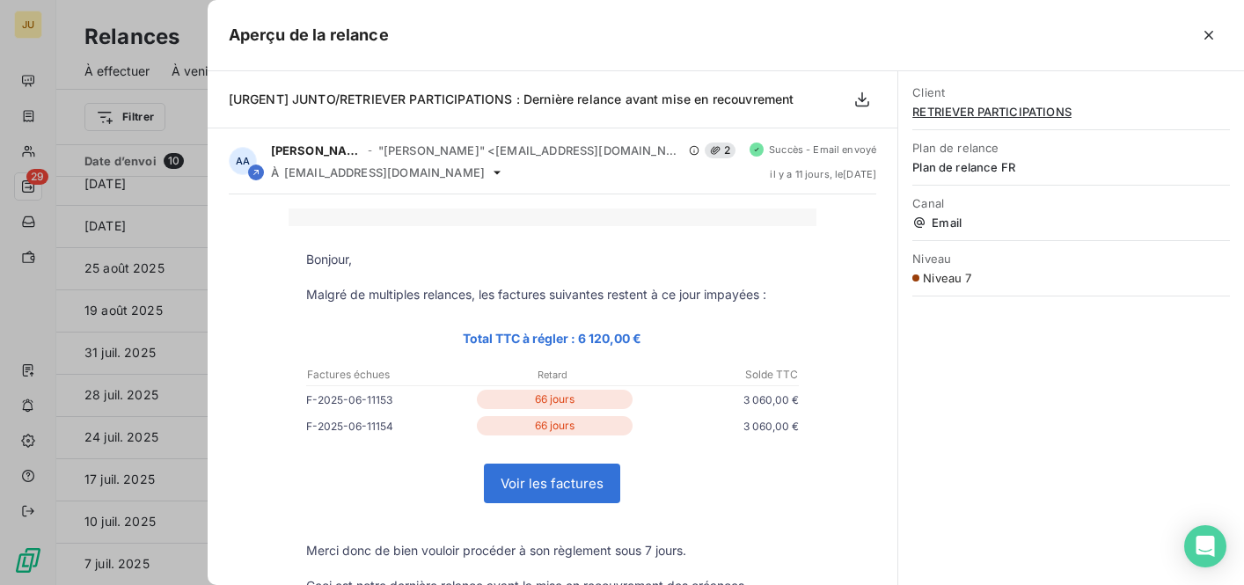
click at [260, 239] on div "Bonjour, Malgré de multiples relances, les factures suivantes restent à ce jour…" at bounding box center [553, 478] width 648 height 539
click at [160, 217] on div at bounding box center [622, 292] width 1244 height 585
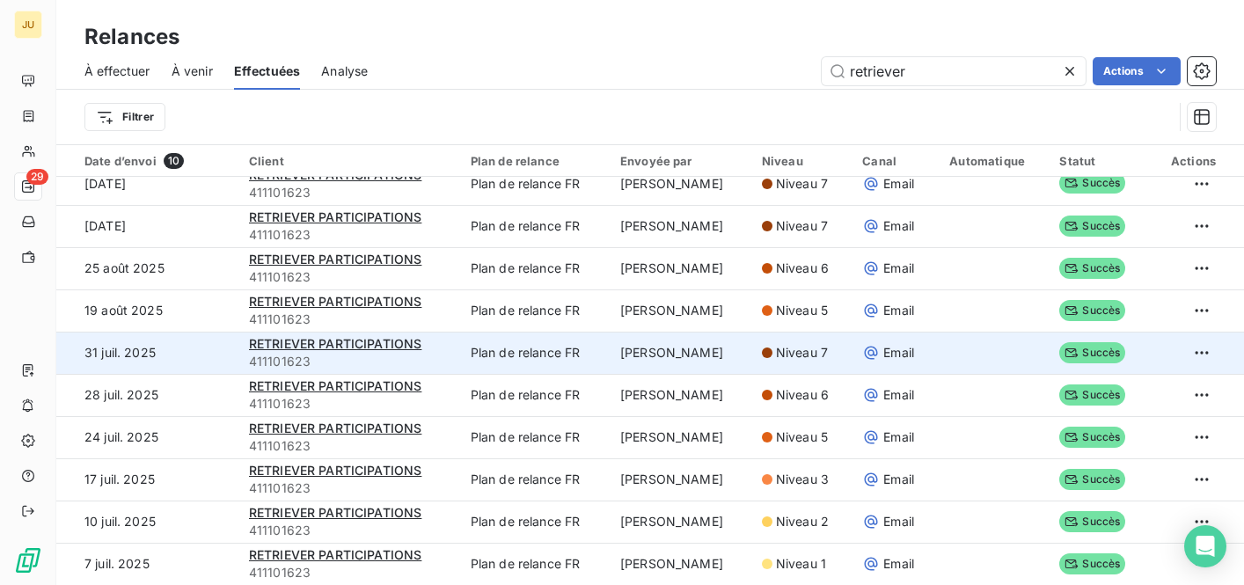
scroll to position [0, 0]
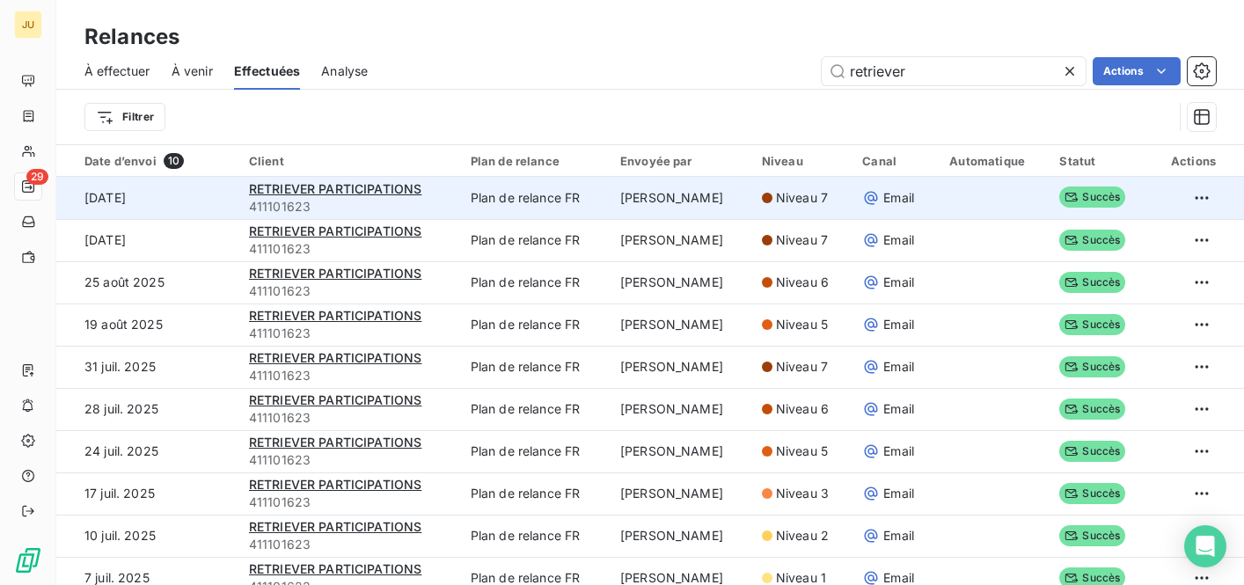
click at [560, 194] on td "Plan de relance FR" at bounding box center [535, 198] width 150 height 42
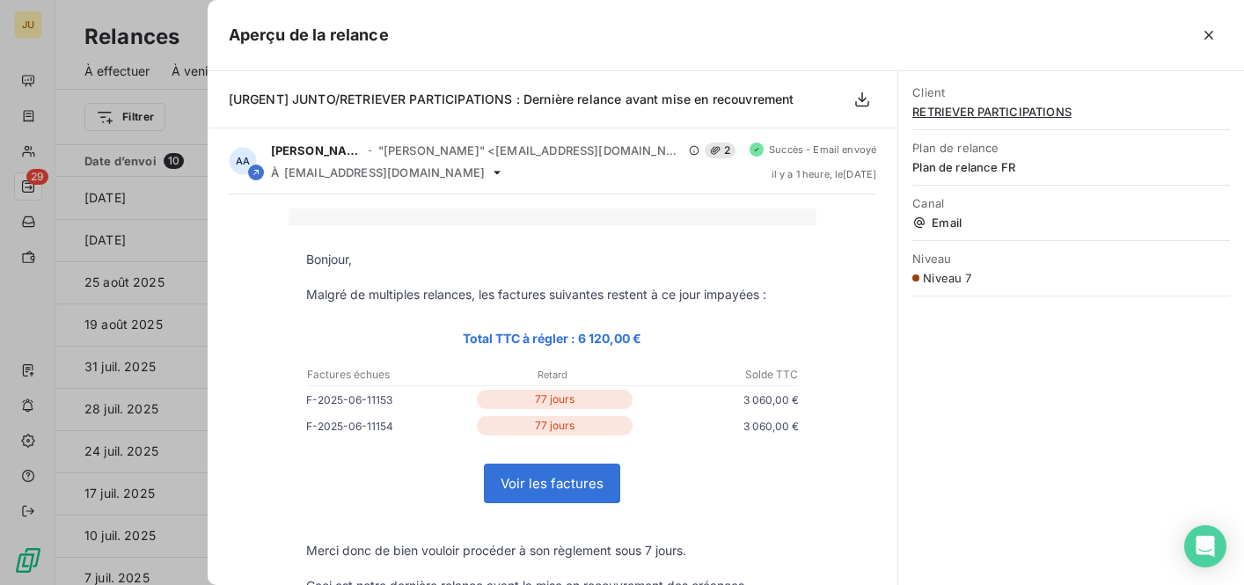
click at [184, 172] on div at bounding box center [622, 292] width 1244 height 585
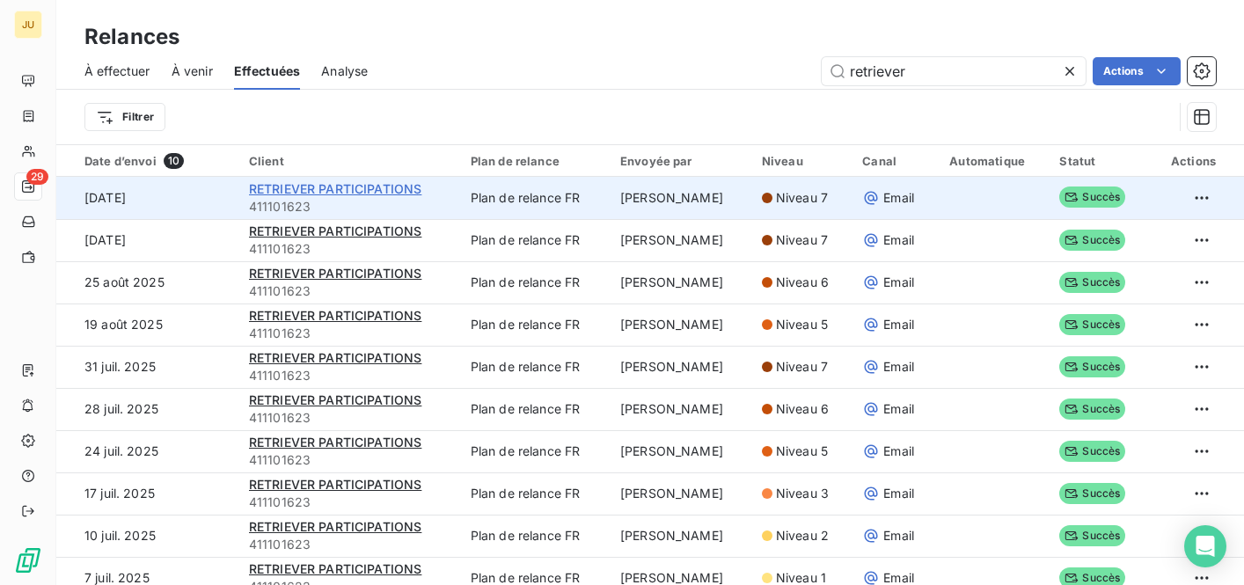
click at [296, 187] on span "RETRIEVER PARTICIPATIONS" at bounding box center [335, 188] width 173 height 15
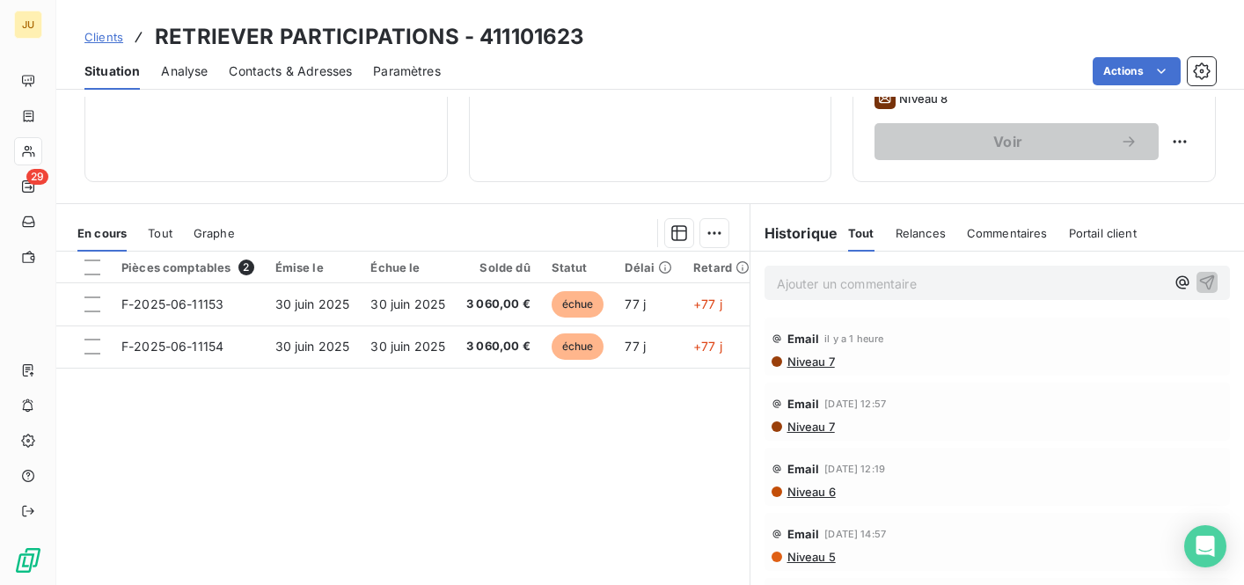
scroll to position [344, 0]
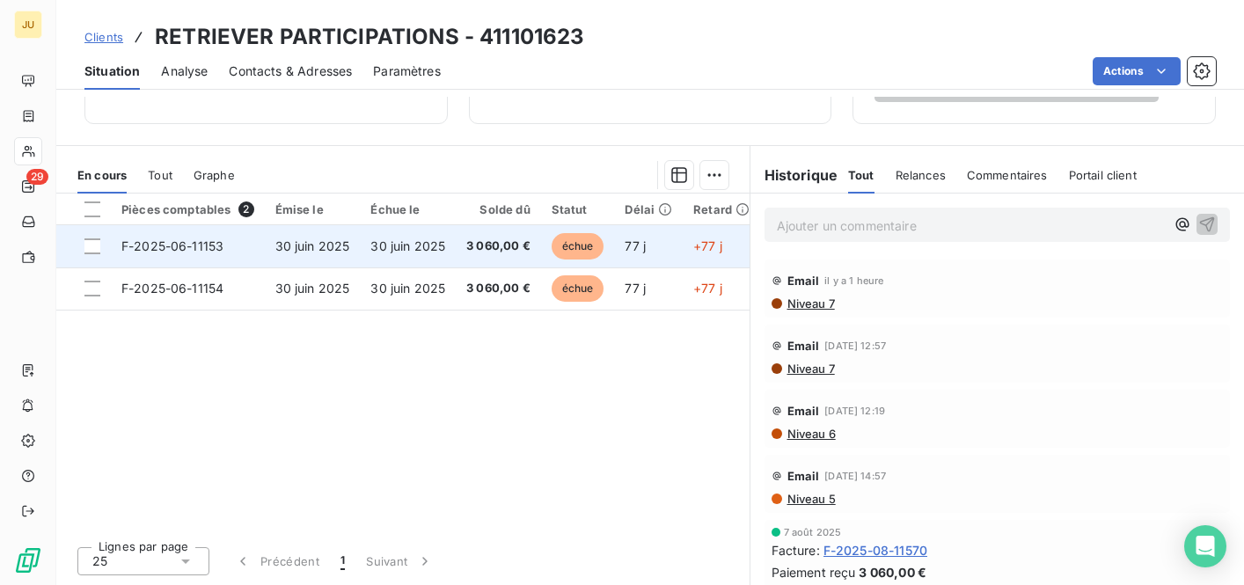
click at [390, 242] on span "30 juin 2025" at bounding box center [407, 245] width 75 height 15
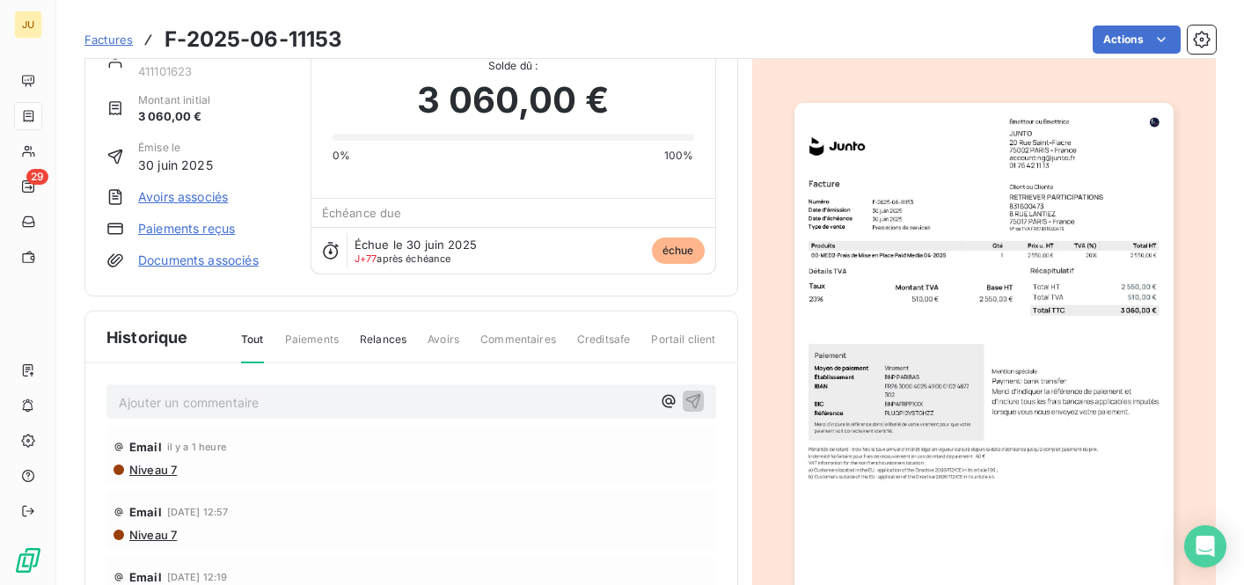
scroll to position [52, 0]
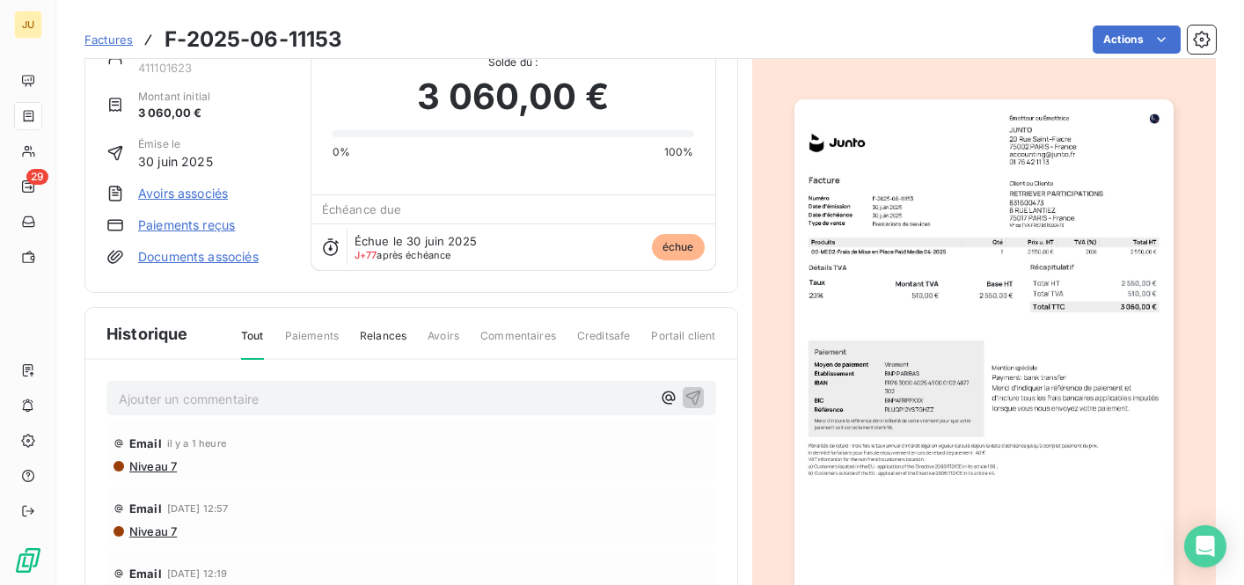
click at [161, 465] on span "Niveau 7" at bounding box center [152, 466] width 49 height 14
click at [161, 465] on div at bounding box center [622, 292] width 1244 height 585
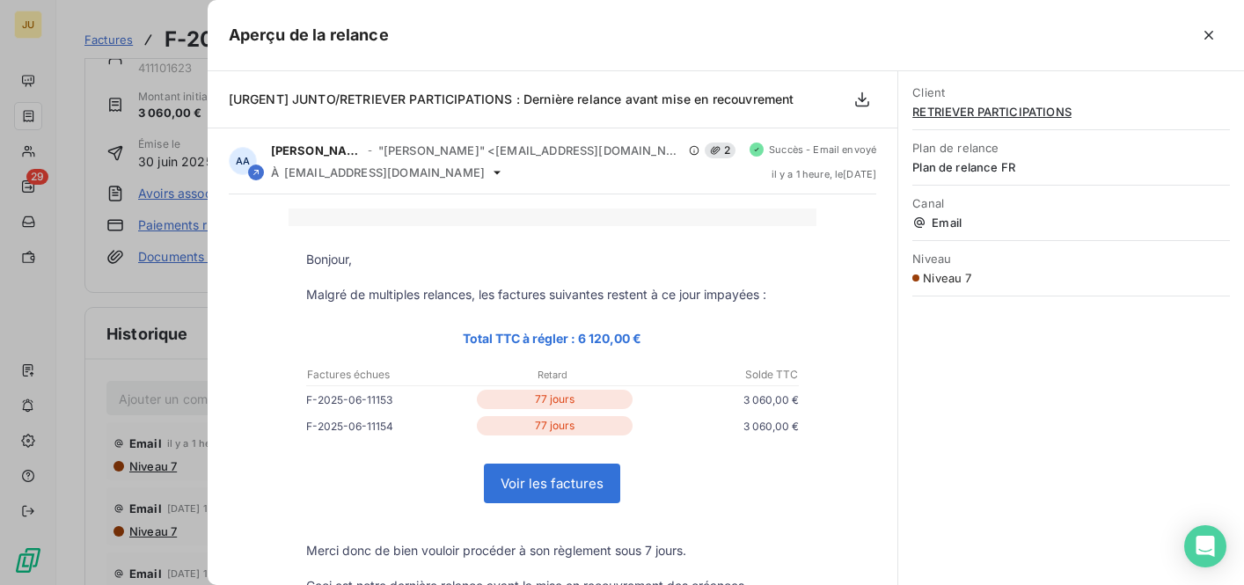
click at [144, 364] on div at bounding box center [622, 292] width 1244 height 585
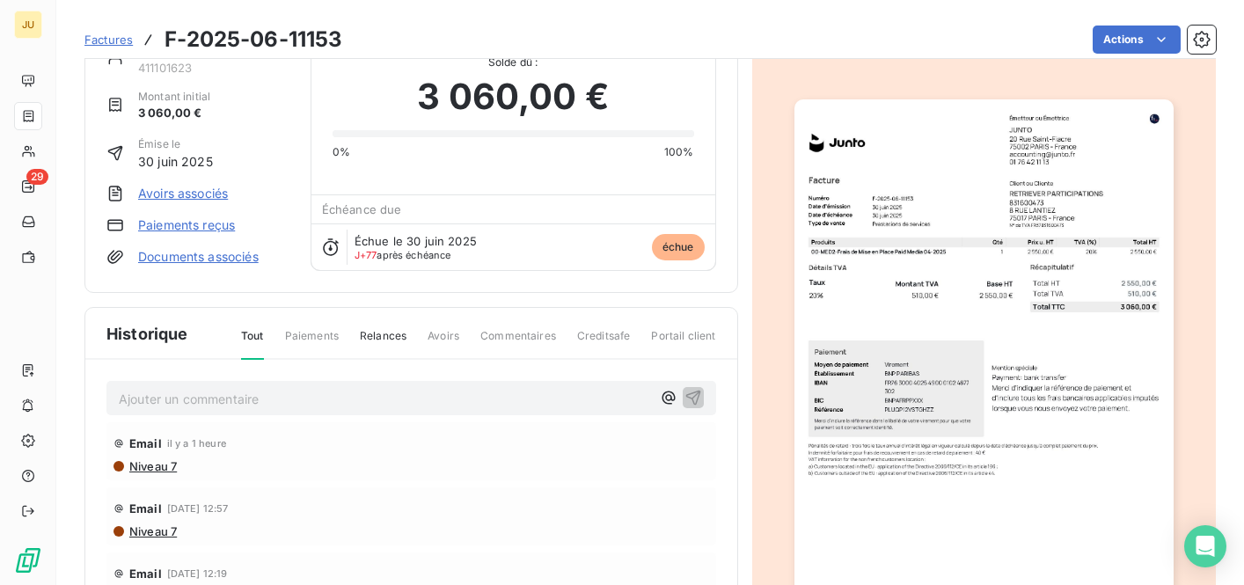
click at [169, 538] on div "Email [DATE] 12:57 Niveau 7" at bounding box center [411, 516] width 610 height 58
click at [166, 530] on span "Niveau 7" at bounding box center [152, 531] width 49 height 14
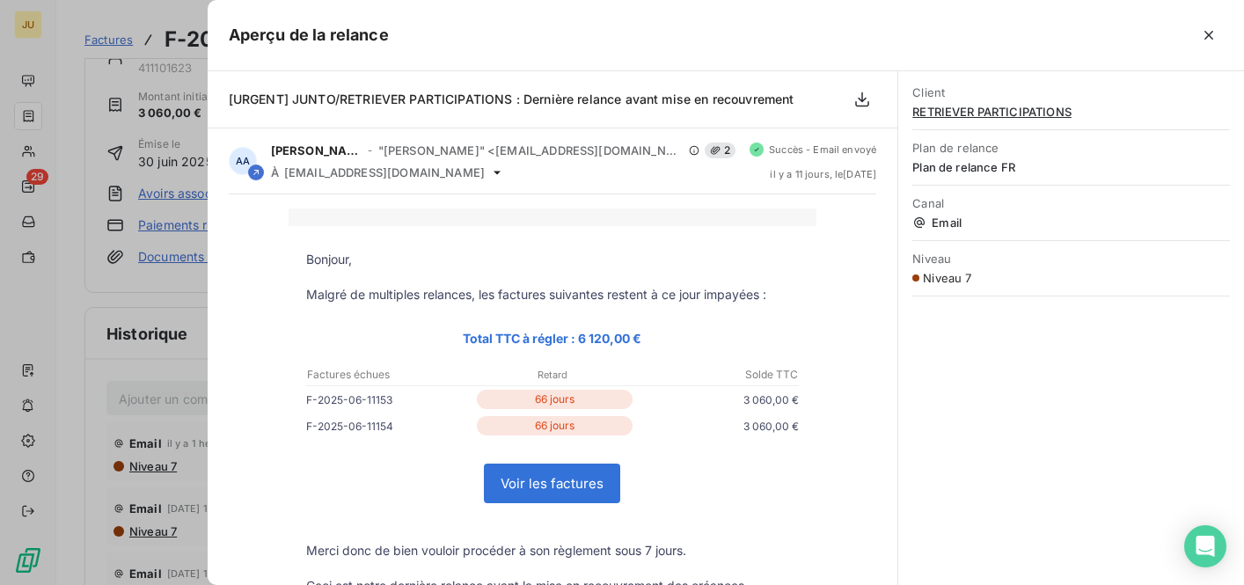
click at [165, 219] on div at bounding box center [622, 292] width 1244 height 585
